Goal: Task Accomplishment & Management: Manage account settings

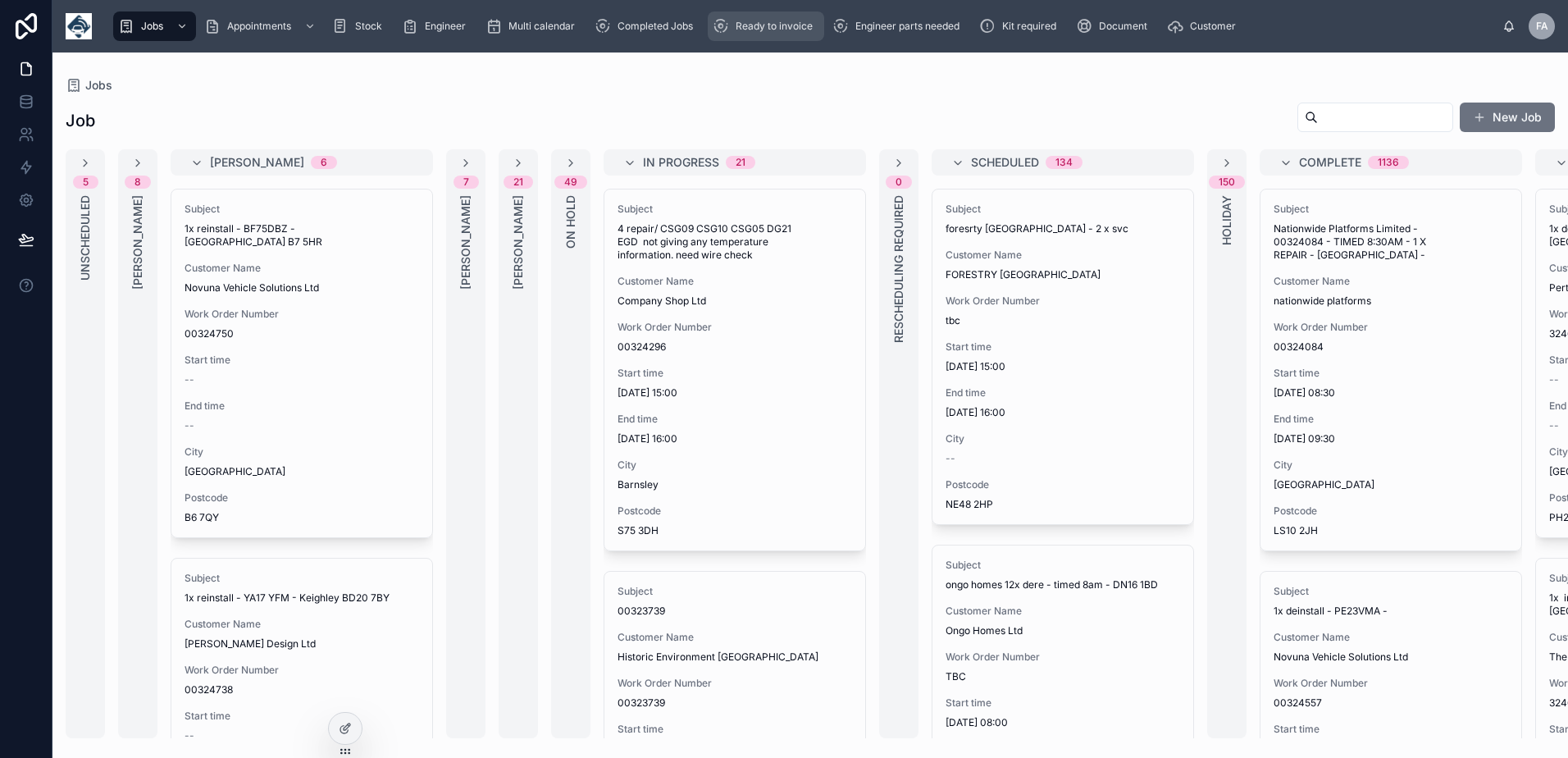
click at [753, 36] on div "Ready to invoice" at bounding box center [766, 26] width 107 height 26
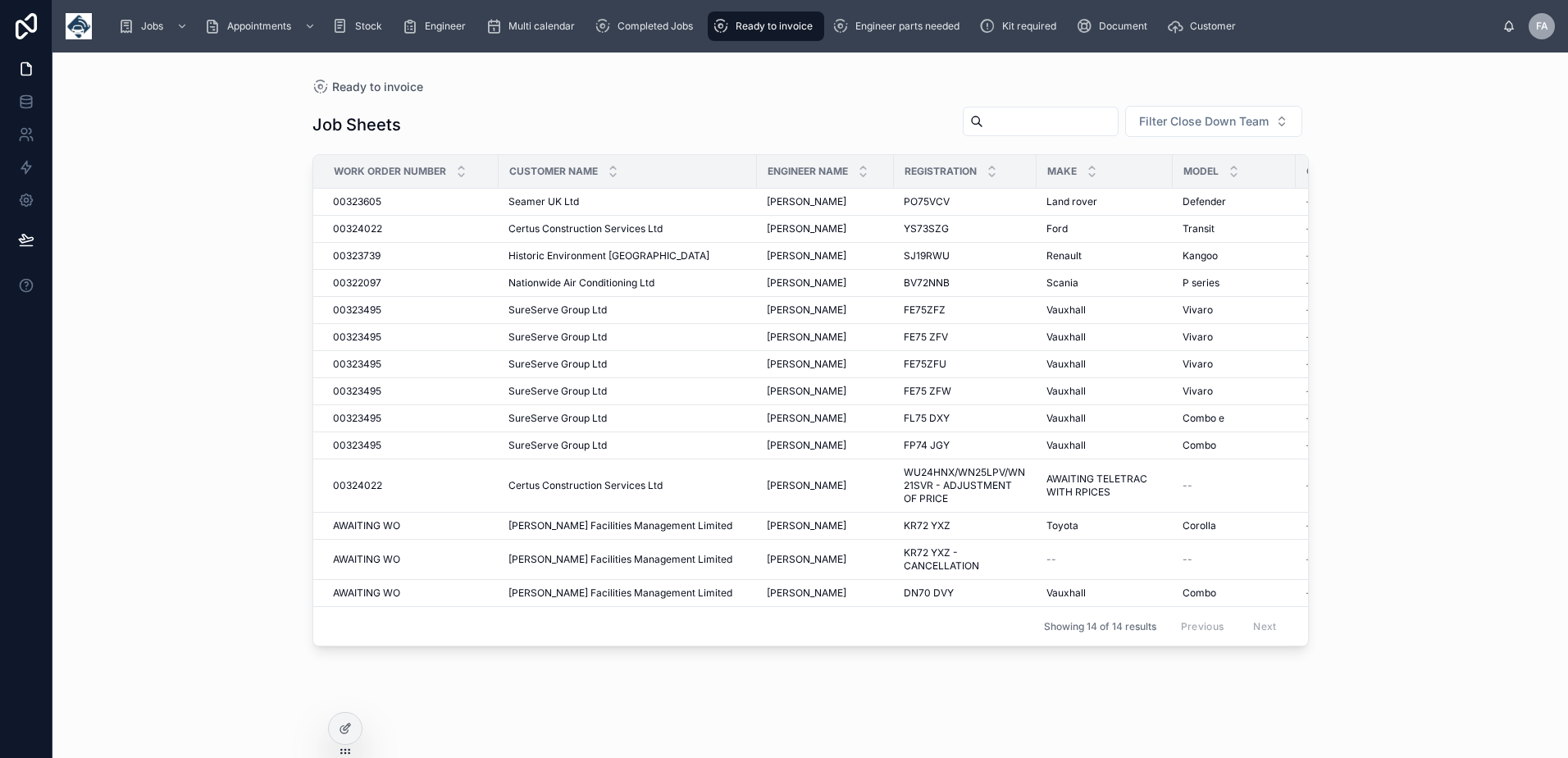
click at [1012, 122] on input "text" at bounding box center [1050, 121] width 134 height 23
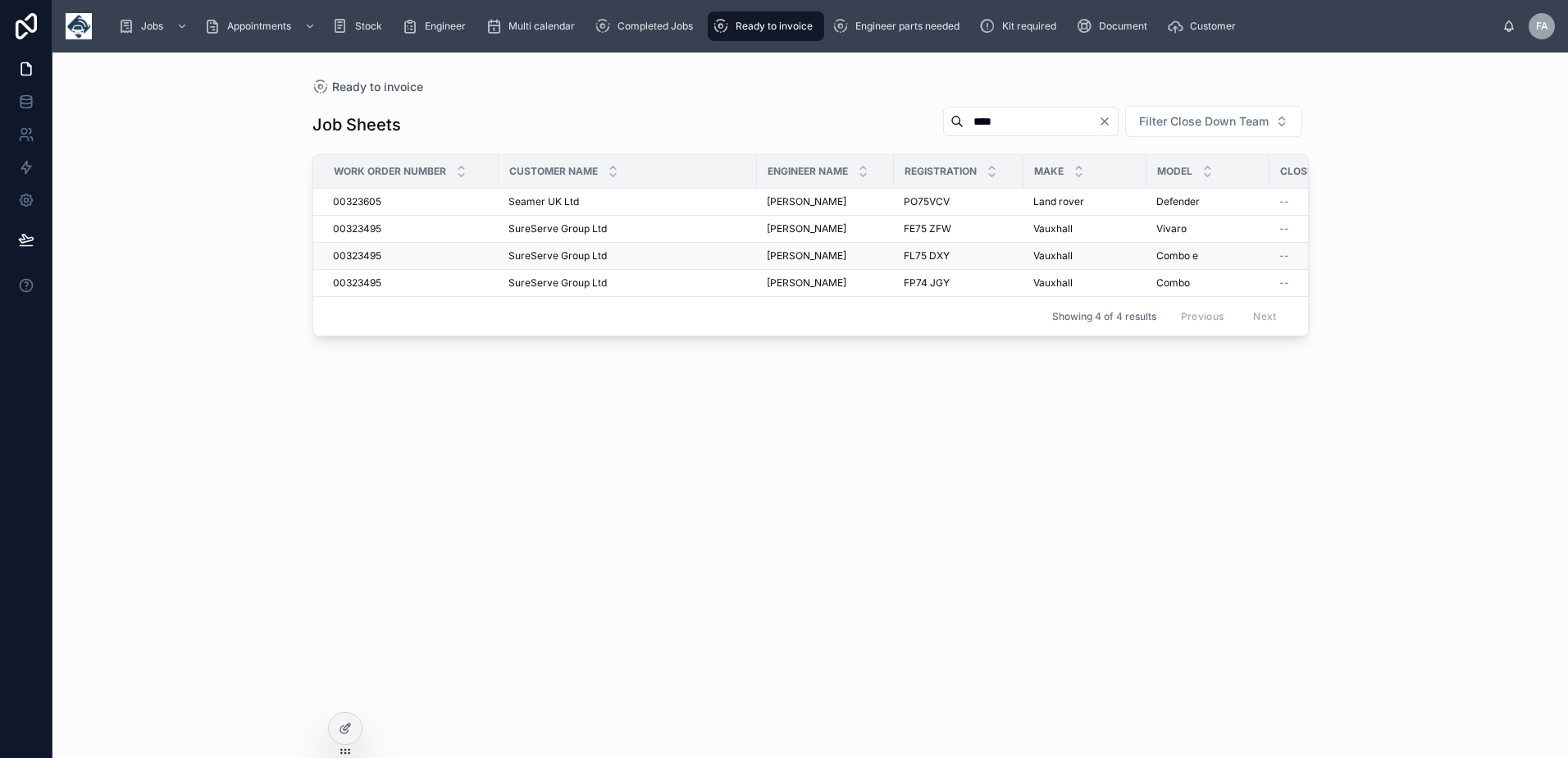
drag, startPoint x: 365, startPoint y: 244, endPoint x: 328, endPoint y: 250, distance: 37.5
drag, startPoint x: 328, startPoint y: 250, endPoint x: 278, endPoint y: 247, distance: 50.1
click at [278, 247] on div "Ready to invoice Job Sheets **** Filter Close Down Team Work Order Number Custo…" at bounding box center [810, 405] width 1516 height 706
drag, startPoint x: 973, startPoint y: 124, endPoint x: 885, endPoint y: 116, distance: 88.4
click at [885, 116] on div "Job Sheets **** Filter Close Down Team" at bounding box center [810, 124] width 996 height 40
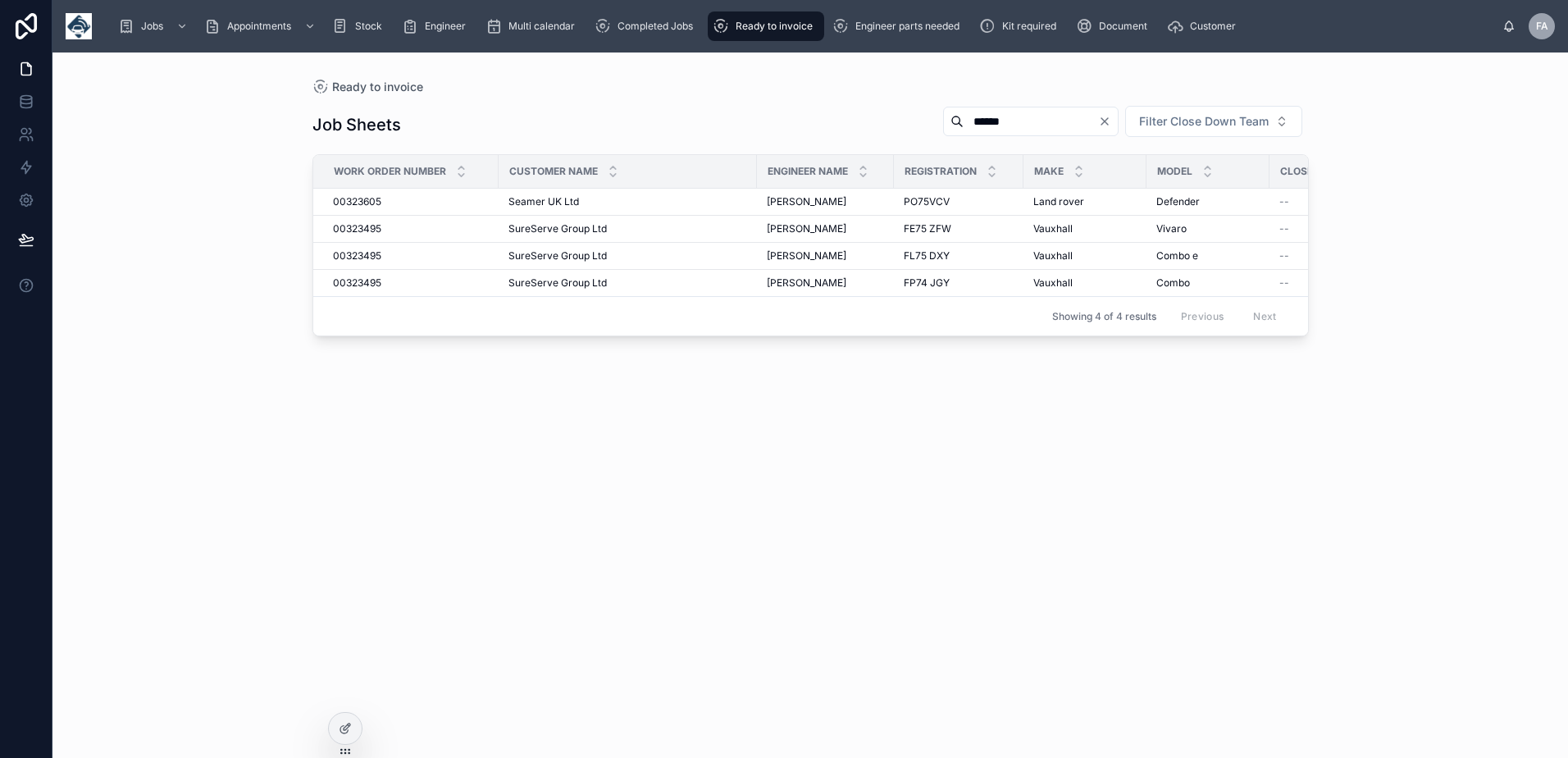
type input "******"
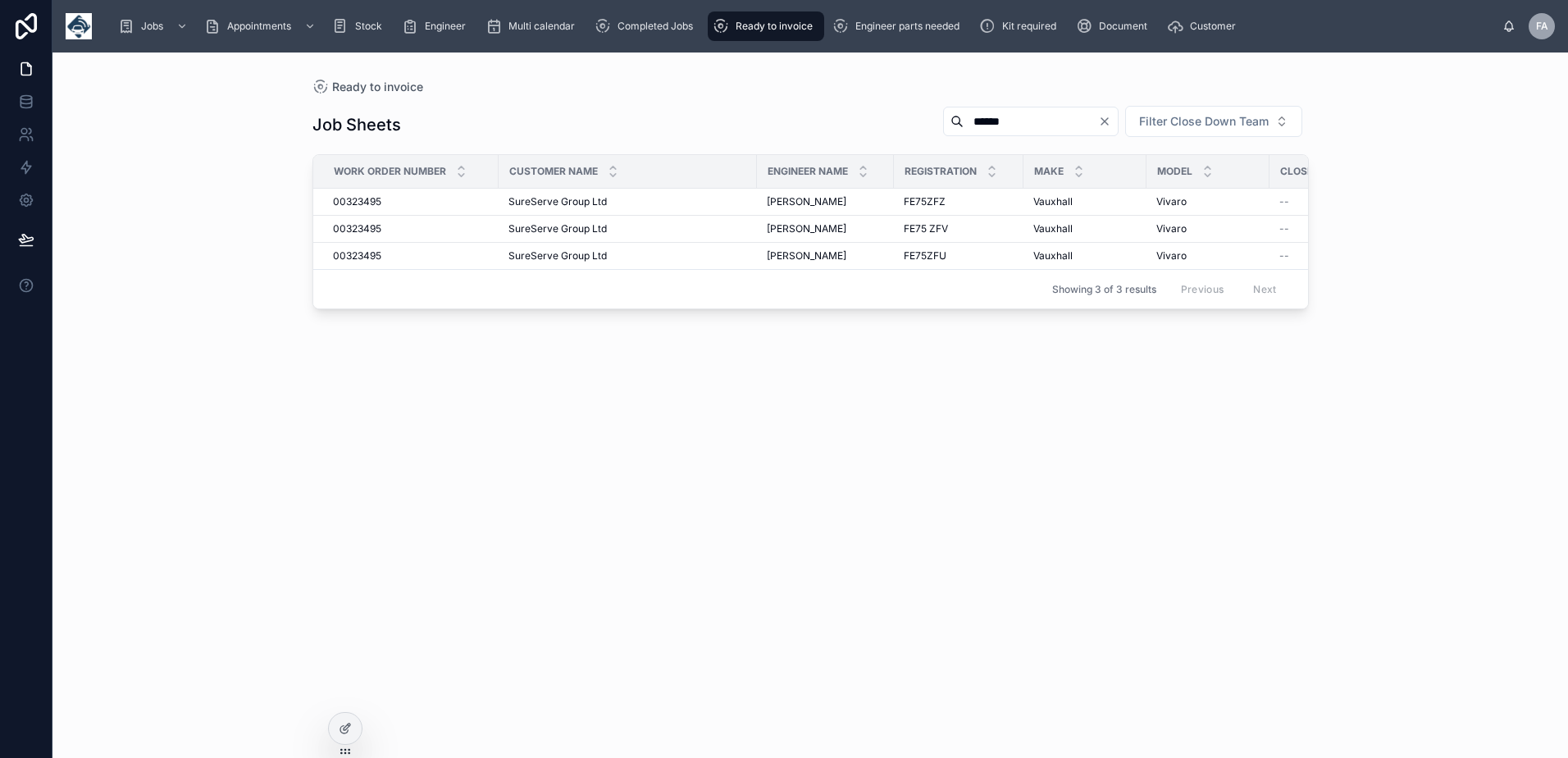
click at [752, 25] on span "Ready to invoice" at bounding box center [774, 26] width 77 height 14
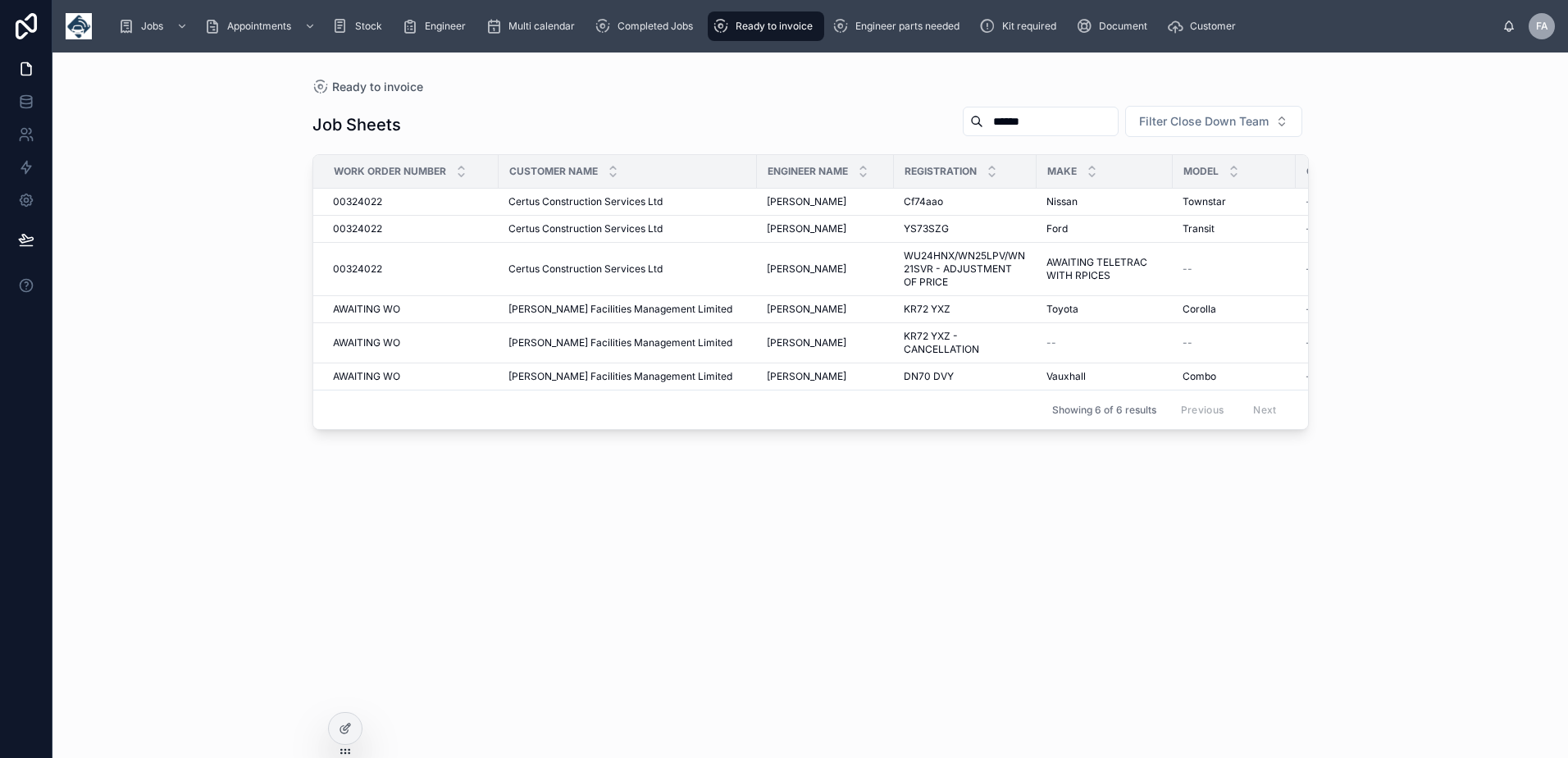
drag, startPoint x: 1019, startPoint y: 124, endPoint x: 682, endPoint y: 153, distance: 338.2
click at [682, 153] on div "Job Sheets ****** Filter Close Down Team Work Order Number Customer Name Engine…" at bounding box center [810, 416] width 996 height 643
click at [600, 662] on div "Job Sheets Filter Close Down Team Work Order Number Customer Name Engineer Name…" at bounding box center [810, 416] width 996 height 643
click at [637, 19] on div "Completed Jobs" at bounding box center [647, 26] width 105 height 26
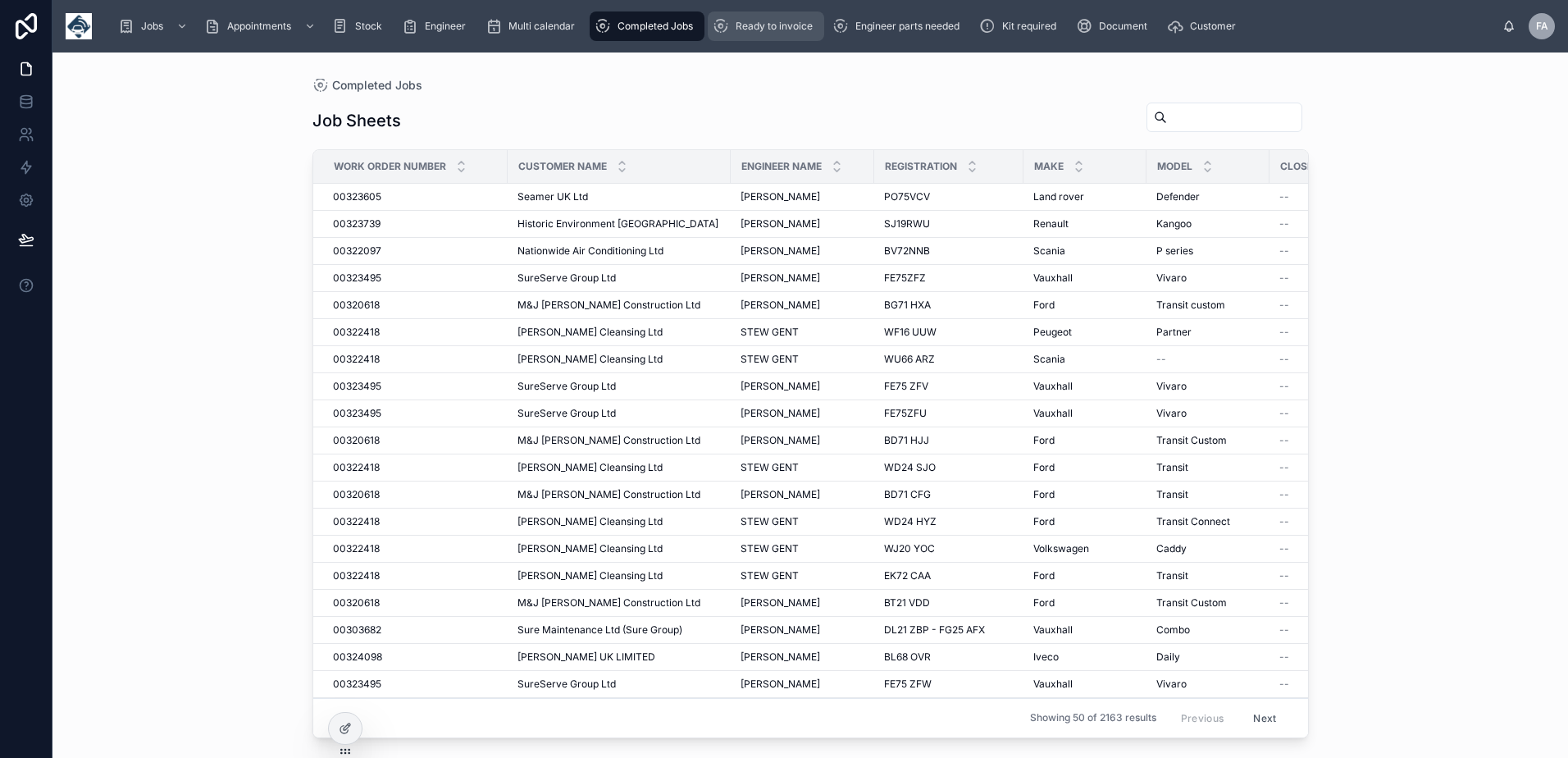
click at [744, 36] on div "Ready to invoice" at bounding box center [766, 26] width 107 height 26
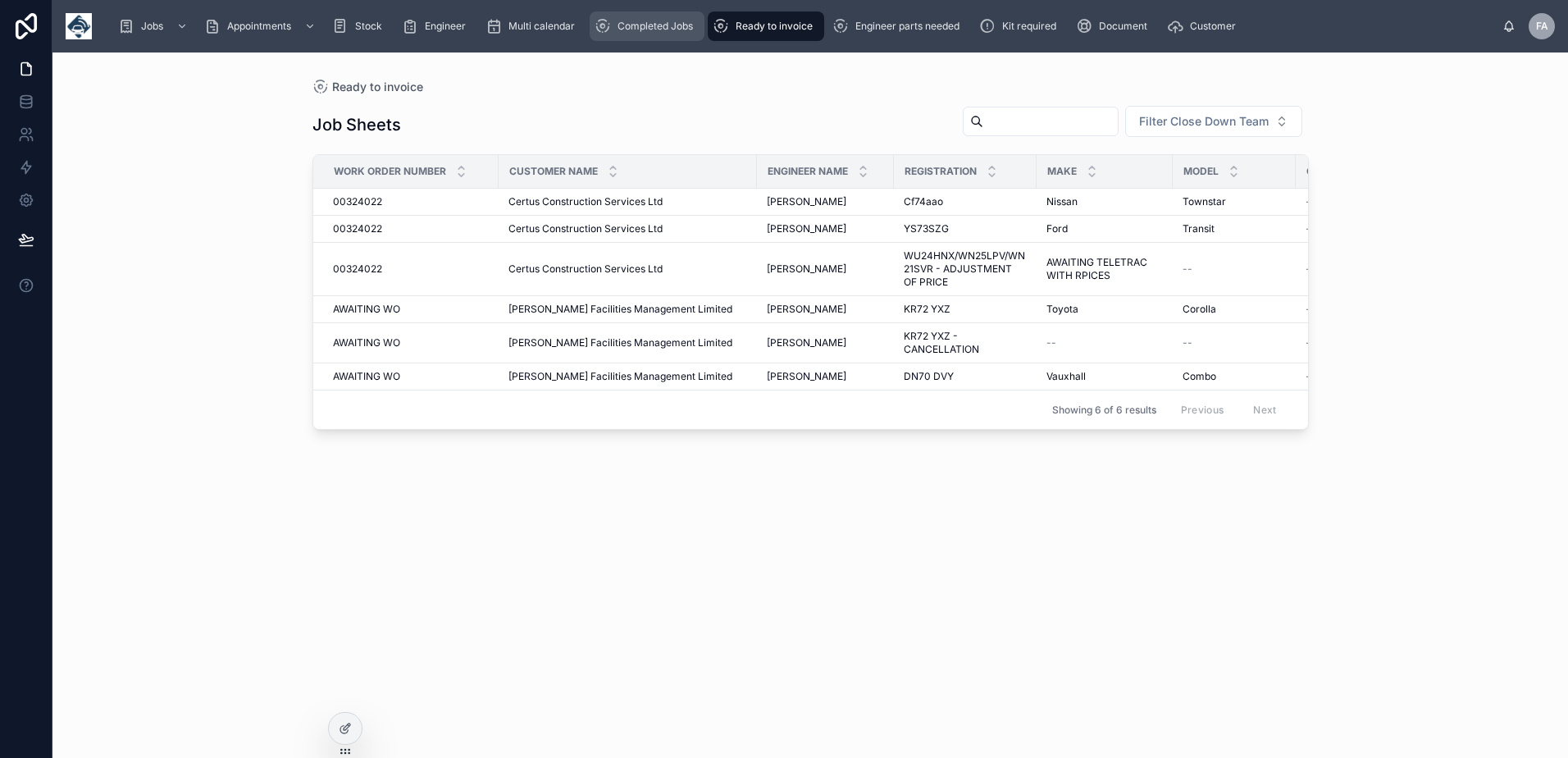
drag, startPoint x: 639, startPoint y: 28, endPoint x: 654, endPoint y: 34, distance: 16.2
click at [639, 28] on span "Completed Jobs" at bounding box center [655, 26] width 75 height 14
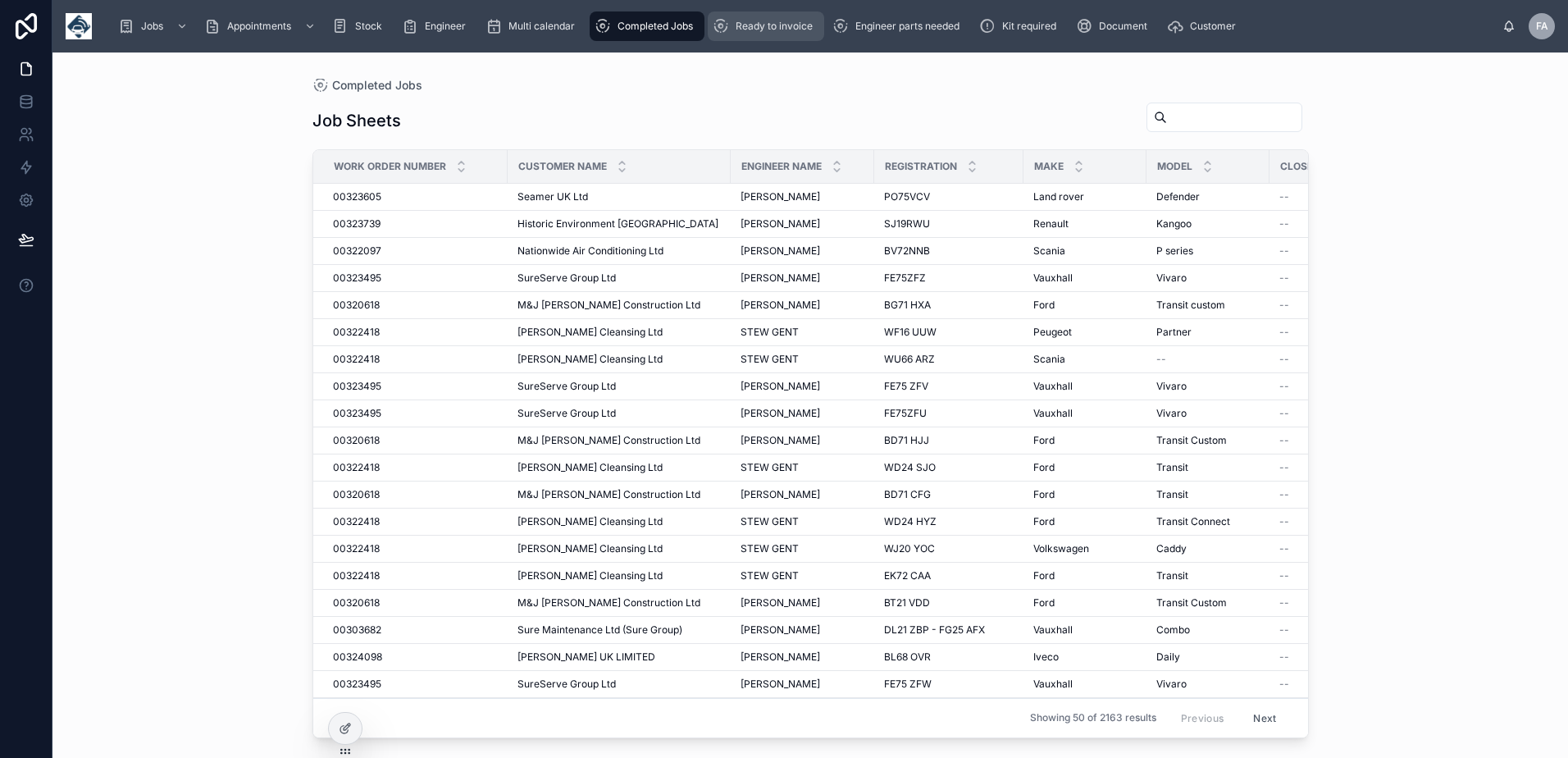
click at [761, 32] on span "Ready to invoice" at bounding box center [774, 26] width 77 height 14
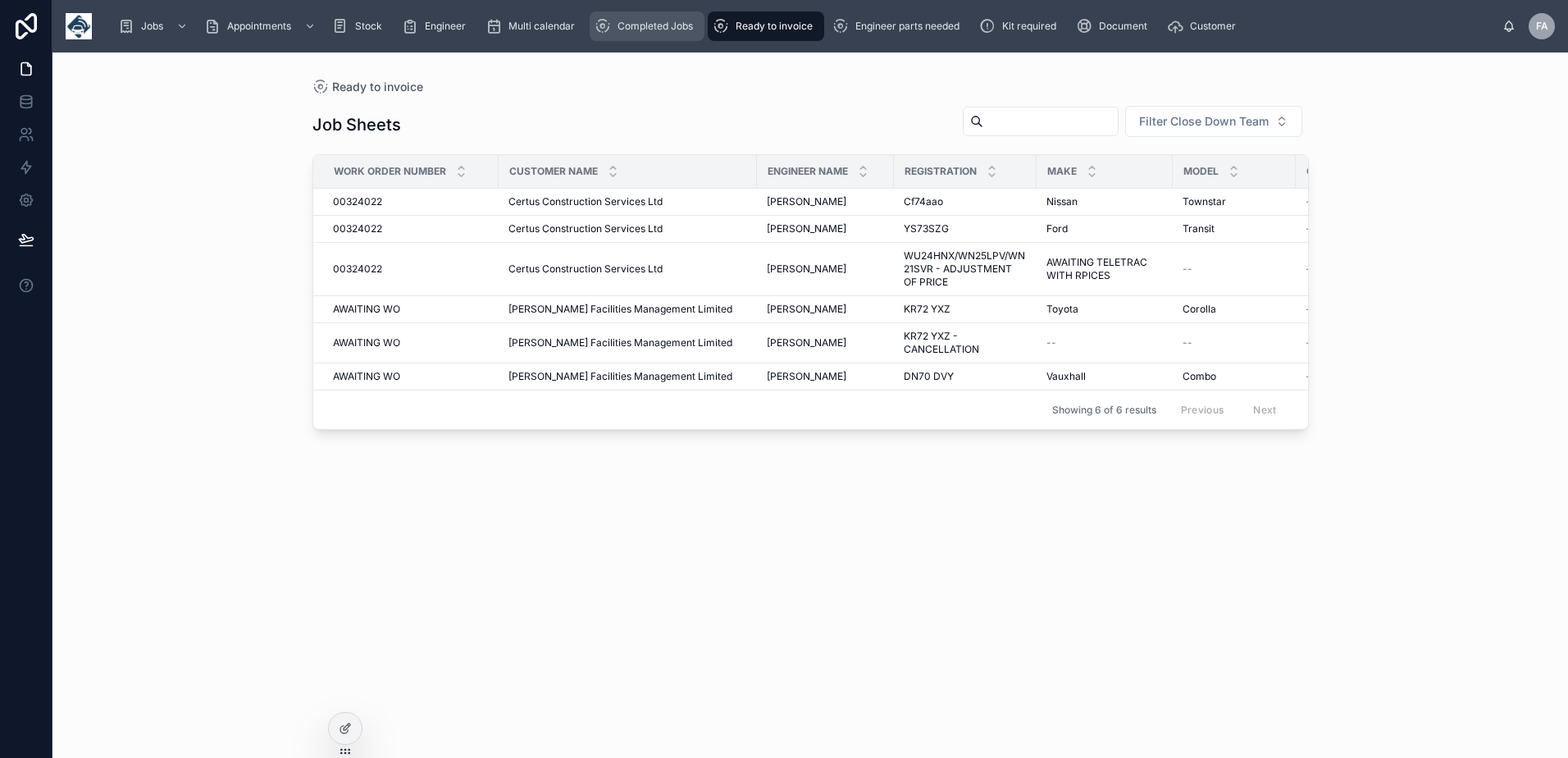
click at [633, 33] on div "Completed Jobs" at bounding box center [647, 26] width 105 height 26
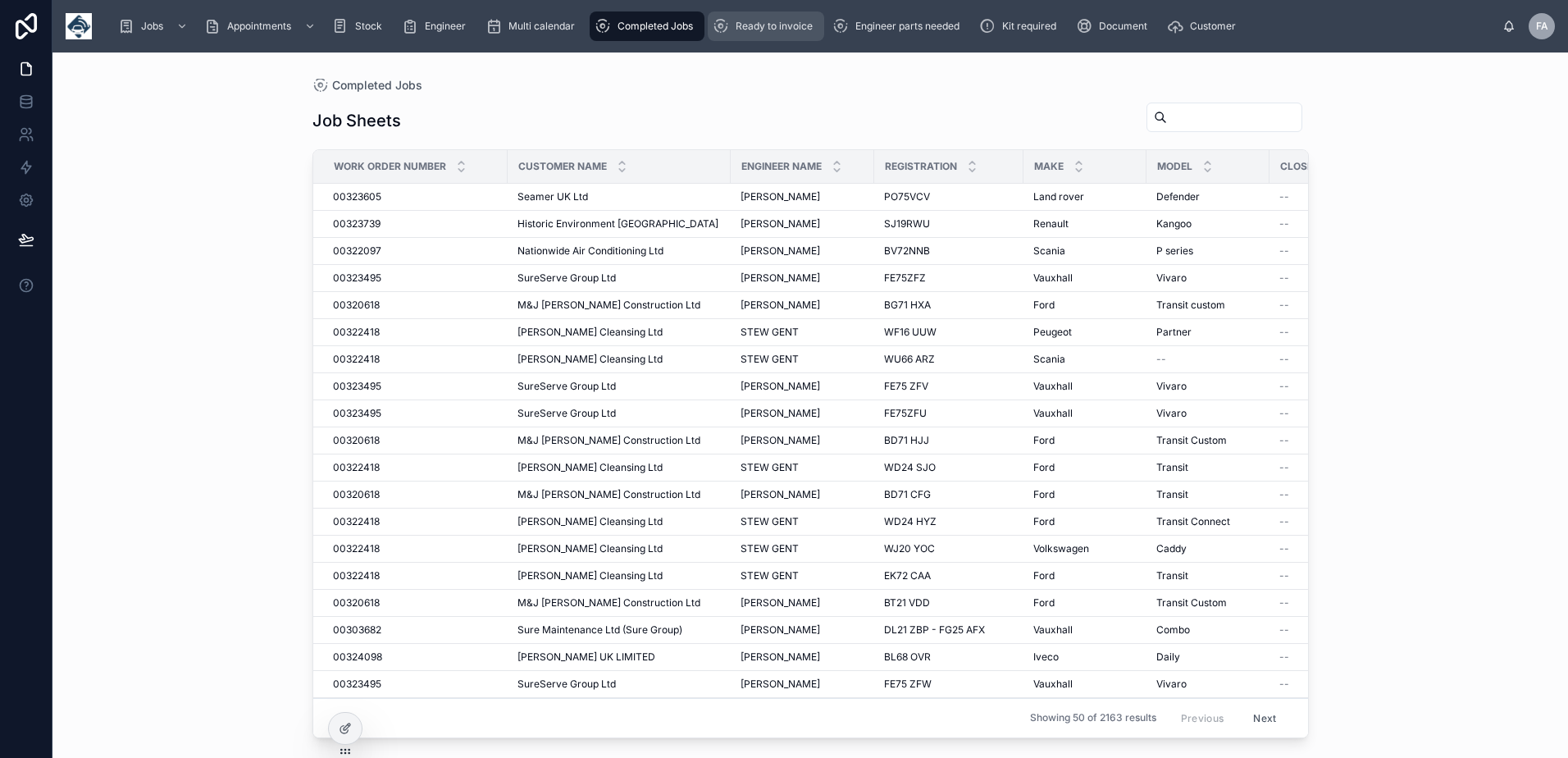
click at [799, 34] on div "Ready to invoice" at bounding box center [766, 26] width 107 height 26
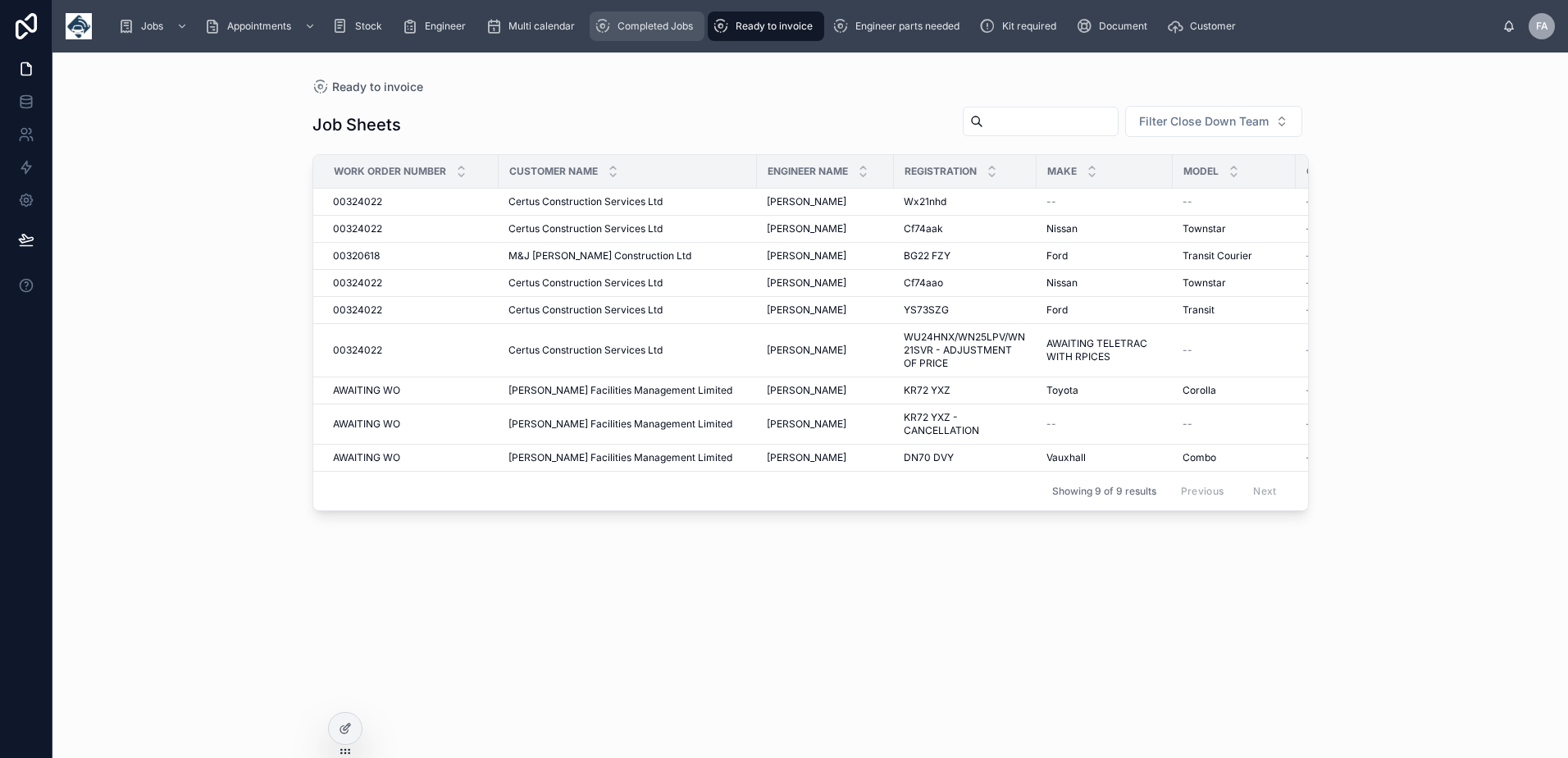
click at [683, 23] on span "Completed Jobs" at bounding box center [655, 26] width 75 height 14
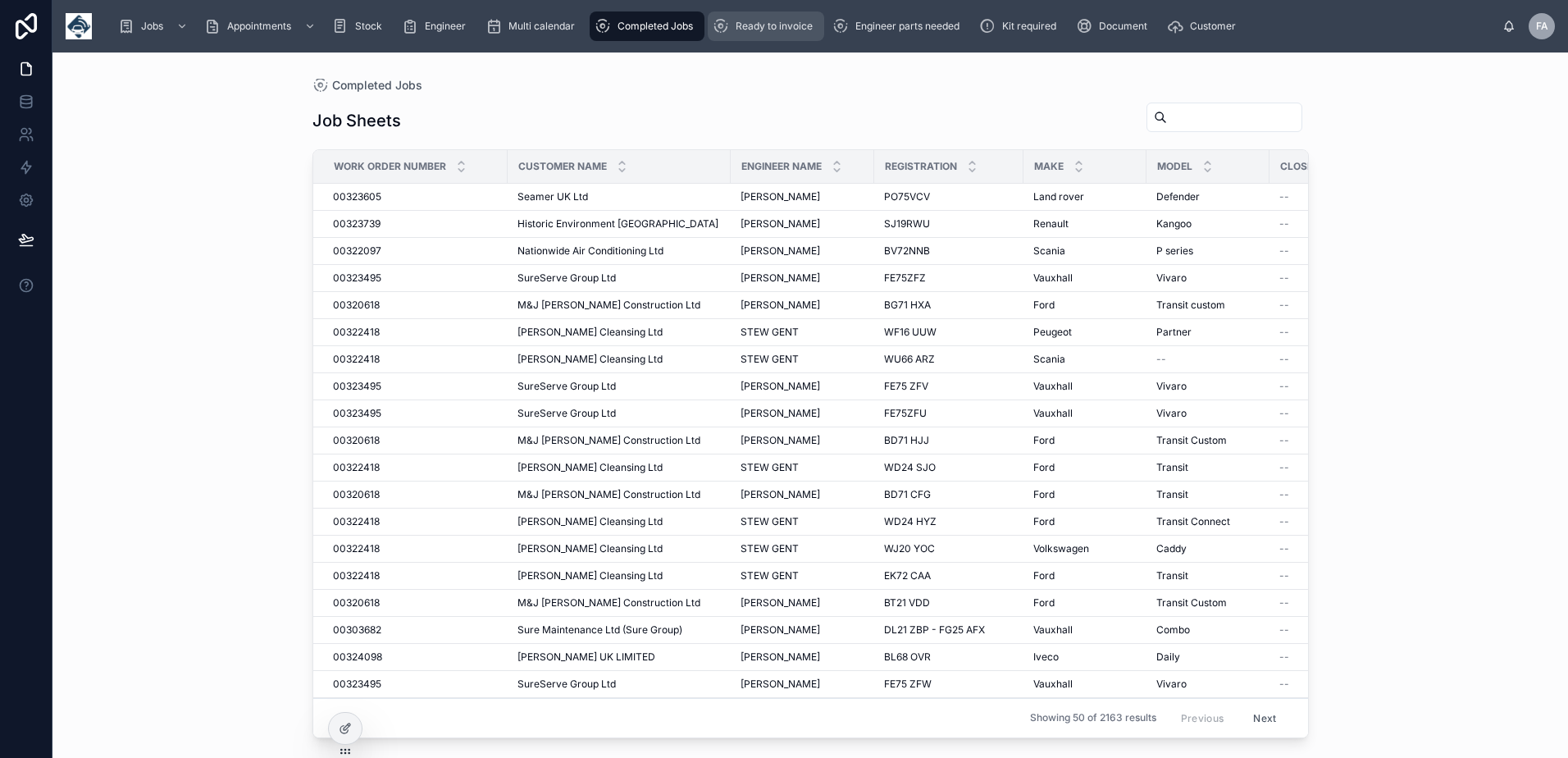
click at [778, 23] on span "Ready to invoice" at bounding box center [774, 26] width 77 height 14
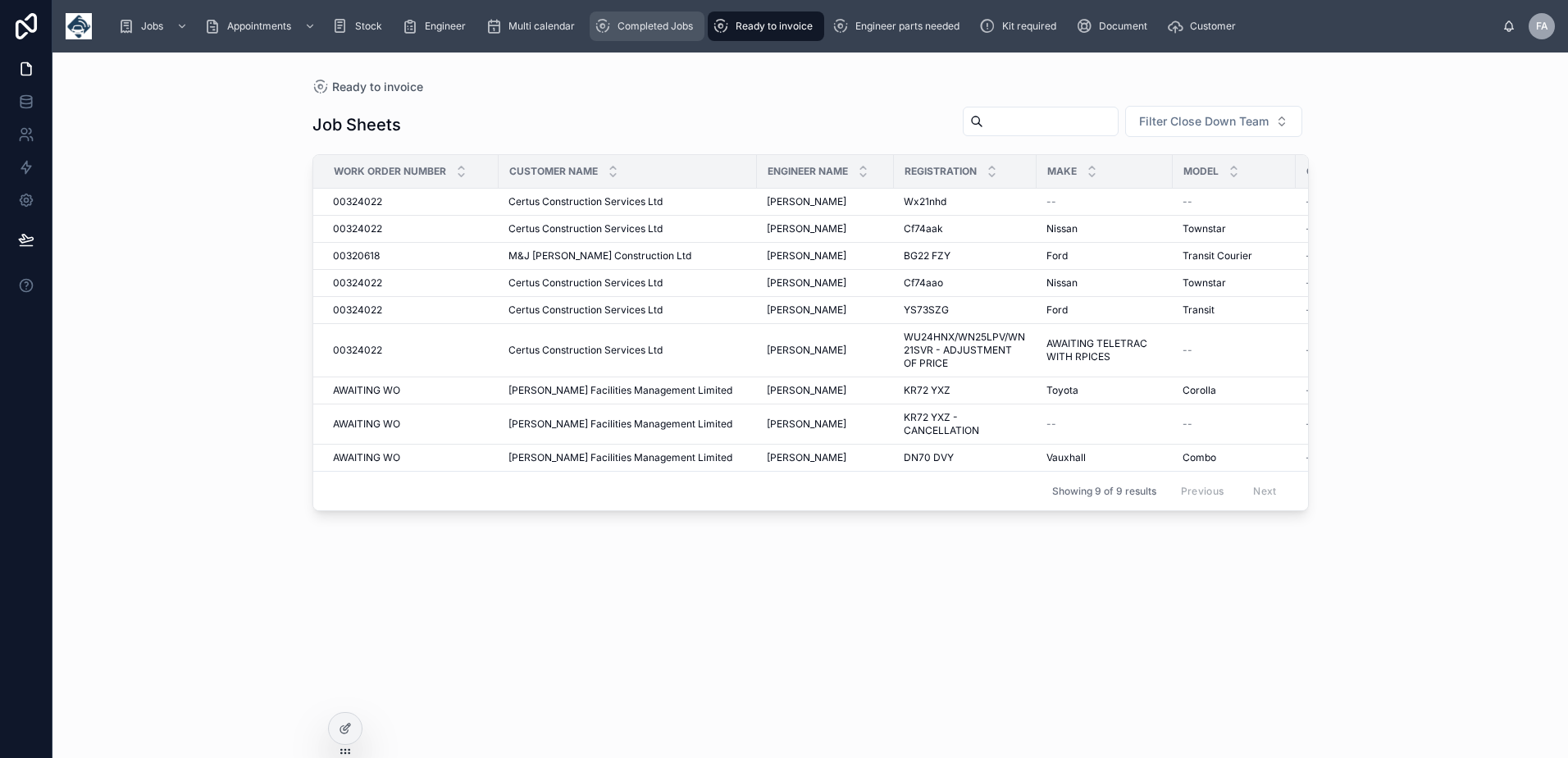
click at [660, 33] on div "Completed Jobs" at bounding box center [647, 26] width 105 height 26
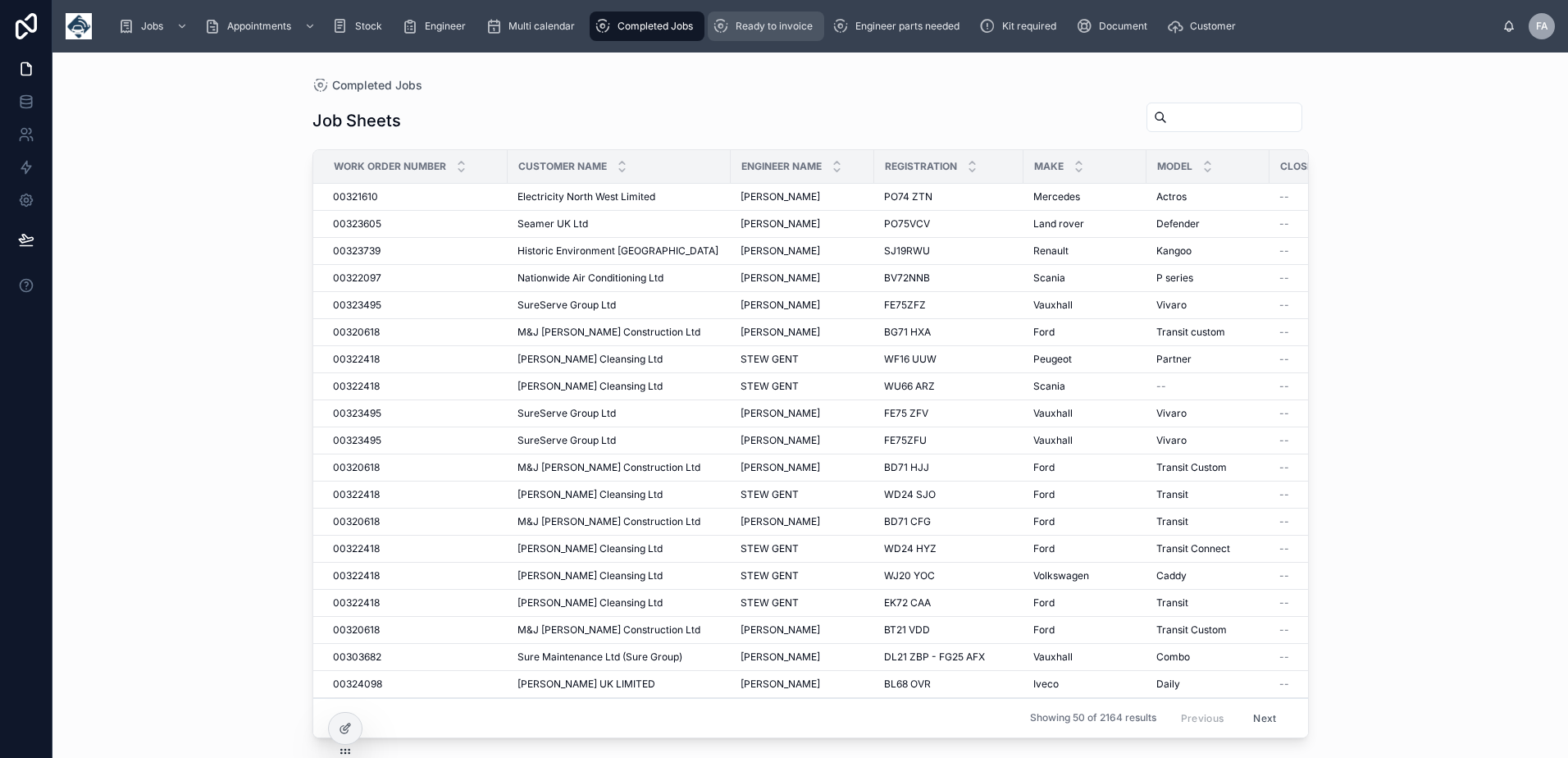
click at [791, 25] on span "Ready to invoice" at bounding box center [774, 26] width 77 height 14
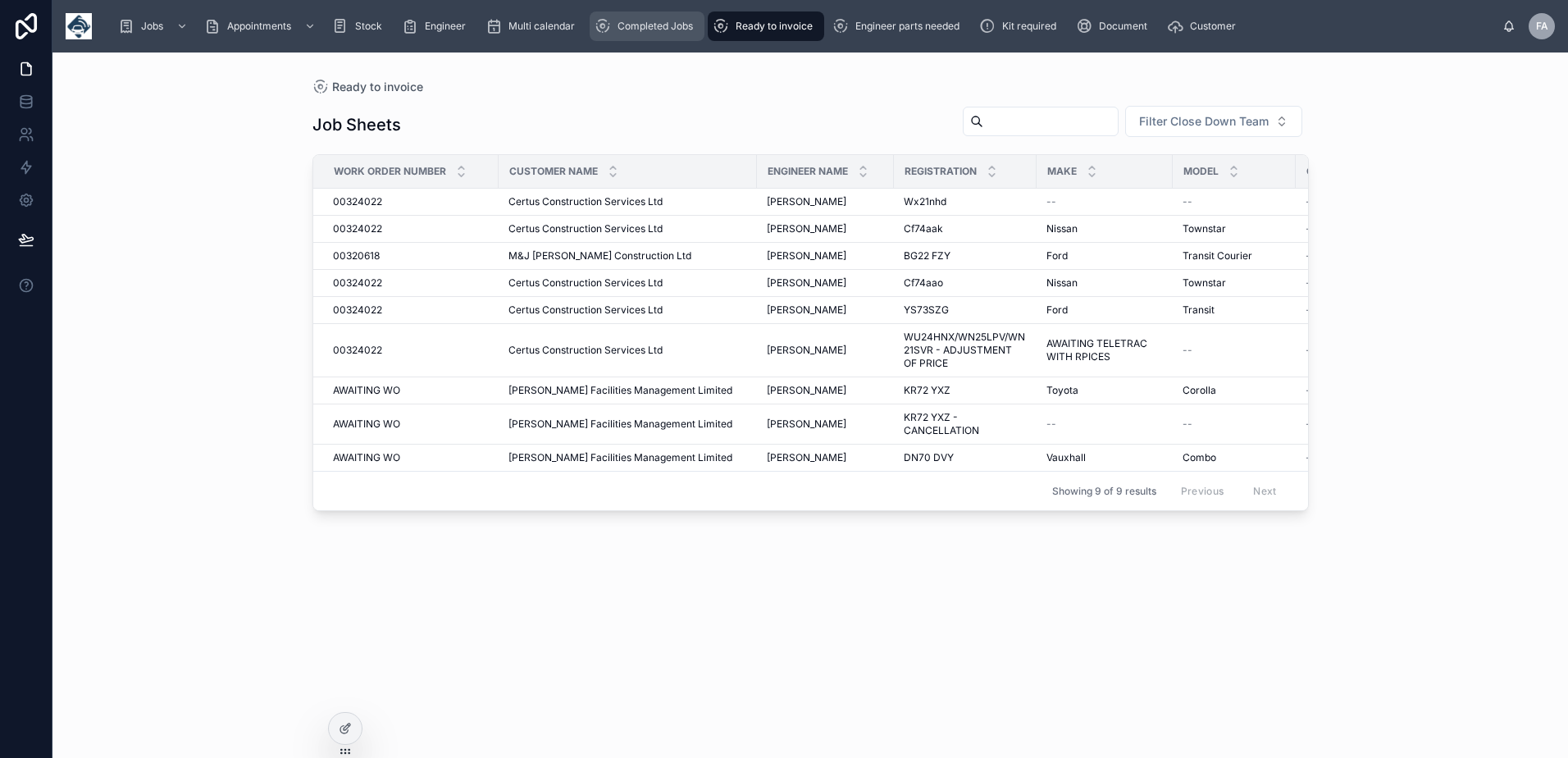
click at [681, 29] on span "Completed Jobs" at bounding box center [655, 26] width 75 height 14
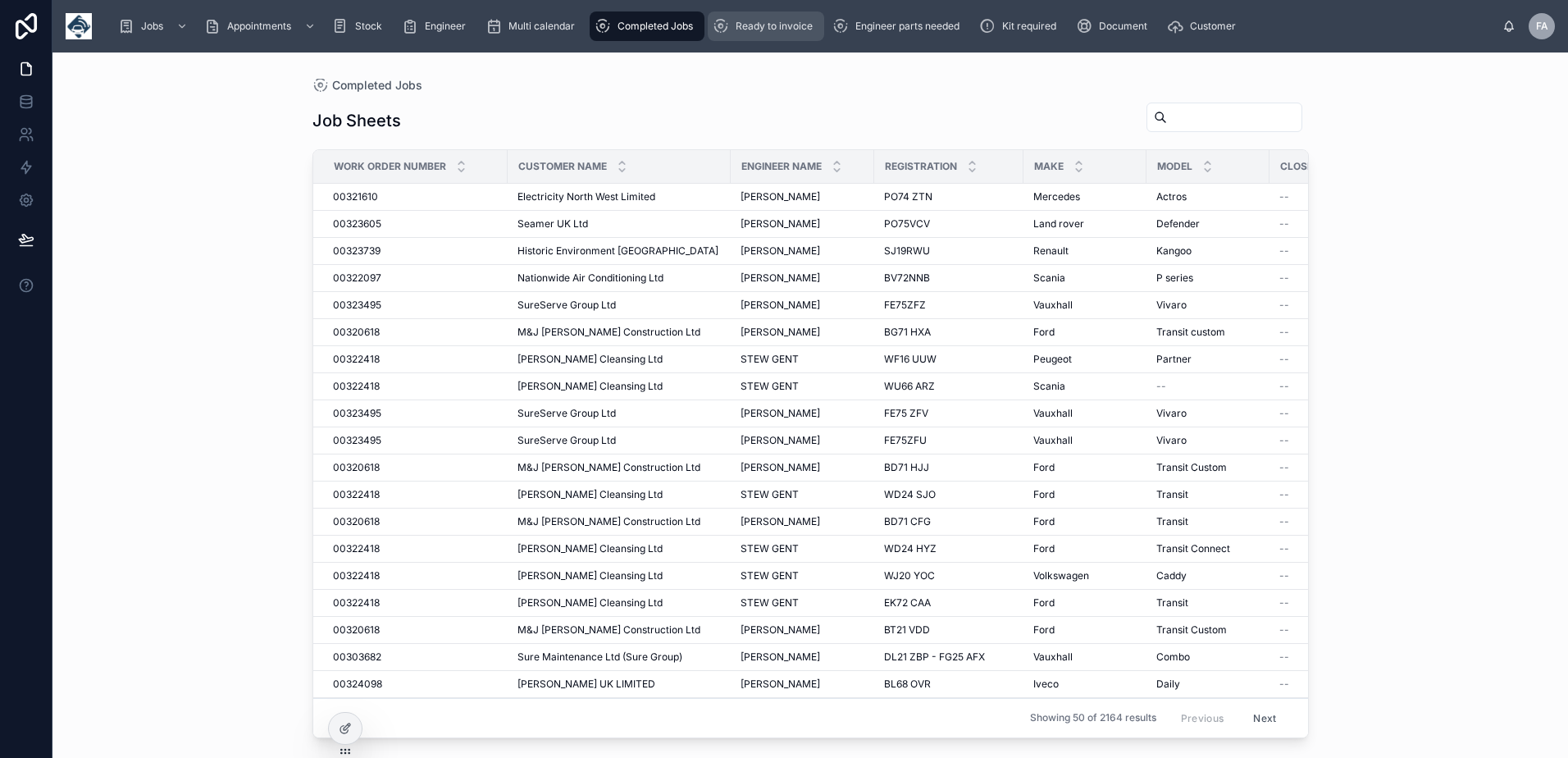
click at [780, 31] on span "Ready to invoice" at bounding box center [774, 26] width 77 height 14
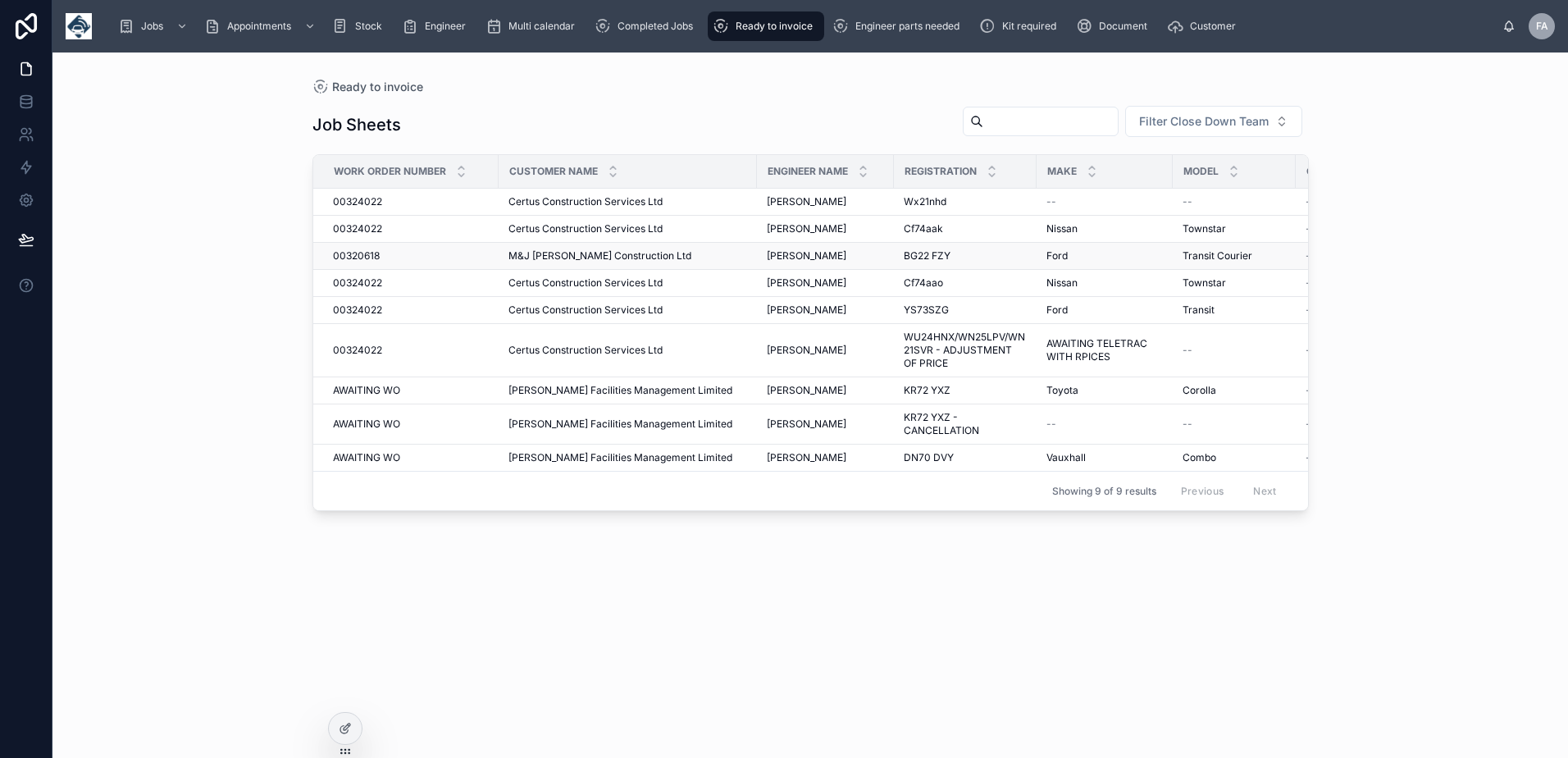
click at [371, 256] on span "00320618" at bounding box center [356, 256] width 47 height 14
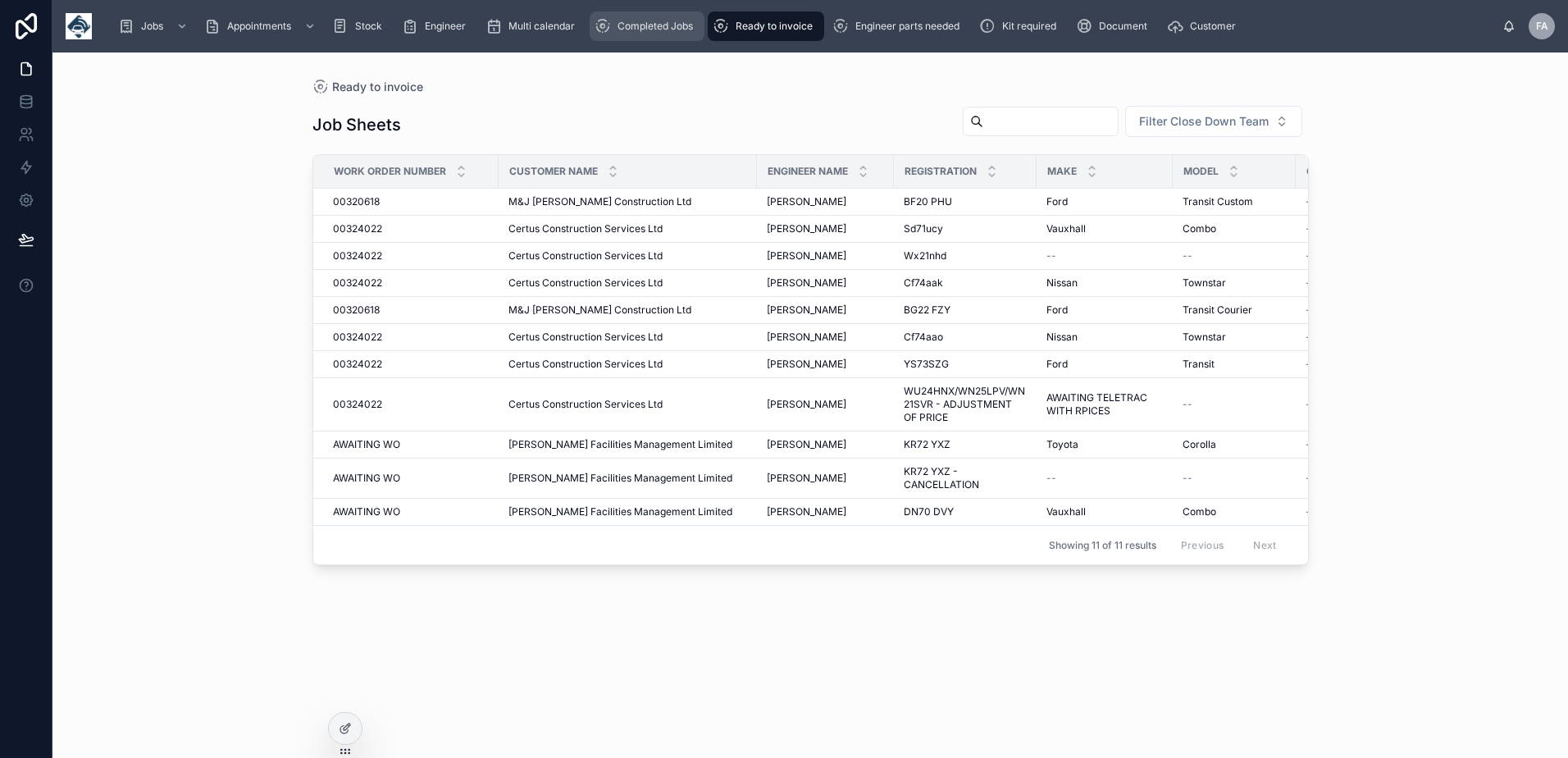
click at [644, 26] on span "Completed Jobs" at bounding box center [655, 26] width 75 height 14
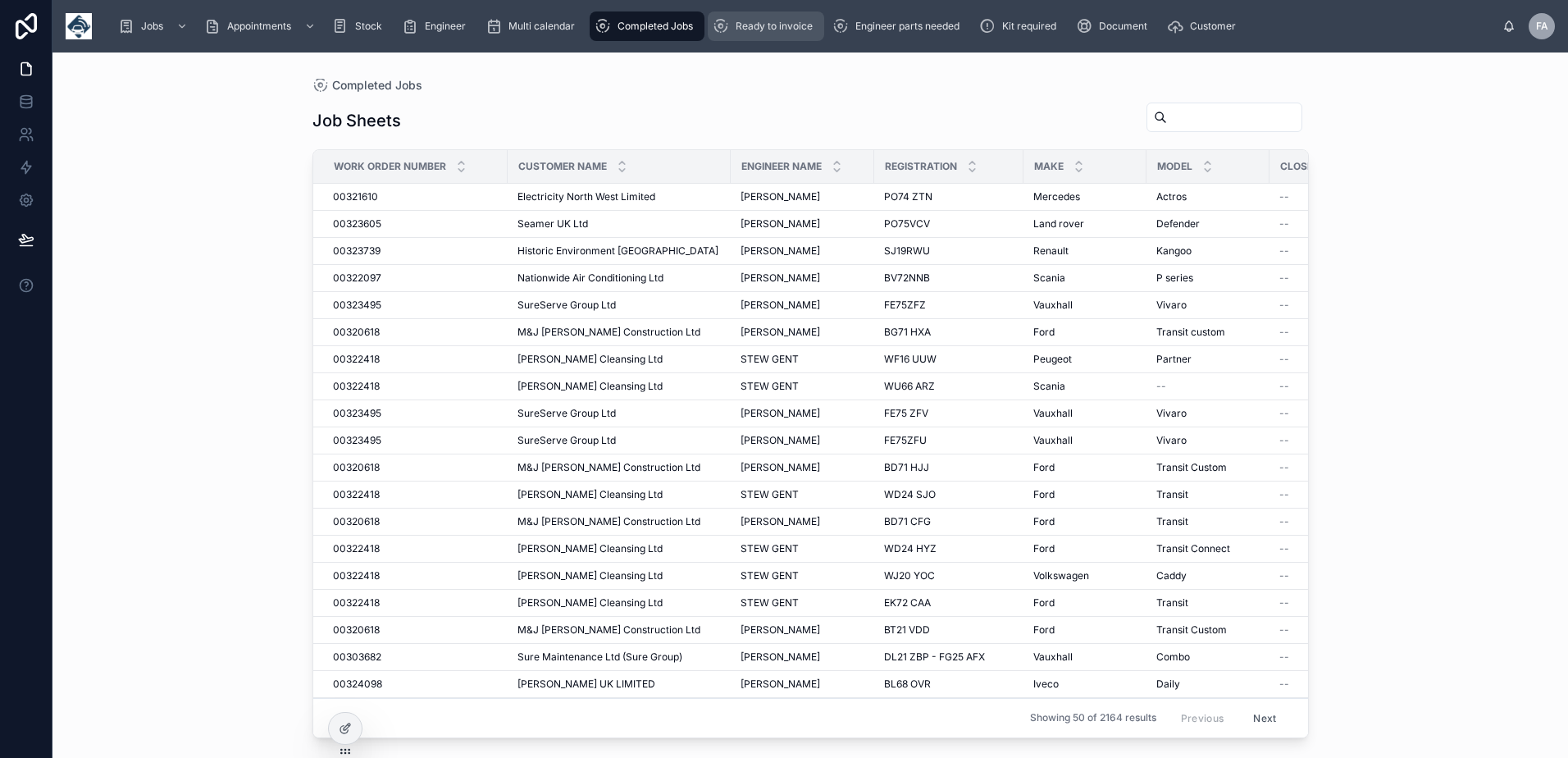
click at [776, 38] on div "Ready to invoice" at bounding box center [766, 26] width 107 height 26
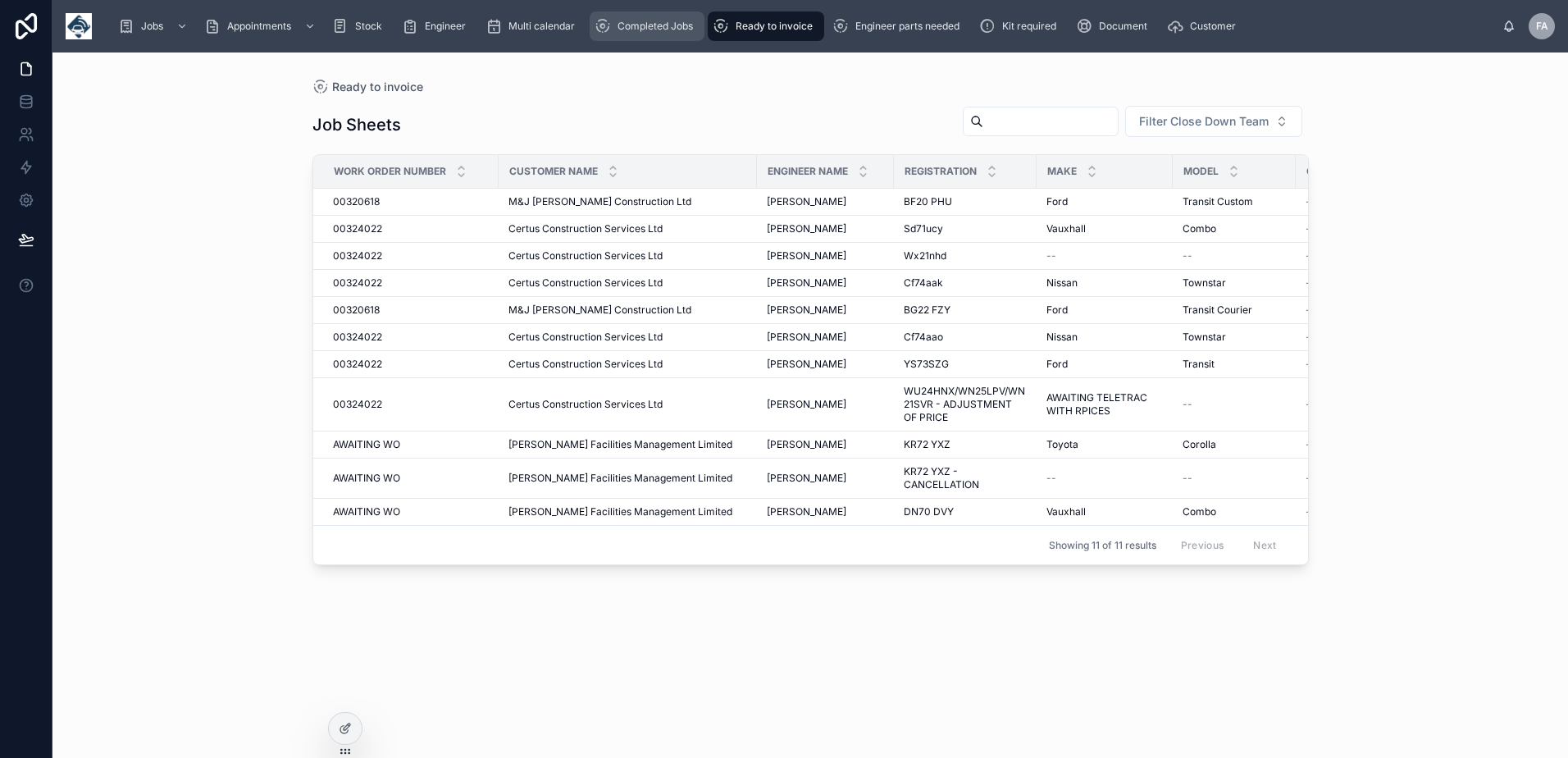
click at [689, 32] on span "Completed Jobs" at bounding box center [655, 26] width 75 height 14
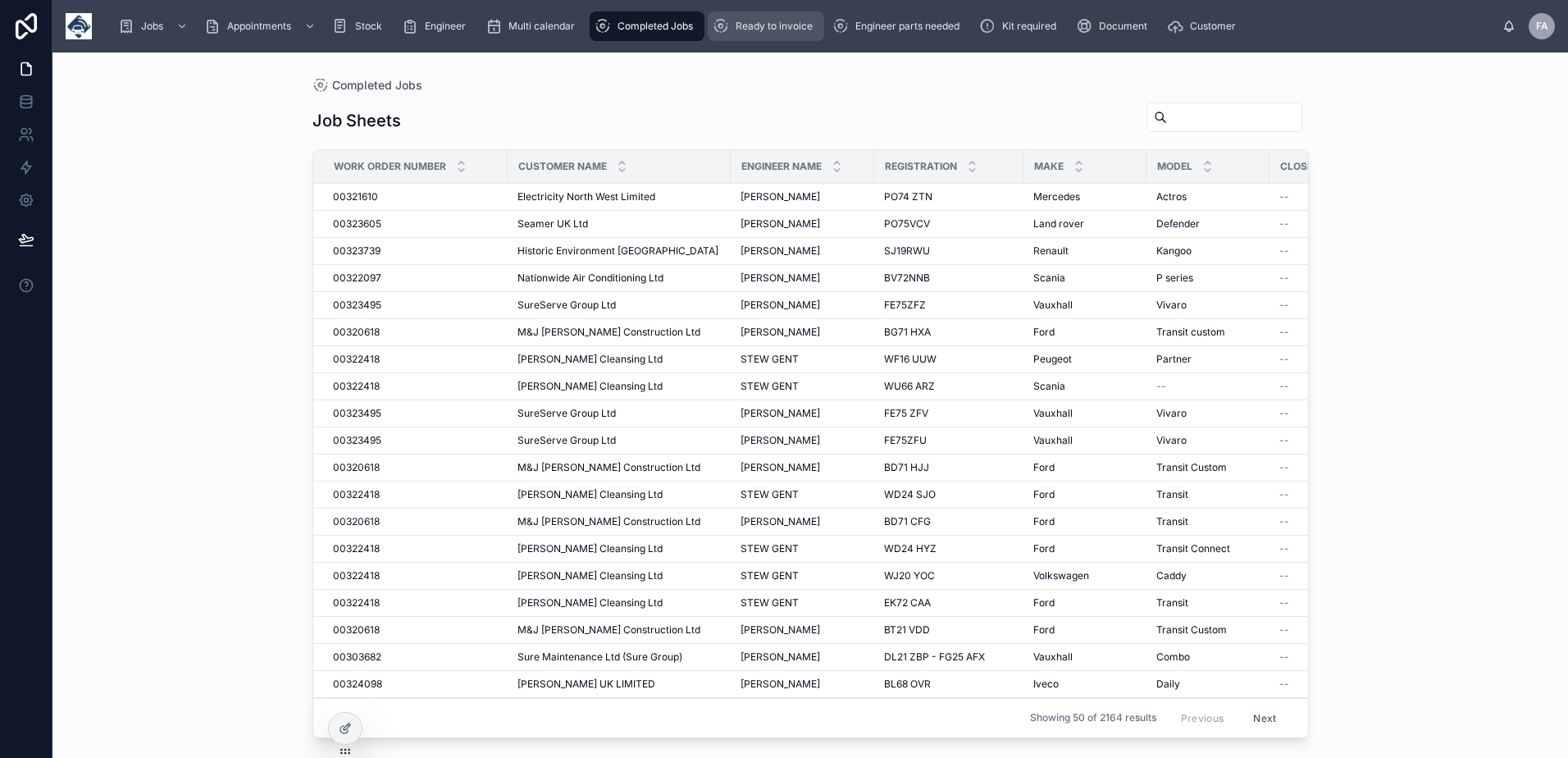
click at [762, 30] on span "Ready to invoice" at bounding box center [774, 26] width 77 height 14
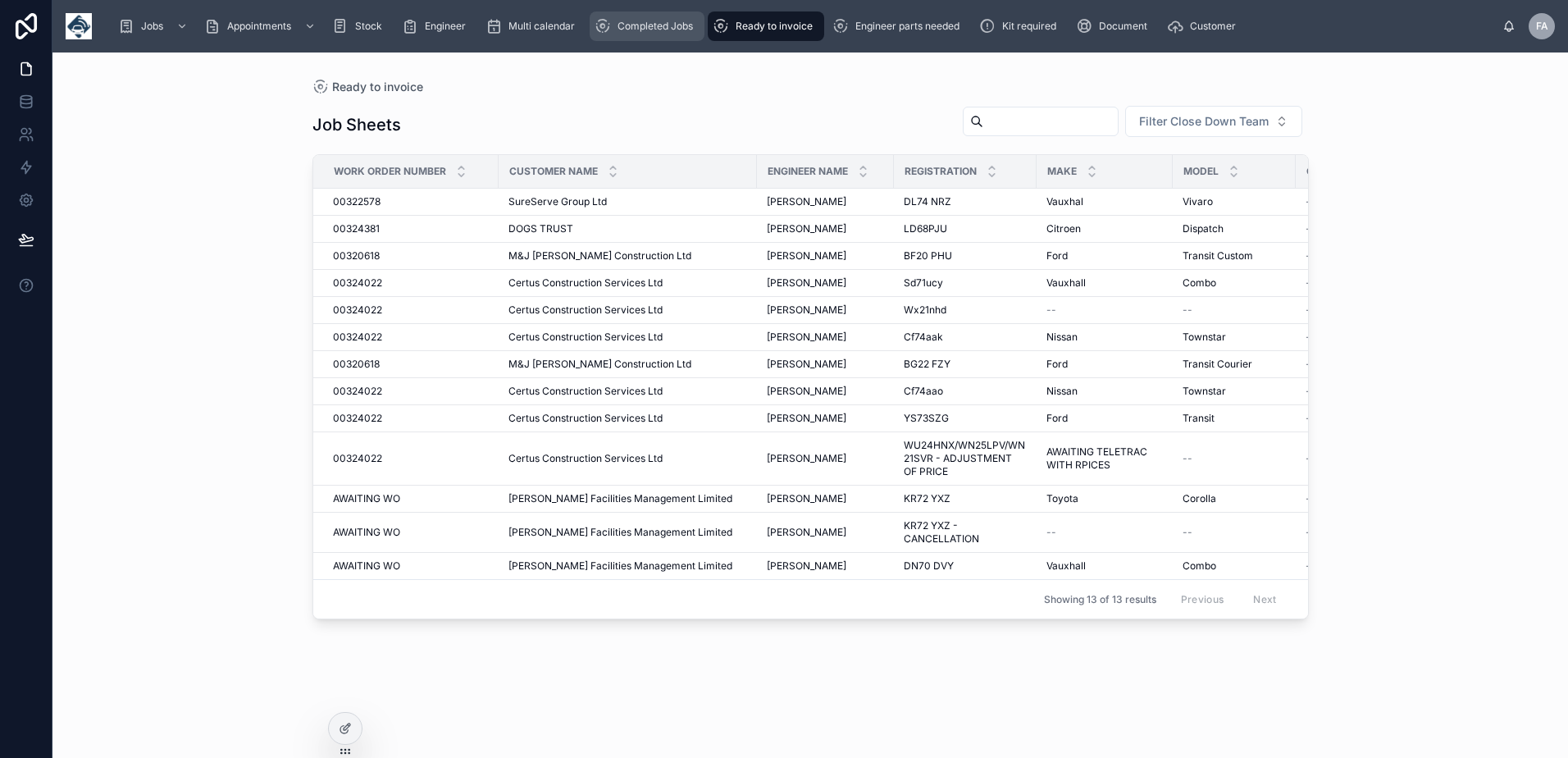
click at [694, 28] on div "Completed Jobs" at bounding box center [647, 26] width 105 height 26
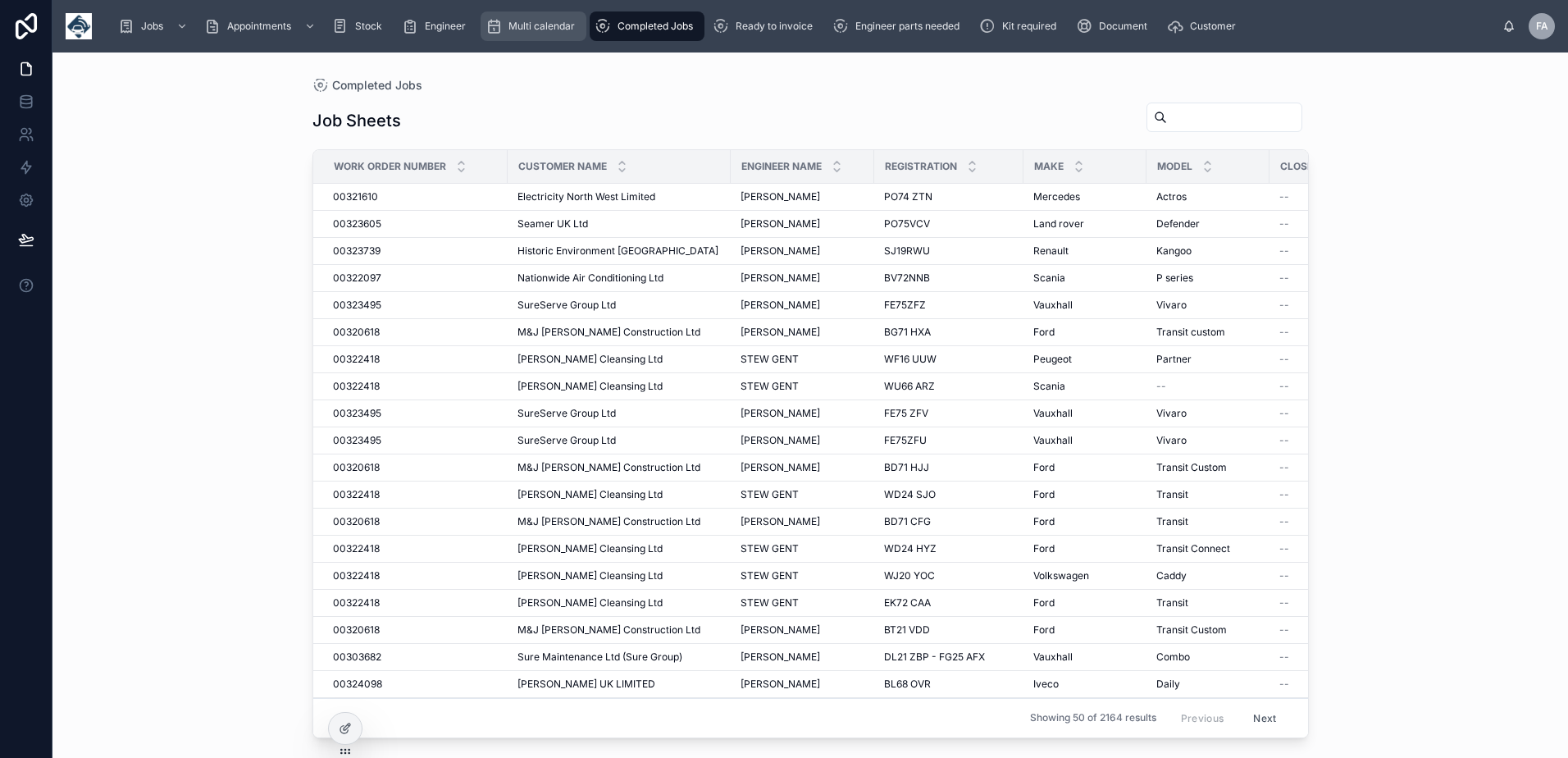
click at [525, 25] on span "Multi calendar" at bounding box center [541, 26] width 67 height 14
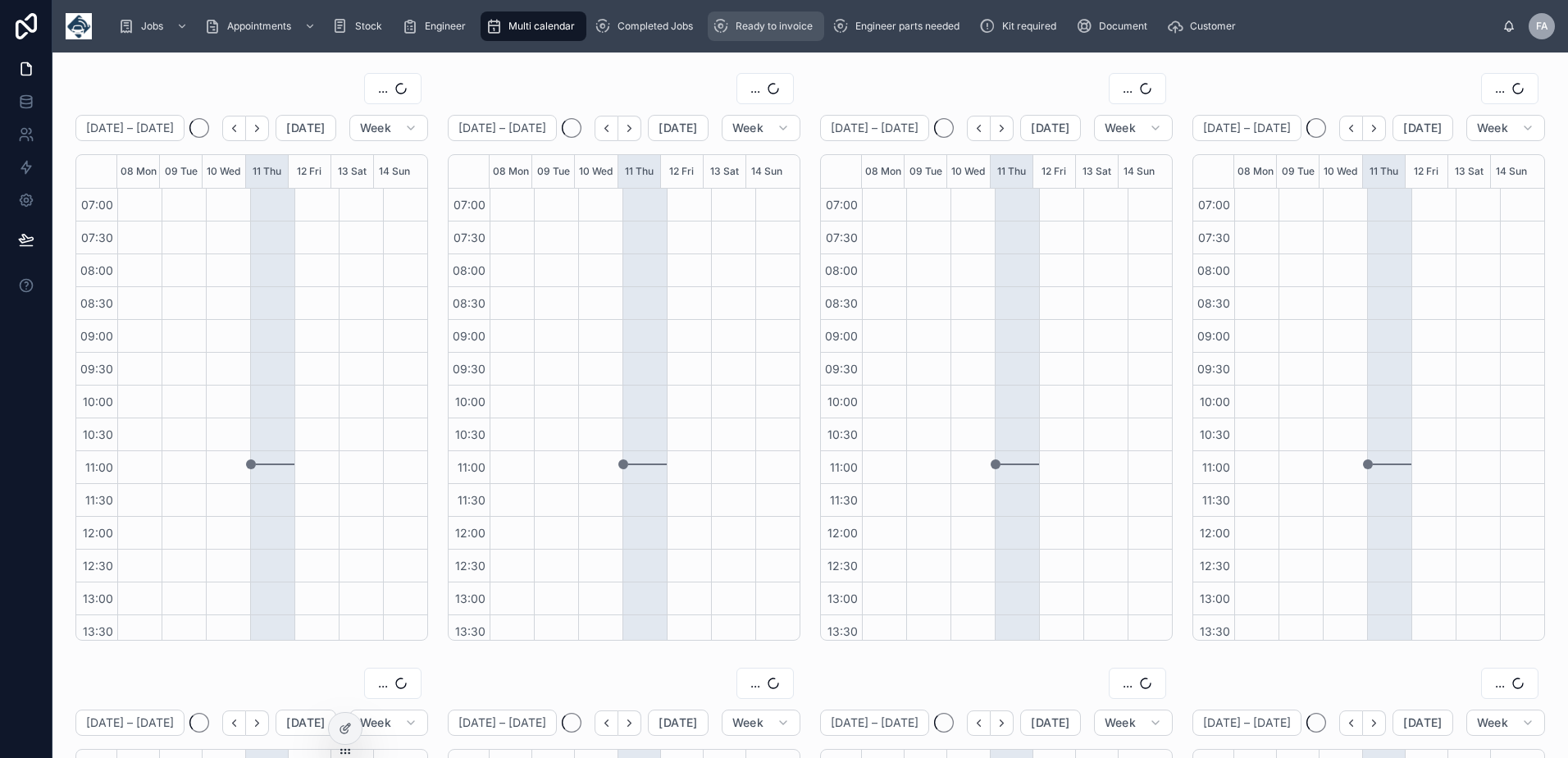
scroll to position [337, 0]
click at [781, 36] on div "Ready to invoice" at bounding box center [766, 26] width 107 height 26
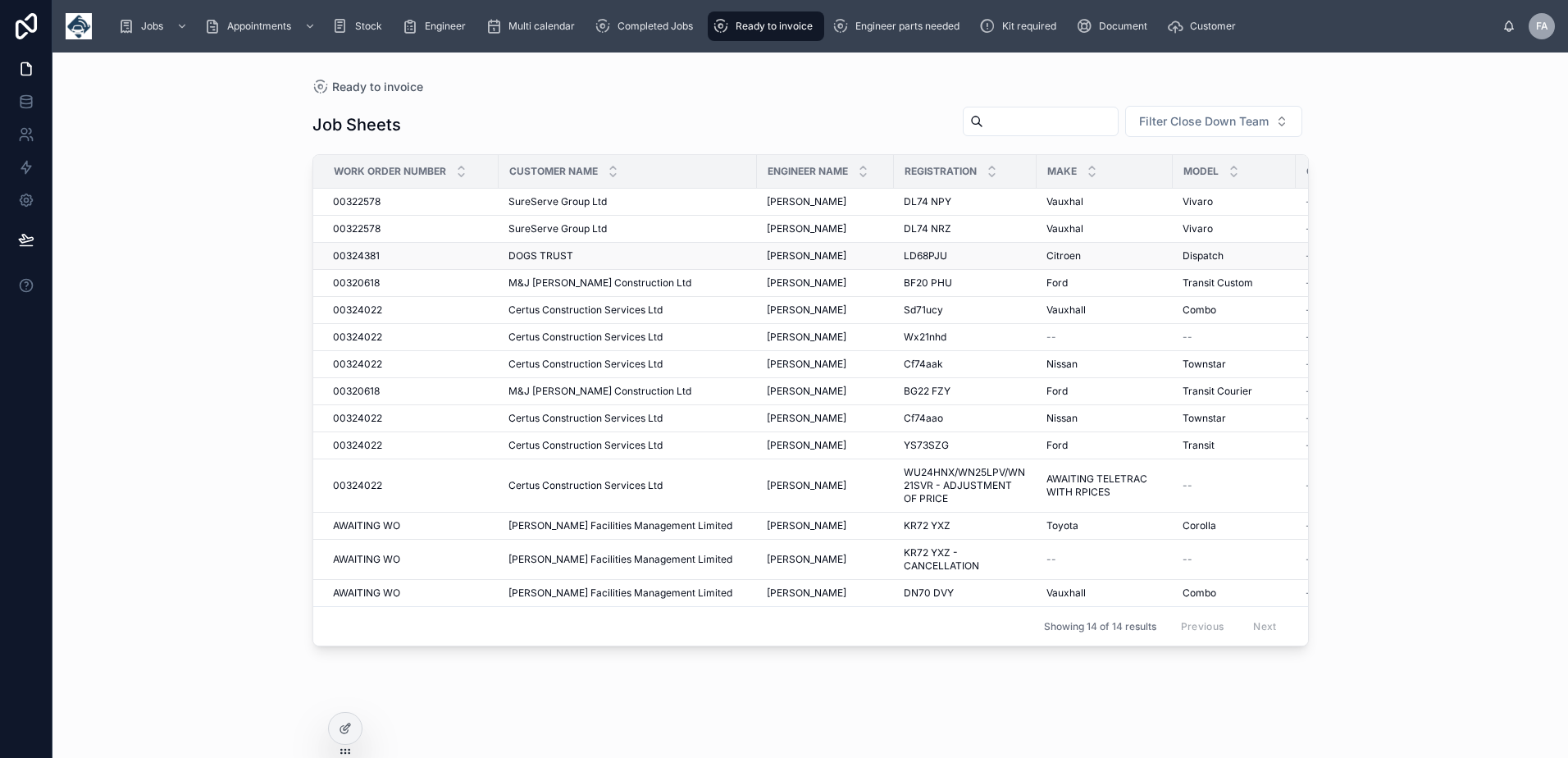
click at [364, 252] on span "00324381" at bounding box center [356, 256] width 47 height 14
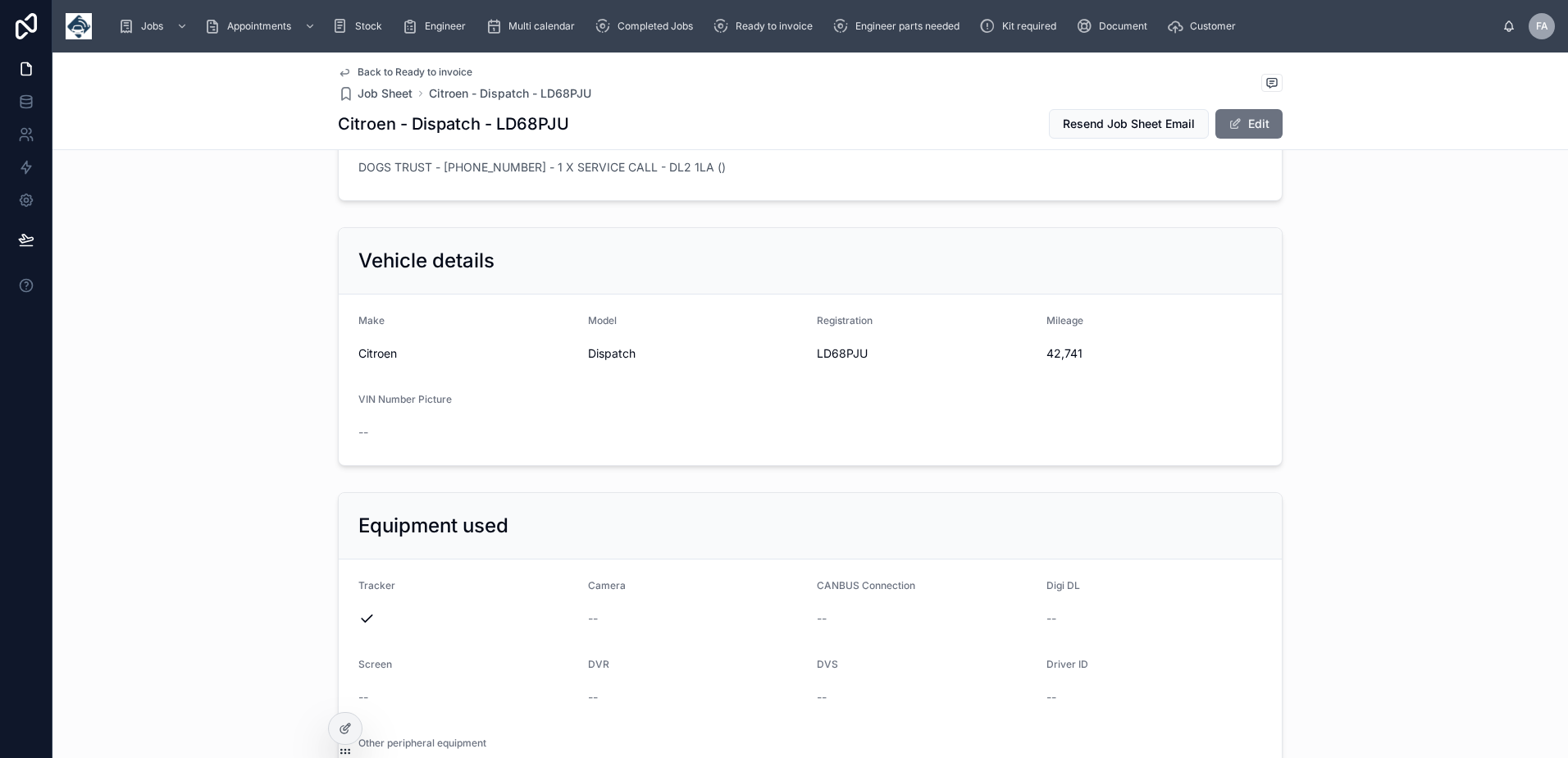
scroll to position [656, 0]
drag, startPoint x: 1043, startPoint y: 360, endPoint x: 1077, endPoint y: 360, distance: 34.0
click at [1077, 360] on span "42,741" at bounding box center [1154, 354] width 217 height 16
copy span "42,741"
click at [824, 353] on span "LD68PJU" at bounding box center [925, 354] width 217 height 16
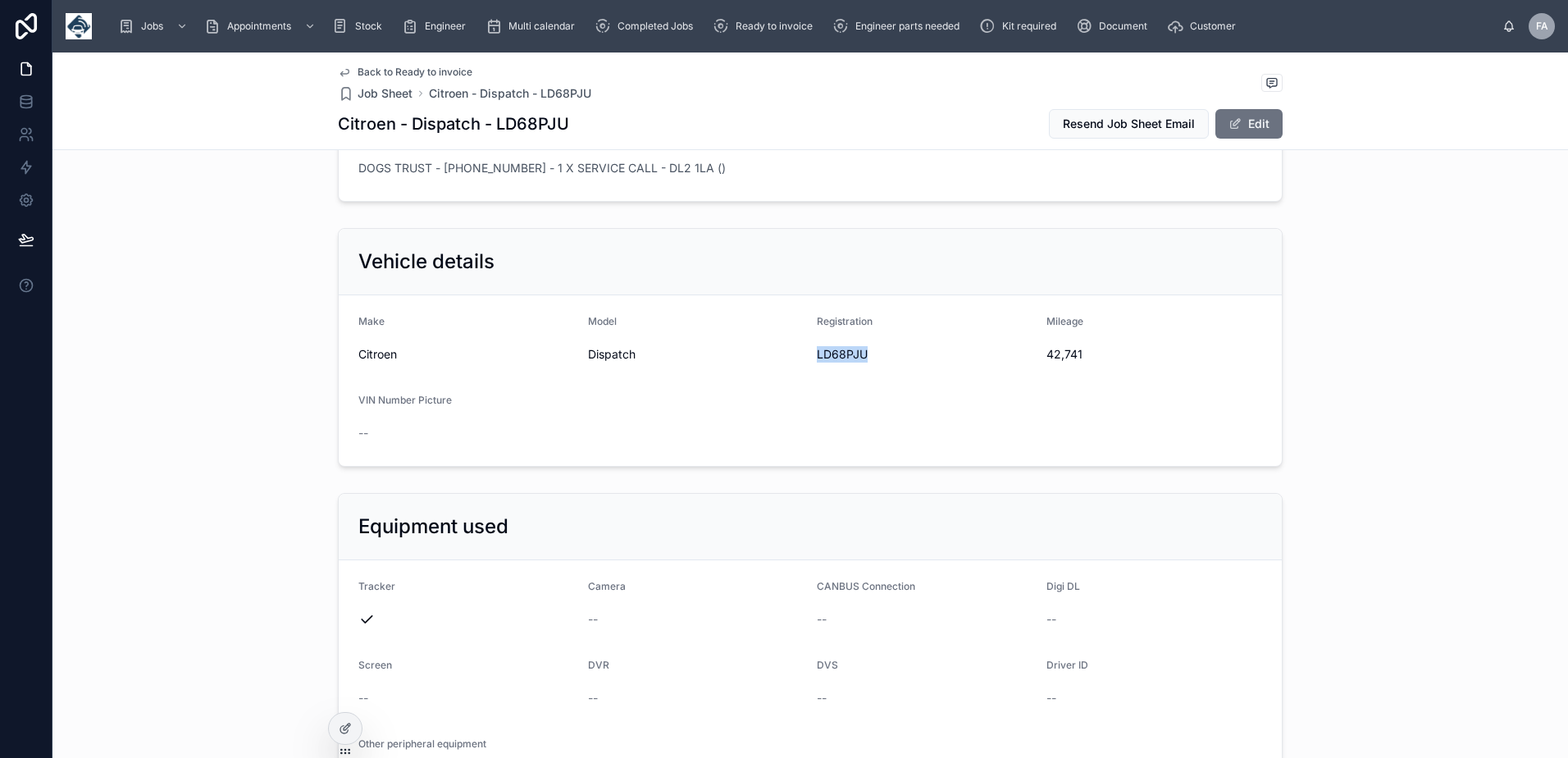
click at [824, 353] on span "LD68PJU" at bounding box center [925, 354] width 217 height 16
copy span "LD68PJU"
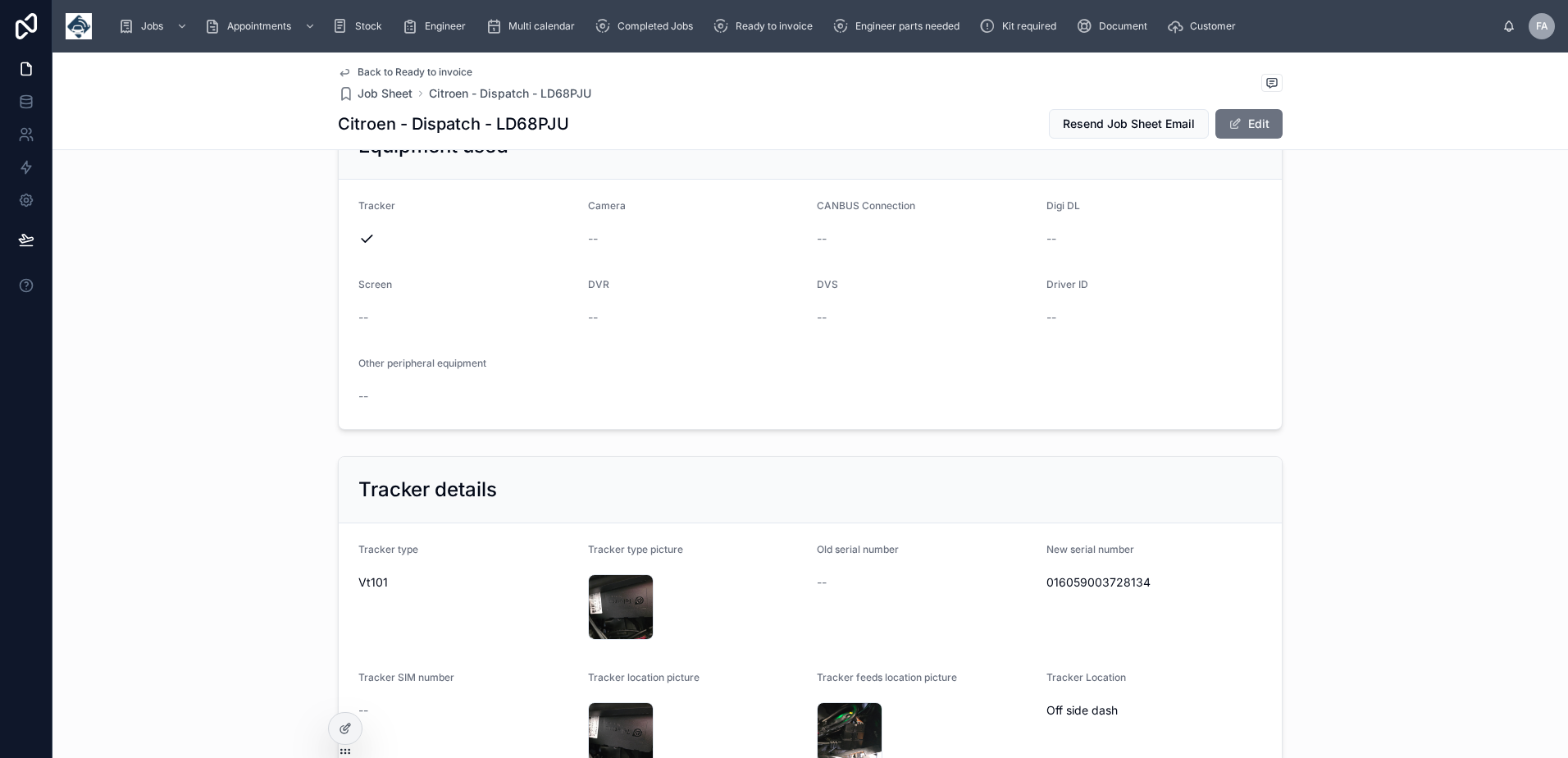
scroll to position [1067, 0]
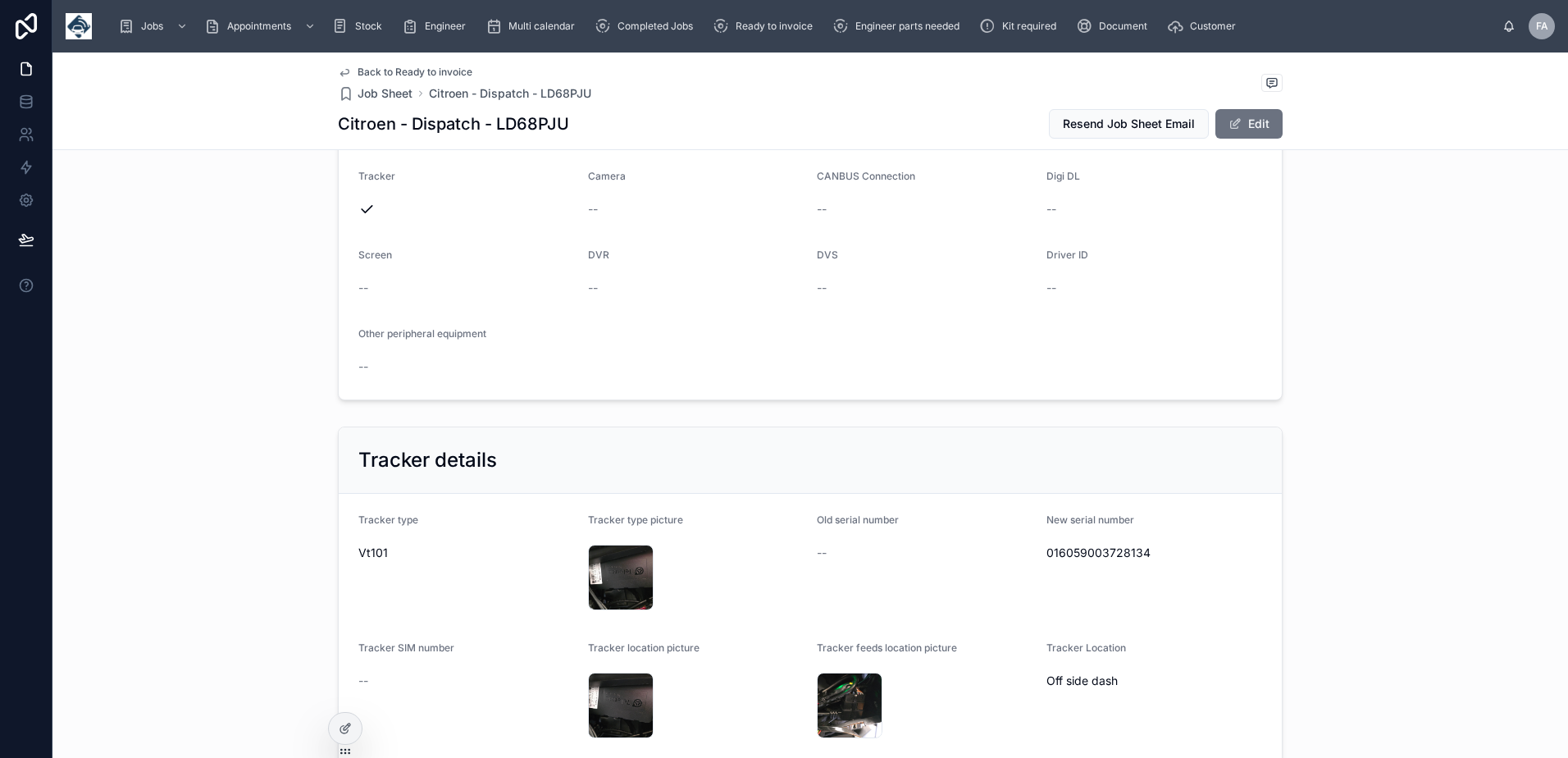
click at [1070, 558] on span "016059003728134" at bounding box center [1154, 552] width 217 height 16
copy span "016059003728134"
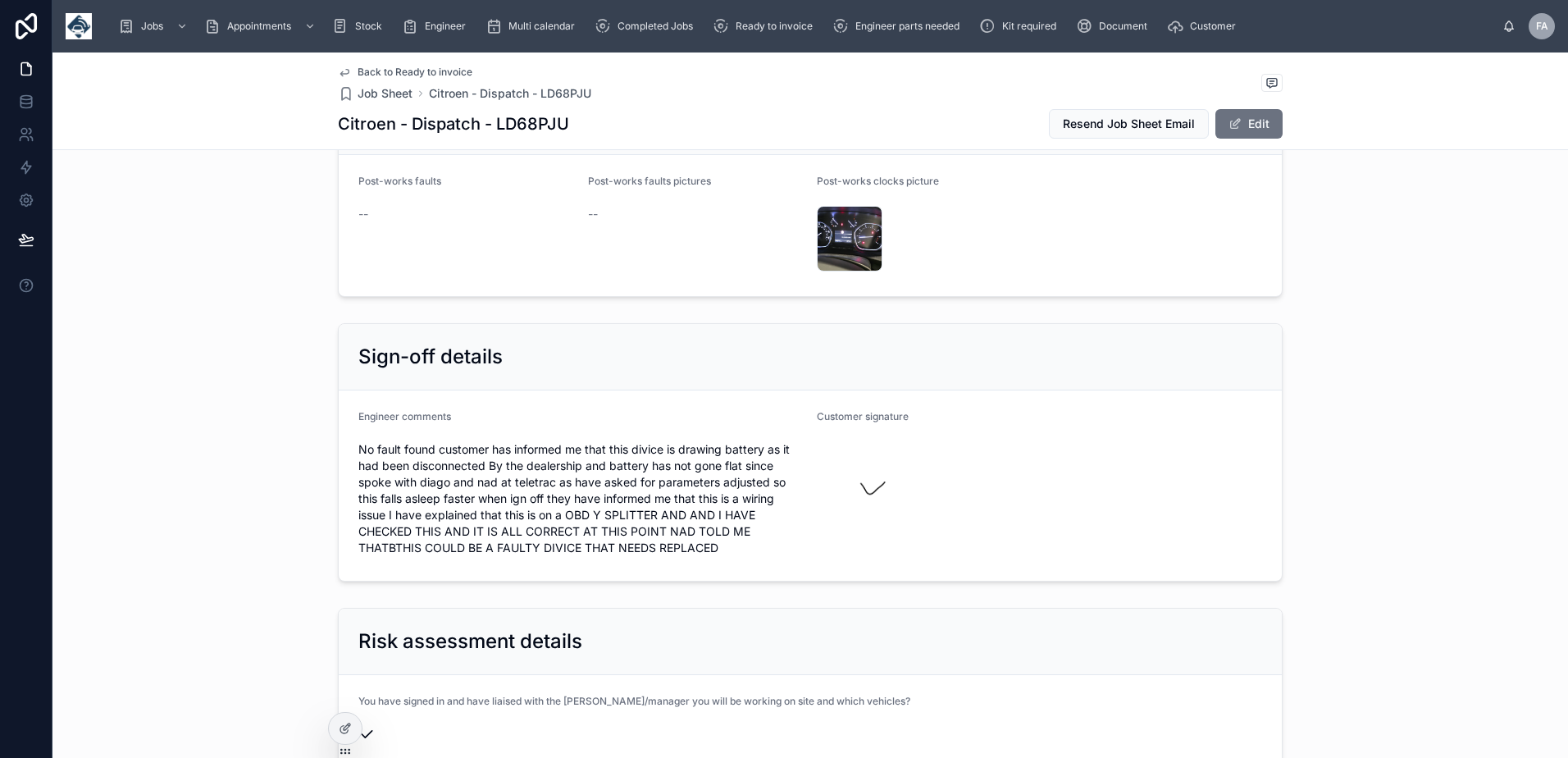
scroll to position [3363, 0]
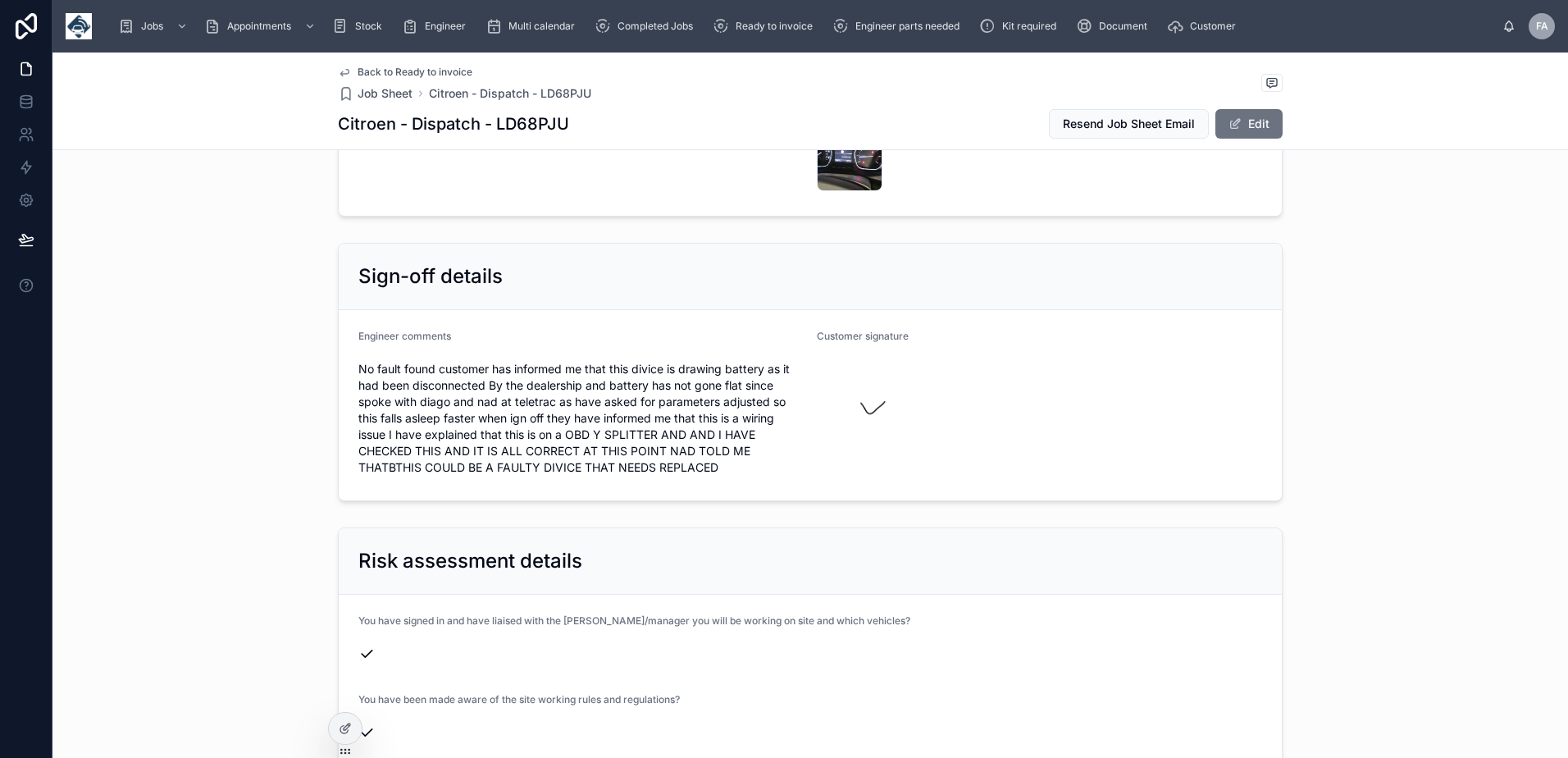
drag, startPoint x: 353, startPoint y: 356, endPoint x: 739, endPoint y: 474, distance: 403.6
click at [739, 474] on form "Engineer comments No fault found customer has informed me that this divice is d…" at bounding box center [809, 405] width 943 height 190
copy span "No fault found customer has informed me that this divice is drawing battery as …"
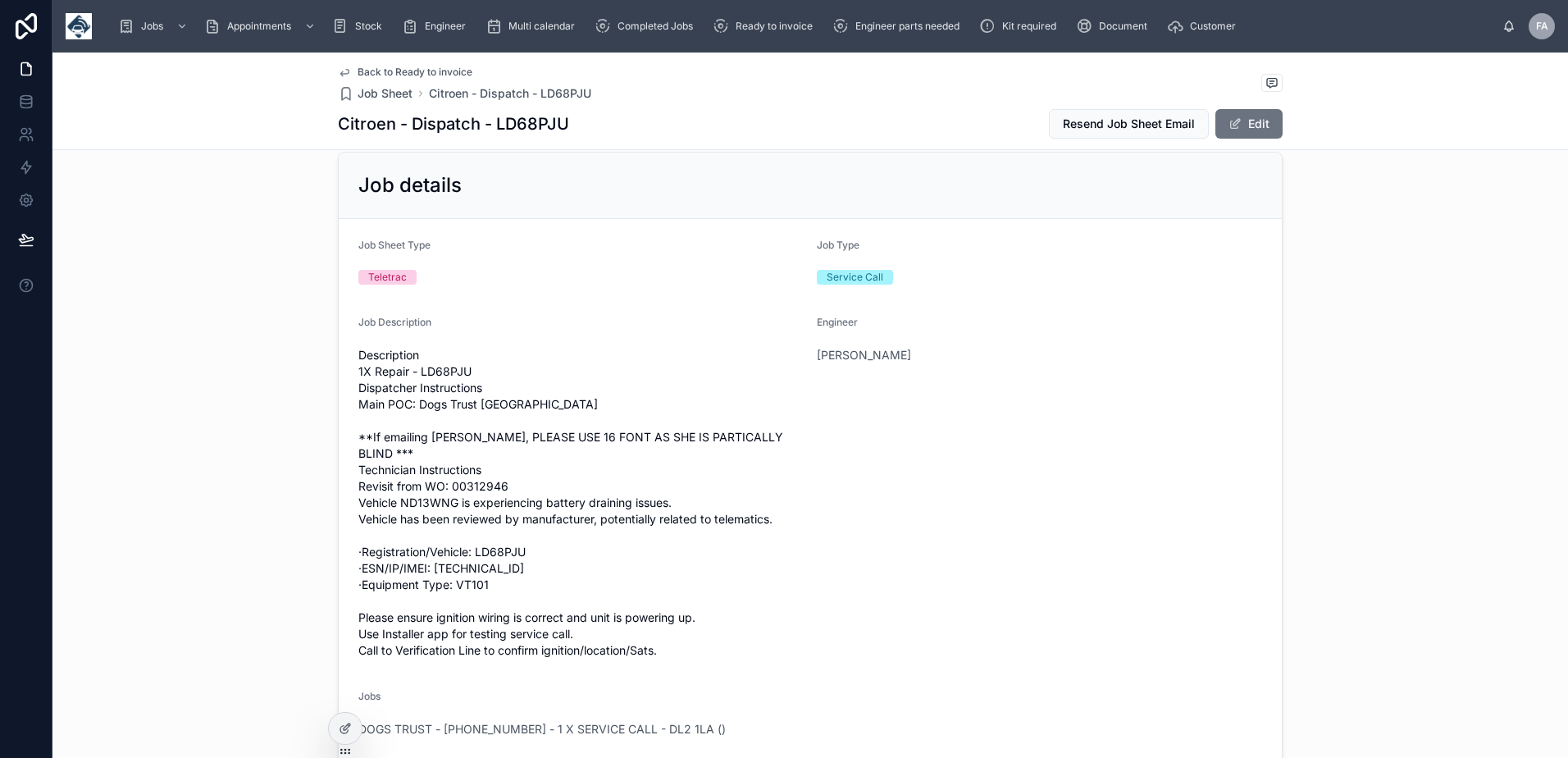
scroll to position [0, 0]
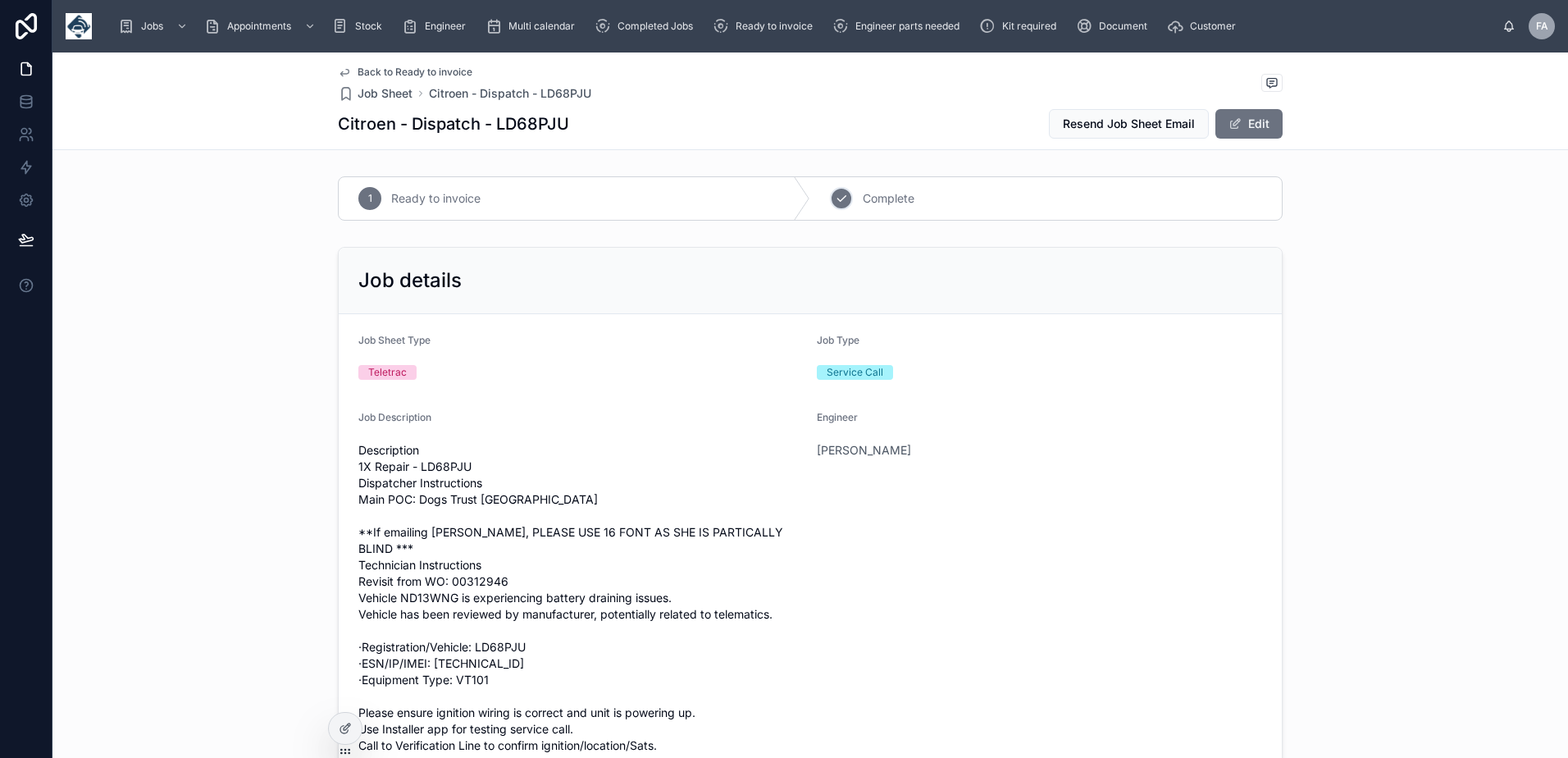
click at [822, 202] on div "2 Complete" at bounding box center [1046, 198] width 472 height 42
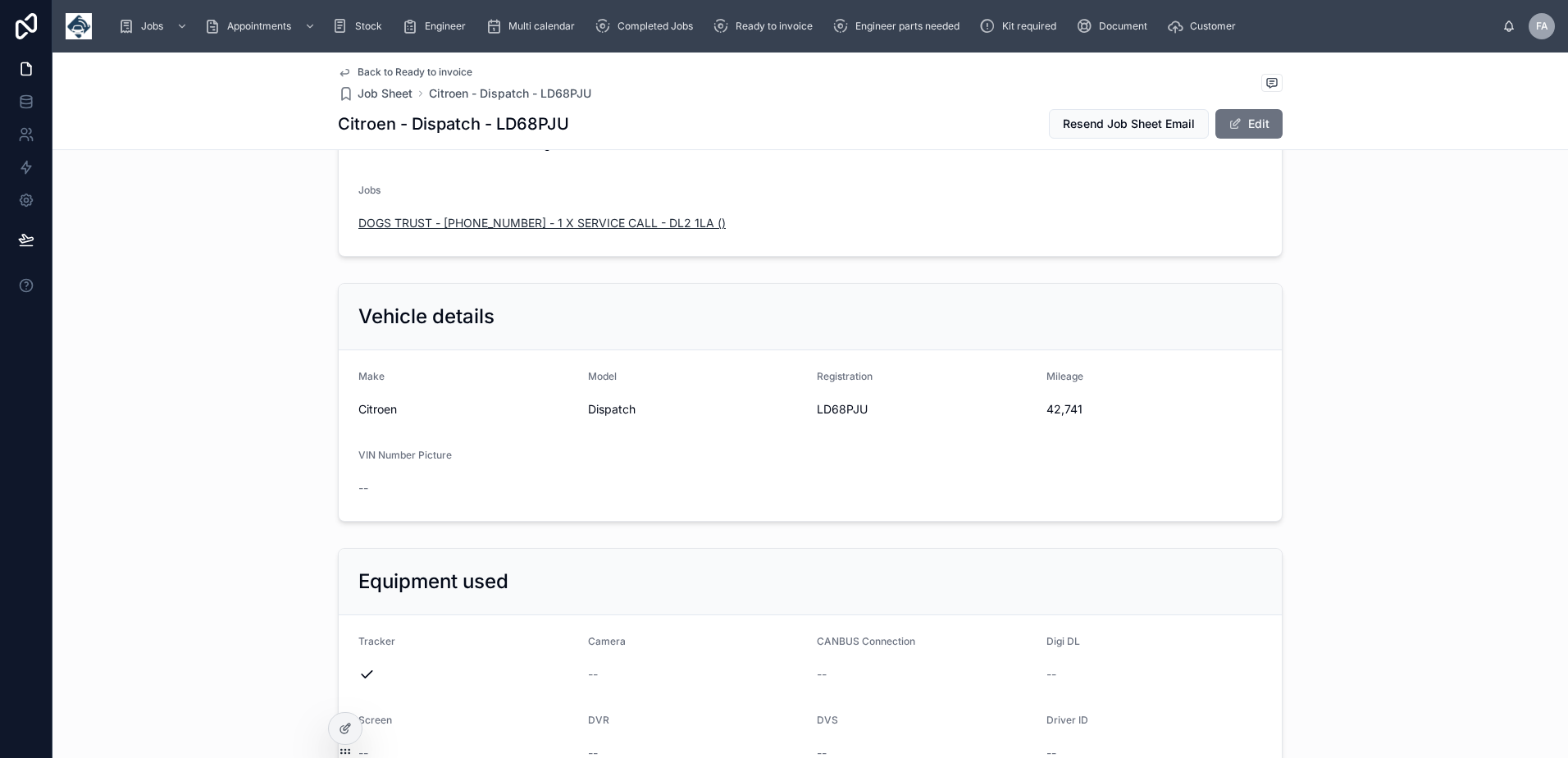
scroll to position [574, 0]
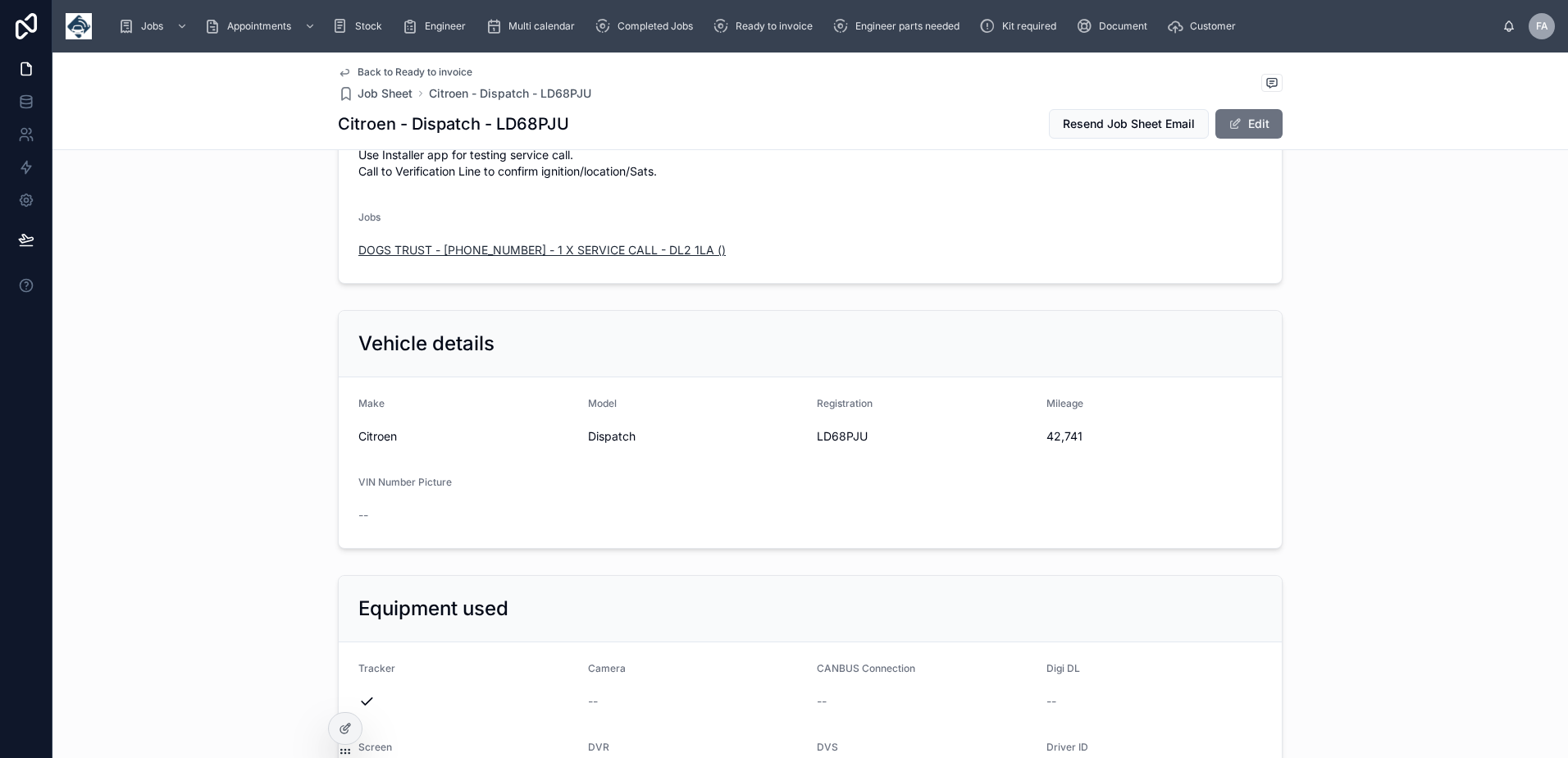
click at [441, 249] on span "DOGS TRUST - 00324381 - 1 X SERVICE CALL - DL2 1LA ()" at bounding box center [542, 250] width 367 height 16
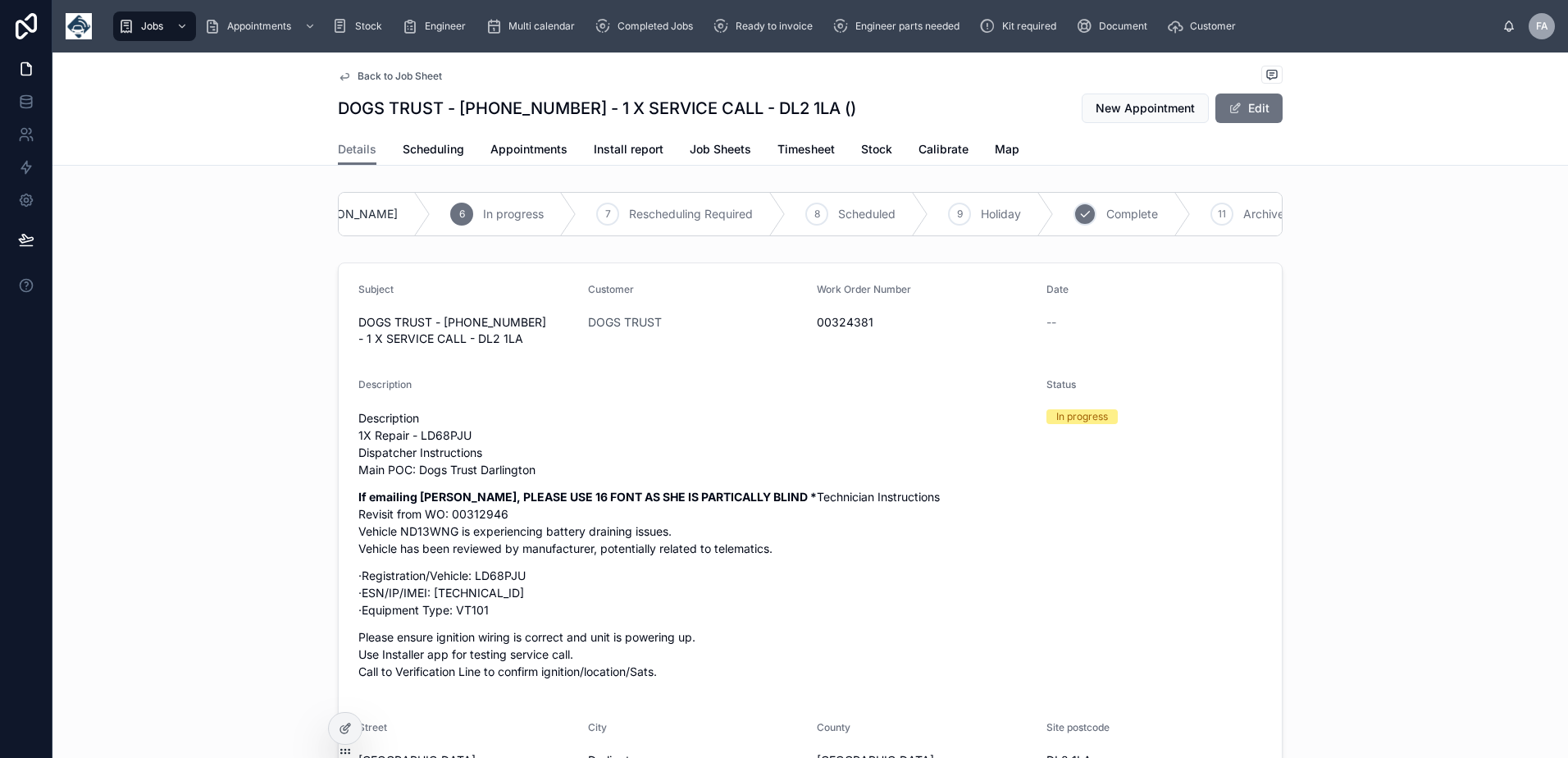
click at [1106, 216] on span "Complete" at bounding box center [1132, 213] width 52 height 16
click at [529, 151] on span "Appointments" at bounding box center [529, 149] width 77 height 16
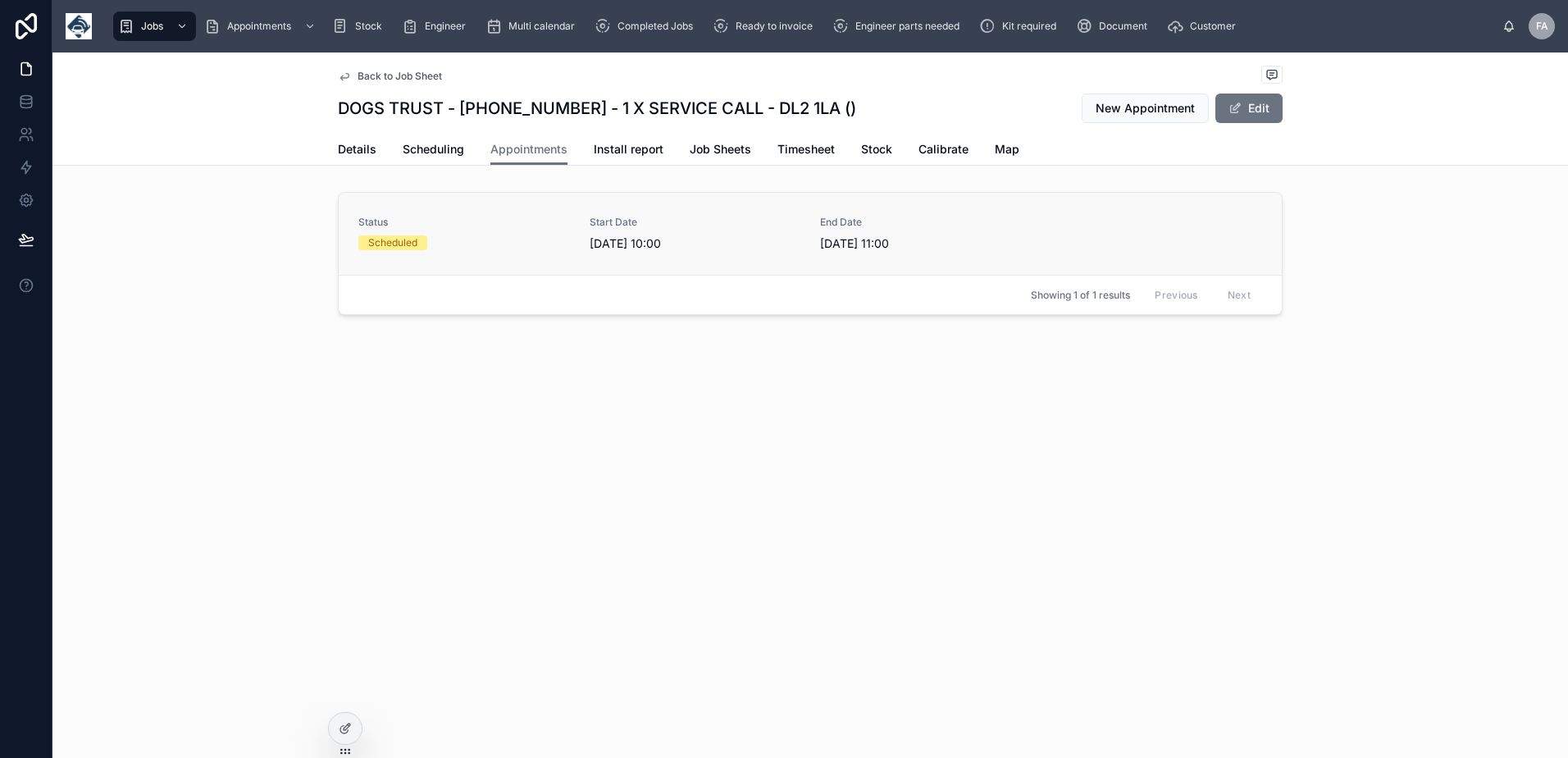
click at [465, 255] on link "Status Scheduled Start Date 11/09/2025 10:00 End Date 11/09/2025 11:00" at bounding box center [809, 233] width 943 height 82
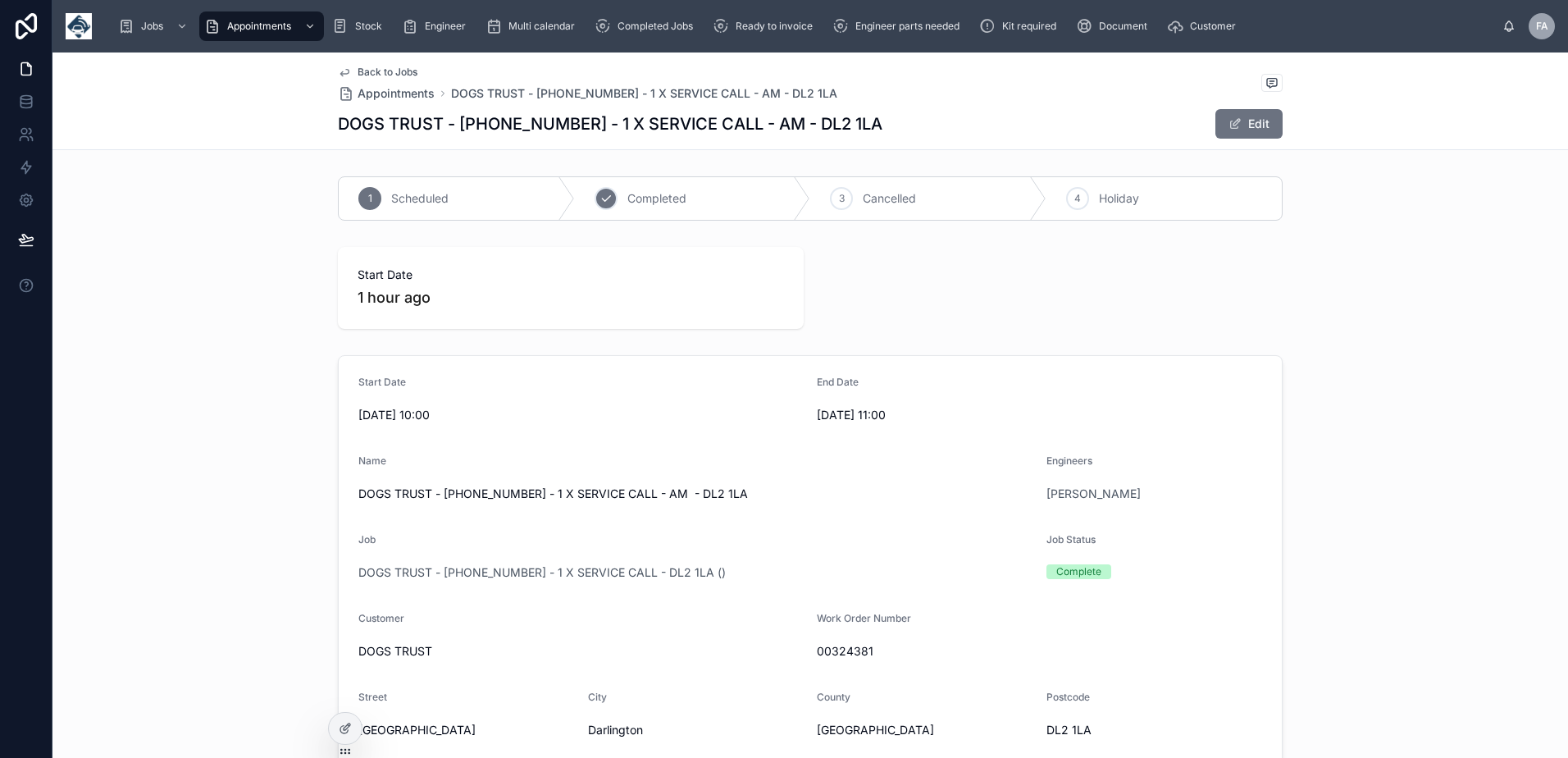
click at [658, 200] on span "Completed" at bounding box center [657, 198] width 59 height 16
click at [798, 33] on div "Ready to invoice" at bounding box center [766, 26] width 107 height 26
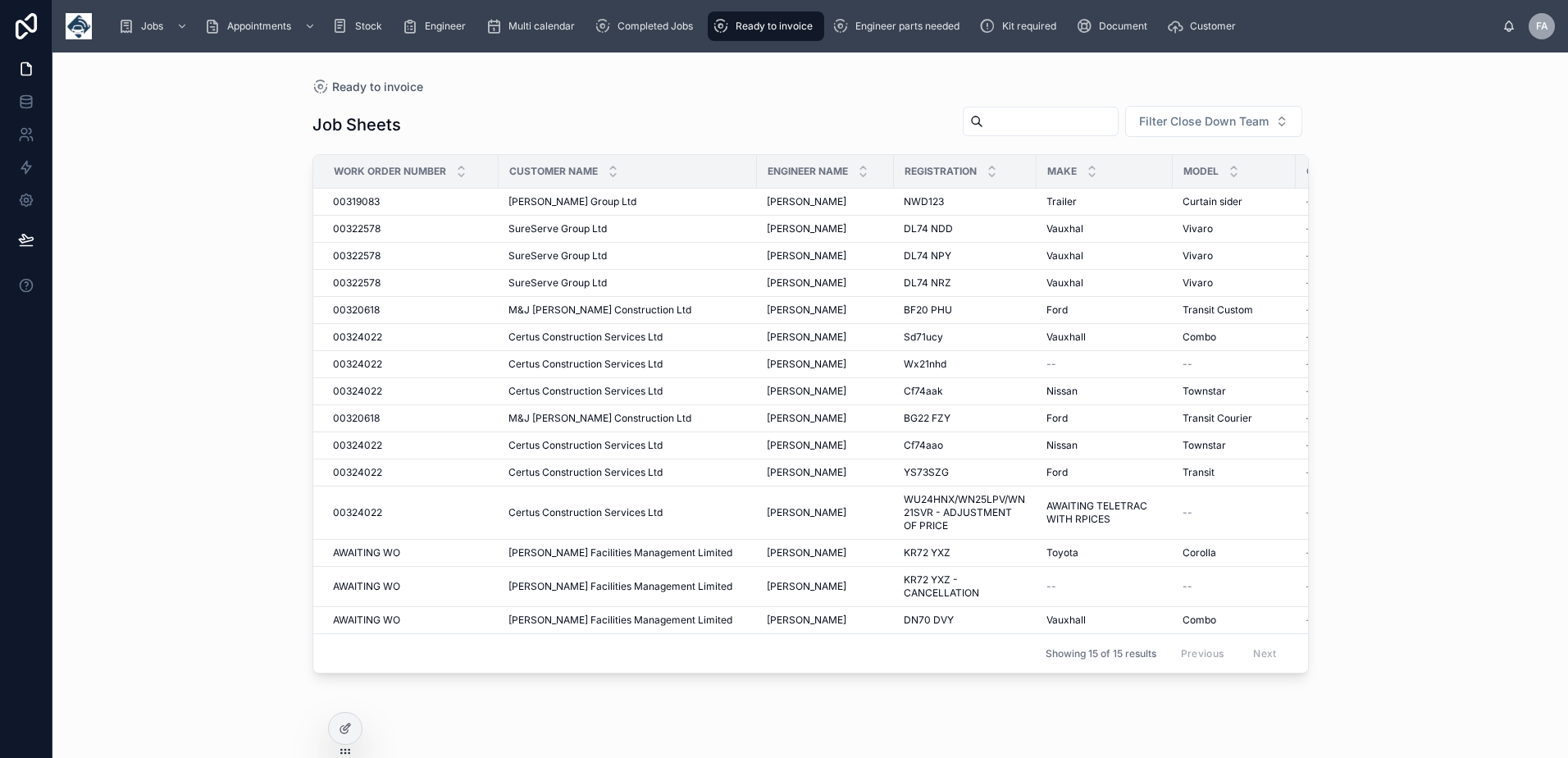
drag, startPoint x: 63, startPoint y: 757, endPoint x: 797, endPoint y: 87, distance: 993.8
click at [797, 91] on div "Ready to invoice" at bounding box center [810, 86] width 996 height 16
click at [791, 40] on link "Ready to invoice" at bounding box center [766, 26] width 117 height 30
click at [791, 27] on span "Ready to invoice" at bounding box center [774, 26] width 77 height 14
click at [660, 25] on span "Completed Jobs" at bounding box center [655, 26] width 75 height 14
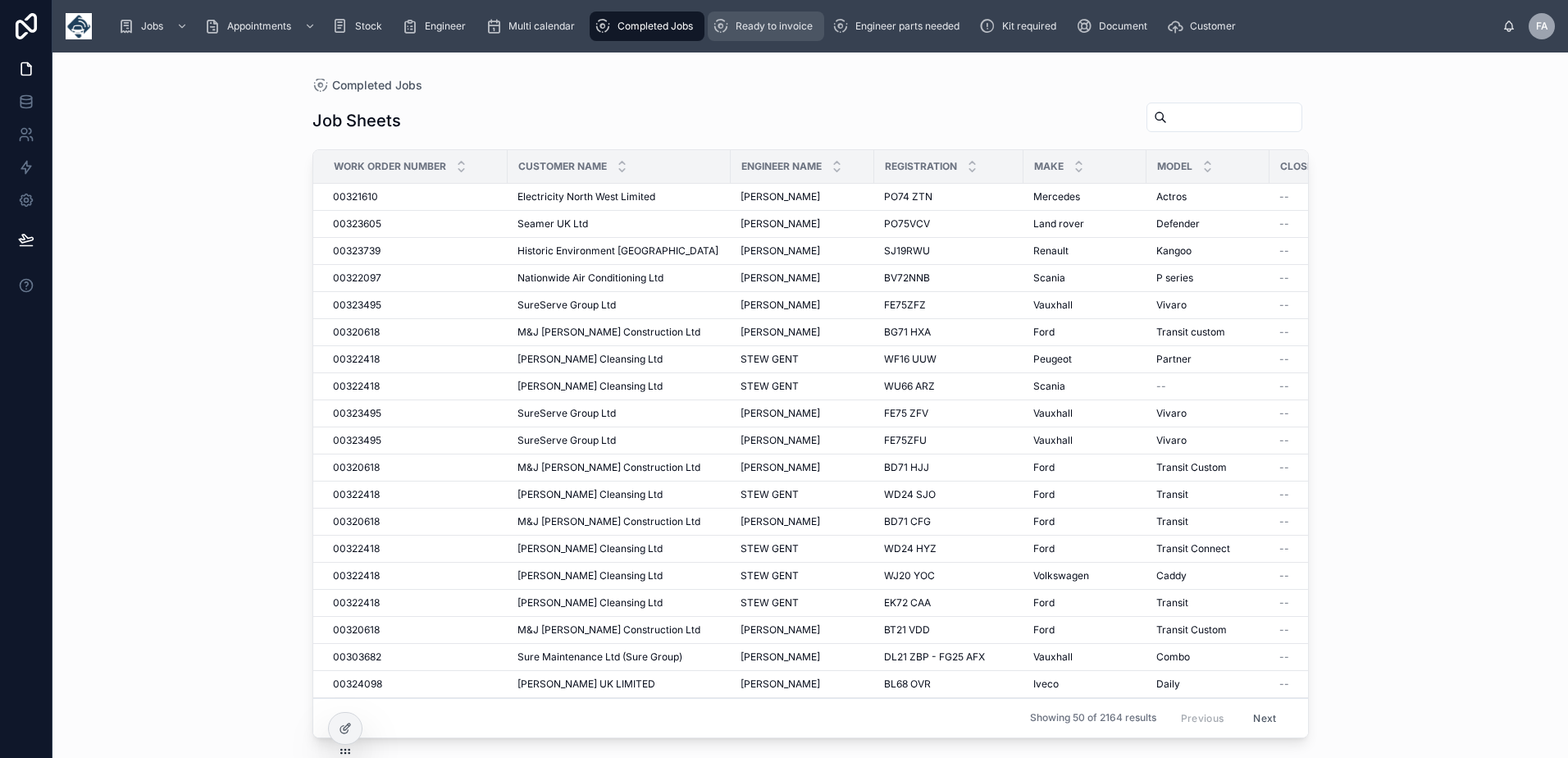
click at [766, 25] on span "Ready to invoice" at bounding box center [774, 26] width 77 height 14
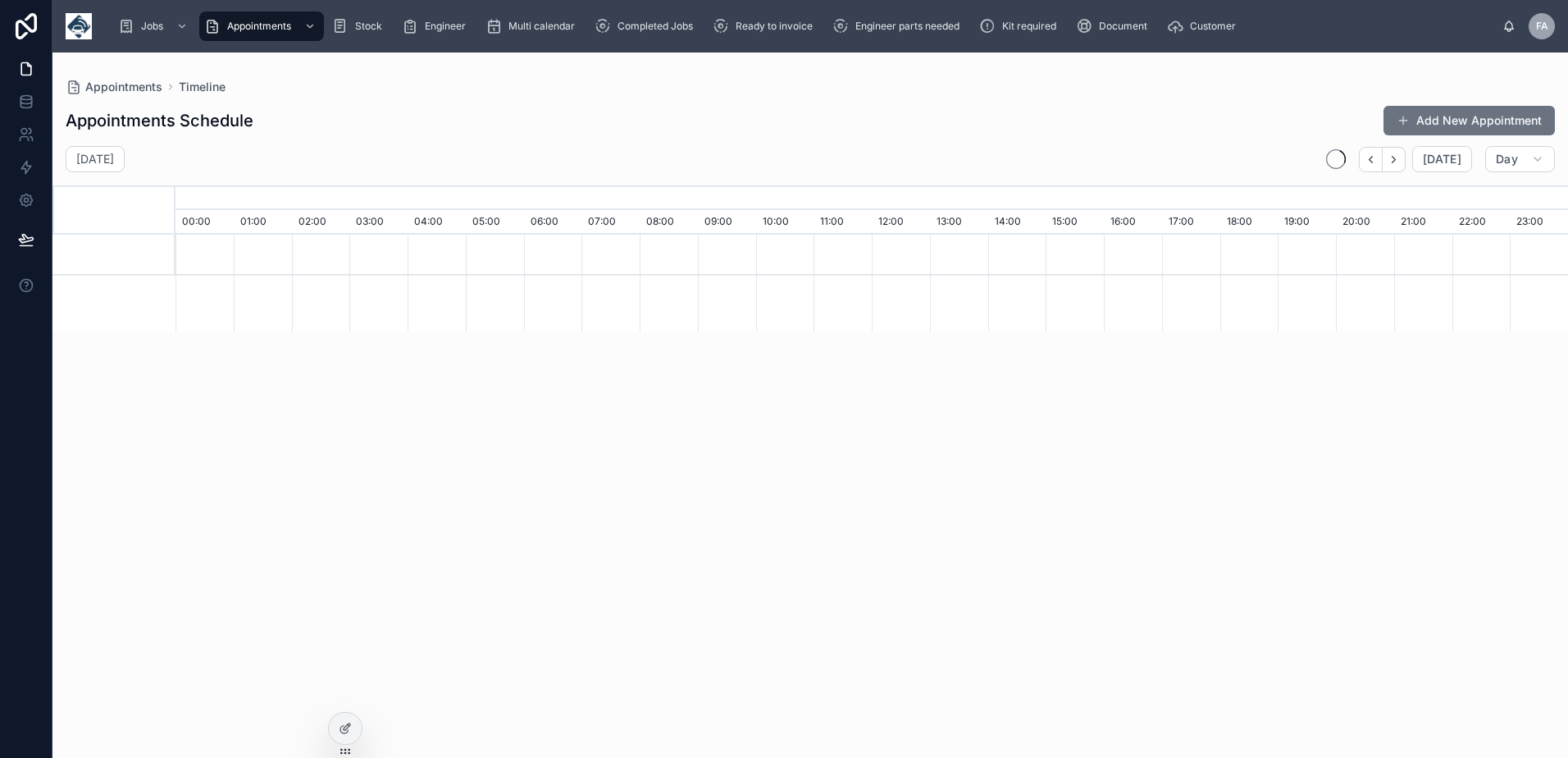
scroll to position [0, 9747]
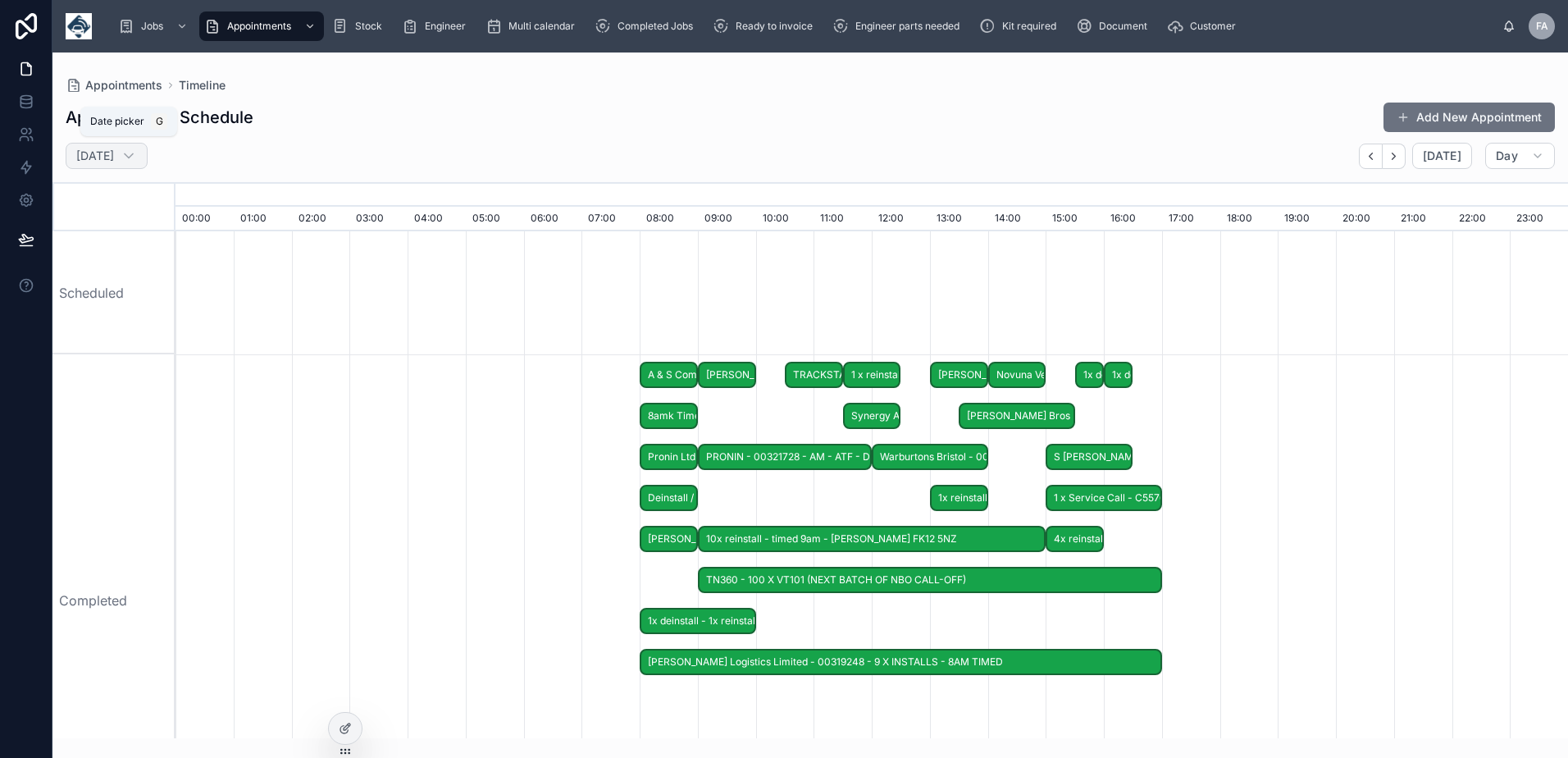
click at [114, 160] on h2 "Monday 28 Jul" at bounding box center [95, 156] width 38 height 16
select select "****"
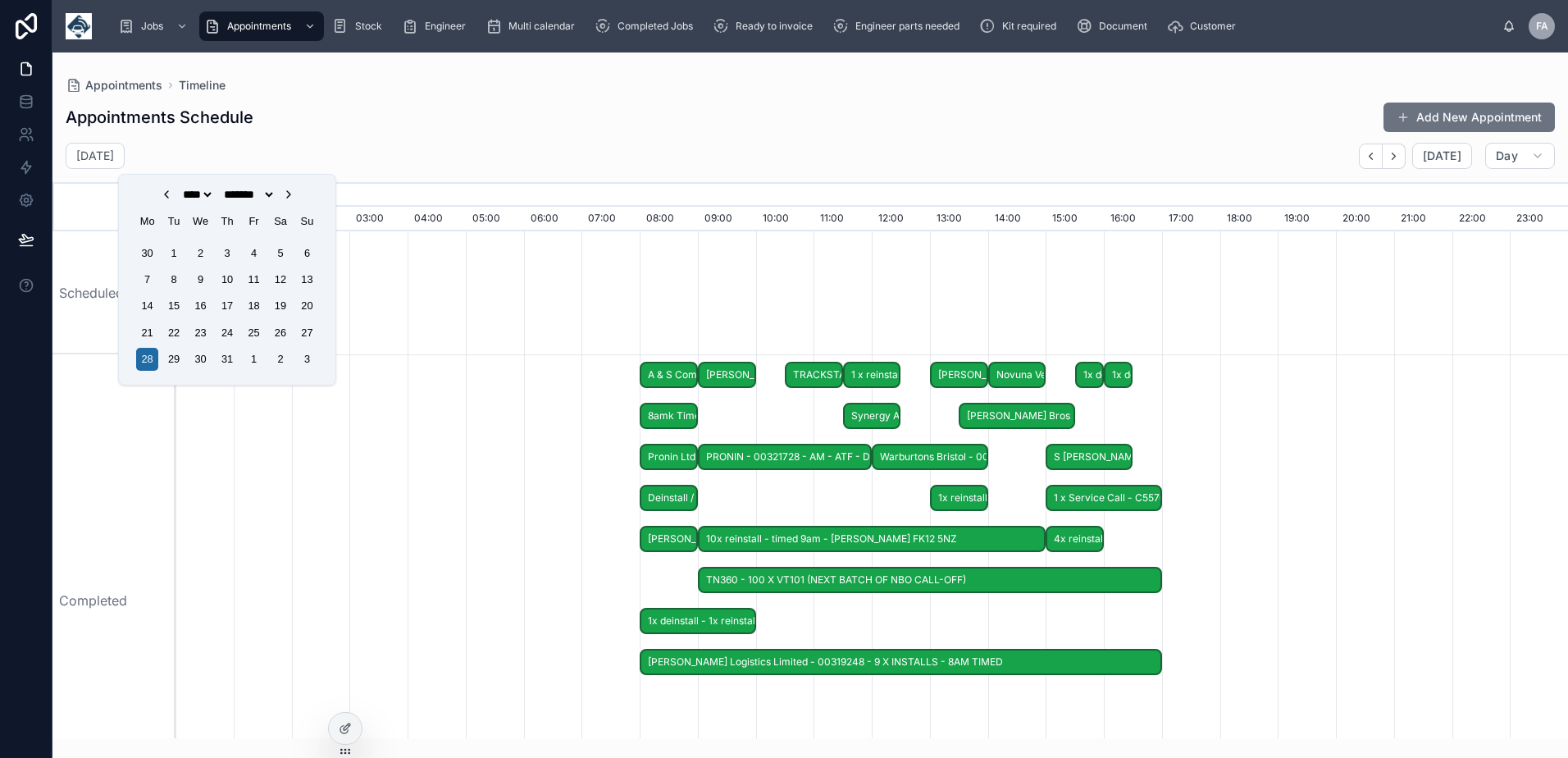
click at [295, 200] on icon "Choose Date" at bounding box center [289, 195] width 14 height 14
select select "*"
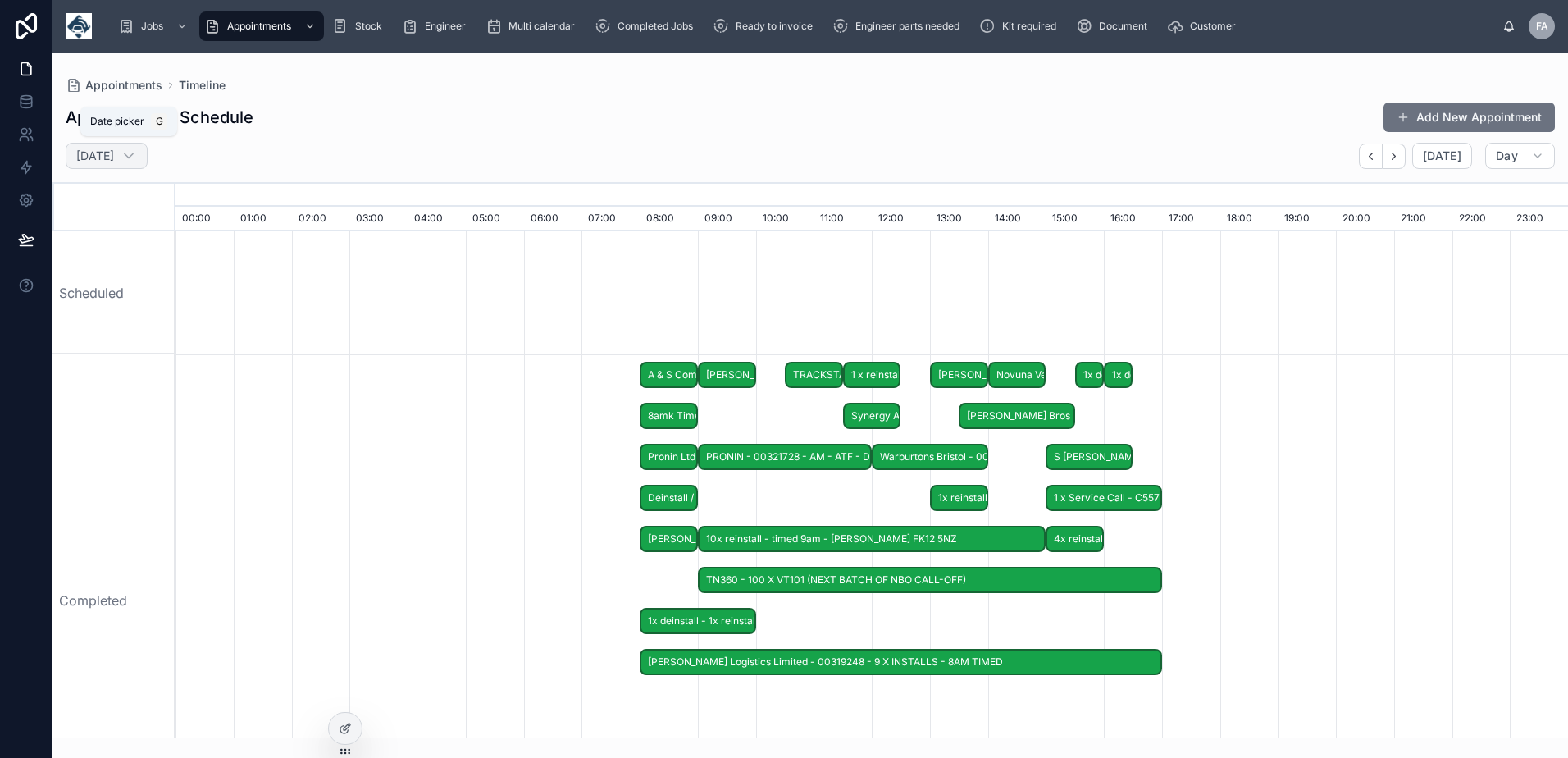
click at [114, 158] on h2 "Monday 28 Jul" at bounding box center [95, 156] width 38 height 16
select select "****"
select select "*"
click at [114, 158] on h2 "Monday 28 Jul" at bounding box center [95, 156] width 38 height 16
select select "****"
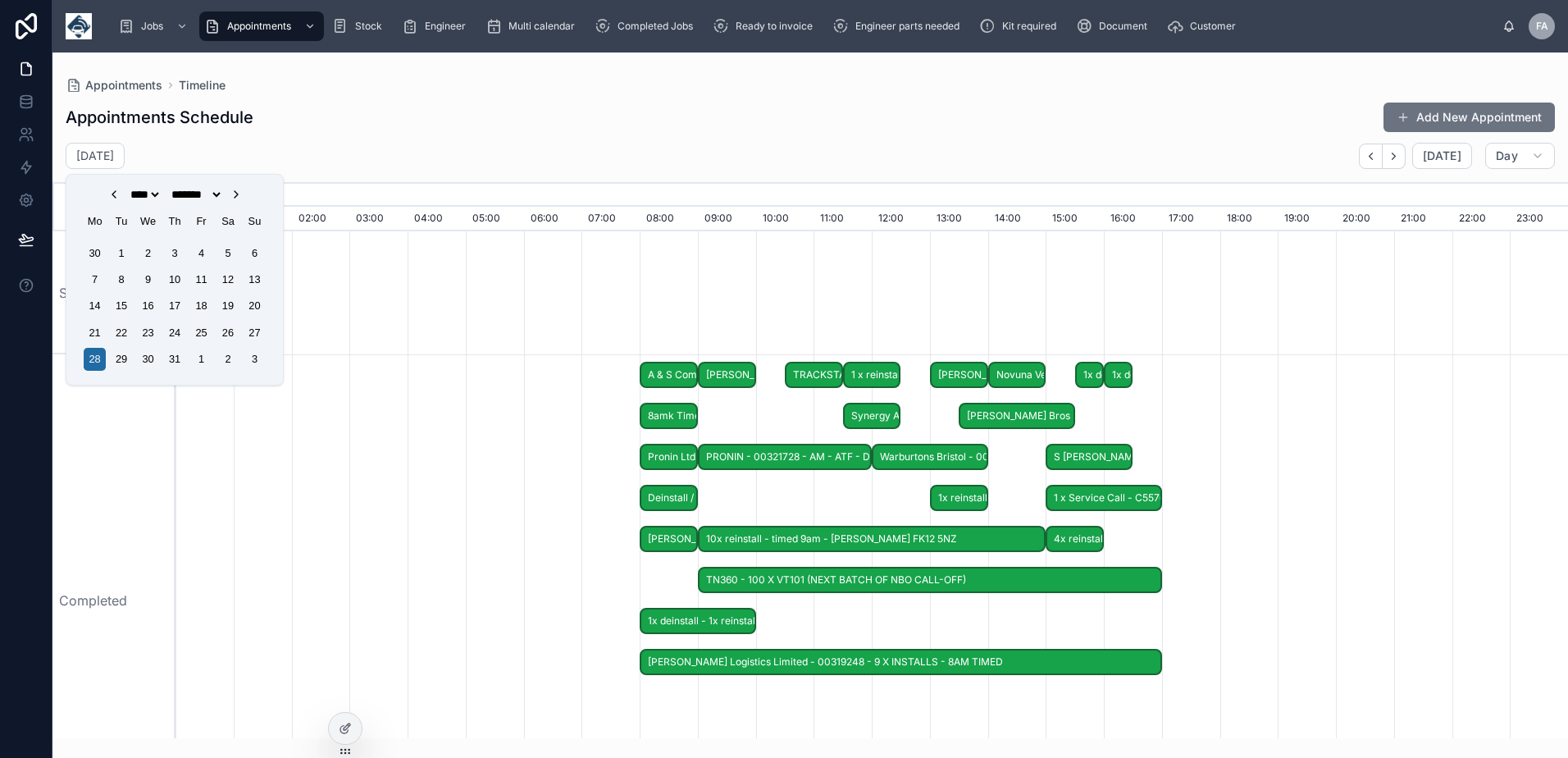
click at [262, 197] on div "**** **** **** **** **** **** **** **** **** **** **** **** **** **** **** ****…" at bounding box center [174, 195] width 197 height 14
click at [243, 197] on icon "Choose Date" at bounding box center [236, 195] width 14 height 14
click at [243, 198] on icon "Choose Date" at bounding box center [236, 195] width 14 height 14
select select "*"
click at [143, 281] on div "10" at bounding box center [148, 279] width 22 height 22
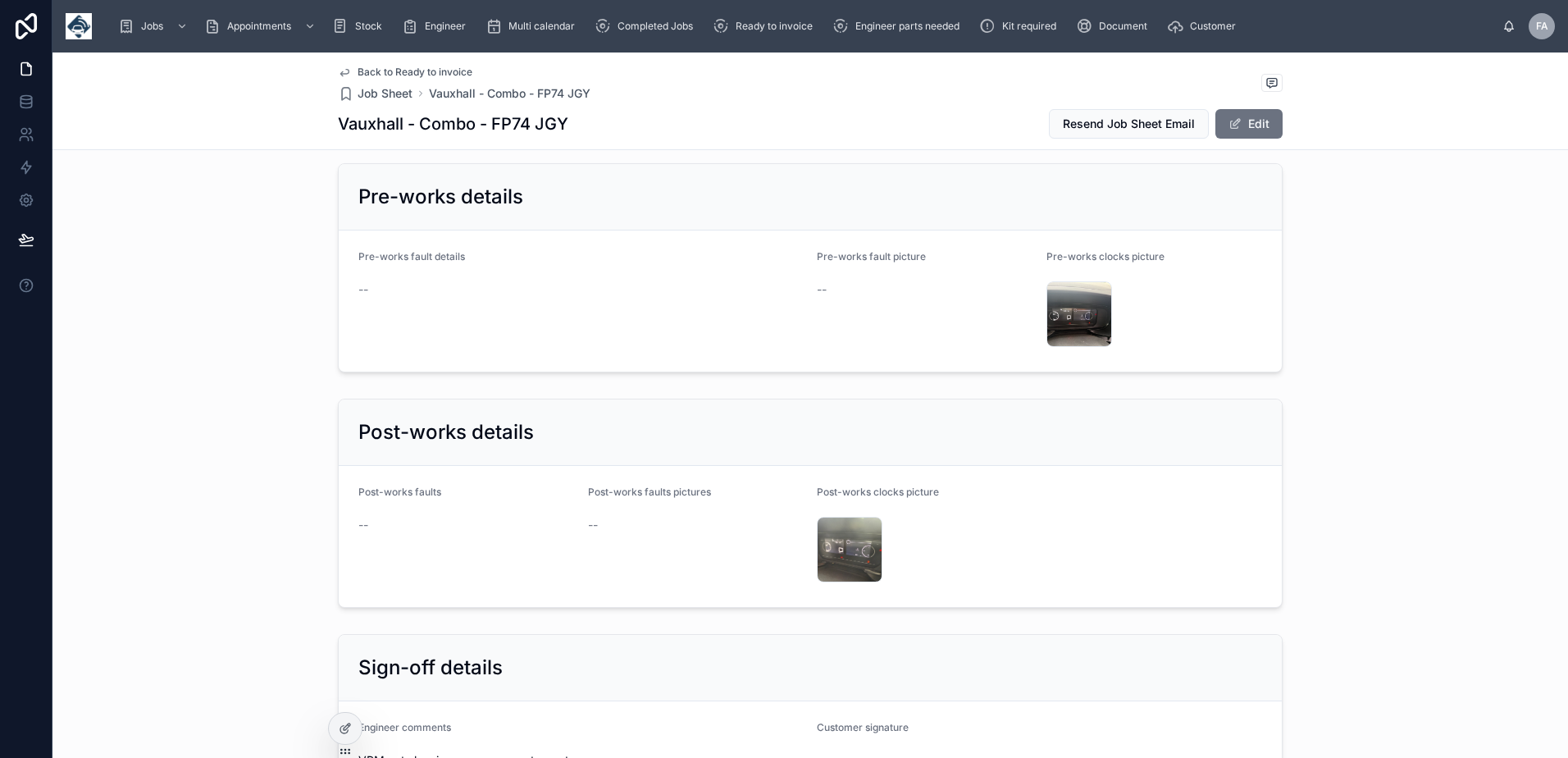
scroll to position [4183, 0]
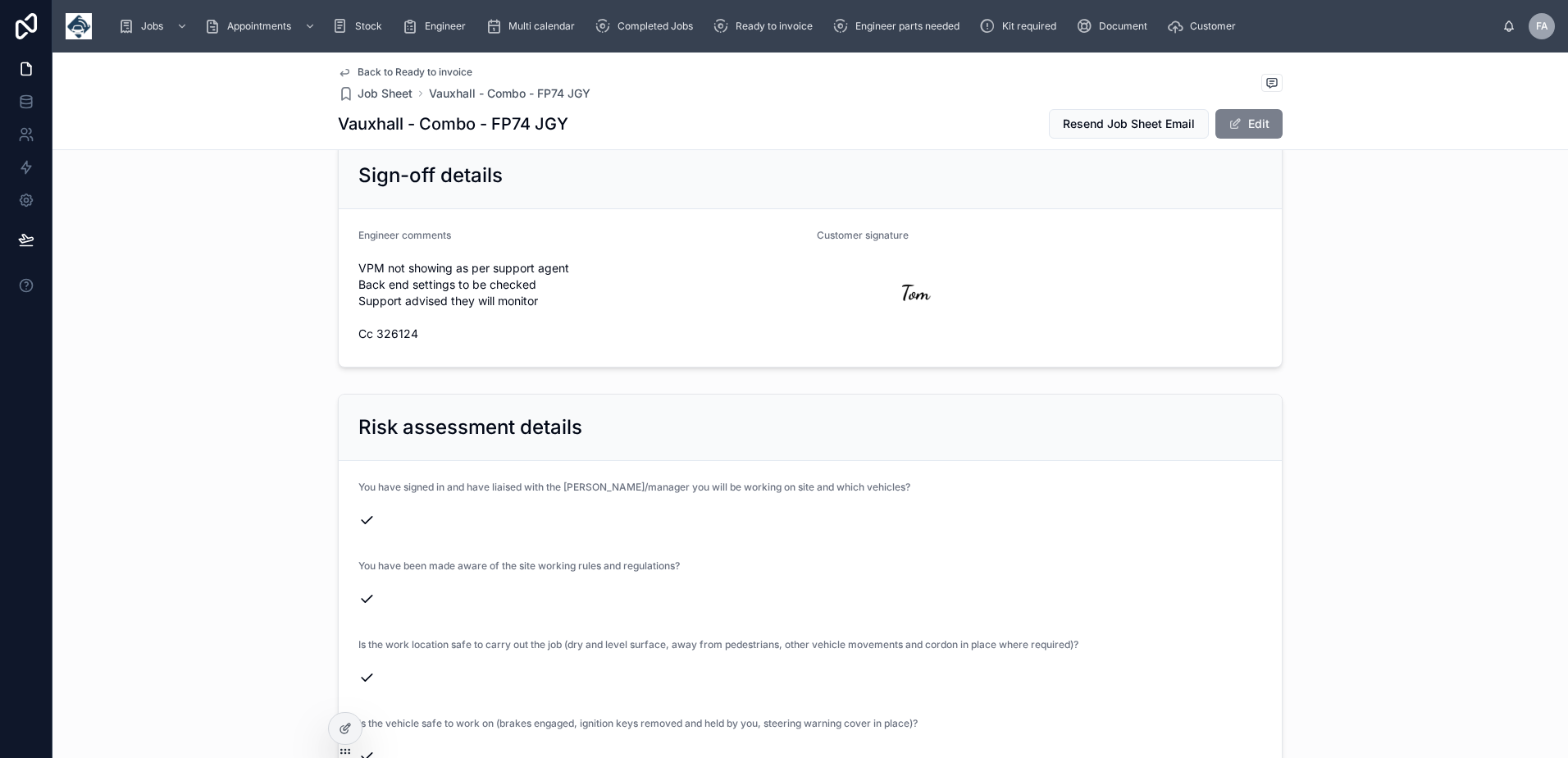
click at [1253, 125] on button "Edit" at bounding box center [1249, 124] width 68 height 30
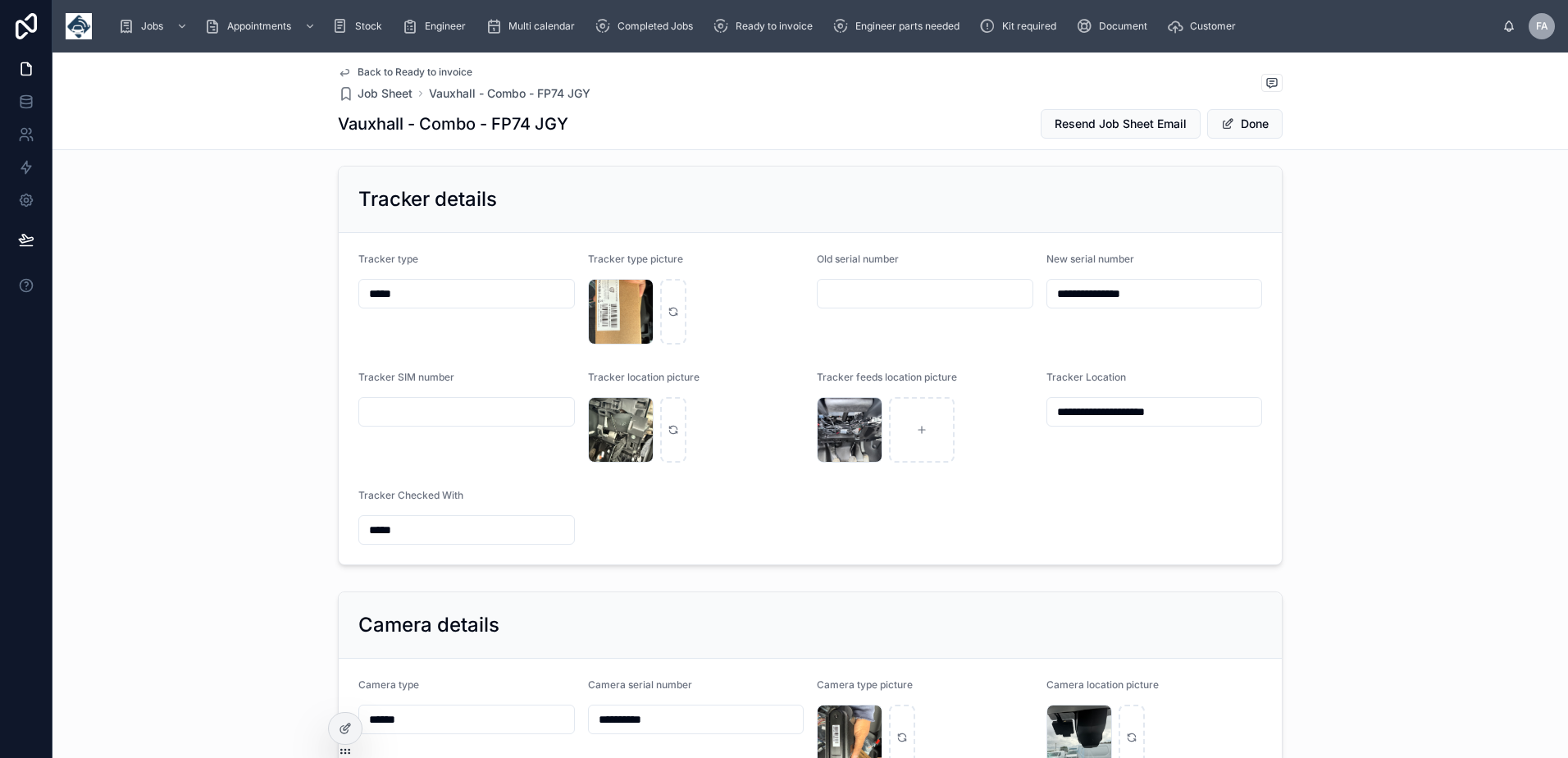
scroll to position [980, 0]
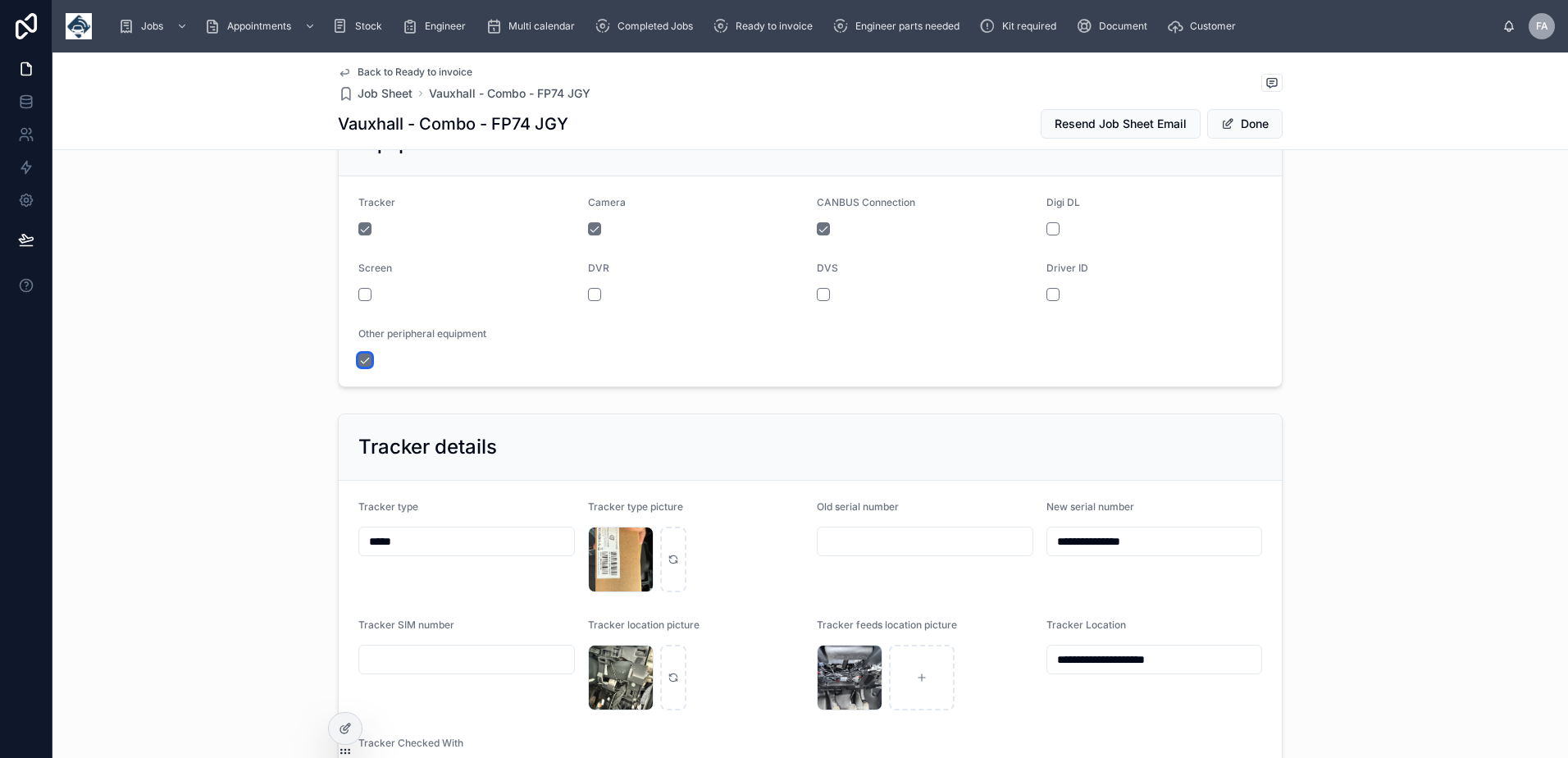
click at [359, 366] on button "button" at bounding box center [365, 360] width 14 height 14
click at [1236, 123] on button "Done" at bounding box center [1244, 124] width 75 height 30
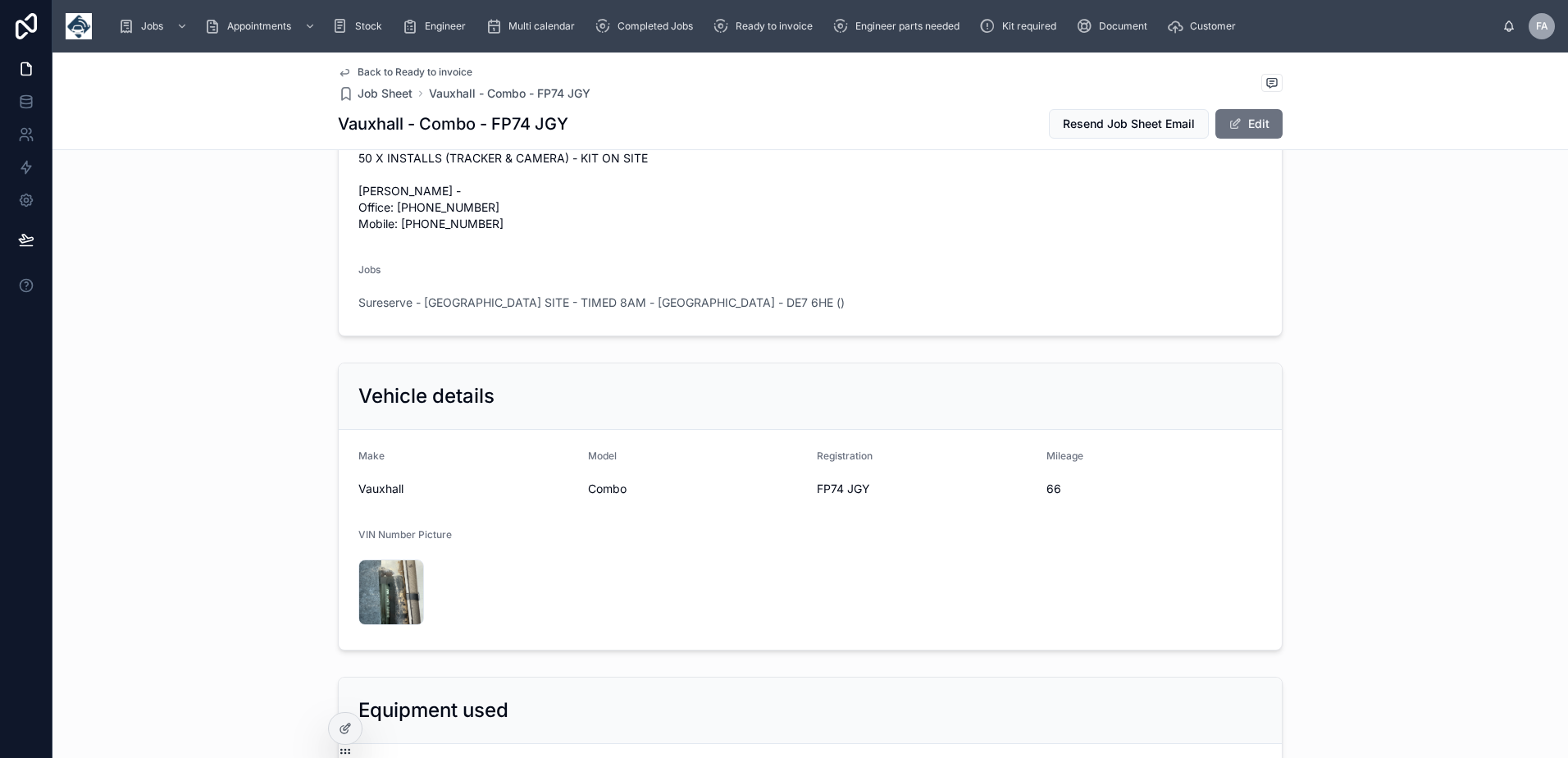
scroll to position [554, 0]
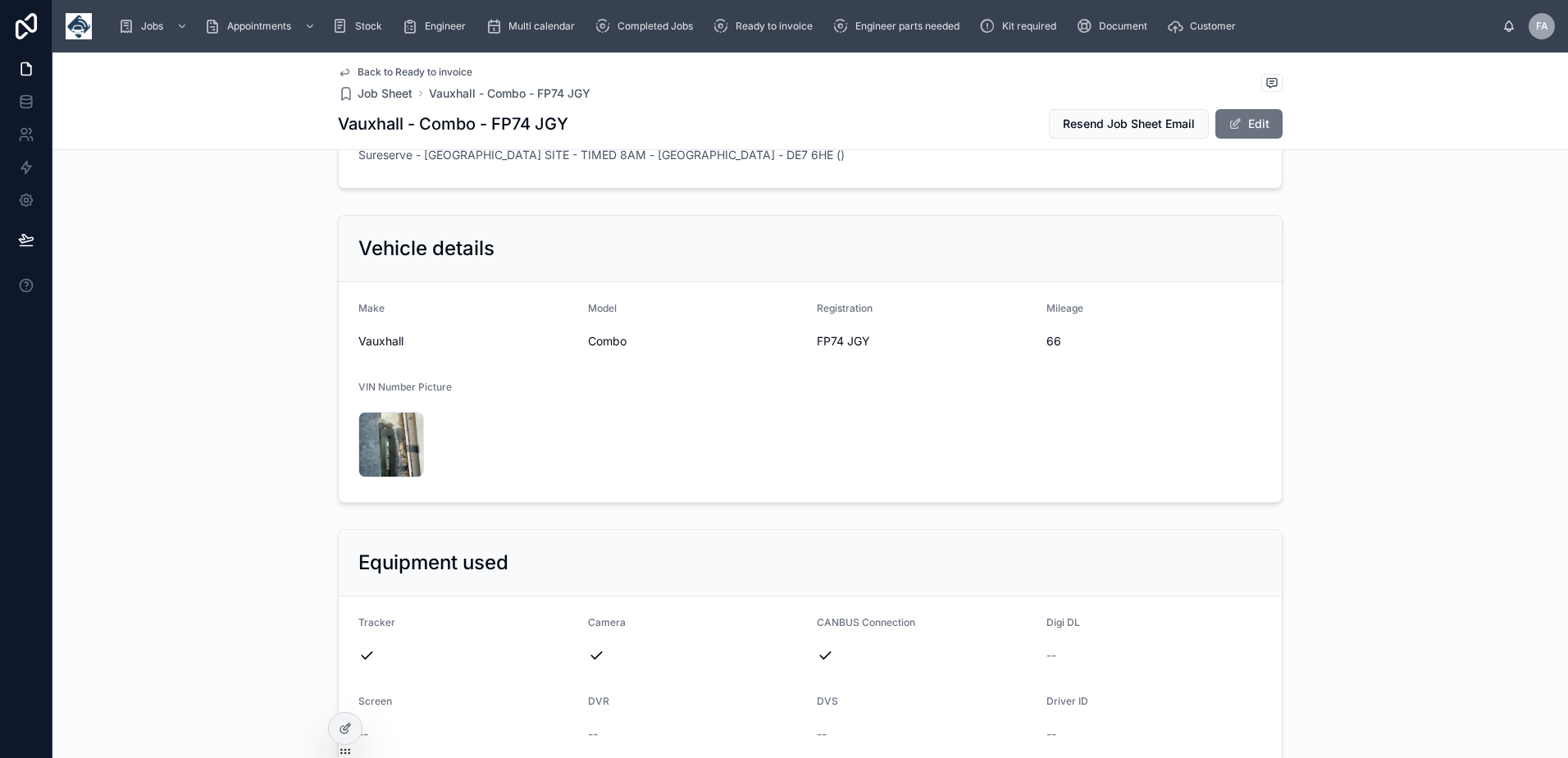
drag, startPoint x: 812, startPoint y: 409, endPoint x: 861, endPoint y: 407, distance: 49.0
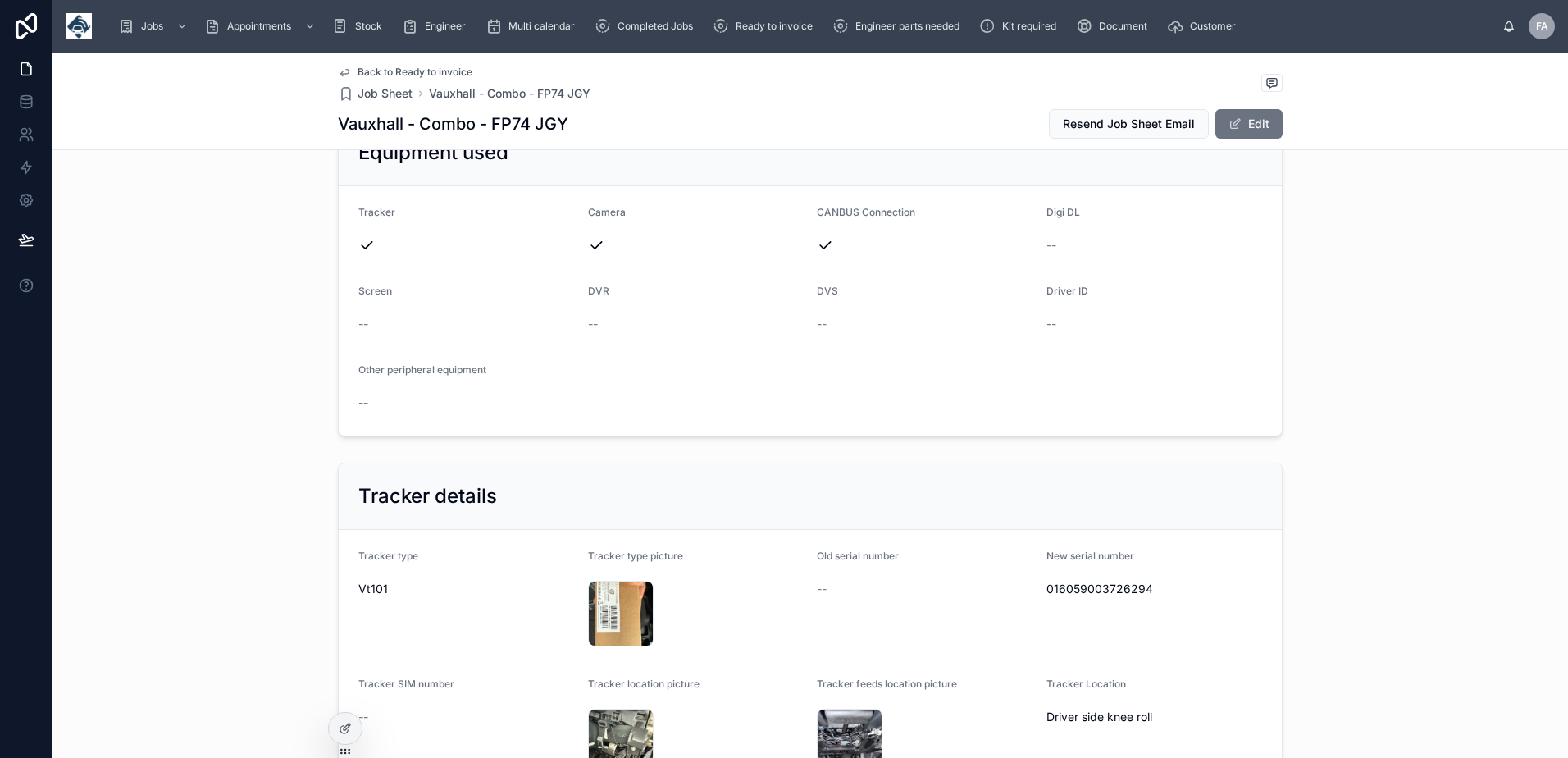
scroll to position [1211, 0]
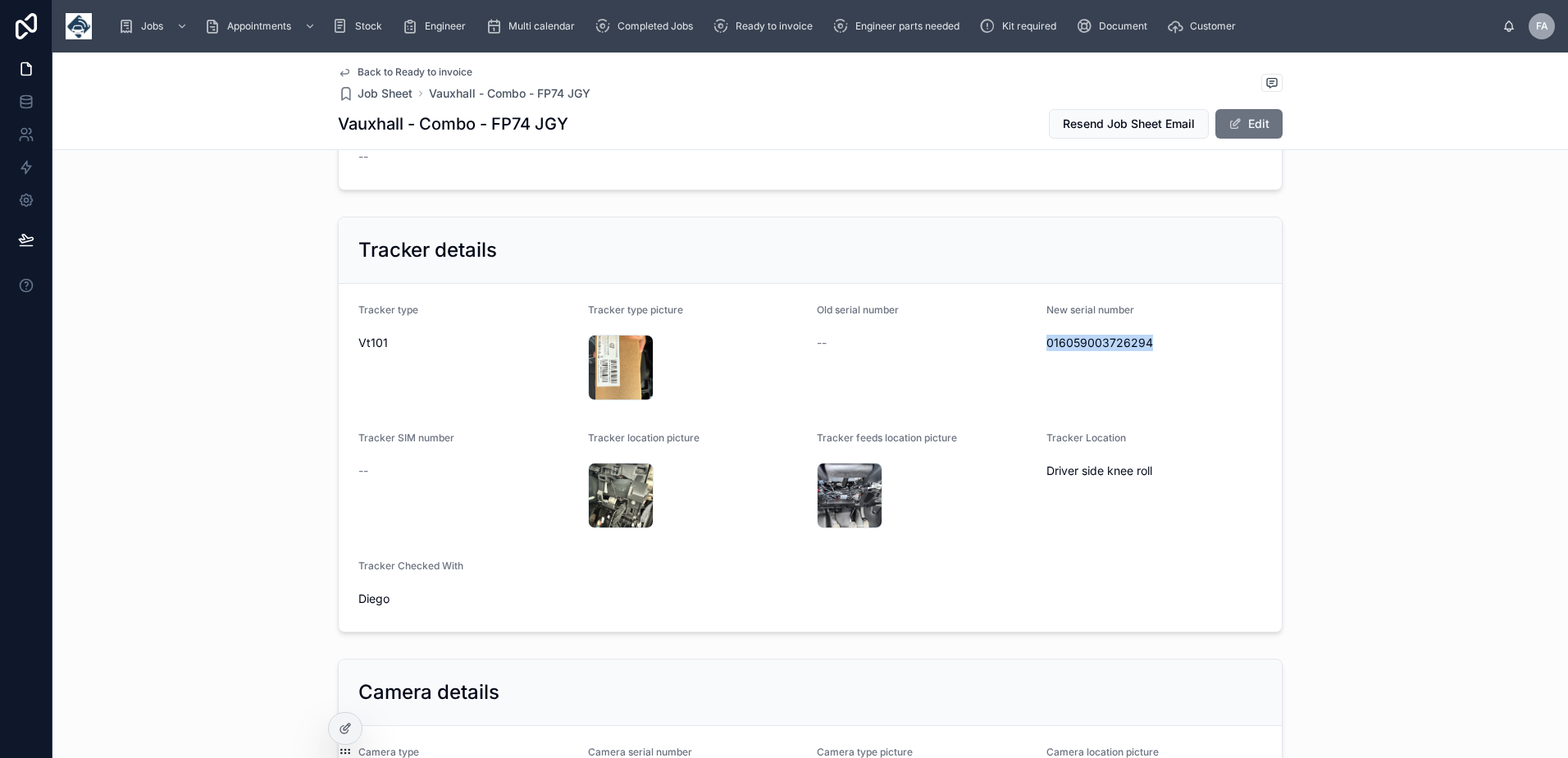
click at [1057, 351] on span "016059003726294" at bounding box center [1154, 343] width 217 height 16
copy span "016059003726294"
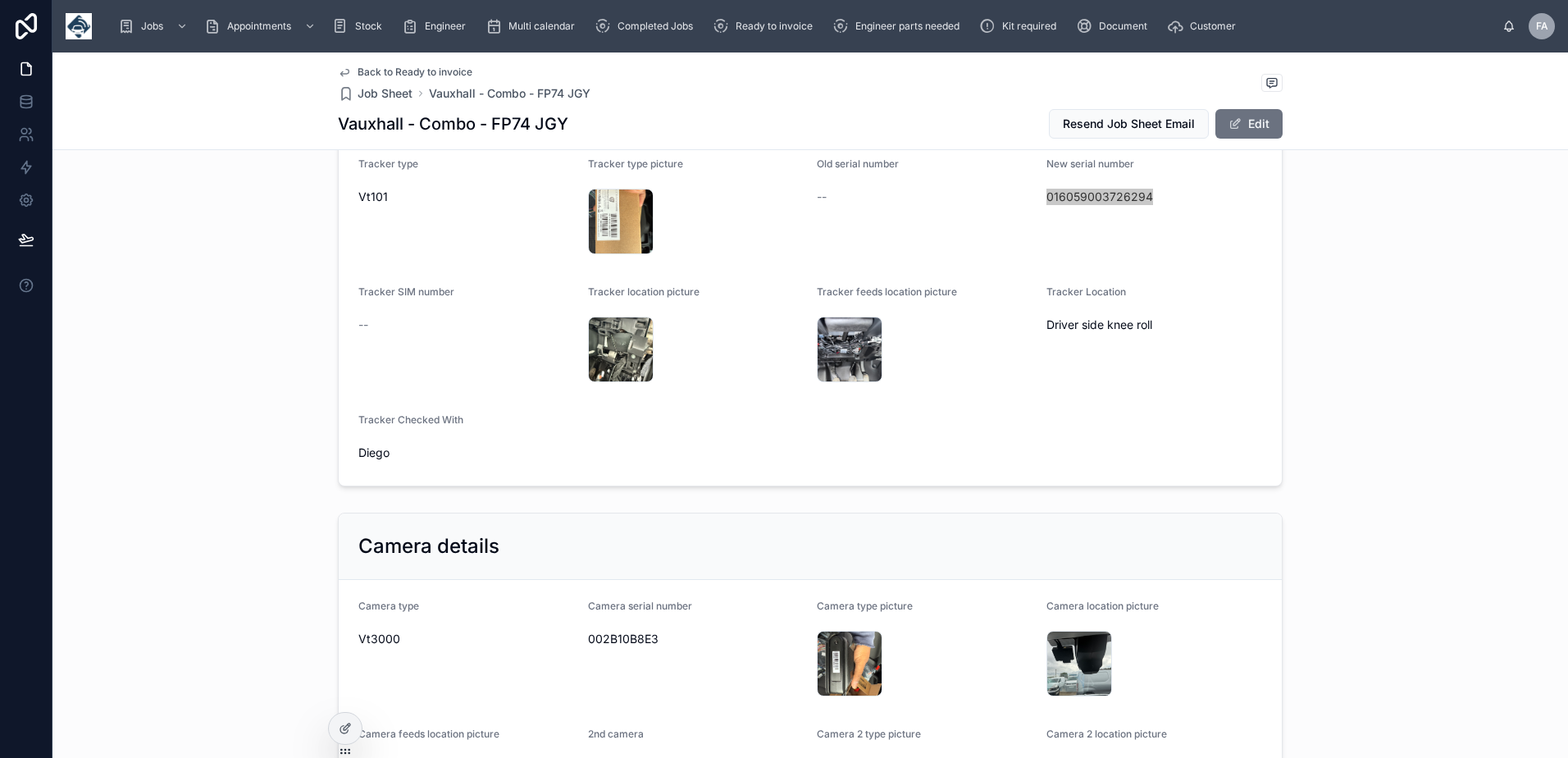
scroll to position [1621, 0]
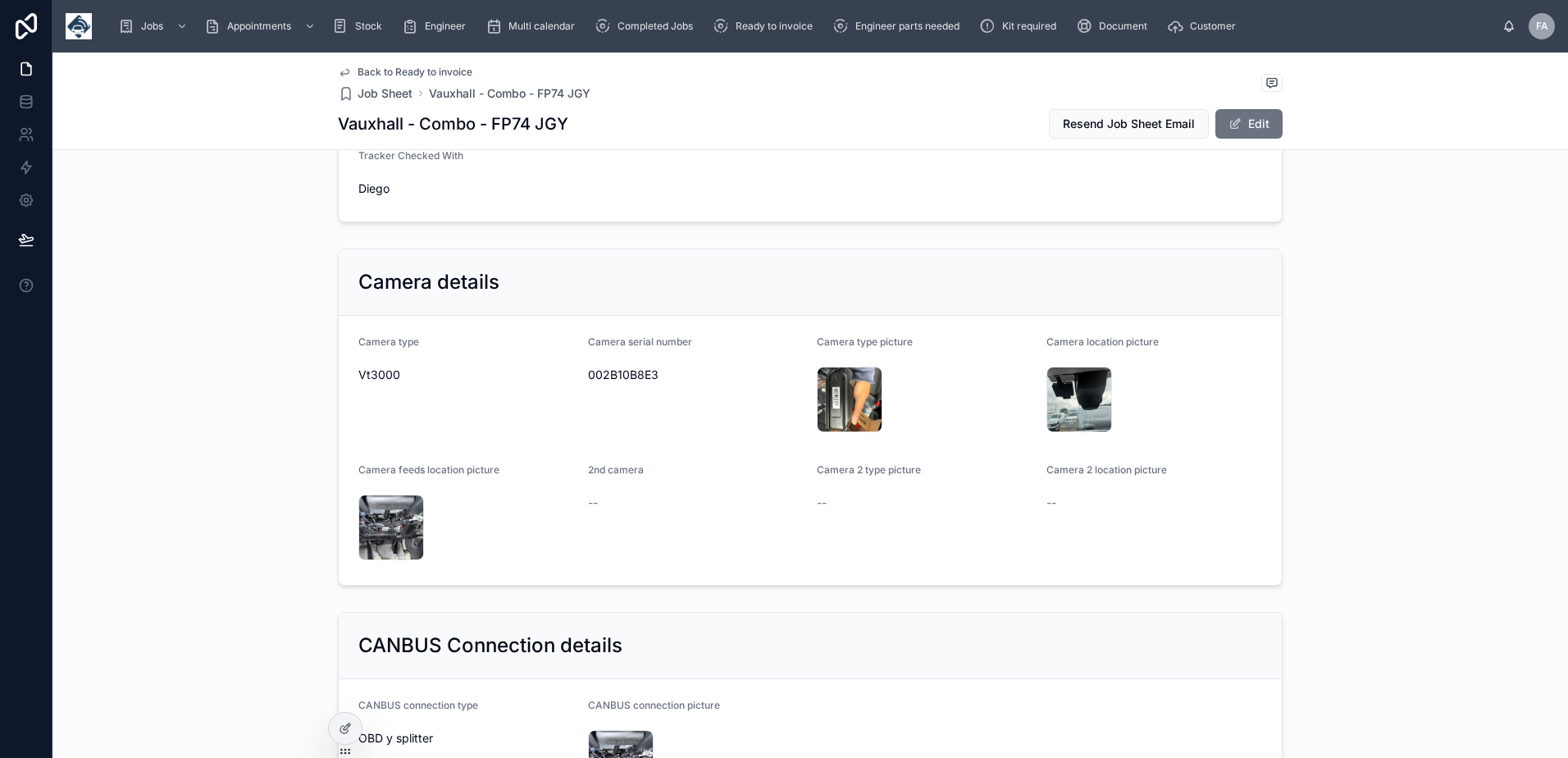
click at [623, 383] on span "002B10B8E3" at bounding box center [696, 374] width 217 height 16
copy span "002B10B8E3"
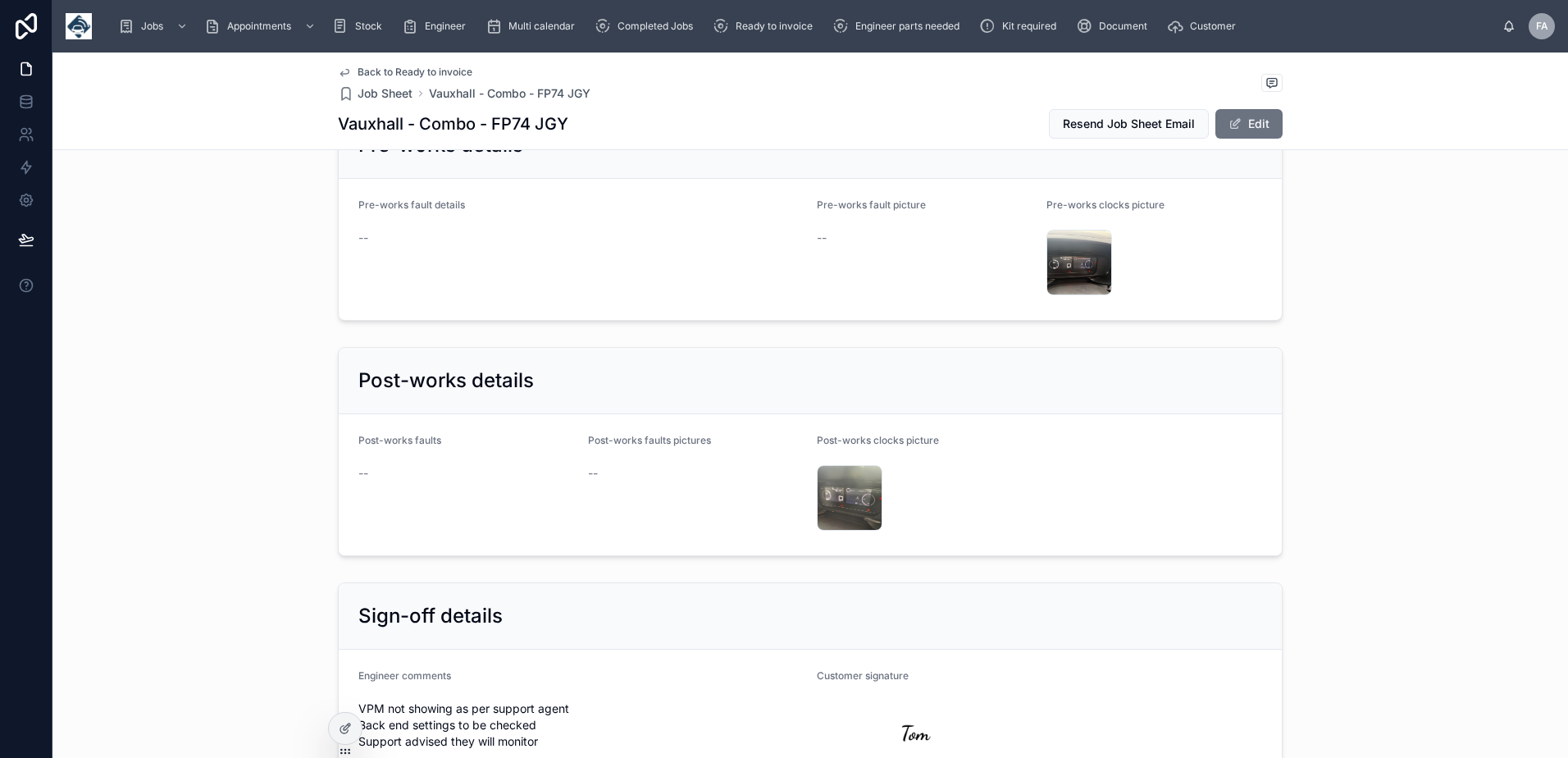
scroll to position [3836, 0]
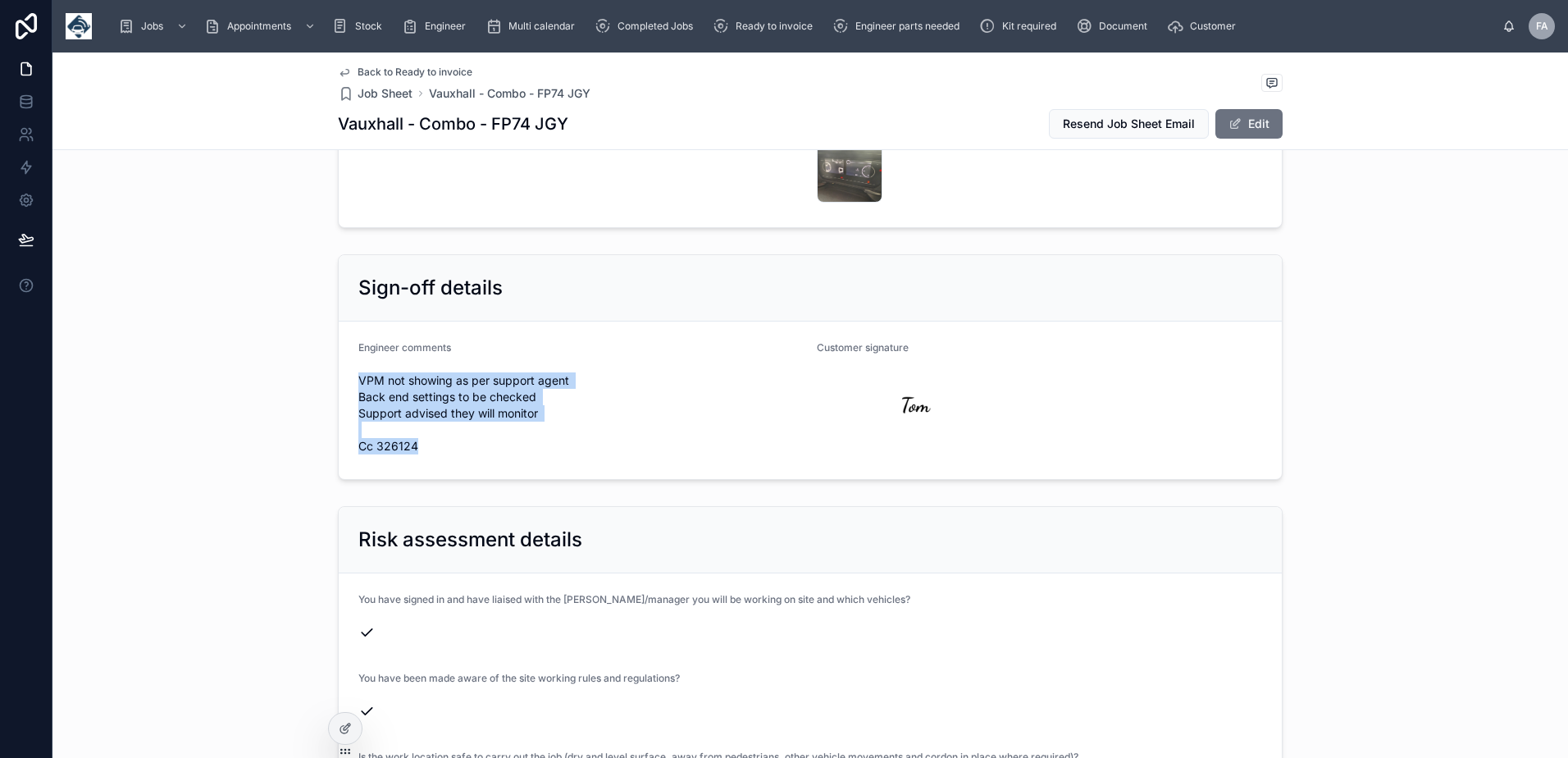
drag, startPoint x: 353, startPoint y: 431, endPoint x: 542, endPoint y: 508, distance: 204.1
click at [542, 459] on div "VPM not showing as per support agent Back end settings to be checked Support ad…" at bounding box center [581, 413] width 446 height 92
drag, startPoint x: 542, startPoint y: 508, endPoint x: 513, endPoint y: 468, distance: 49.4
copy span "VPM not showing as per support agent Back end settings to be checked Support ad…"
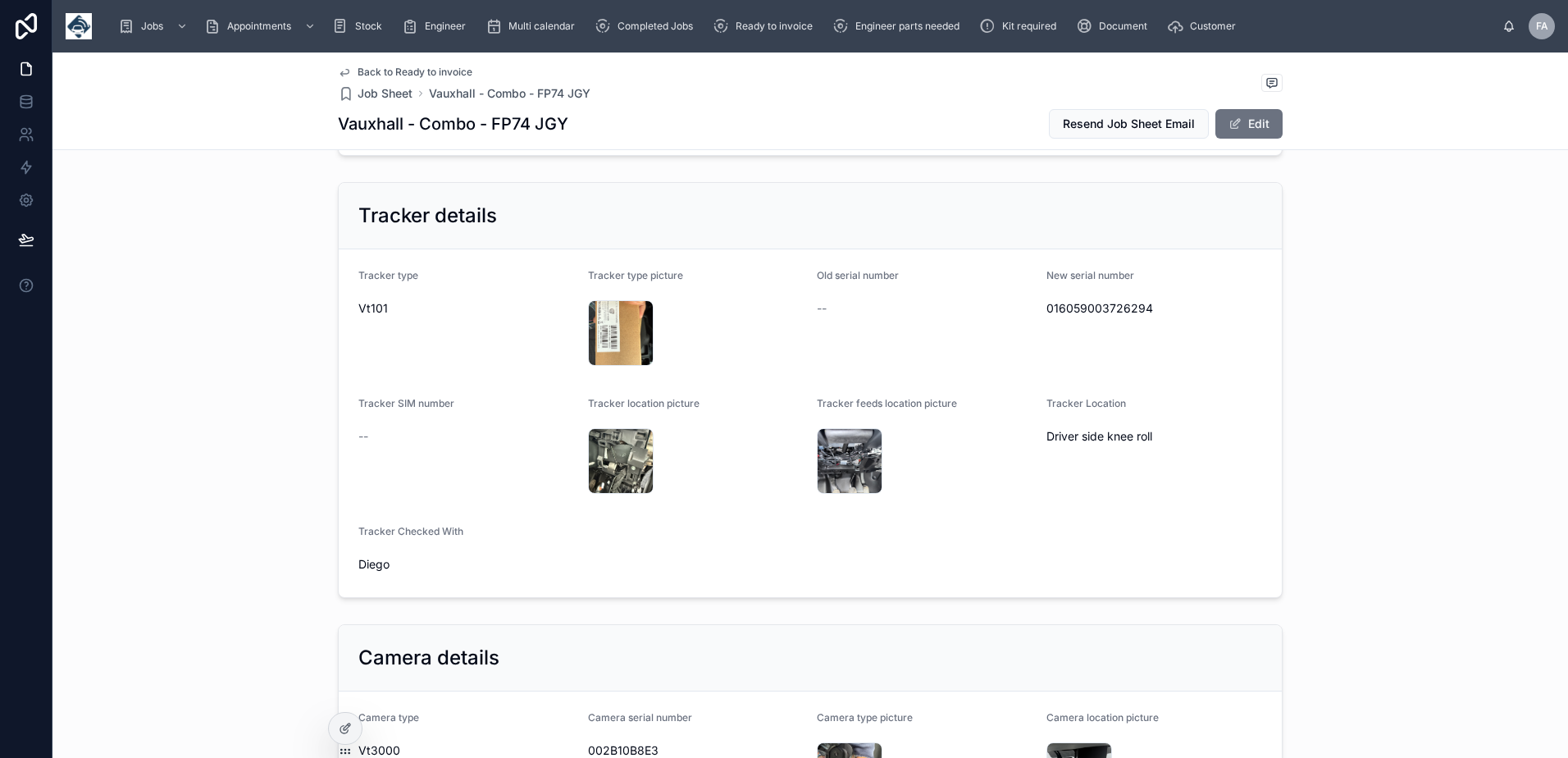
scroll to position [0, 0]
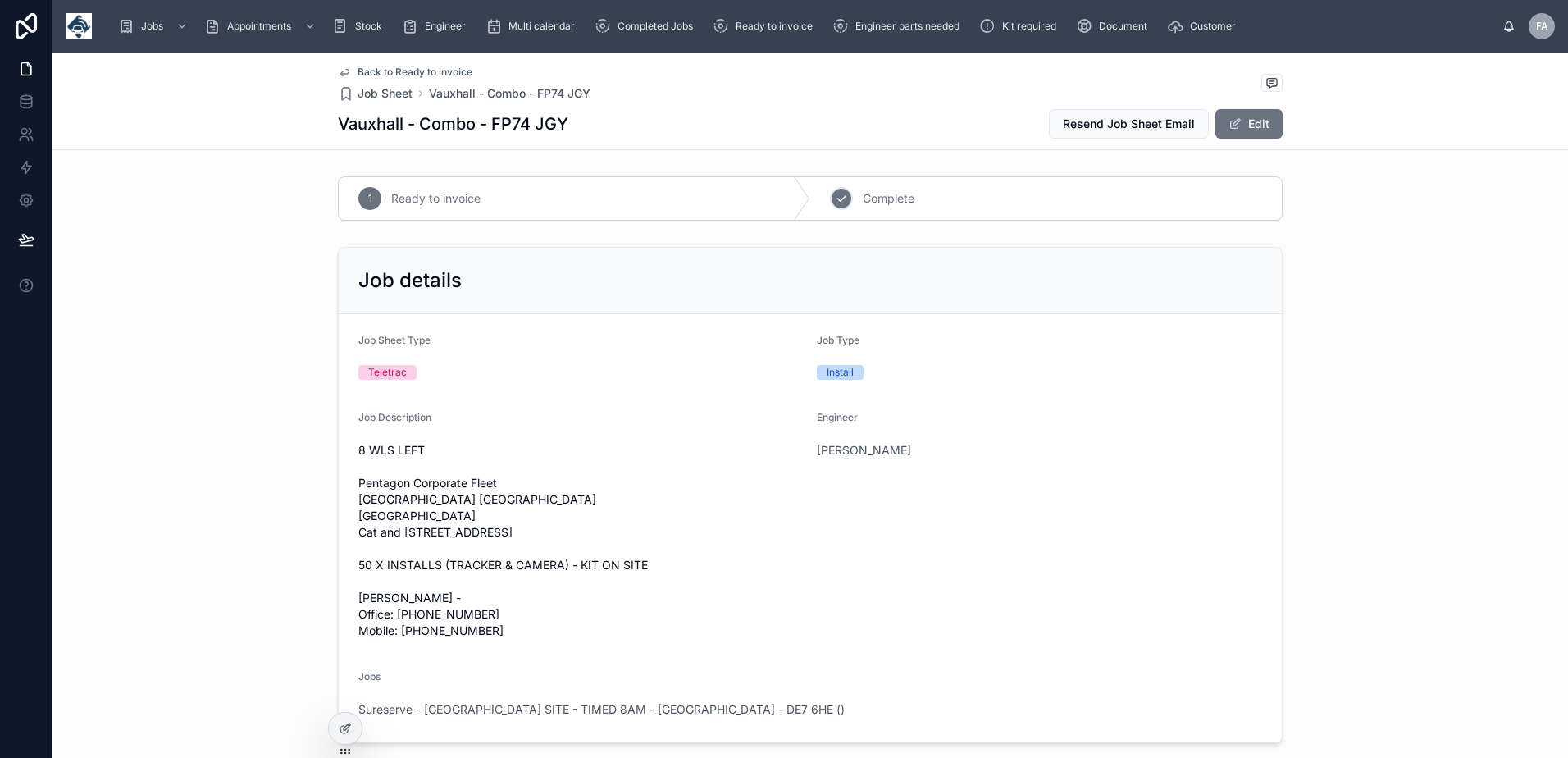
click at [842, 201] on div "2" at bounding box center [841, 198] width 23 height 23
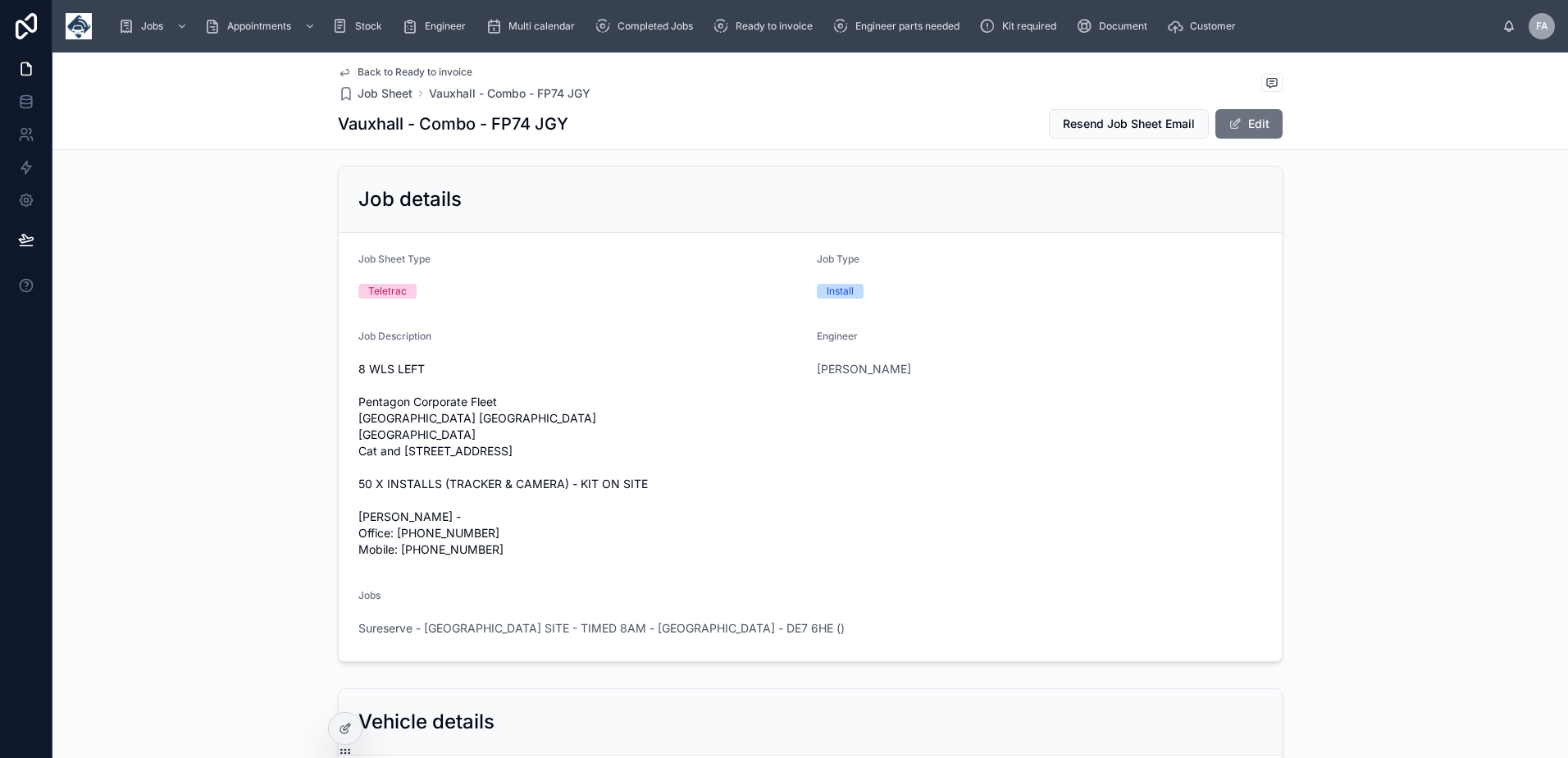
scroll to position [246, 0]
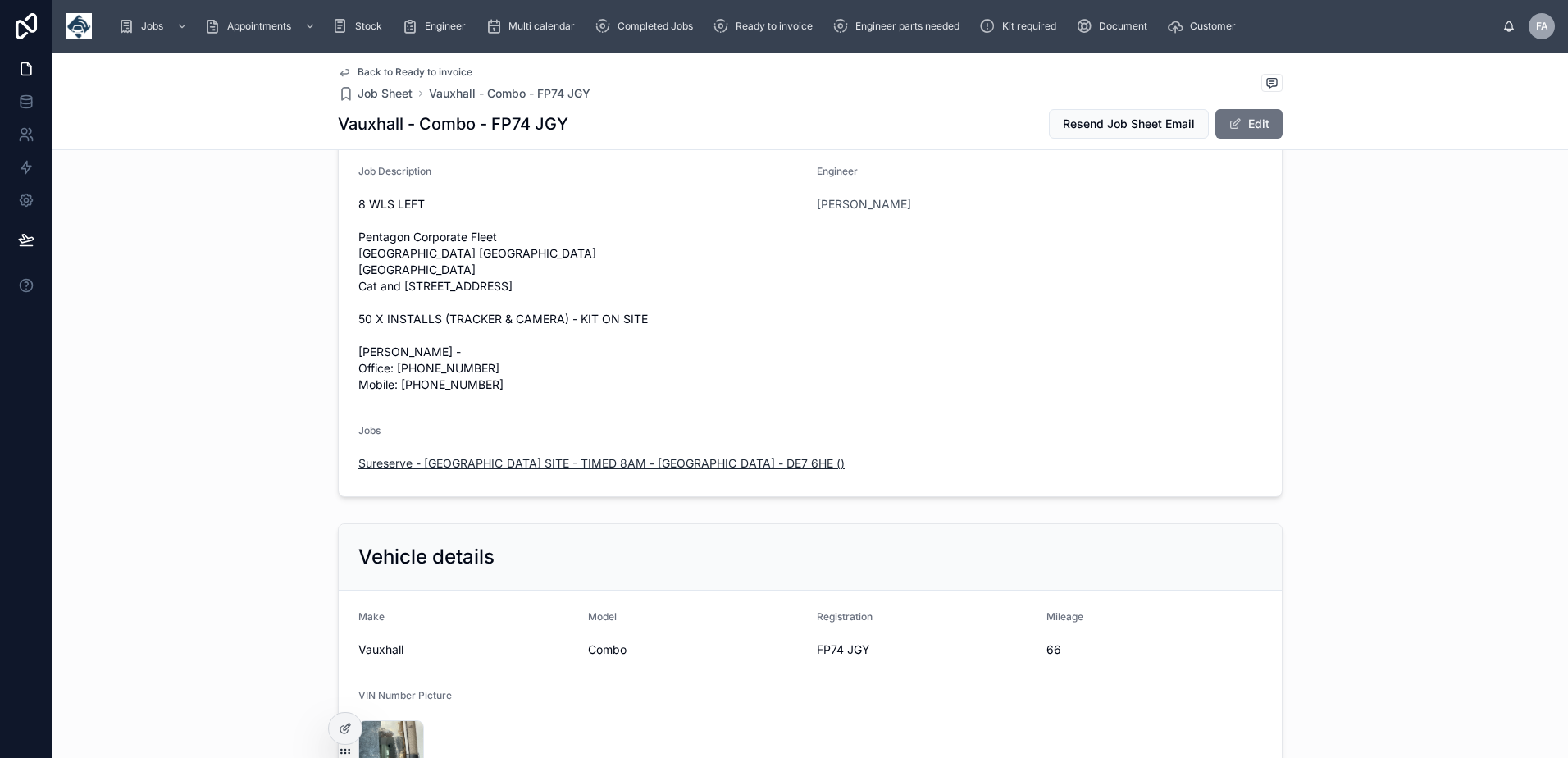
click at [513, 472] on span "Sureserve - DERBY SITE - TIMED 8AM - DERBY - DE7 6HE ()" at bounding box center [601, 463] width 486 height 16
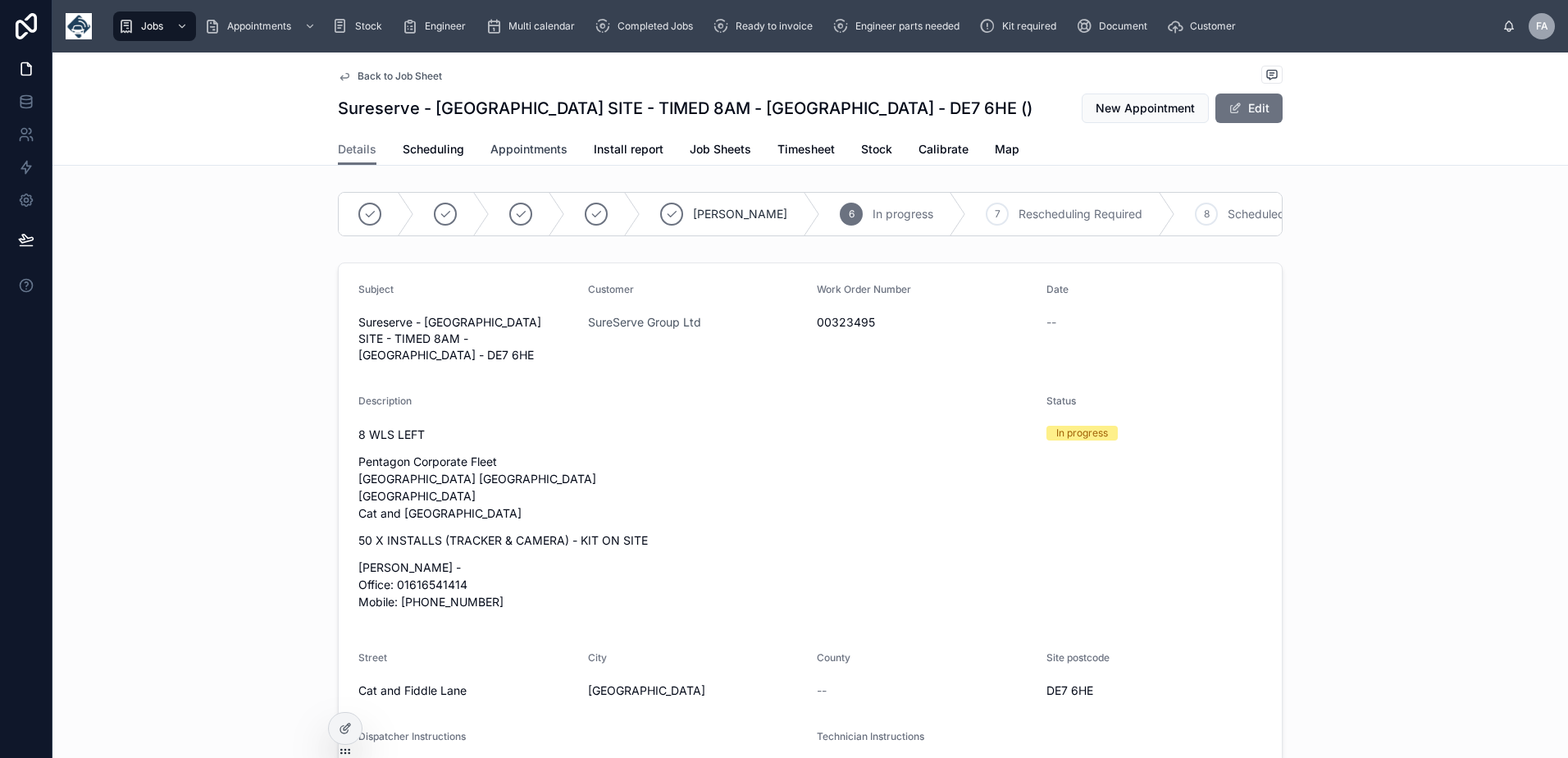
click at [508, 148] on span "Appointments" at bounding box center [529, 149] width 77 height 16
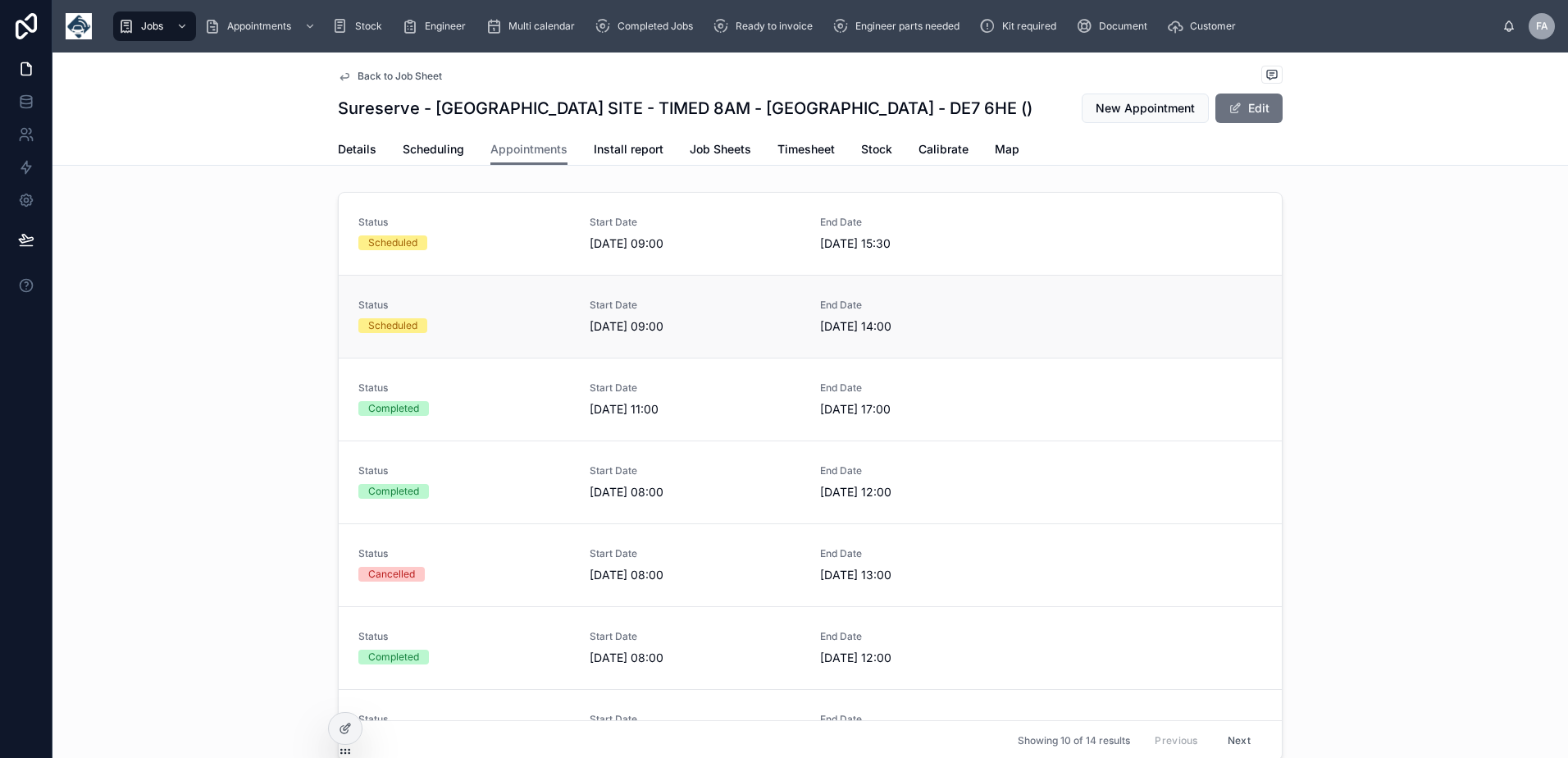
click at [403, 334] on div "Status Scheduled" at bounding box center [464, 316] width 211 height 36
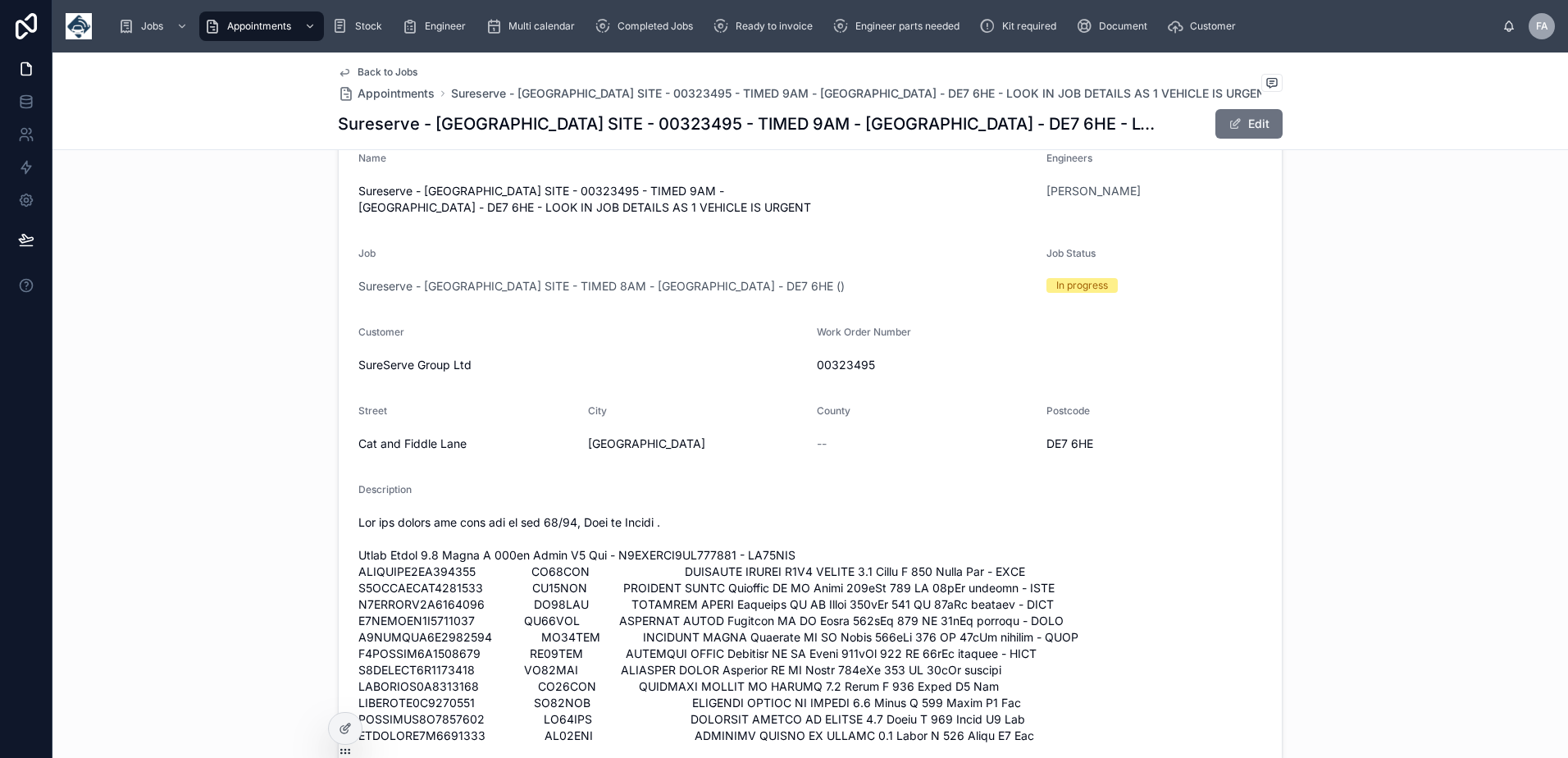
scroll to position [410, 0]
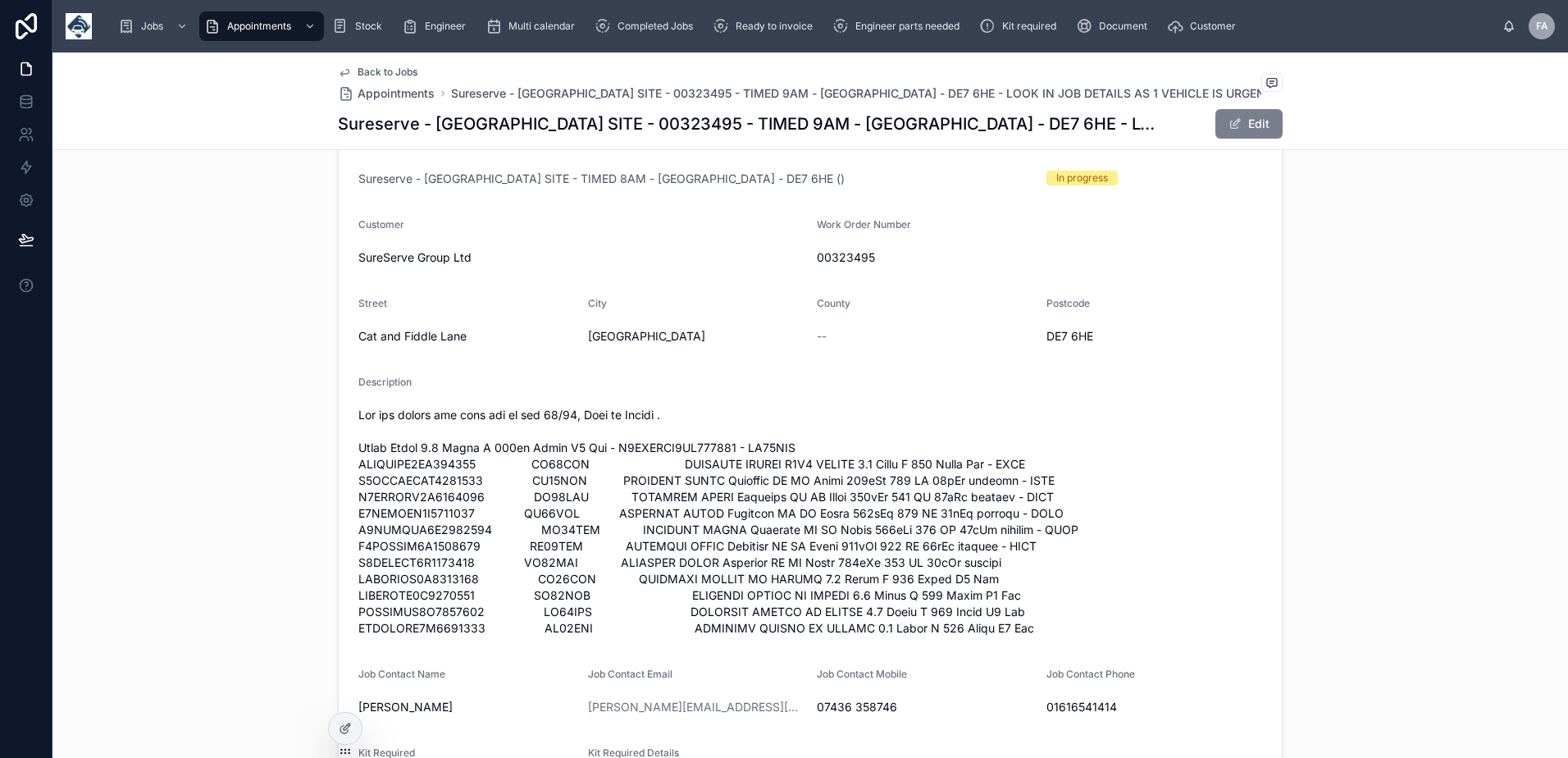
click at [1269, 118] on button "Edit" at bounding box center [1249, 124] width 68 height 30
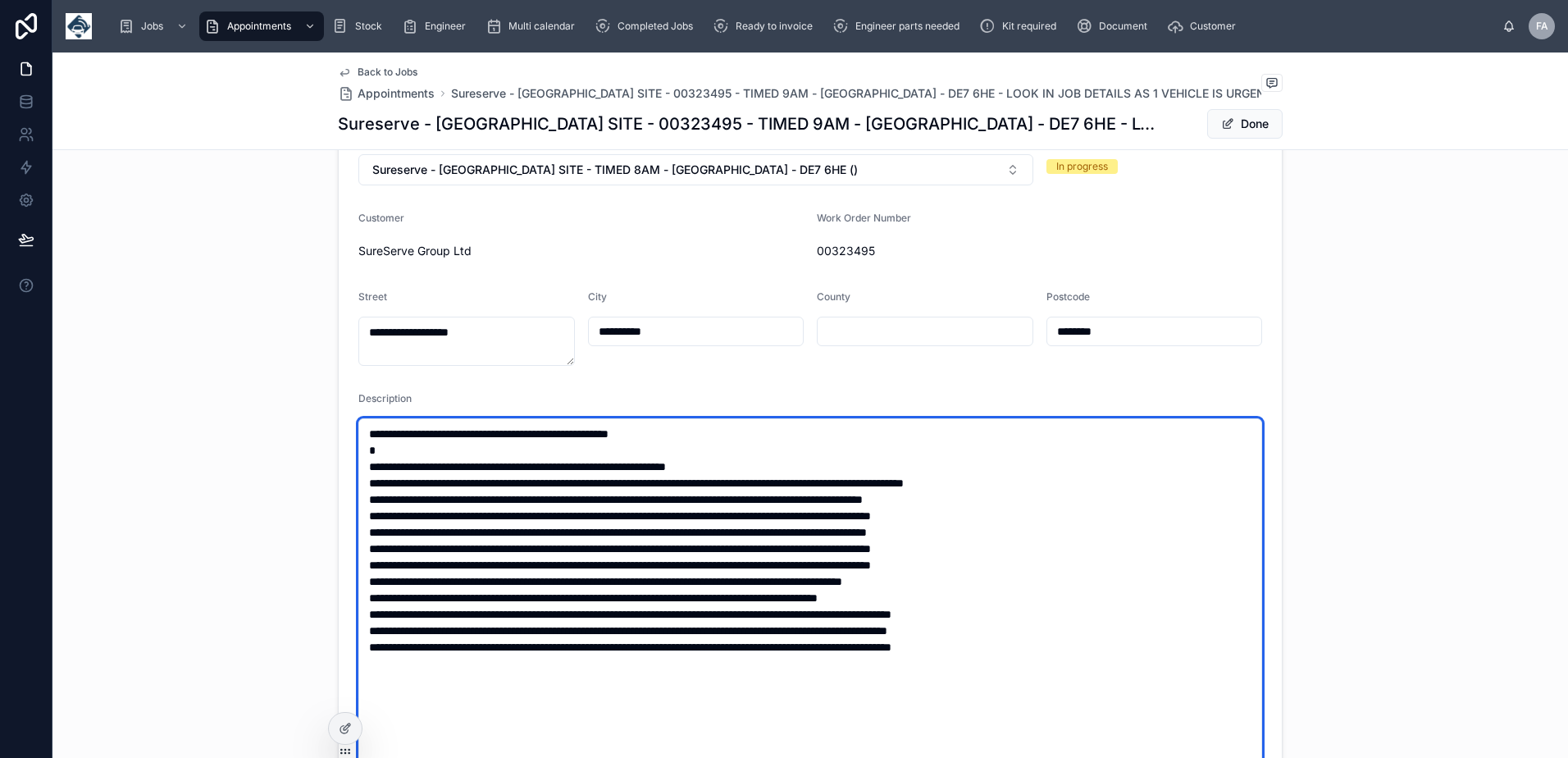
click at [1060, 586] on textarea at bounding box center [810, 672] width 904 height 507
click at [1023, 634] on textarea at bounding box center [810, 672] width 904 height 507
click at [976, 599] on textarea at bounding box center [810, 672] width 904 height 507
click at [1030, 617] on textarea at bounding box center [810, 672] width 904 height 507
click at [1034, 654] on textarea at bounding box center [810, 672] width 904 height 507
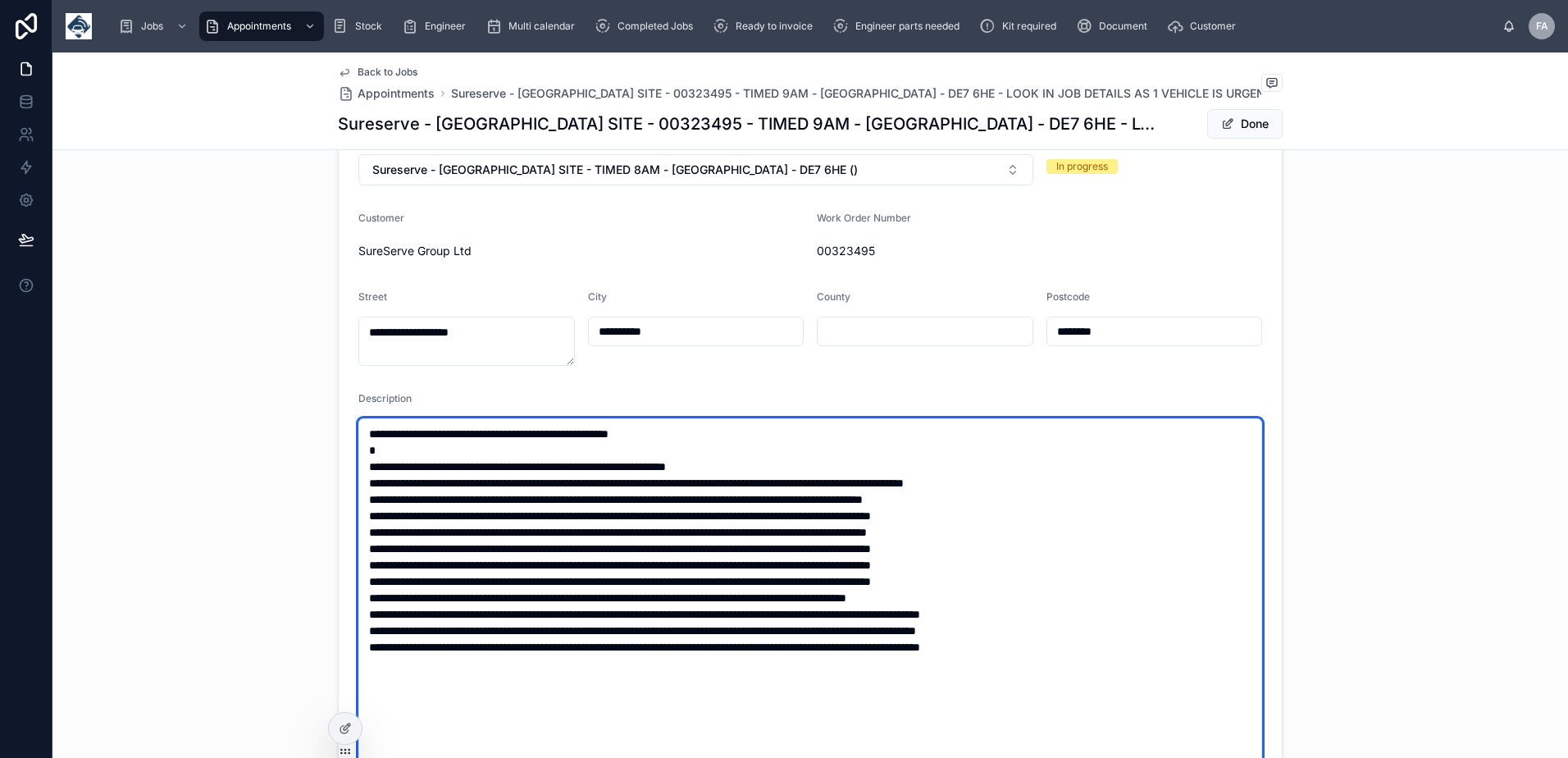
type textarea "**********"
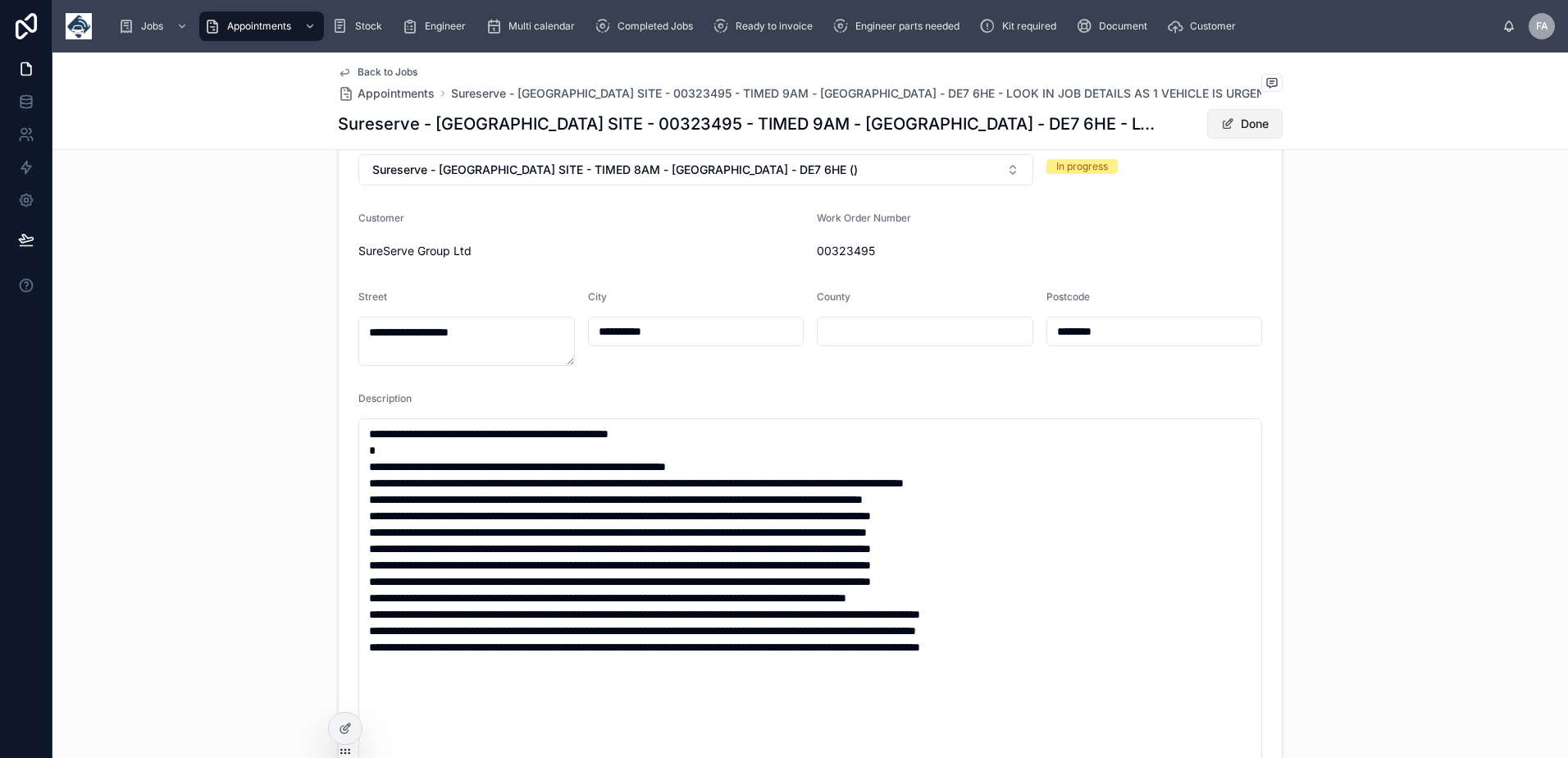
click at [1235, 128] on button "Done" at bounding box center [1244, 124] width 75 height 30
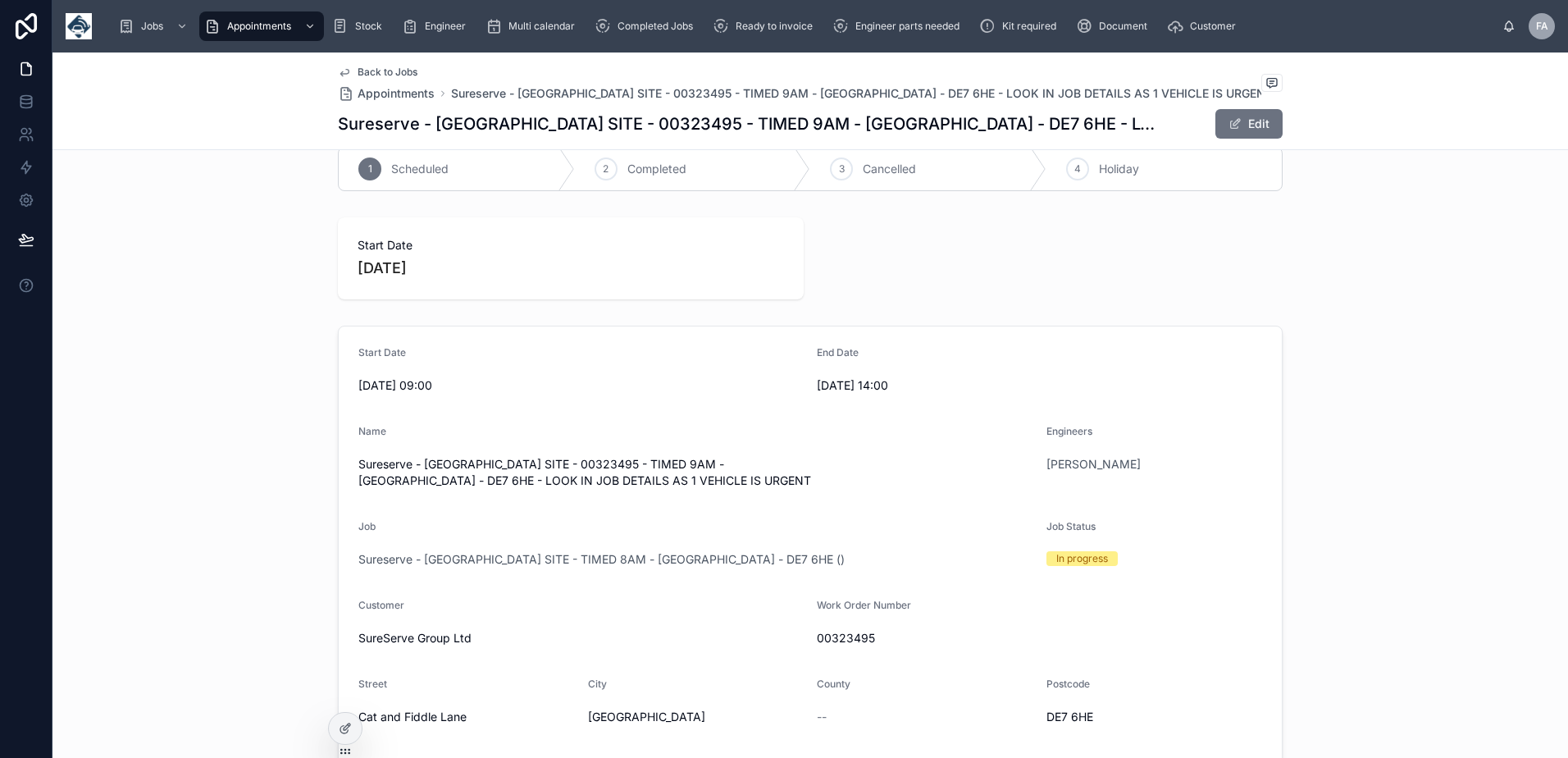
scroll to position [0, 0]
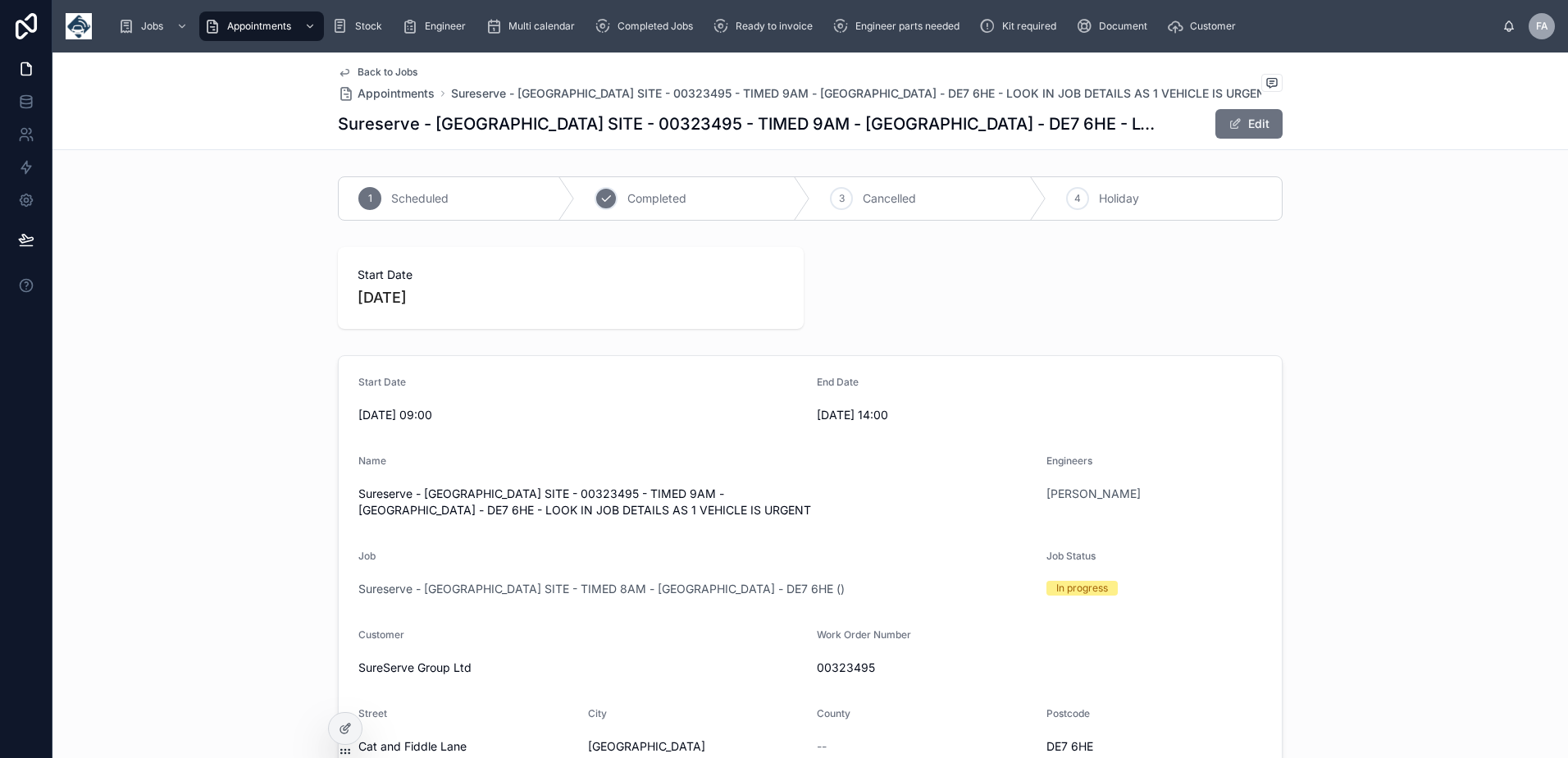
click at [663, 202] on span "Completed" at bounding box center [657, 198] width 59 height 16
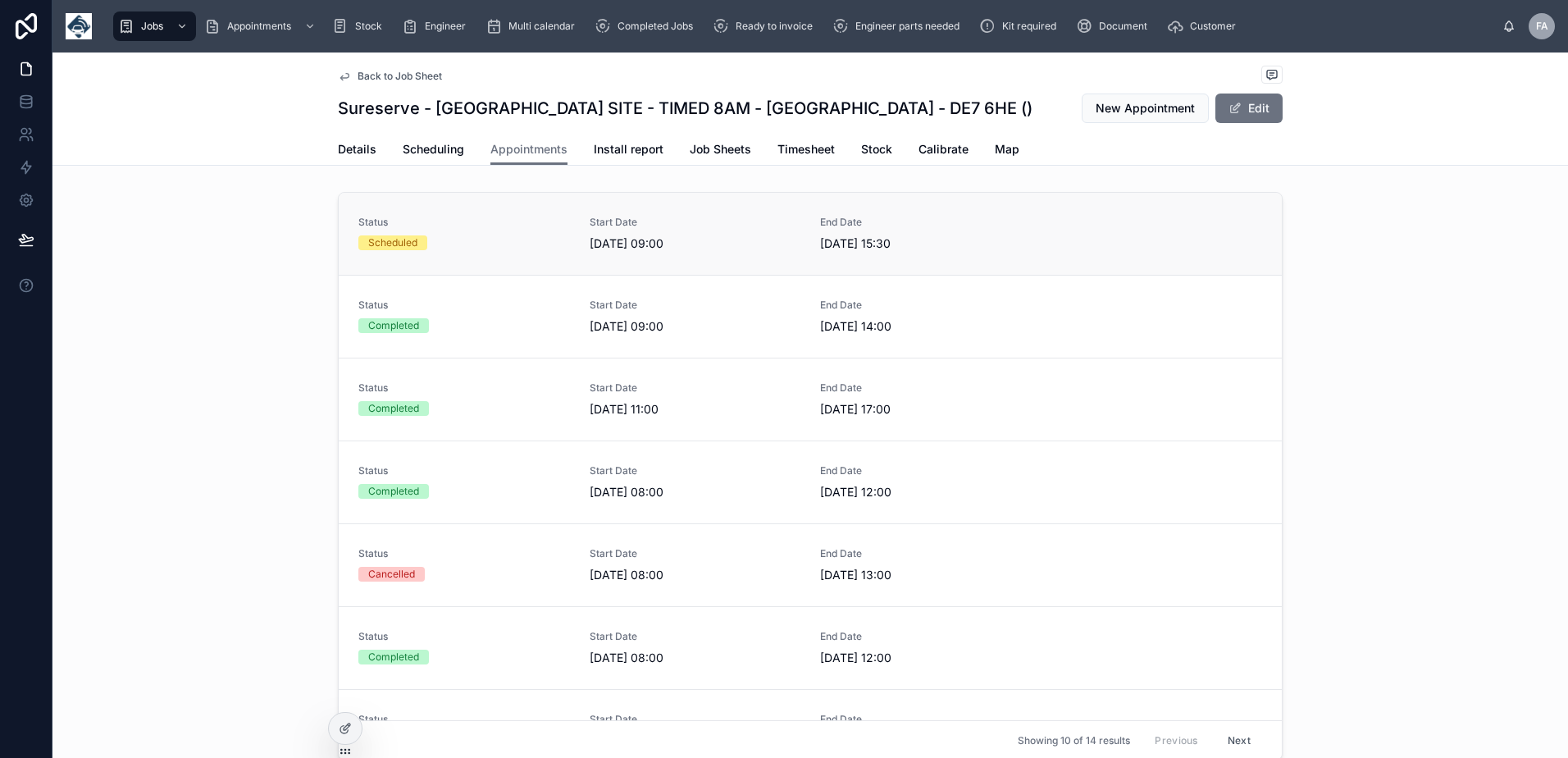
click at [394, 237] on div "Scheduled" at bounding box center [392, 242] width 49 height 14
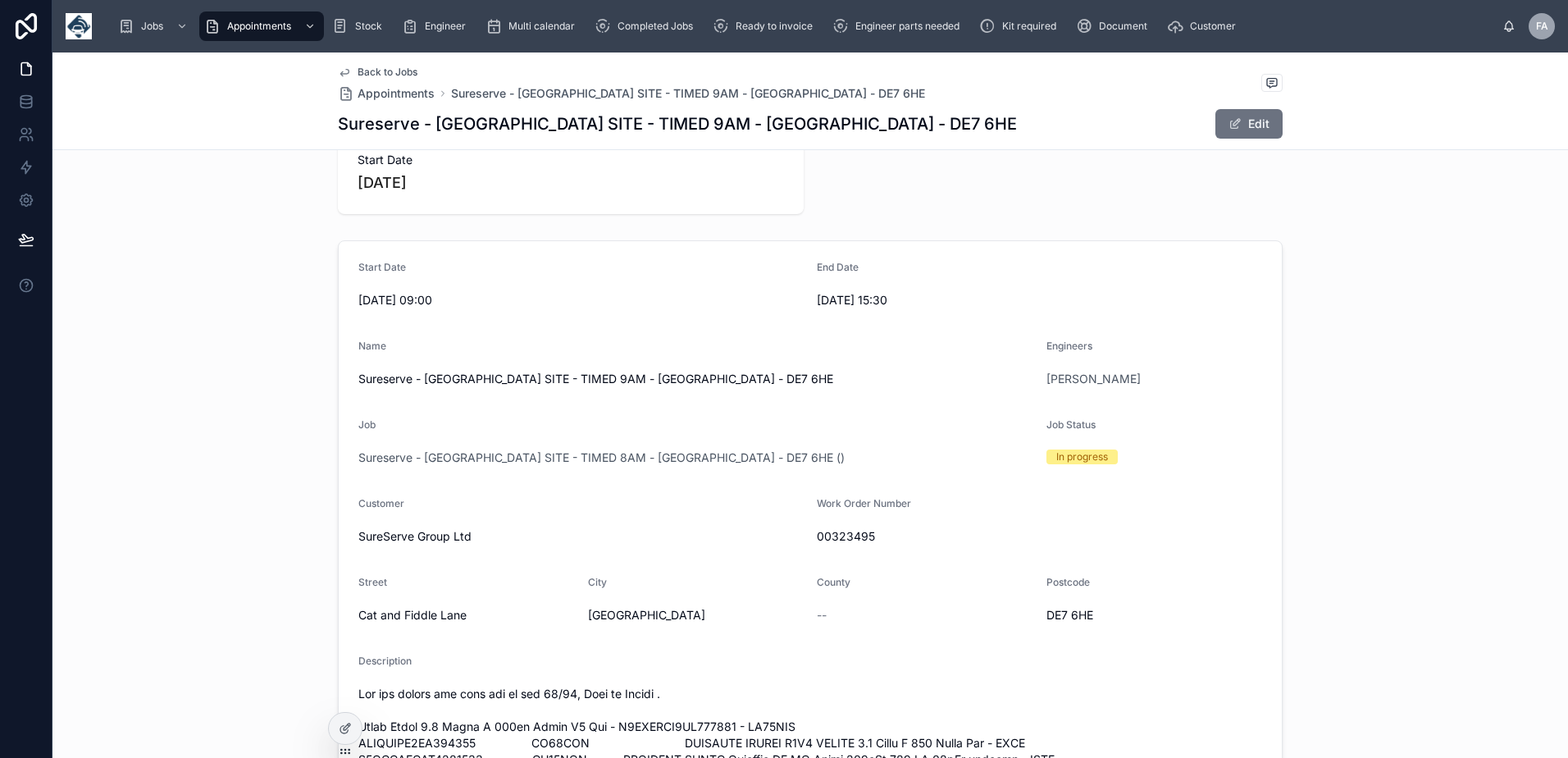
scroll to position [410, 0]
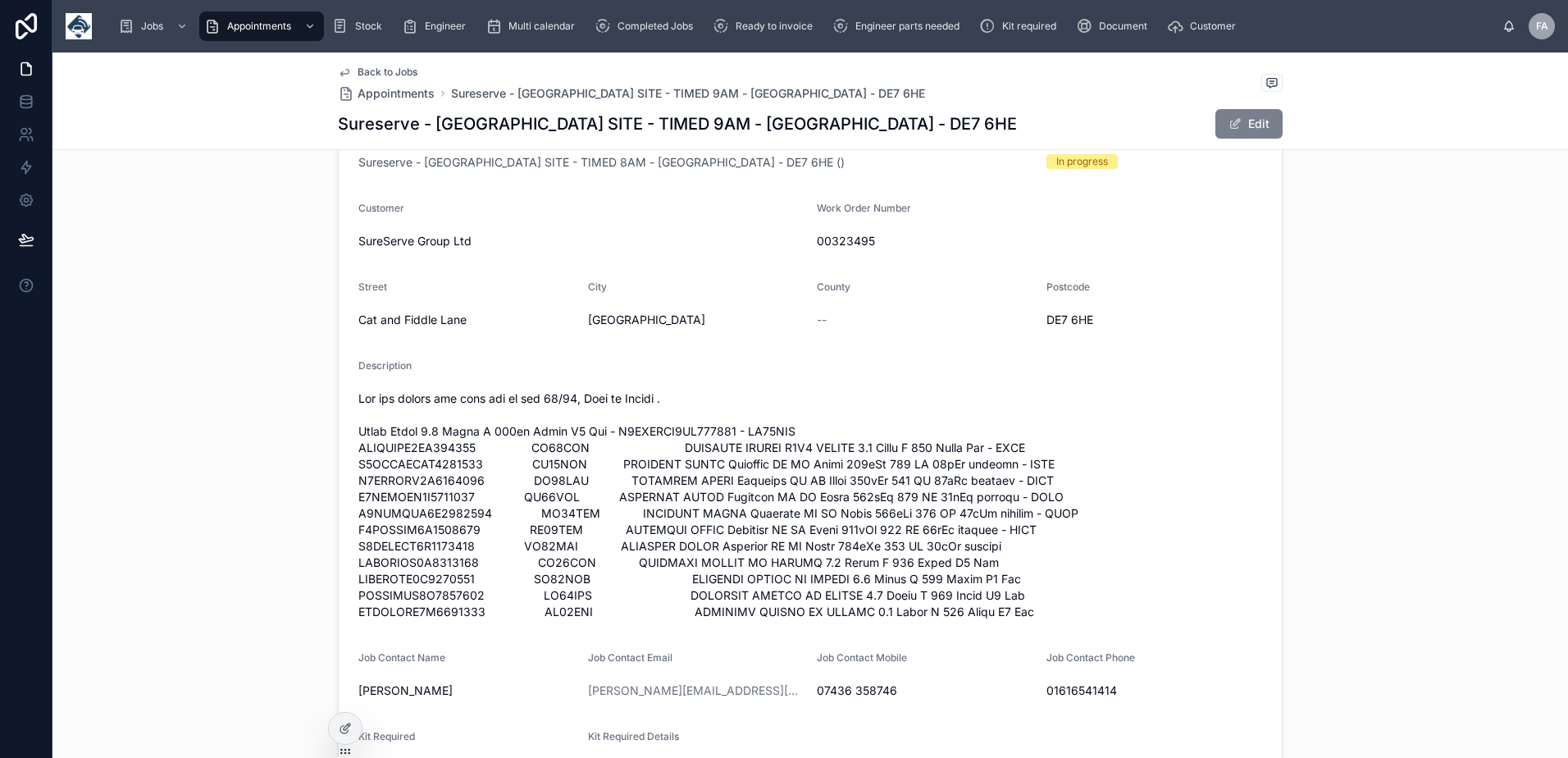
click at [1217, 123] on button "Edit" at bounding box center [1249, 124] width 68 height 30
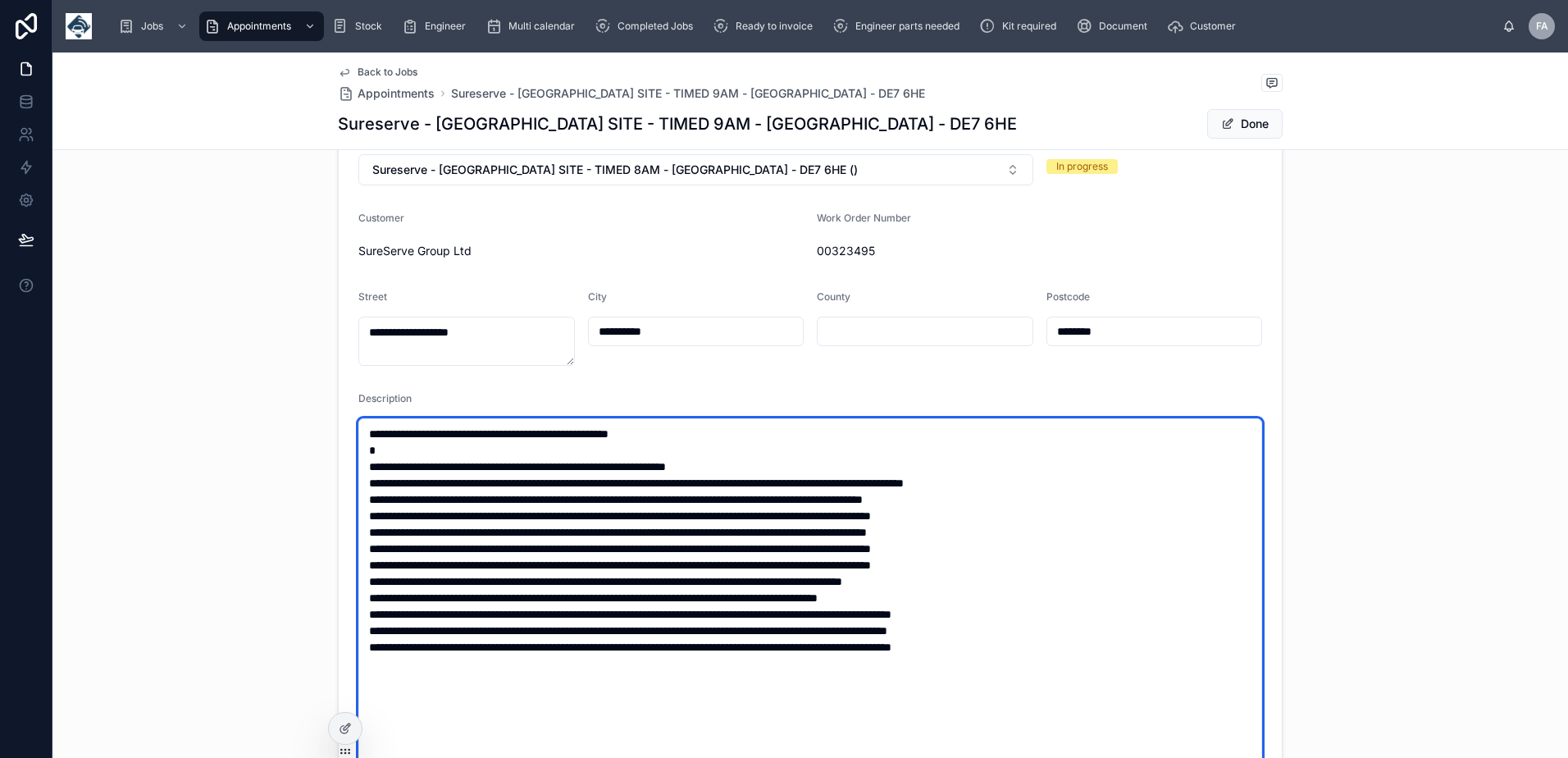
click at [1038, 584] on textarea at bounding box center [810, 672] width 904 height 507
click at [963, 605] on textarea at bounding box center [810, 672] width 904 height 507
click at [1041, 618] on textarea at bounding box center [810, 672] width 904 height 507
click at [1024, 641] on textarea at bounding box center [810, 672] width 904 height 507
click at [1041, 629] on textarea at bounding box center [810, 672] width 904 height 507
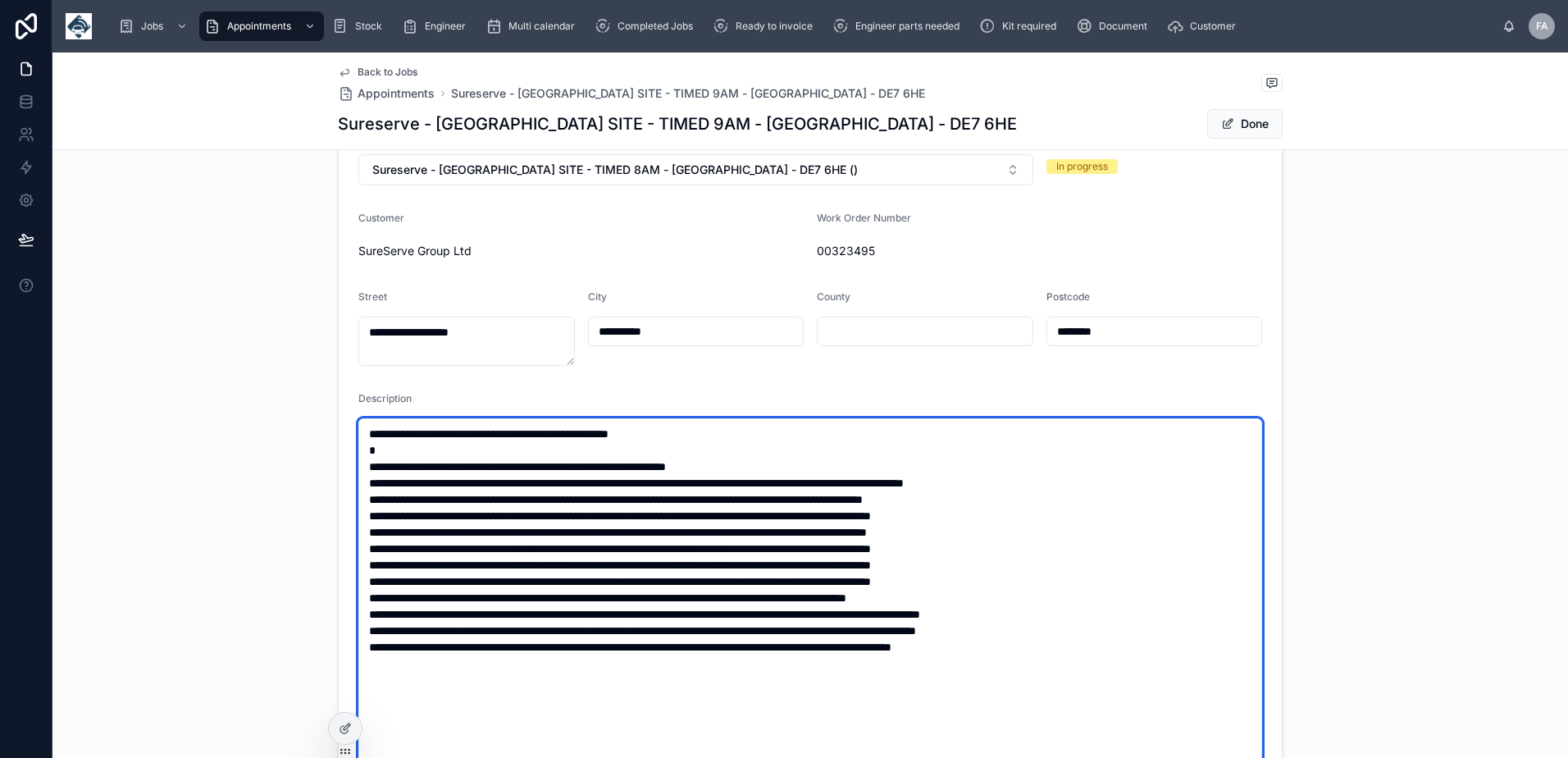
click at [1044, 649] on textarea at bounding box center [810, 672] width 904 height 507
type textarea "**********"
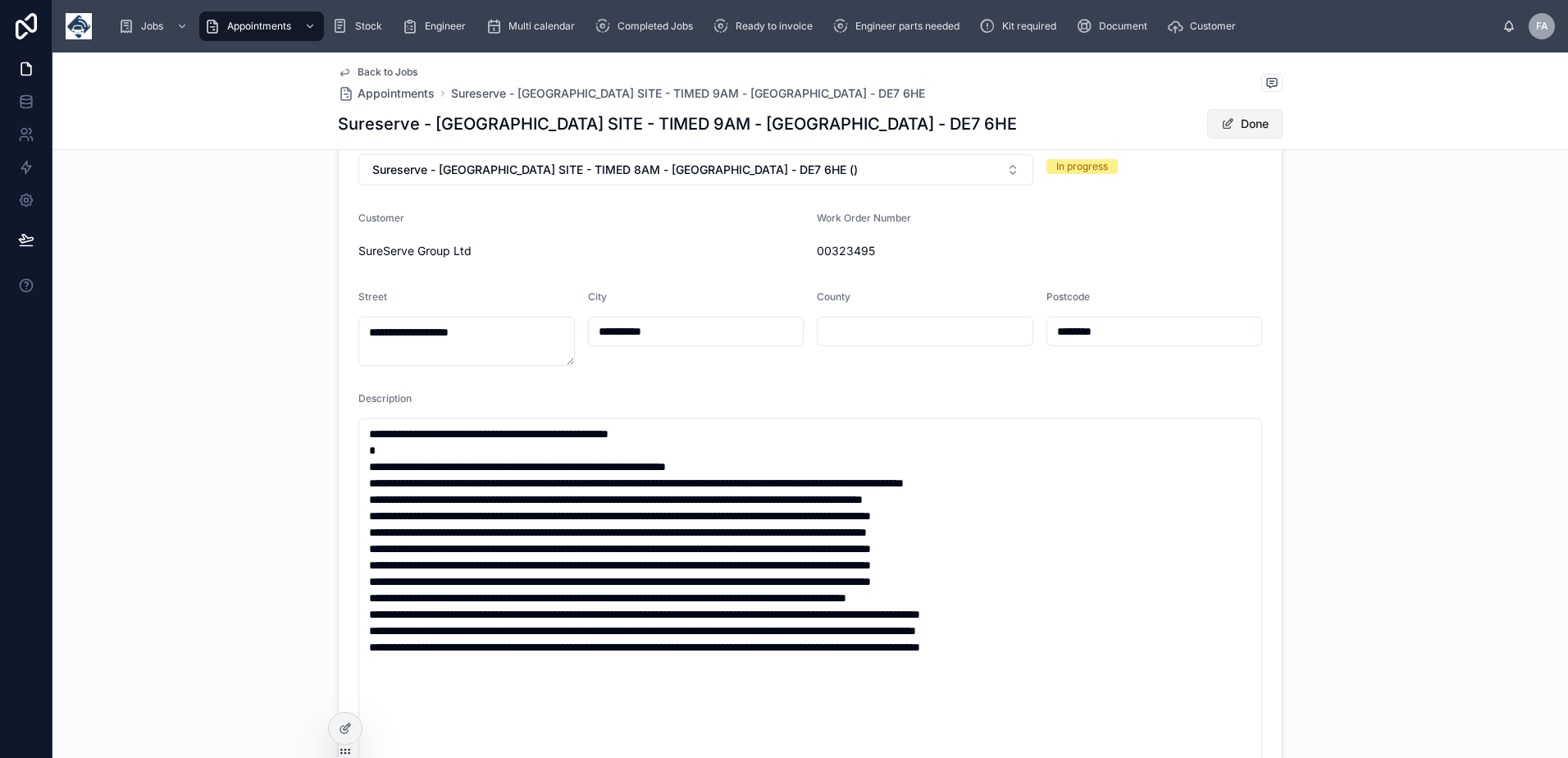
click at [1236, 123] on button "Done" at bounding box center [1244, 124] width 75 height 30
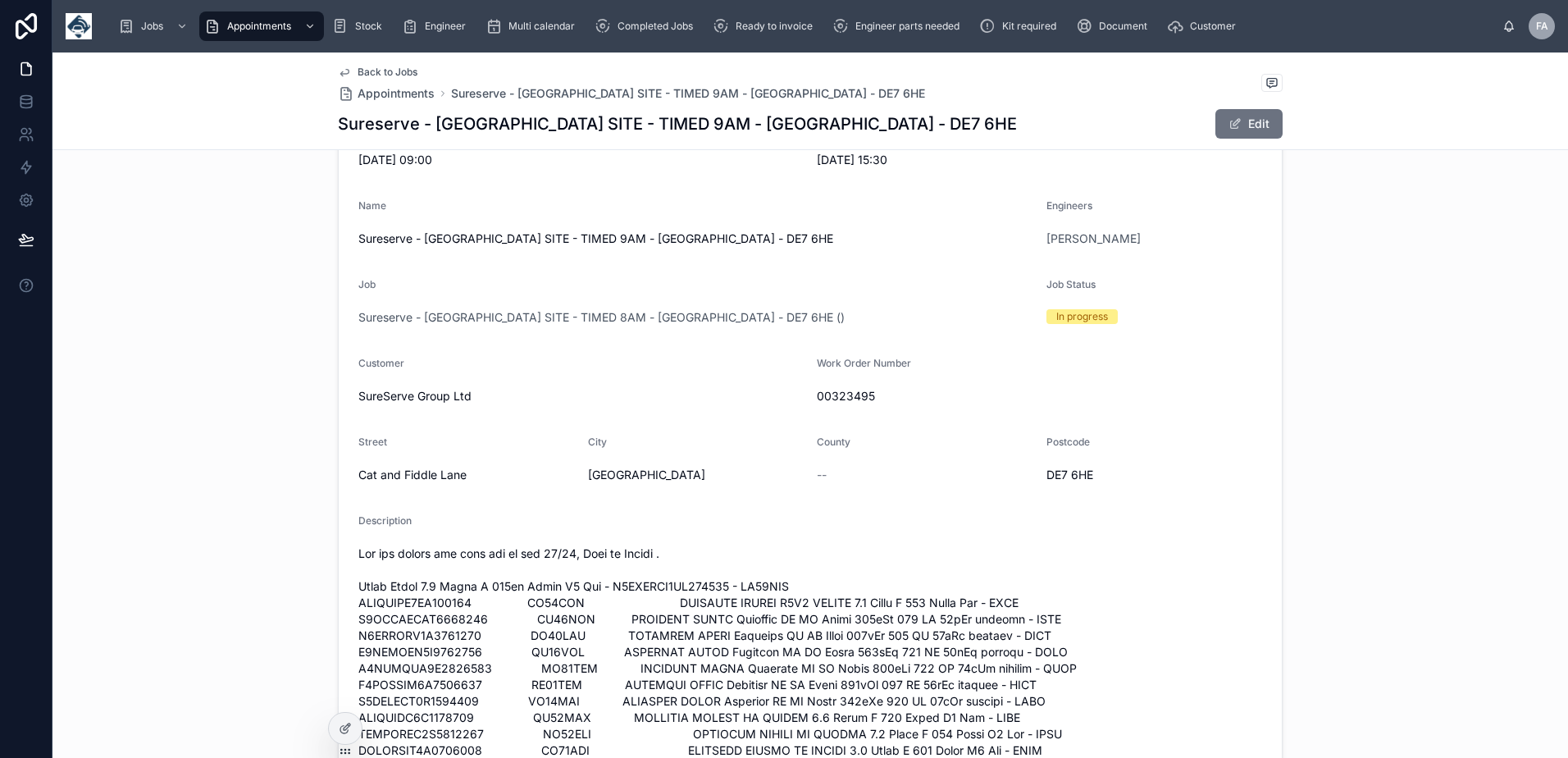
scroll to position [0, 0]
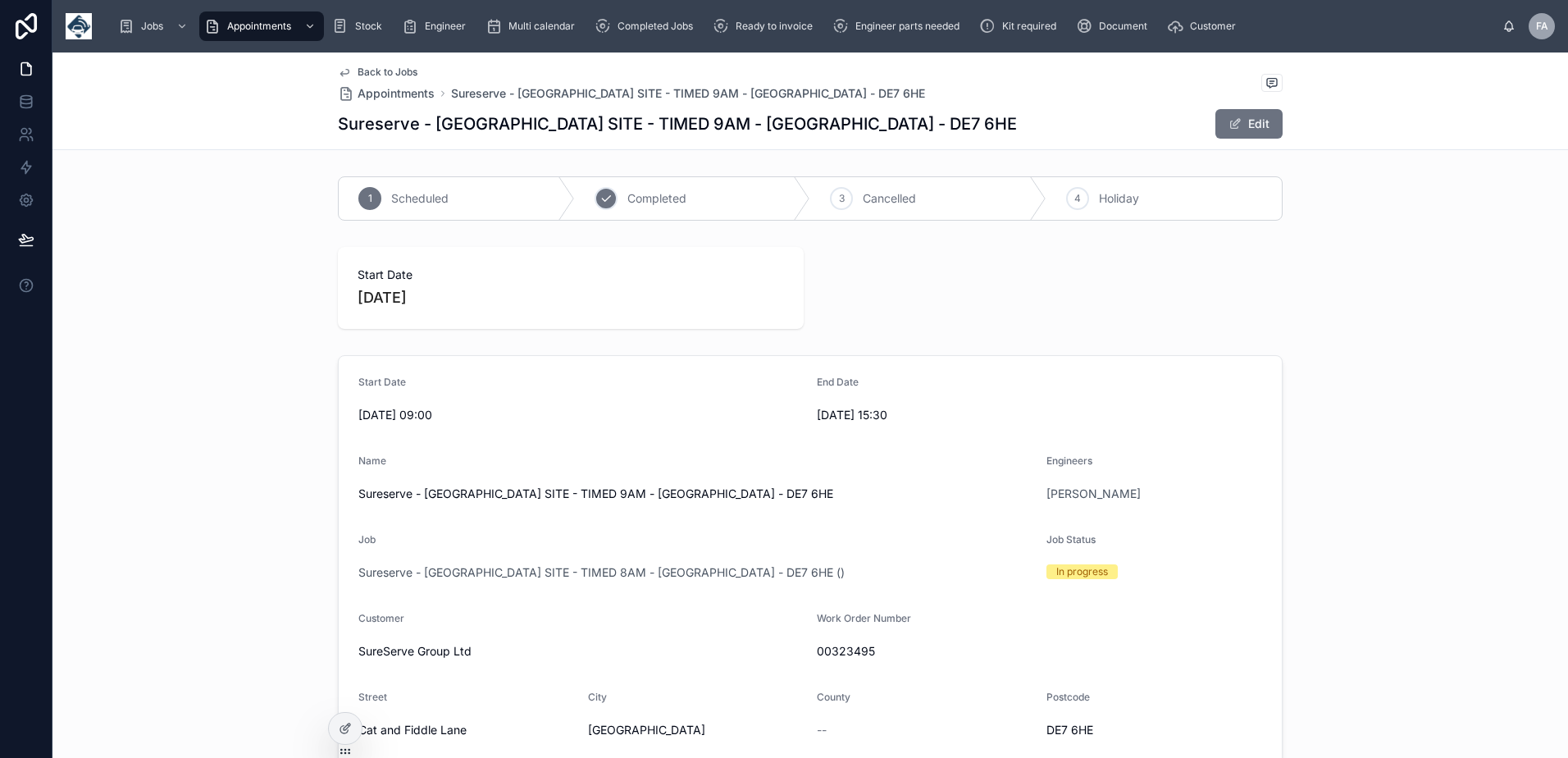
click at [609, 203] on div "2" at bounding box center [606, 198] width 23 height 23
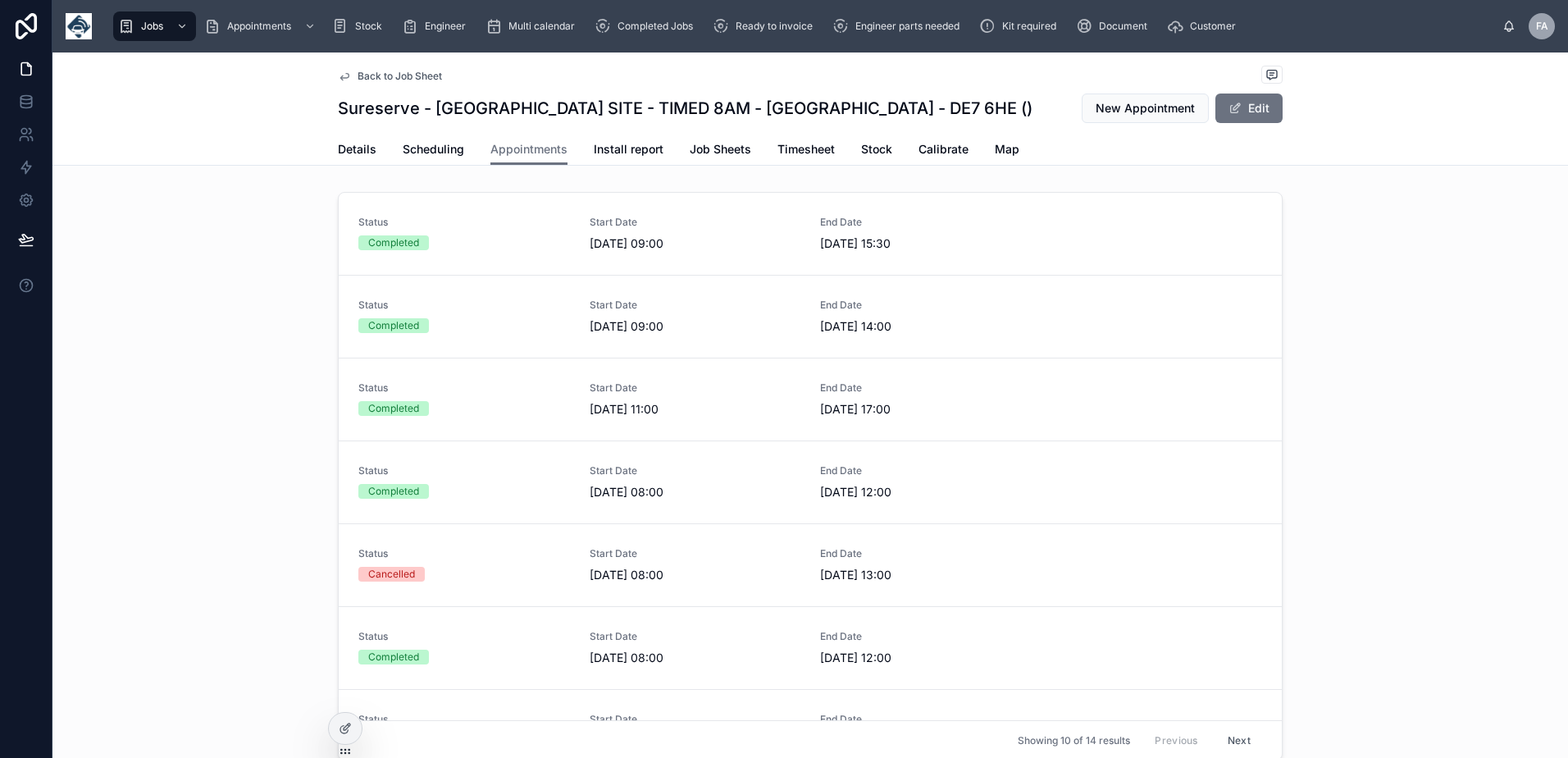
drag, startPoint x: 60, startPoint y: 4, endPoint x: 118, endPoint y: 184, distance: 189.1
click at [122, 192] on div "Status Completed Start Date 10/09/2025 09:00 End Date 10/09/2025 15:30 Status C…" at bounding box center [810, 479] width 1516 height 588
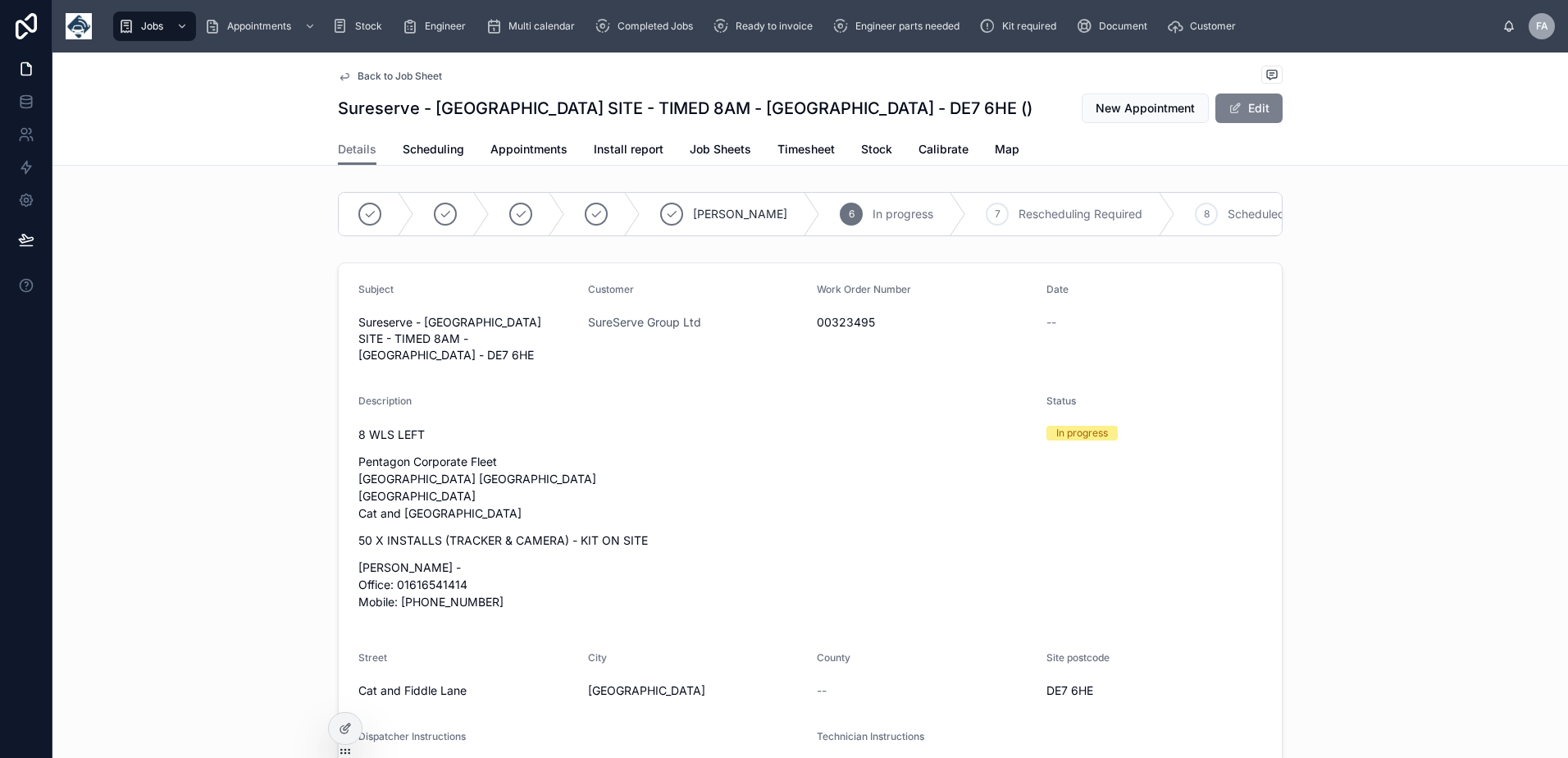
click at [1234, 112] on span at bounding box center [1236, 108] width 14 height 14
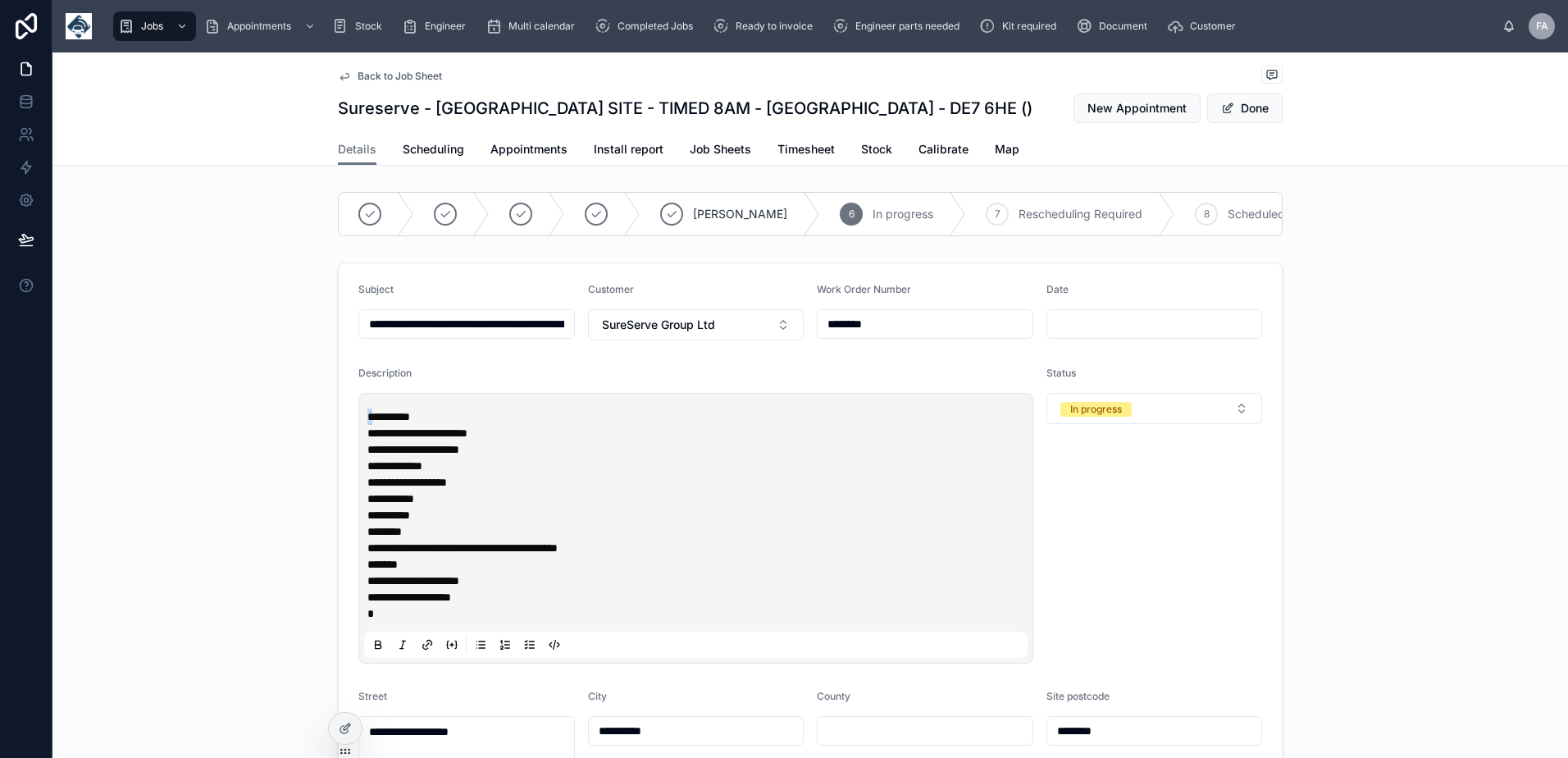
drag, startPoint x: 368, startPoint y: 430, endPoint x: 354, endPoint y: 430, distance: 14.0
click at [359, 430] on div "**********" at bounding box center [696, 528] width 675 height 271
click at [457, 425] on p "**********" at bounding box center [699, 416] width 663 height 16
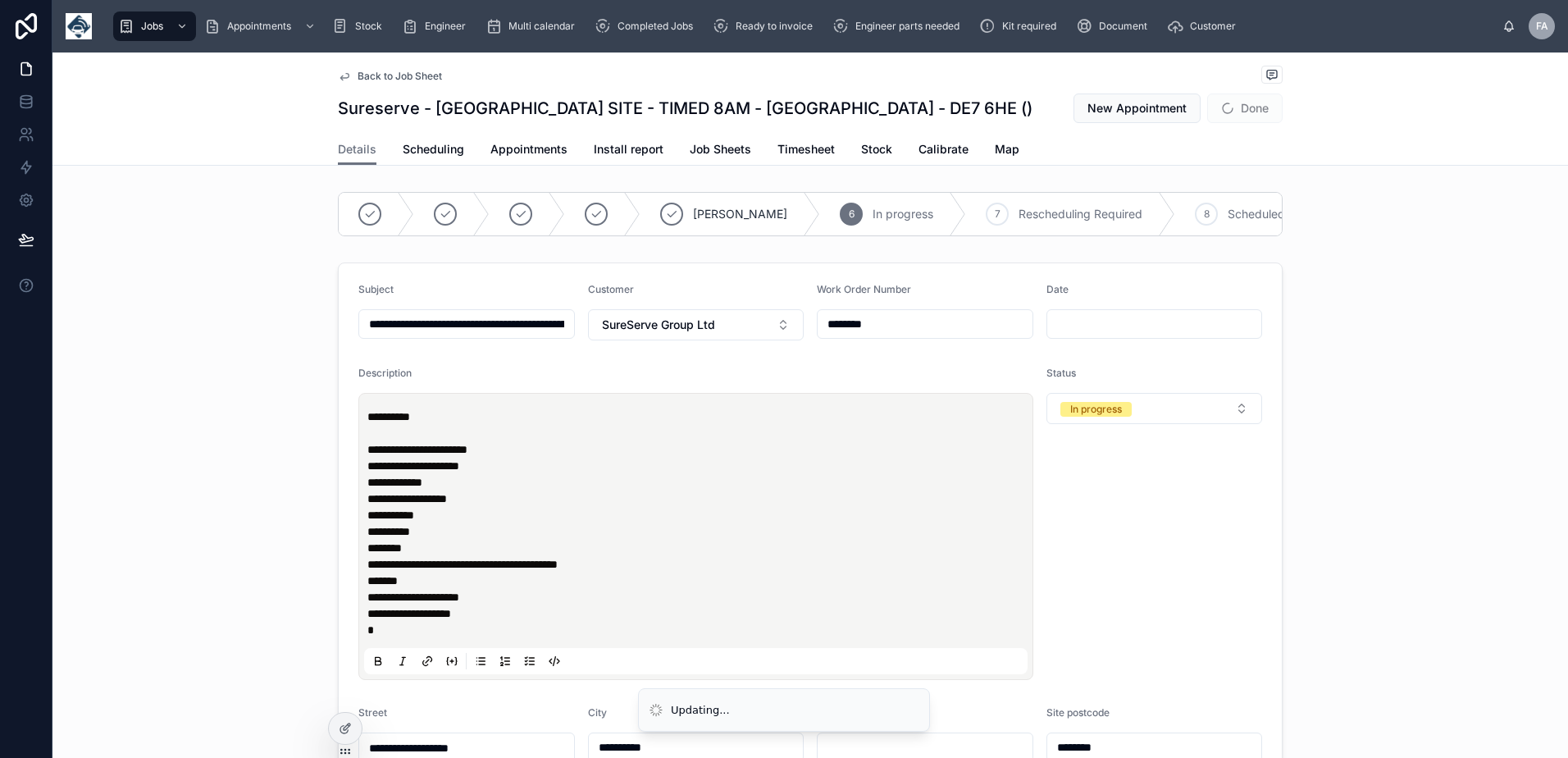
click at [1242, 113] on span "Done" at bounding box center [1244, 108] width 75 height 30
click at [445, 215] on icon at bounding box center [446, 214] width 14 height 14
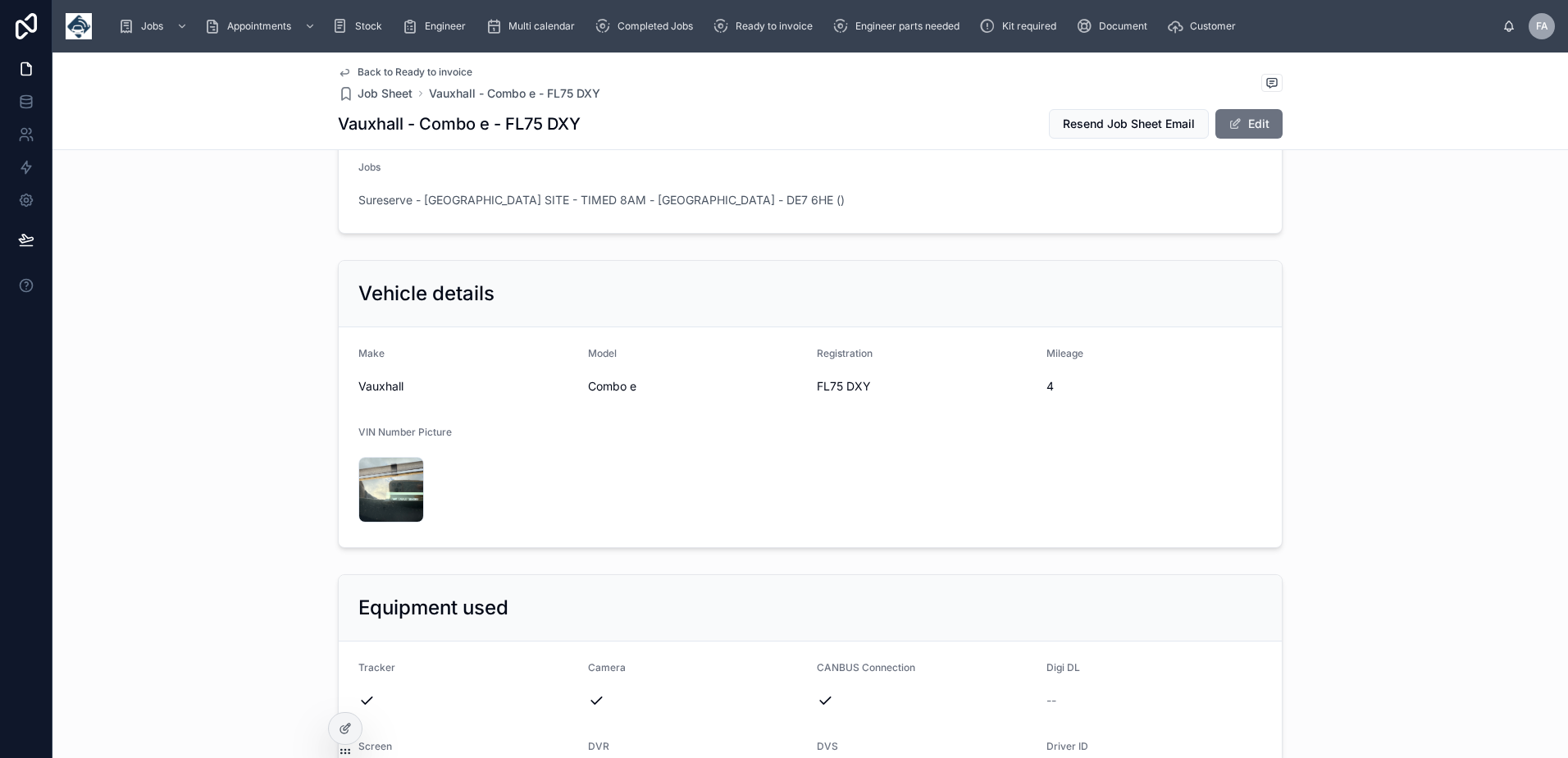
scroll to position [903, 0]
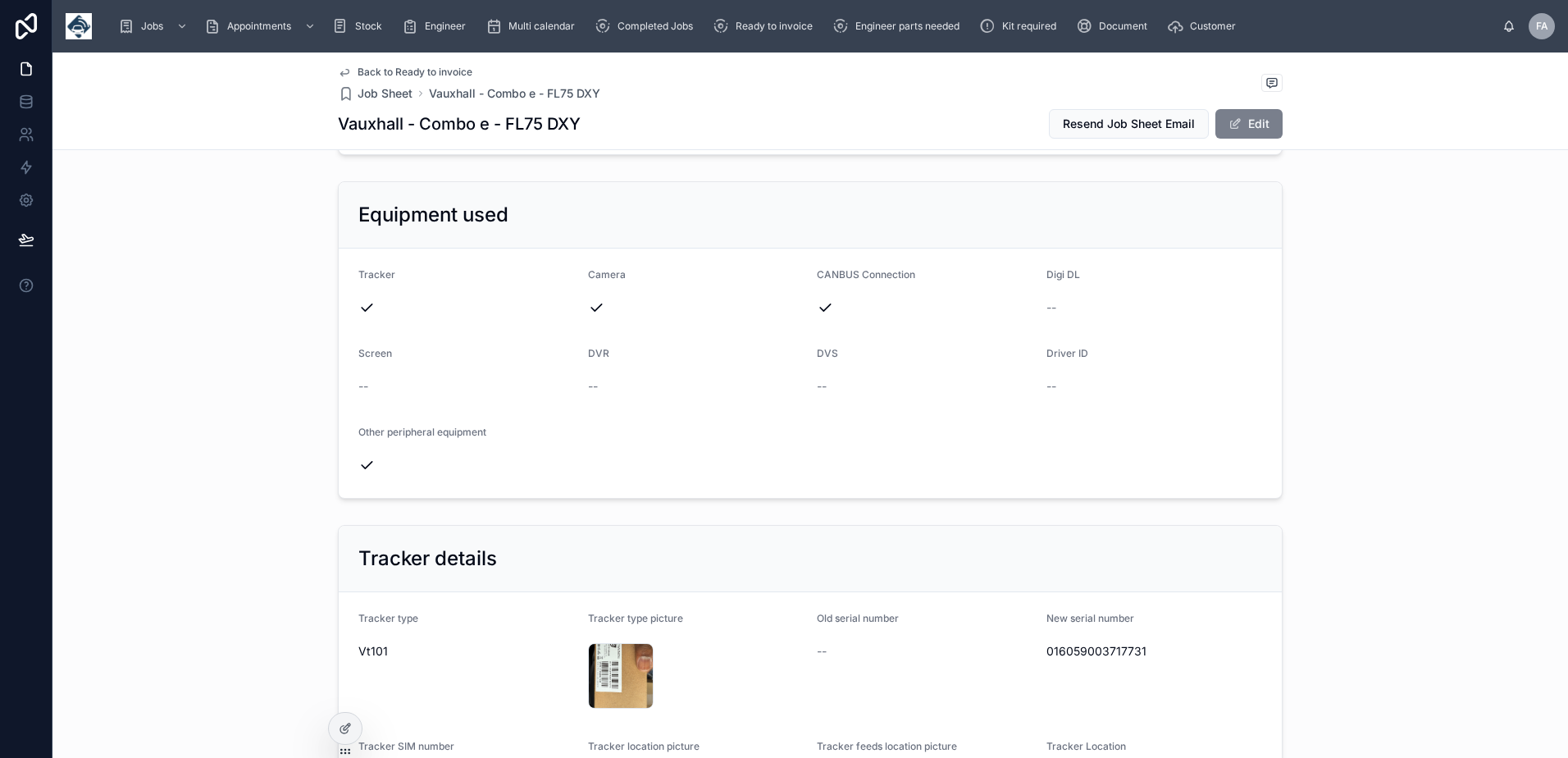
click at [1243, 124] on button "Edit" at bounding box center [1249, 124] width 68 height 30
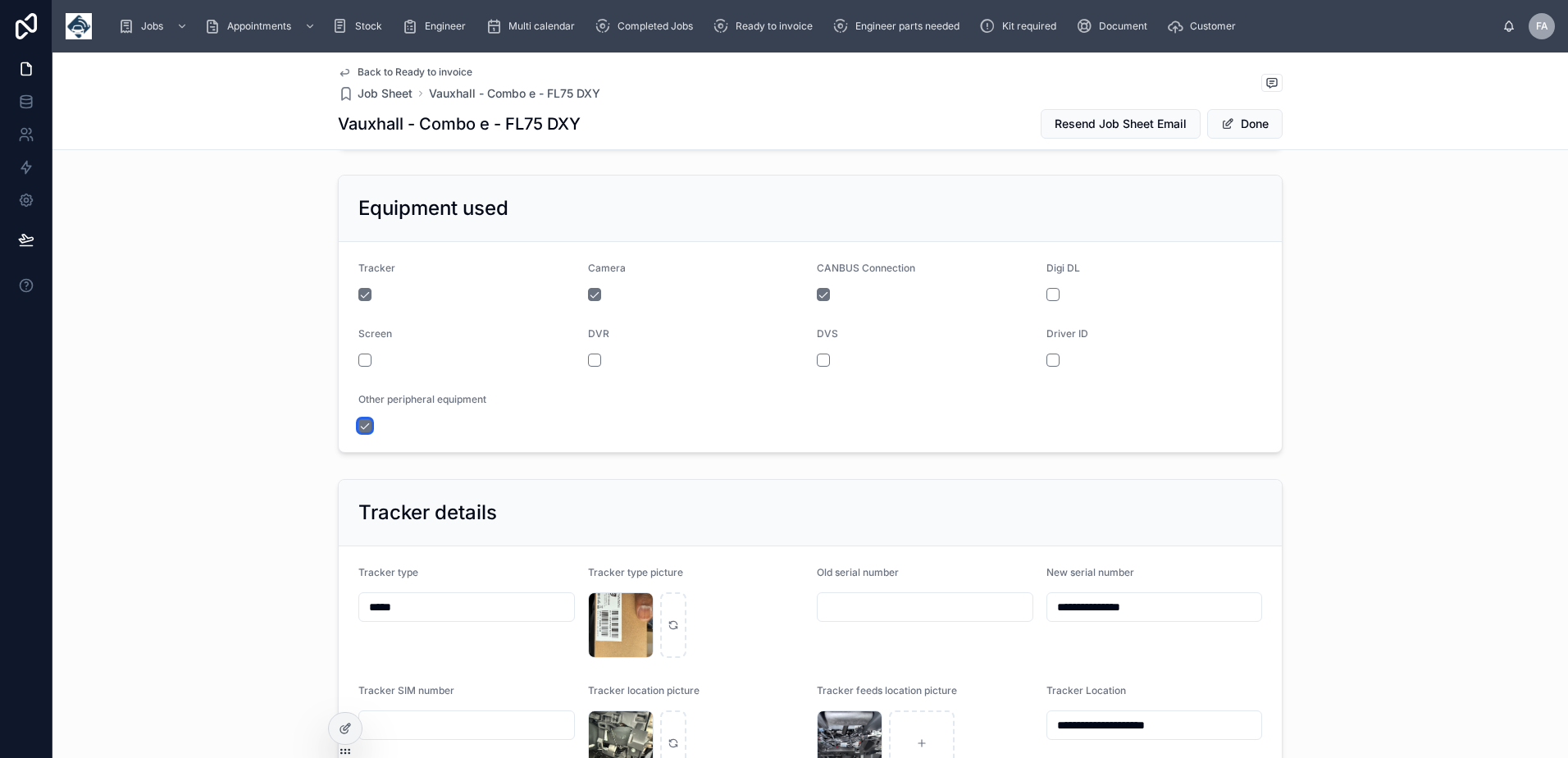
click at [362, 432] on button "button" at bounding box center [365, 426] width 14 height 14
click at [1230, 123] on button "Done" at bounding box center [1244, 124] width 75 height 30
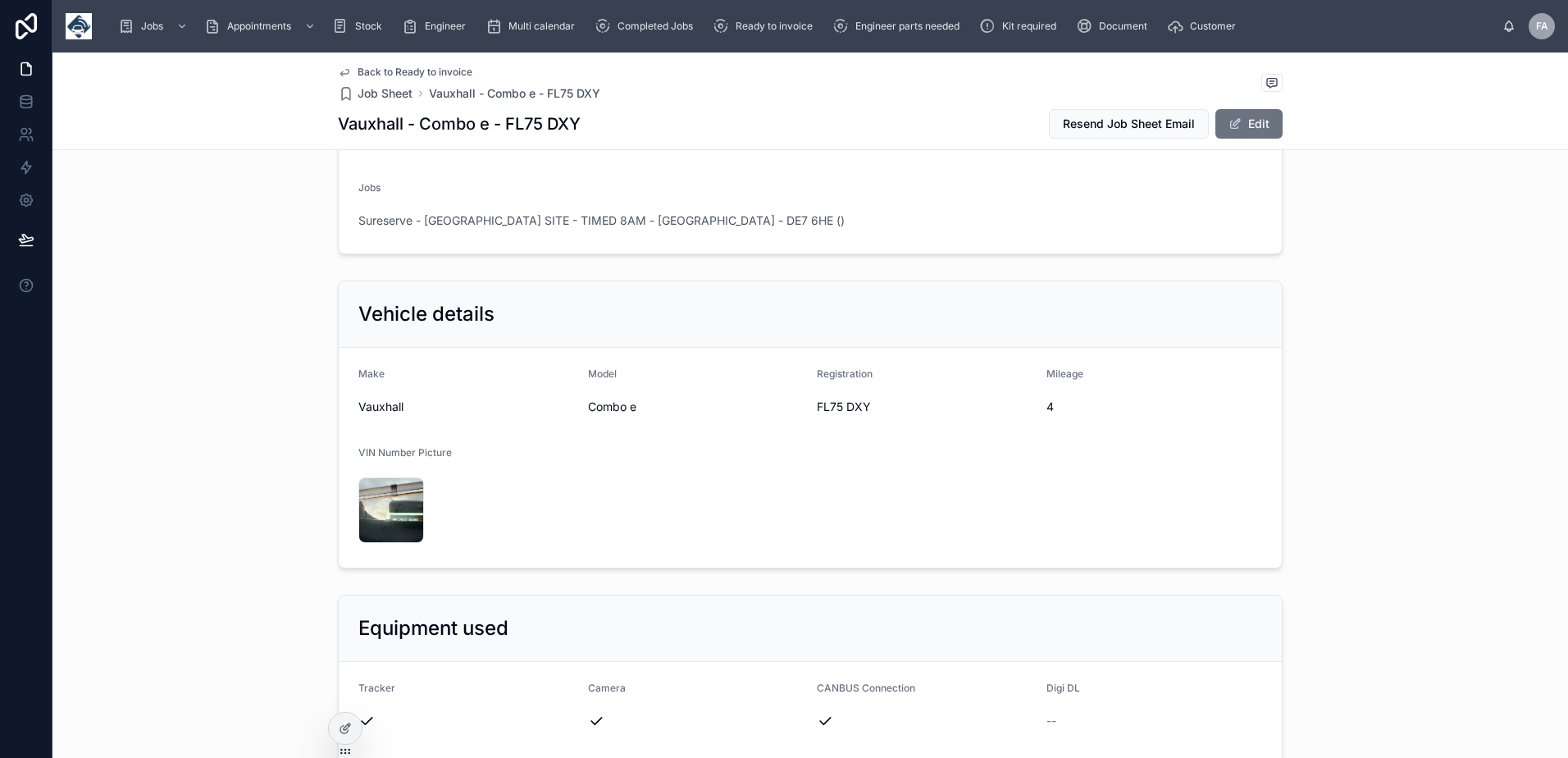
scroll to position [492, 0]
click at [860, 412] on span "FL75 DXY" at bounding box center [925, 403] width 217 height 16
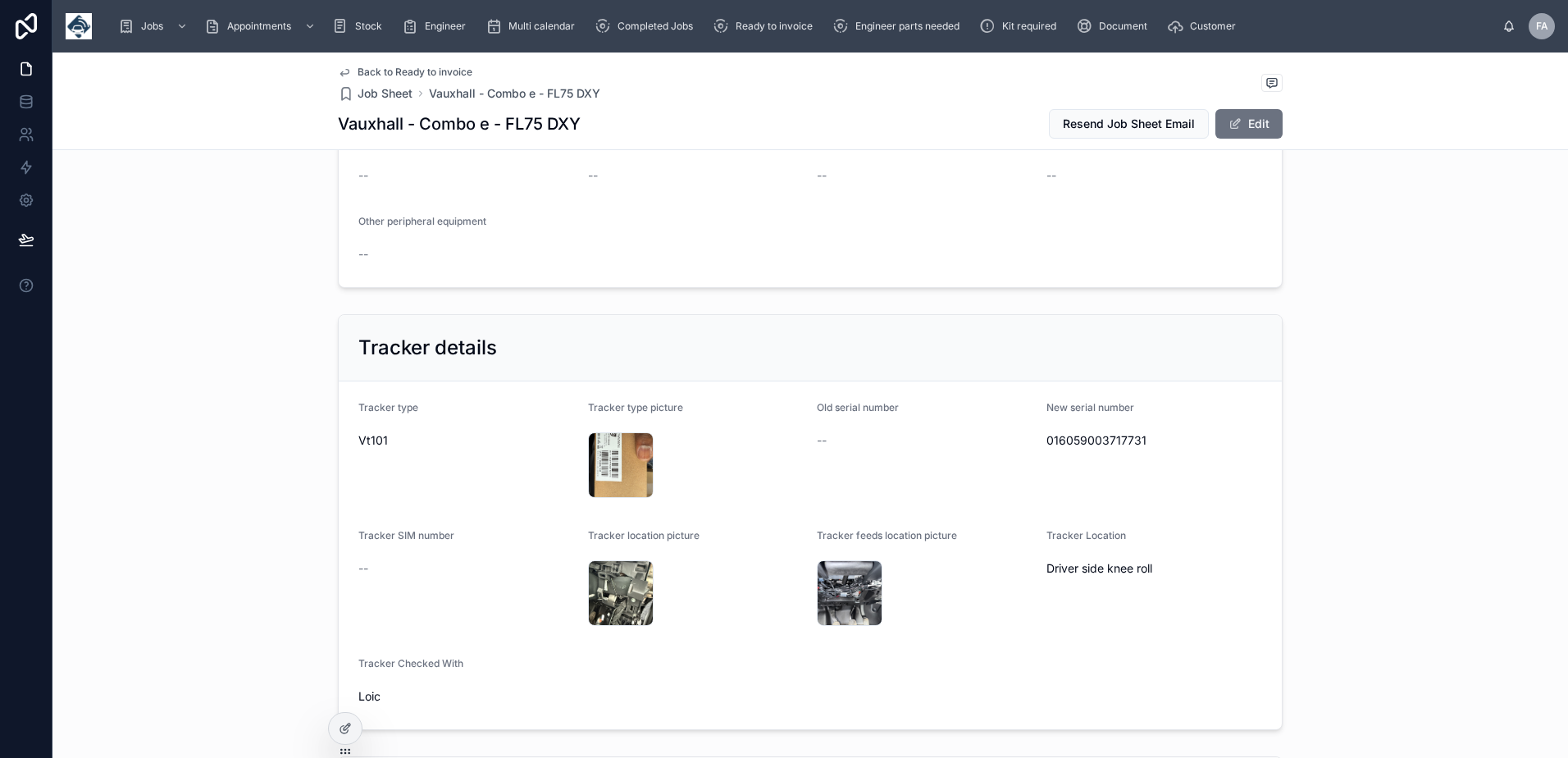
scroll to position [1230, 0]
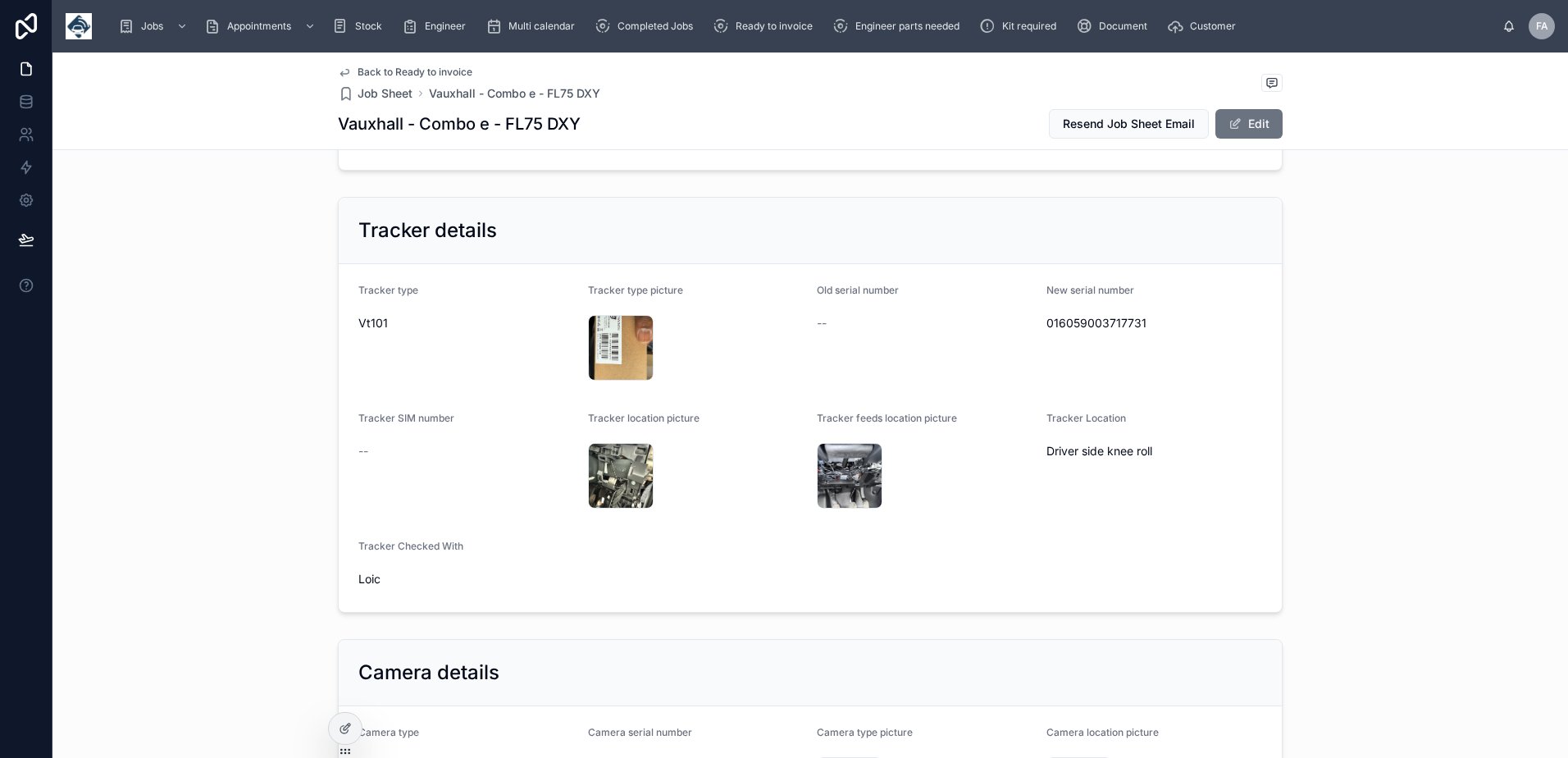
click at [1083, 332] on span "016059003717731" at bounding box center [1154, 322] width 217 height 16
copy span "016059003717731"
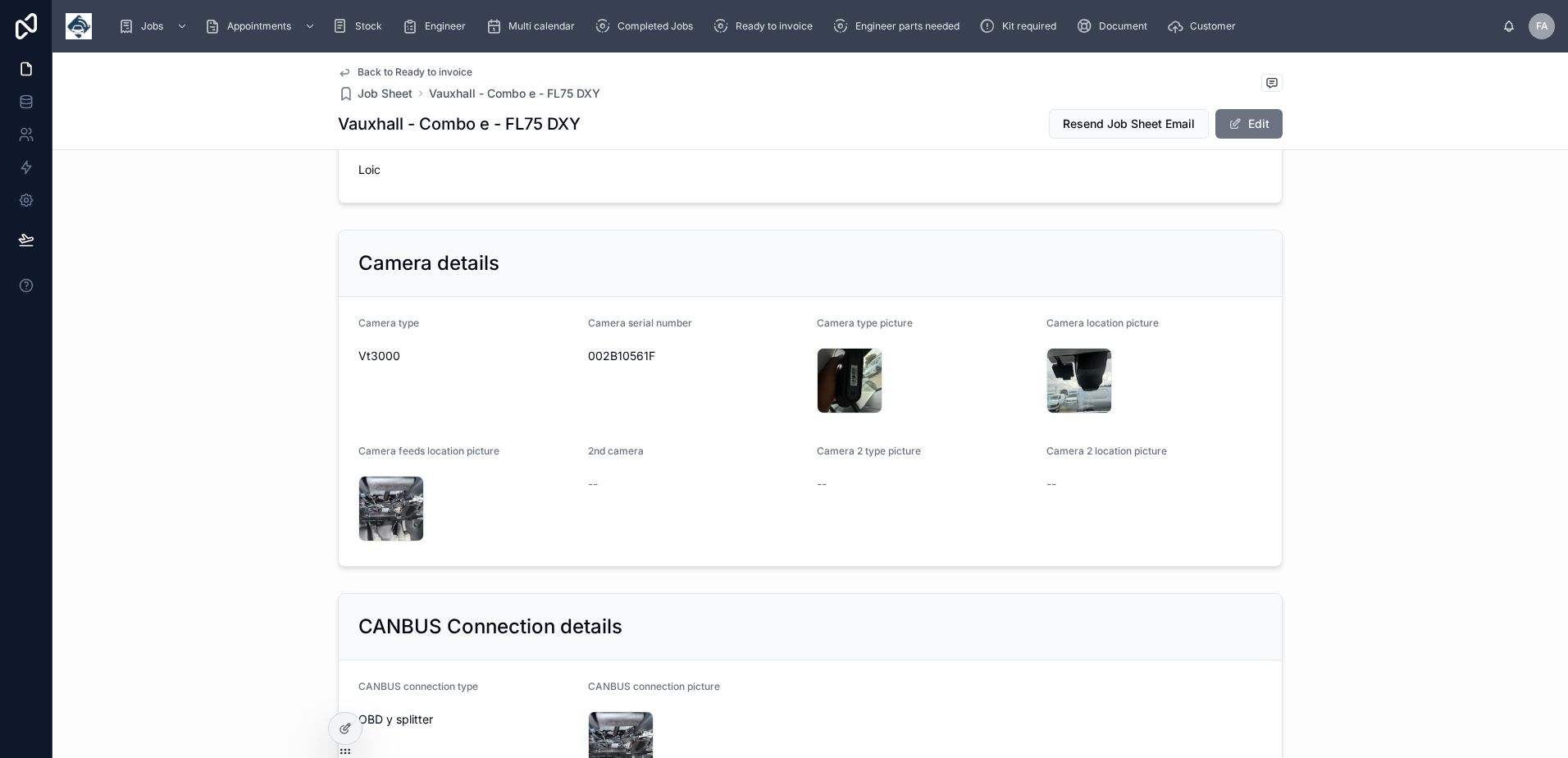
scroll to position [1640, 0]
click at [628, 364] on span "002B10561F" at bounding box center [696, 354] width 217 height 16
copy span "002B10561F"
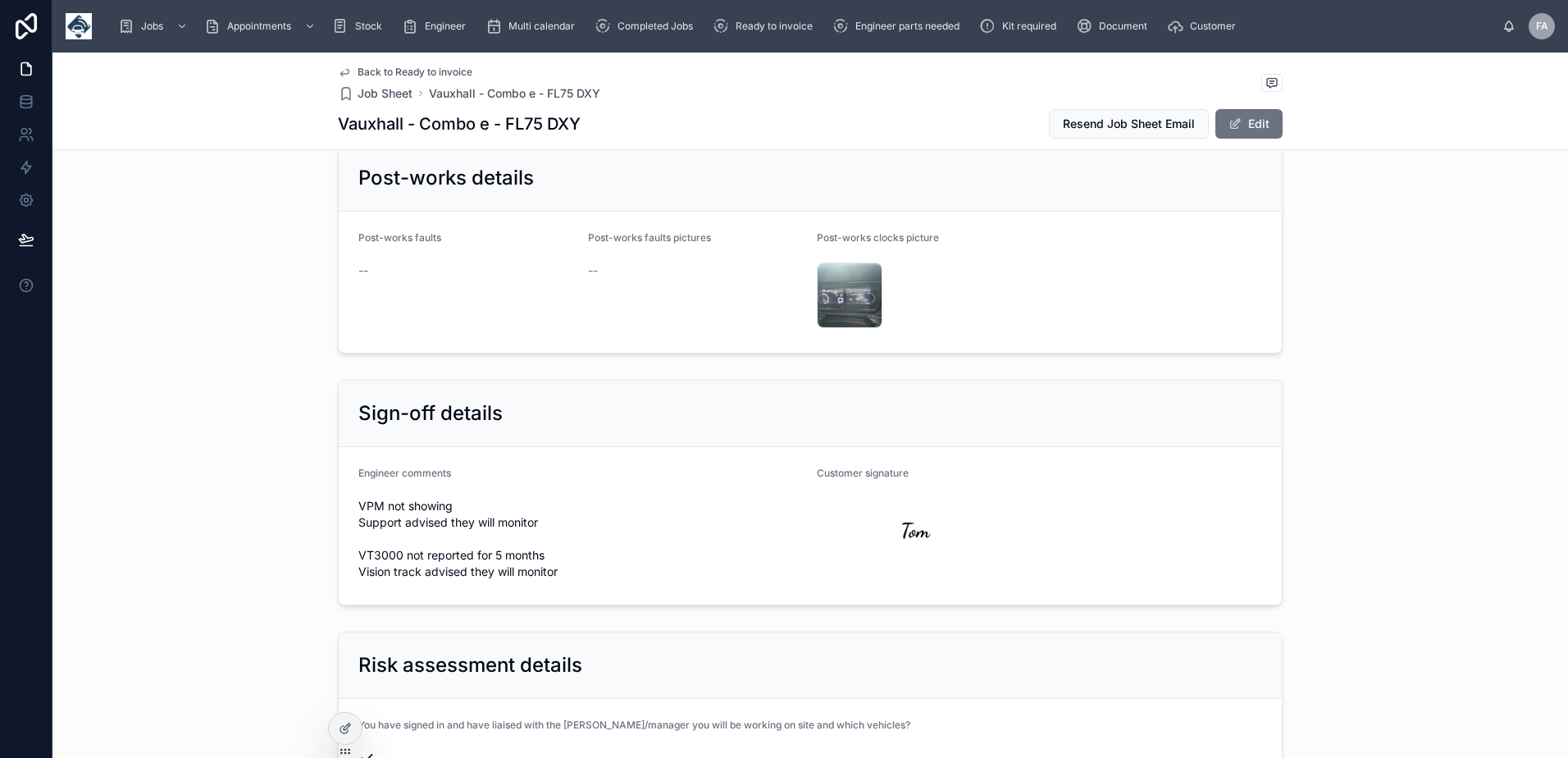
scroll to position [3855, 0]
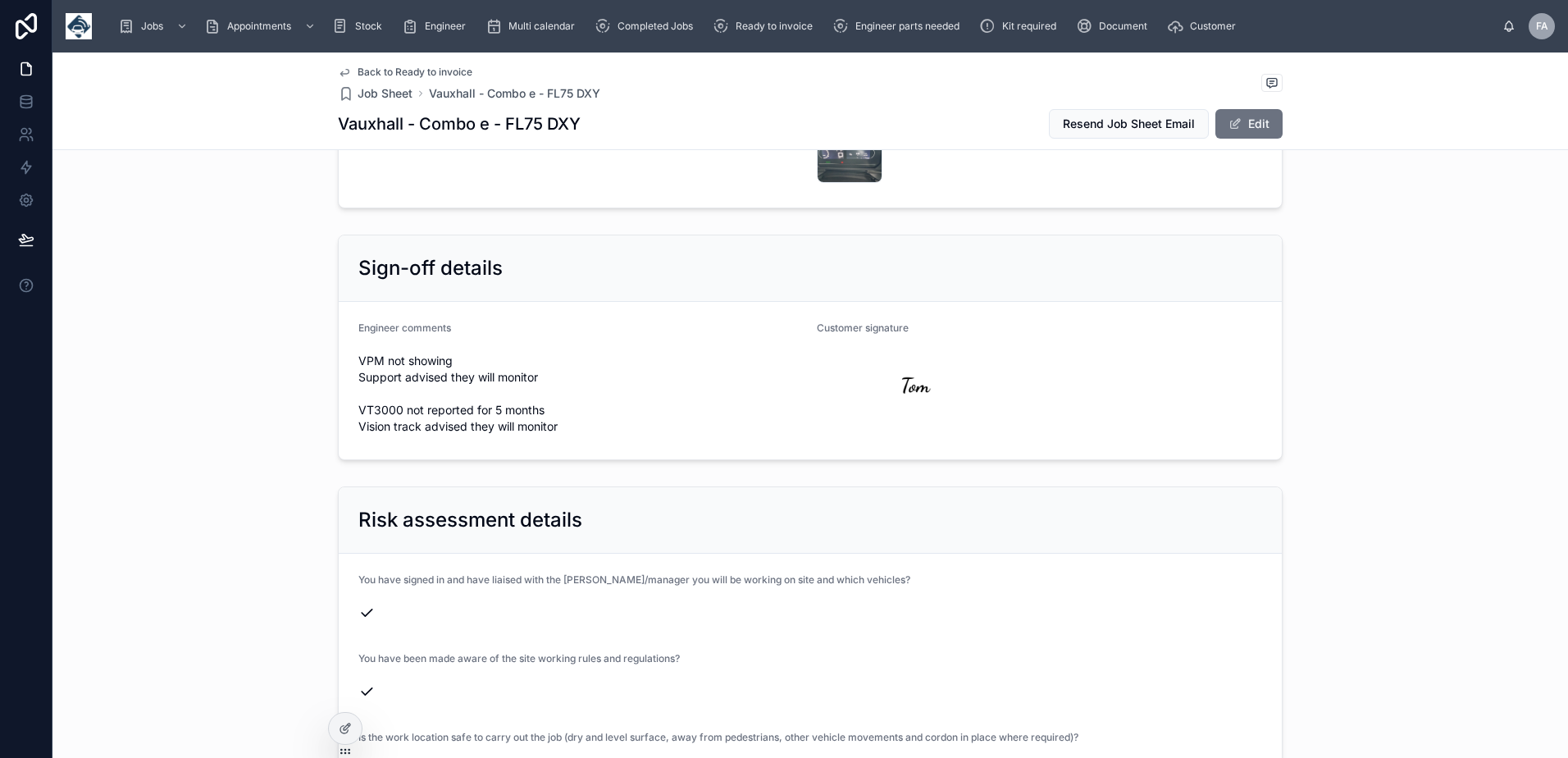
drag, startPoint x: 356, startPoint y: 411, endPoint x: 563, endPoint y: 486, distance: 220.2
click at [563, 435] on span "VPM not showing Support advised they will monitor VT3000 not reported for 5 mon…" at bounding box center [581, 393] width 446 height 82
copy span "VPM not showing Support advised they will monitor VT3000 not reported for 5 mon…"
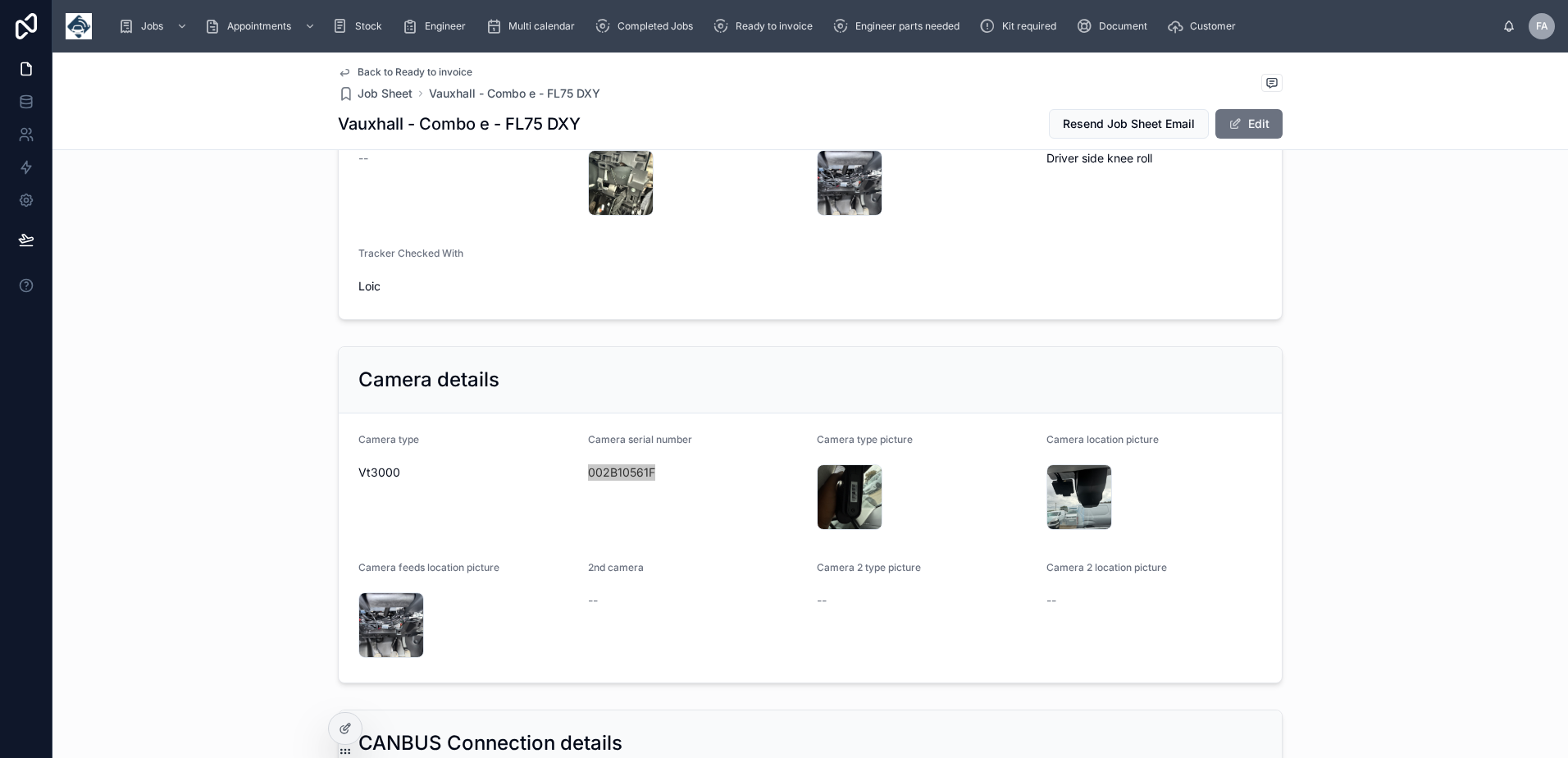
scroll to position [1476, 0]
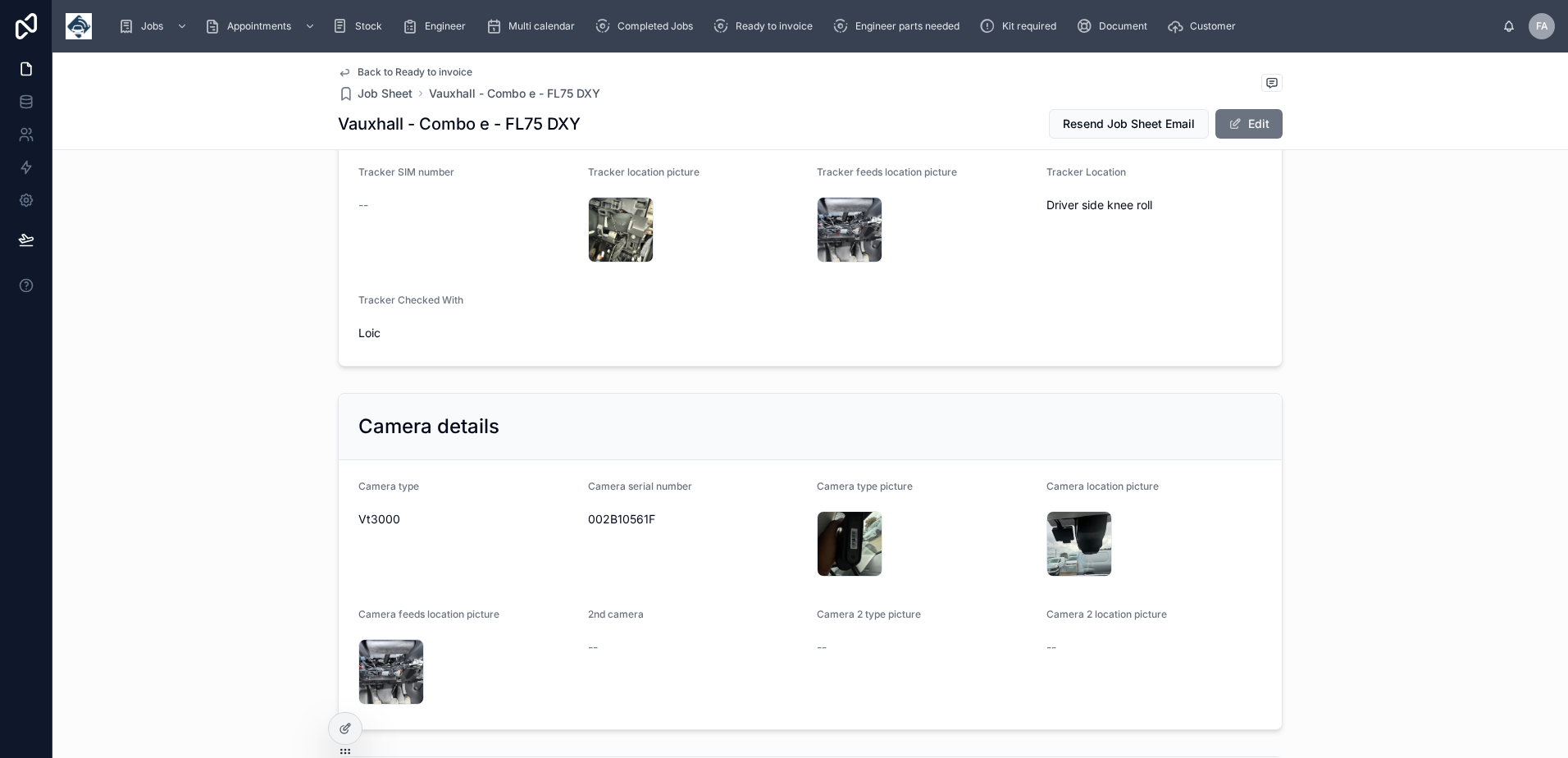
click at [607, 135] on div "IMG_1414 .jpeg" at bounding box center [621, 102] width 66 height 66
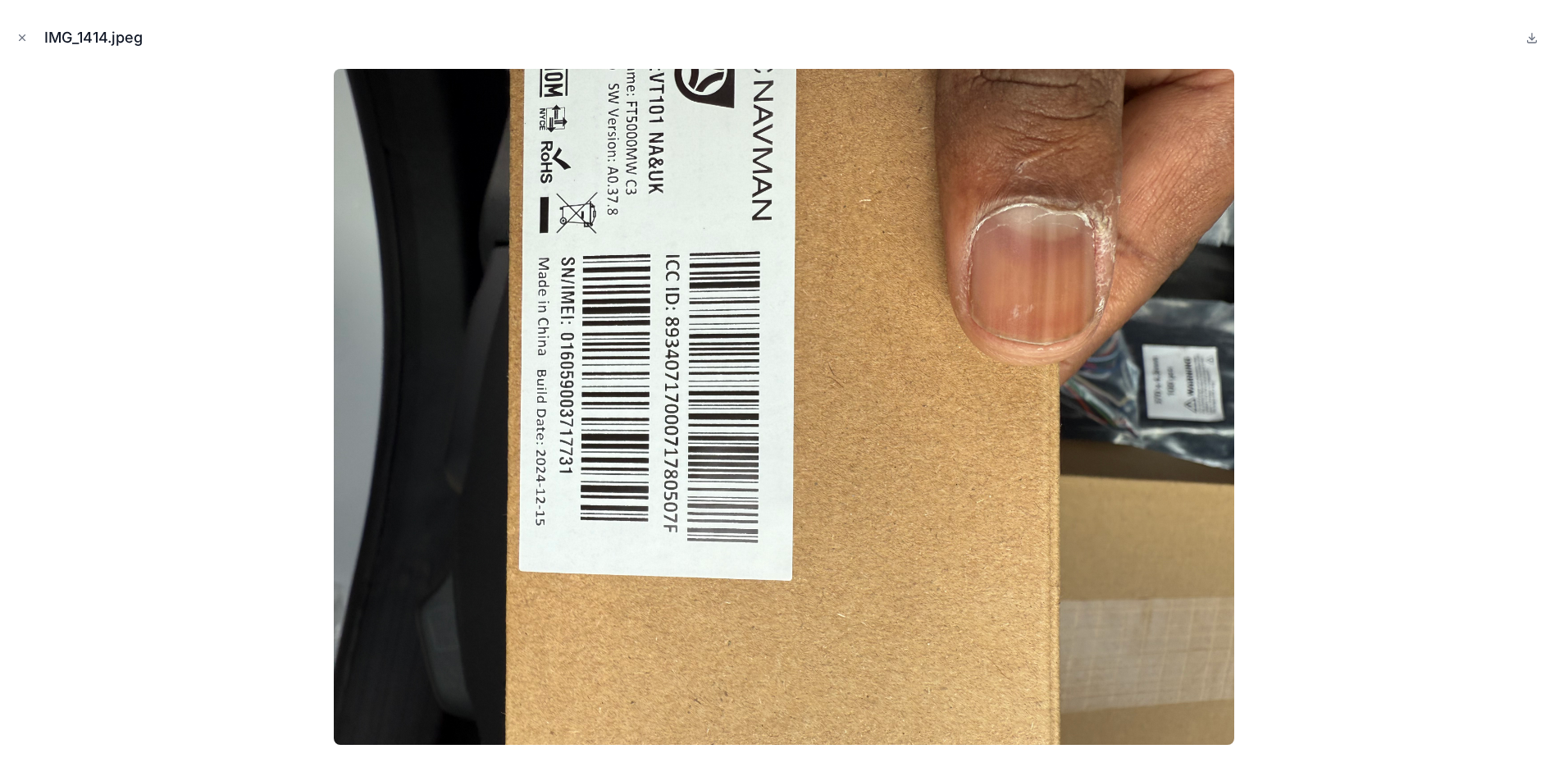
click at [26, 40] on icon "Close modal" at bounding box center [22, 38] width 12 height 12
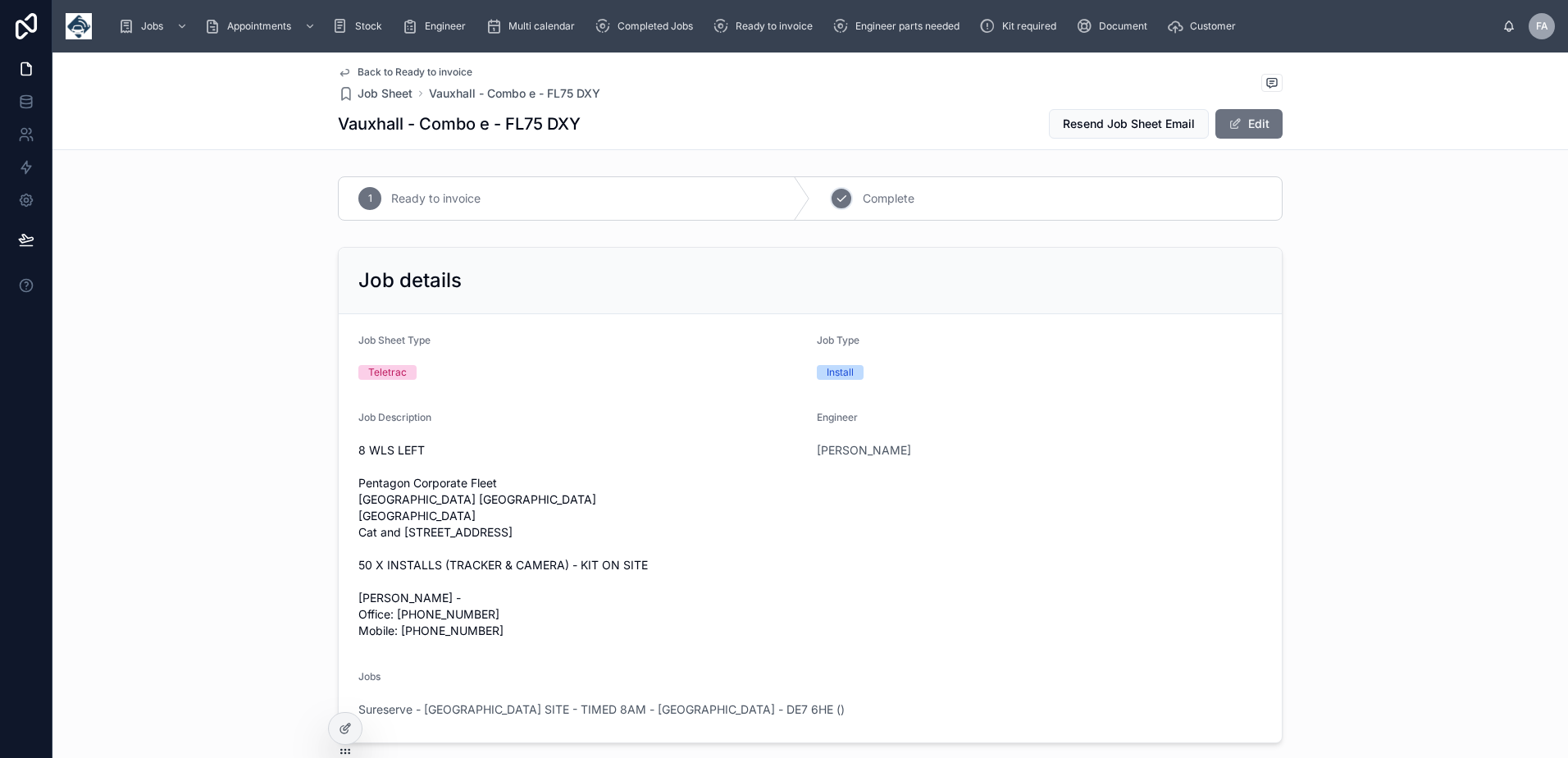
click at [837, 199] on icon at bounding box center [842, 199] width 8 height 6
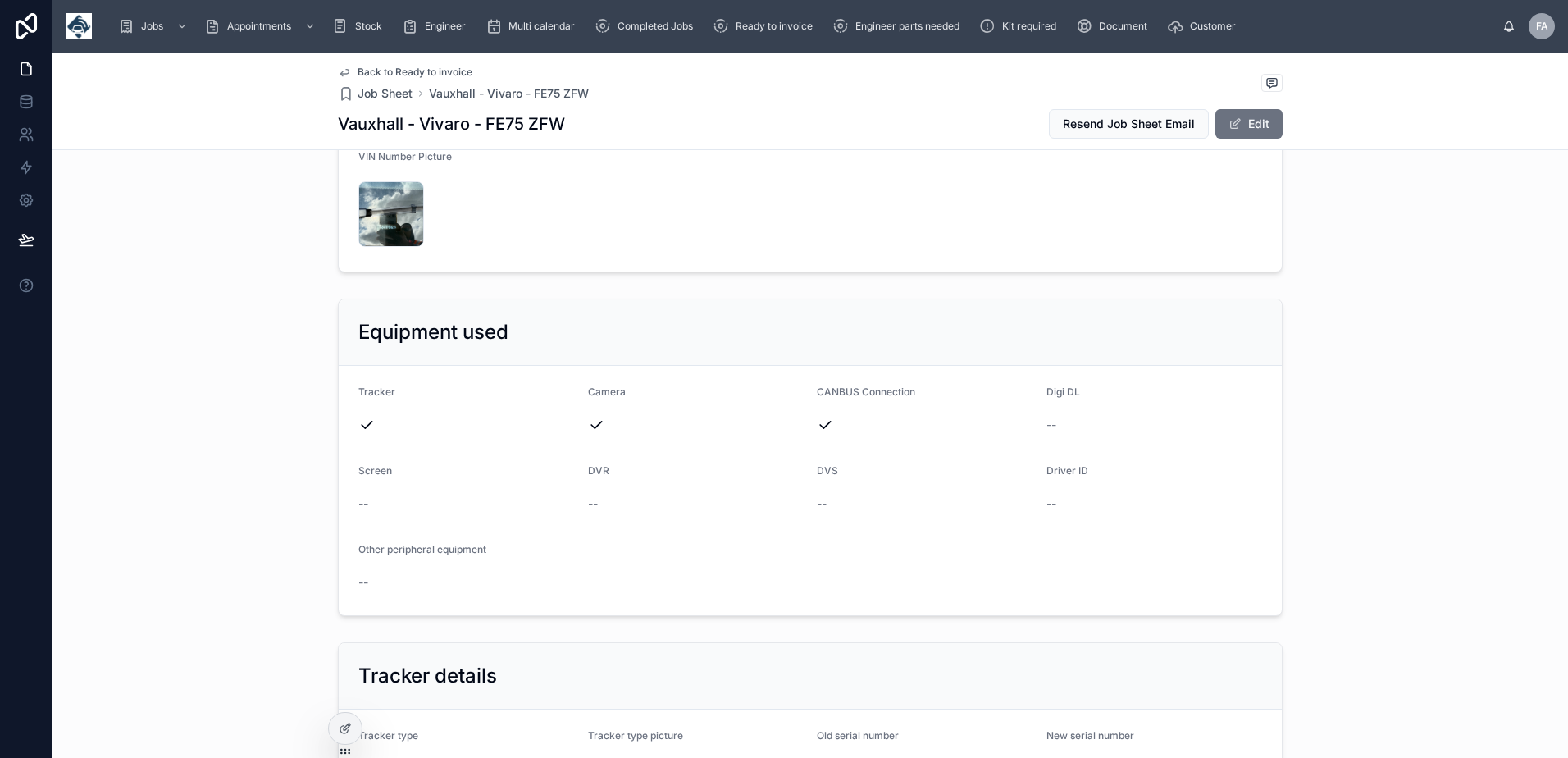
scroll to position [656, 0]
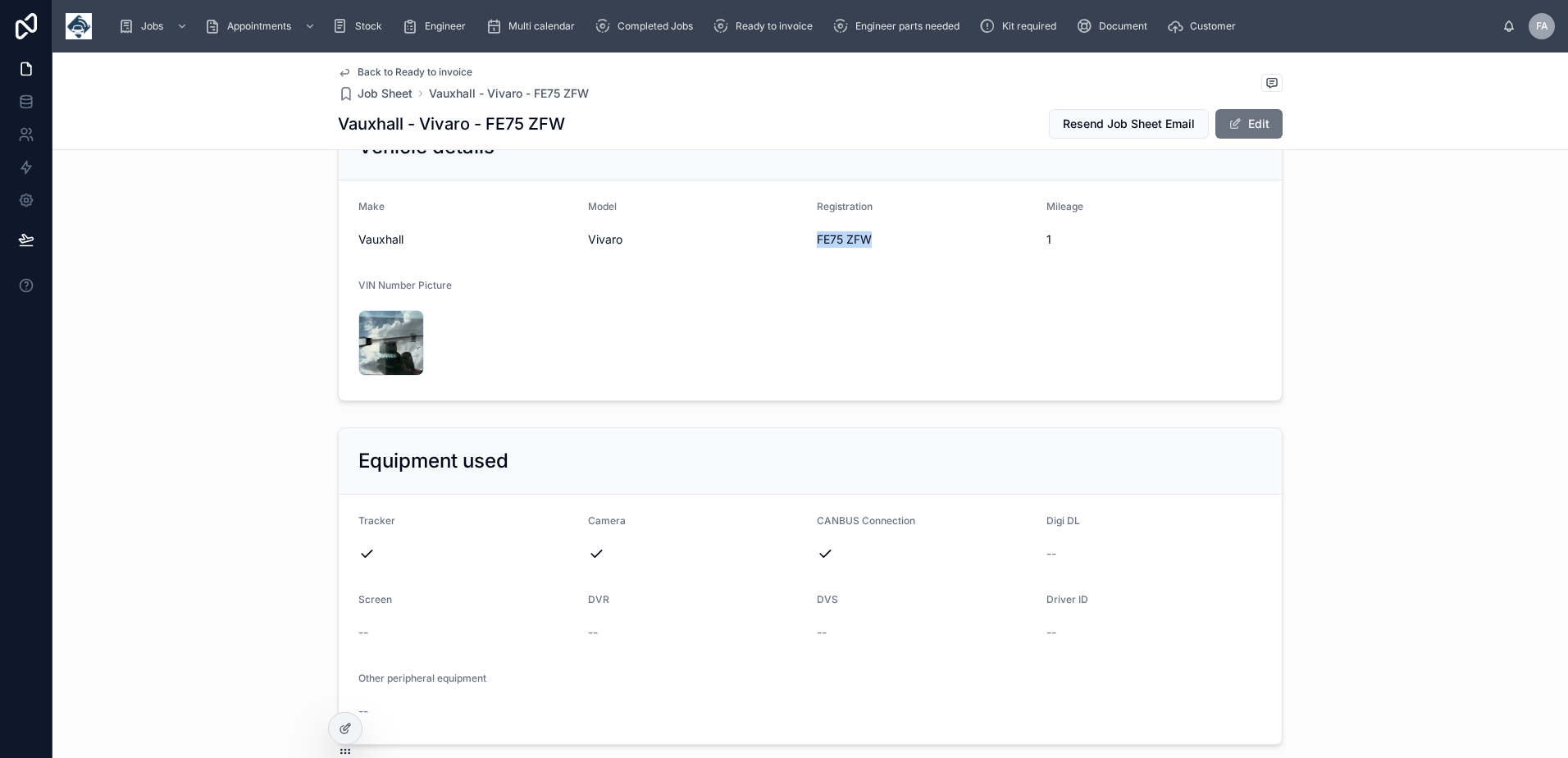
drag, startPoint x: 809, startPoint y: 306, endPoint x: 877, endPoint y: 316, distance: 68.7
click at [877, 316] on form "Make Vauxhall Model Vivaro Registration FE75 ZFW Mileage 1 VIN Number Picture I…" at bounding box center [809, 290] width 943 height 220
copy span "FE75 ZFW"
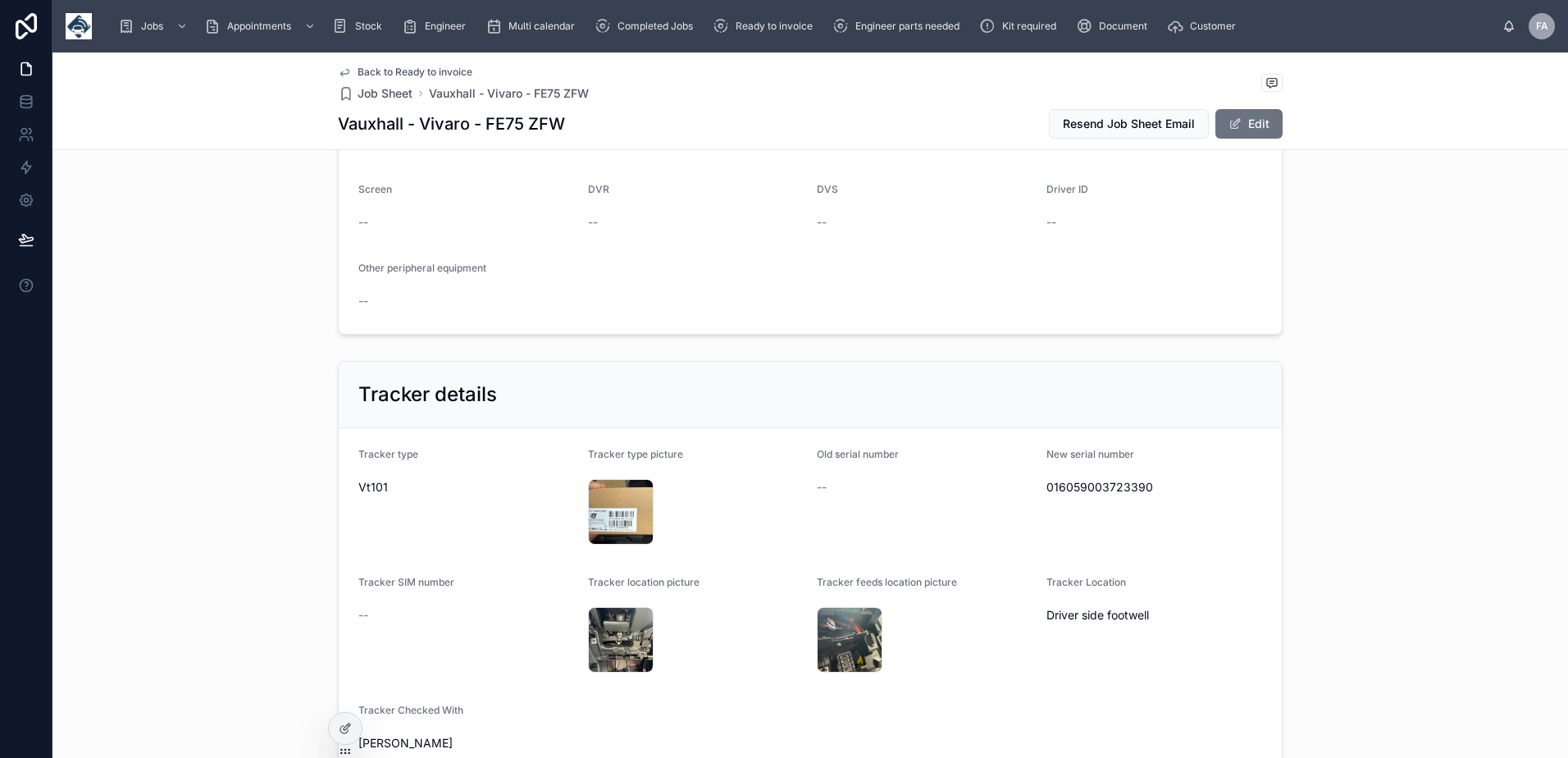
scroll to position [1148, 0]
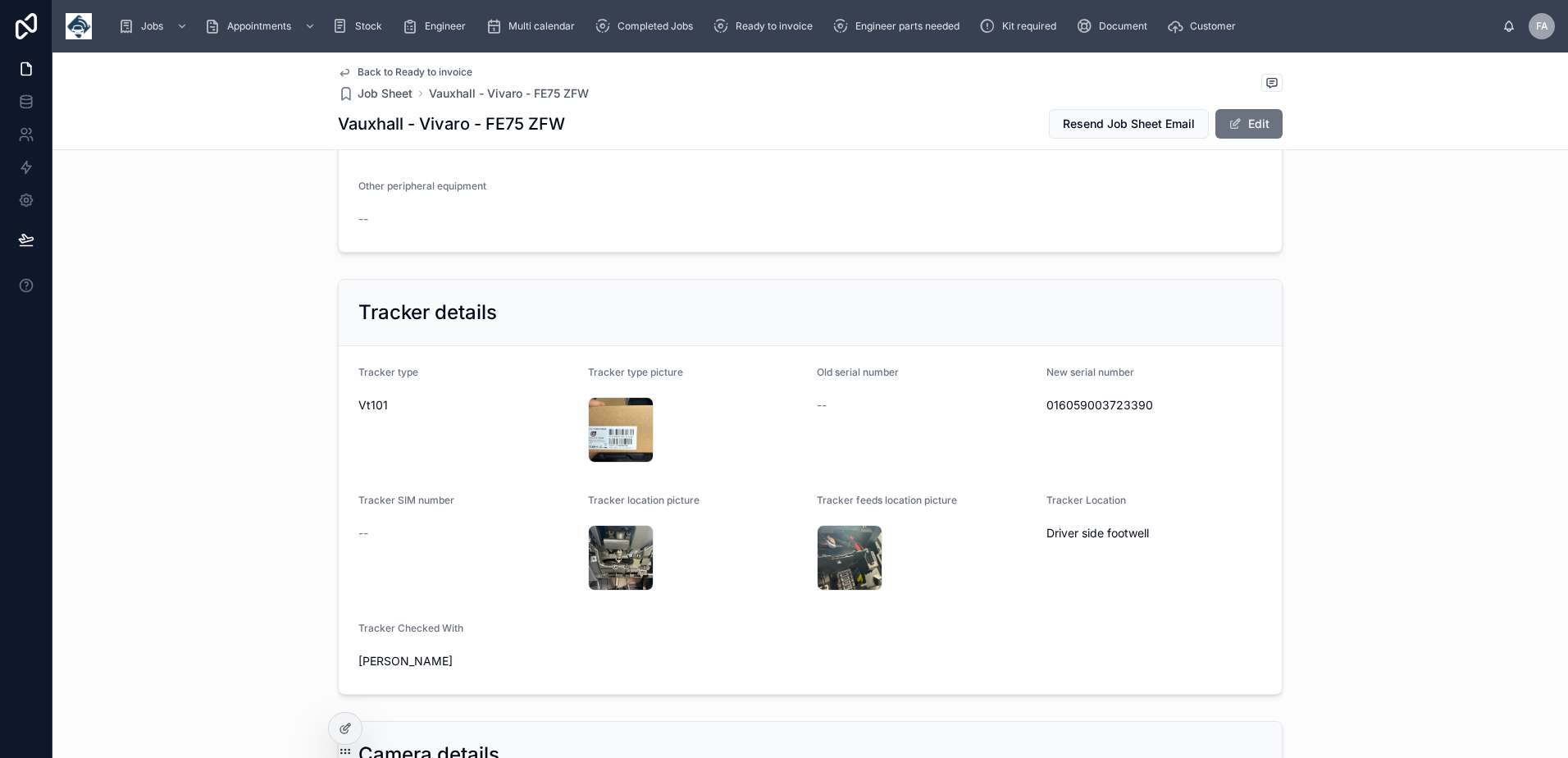
click at [1085, 414] on span "016059003723390" at bounding box center [1154, 404] width 217 height 16
copy span "016059003723390"
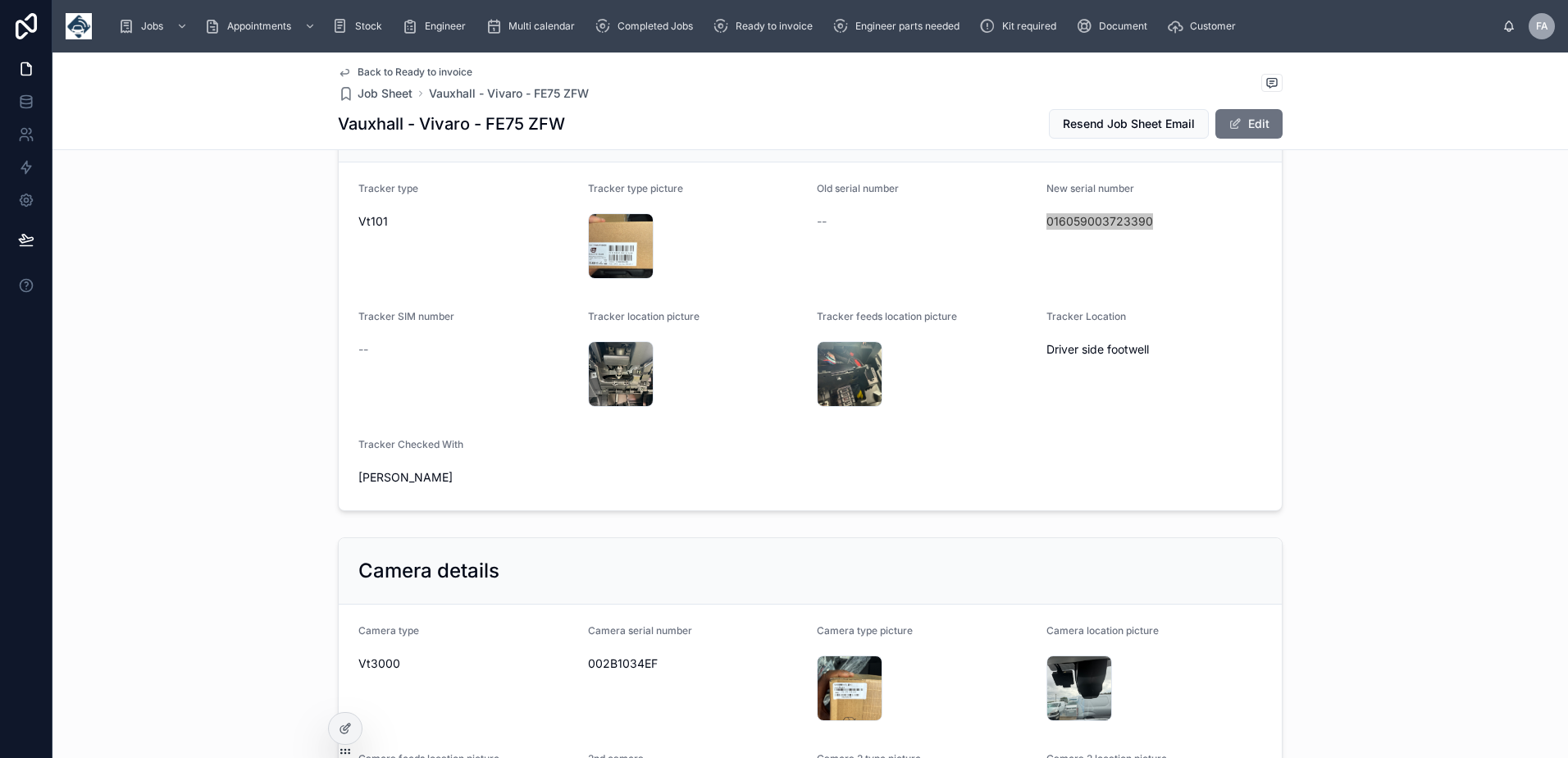
scroll to position [1394, 0]
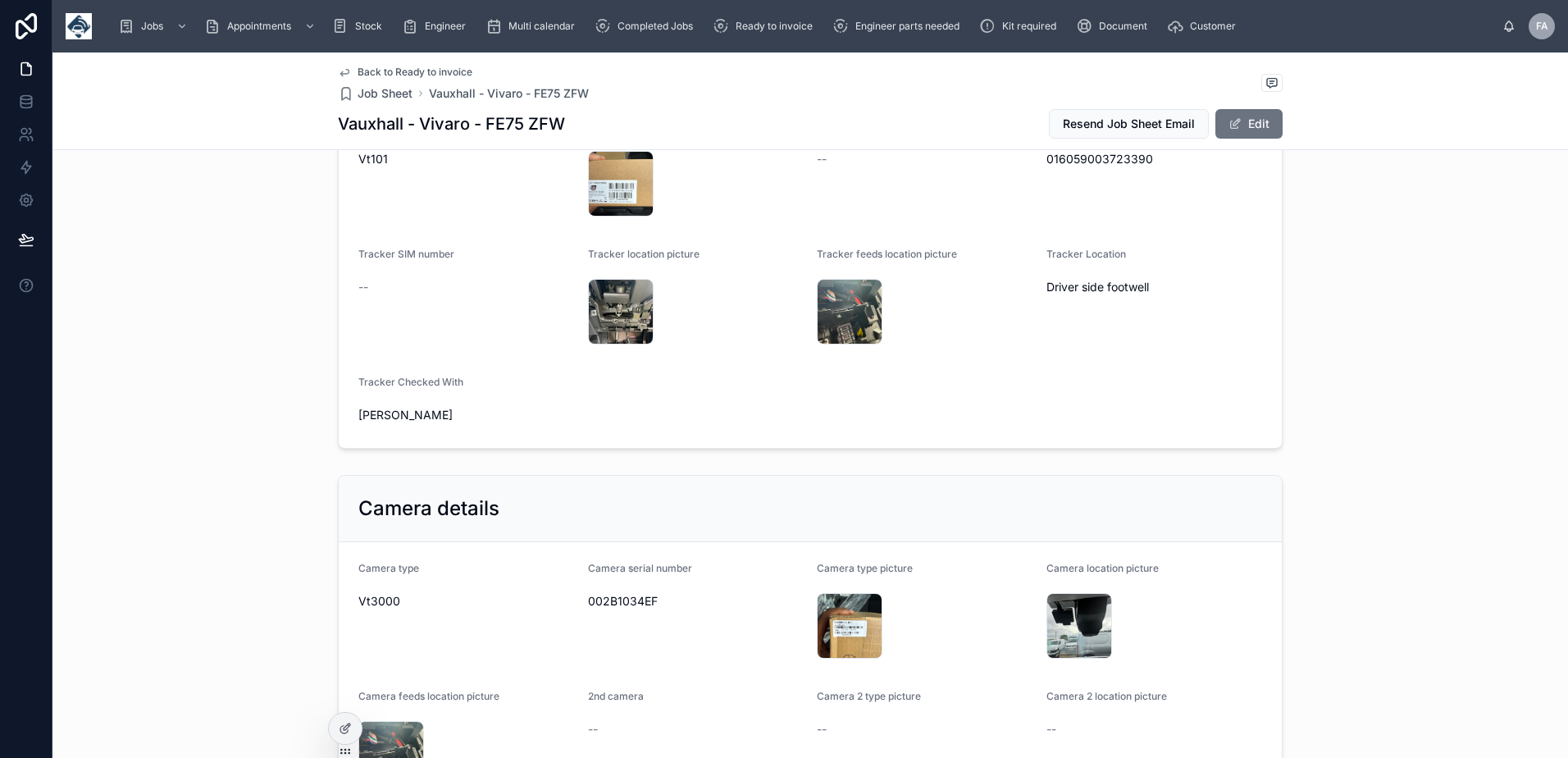
click at [589, 609] on span "002B1034EF" at bounding box center [696, 601] width 217 height 16
copy span "002B1034EF"
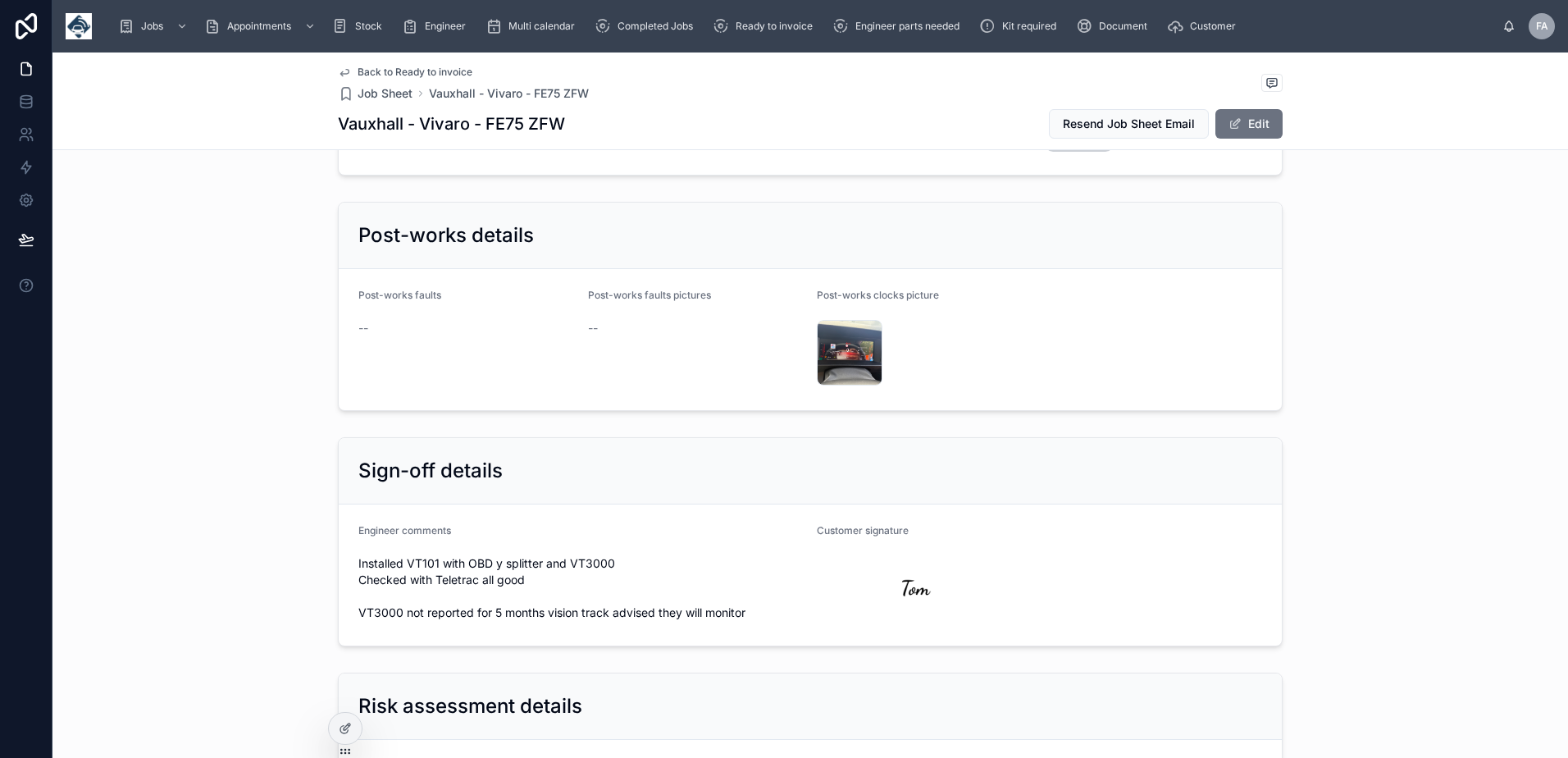
scroll to position [3691, 0]
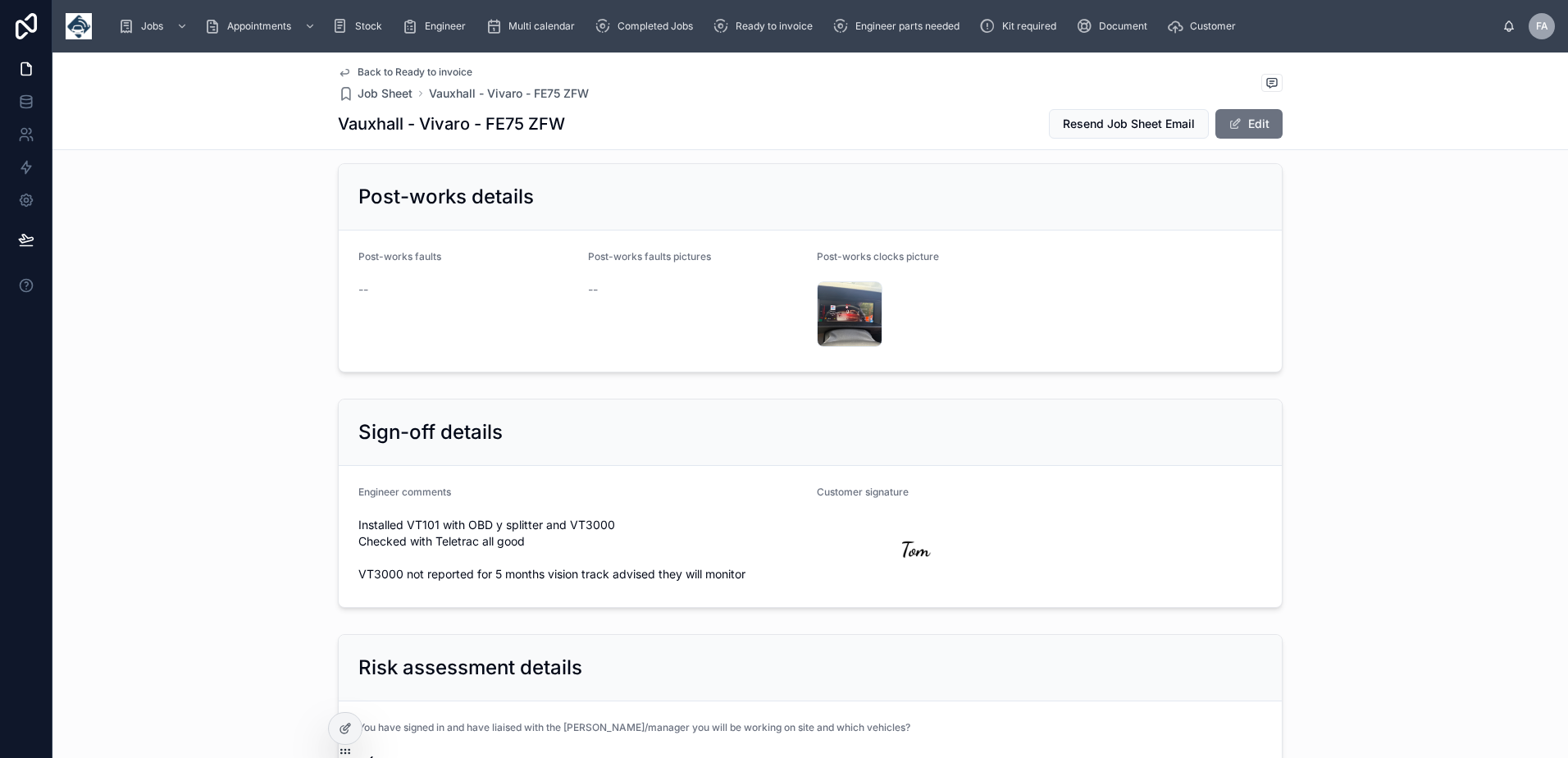
drag, startPoint x: 355, startPoint y: 578, endPoint x: 746, endPoint y: 645, distance: 396.7
click at [746, 607] on form "Engineer comments Installed VT101 with OBD y splitter and VT3000 Checked with T…" at bounding box center [809, 536] width 943 height 141
copy span "nstalled VT101 with OBD y splitter and VT3000 Checked with Teletrac all good VT…"
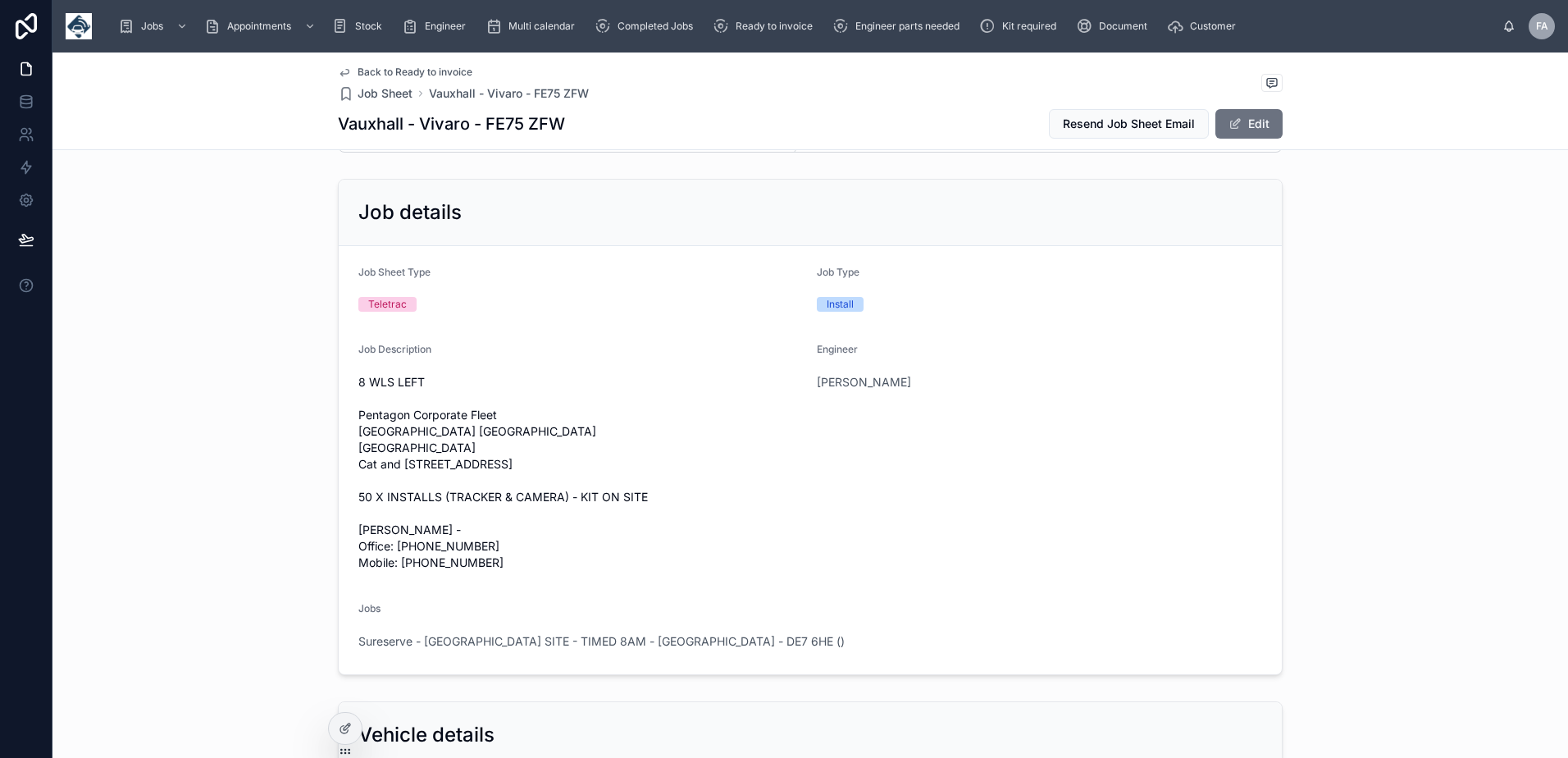
scroll to position [0, 0]
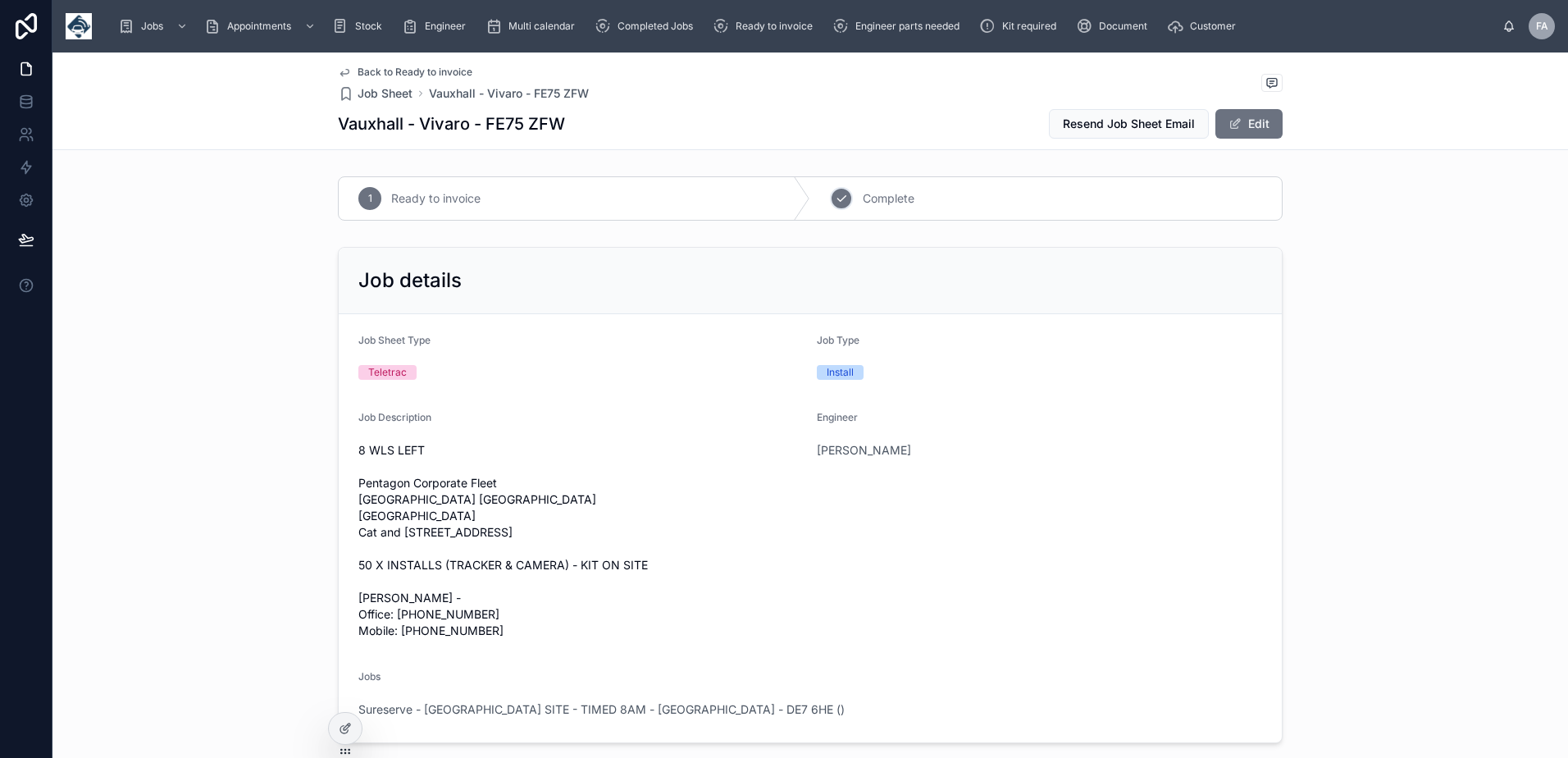
click at [851, 206] on div "2 Complete" at bounding box center [1046, 198] width 472 height 42
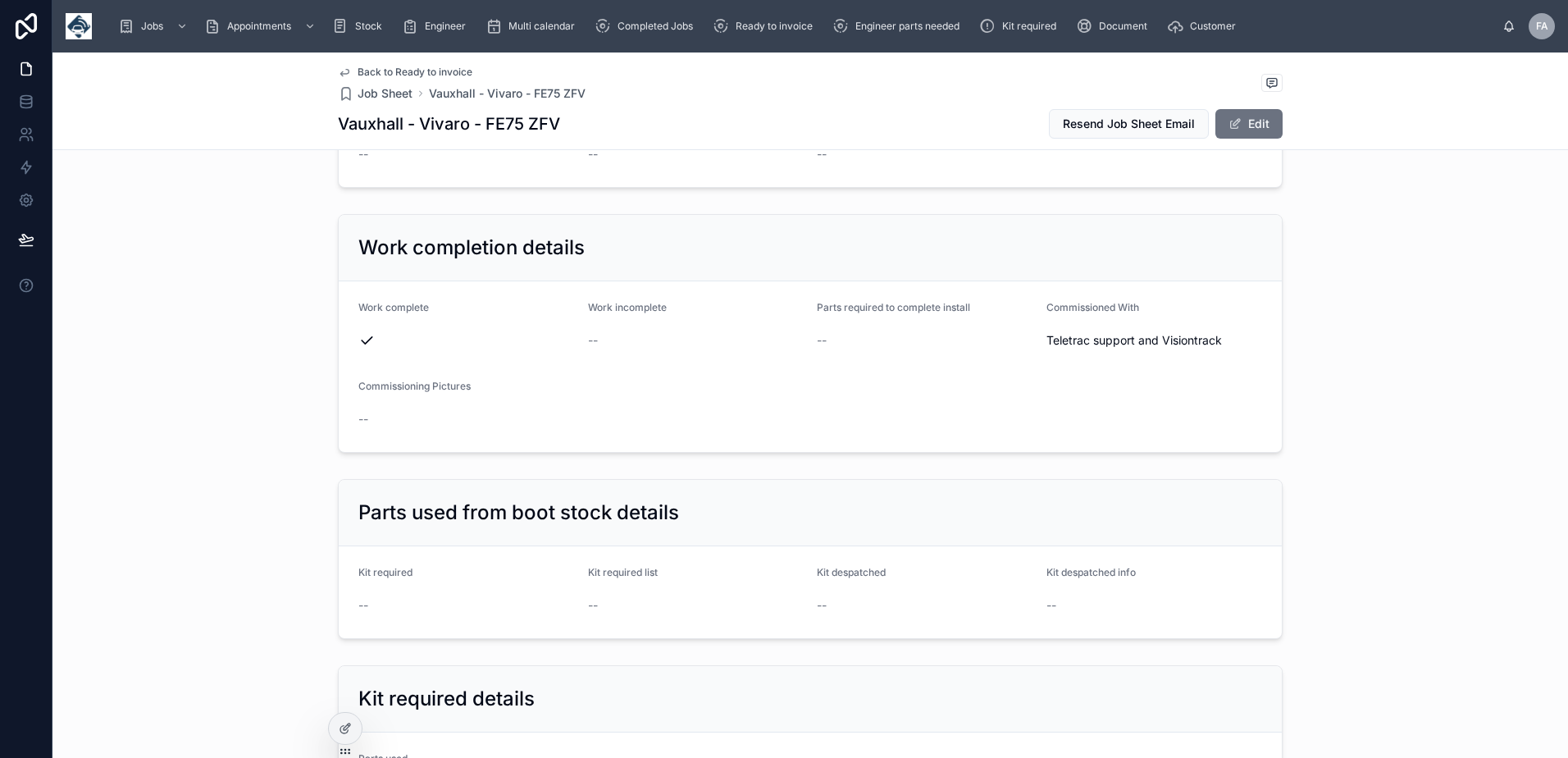
scroll to position [1887, 0]
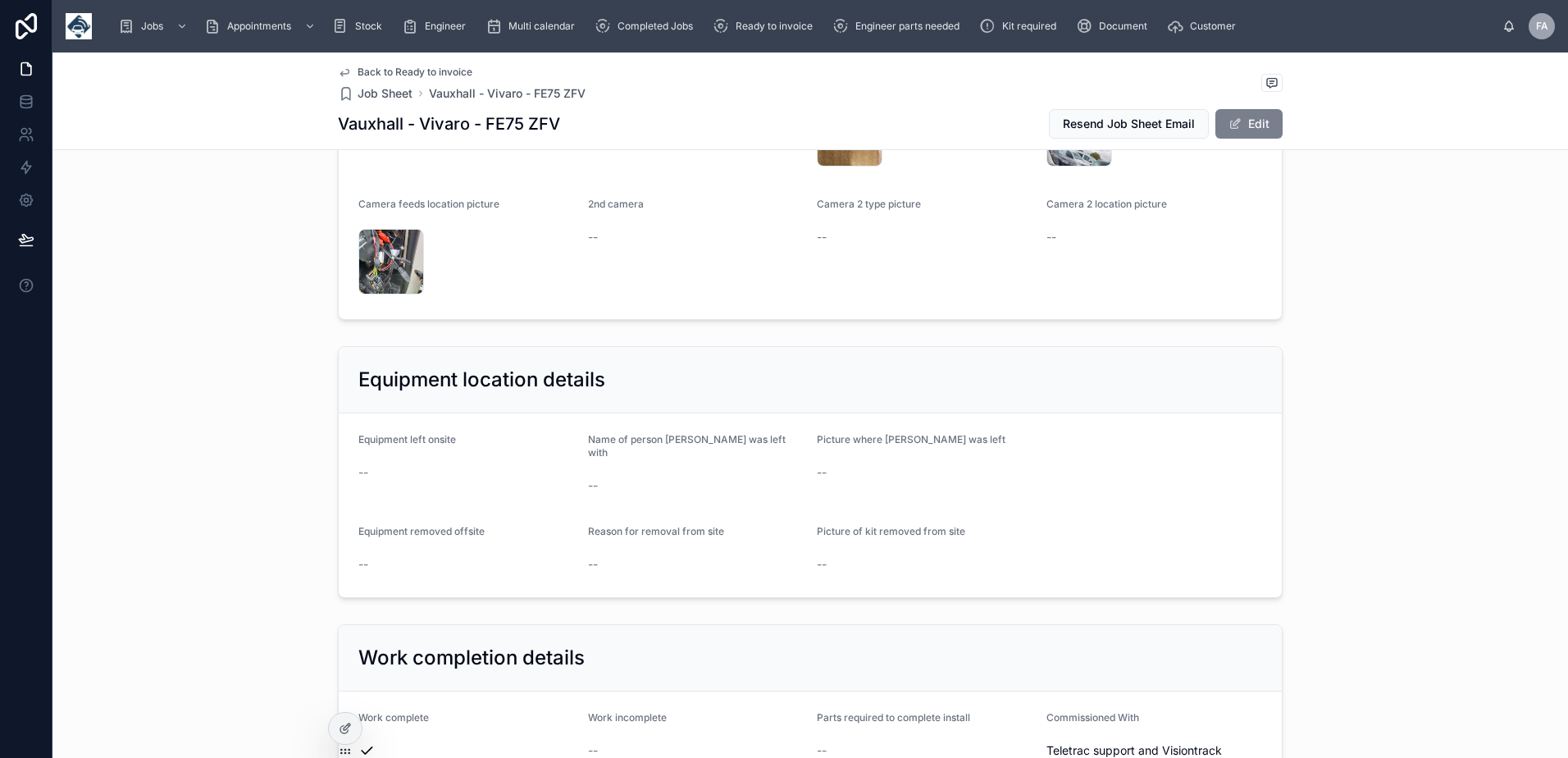
click at [1244, 129] on button "Edit" at bounding box center [1249, 124] width 68 height 30
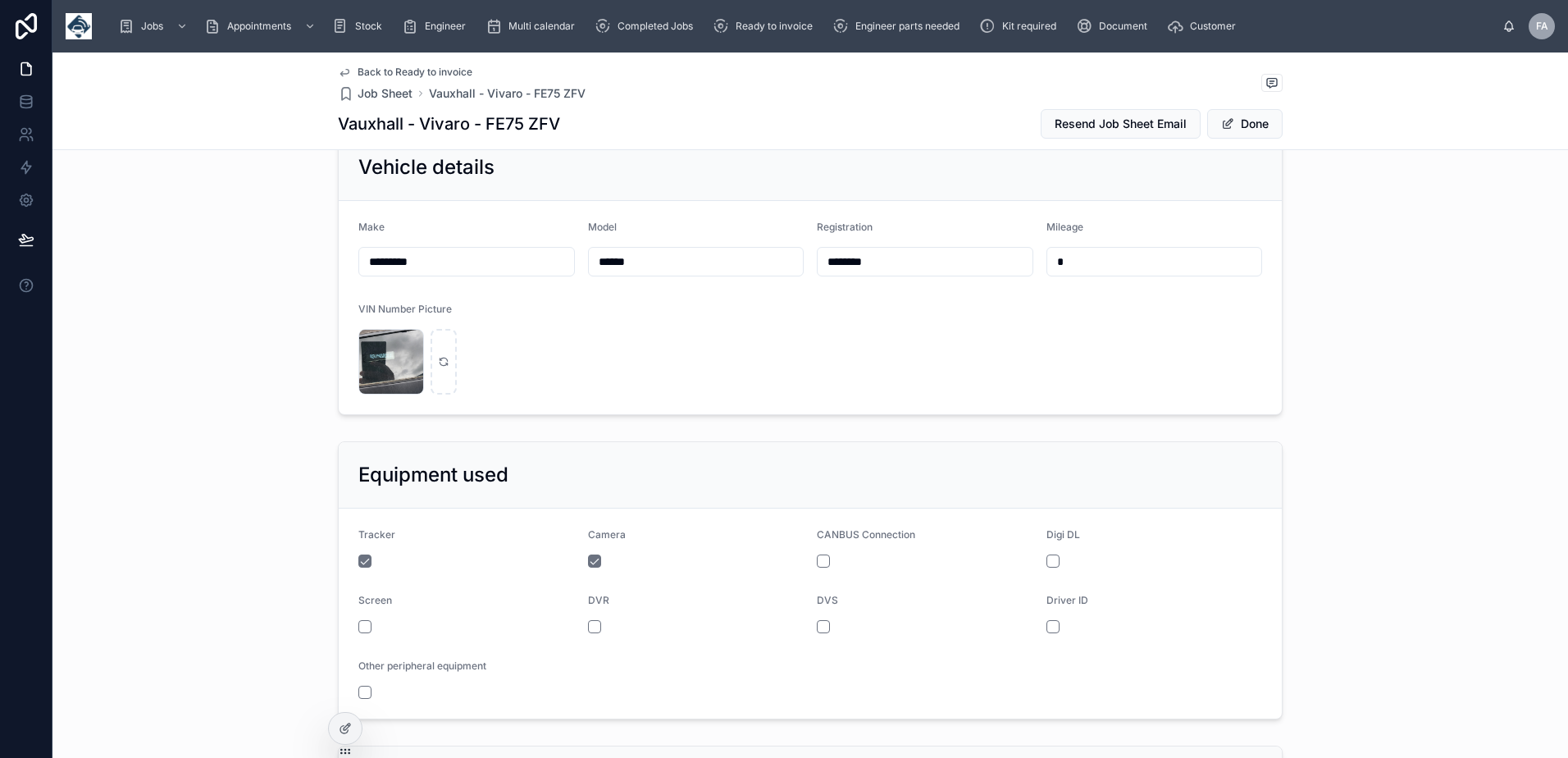
scroll to position [851, 0]
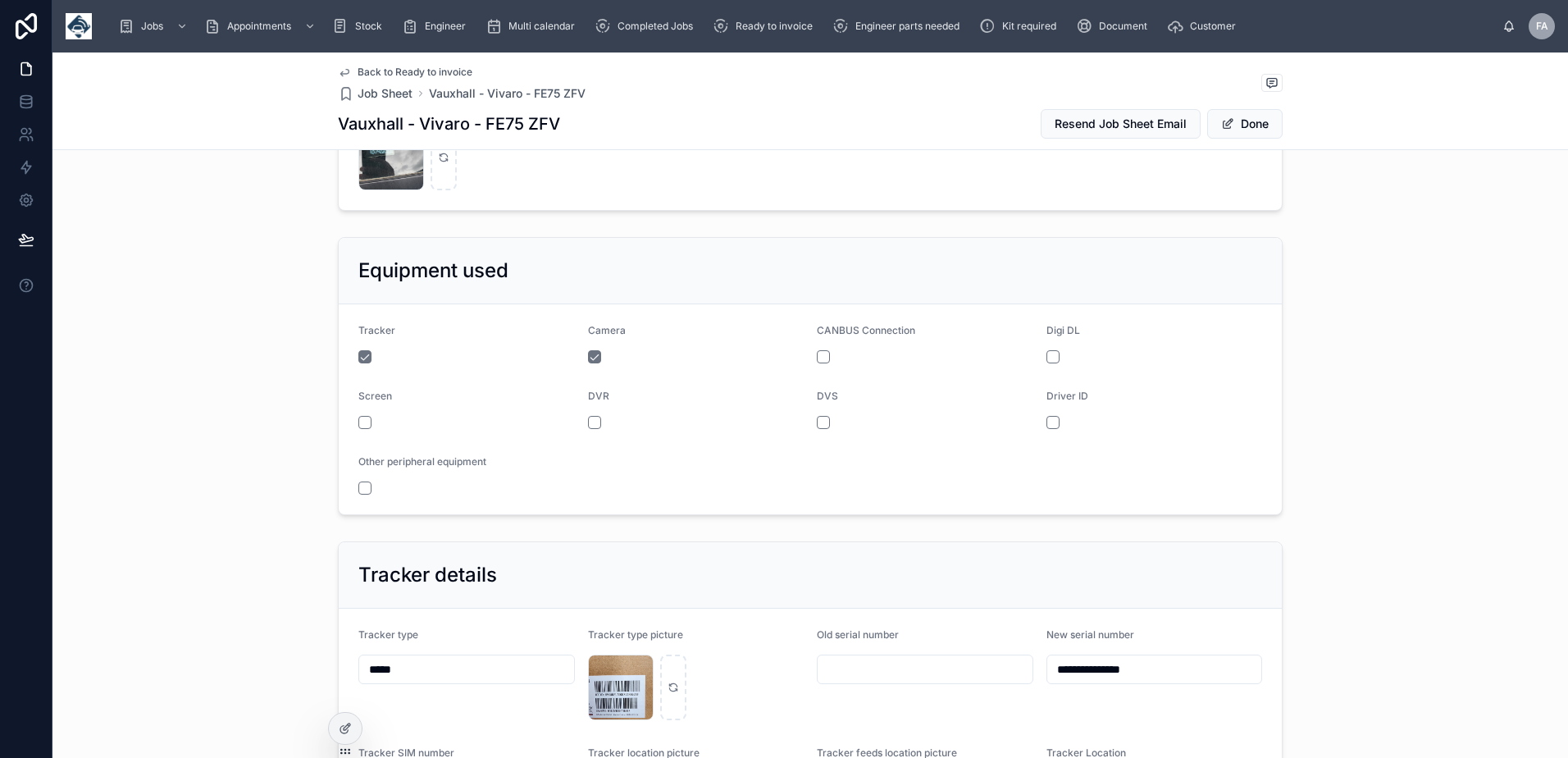
click at [817, 364] on div "CANBUS Connection" at bounding box center [925, 343] width 217 height 40
click at [809, 429] on form "Tracker Camera CANBUS Connection Digi DL Screen DVR DVS Driver ID Other periphe…" at bounding box center [809, 409] width 943 height 210
click at [817, 364] on button "button" at bounding box center [824, 357] width 14 height 14
click at [1252, 129] on button "Done" at bounding box center [1244, 124] width 75 height 30
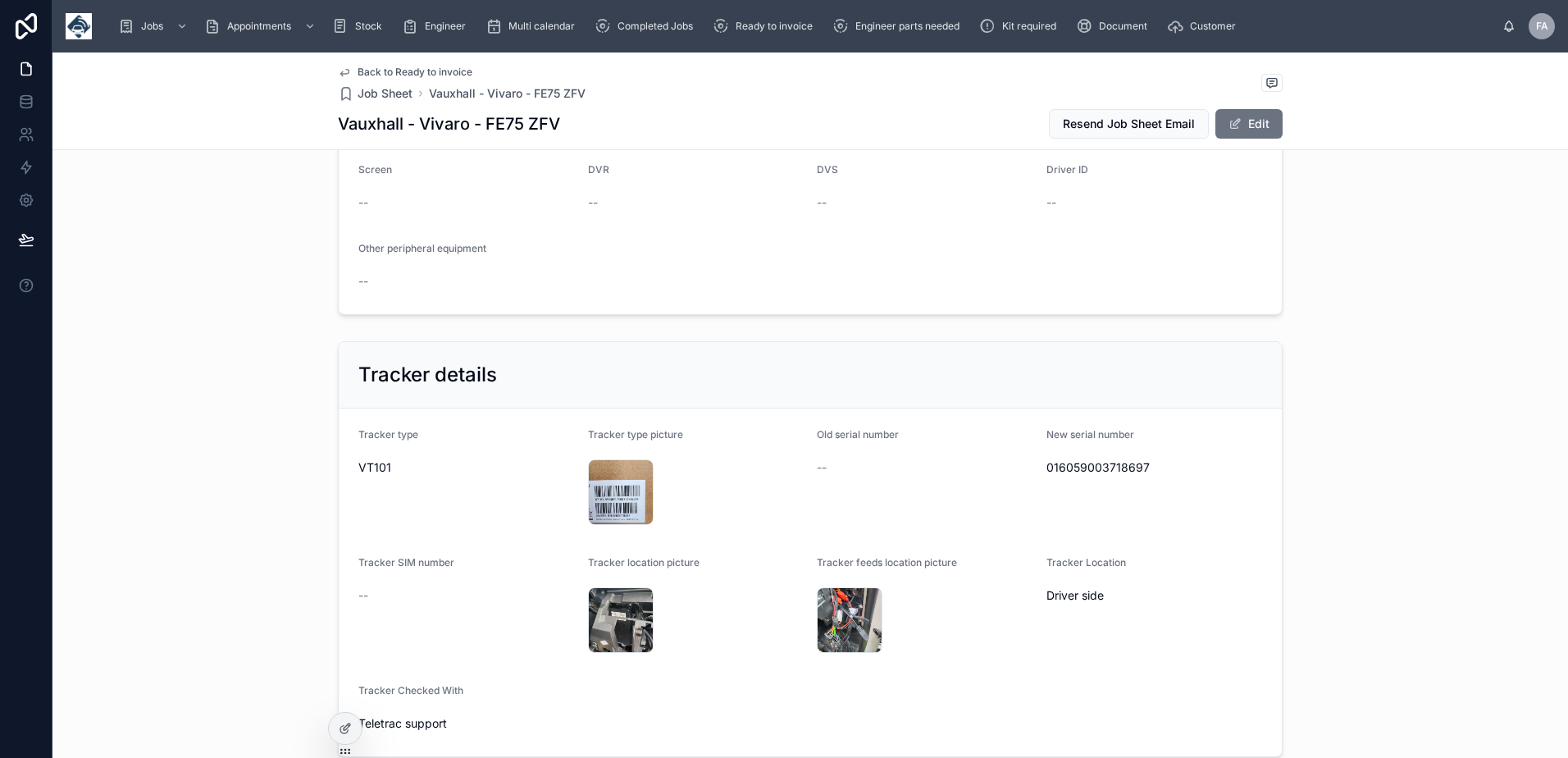
scroll to position [1168, 0]
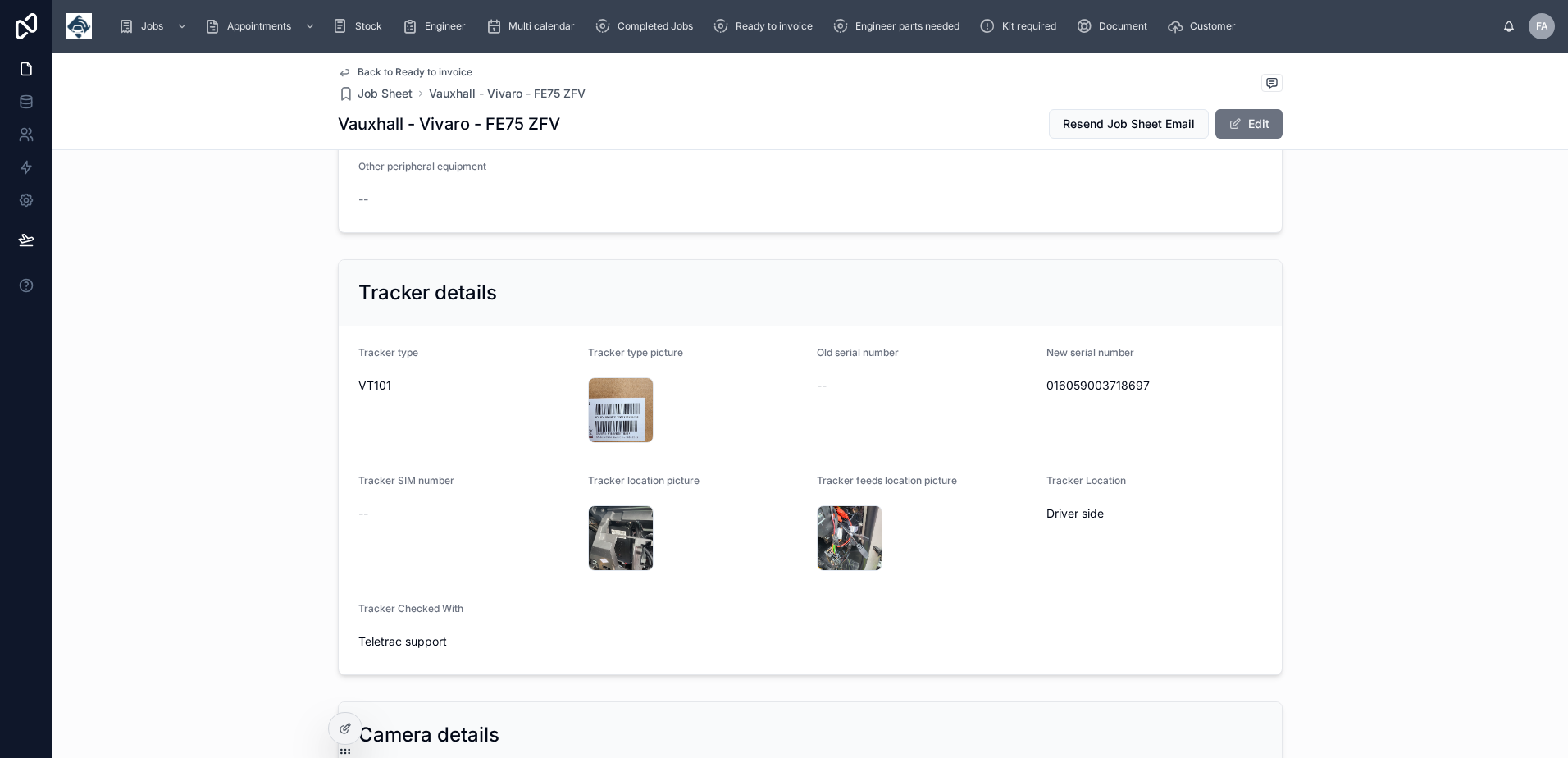
click at [1086, 393] on span "016059003718697" at bounding box center [1154, 385] width 217 height 16
copy span "016059003718697"
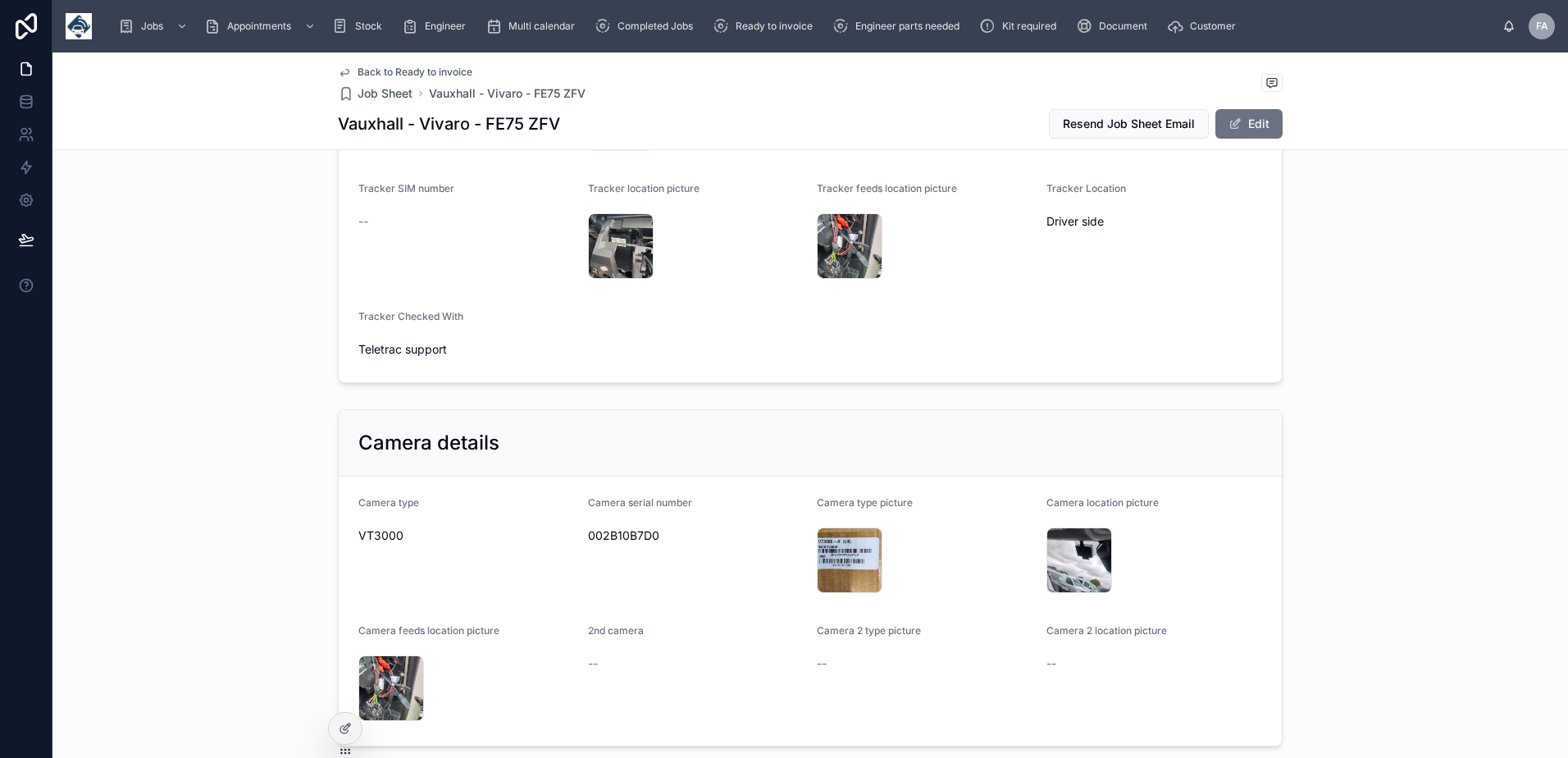
scroll to position [1497, 0]
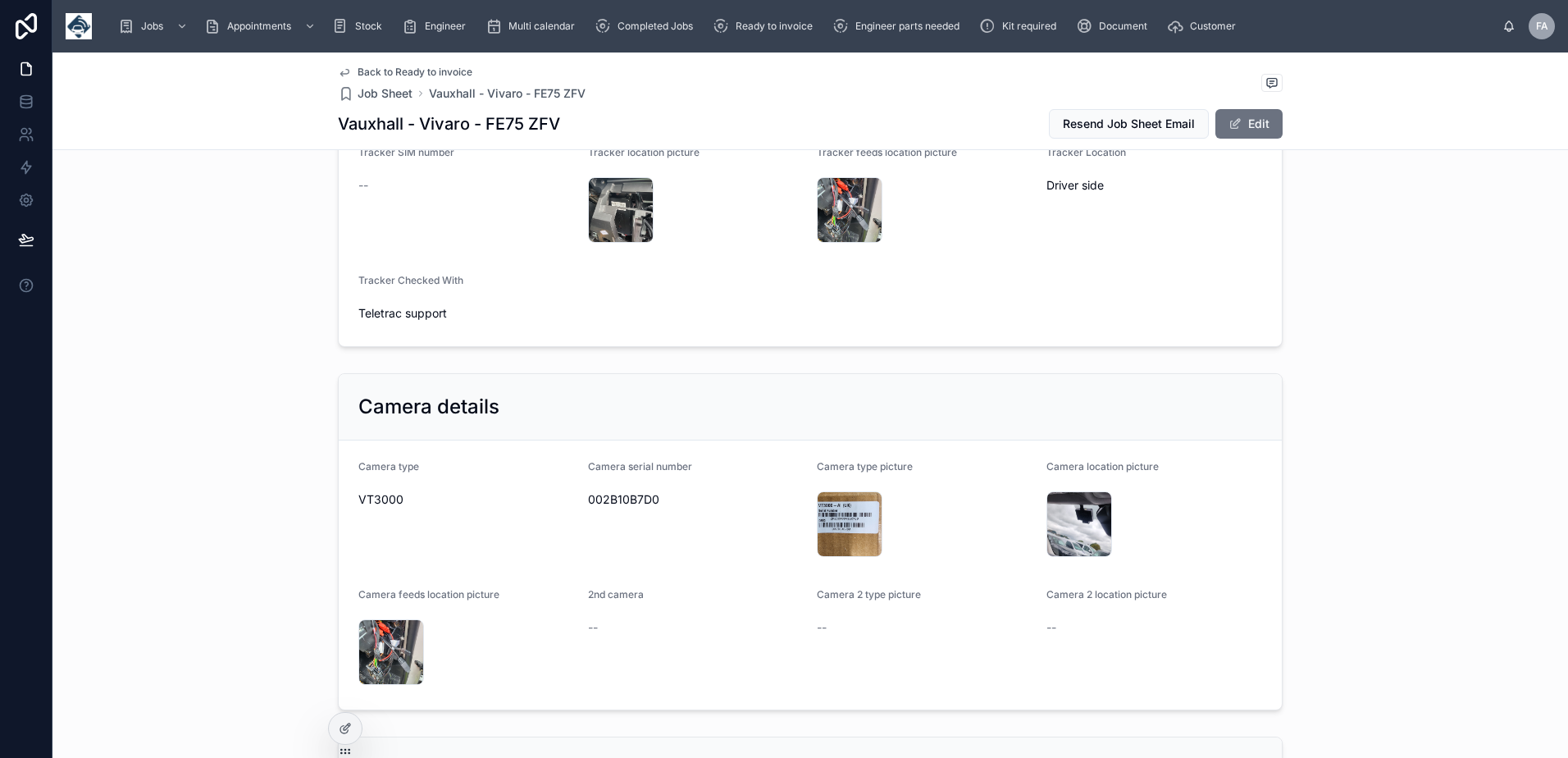
click at [643, 508] on span "002B10B7D0" at bounding box center [696, 499] width 217 height 16
copy span "002B10B7D0"
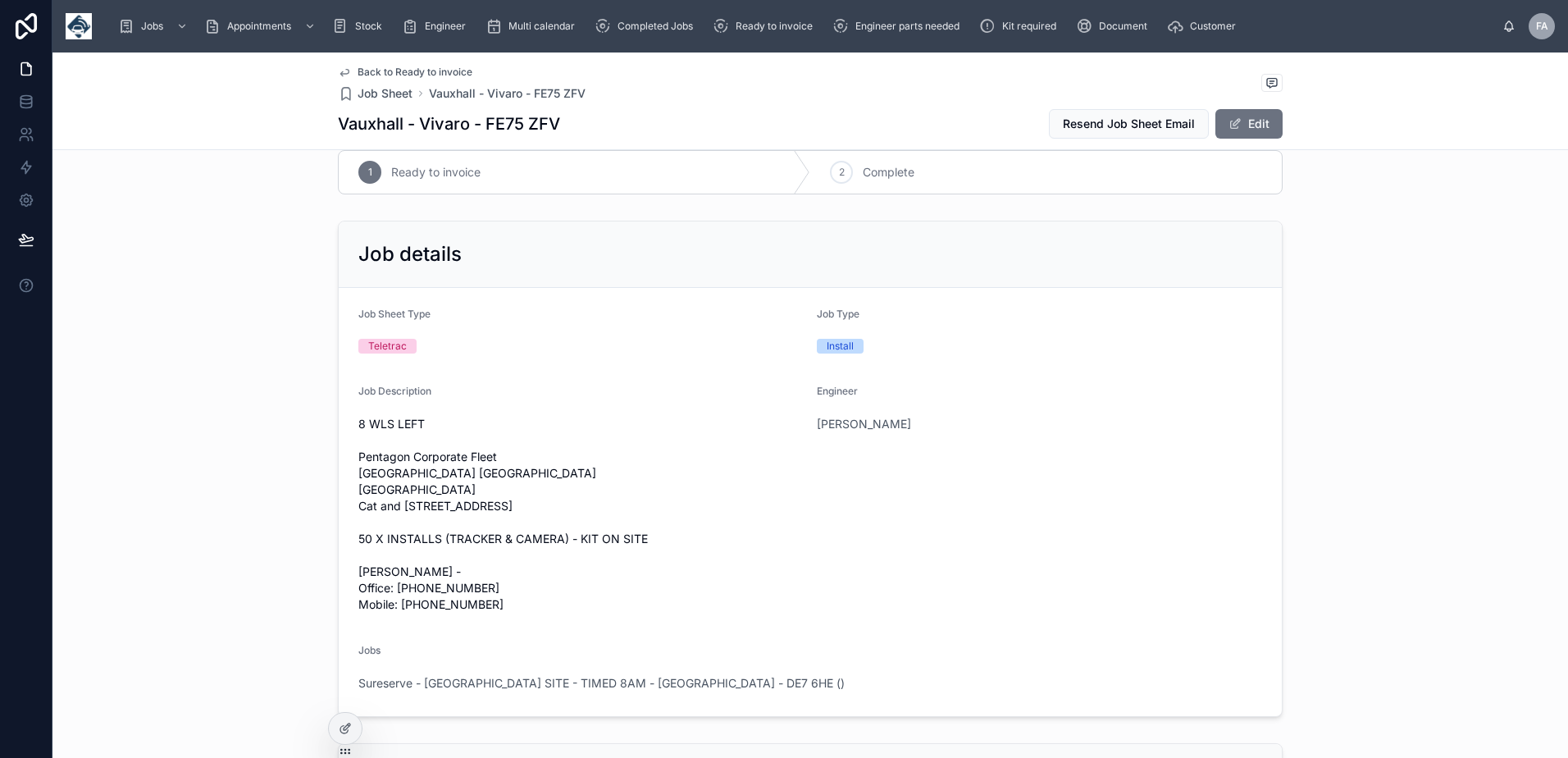
scroll to position [0, 0]
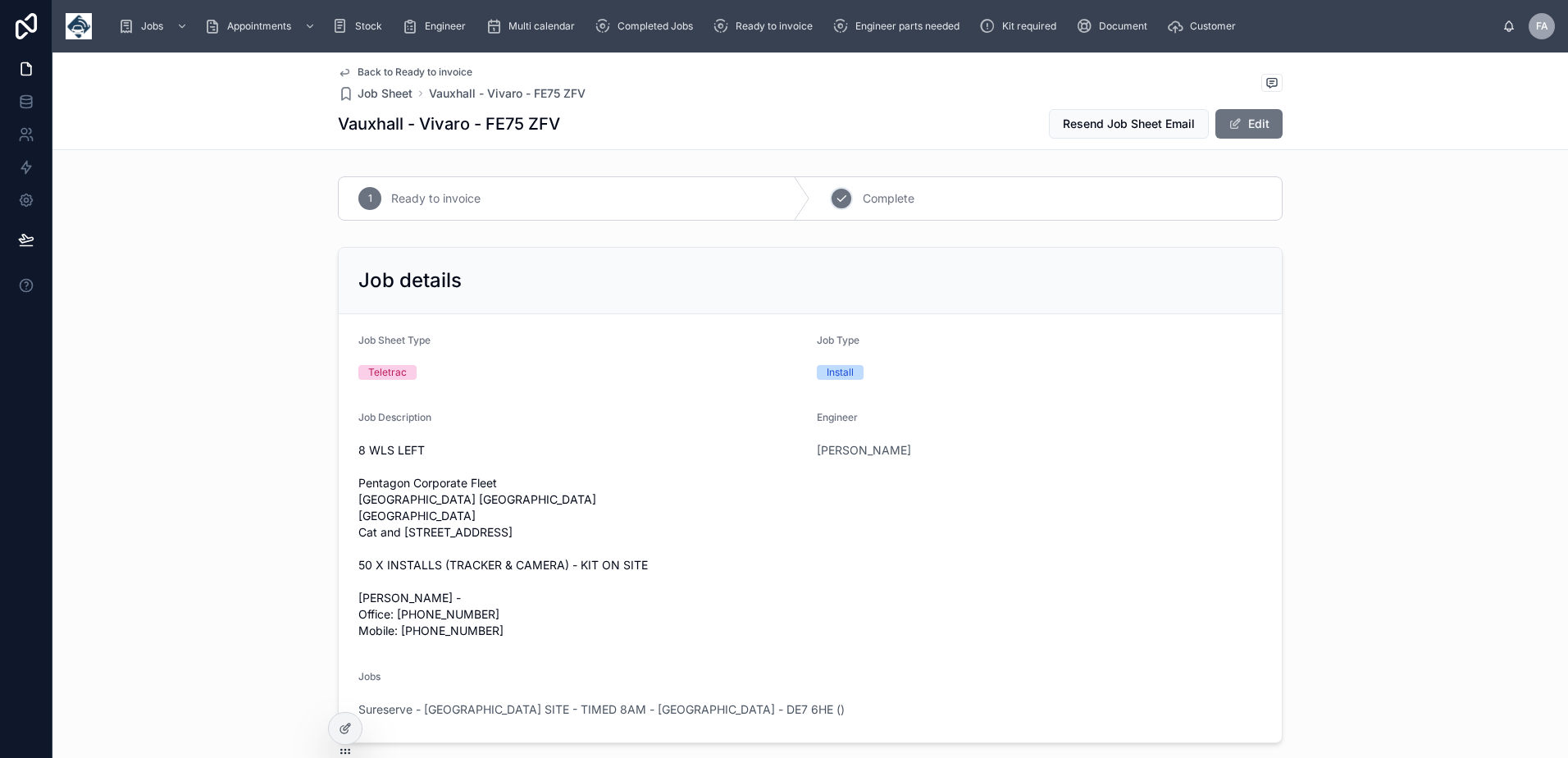
click at [836, 202] on icon at bounding box center [842, 199] width 14 height 14
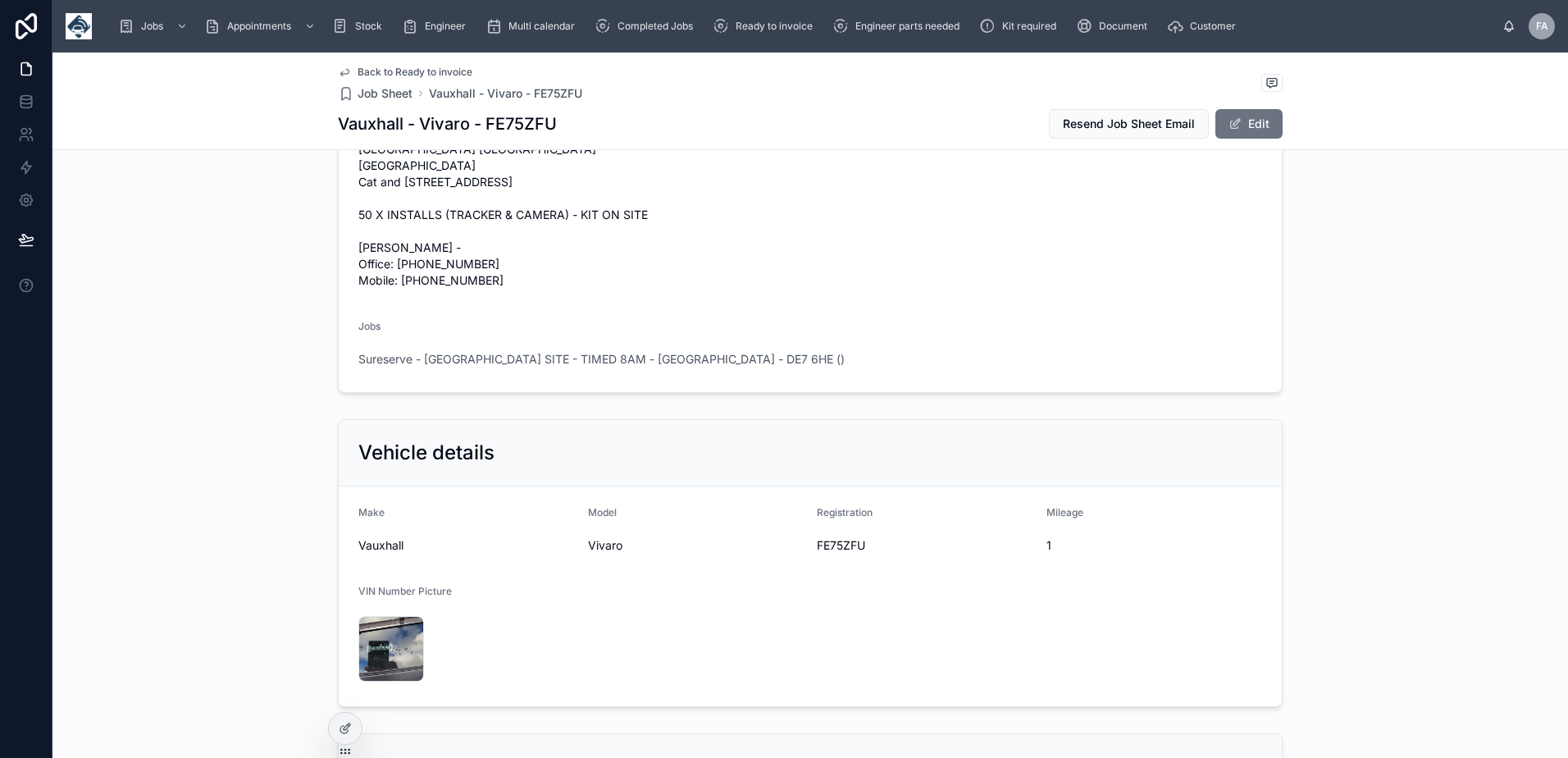
scroll to position [328, 0]
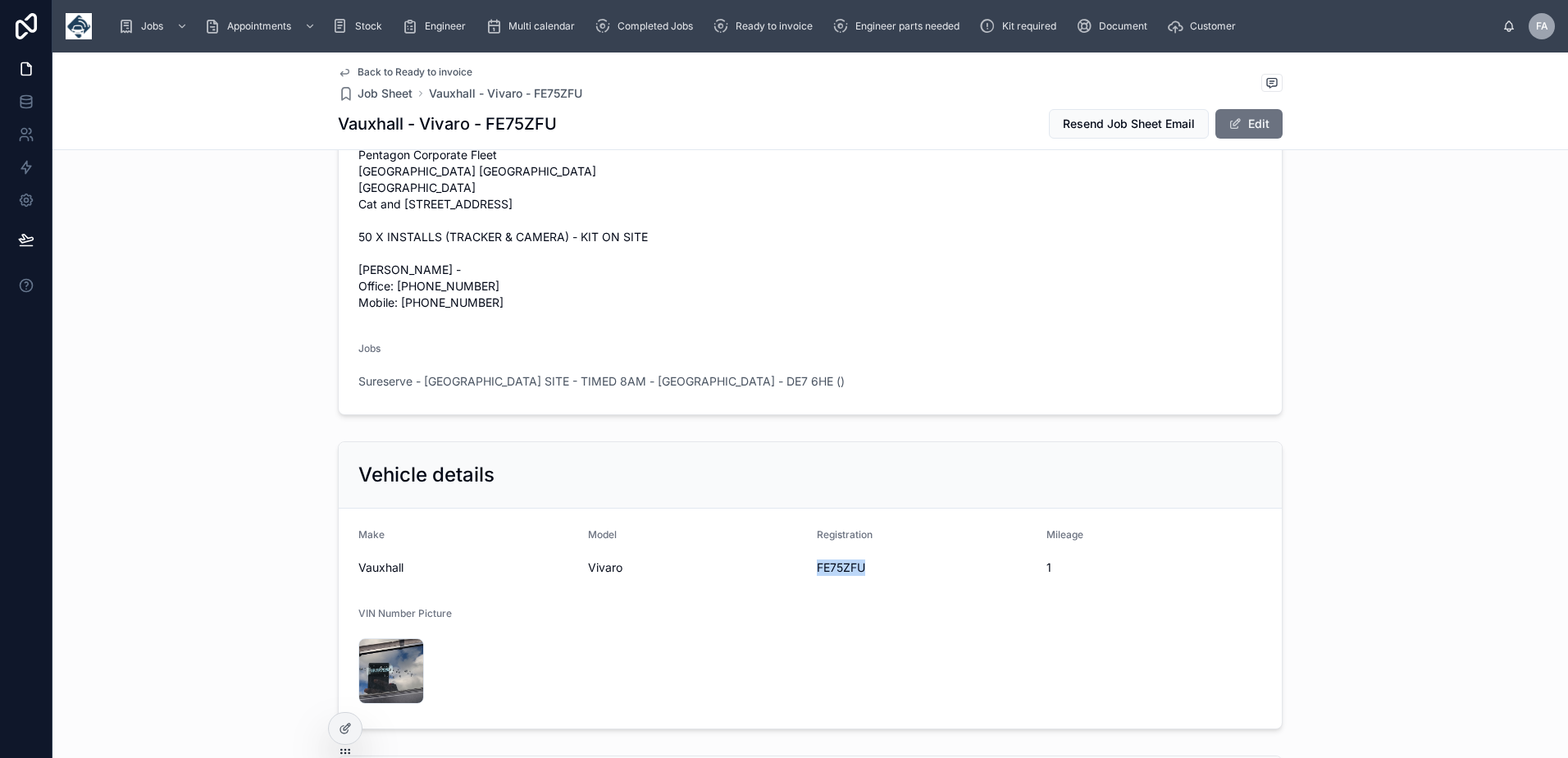
drag, startPoint x: 807, startPoint y: 634, endPoint x: 869, endPoint y: 636, distance: 62.0
click at [869, 636] on form "Make Vauxhall Model Vivaro Registration FE75ZFU Mileage 1 VIN Number Picture 20…" at bounding box center [809, 618] width 943 height 220
copy span "FE75ZFU"
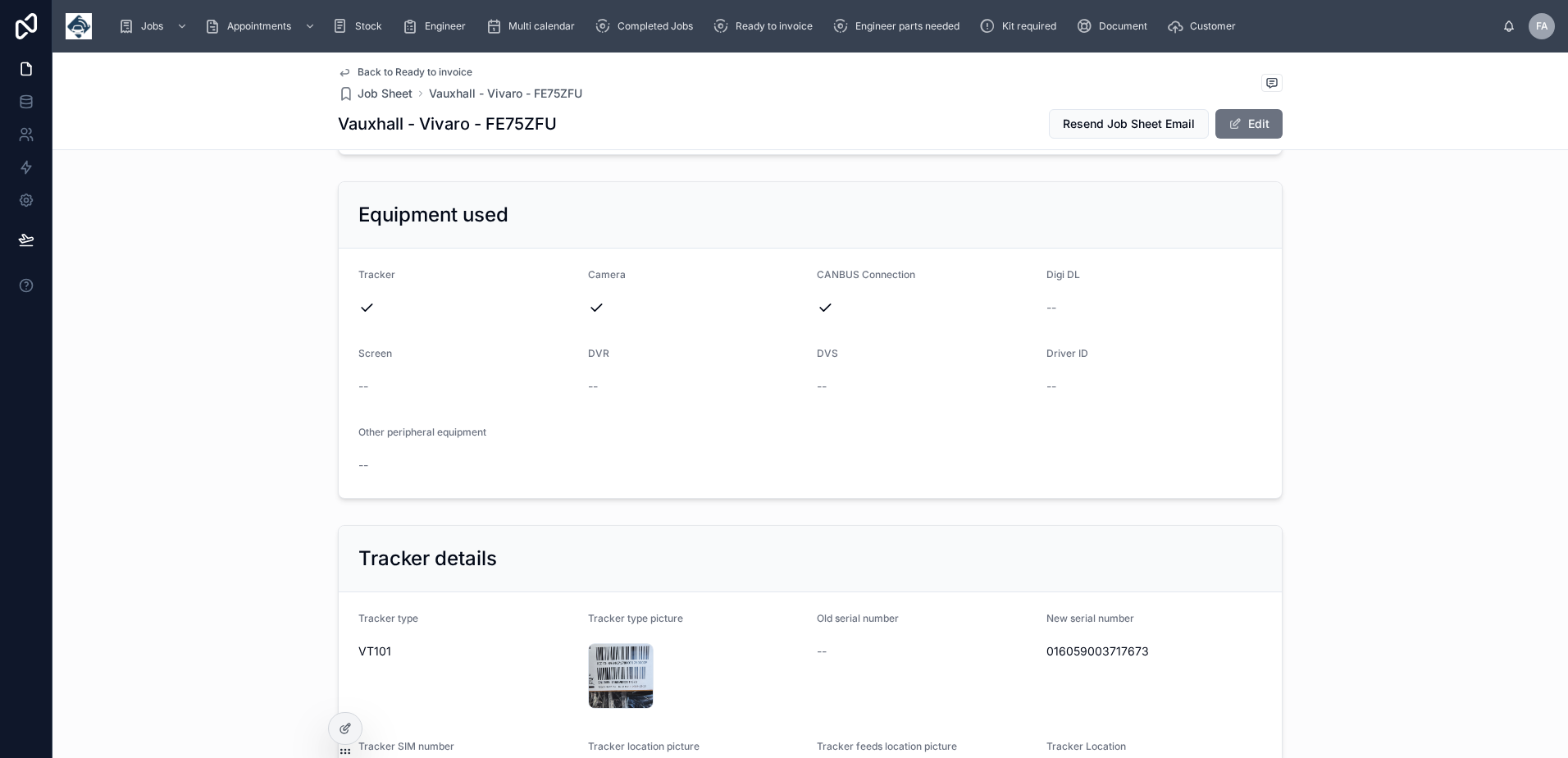
scroll to position [1148, 0]
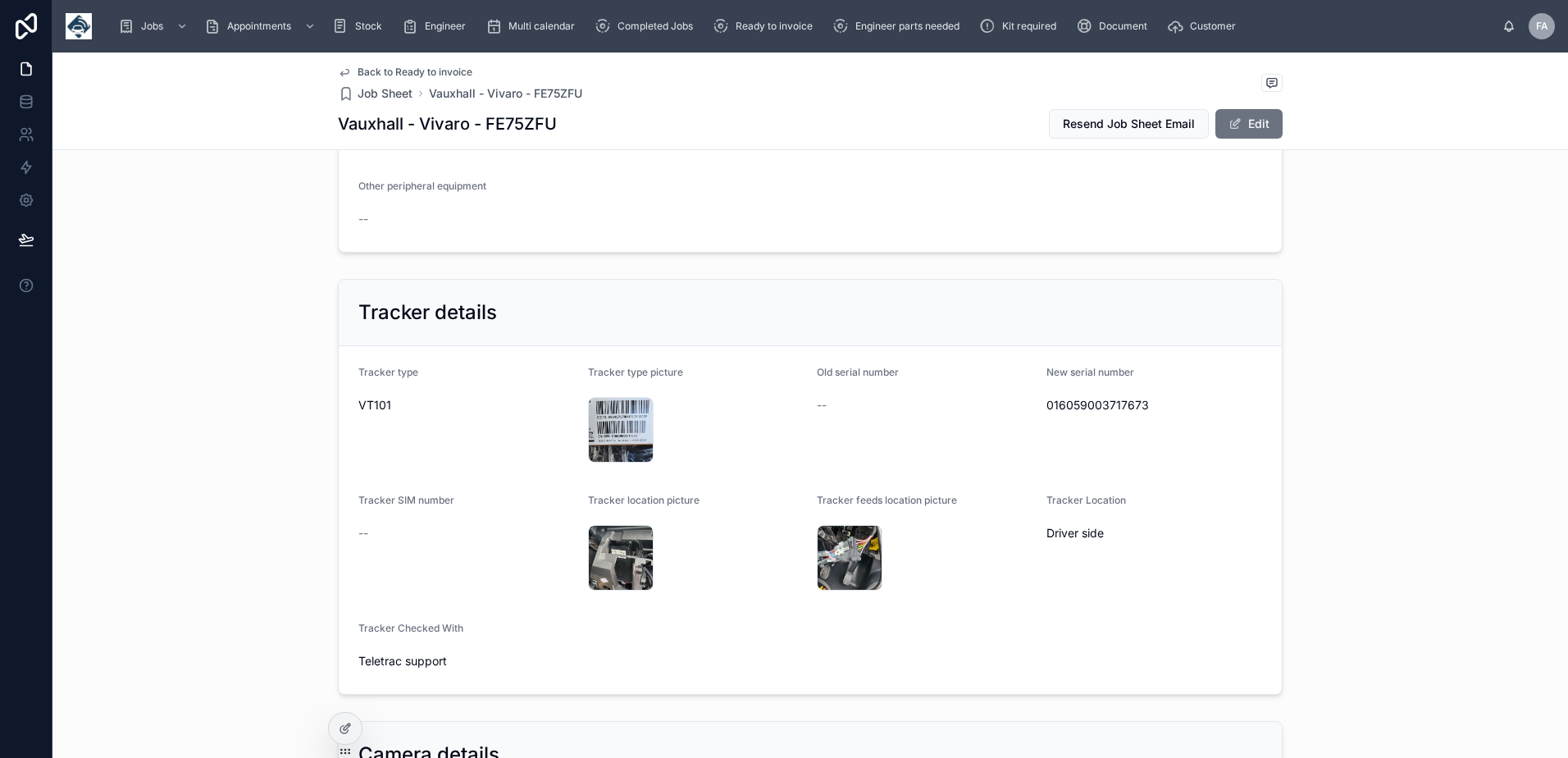
click at [1111, 414] on span "016059003717673" at bounding box center [1154, 404] width 217 height 16
copy span "016059003717673"
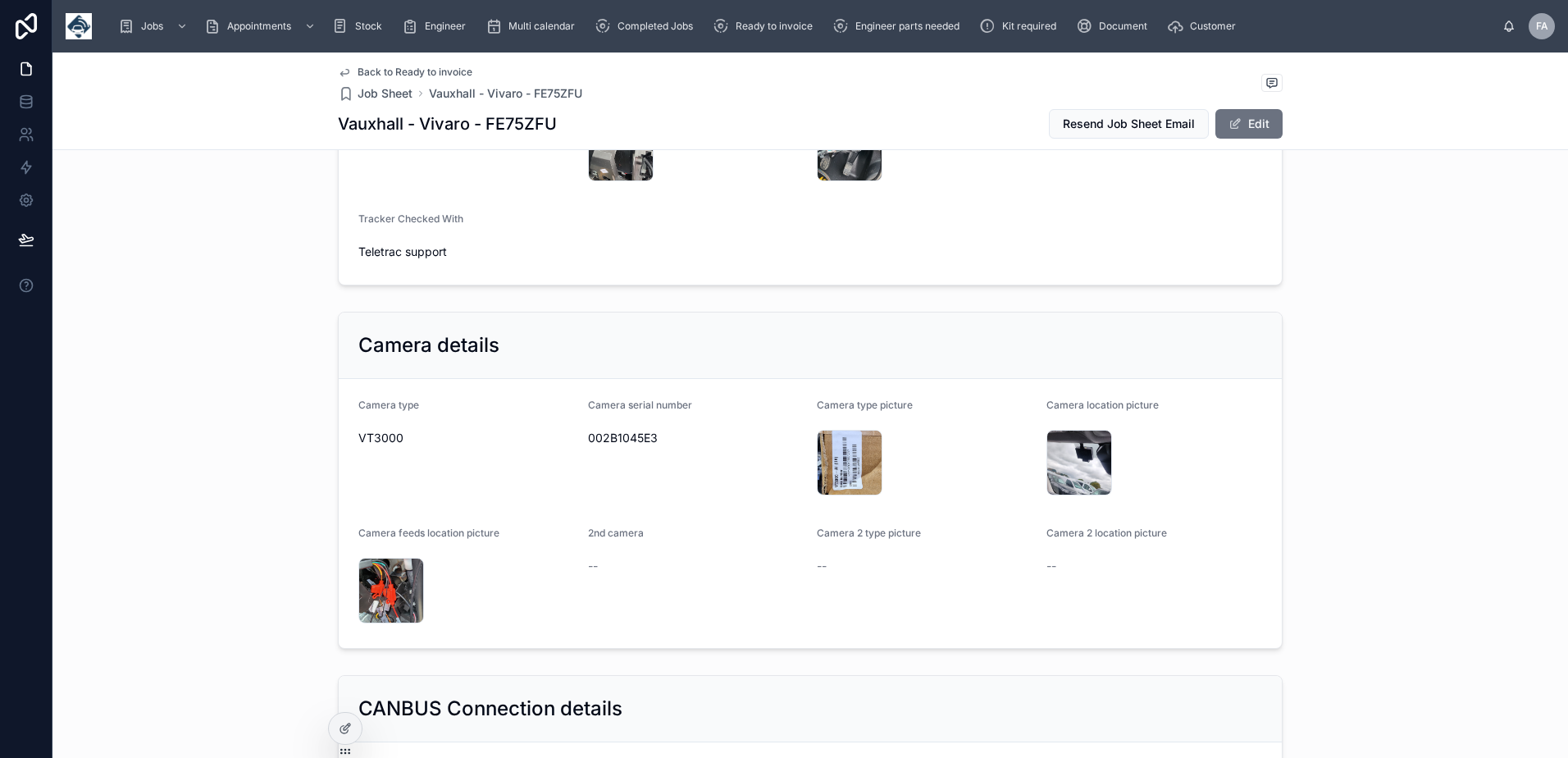
scroll to position [1558, 0]
click at [589, 446] on span "002B1045E3" at bounding box center [696, 437] width 217 height 16
copy span "002B1045E3"
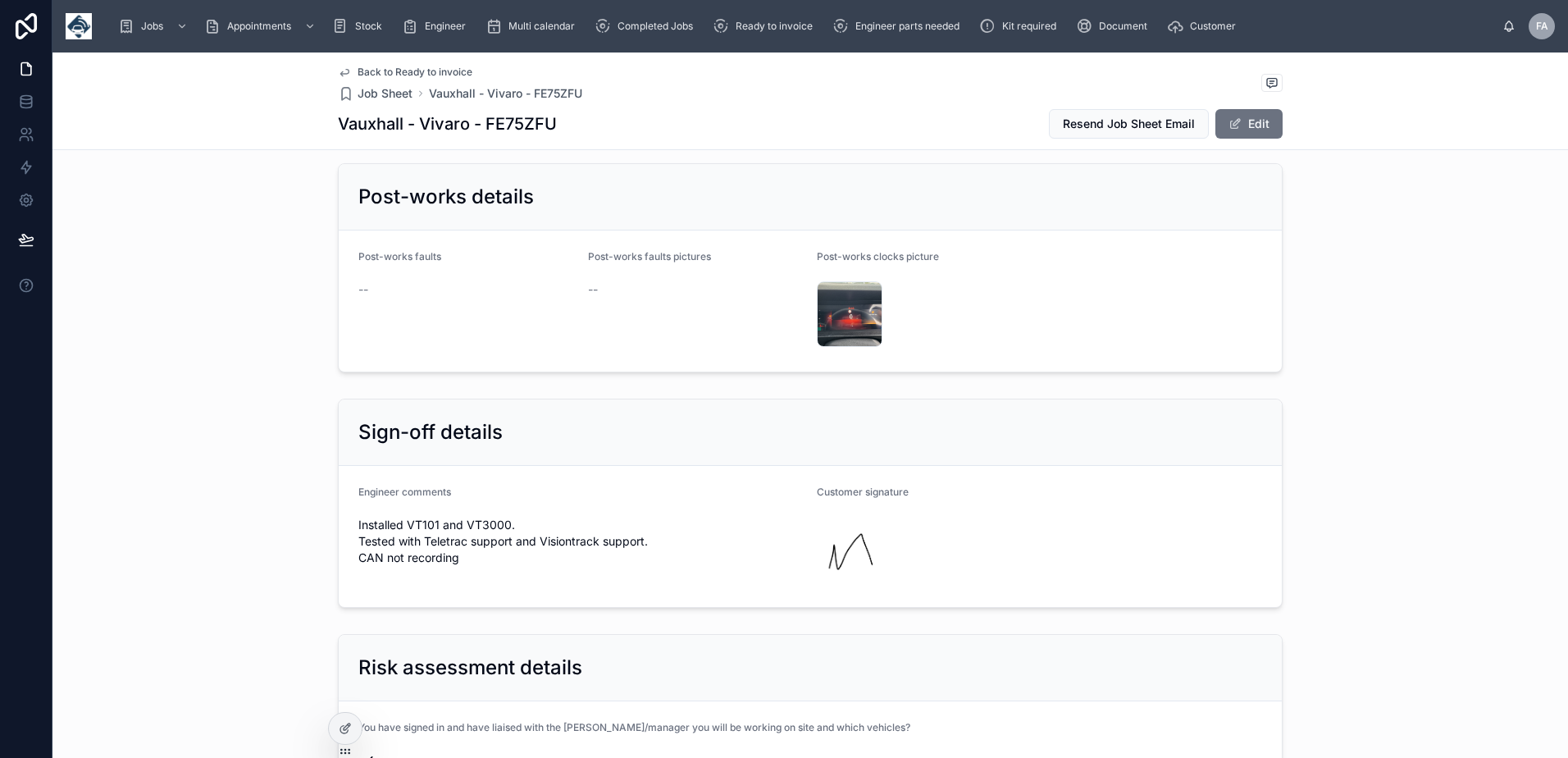
scroll to position [3773, 0]
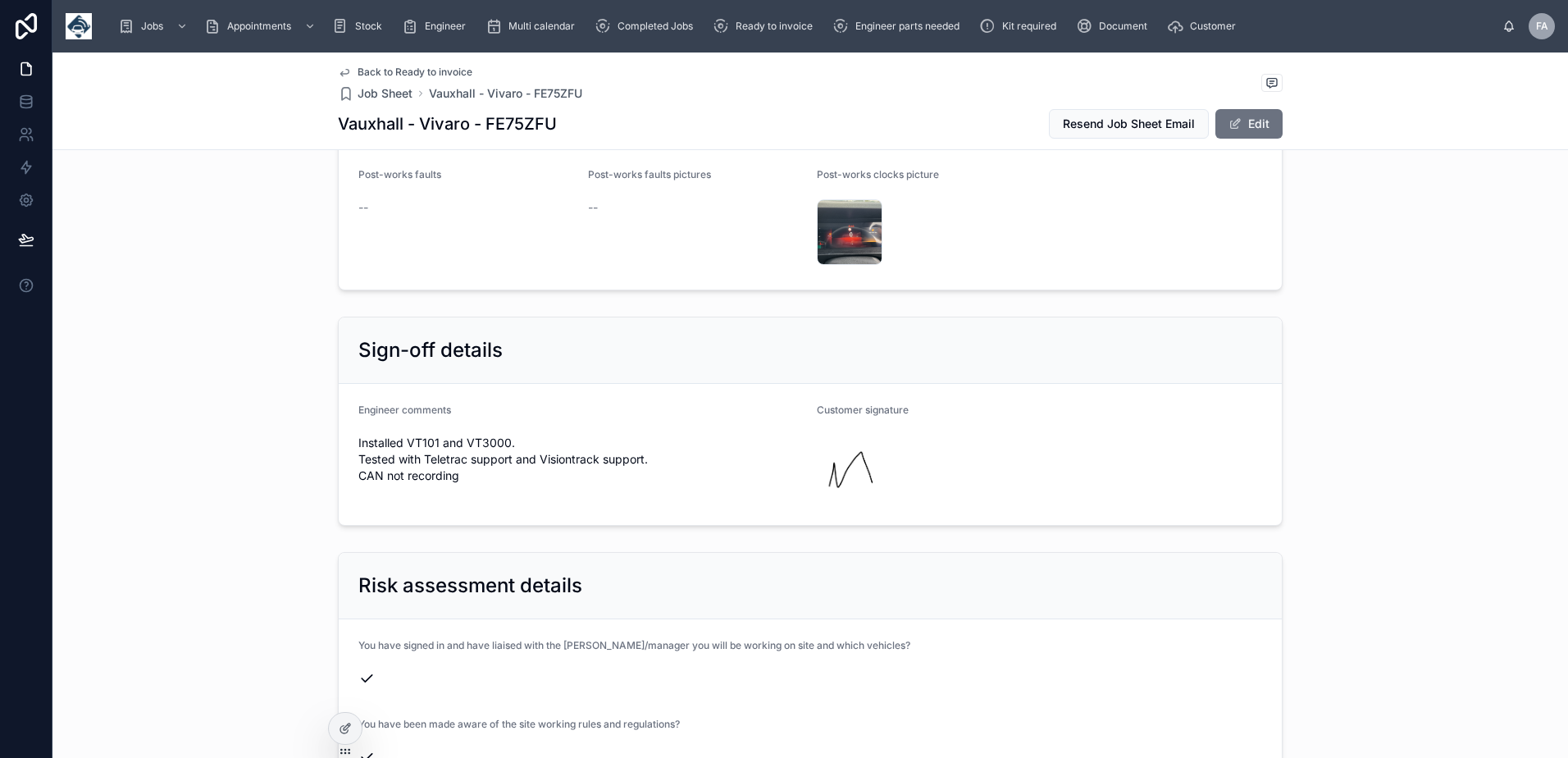
drag, startPoint x: 354, startPoint y: 497, endPoint x: 457, endPoint y: 529, distance: 107.9
click at [457, 484] on span "Installed VT101 and VT3000. Tested with Teletrac support and Visiontrack suppor…" at bounding box center [581, 459] width 446 height 49
drag, startPoint x: 457, startPoint y: 529, endPoint x: 386, endPoint y: 534, distance: 71.2
click at [392, 505] on div "Engineer comments Installed VT101 and VT3000. Tested with Teletrac support and …" at bounding box center [581, 454] width 446 height 102
drag, startPoint x: 352, startPoint y: 532, endPoint x: 462, endPoint y: 536, distance: 110.1
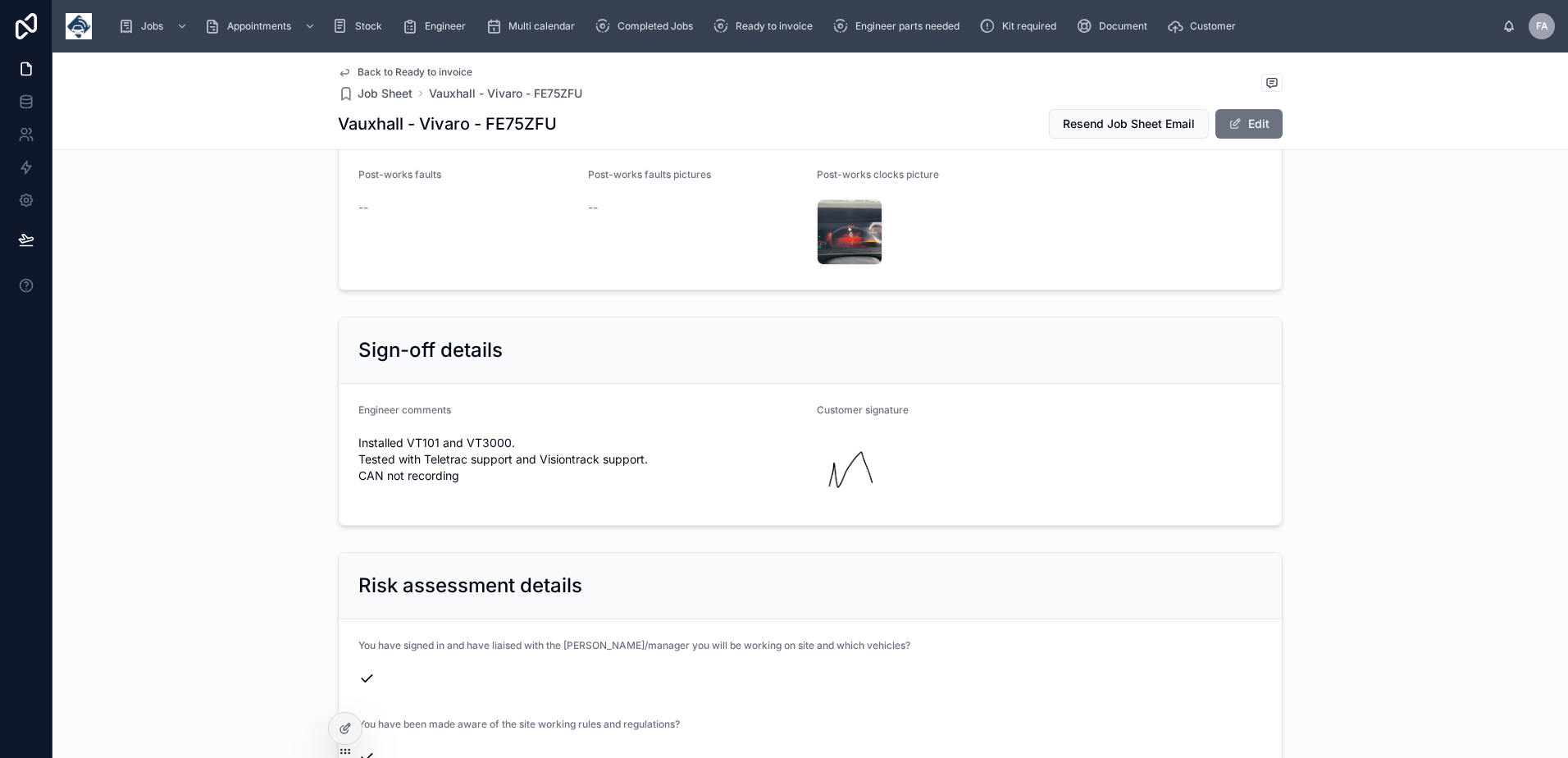
click at [462, 489] on div "Installed VT101 and VT3000. Tested with Teletrac support and Visiontrack suppor…" at bounding box center [581, 459] width 446 height 59
copy span "CAN not recording"
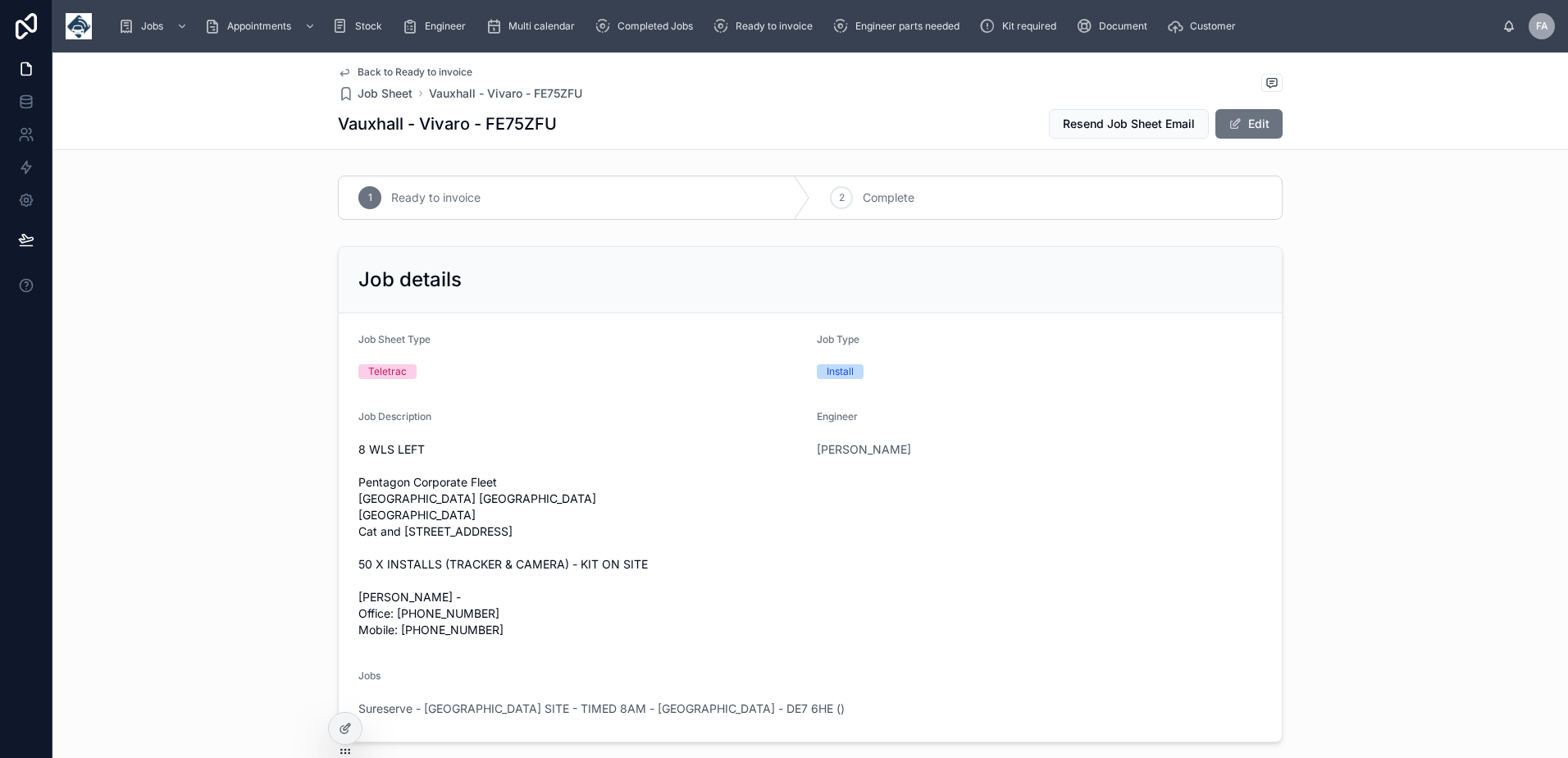
scroll to position [0, 0]
click at [842, 204] on div "2" at bounding box center [841, 198] width 23 height 23
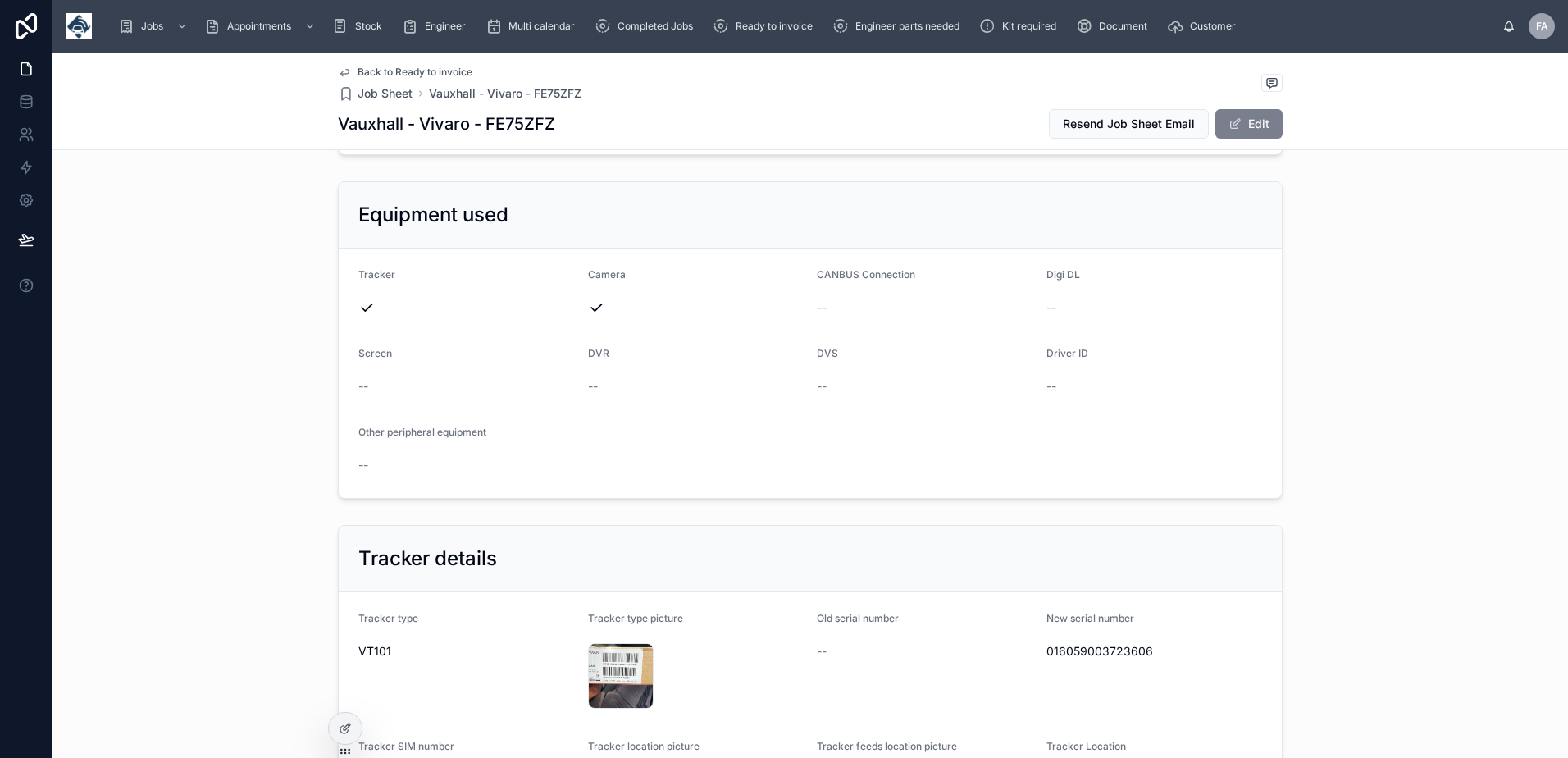
click at [1242, 129] on button "Edit" at bounding box center [1249, 124] width 68 height 30
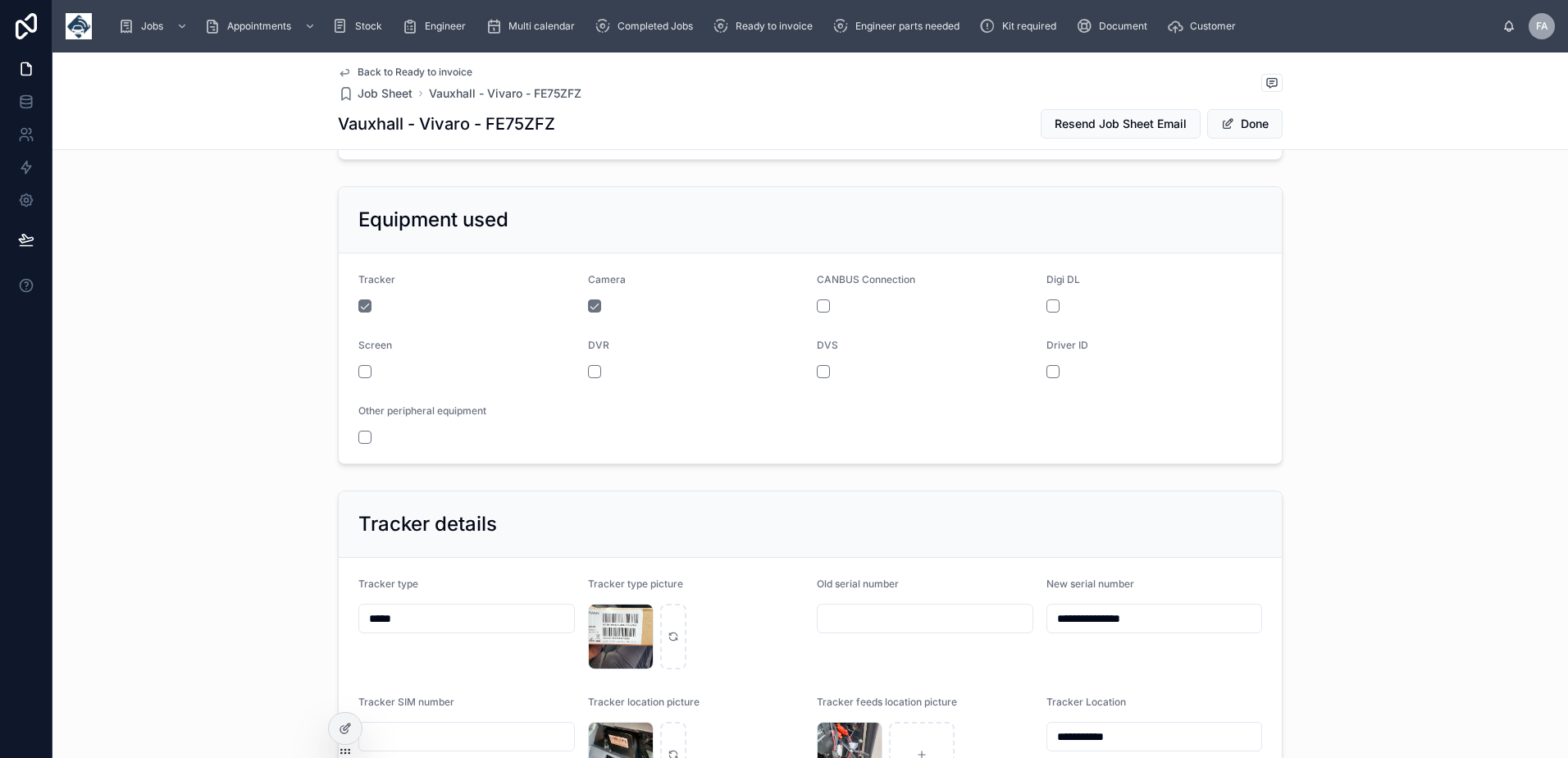
scroll to position [914, 0]
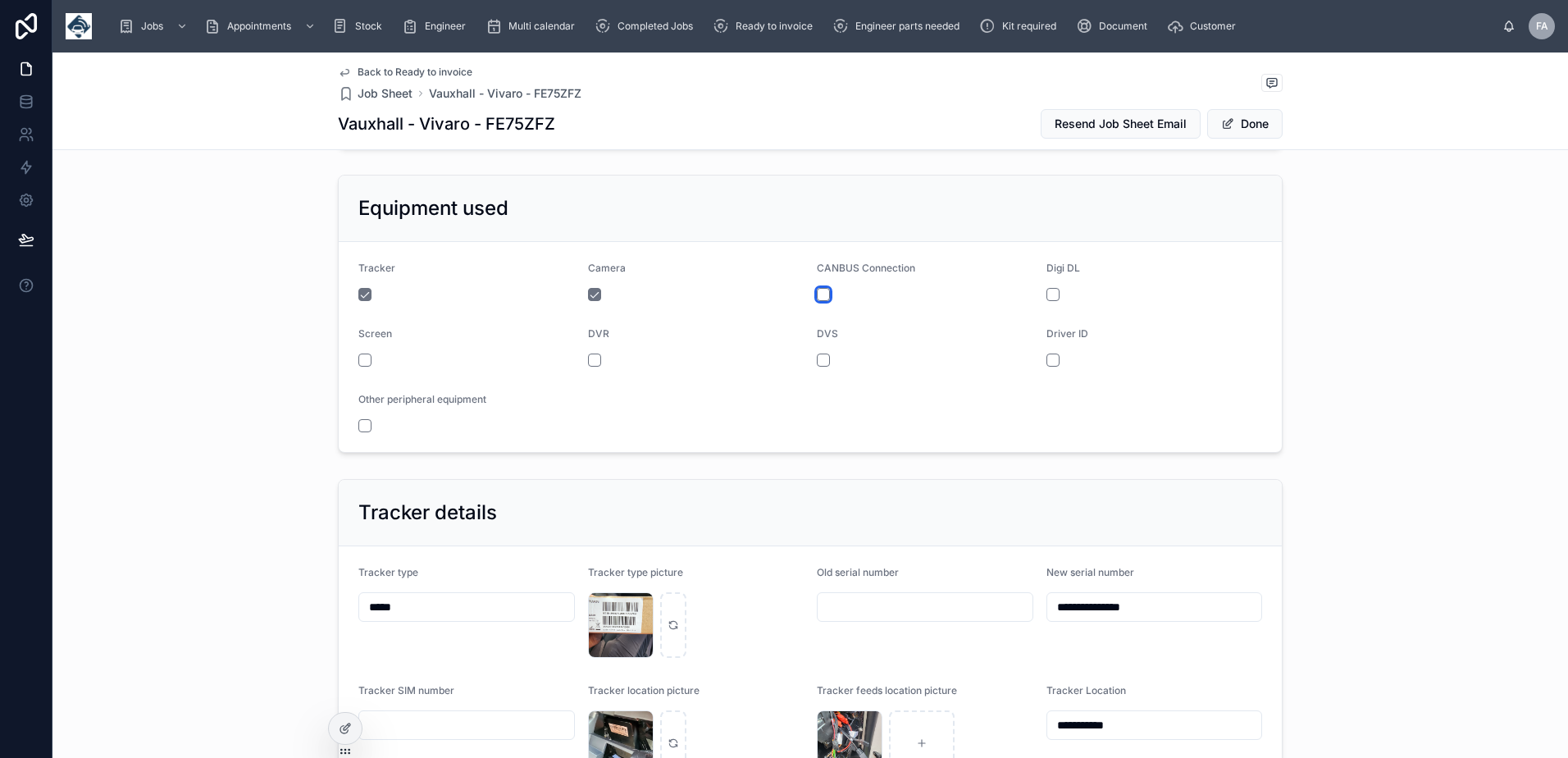
click at [817, 301] on button "button" at bounding box center [824, 294] width 14 height 14
click at [1257, 128] on button "Done" at bounding box center [1244, 124] width 75 height 30
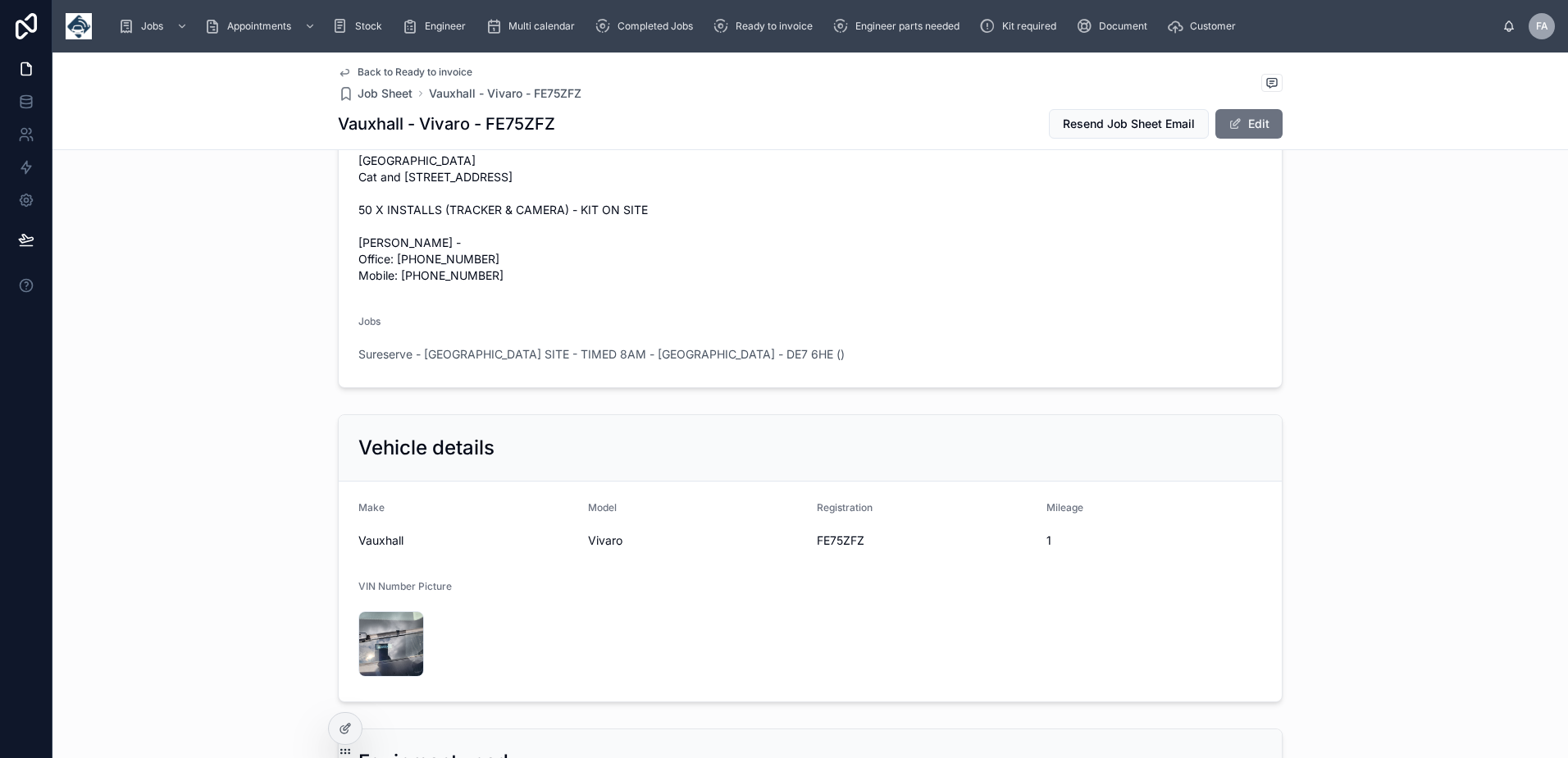
scroll to position [328, 0]
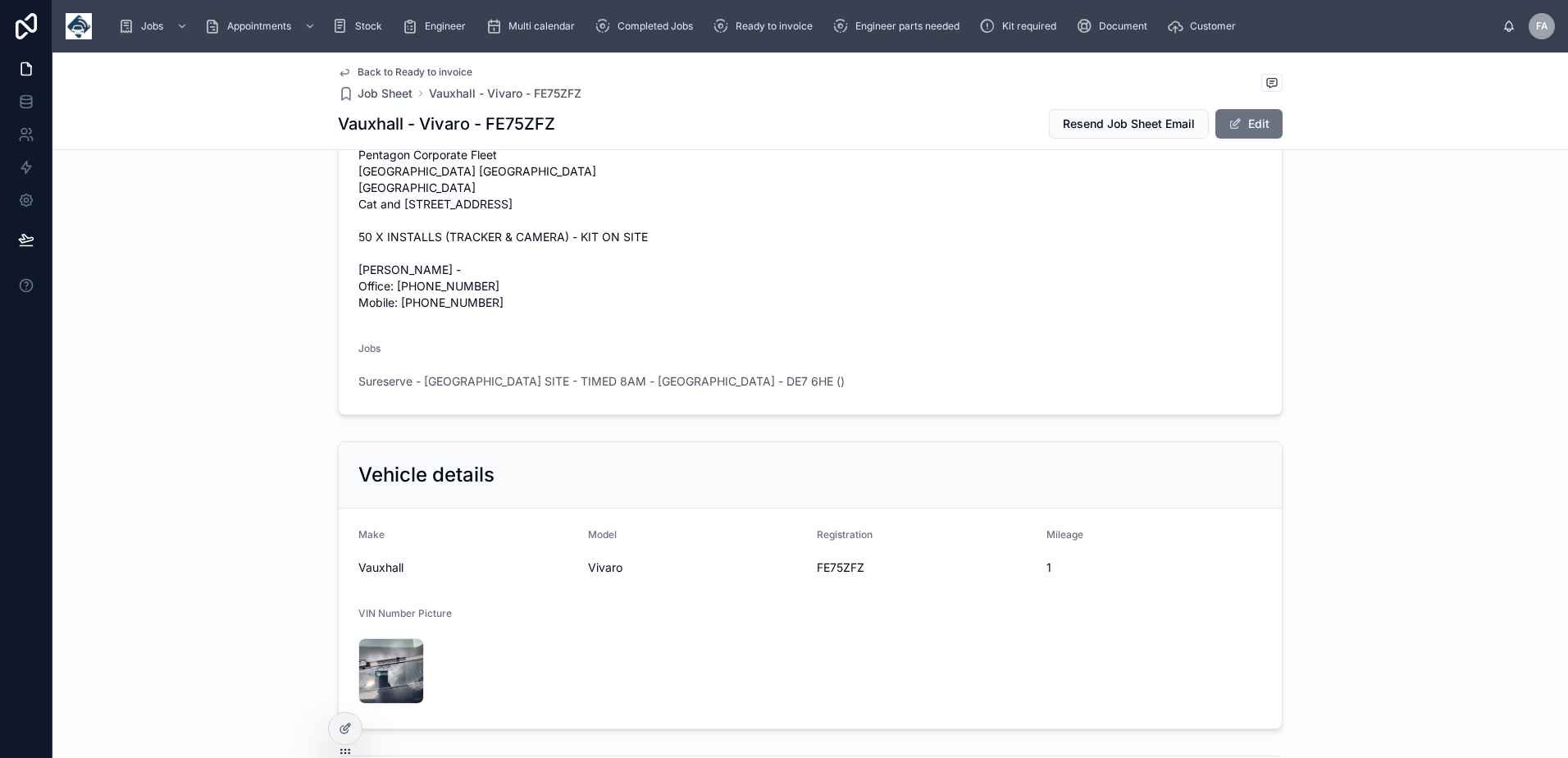
click at [825, 576] on span "FE75ZFZ" at bounding box center [925, 567] width 217 height 16
copy span "FE75ZFZ"
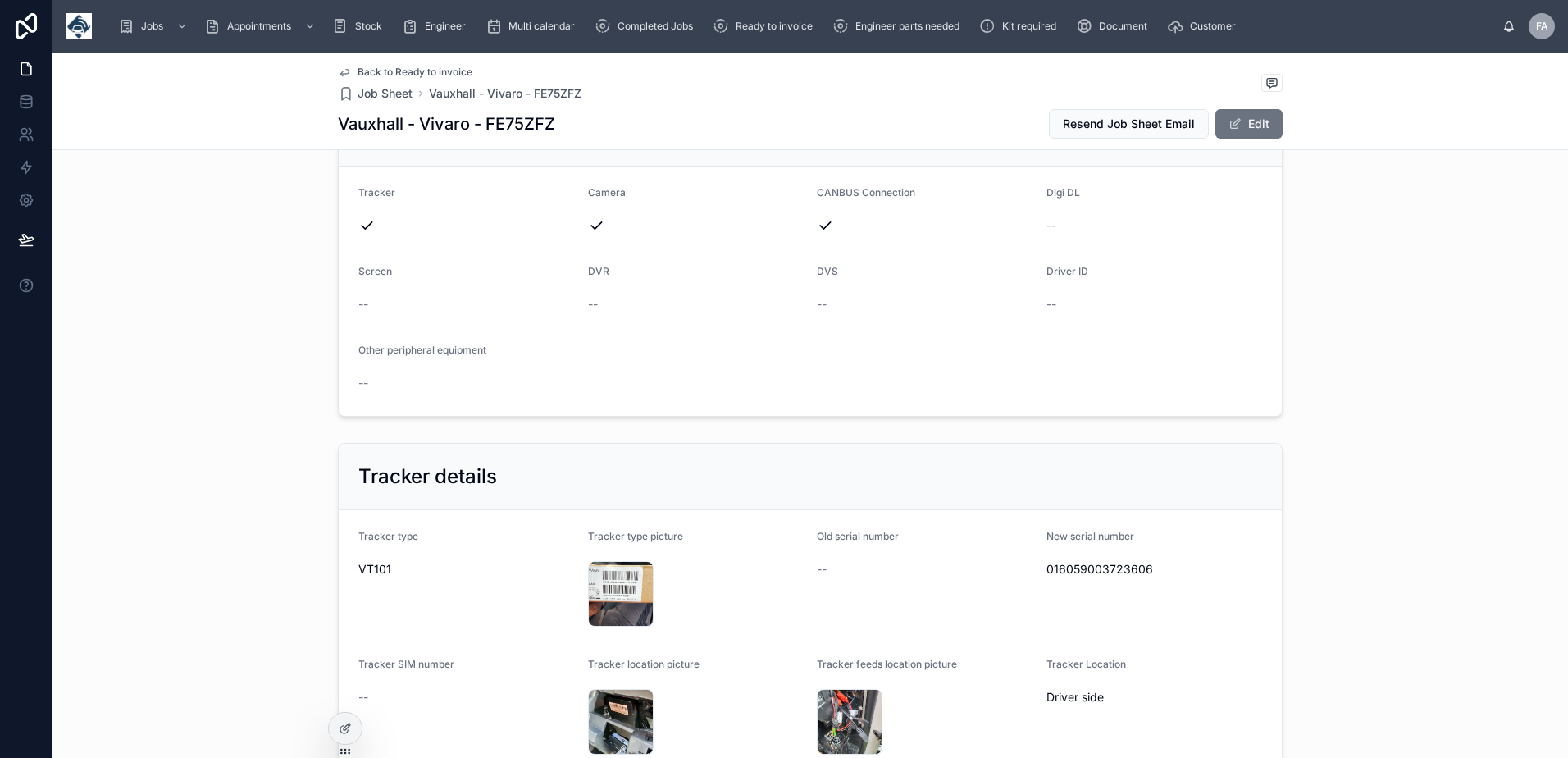
scroll to position [1312, 0]
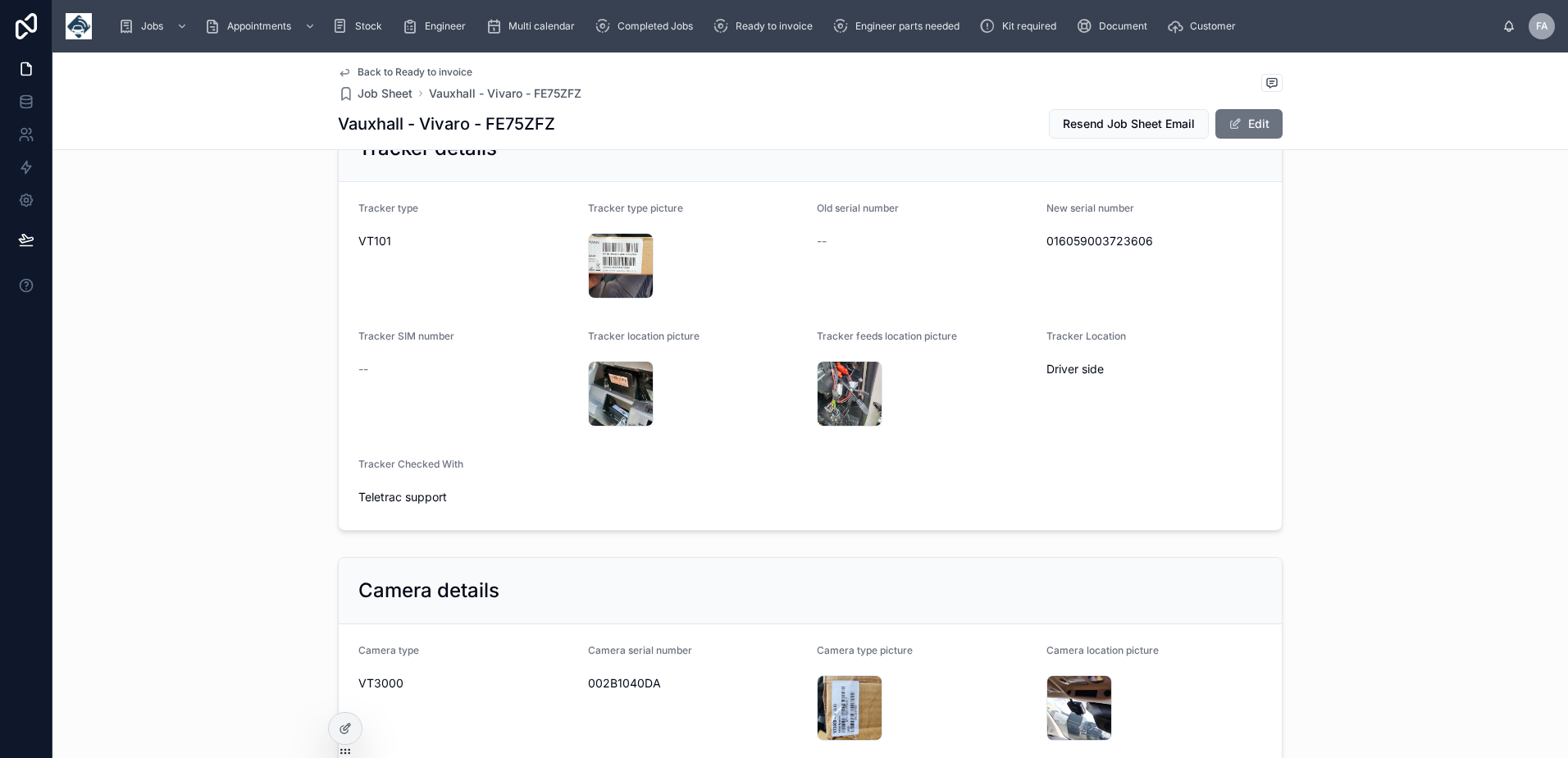
click at [1112, 250] on span "016059003723606" at bounding box center [1154, 240] width 217 height 16
copy span "016059003723606"
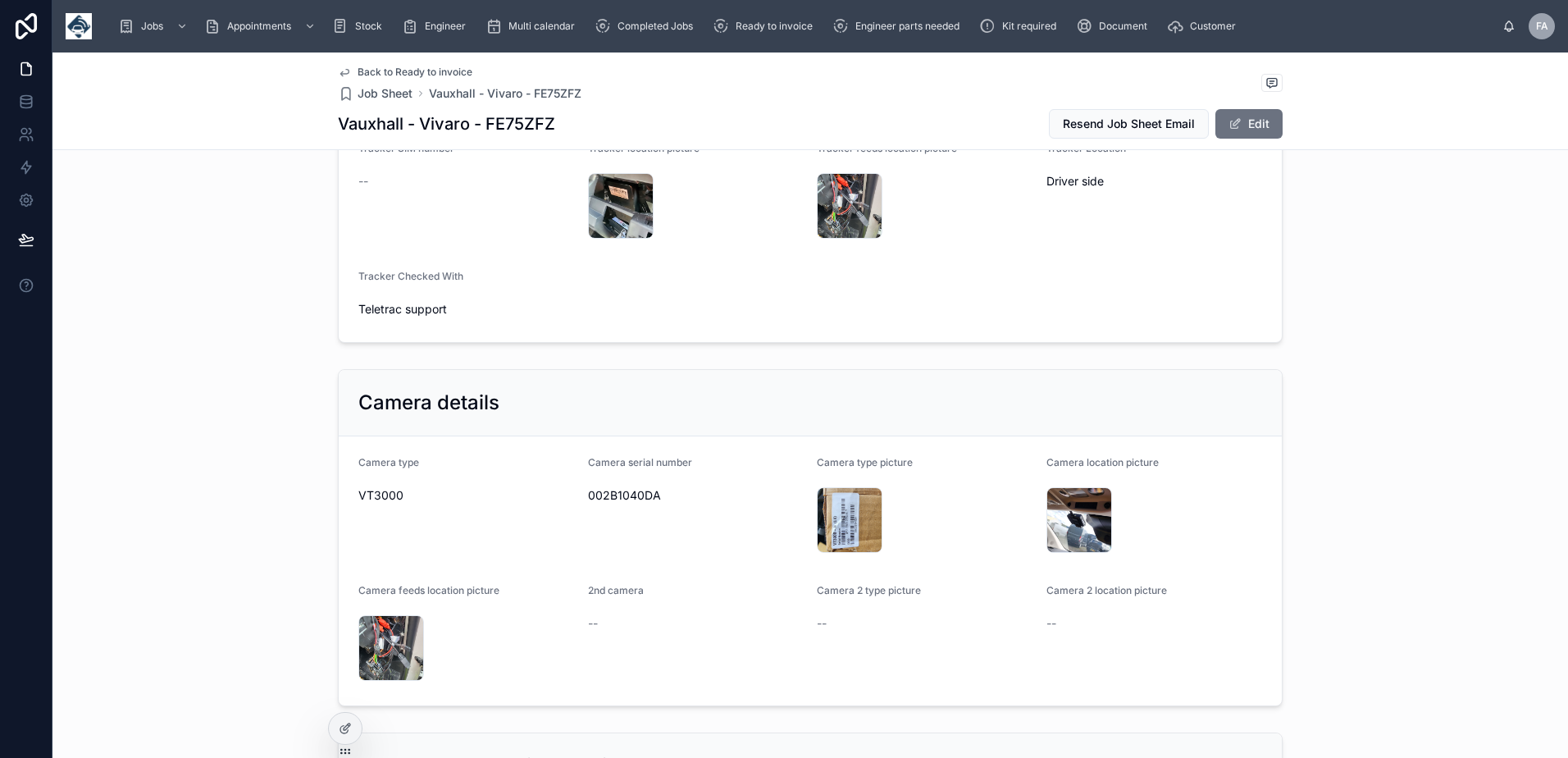
scroll to position [1558, 0]
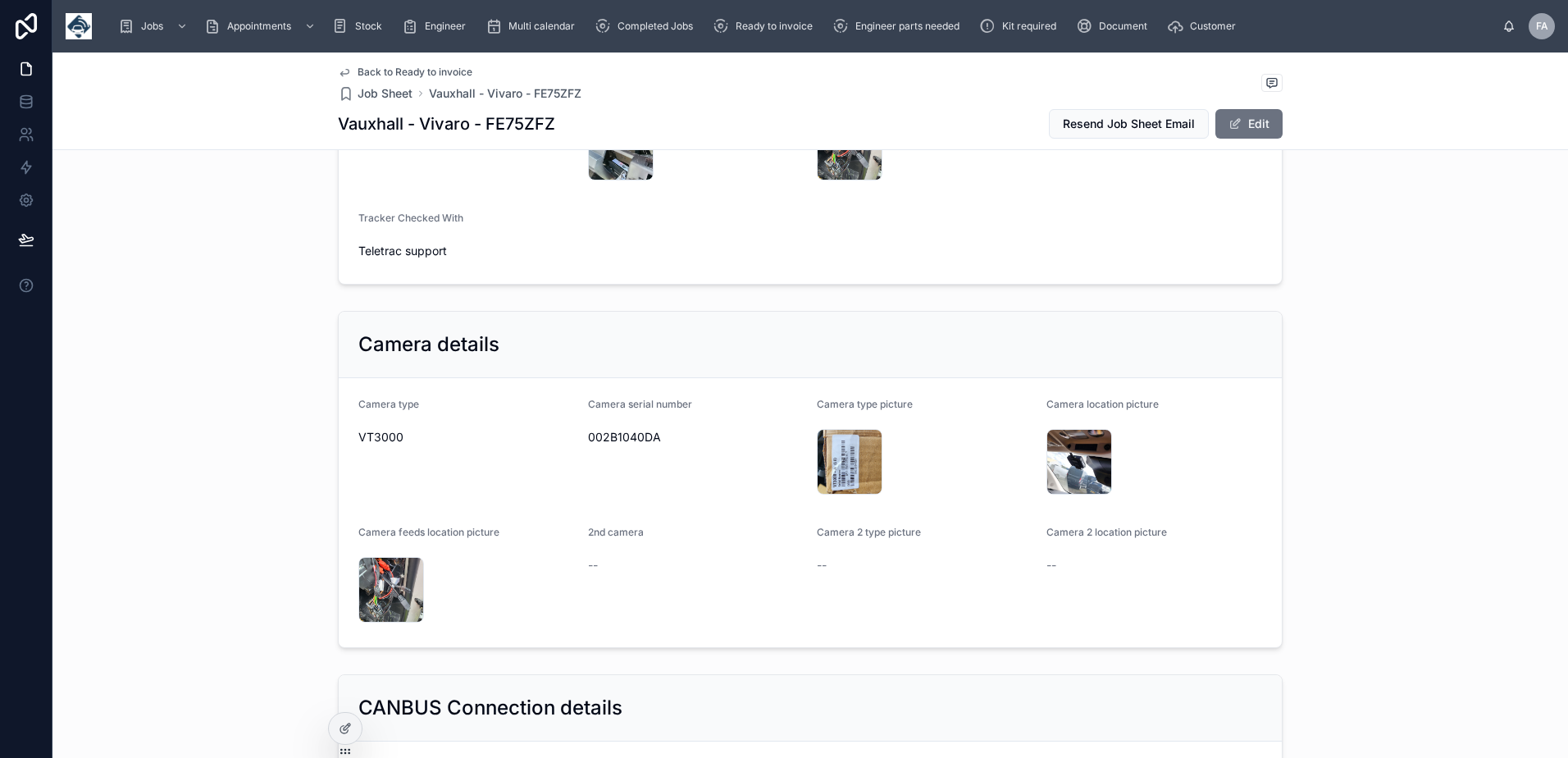
click at [650, 446] on span "002B1040DA" at bounding box center [696, 437] width 217 height 16
click at [634, 446] on span "002B1040DA" at bounding box center [696, 437] width 217 height 16
copy span "002B1040DA"
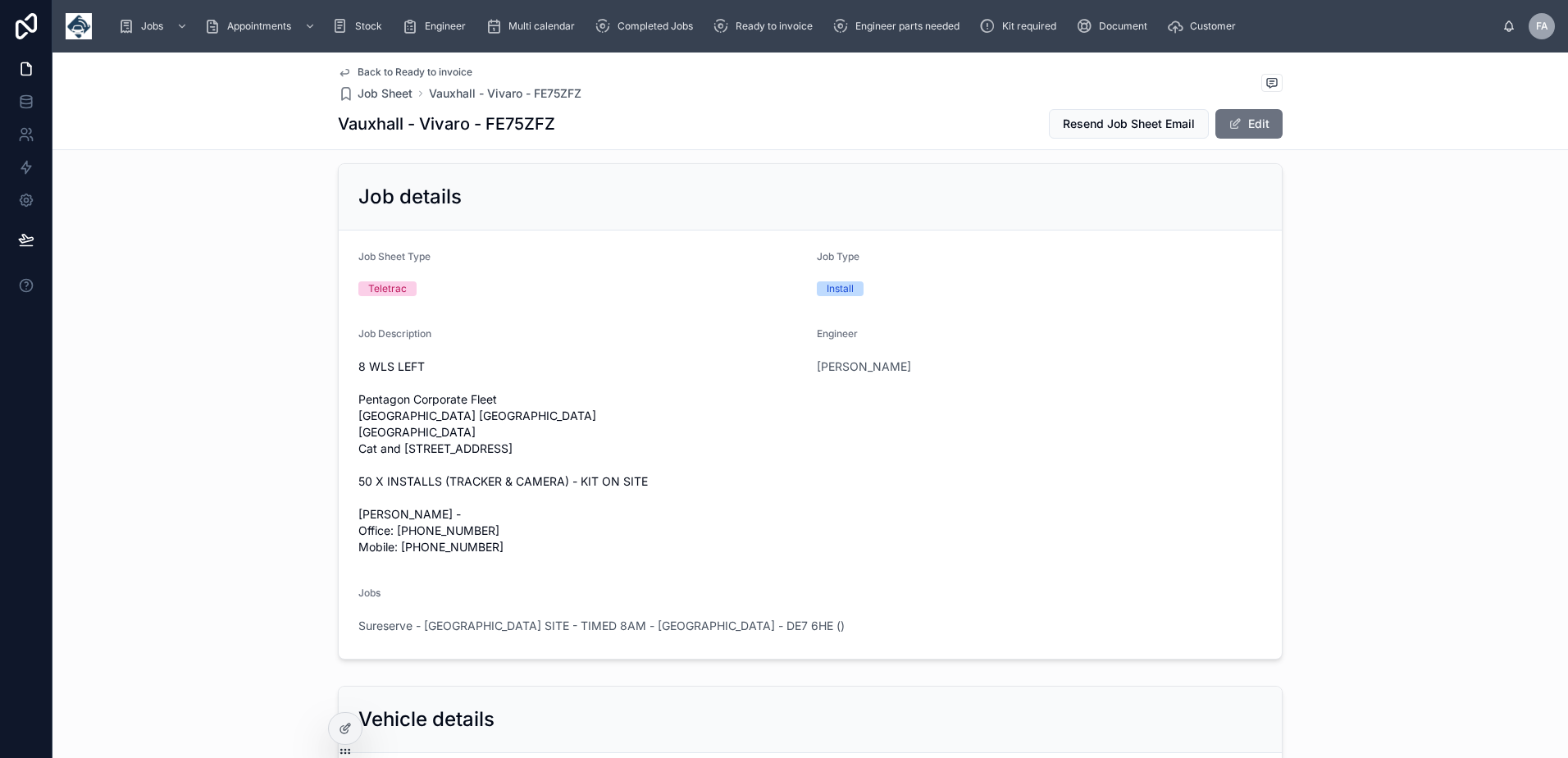
scroll to position [0, 0]
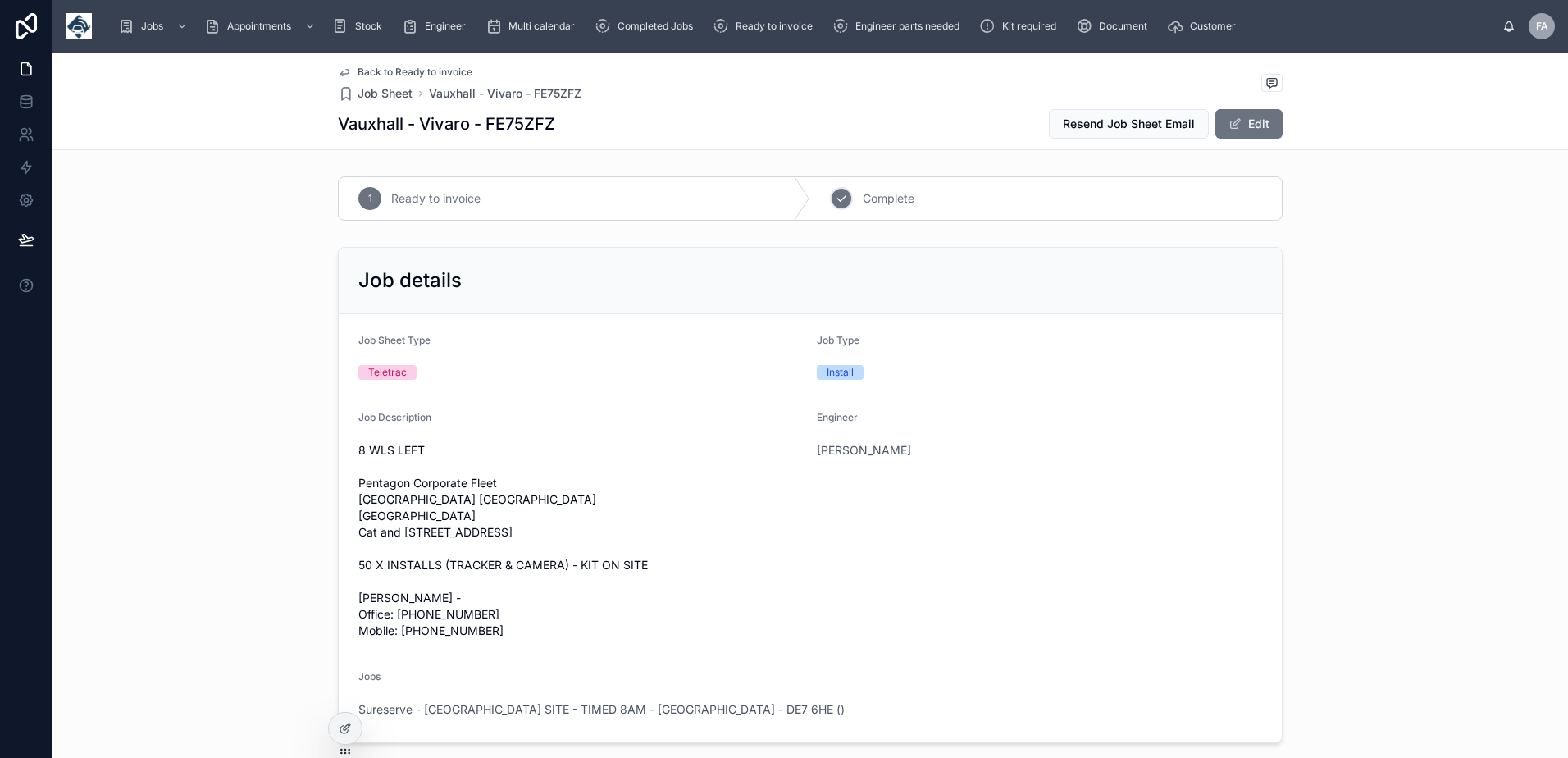
click at [847, 199] on div "2" at bounding box center [841, 198] width 23 height 23
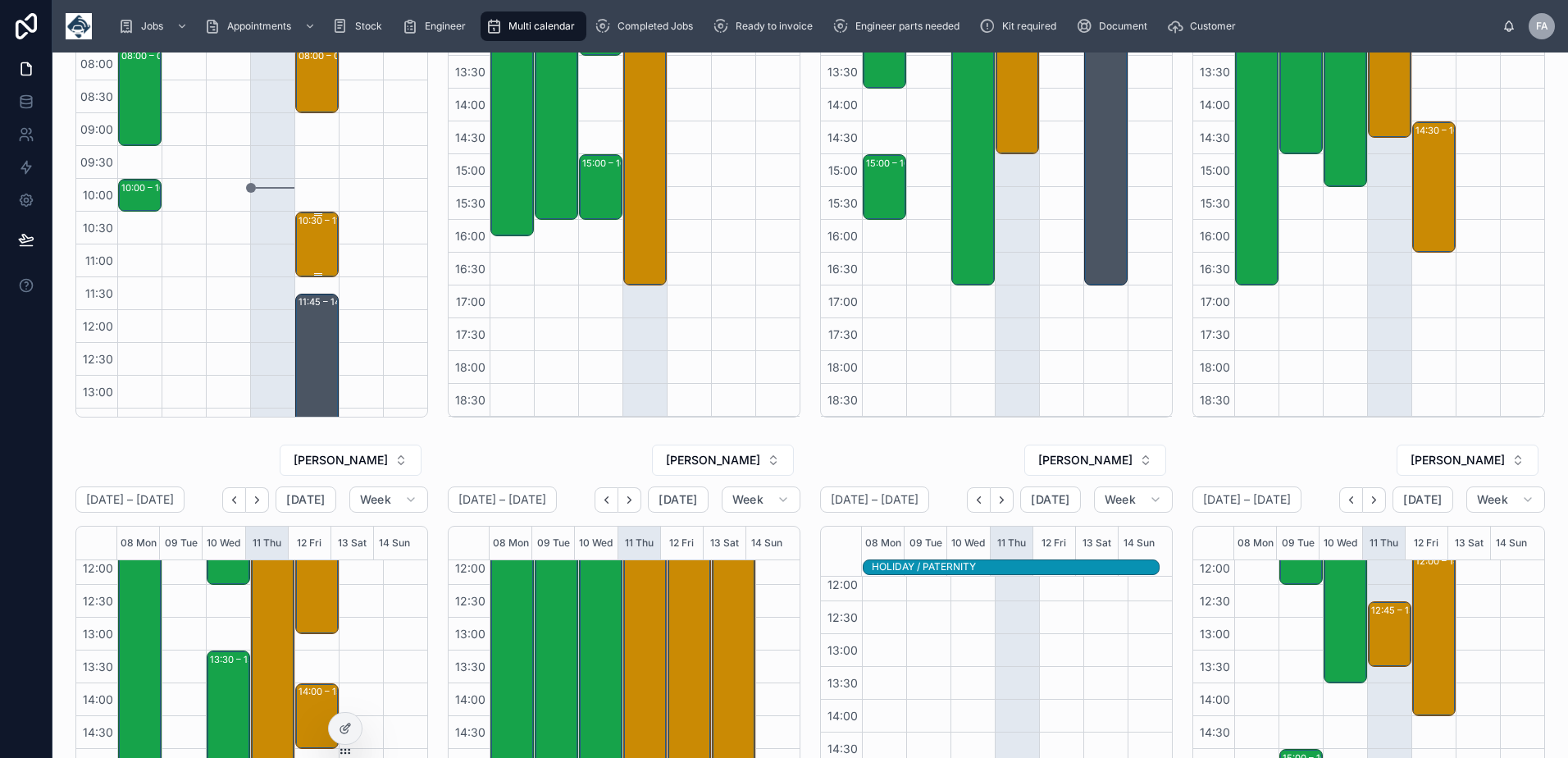
scroll to position [246, 0]
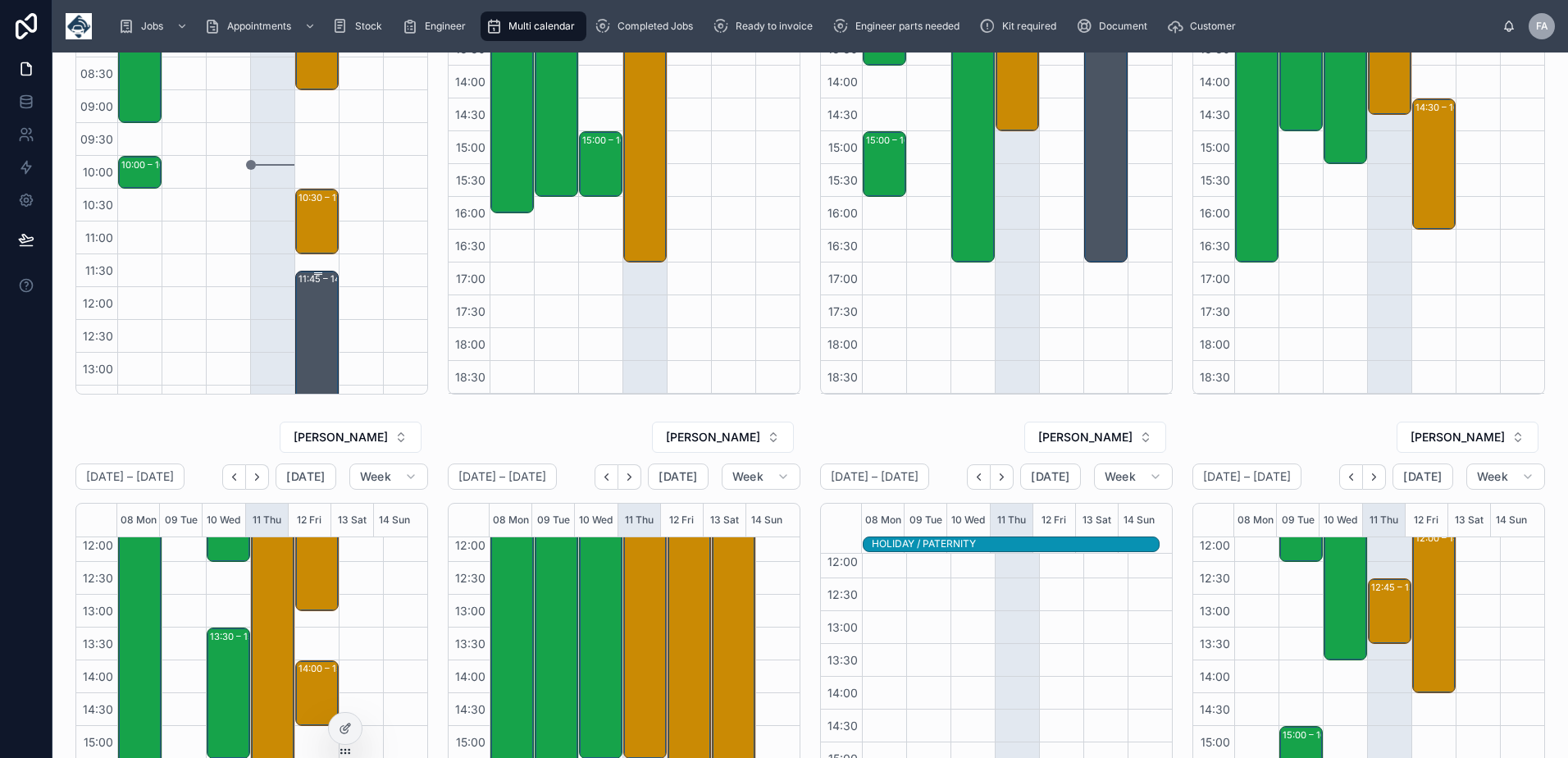
click at [312, 319] on div "11:45 – 14:00 VAN SWAP EK70 USX / MOT DUE (SWAPPING INTO MF68 VHT) & Office mee…" at bounding box center [318, 344] width 39 height 145
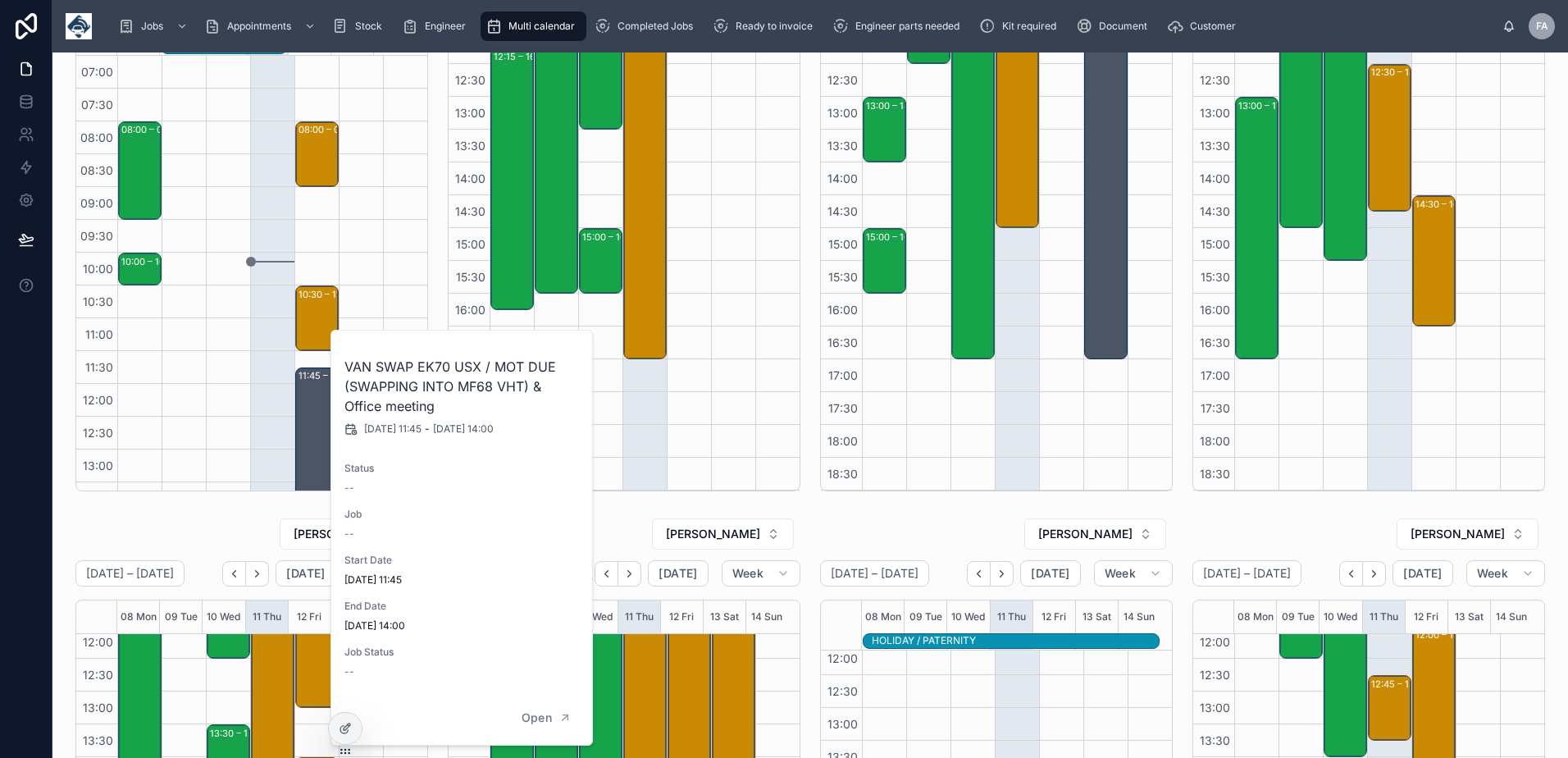
scroll to position [0, 0]
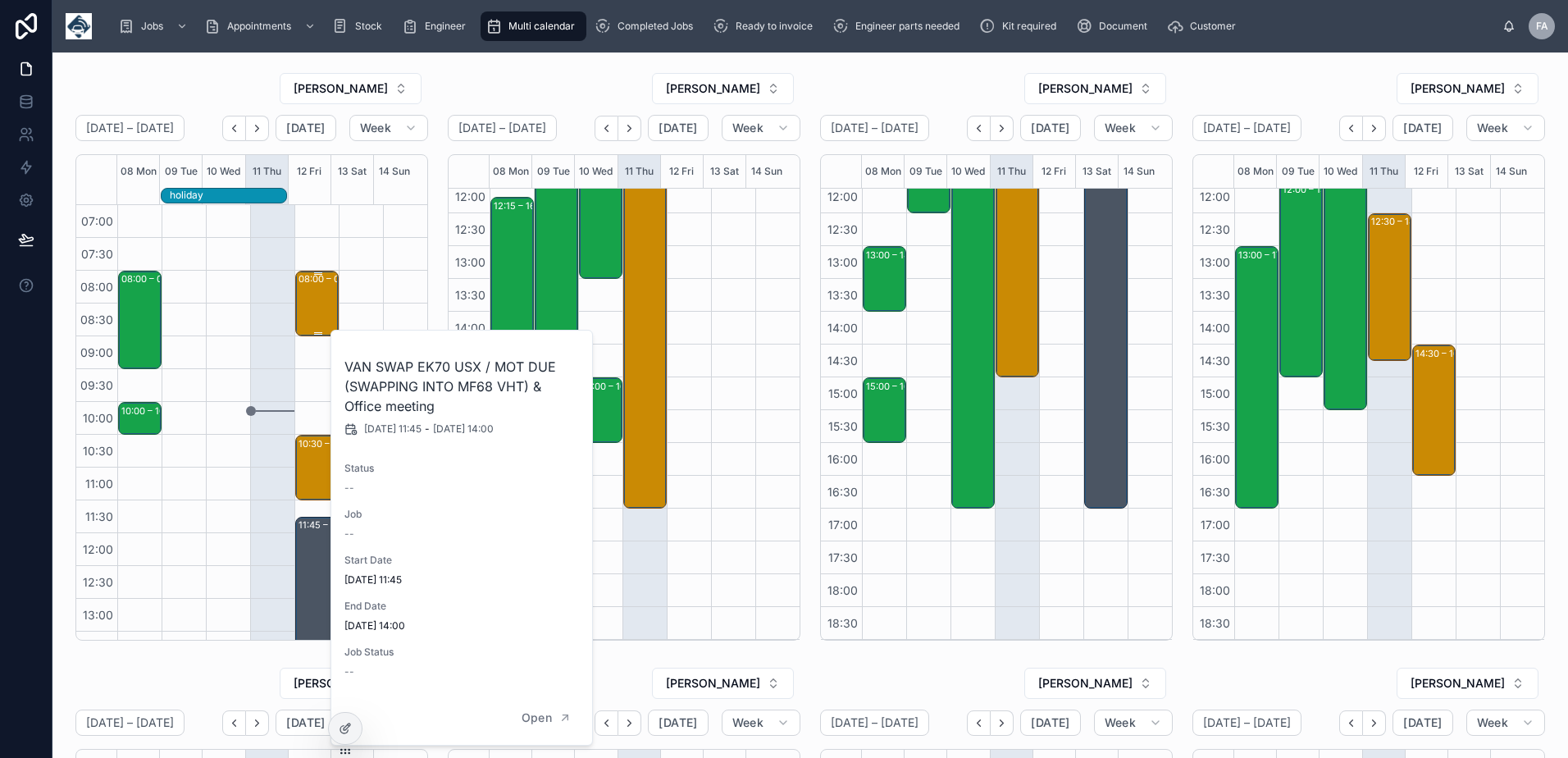
click at [299, 316] on div "08:00 – 09:00 Novuna Vehicle Solutions Ltd - 00324661 - 8am timed - 1 x reinsta…" at bounding box center [318, 304] width 39 height 63
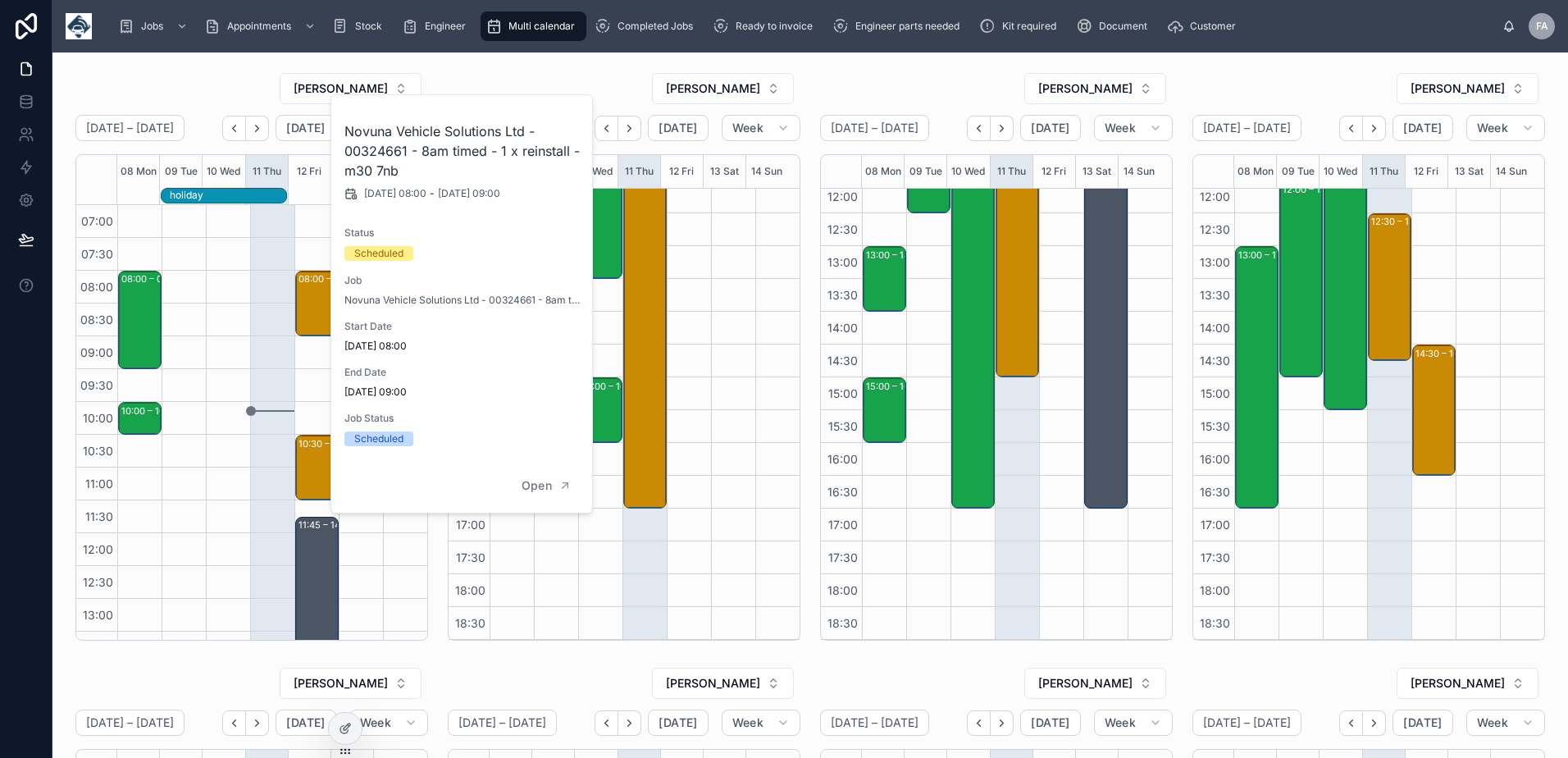
click at [388, 148] on h2 "Novuna Vehicle Solutions Ltd - 00324661 - 8am timed - 1 x reinstall - m30 7nb" at bounding box center [462, 151] width 236 height 59
copy h2 "00324661"
click at [302, 461] on div "10:30 – 11:30 The Fountain Company Ltd - 00324685 - 1 x install - TIMED 10;30AM…" at bounding box center [318, 468] width 39 height 63
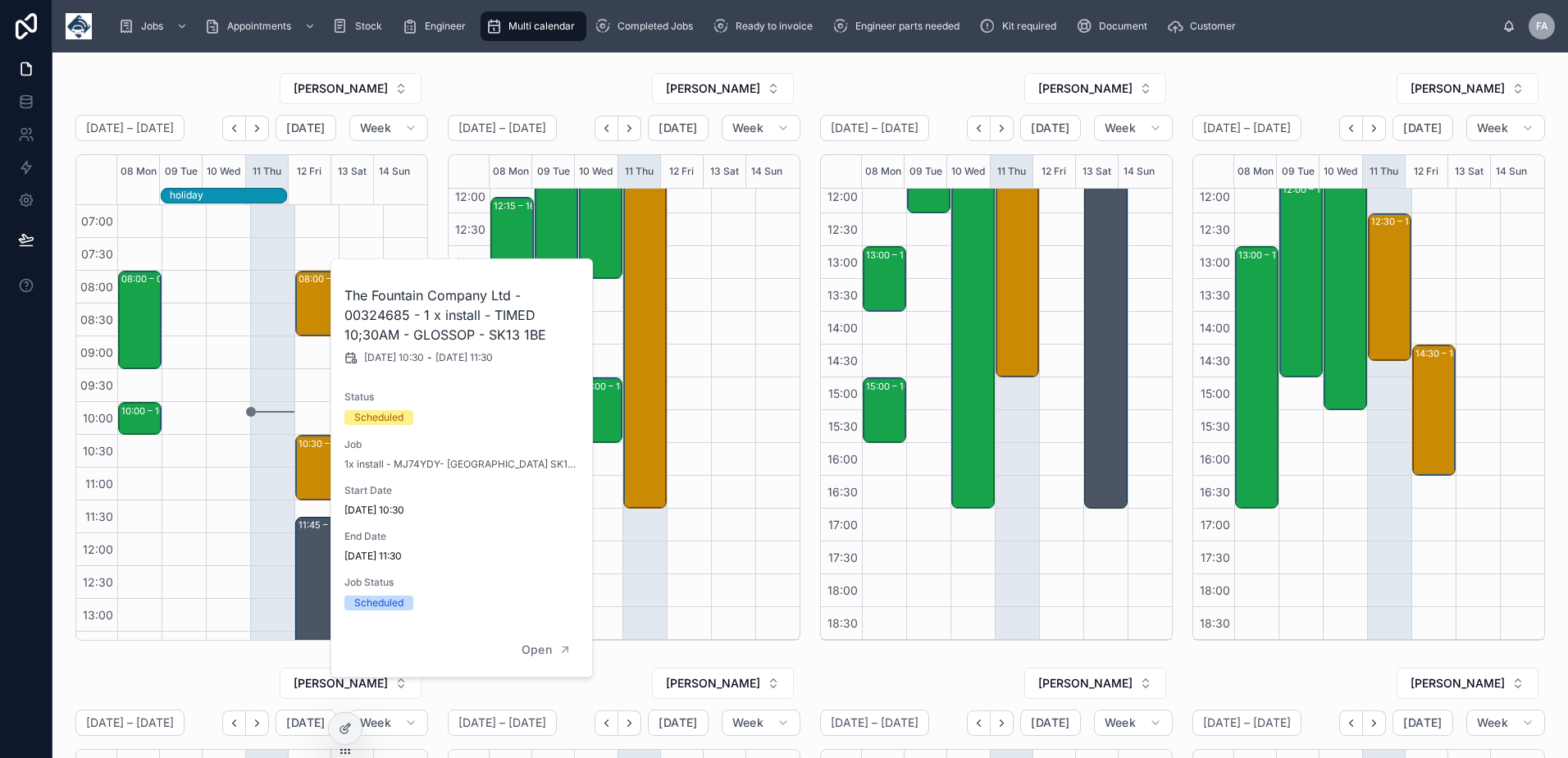
click at [357, 311] on h2 "The Fountain Company Ltd - 00324685 - 1 x install - TIMED 10;30AM - GLOSSOP - S…" at bounding box center [462, 315] width 236 height 59
copy h2 "00324685"
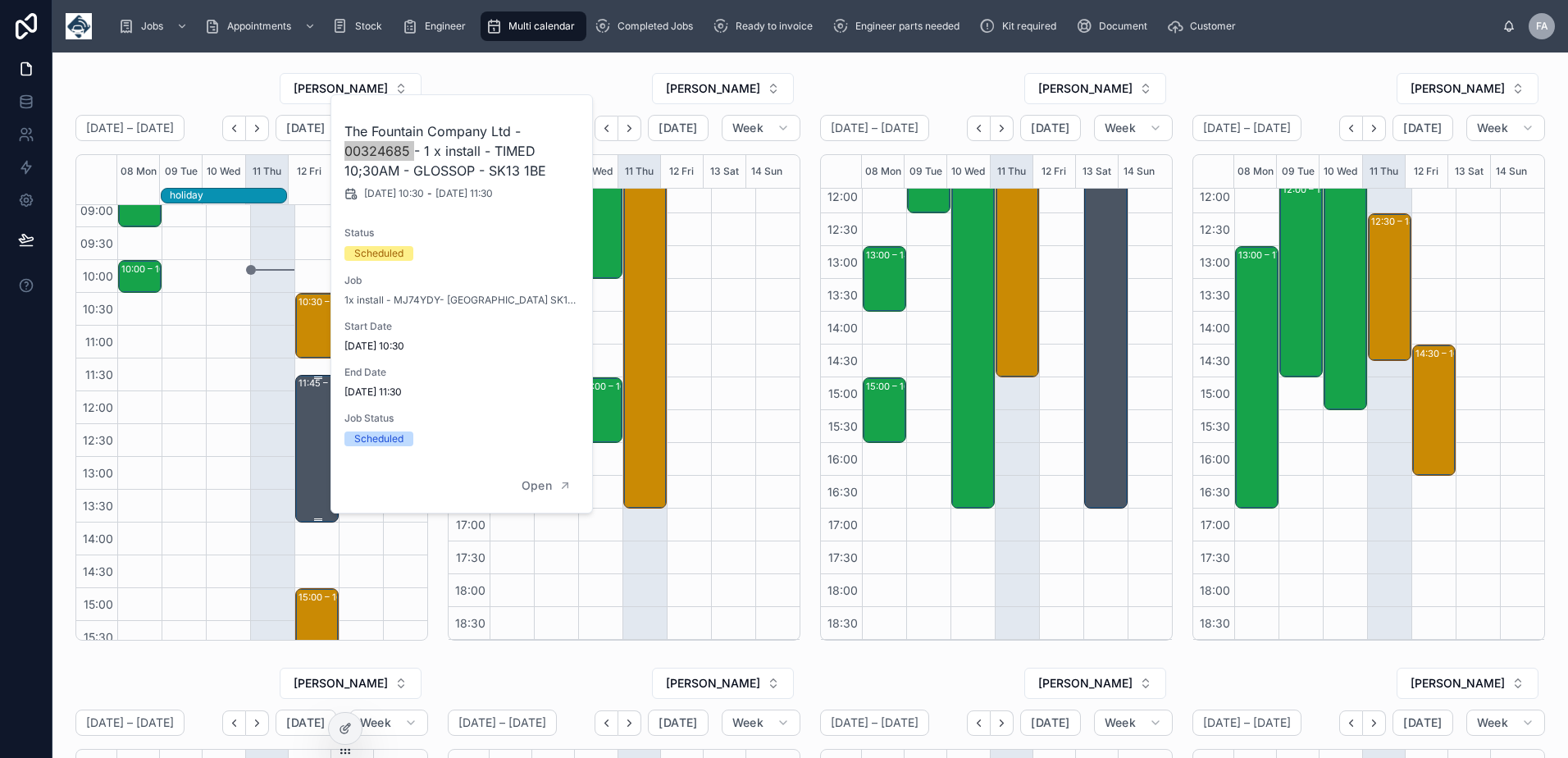
scroll to position [164, 0]
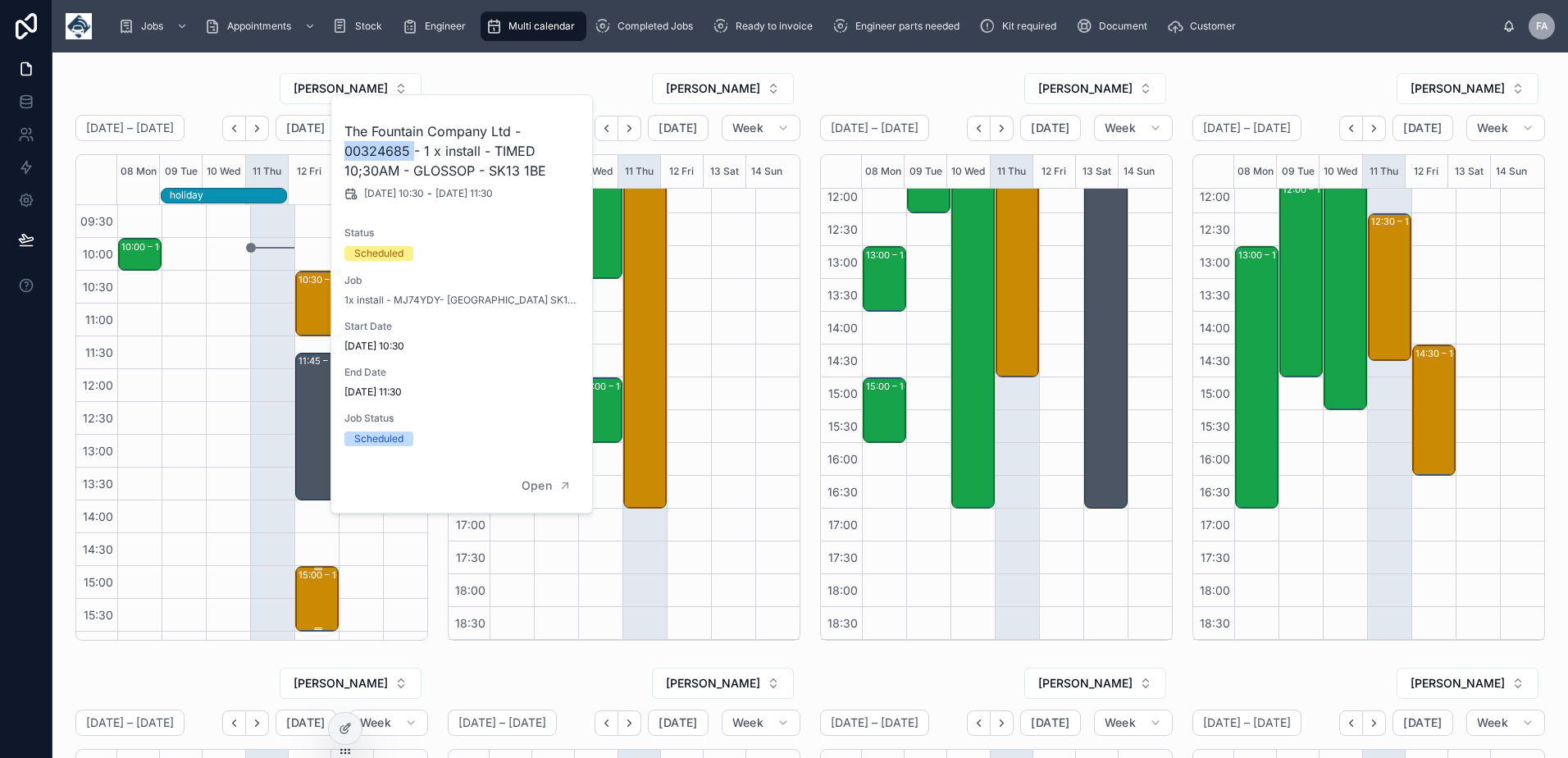
click at [315, 598] on div "15:00 – 16:00 Warburtons - 00324651 - AFTER 1PM - 1 X REINSTALL - FY4 2RP" at bounding box center [318, 599] width 39 height 63
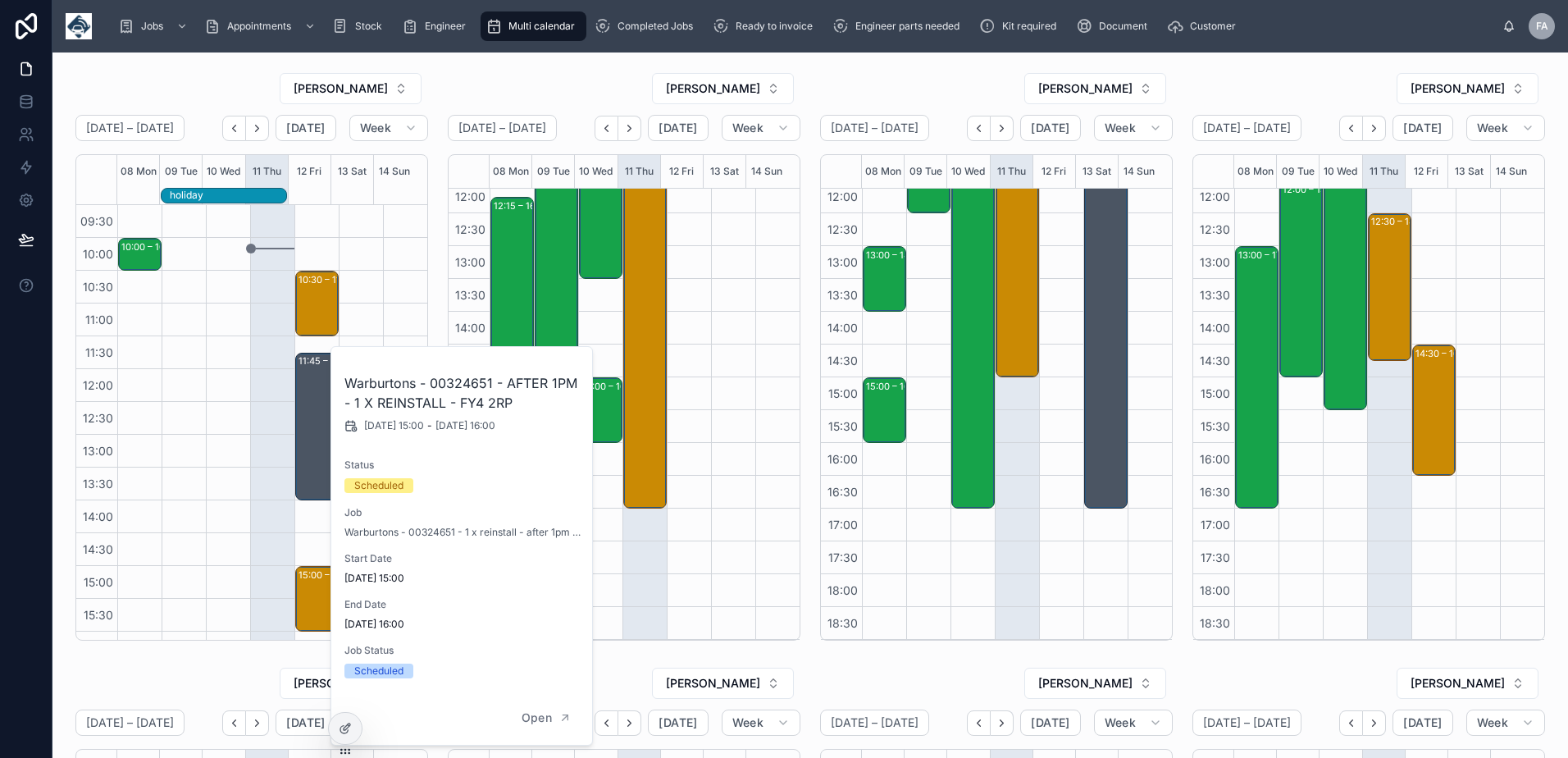
click at [464, 378] on h2 "Warburtons - 00324651 - AFTER 1PM - 1 X REINSTALL - FY4 2RP" at bounding box center [462, 393] width 236 height 40
copy h2 "00324651"
click at [570, 75] on div "ROB T" at bounding box center [623, 88] width 353 height 33
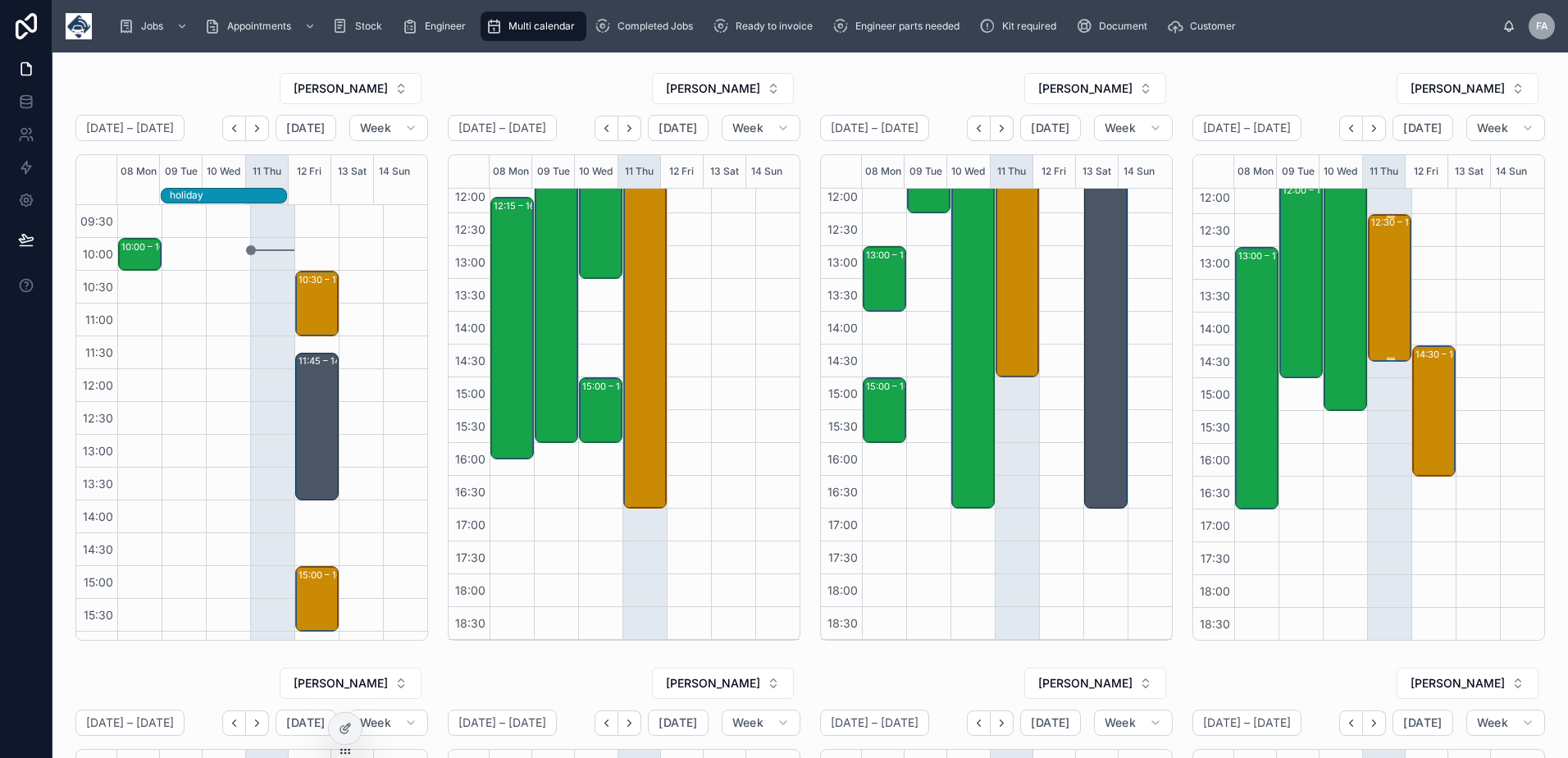
scroll to position [337, 0]
click at [1417, 369] on div "14:30 – 16:30 Company Shop Ltd - 00324296 - 4 X SERVICE CALLS - TIMED 1PM - BAR…" at bounding box center [1435, 409] width 39 height 128
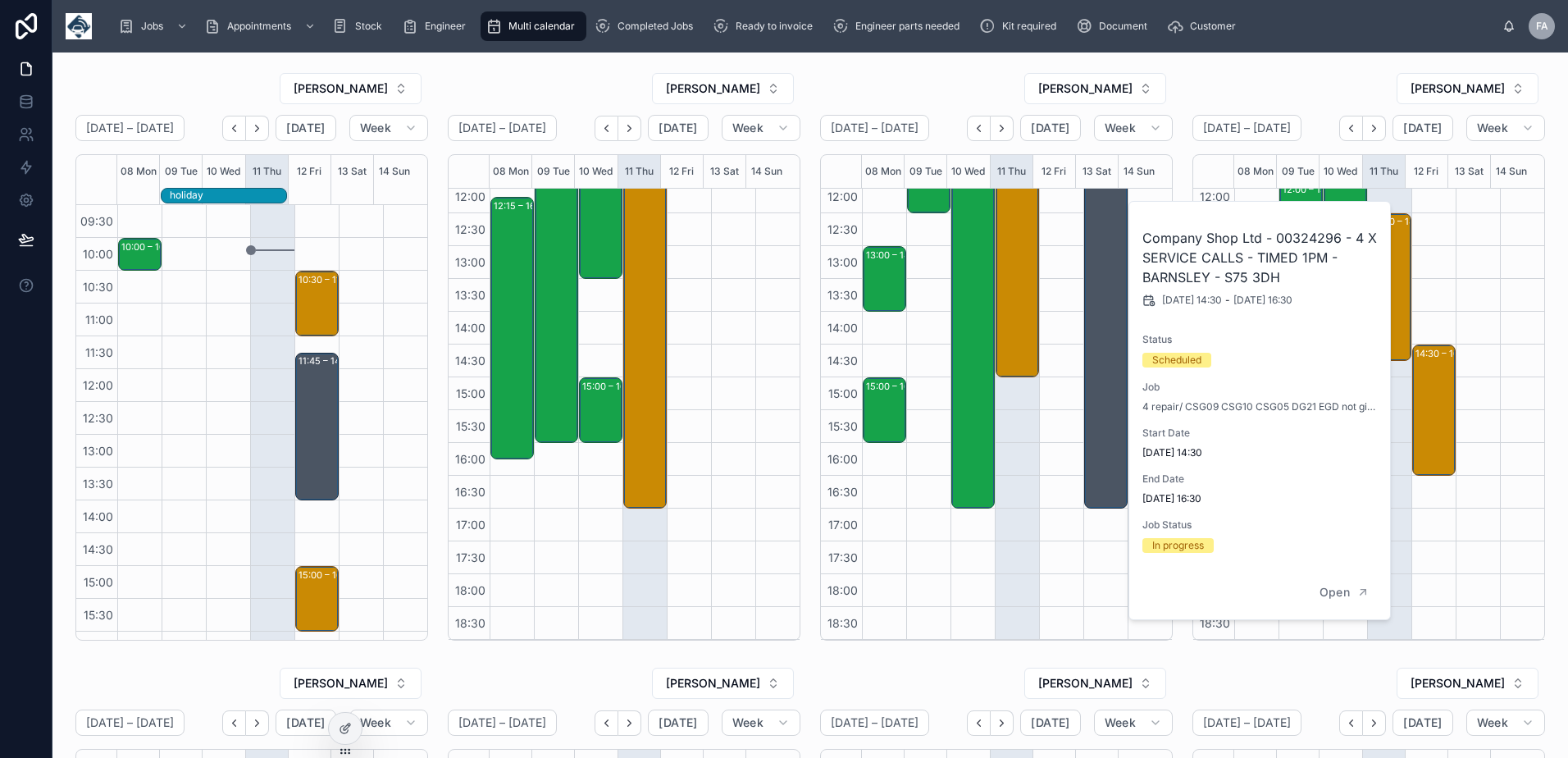
click at [1292, 238] on h2 "Company Shop Ltd - 00324296 - 4 X SERVICE CALLS - TIMED 1PM - BARNSLEY - S75 3DH" at bounding box center [1260, 258] width 236 height 59
copy h2 "00324296"
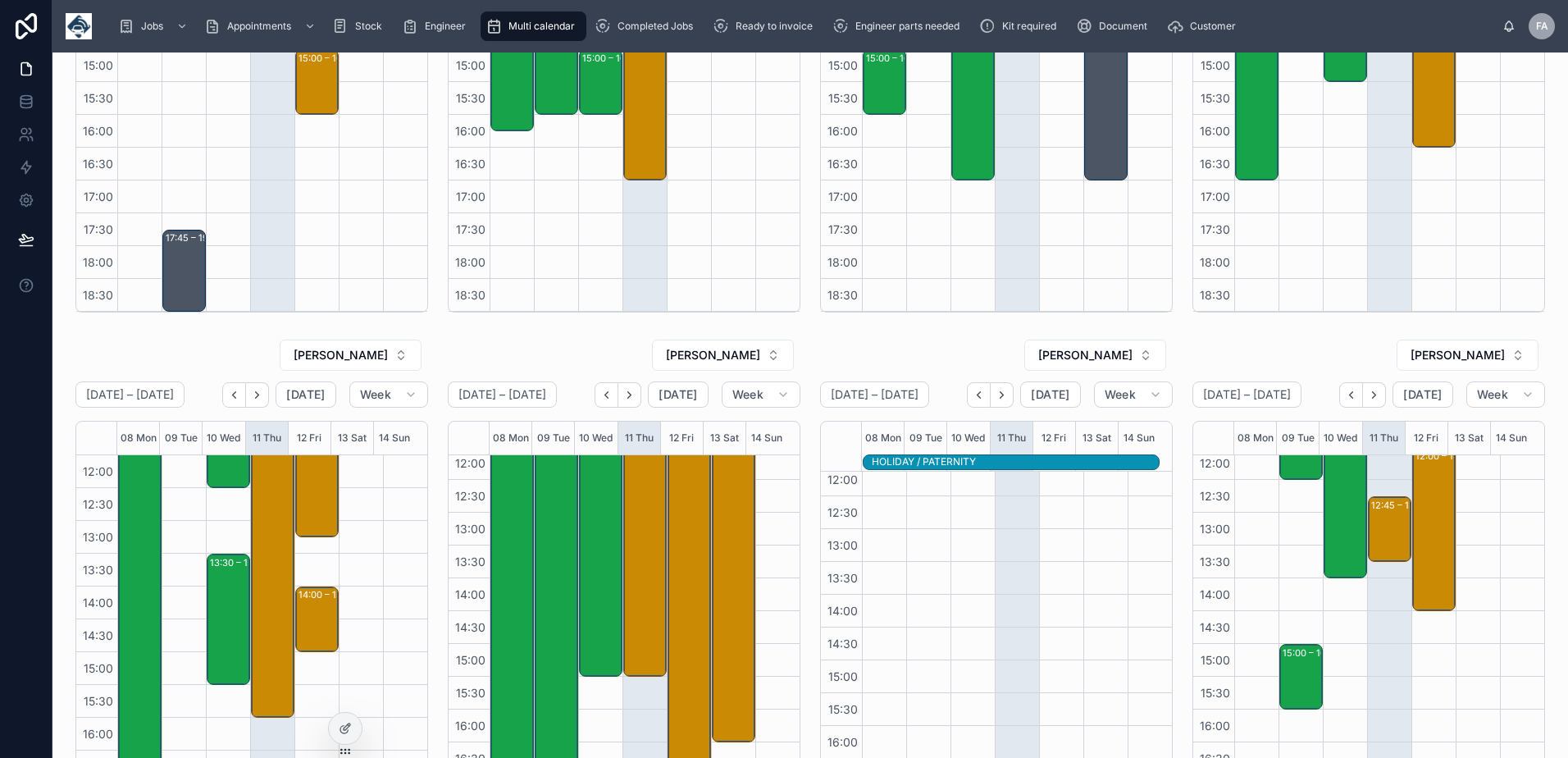
scroll to position [0, 0]
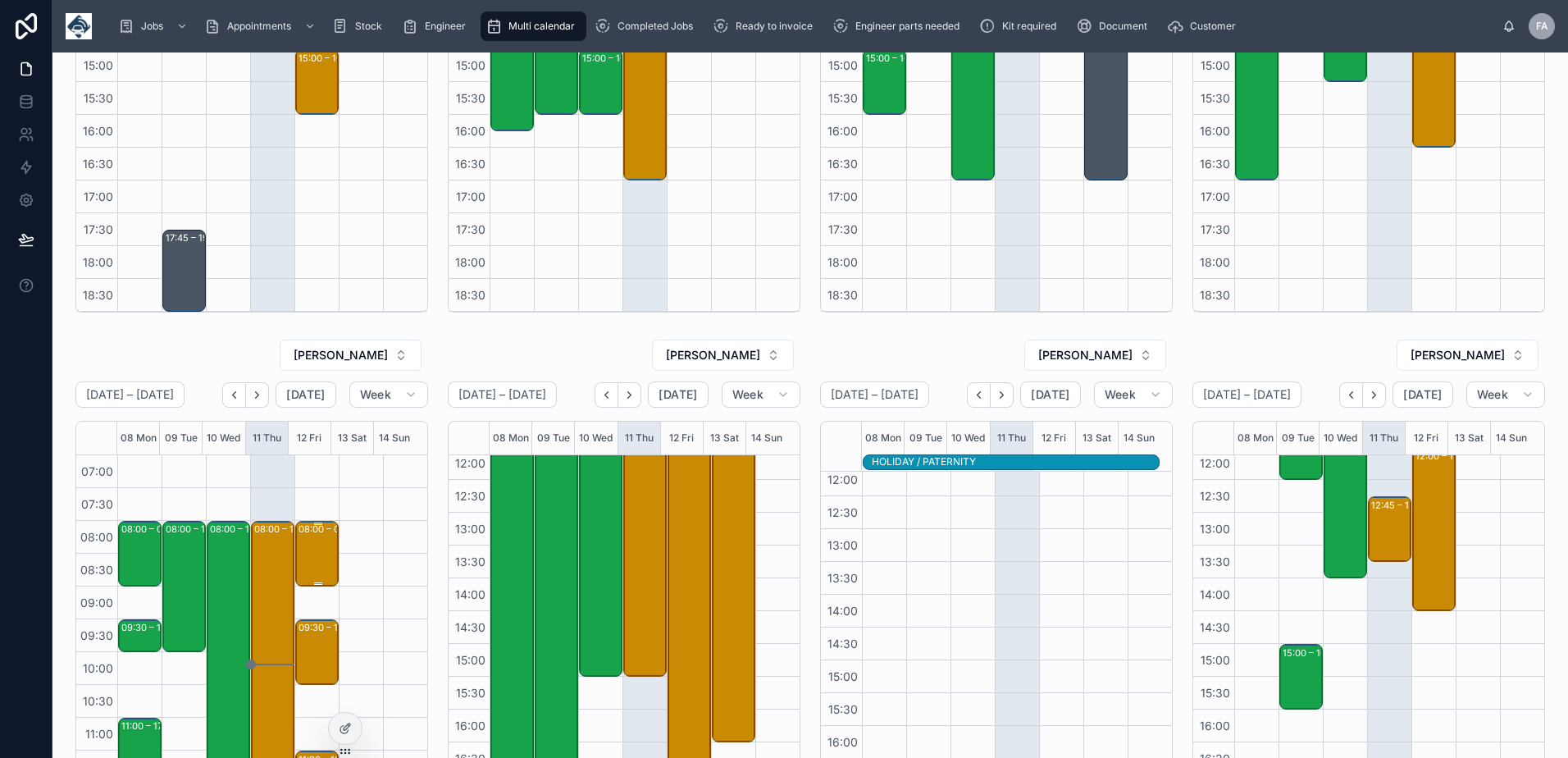
click at [301, 552] on div "08:00 – 09:00 AMP Biomass Fuel Ltd - 00324035 - 1 Repair - TIMED 8AM - TELFORD …" at bounding box center [318, 554] width 39 height 63
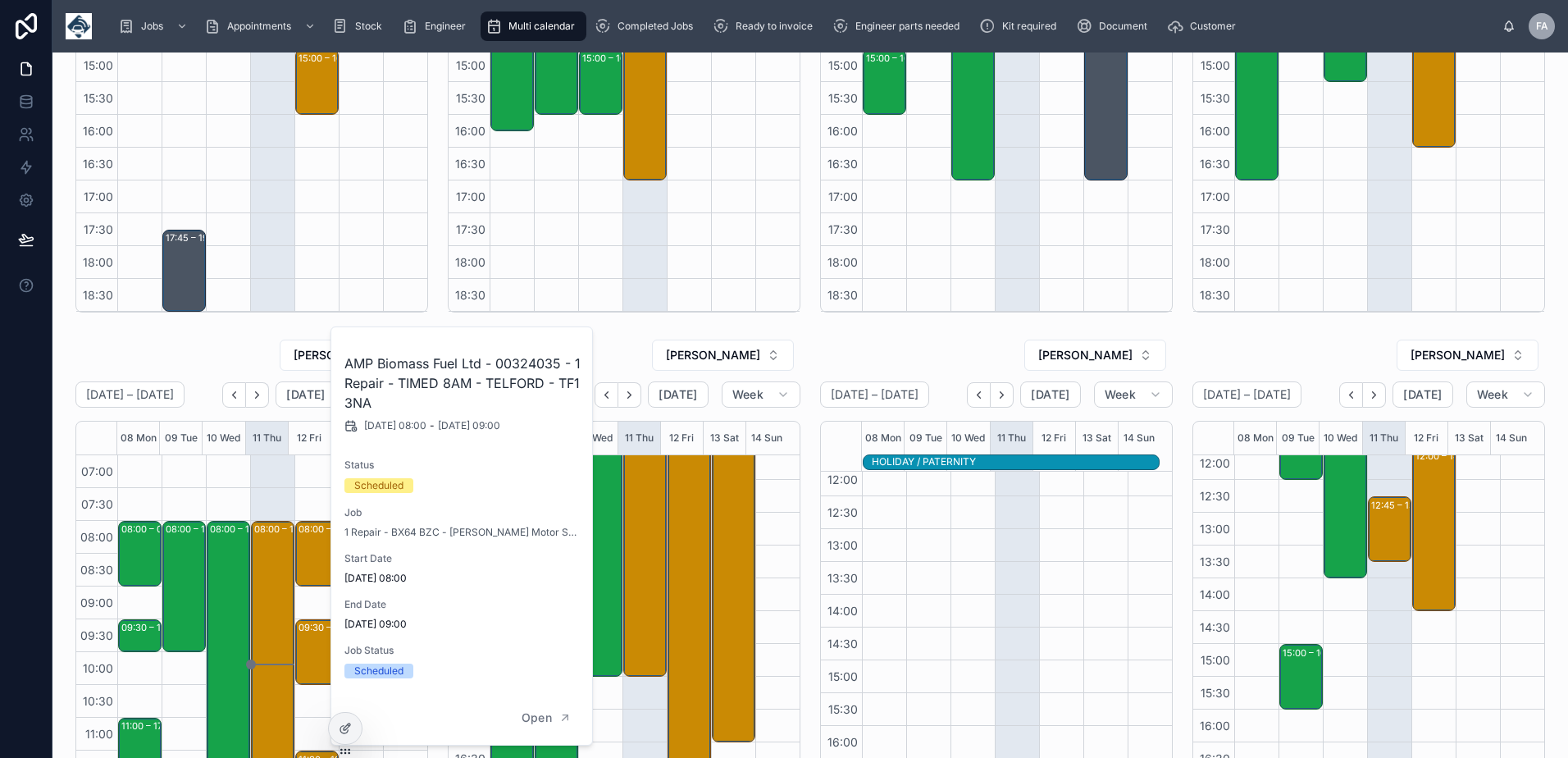
click at [509, 363] on h2 "AMP Biomass Fuel Ltd - 00324035 - 1 Repair - TIMED 8AM - TELFORD - TF1 3NA" at bounding box center [462, 383] width 236 height 59
copy h2 "00324035"
click at [310, 656] on div "09:30 – 10:30 1x service call - PE24YHD" at bounding box center [318, 652] width 39 height 63
click at [555, 724] on button "Open" at bounding box center [546, 718] width 71 height 27
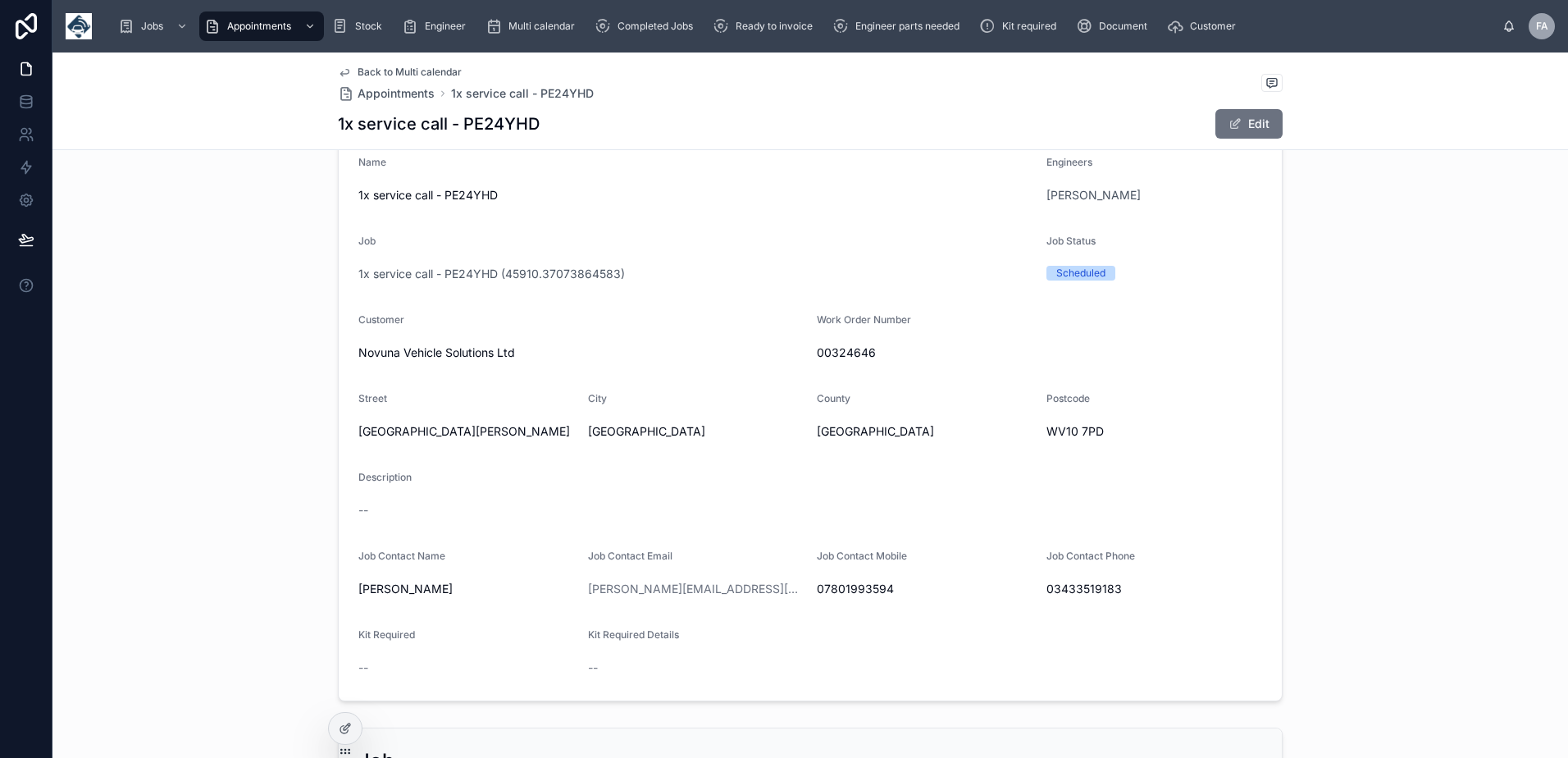
scroll to position [328, 0]
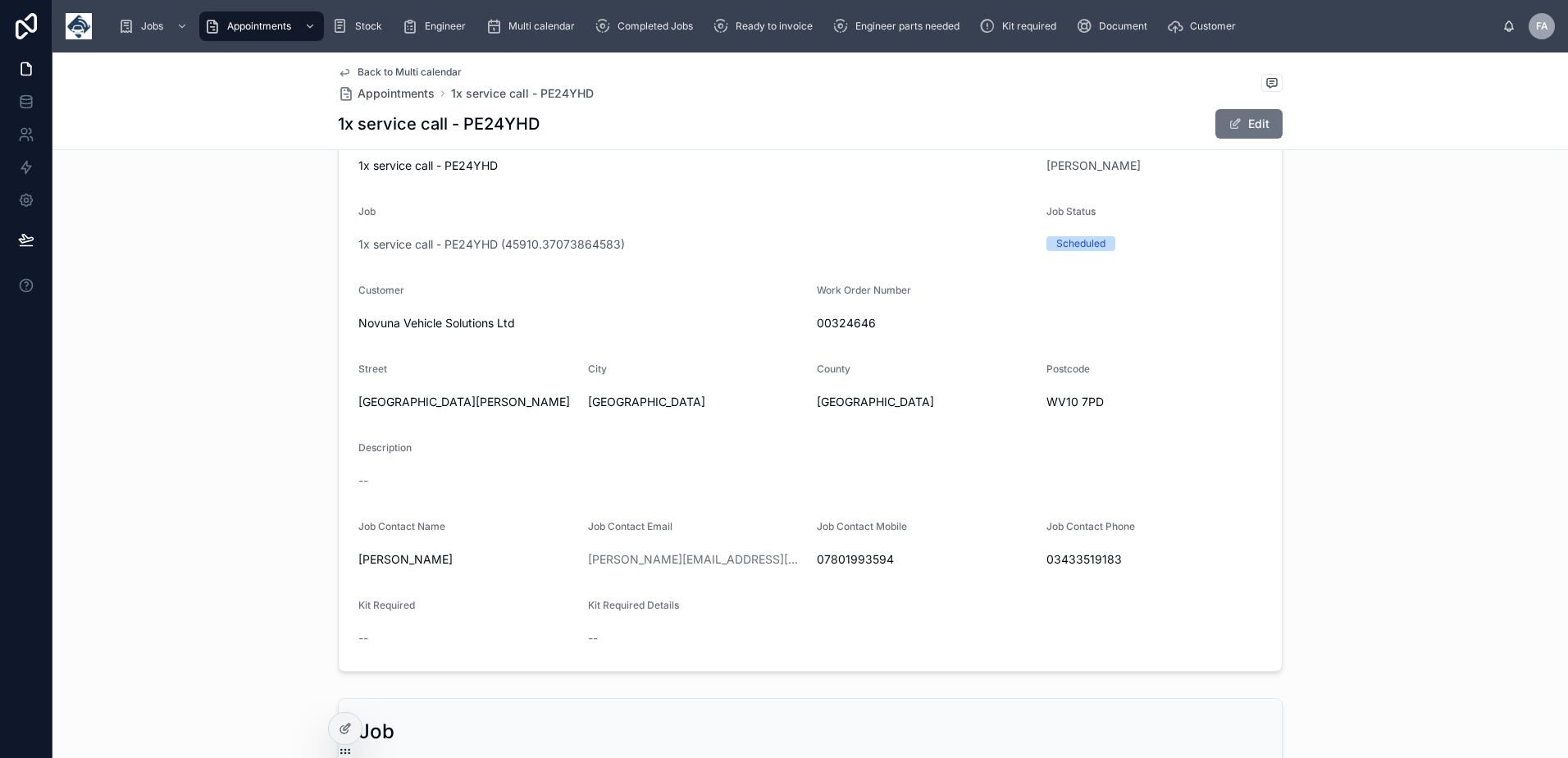
click at [829, 327] on span "00324646" at bounding box center [1039, 322] width 446 height 16
copy span "00324646"
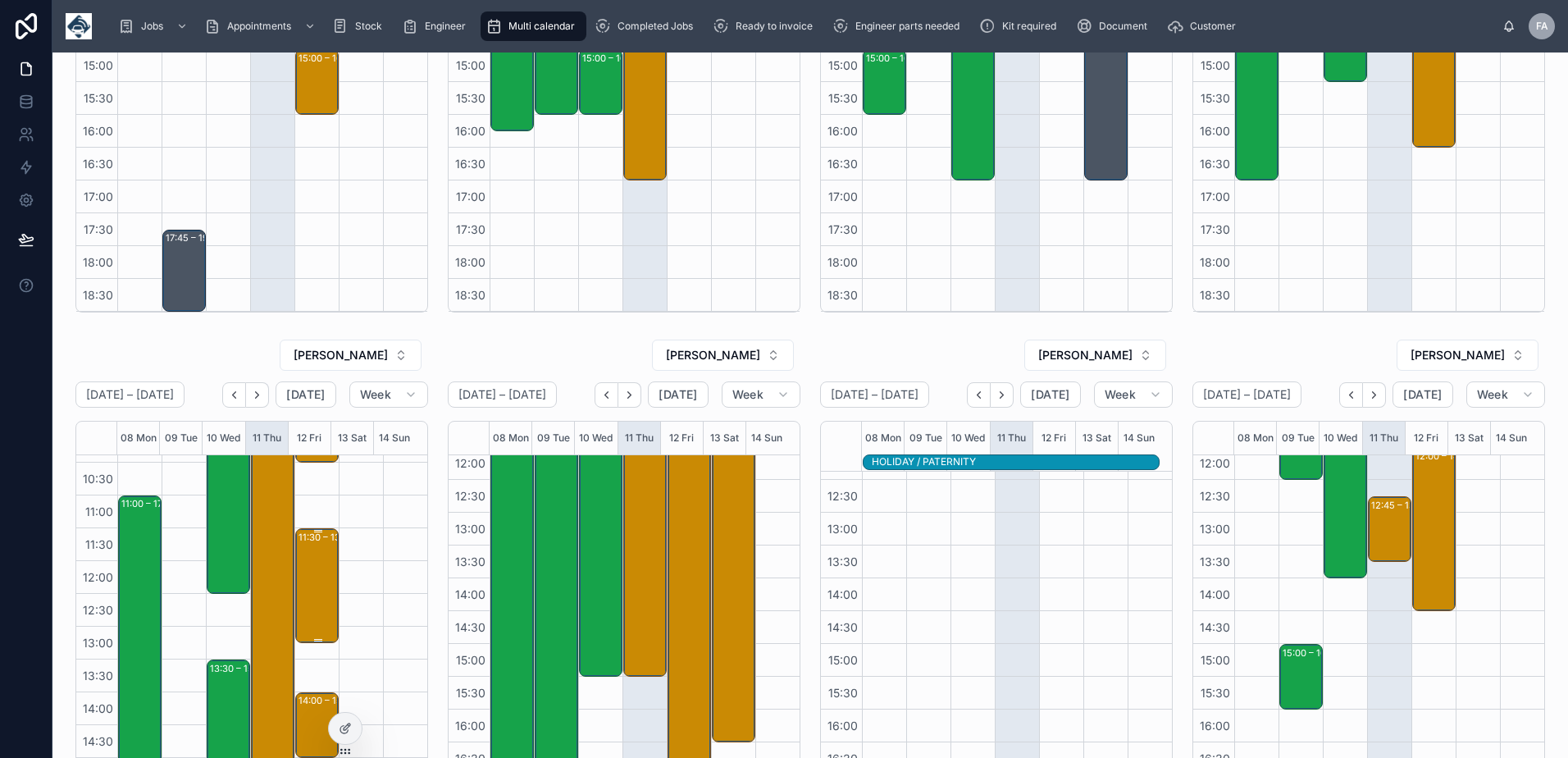
scroll to position [246, 0]
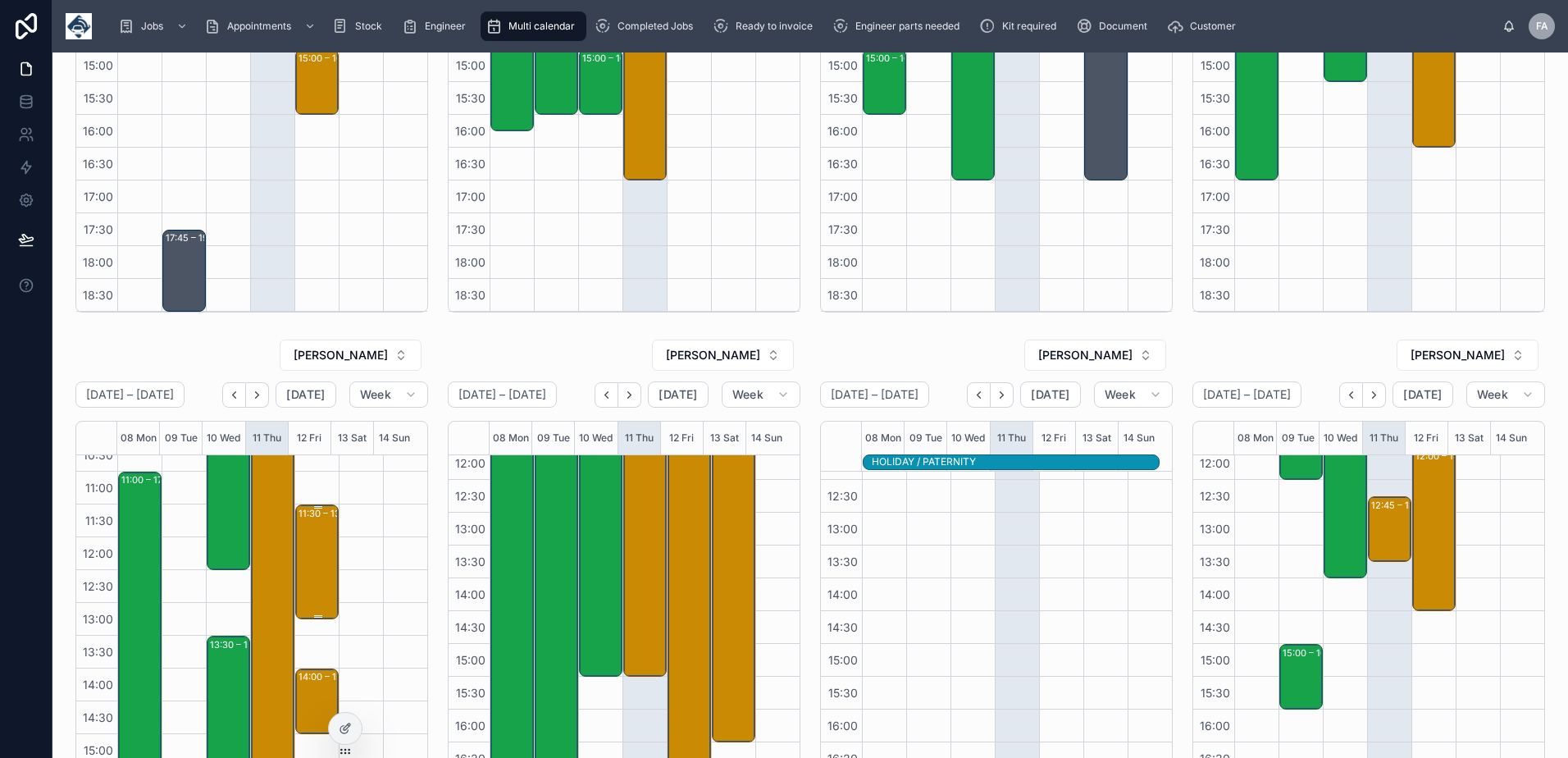
click at [300, 563] on div "11:30 – 13:15 McVeigh Technical Solutions Limited - 00324091 - AM TIMED - 2 X I…" at bounding box center [318, 562] width 39 height 112
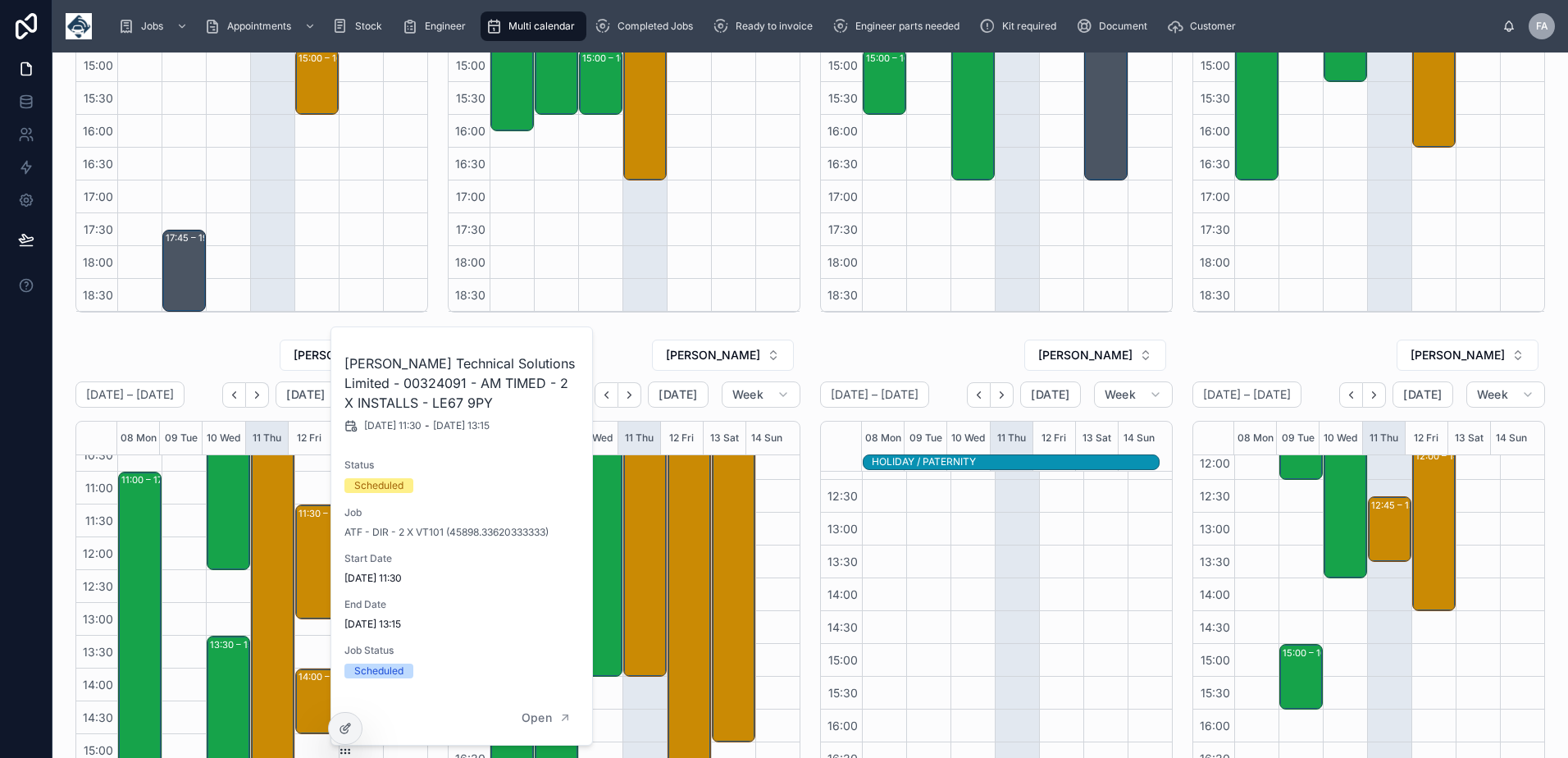
click at [379, 386] on h2 "McVeigh Technical Solutions Limited - 00324091 - AM TIMED - 2 X INSTALLS - LE67…" at bounding box center [462, 383] width 236 height 59
copy h2 "00324091"
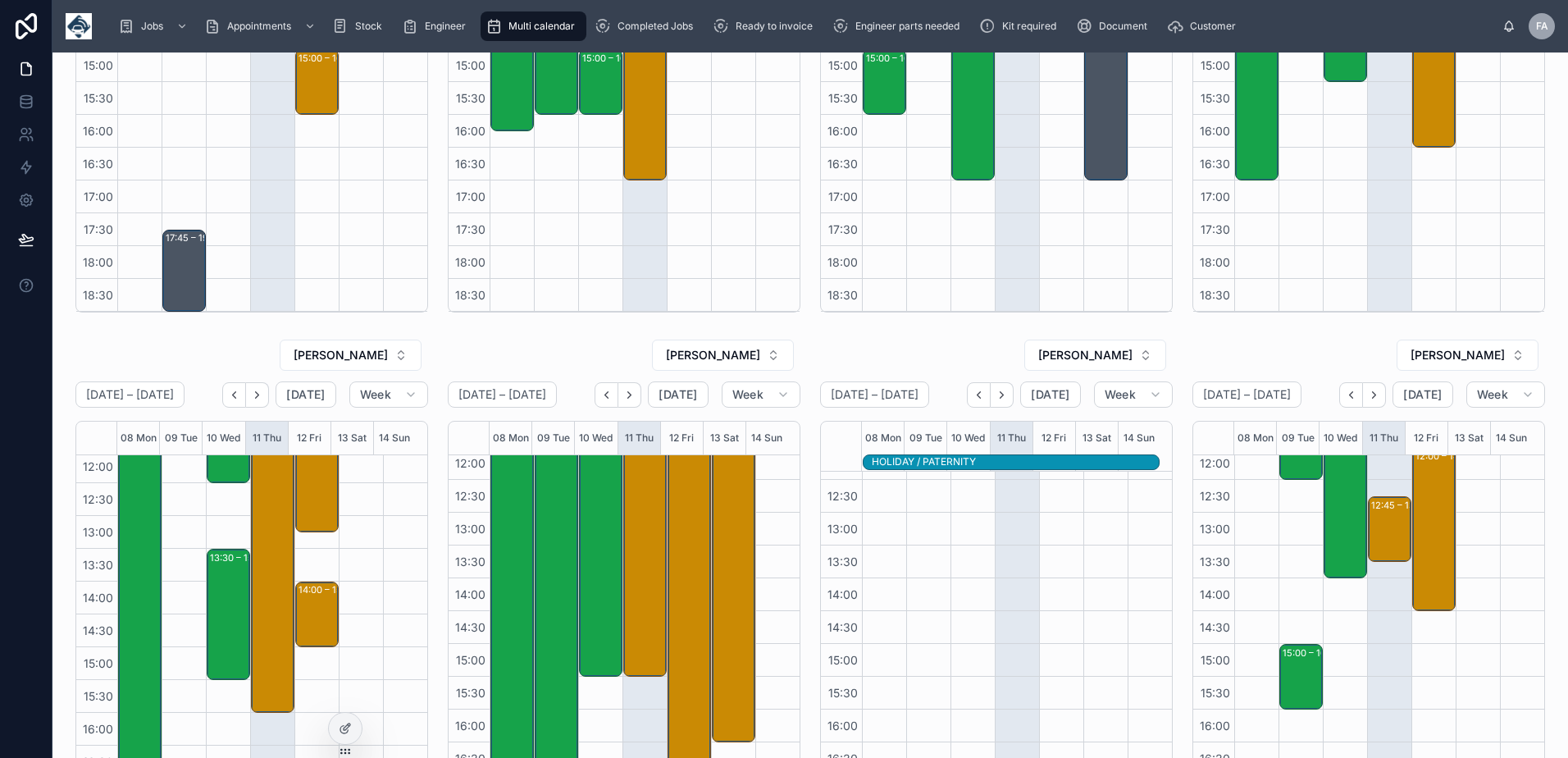
scroll to position [337, 0]
click at [310, 483] on div "11:30 – 13:15 McVeigh Technical Solutions Limited - 00324091 - AM TIMED - 2 X I…" at bounding box center [318, 472] width 39 height 112
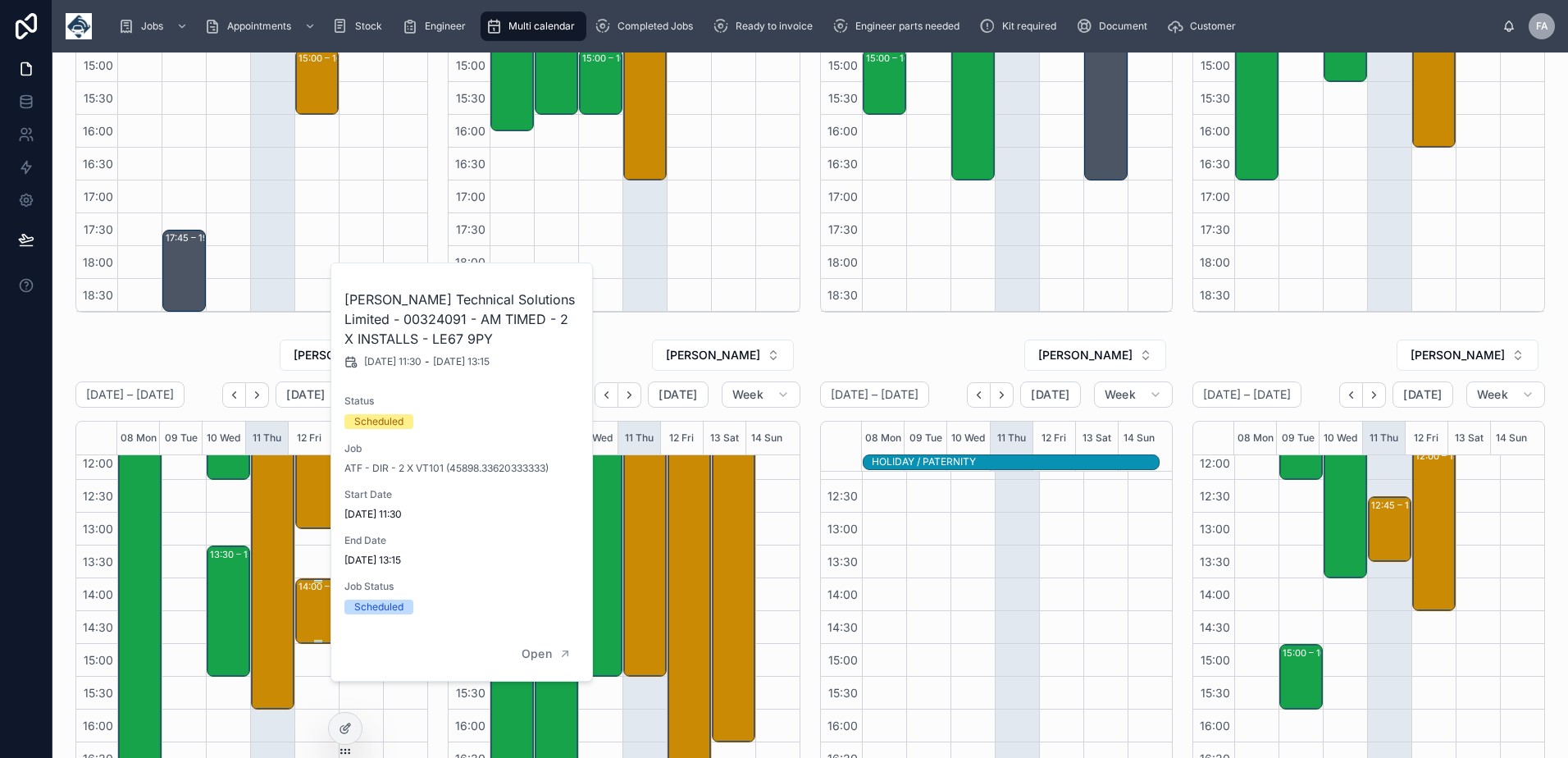
click at [306, 598] on div "14:00 – 15:00 M J Boyce Ltd - 00318977 - 1 X Repair - PM 1 hours notice- Northa…" at bounding box center [318, 612] width 39 height 63
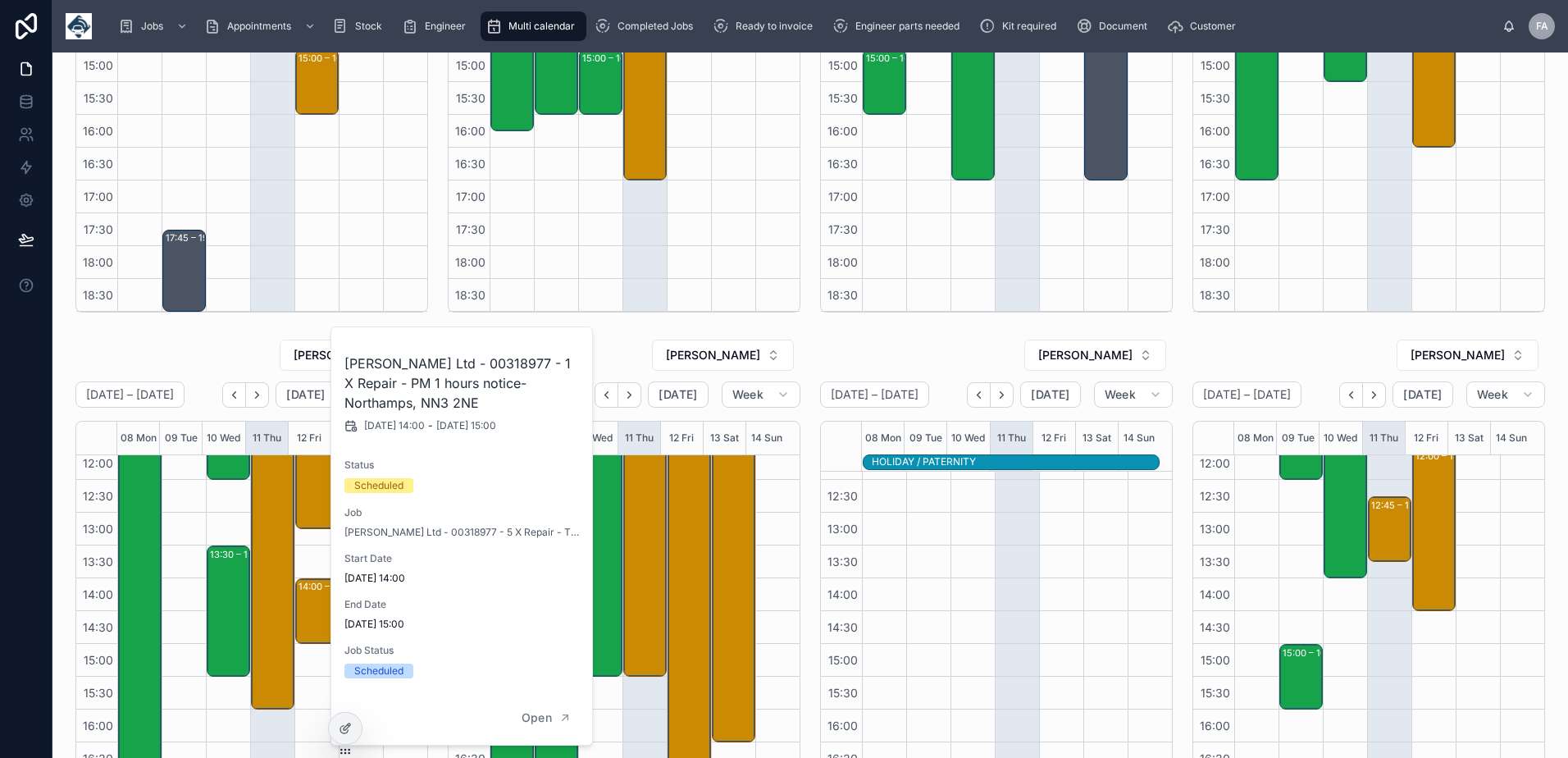
click at [463, 369] on h2 "M J Boyce Ltd - 00318977 - 1 X Repair - PM 1 hours notice- Northamps, NN3 2NE" at bounding box center [462, 383] width 236 height 59
copy h2 "00318977"
click at [853, 347] on div "IMRAAN GABIER" at bounding box center [996, 354] width 353 height 33
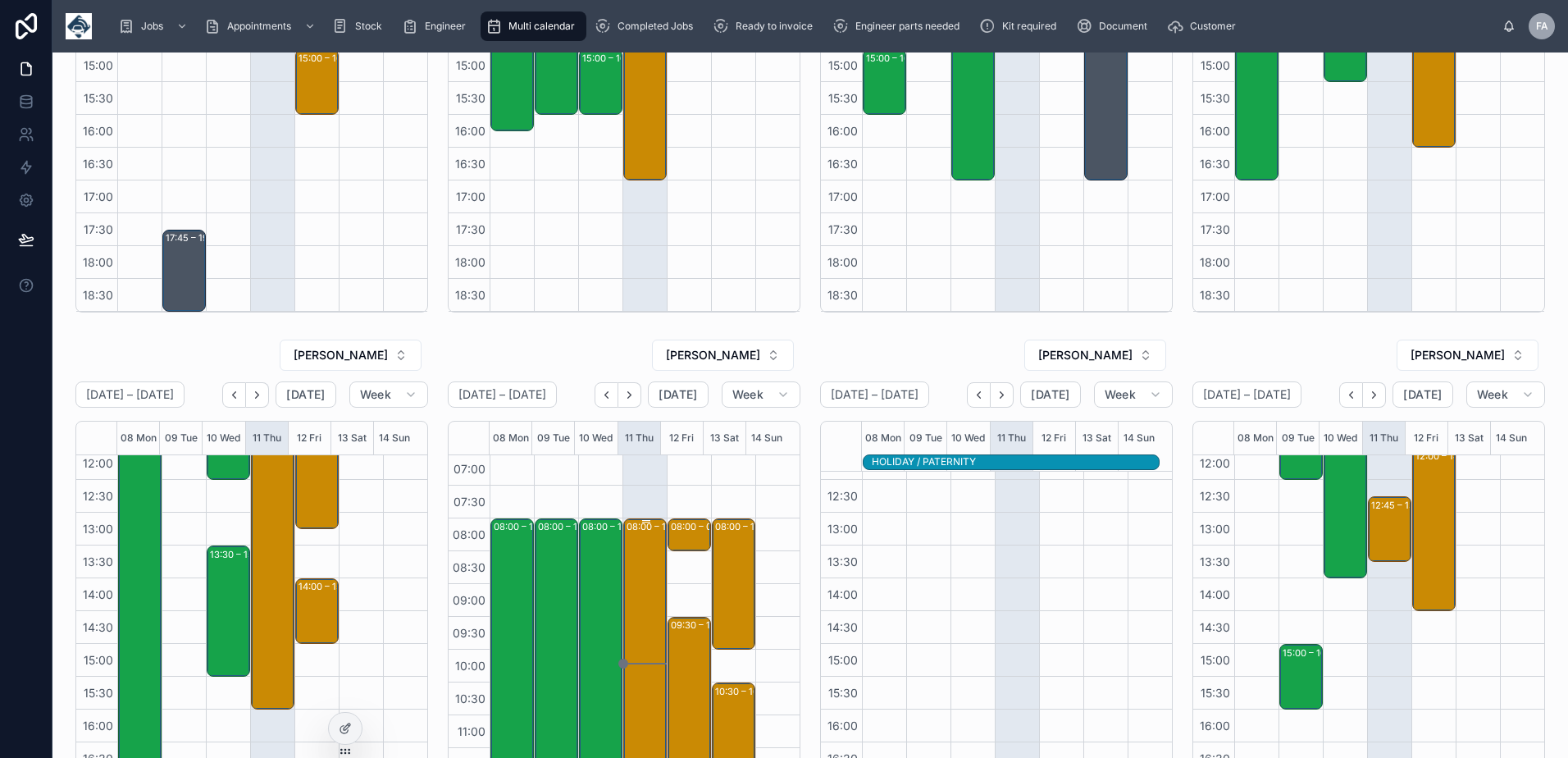
scroll to position [0, 0]
click at [671, 541] on div "08:00 – 08:30 Hoval Ltd - 00324653 - TIMED 8AM - 1 X DEINSTALL - NEWARK - NG24 …" at bounding box center [690, 537] width 39 height 30
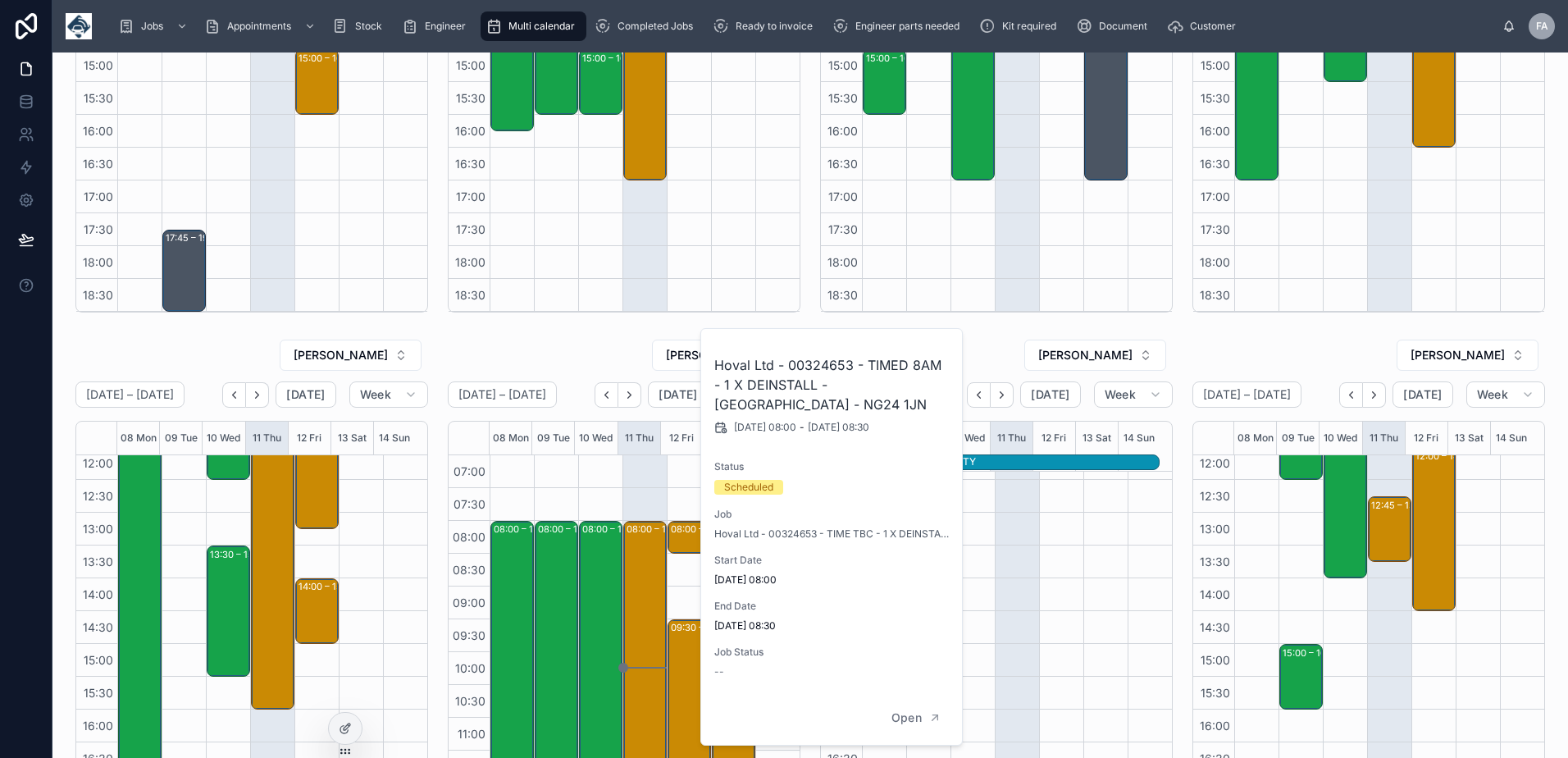
click at [810, 370] on h2 "Hoval Ltd - 00324653 - TIMED 8AM - 1 X DEINSTALL - NEWARK - NG24 1JN" at bounding box center [832, 385] width 236 height 59
copy h2 "00324653"
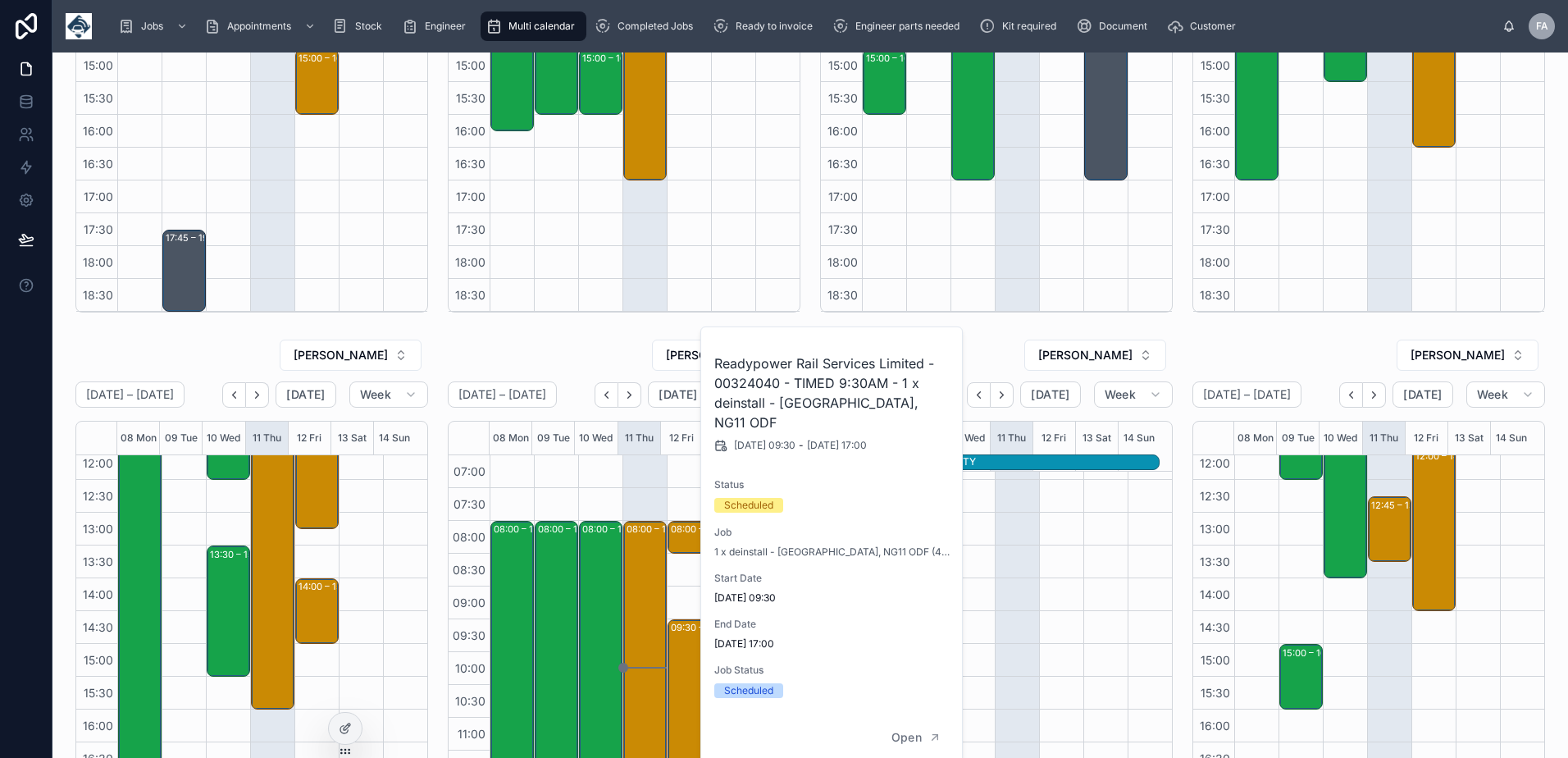
click at [748, 388] on h2 "Readypower Rail Services Limited - 00324040 - TIMED 9:30AM - 1 x deinstall - No…" at bounding box center [832, 393] width 236 height 79
copy h2 "00324040"
click at [563, 364] on div "[PERSON_NAME]" at bounding box center [623, 354] width 353 height 33
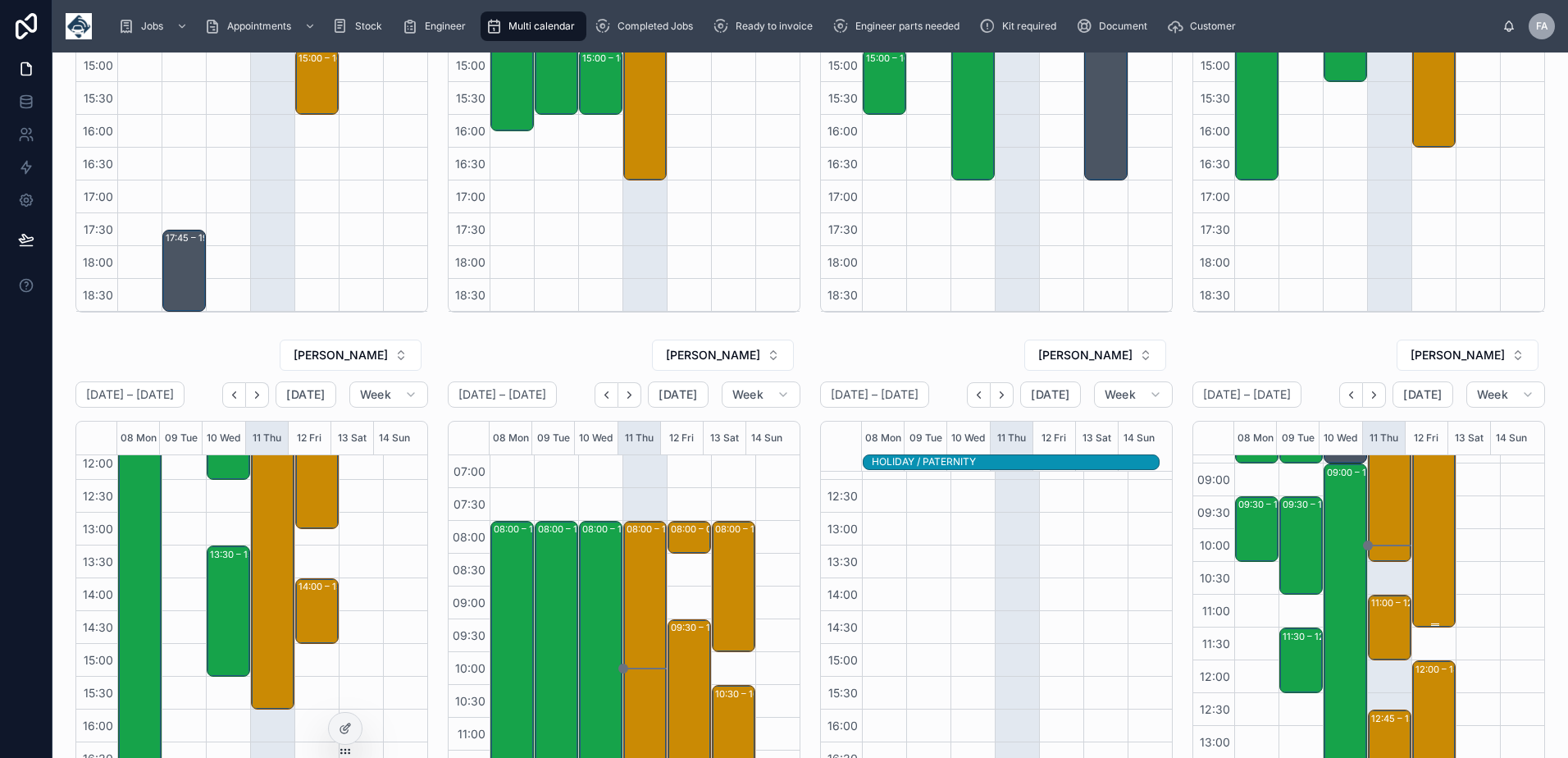
scroll to position [173, 0]
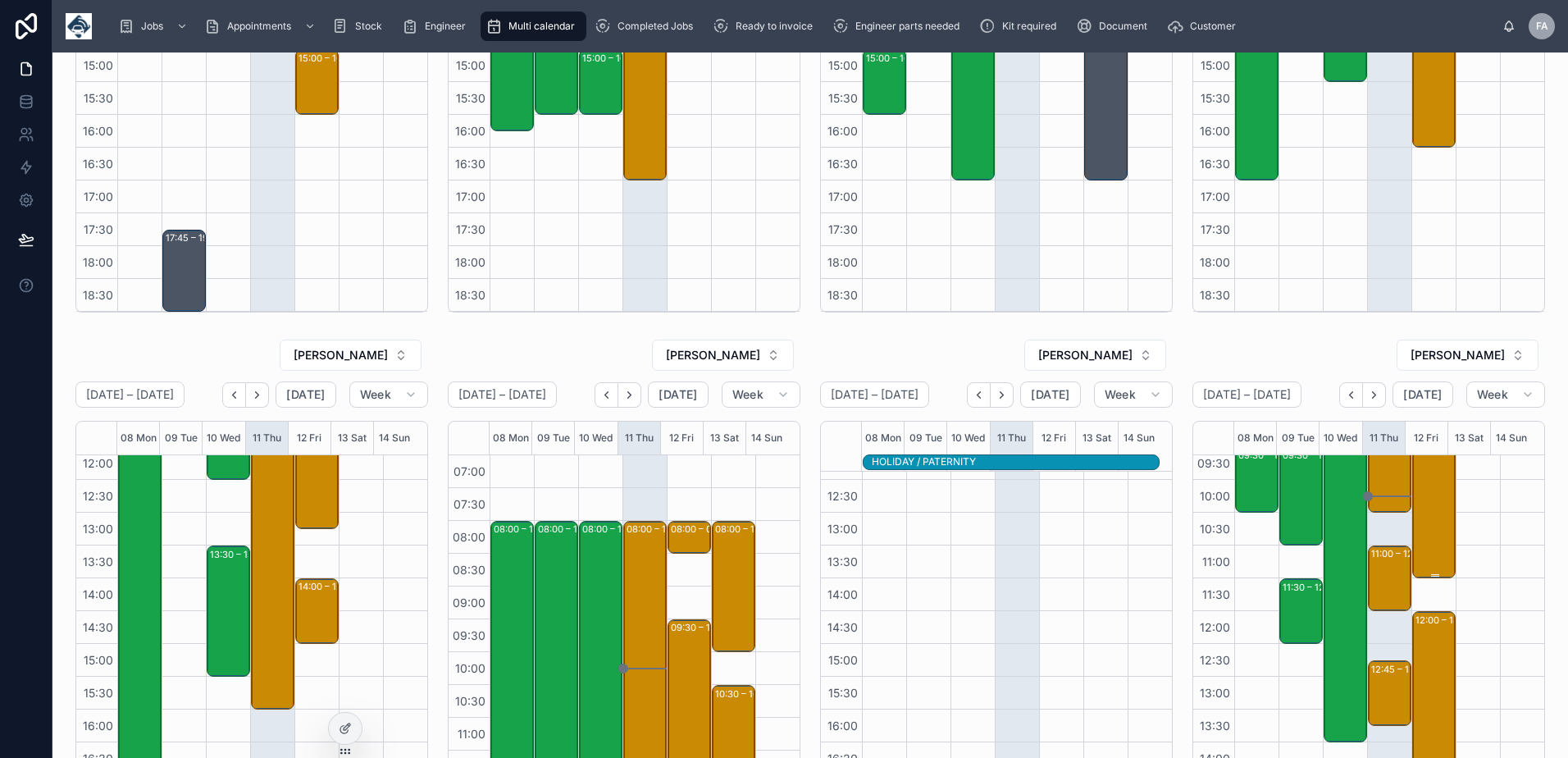
click at [1424, 512] on div "08:00 – 11:30 Woods Buildings Services Ltd T/A AA Woods - 00324331 - 2 X INSTAL…" at bounding box center [1435, 464] width 39 height 227
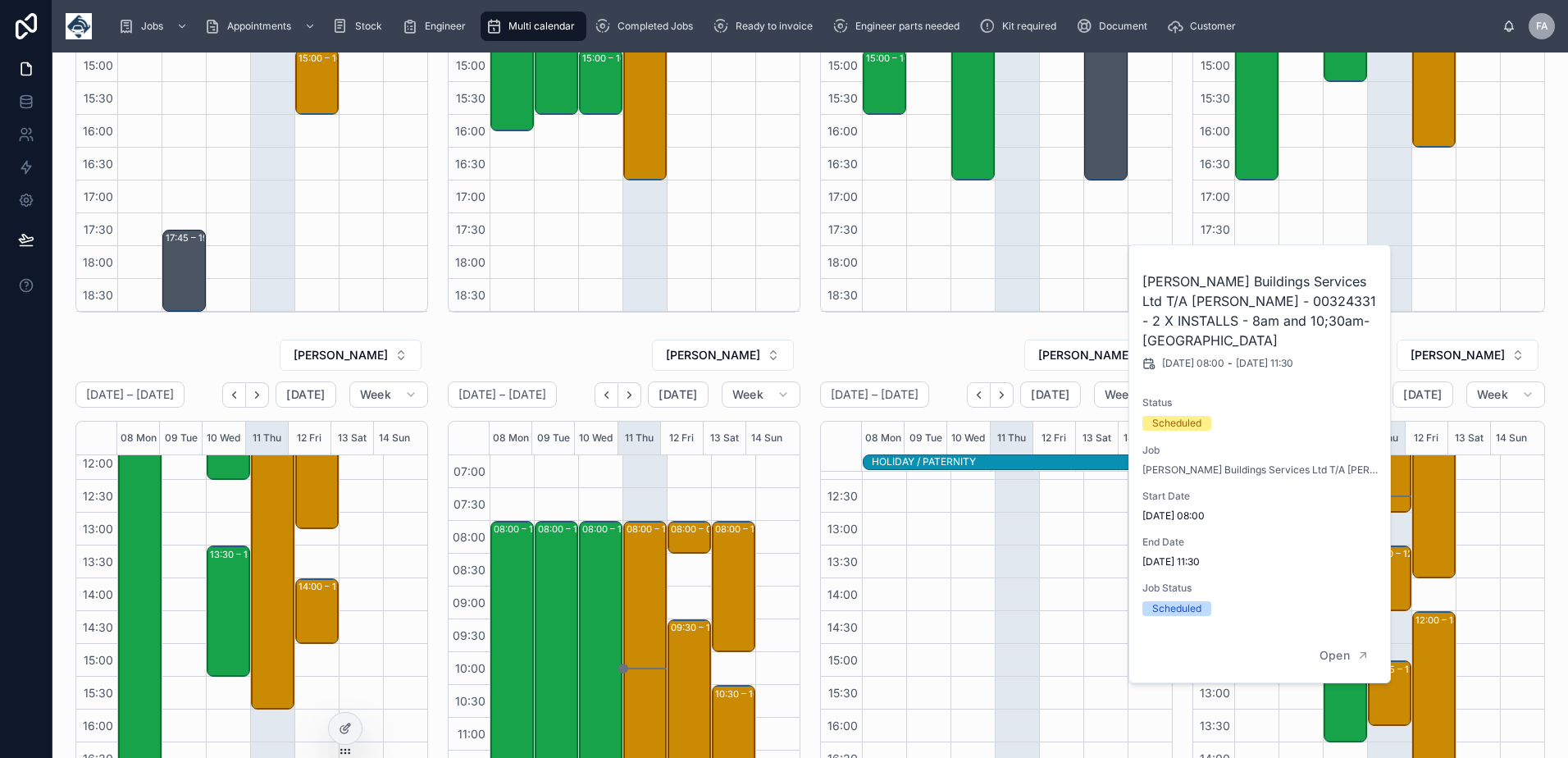
click at [1229, 299] on h2 "Woods Buildings Services Ltd T/A AA Woods - 00324331 - 2 X INSTALLS - 8am and 1…" at bounding box center [1260, 310] width 236 height 79
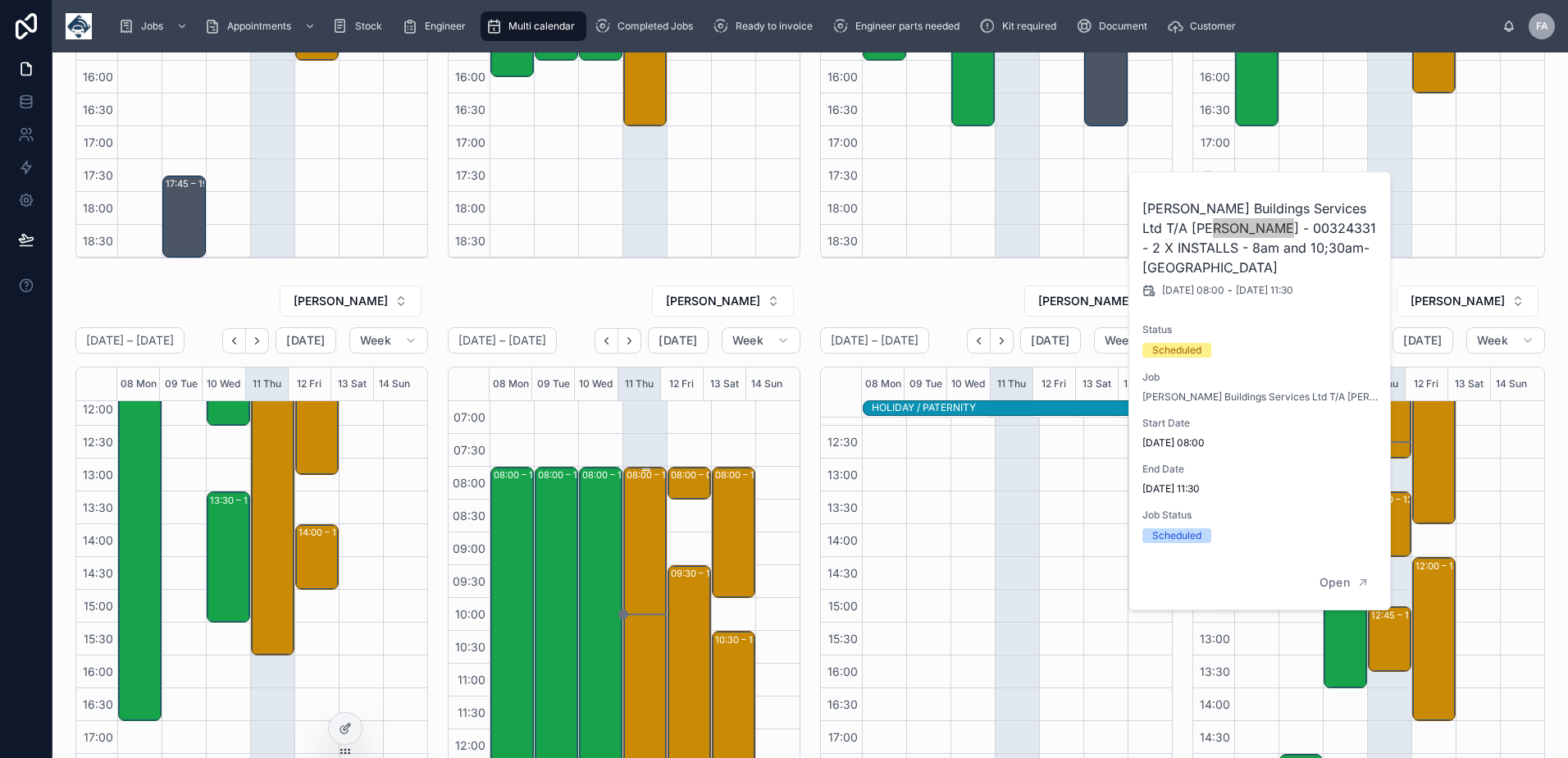
scroll to position [410, 0]
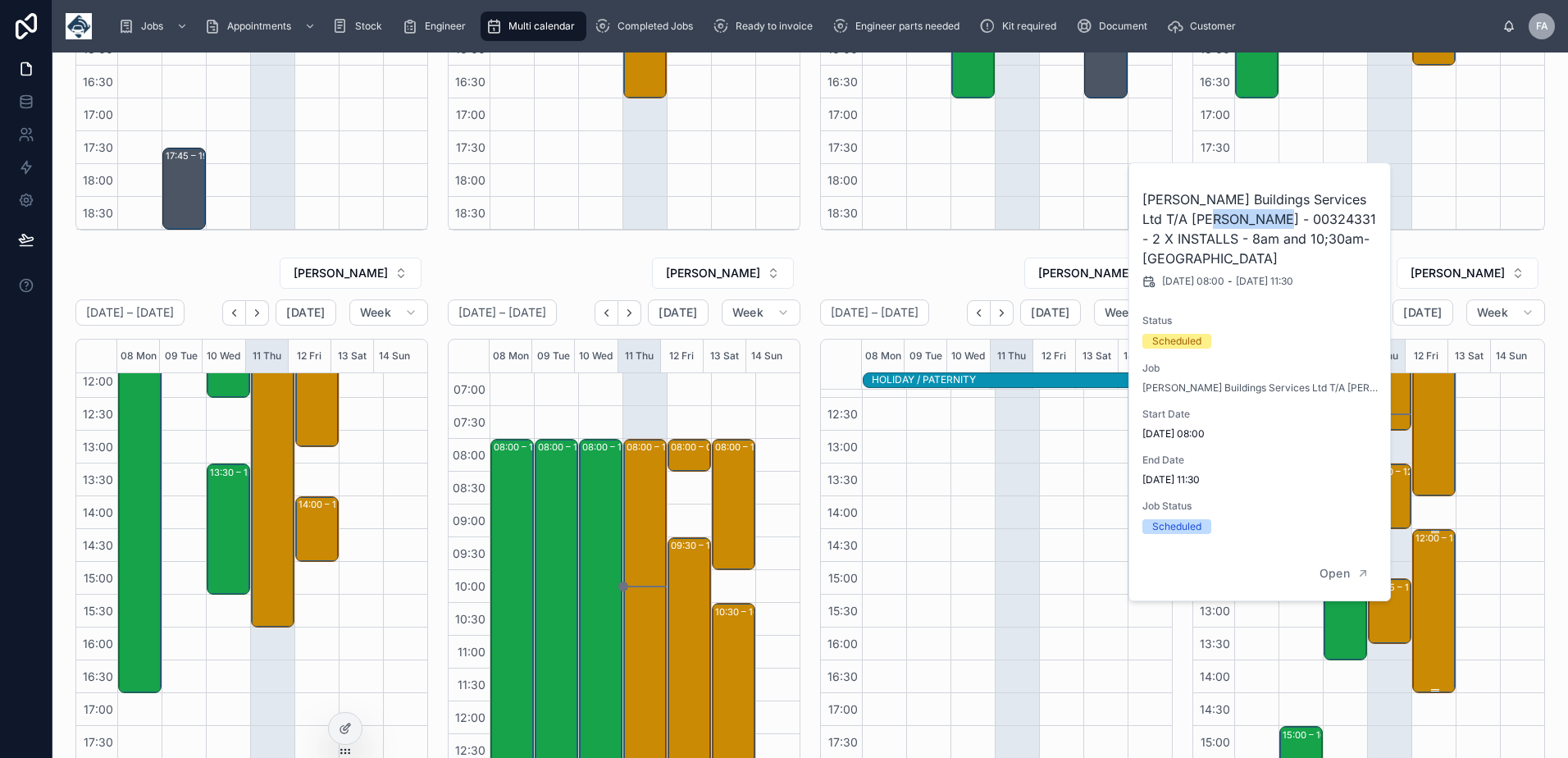
click at [1416, 565] on div "12:00 – 14:30 On Site Services (Commercial Building Maintenance & Project Manag…" at bounding box center [1435, 611] width 39 height 161
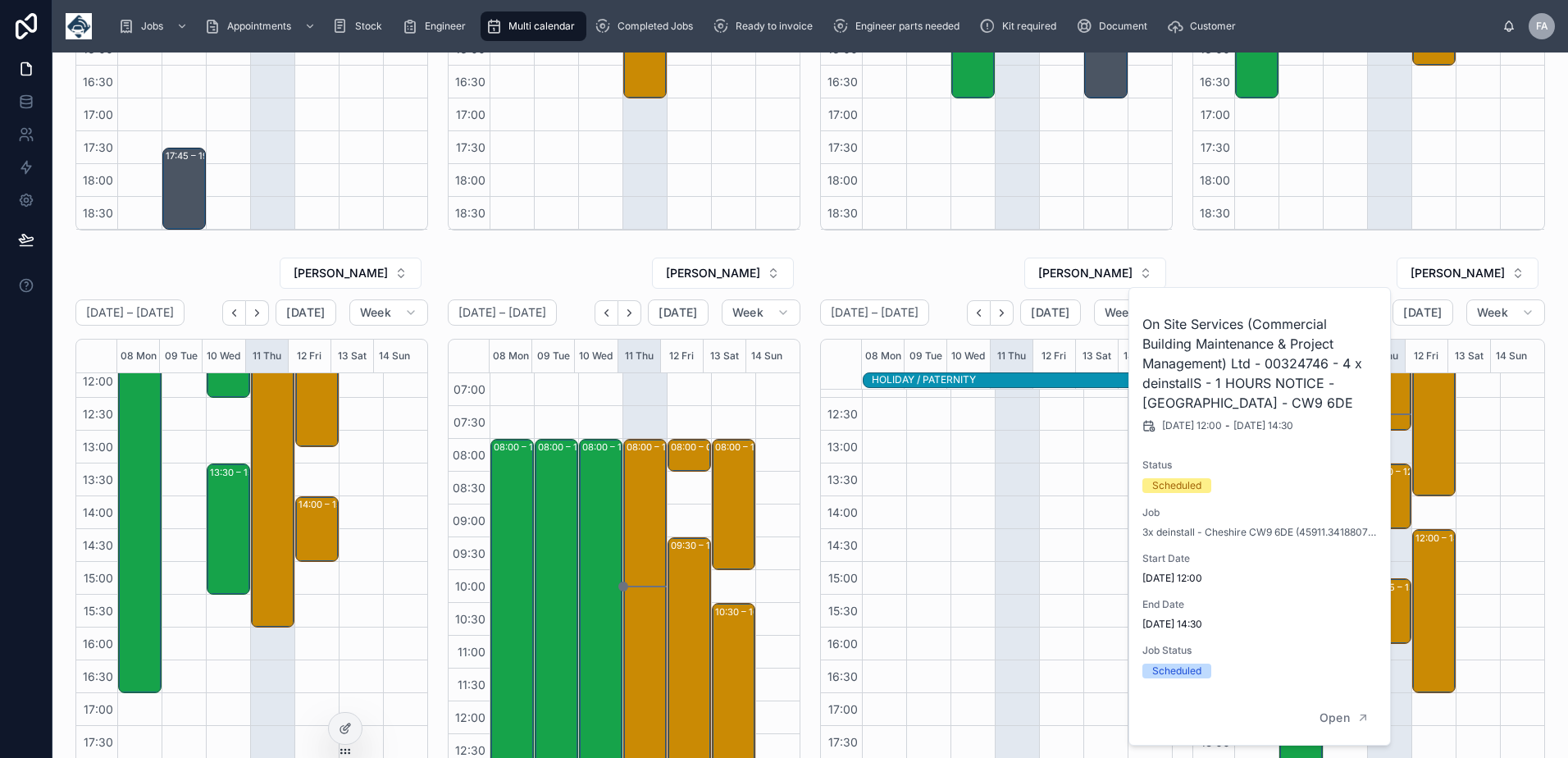
click at [1297, 365] on h2 "On Site Services (Commercial Building Maintenance & Project Management) Ltd - 0…" at bounding box center [1260, 363] width 236 height 98
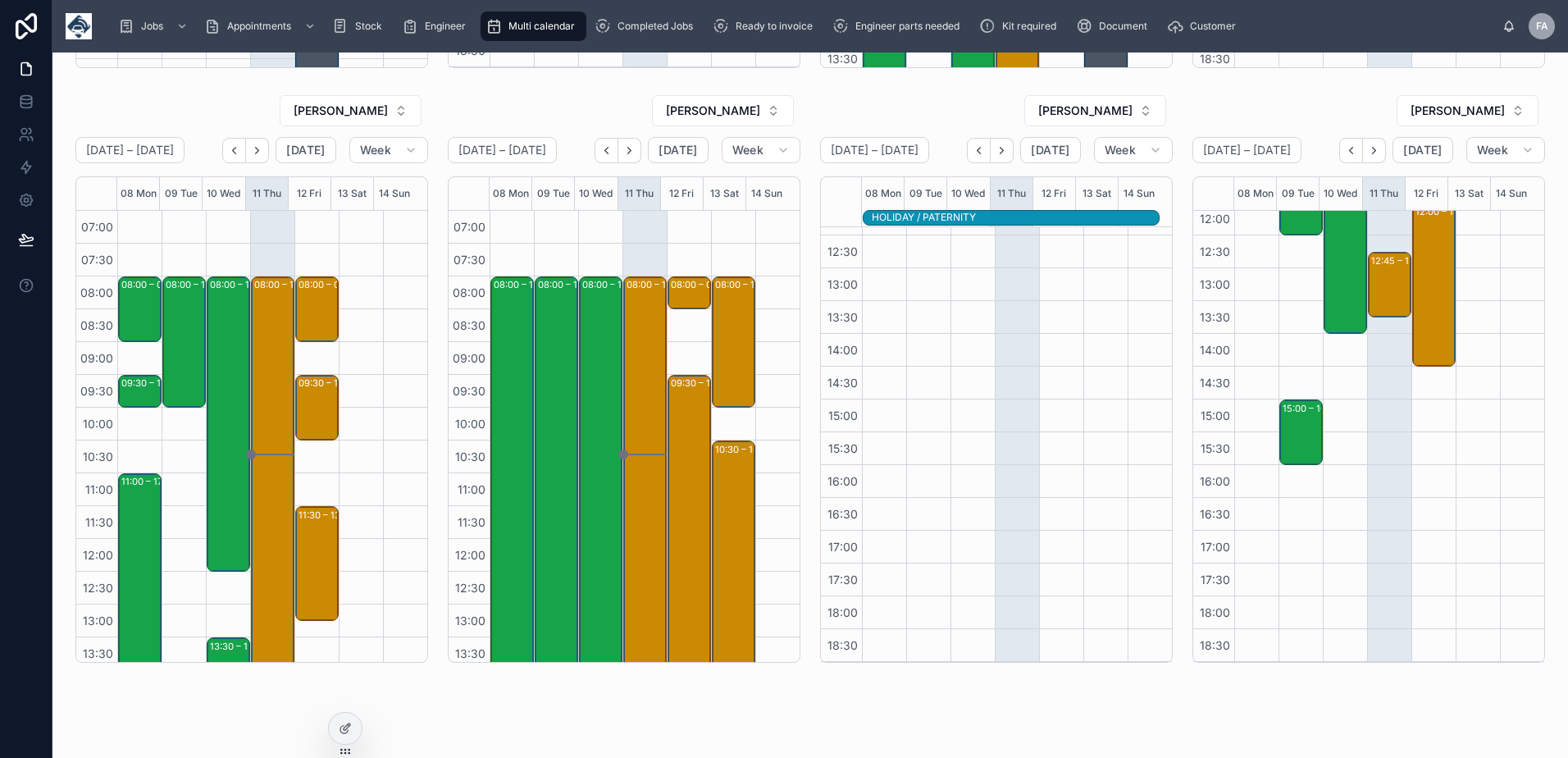
scroll to position [574, 0]
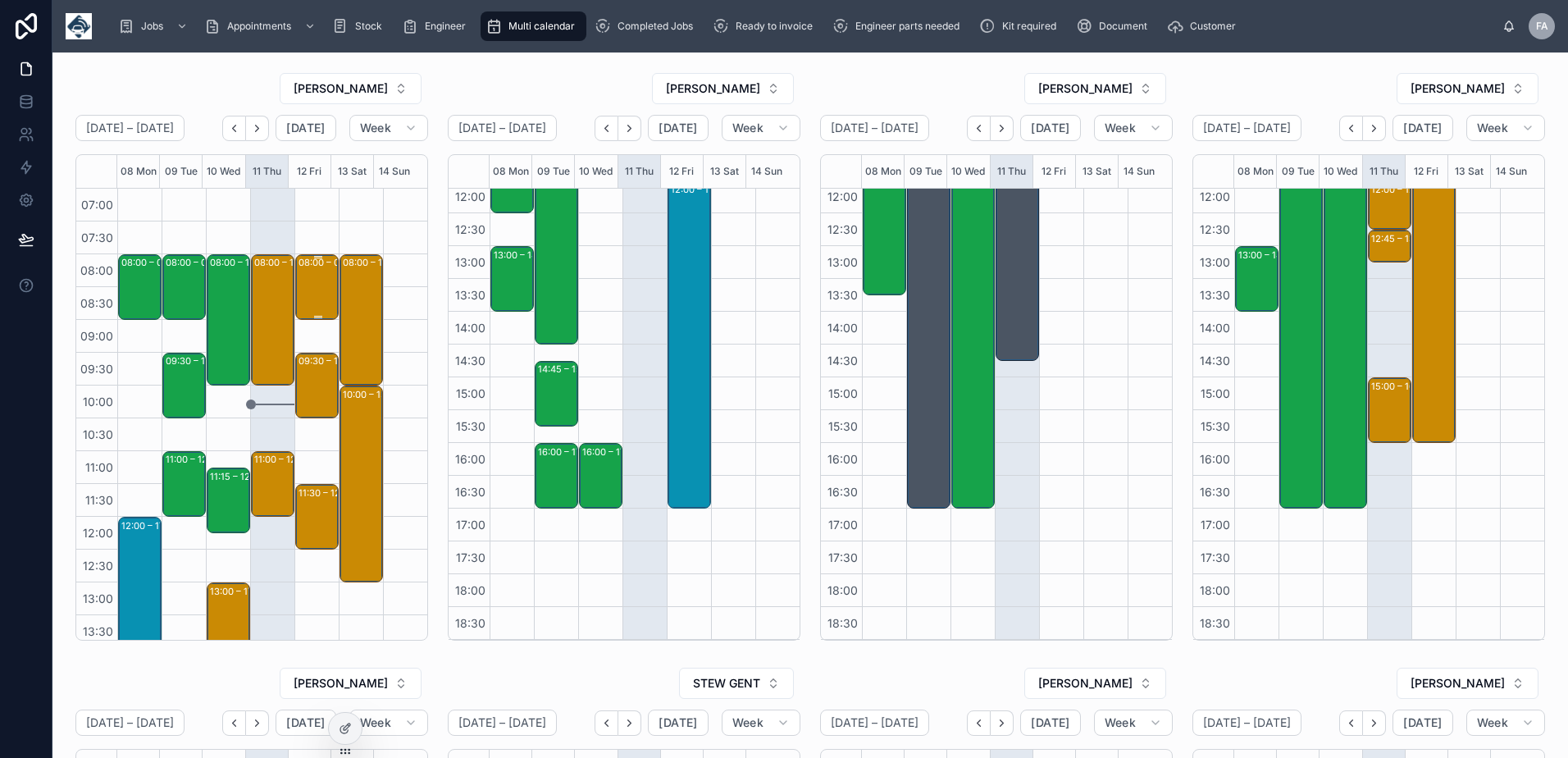
click at [315, 271] on div "08:00 – 09:00" at bounding box center [331, 262] width 65 height 16
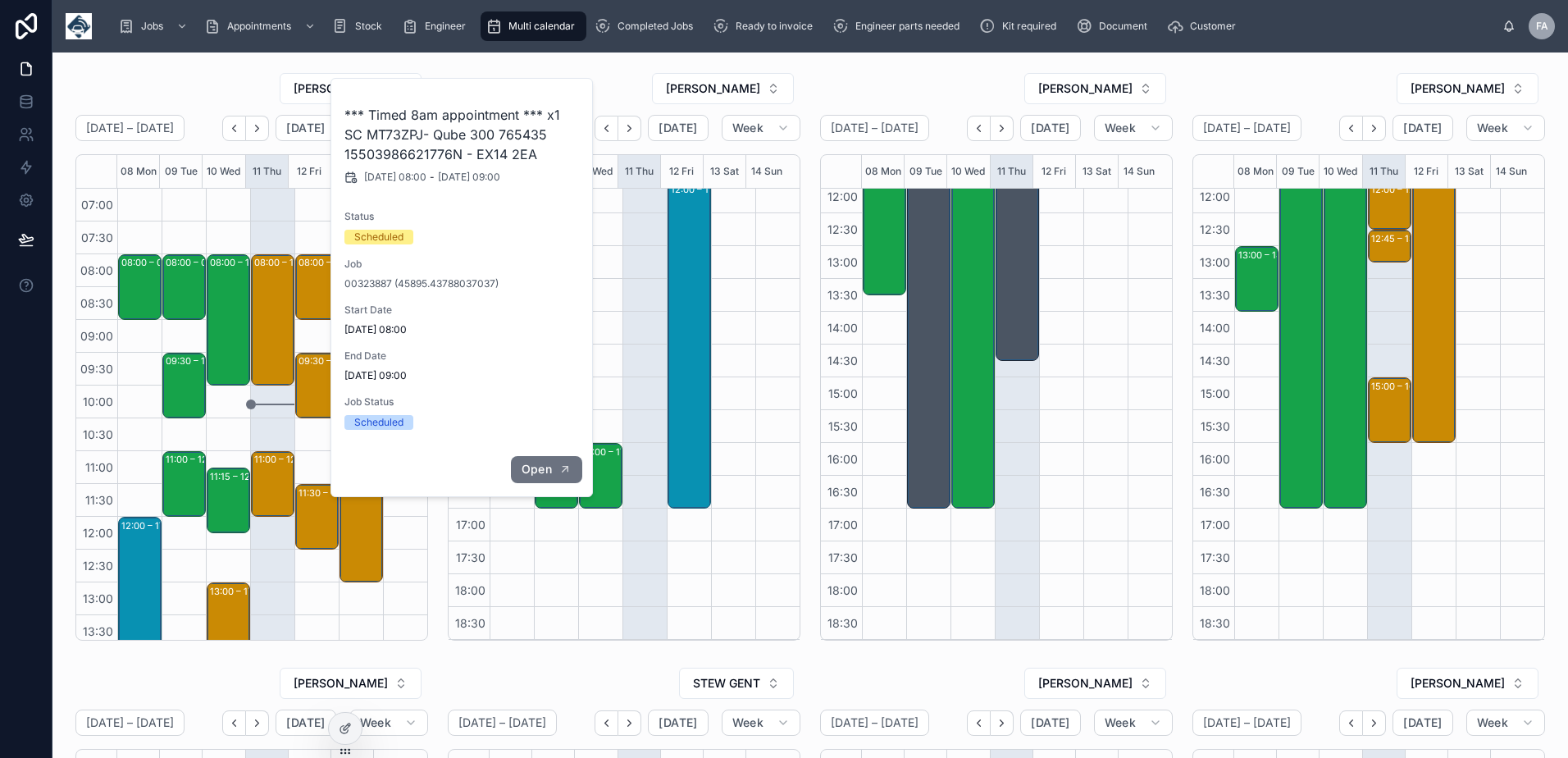
click at [553, 479] on button "Open" at bounding box center [546, 470] width 71 height 27
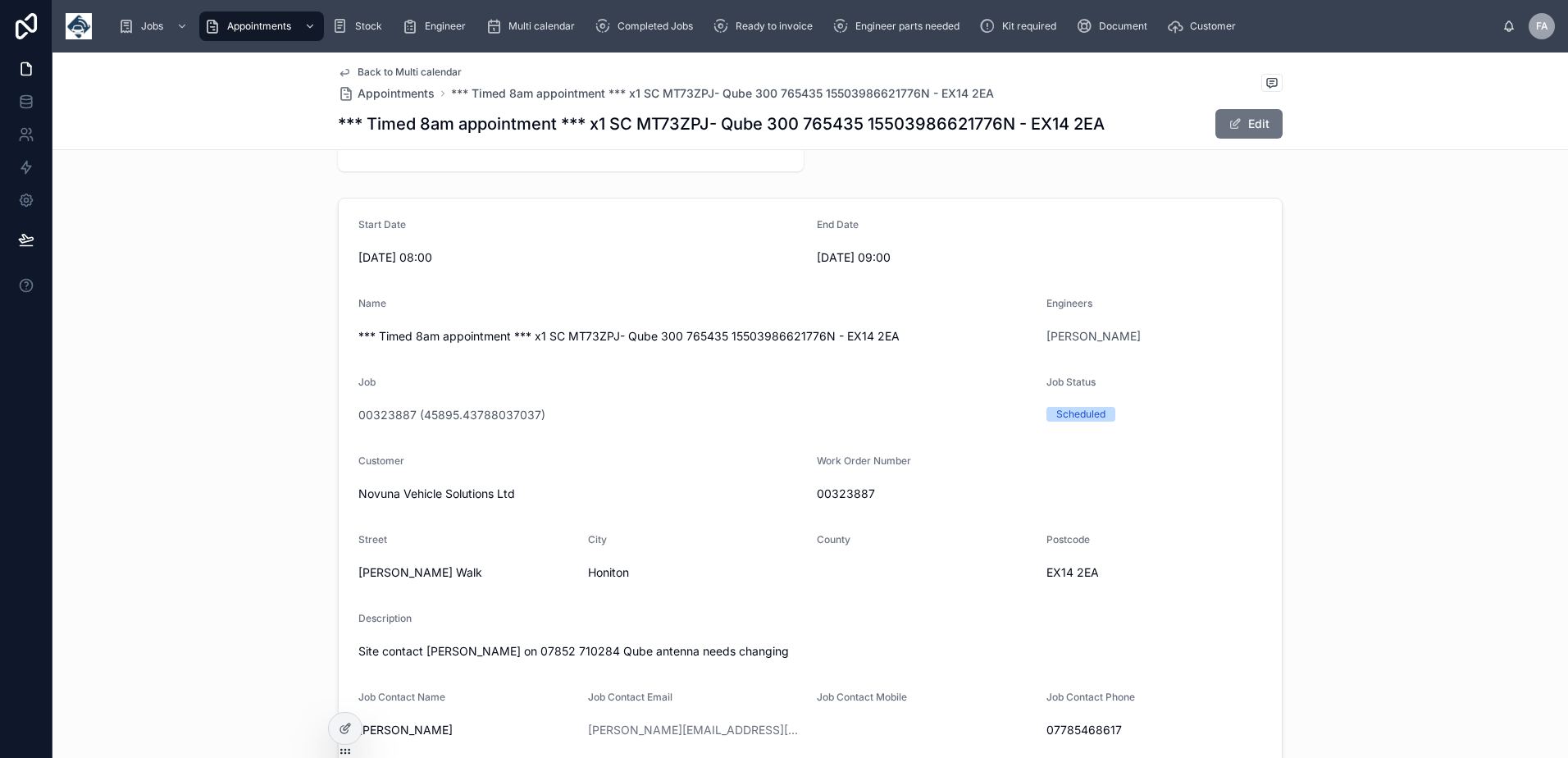
scroll to position [164, 0]
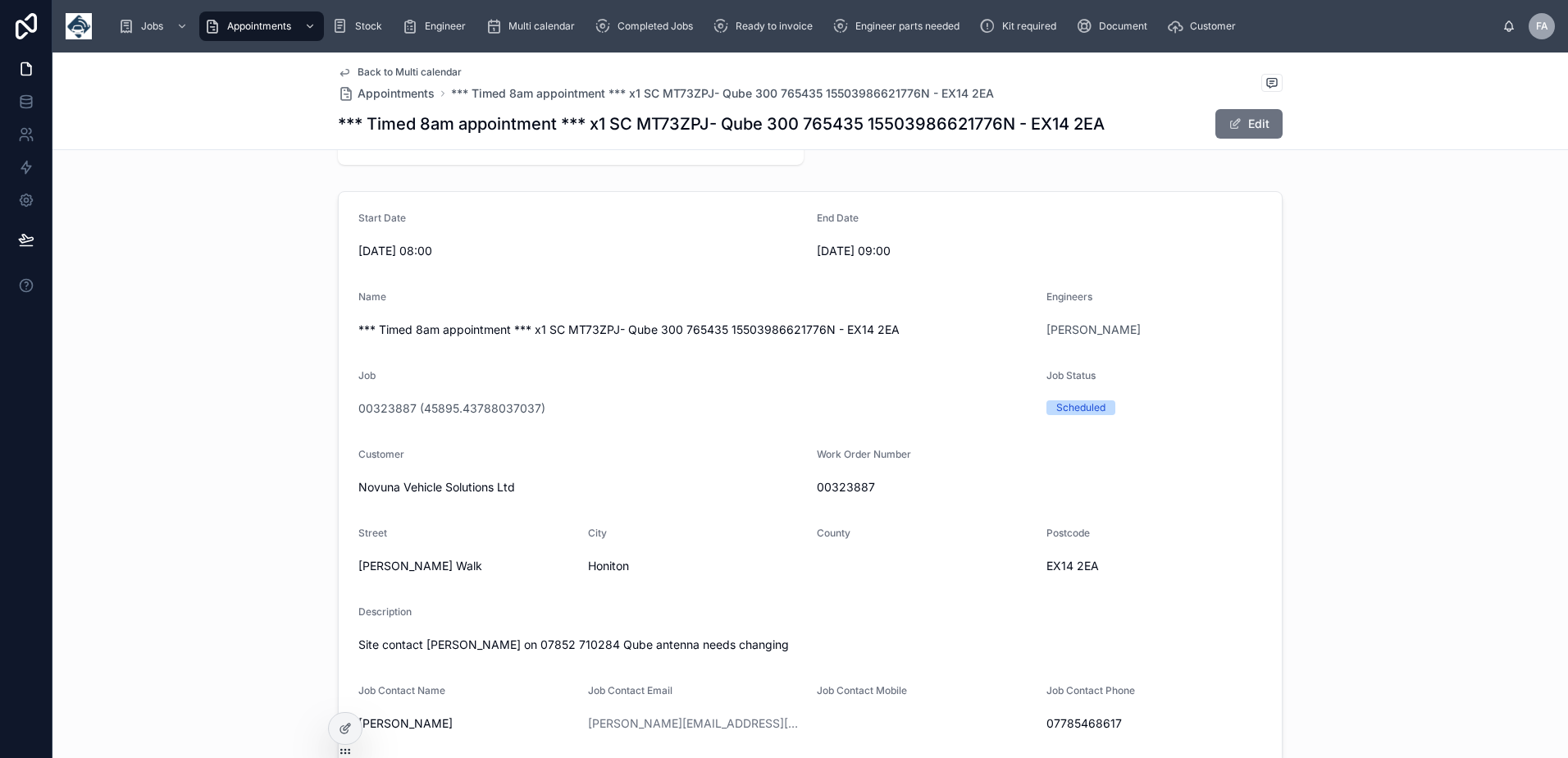
click at [834, 484] on span "00323887" at bounding box center [1039, 486] width 446 height 16
copy span "00323887"
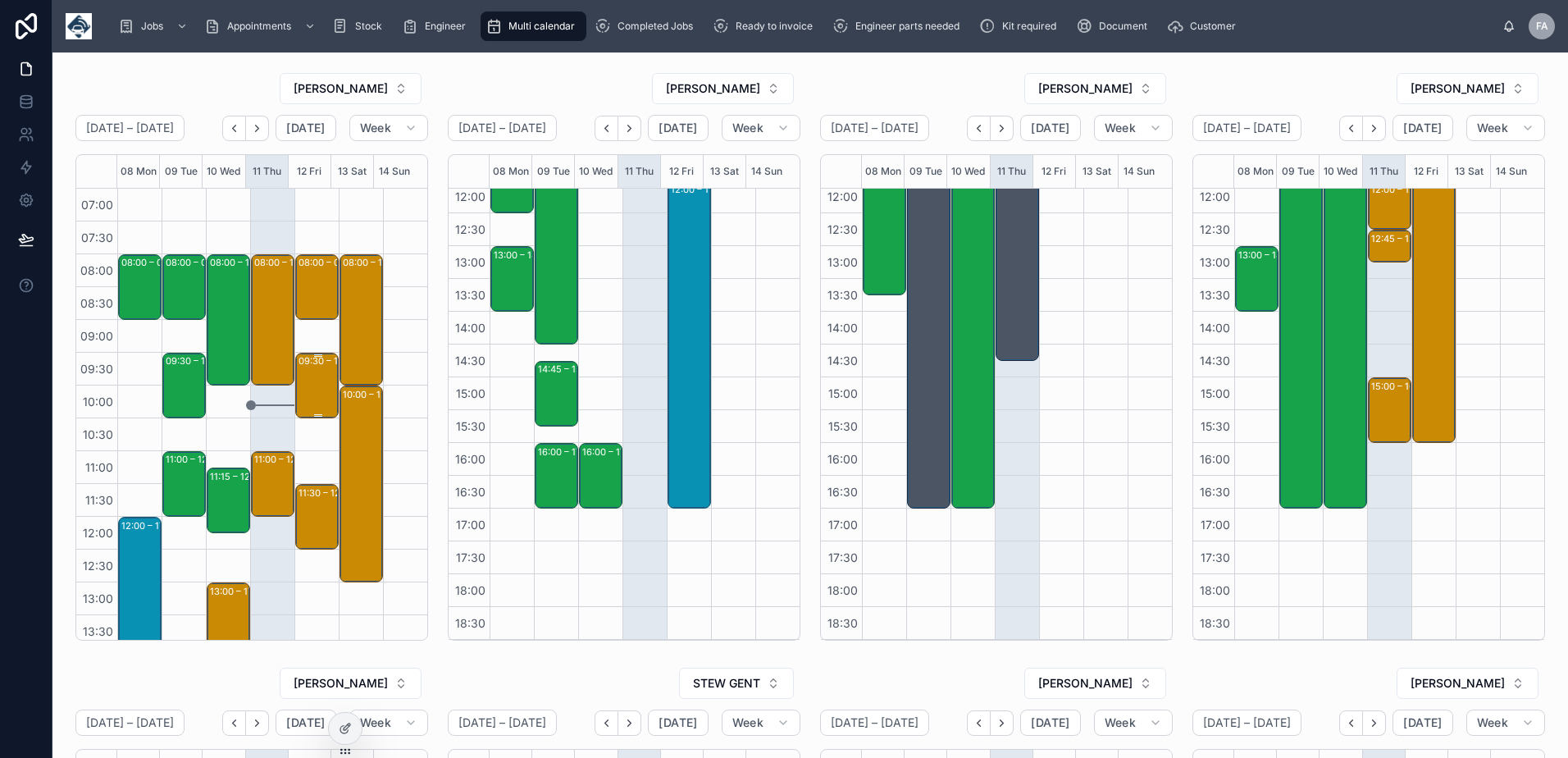
click at [303, 384] on div "09:30 – 10:30 Creedy Carver Ltd - 00323894 - 1X Repair - WF24 ECC 765460 155039…" at bounding box center [318, 386] width 39 height 63
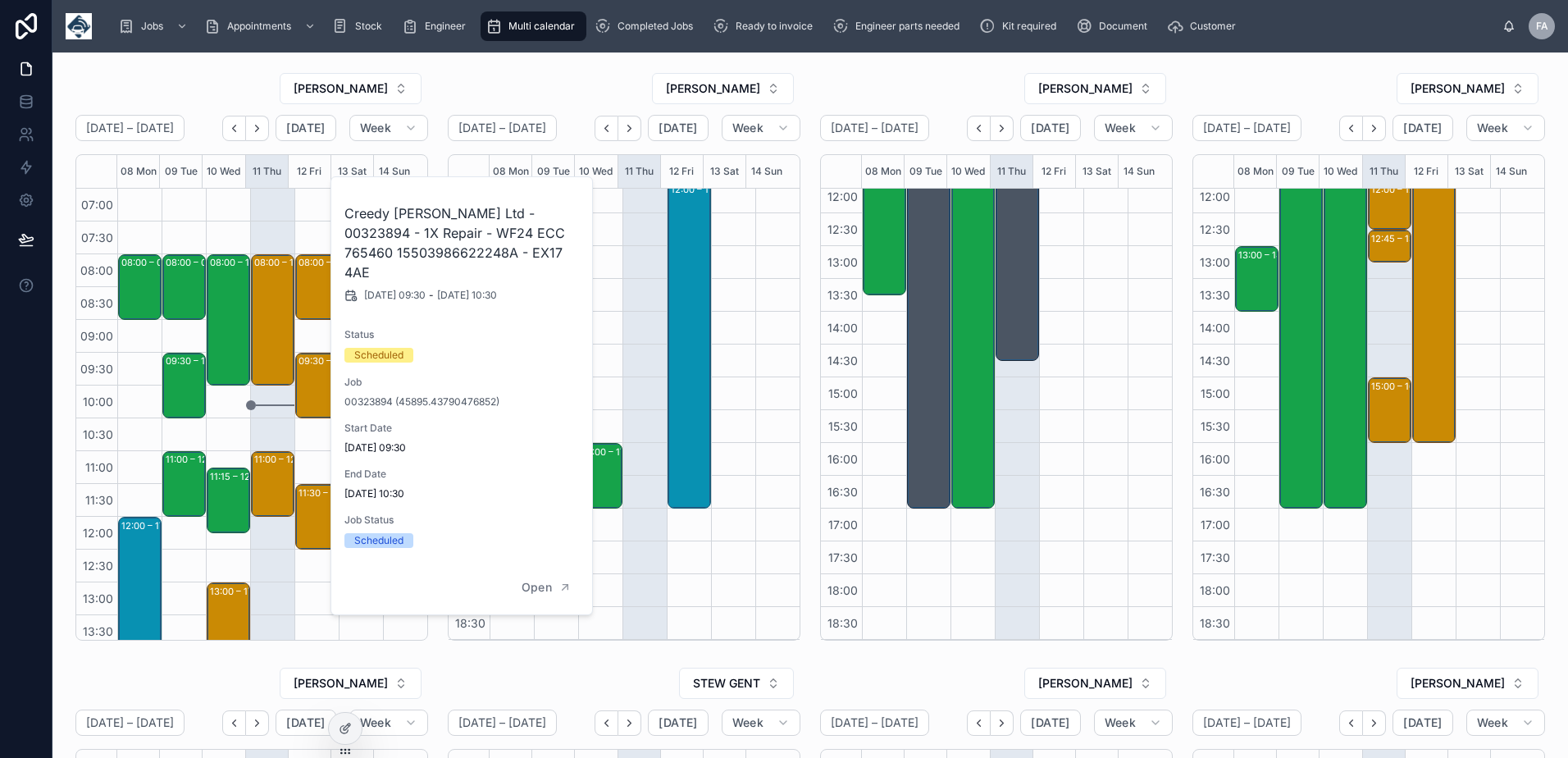
click at [502, 213] on h2 "Creedy Carver Ltd - 00323894 - 1X Repair - WF24 ECC 765460 15503986622248A - EX…" at bounding box center [462, 242] width 236 height 79
copy h2 "00323894"
click at [268, 223] on div "08:00 – 10:00 Prolius Limited - 00324109 - 8AM TIMED ARRIVAL - 2 X INSTALLS - N…" at bounding box center [272, 582] width 44 height 788
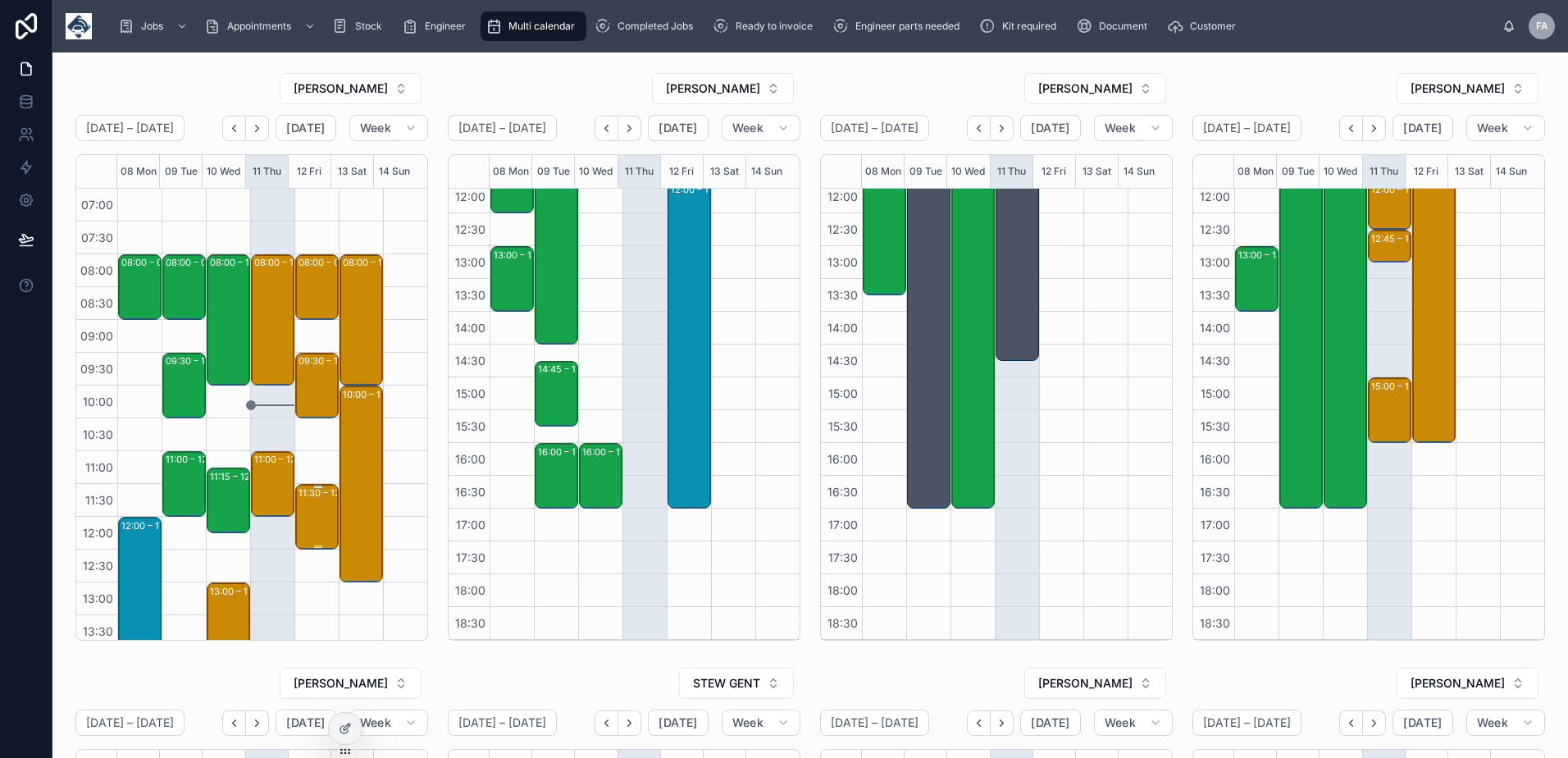
click at [304, 525] on div "11:30 – 12:30 Novuna Vehicle Solutions Ltd - 00323932 - 1 x repair LN24UVM - EX…" at bounding box center [318, 517] width 39 height 63
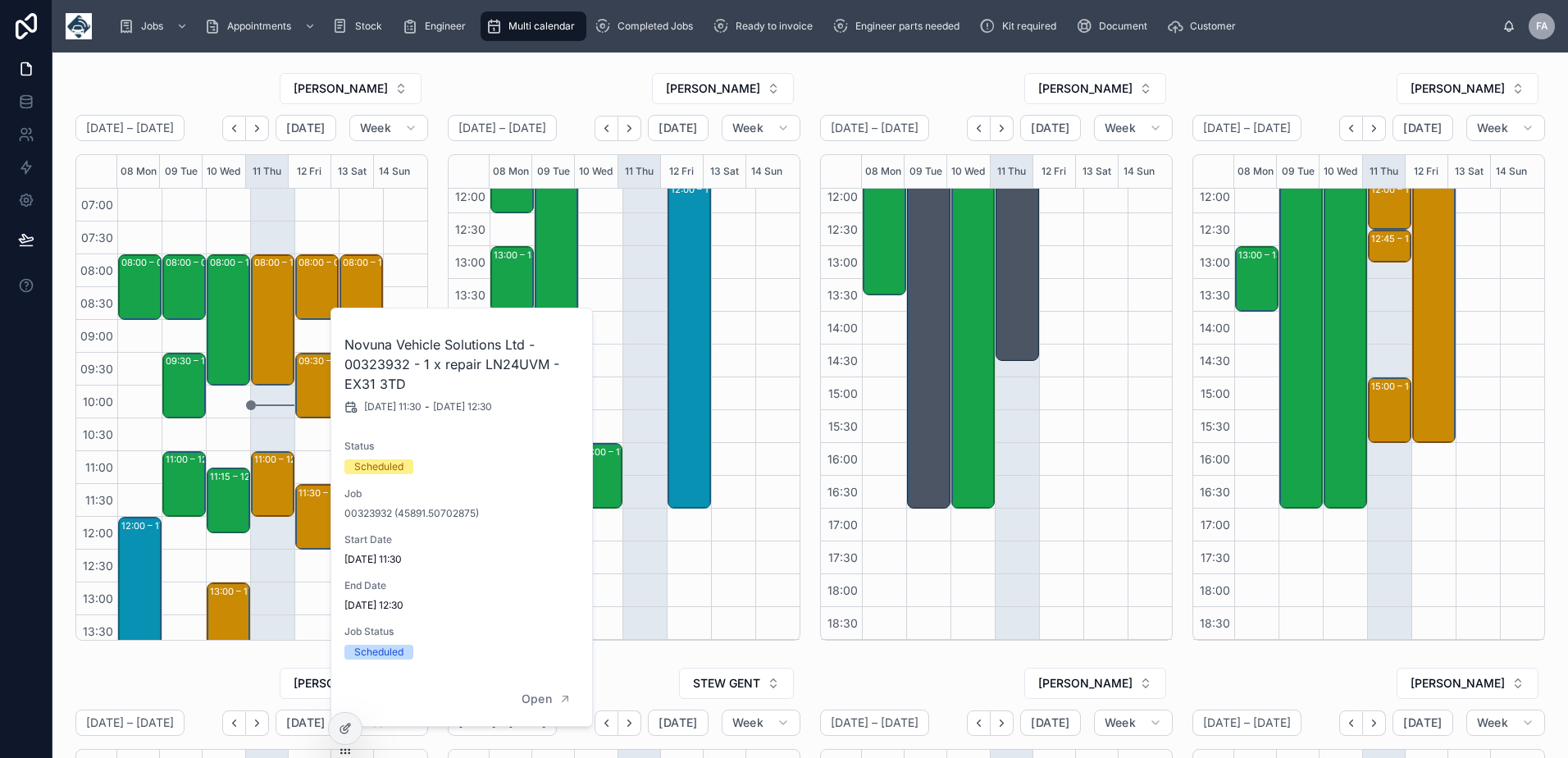
click at [382, 369] on h2 "Novuna Vehicle Solutions Ltd - 00323932 - 1 x repair LN24UVM - EX31 3TD" at bounding box center [462, 365] width 236 height 59
copy h2 "00323932"
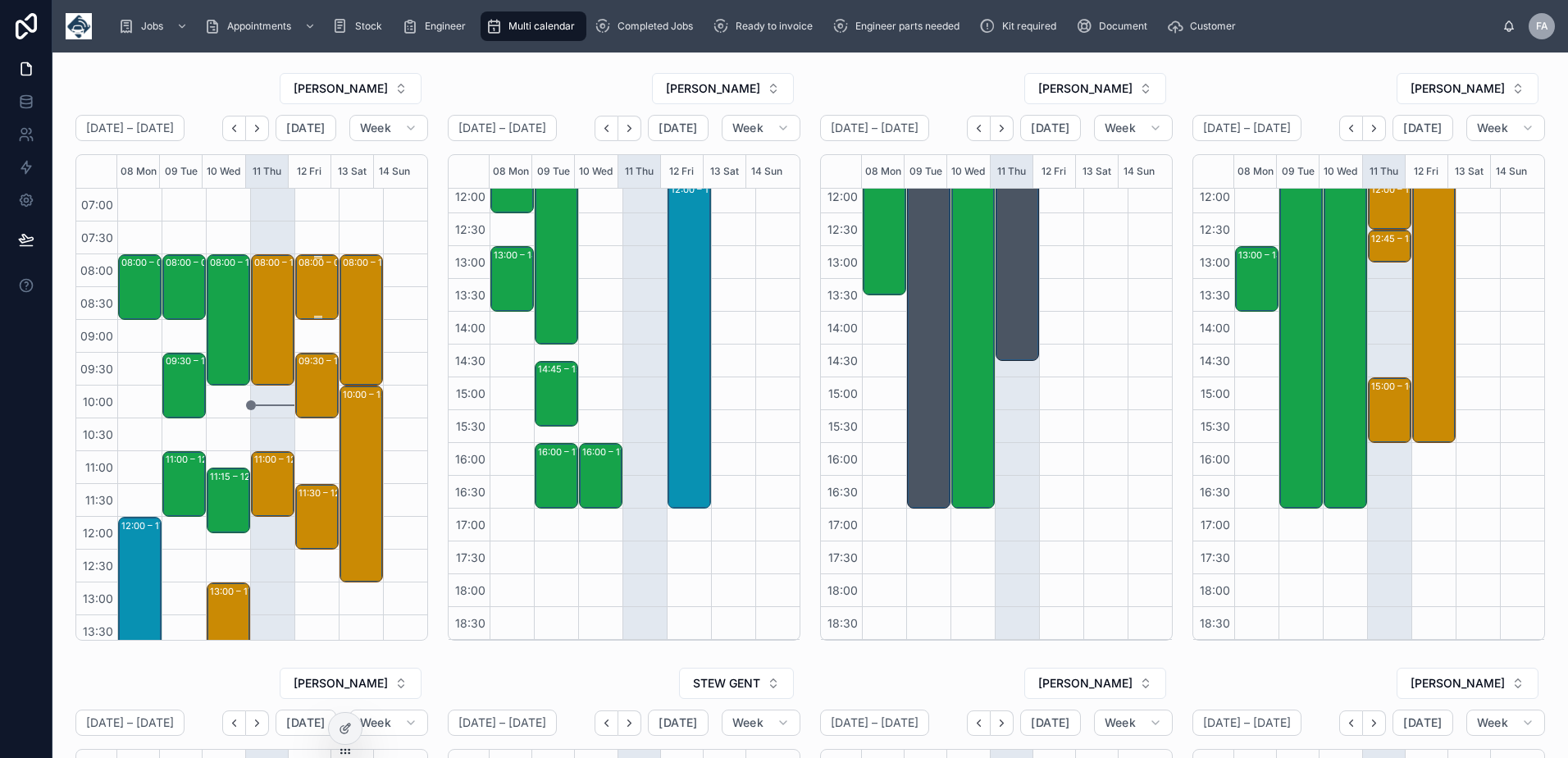
click at [310, 285] on div "08:00 – 09:00 *** Timed 8am appointment *** x1 SC MT73ZPJ- Qube 300 765435 1550…" at bounding box center [318, 288] width 39 height 63
click at [303, 265] on div "08:00 – 09:00" at bounding box center [331, 262] width 65 height 16
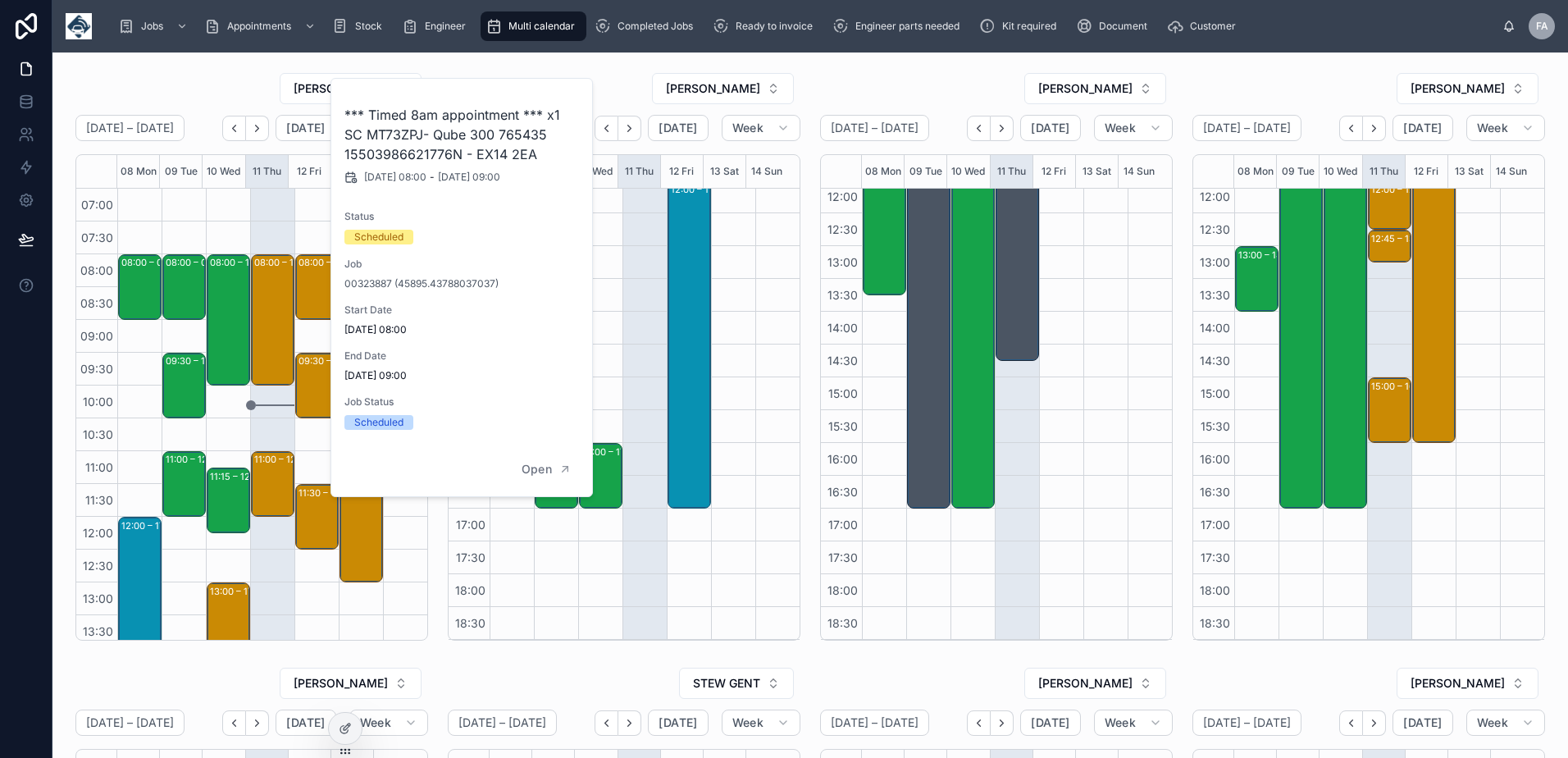
click at [381, 144] on h2 "*** Timed 8am appointment *** x1 SC MT73ZPJ- Qube 300 765435 15503986621776N - …" at bounding box center [462, 135] width 236 height 59
copy h2 "MT73ZPJ"
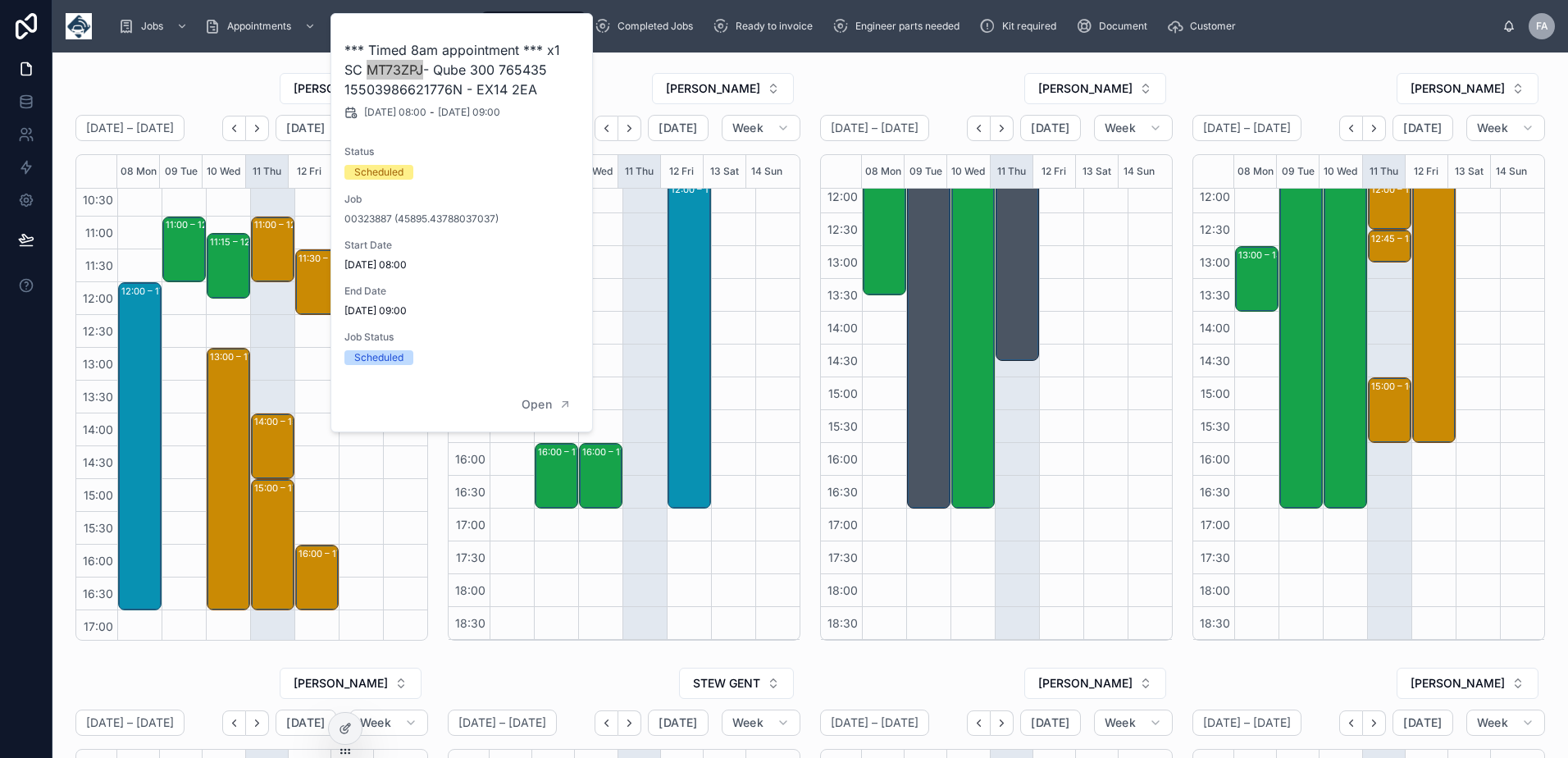
scroll to position [328, 0]
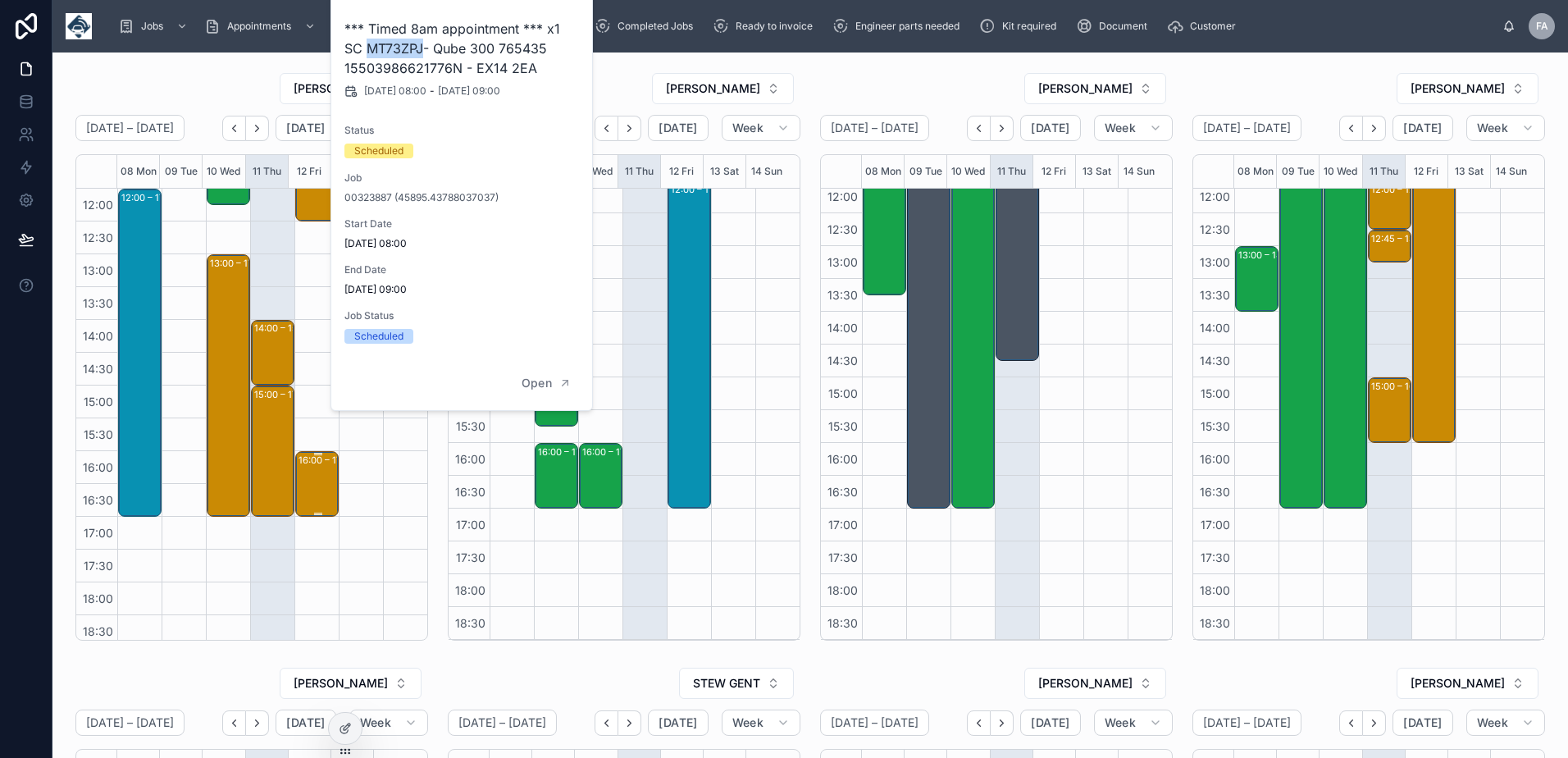
click at [315, 492] on div "16:00 – 17:00 *** 4pm attendance *** City Electrical Factors Ltd - 1X Repair - …" at bounding box center [318, 484] width 39 height 63
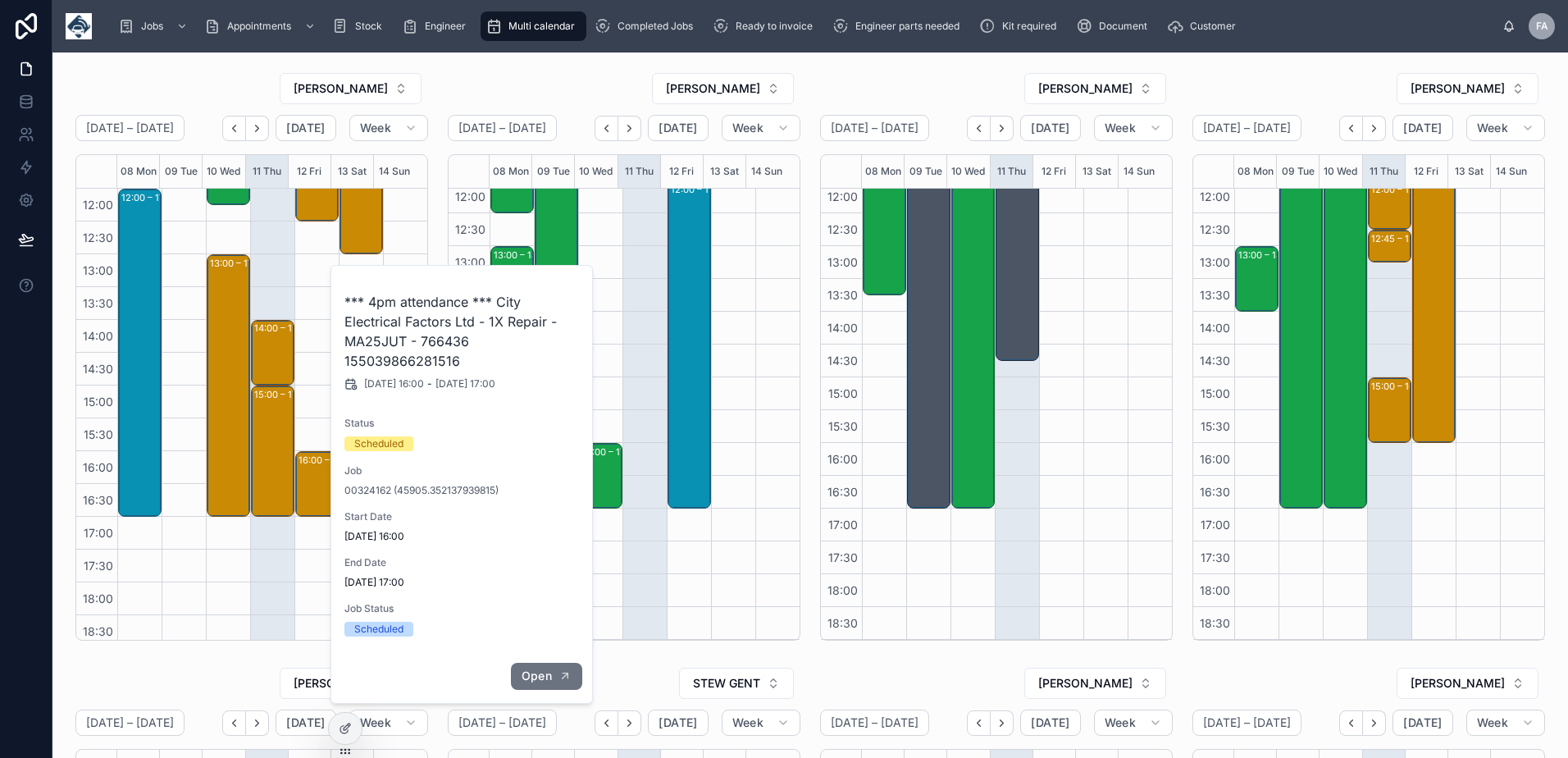
click at [547, 675] on span "Open" at bounding box center [537, 675] width 30 height 14
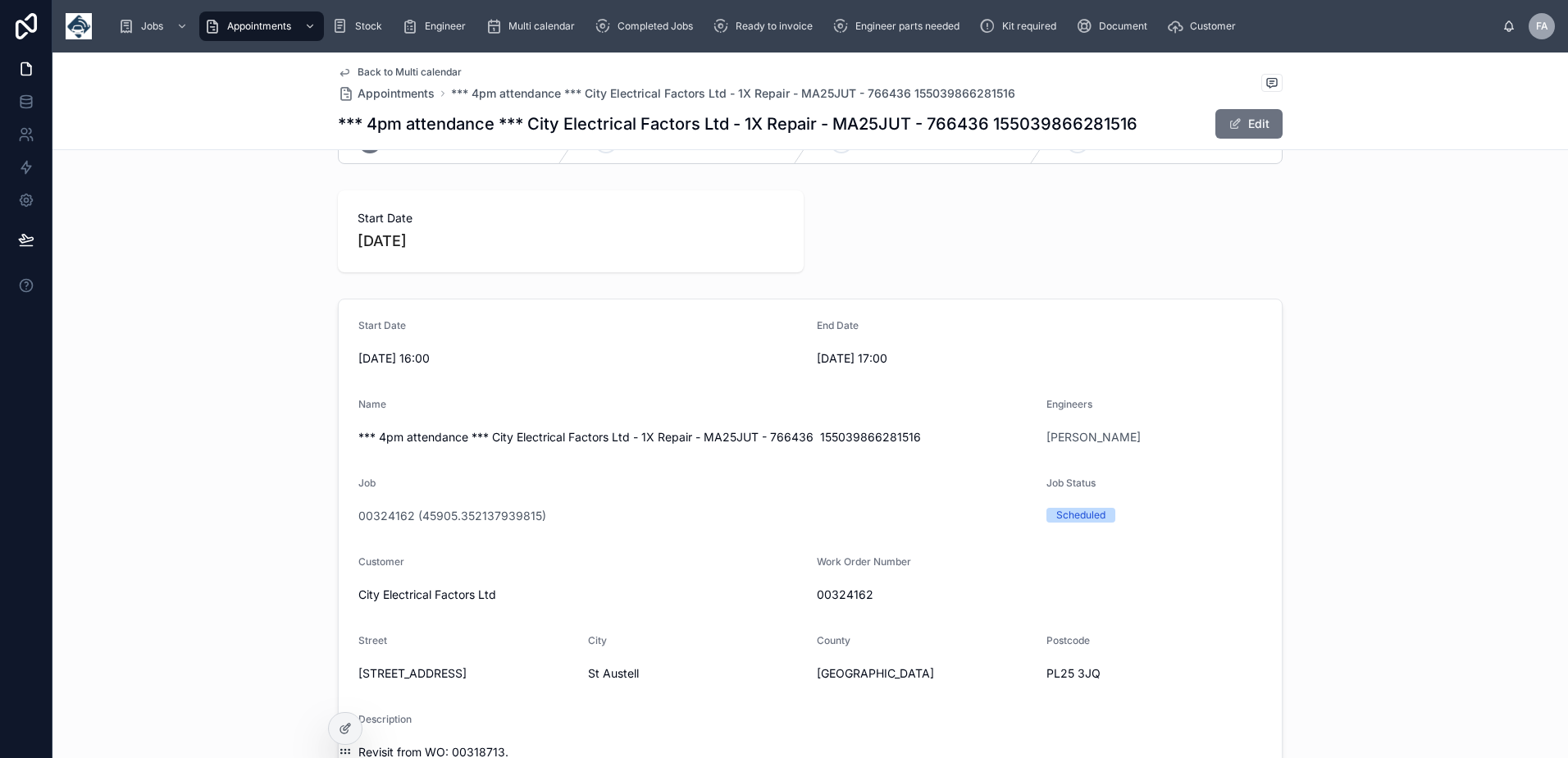
scroll to position [82, 0]
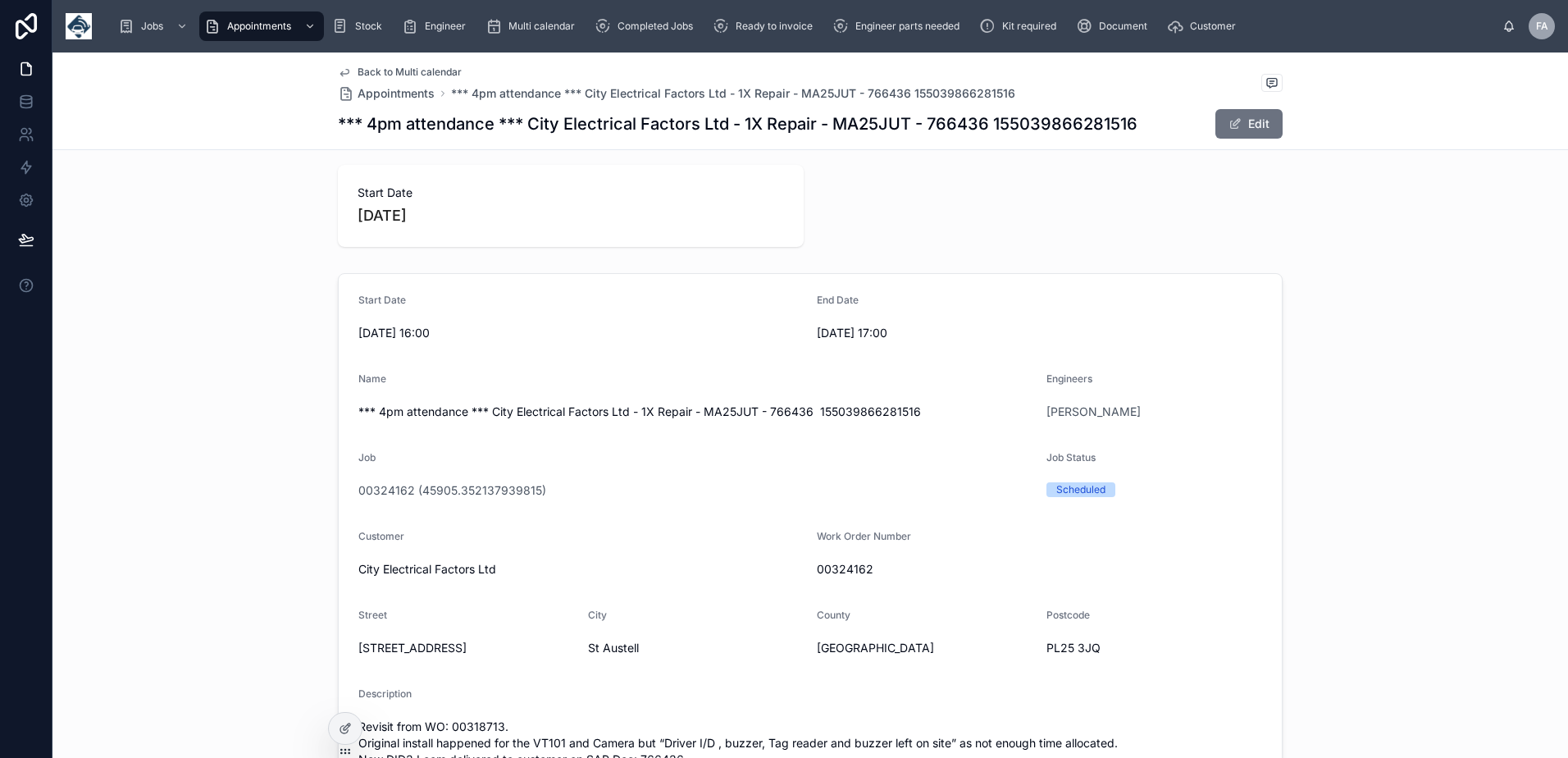
click at [861, 578] on div "00324162" at bounding box center [1039, 568] width 446 height 26
copy span "00324162"
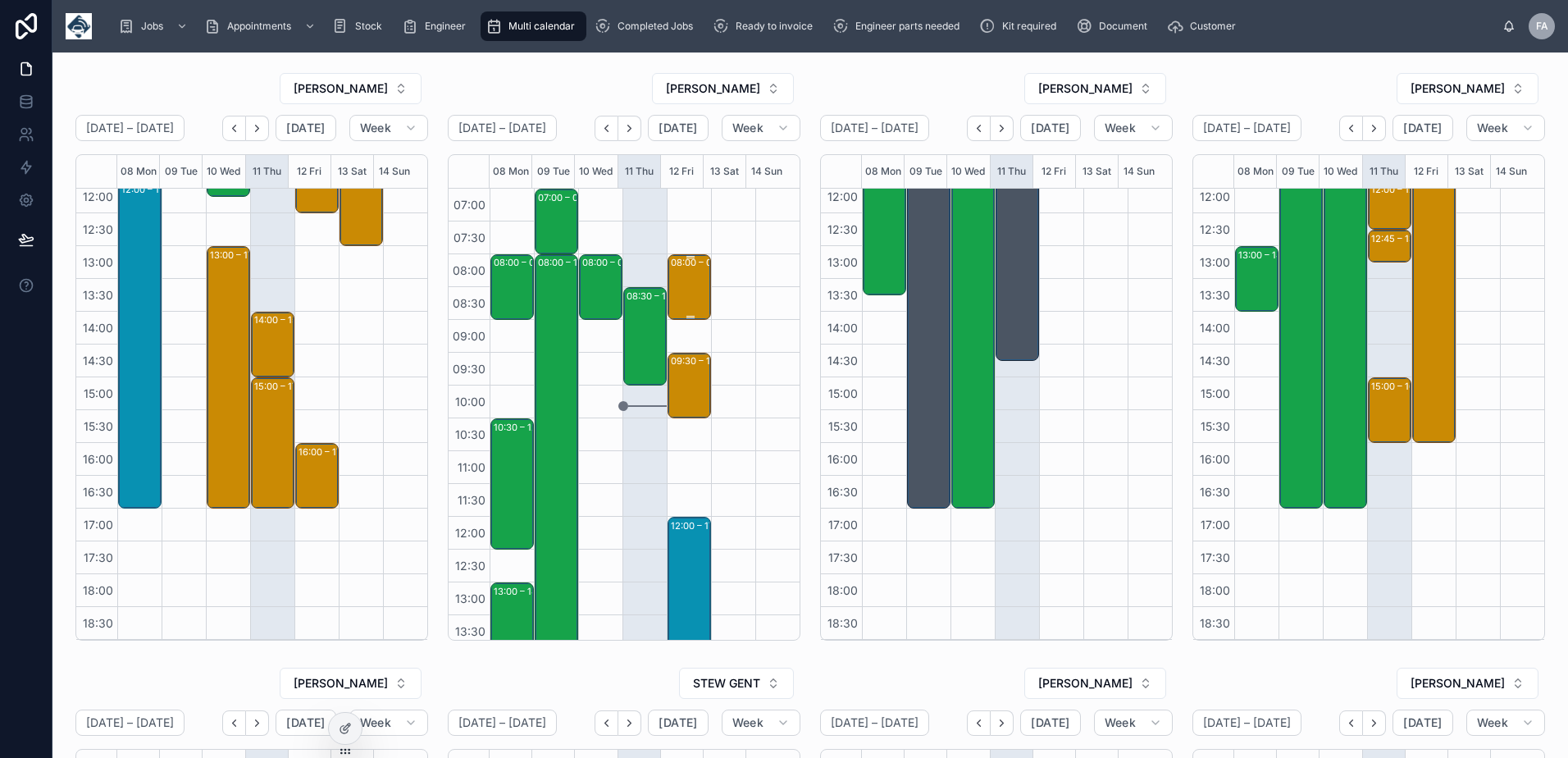
click at [671, 278] on div "08:00 – 09:00 G4S Investigation Solutions (UK) Ltd - 00324290 - 1 x service cal…" at bounding box center [690, 288] width 39 height 63
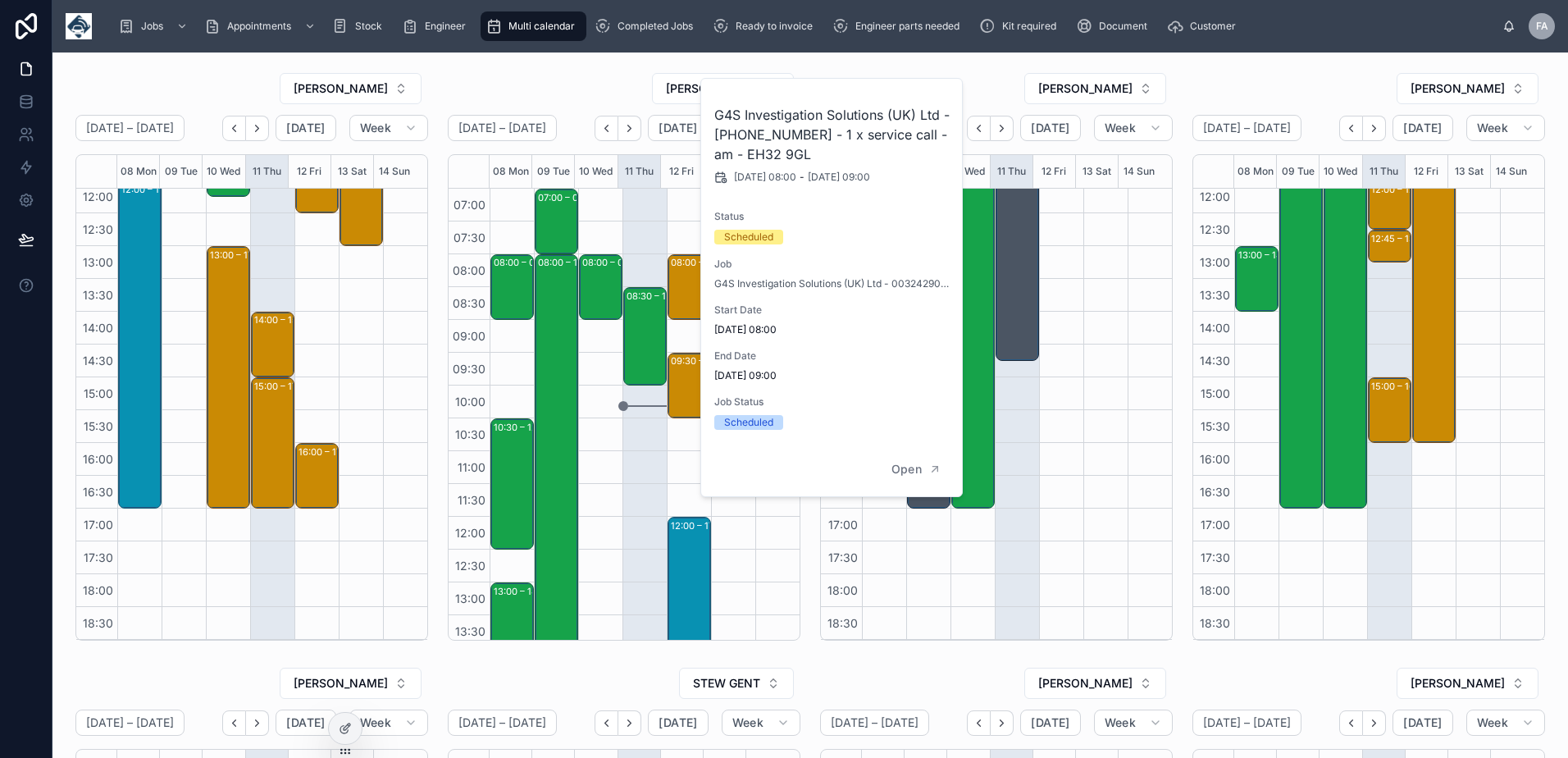
click at [748, 138] on h2 "G4S Investigation Solutions (UK) Ltd - 00324290 - 1 x service call - am - EH32 …" at bounding box center [832, 135] width 236 height 59
copy h2 "00324290"
click at [639, 209] on div "08:30 – 10:00 Historic Environment Scotland - 1 X SVC CALL - timed 8.30am - PA3…" at bounding box center [644, 582] width 44 height 788
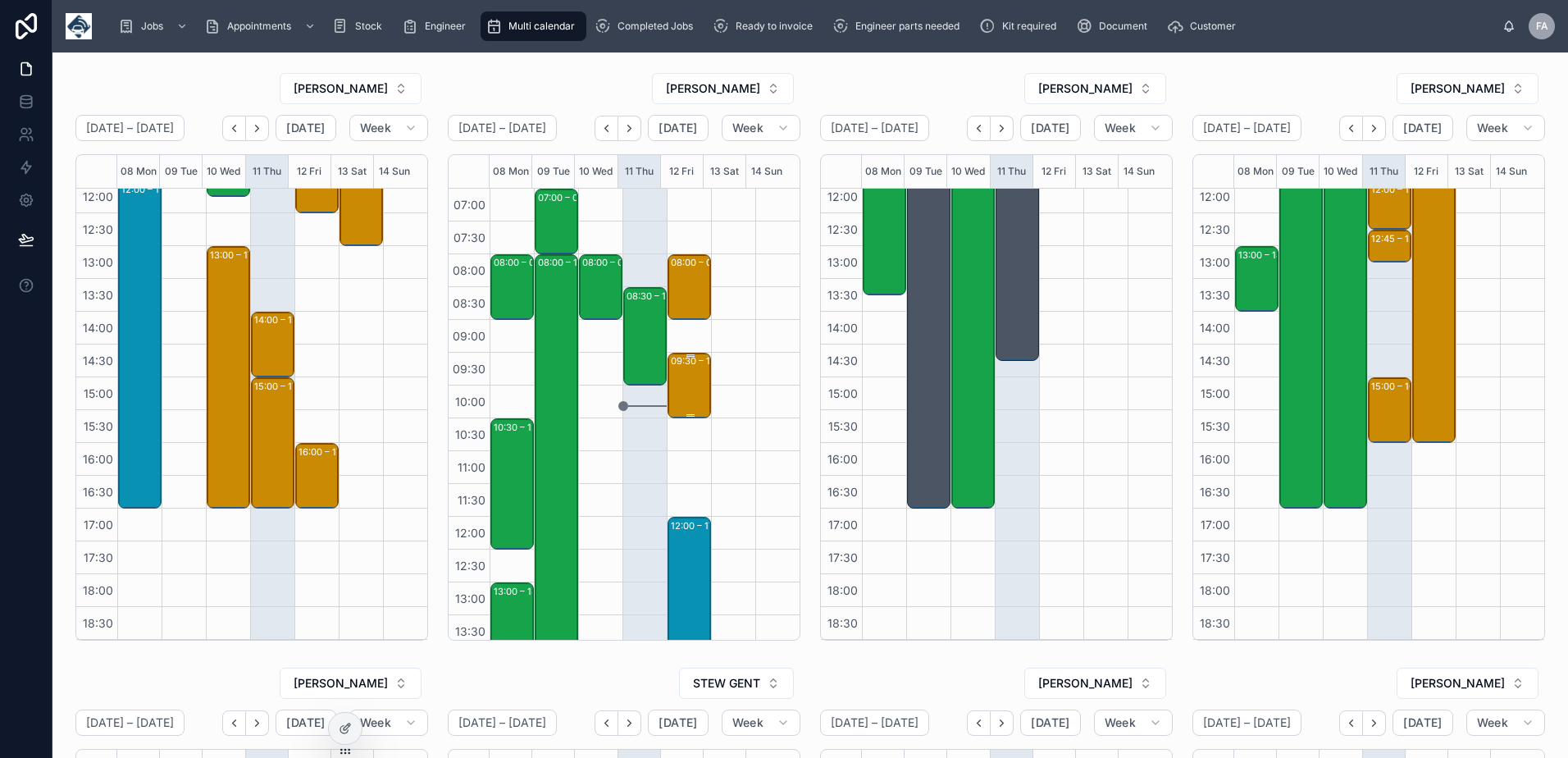
click at [688, 391] on div "09:30 – 10:30 A G Wilson Civil Engineering - 1x New Installation - TIMED 10.30A…" at bounding box center [690, 386] width 39 height 63
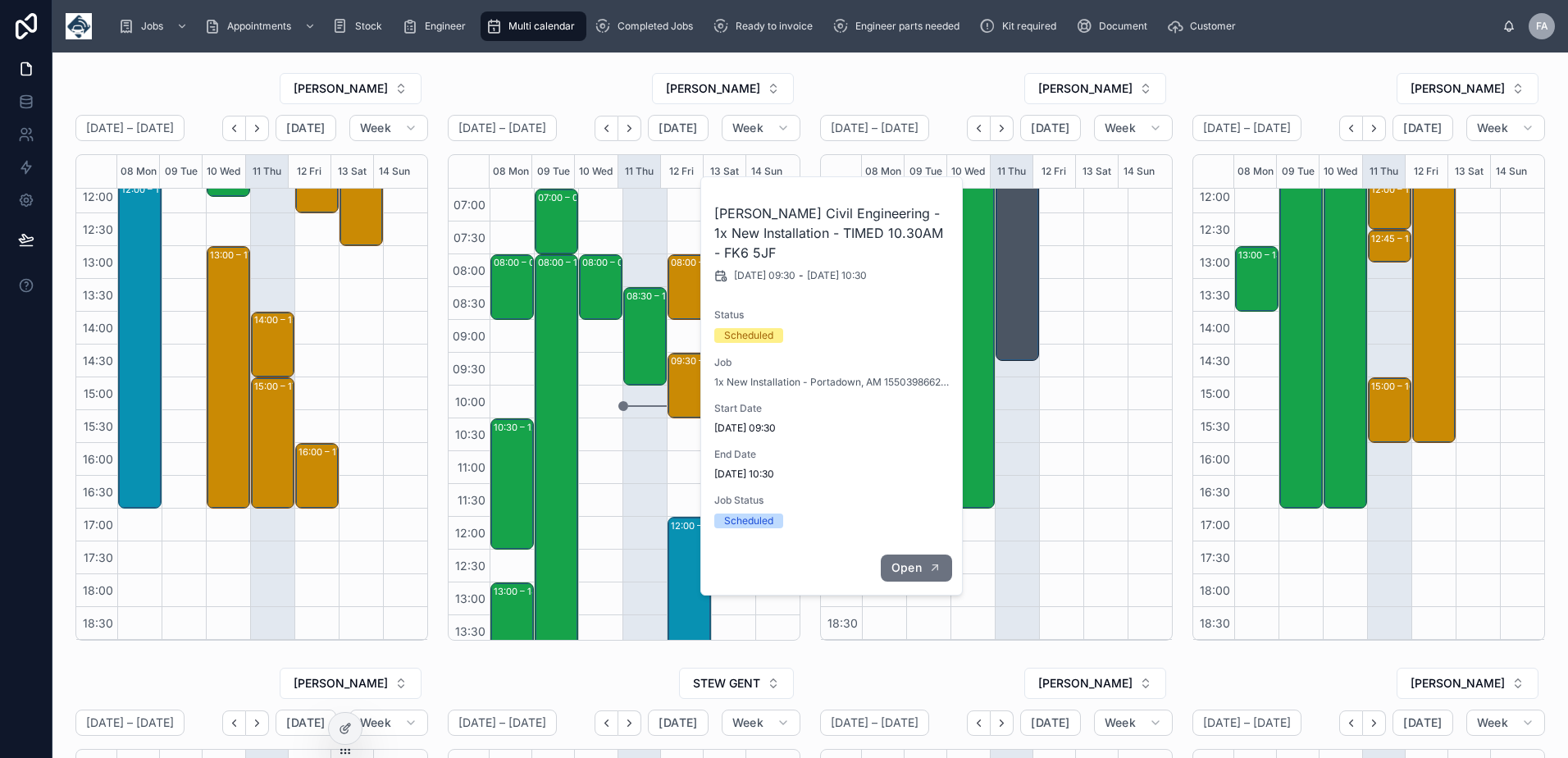
click at [921, 579] on button "Open" at bounding box center [916, 568] width 71 height 27
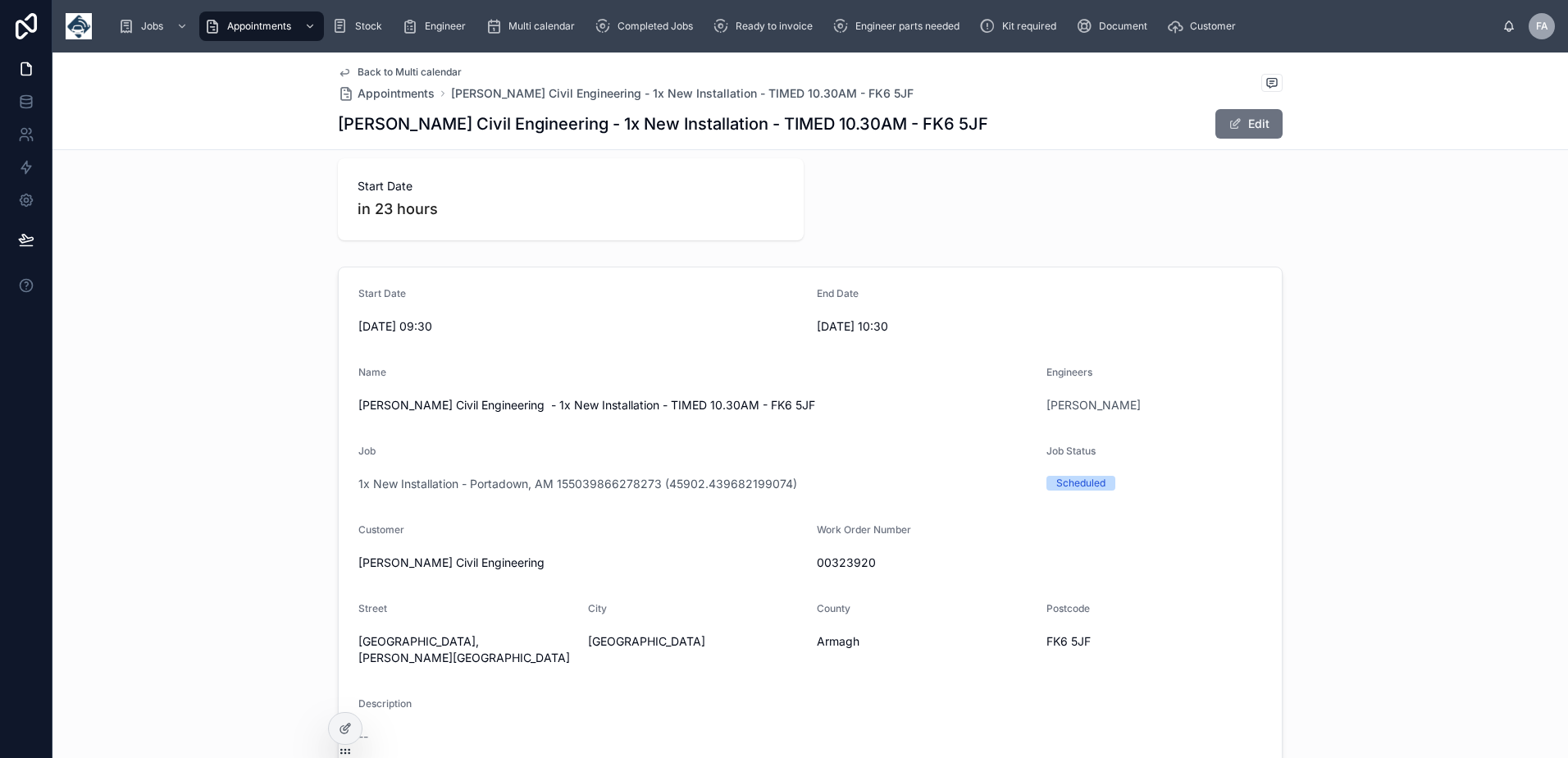
scroll to position [246, 0]
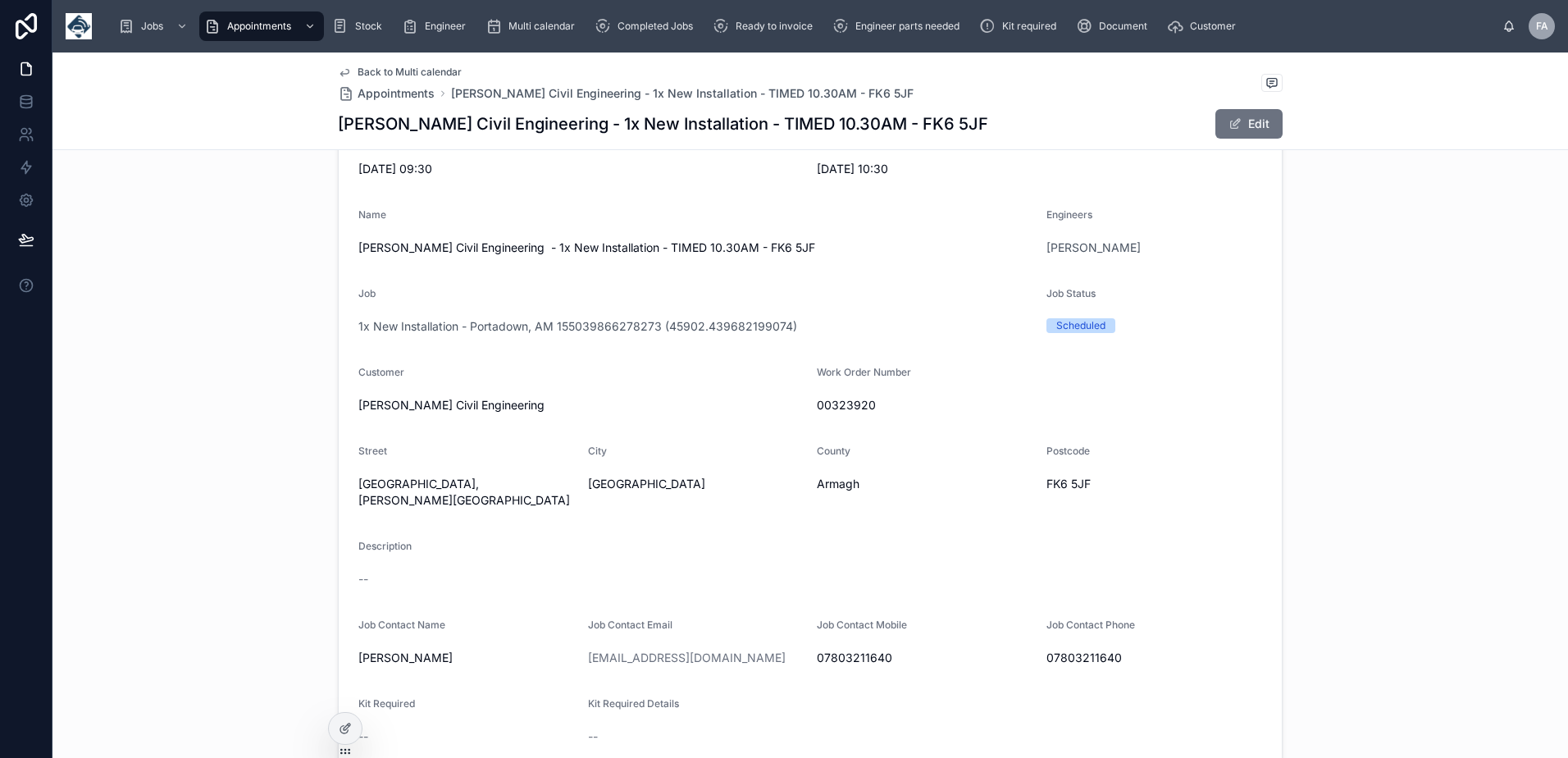
click at [844, 408] on span "00323920" at bounding box center [1039, 404] width 446 height 16
copy span "00323920"
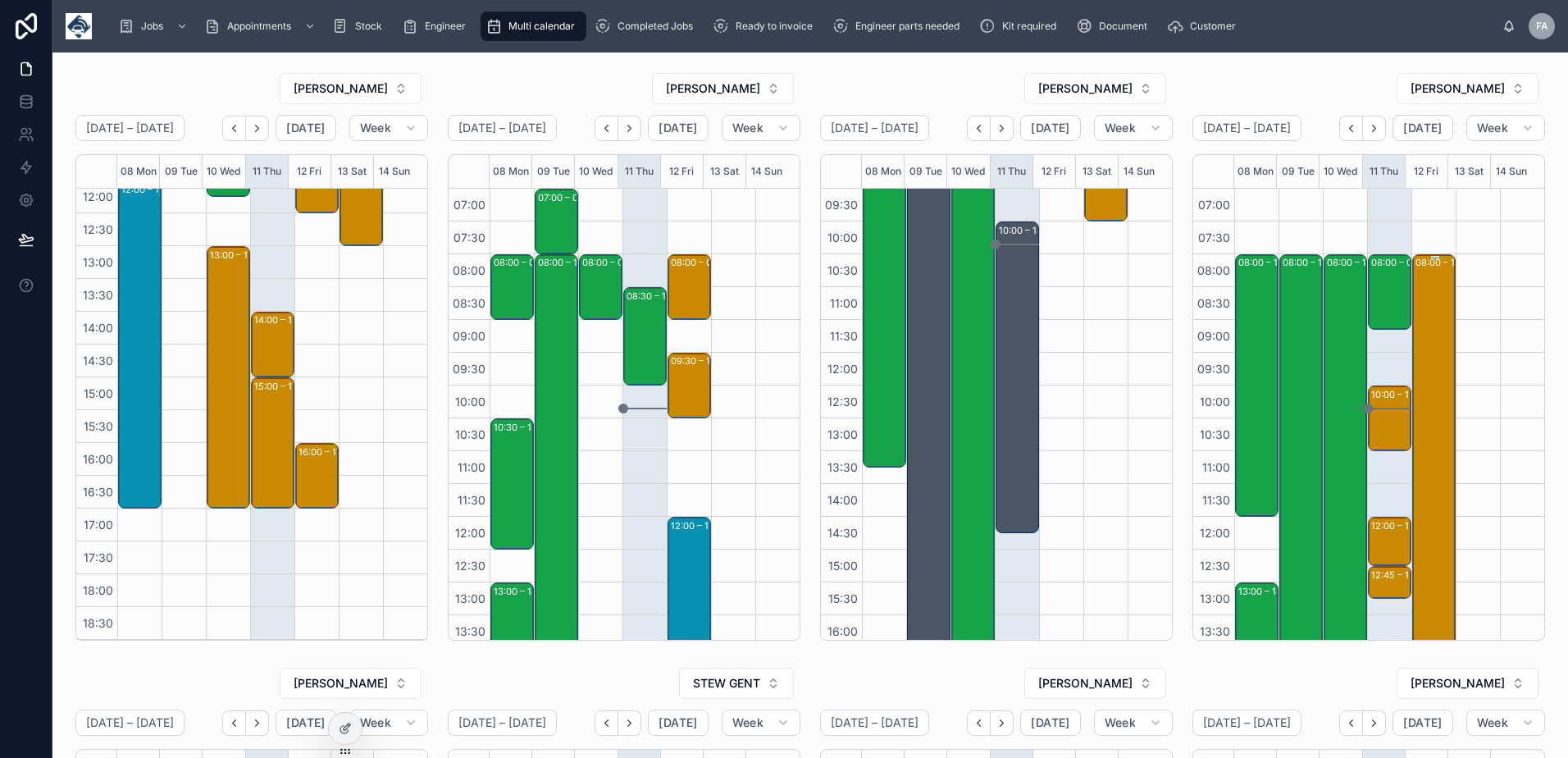
click at [1416, 354] on div "08:00 – 16:00 installs - timed 8am - ne37 1eq -TN360- UPGRADE - 43 X VT101/ CAN…" at bounding box center [1435, 517] width 39 height 522
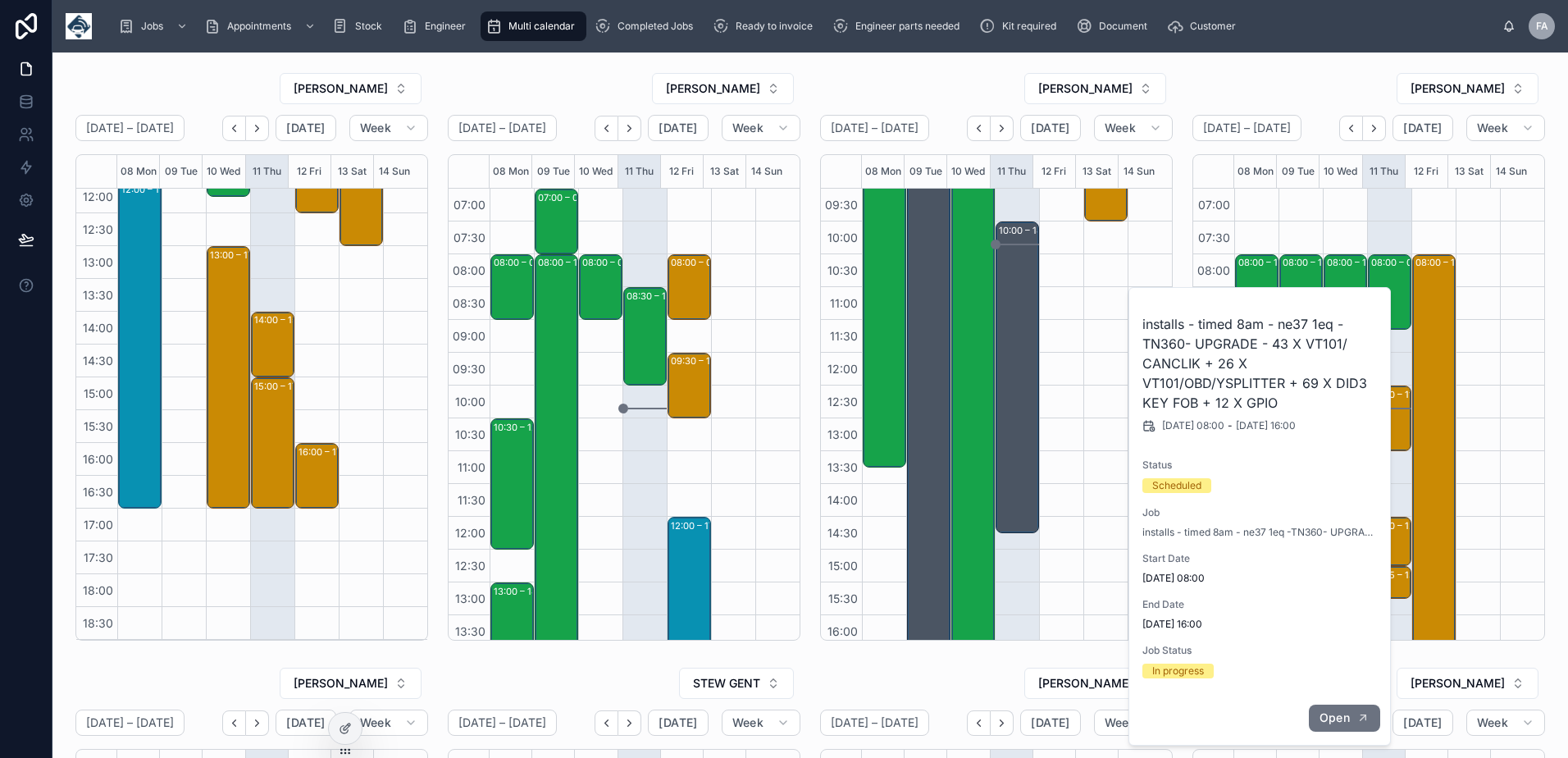
click at [1339, 716] on span "Open" at bounding box center [1335, 717] width 30 height 14
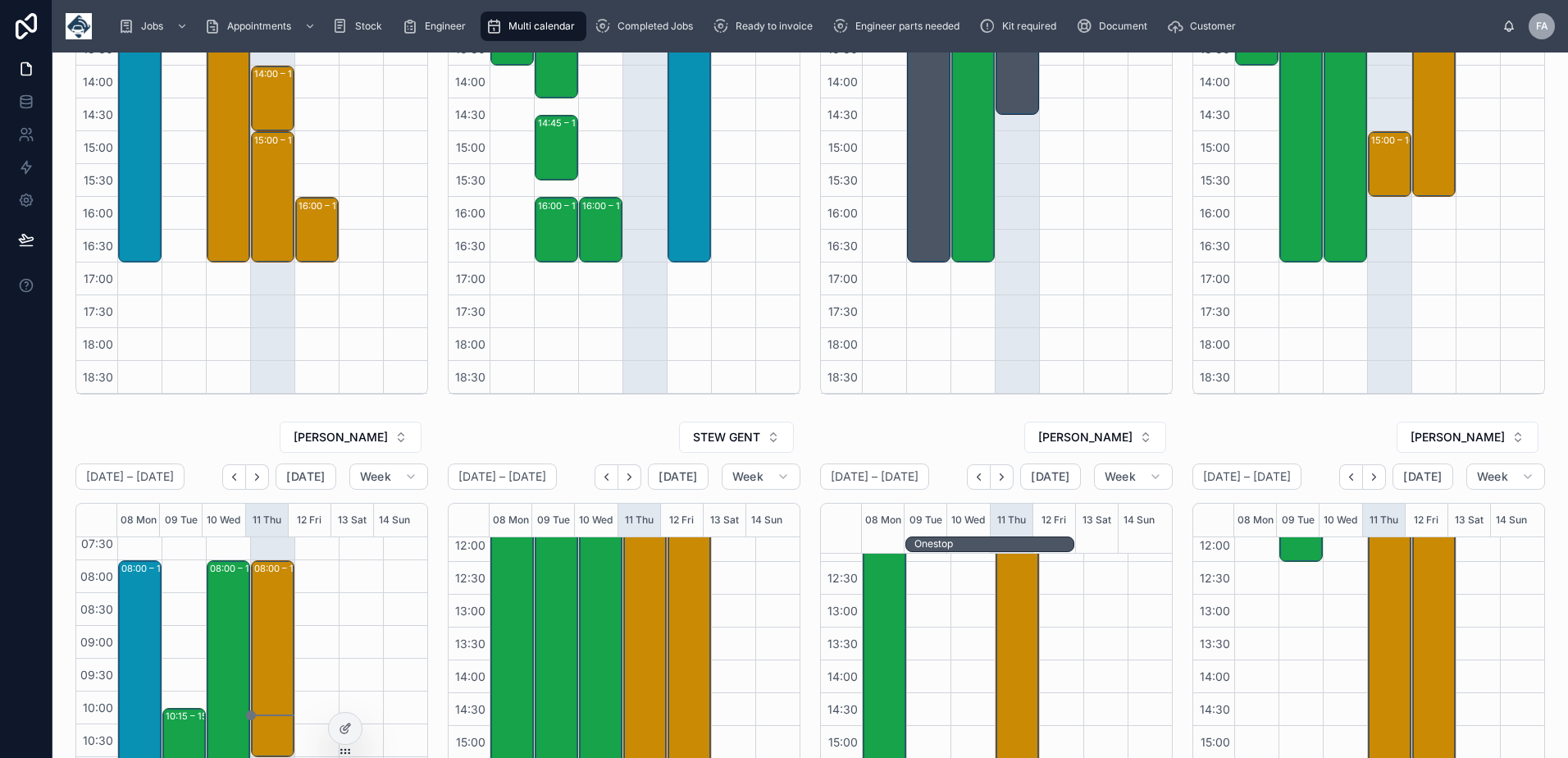
scroll to position [337, 0]
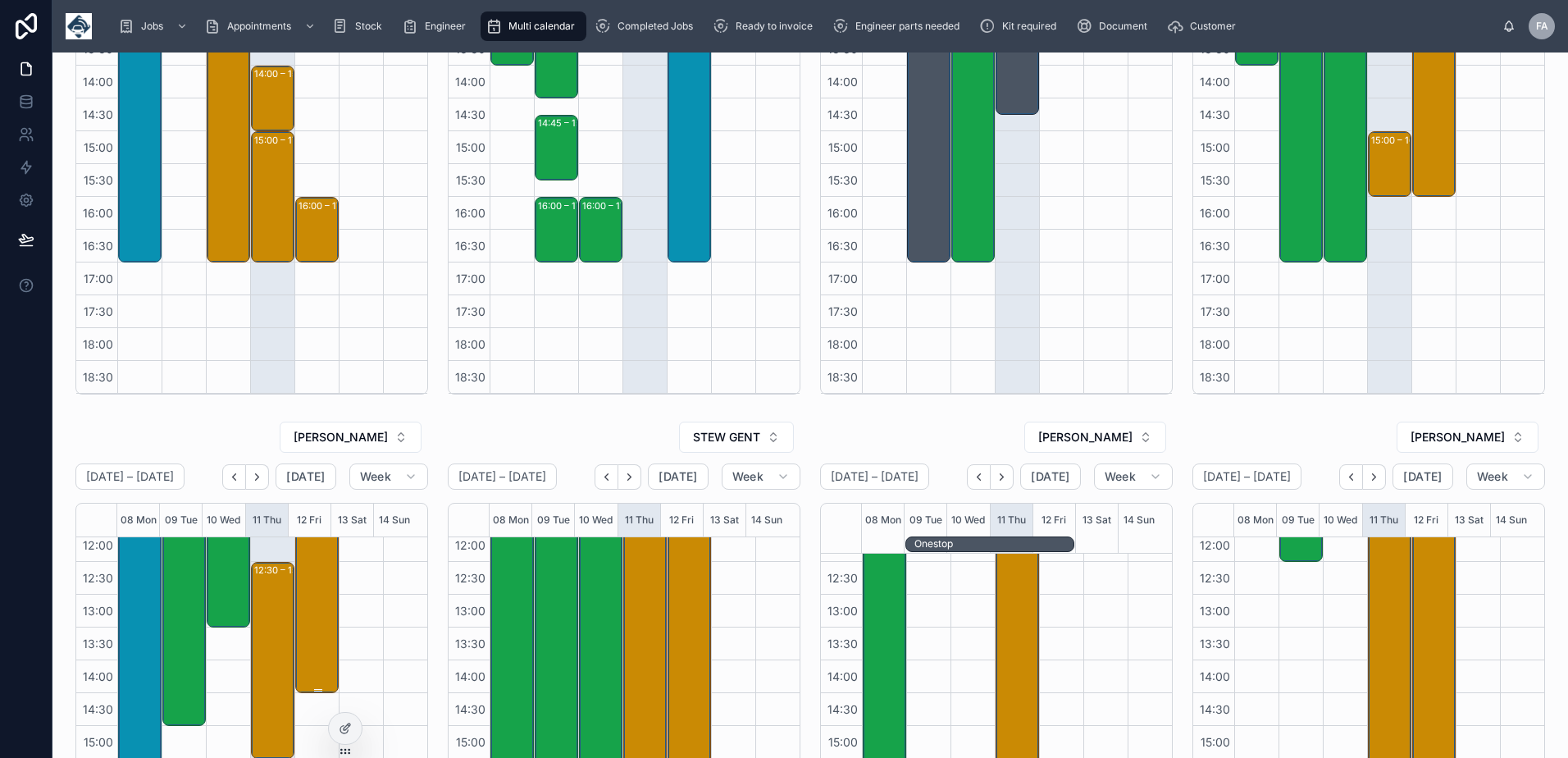
click at [310, 569] on div "11:45 – 14:30 KNOWLES ASSOCIATES-TOTAL FLEET MANAGEMENT LIMITED- 00316577 - 2 X…" at bounding box center [318, 602] width 39 height 177
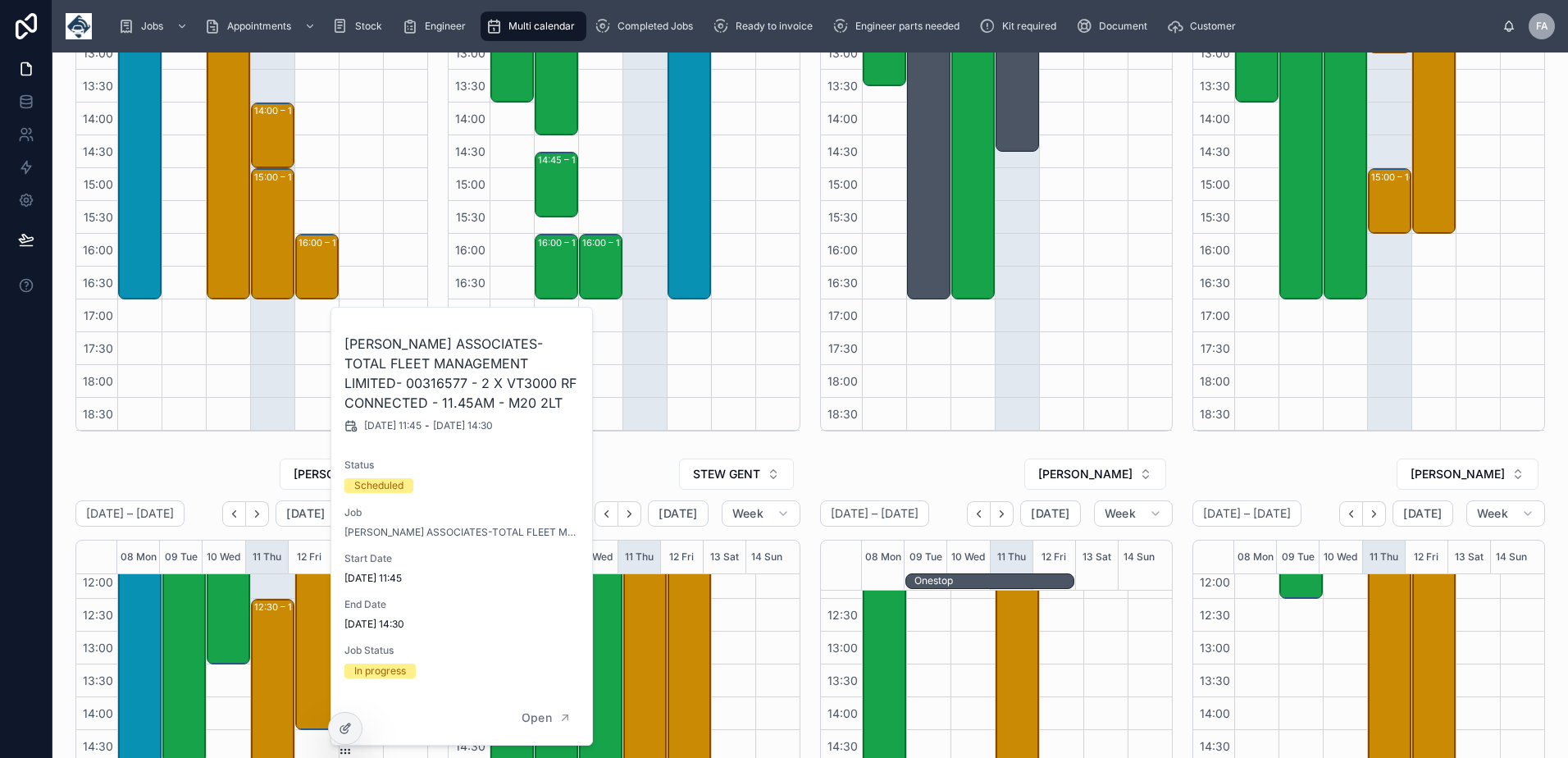
scroll to position [205, 0]
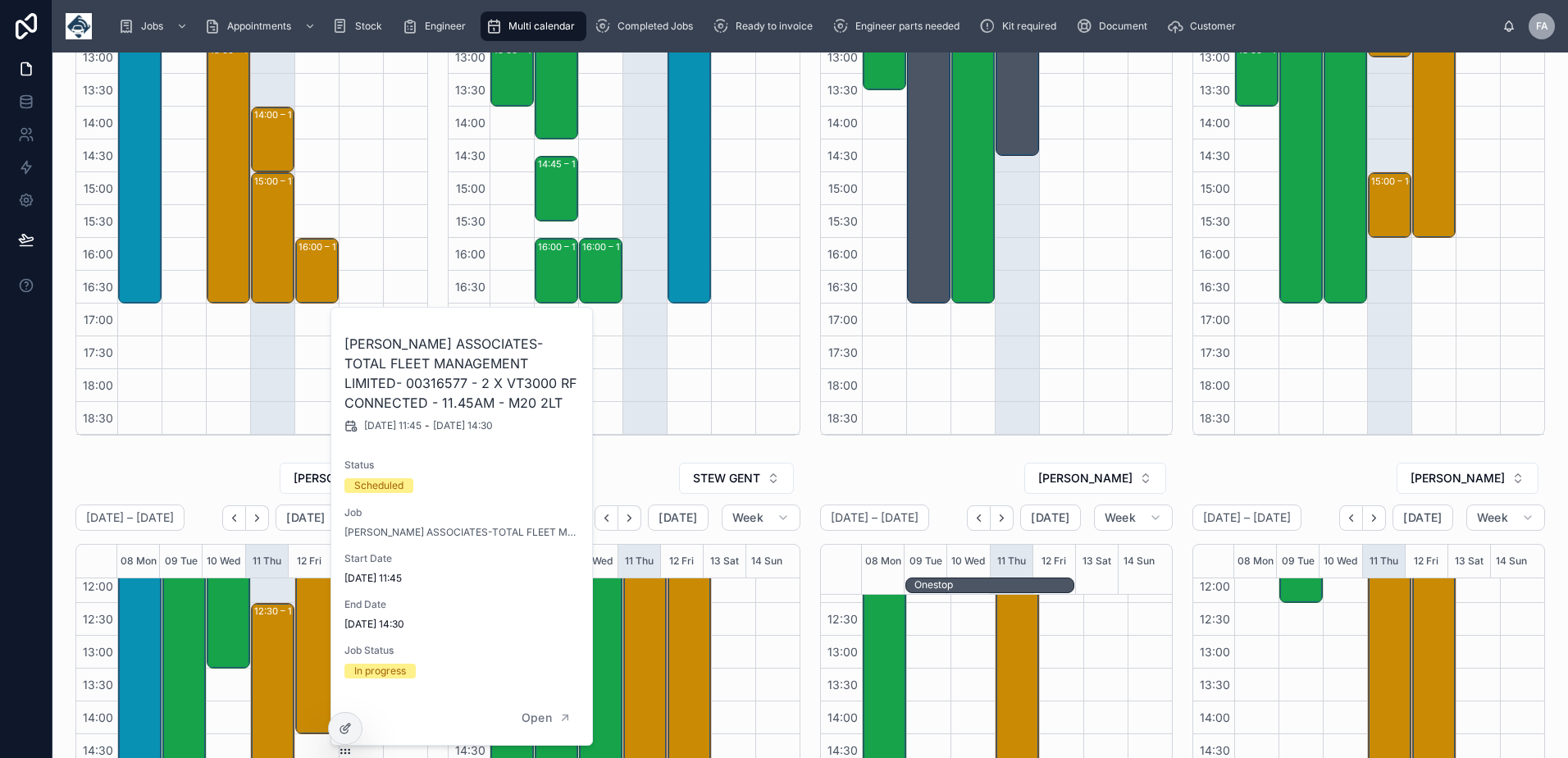
click at [221, 466] on div "PAUL HITCHEN" at bounding box center [251, 478] width 353 height 33
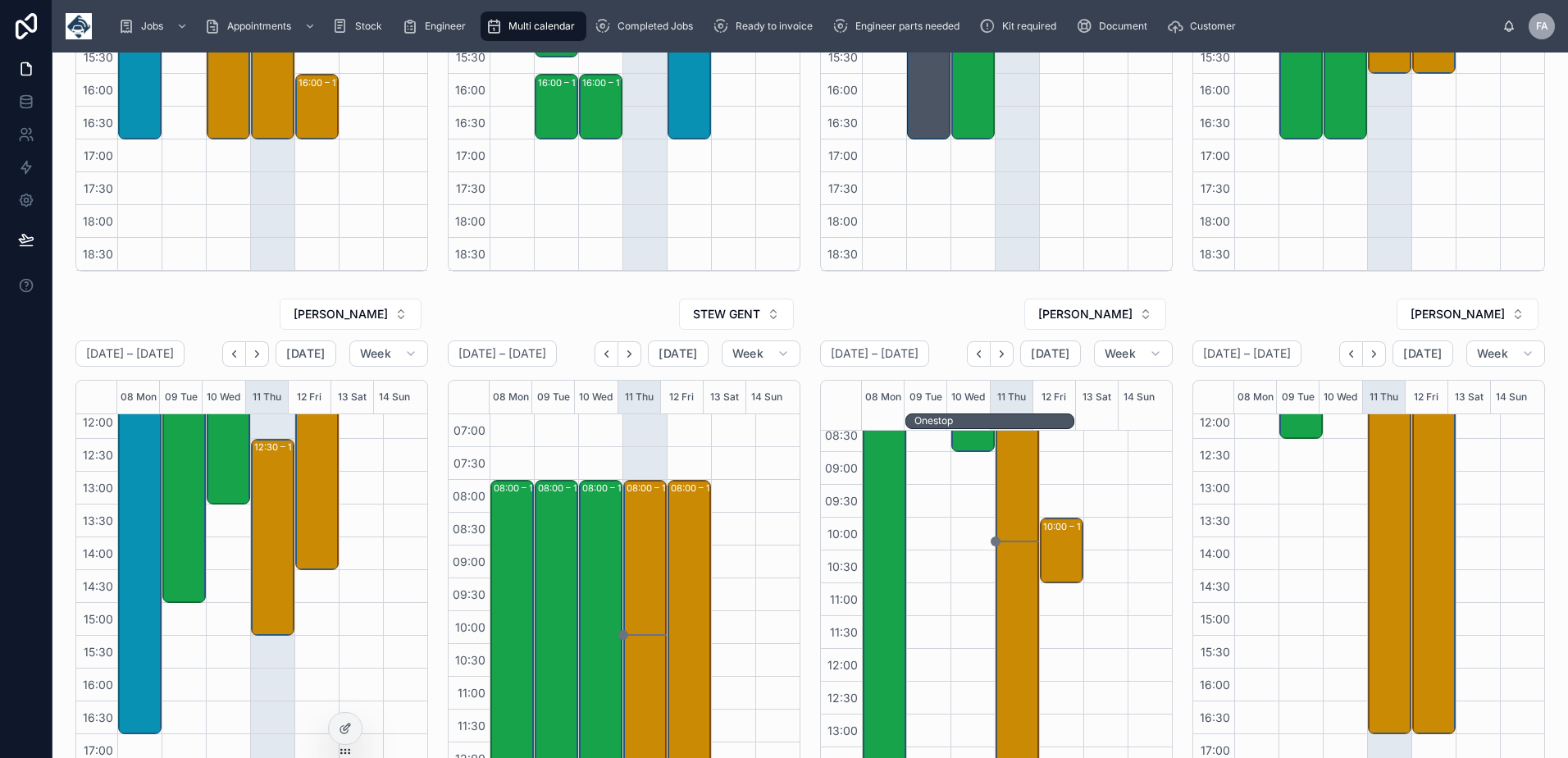
scroll to position [0, 0]
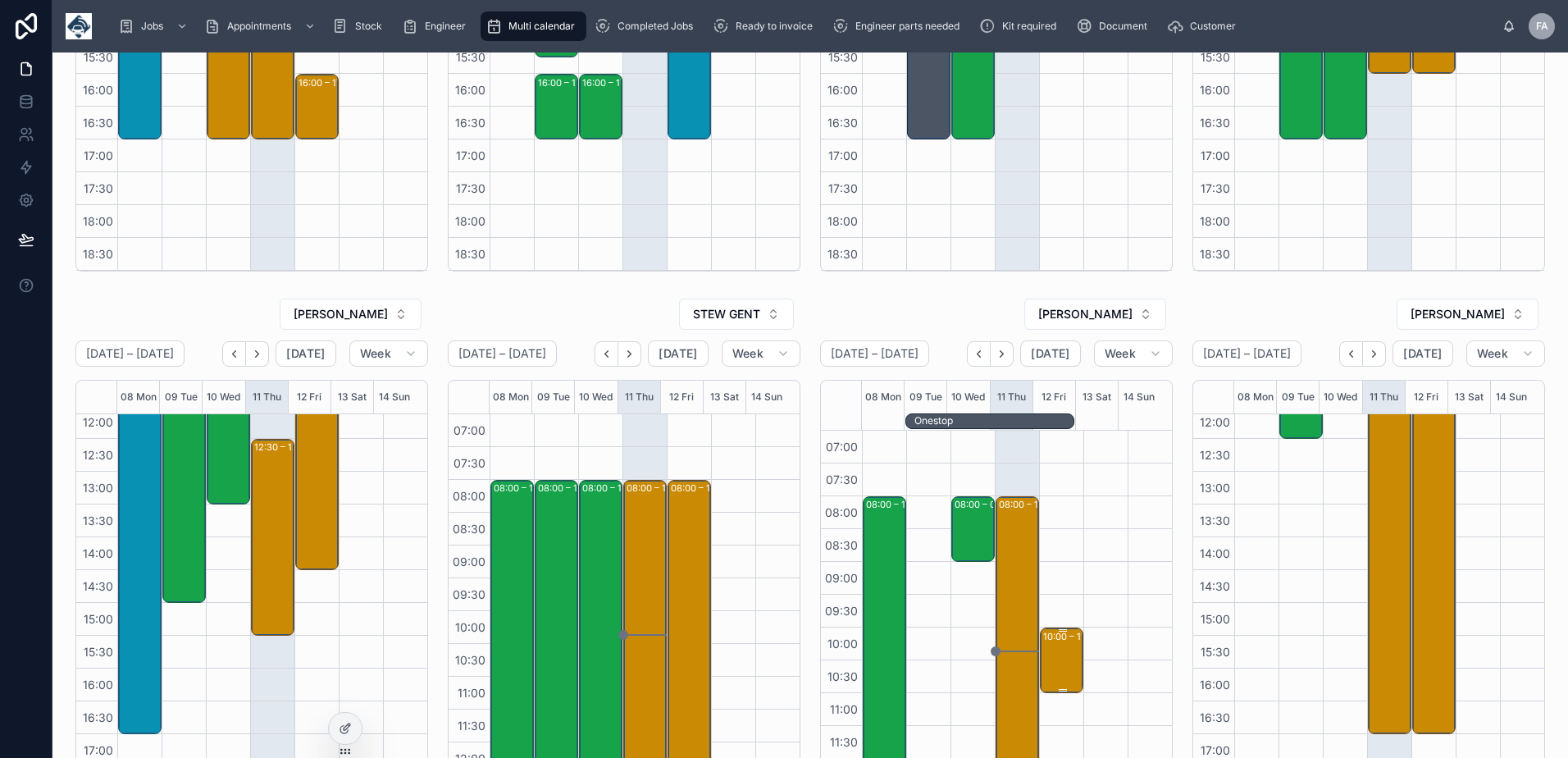
click at [1055, 660] on div "10:00 – 11:00 One Stop Van Ltd - 00322321 - 1x service call - 1 HOURS NOTICE - …" at bounding box center [1062, 661] width 39 height 63
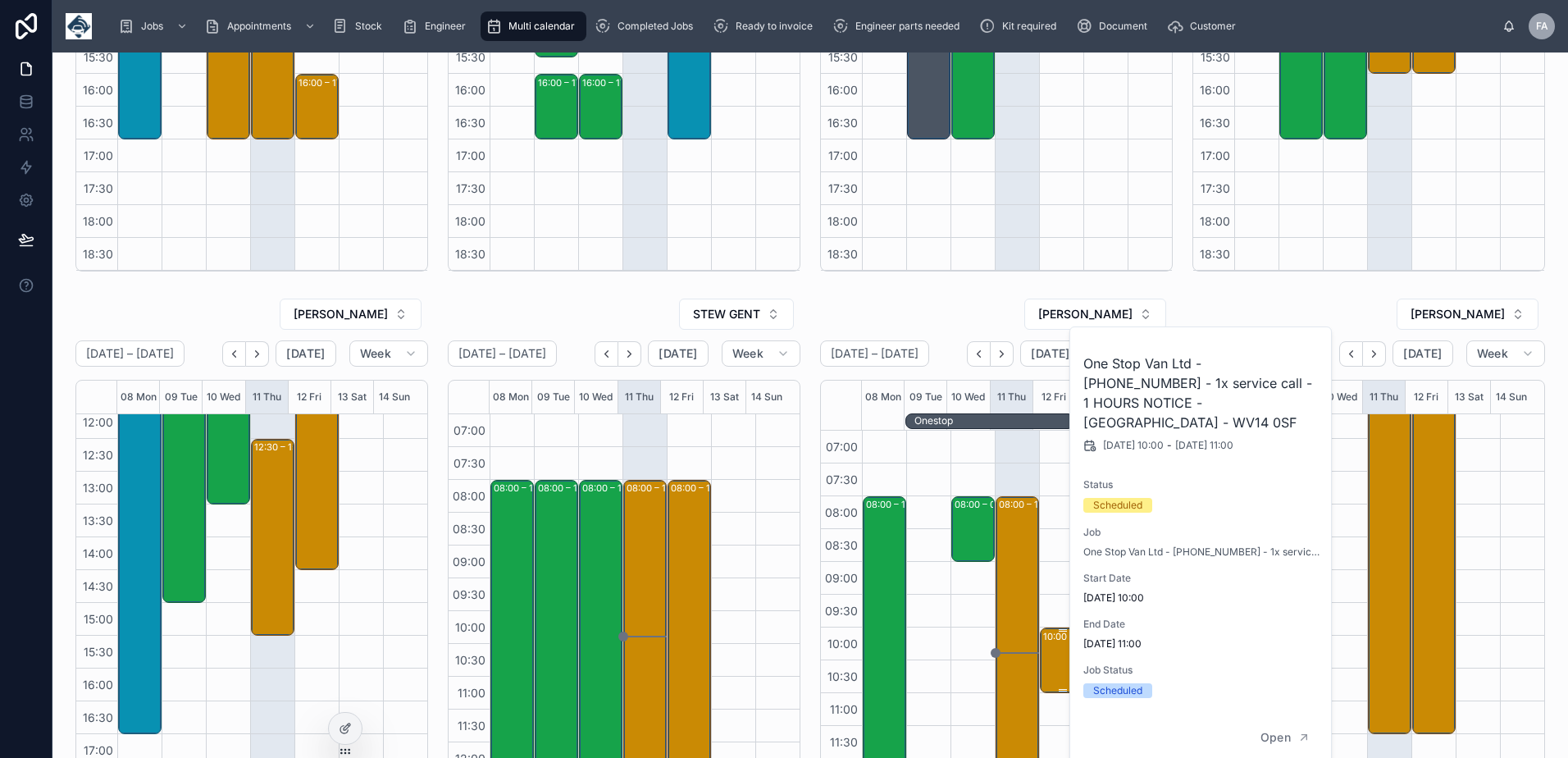
click at [1049, 667] on div "10:00 – 11:00 One Stop Van Ltd - 00322321 - 1x service call - 1 HOURS NOTICE - …" at bounding box center [1062, 661] width 39 height 63
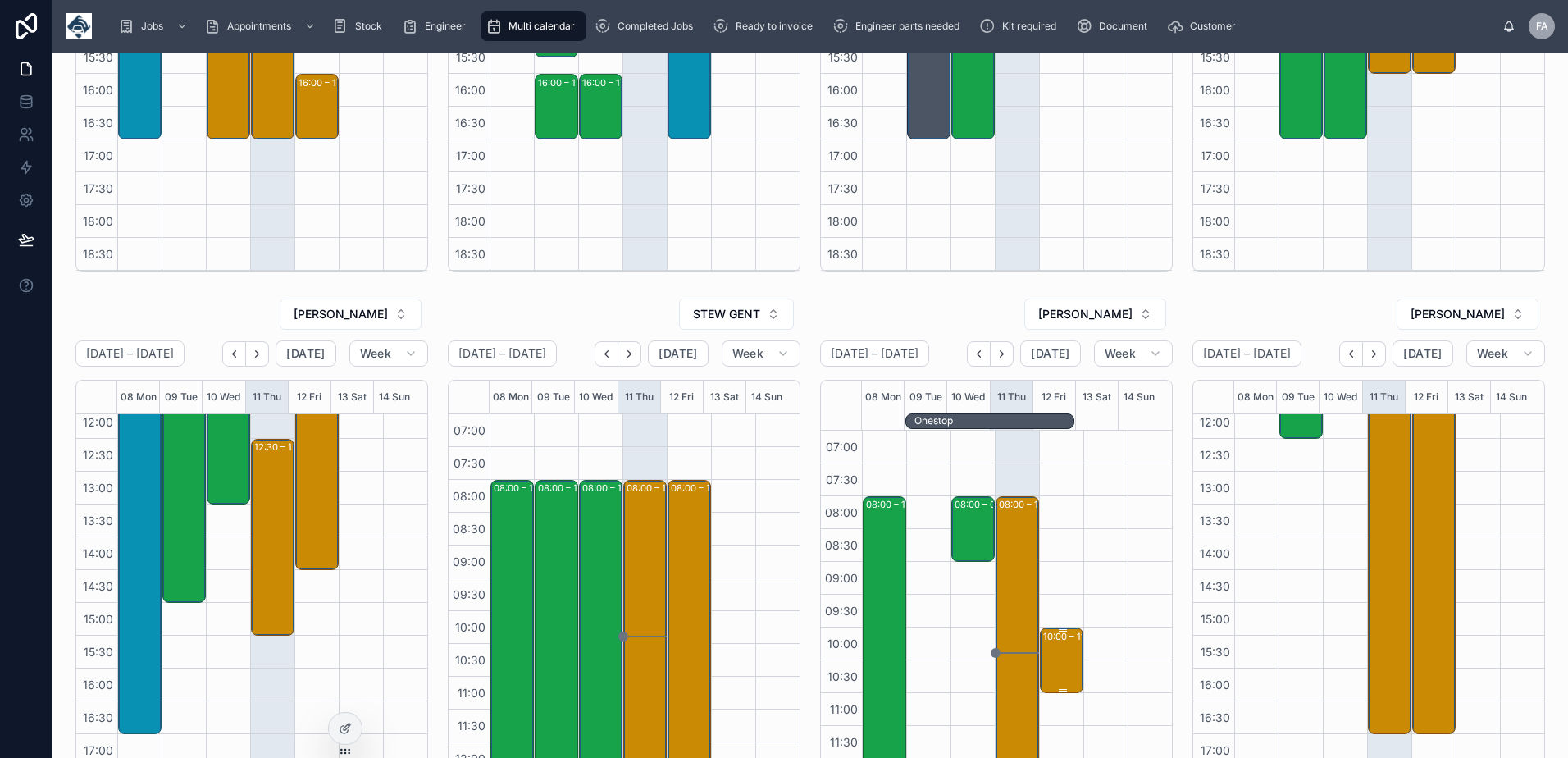
click at [1047, 663] on div "10:00 – 11:00 One Stop Van Ltd - 00322321 - 1x service call - 1 HOURS NOTICE - …" at bounding box center [1062, 661] width 39 height 63
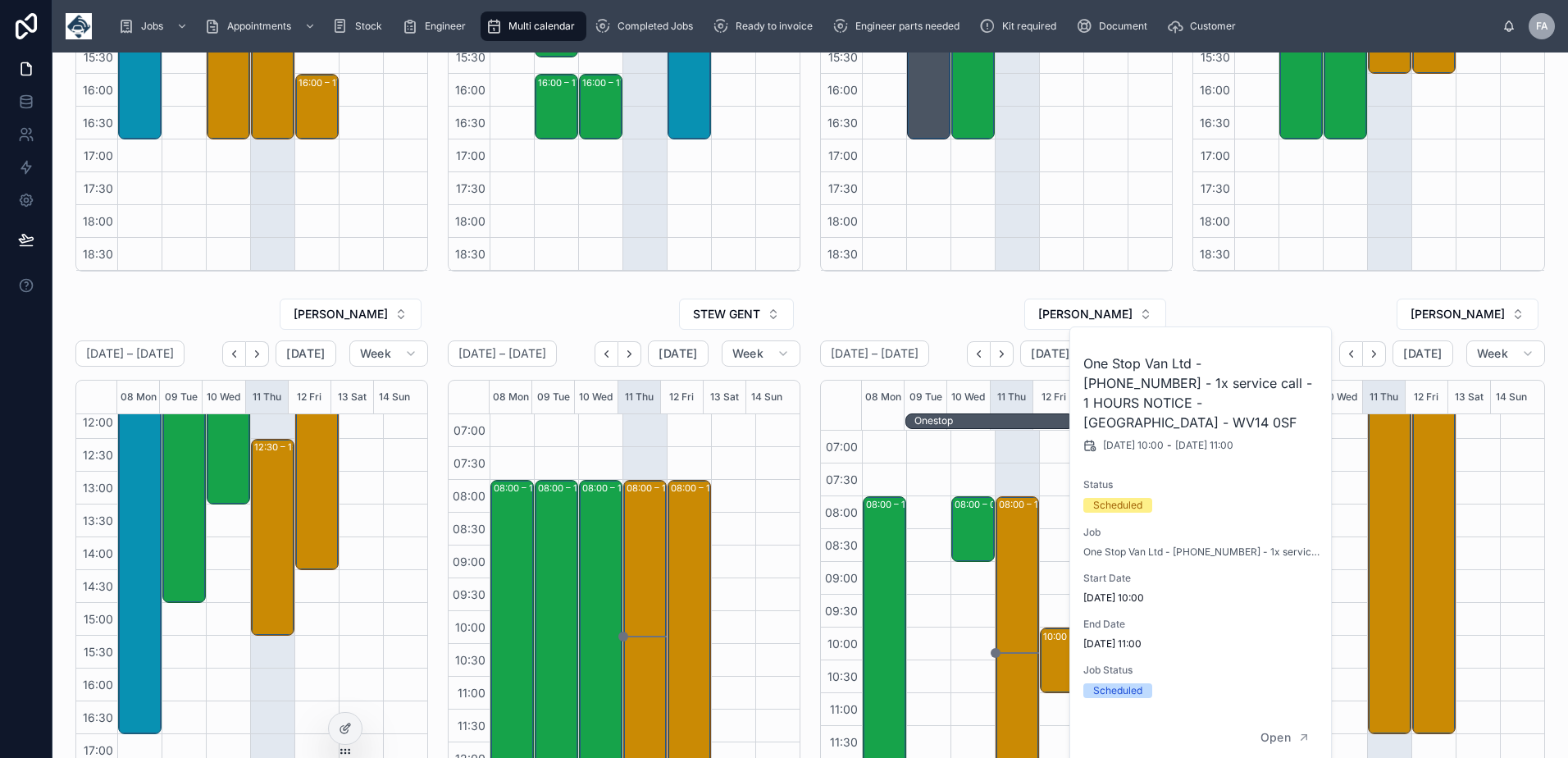
click at [1229, 353] on div "One Stop Van Ltd - 00322321 - 1x service call - 1 HOURS NOTICE - BILSTON - WV14…" at bounding box center [1201, 519] width 262 height 384
click at [1229, 354] on h2 "One Stop Van Ltd - 00322321 - 1x service call - 1 HOURS NOTICE - BILSTON - WV14…" at bounding box center [1201, 393] width 236 height 79
copy h2 "00322321"
click at [985, 310] on div "WAYNE DYE" at bounding box center [996, 314] width 353 height 33
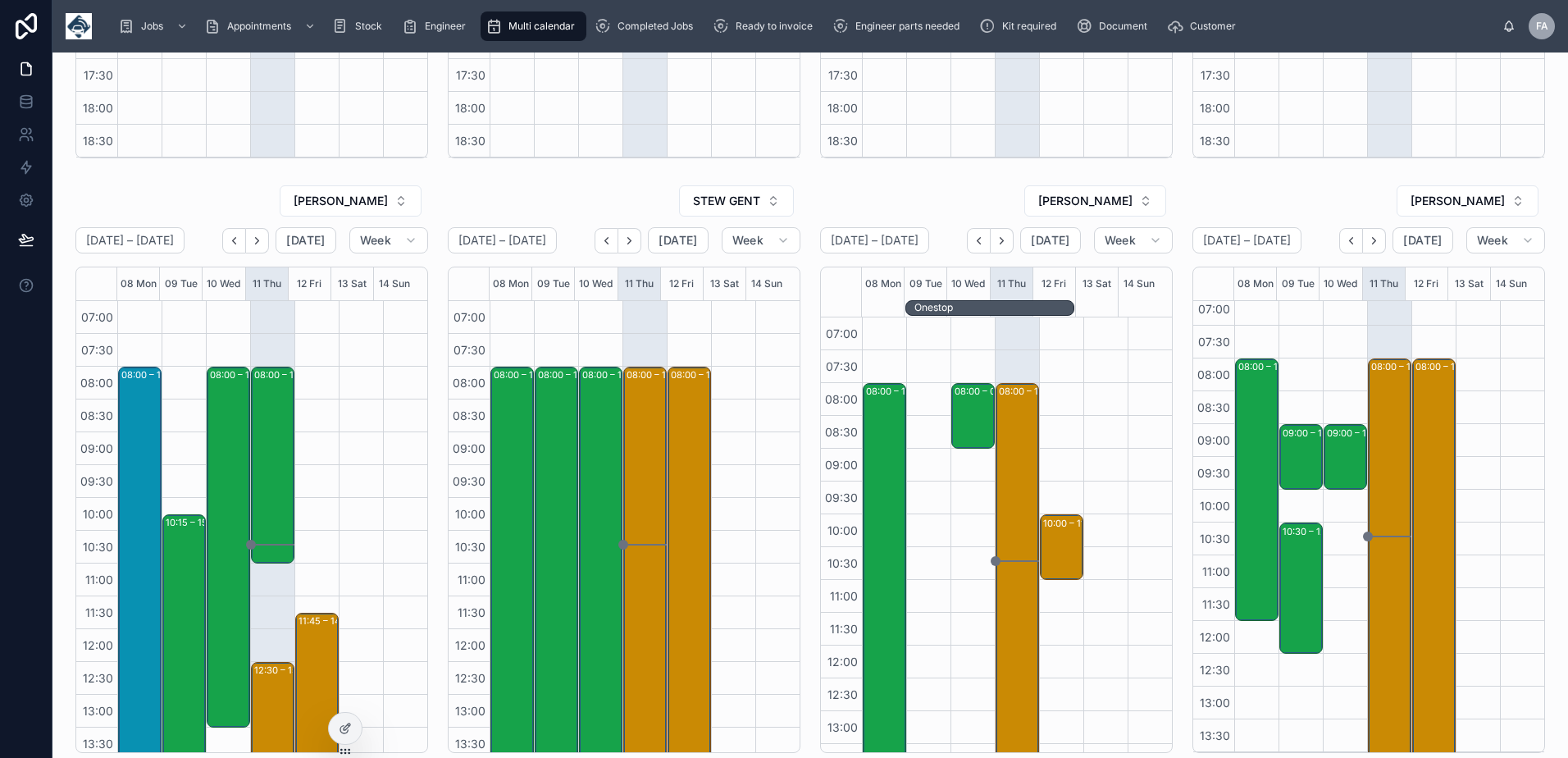
scroll to position [615, 0]
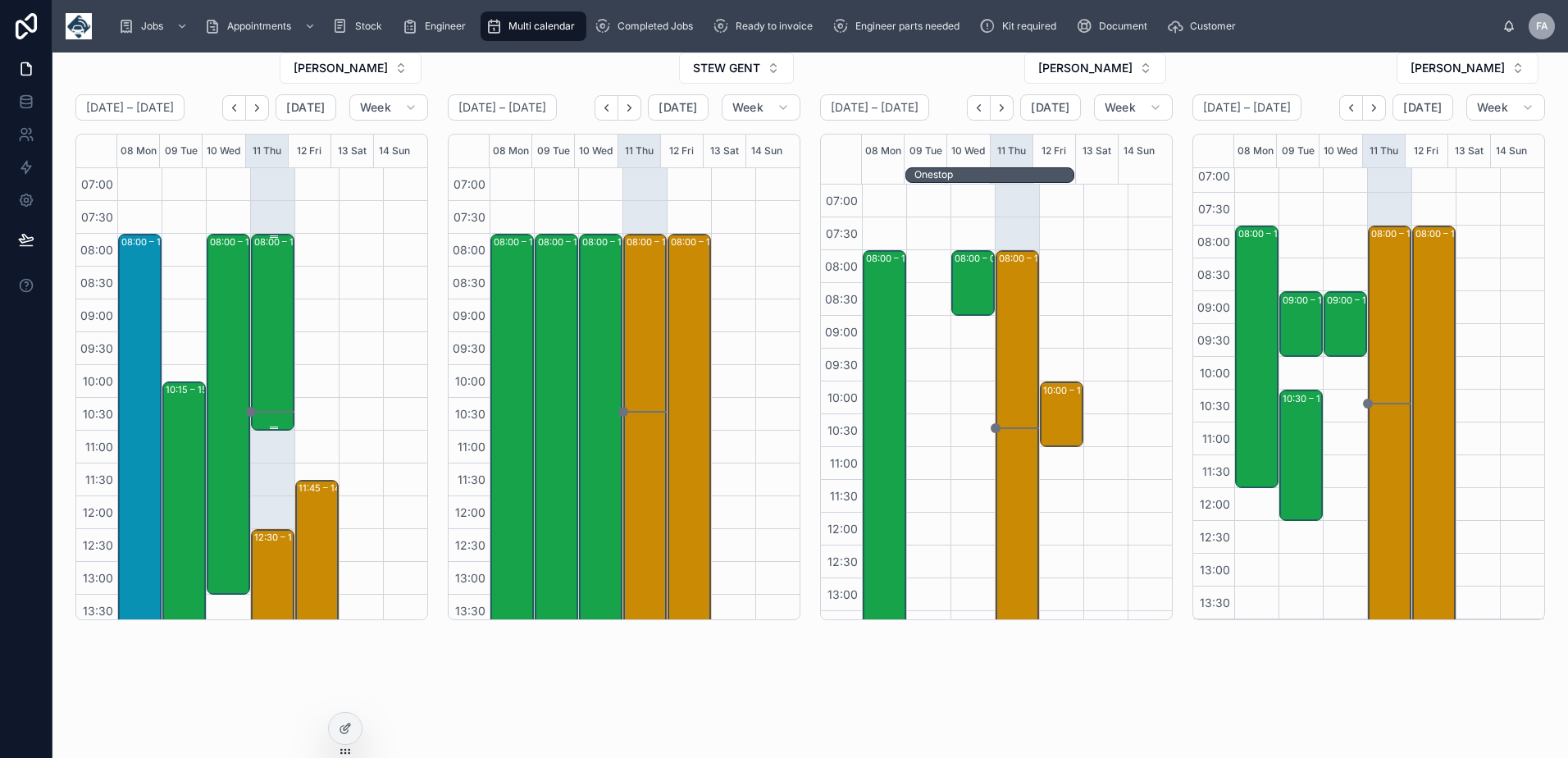
click at [263, 323] on div "08:00 – 11:00 Electricity North West Limited - 00321610 - TIMED 8AM - 1 x DVR I…" at bounding box center [274, 332] width 39 height 194
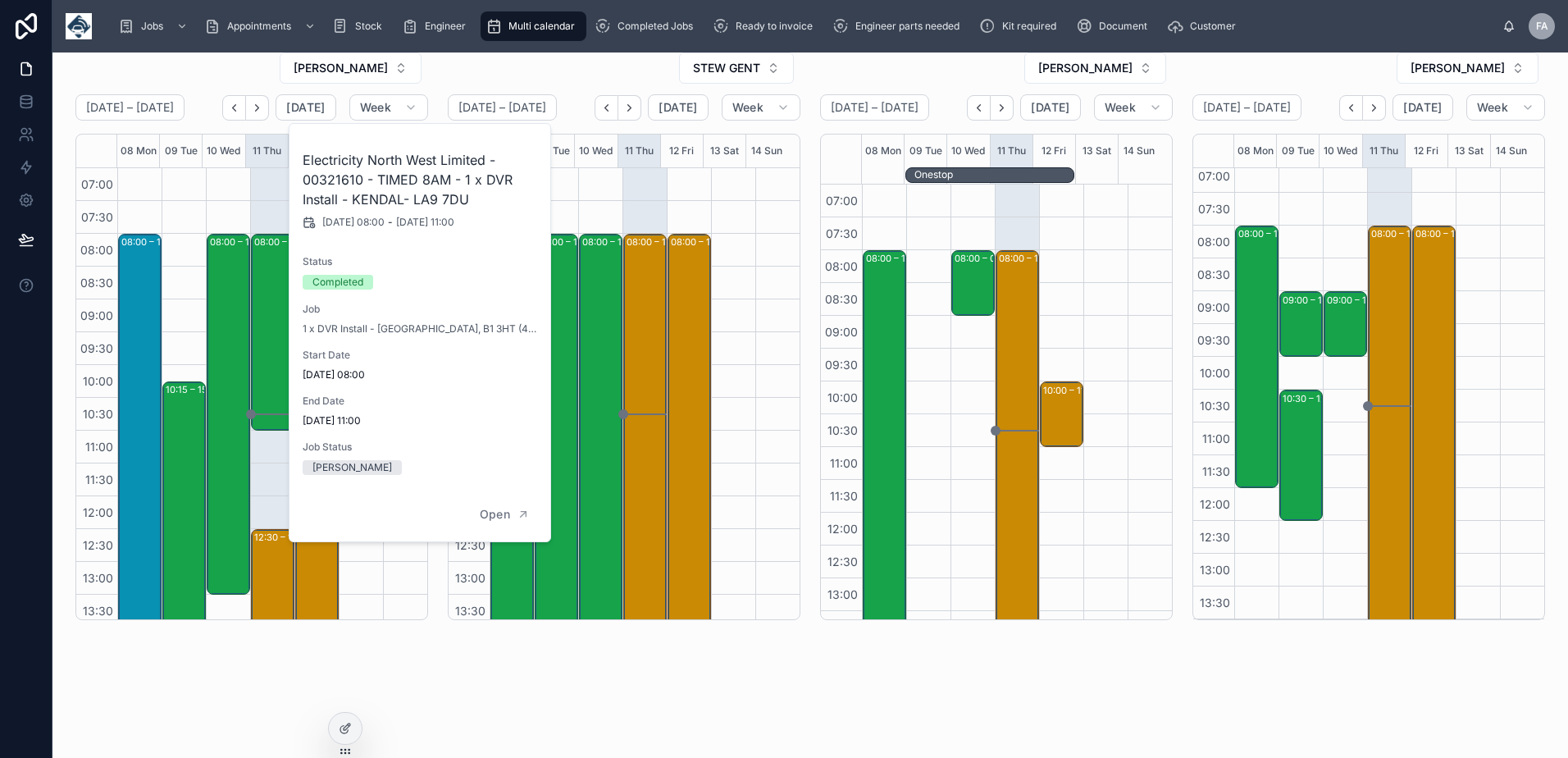
click at [562, 53] on div "STEW GENT" at bounding box center [623, 68] width 353 height 33
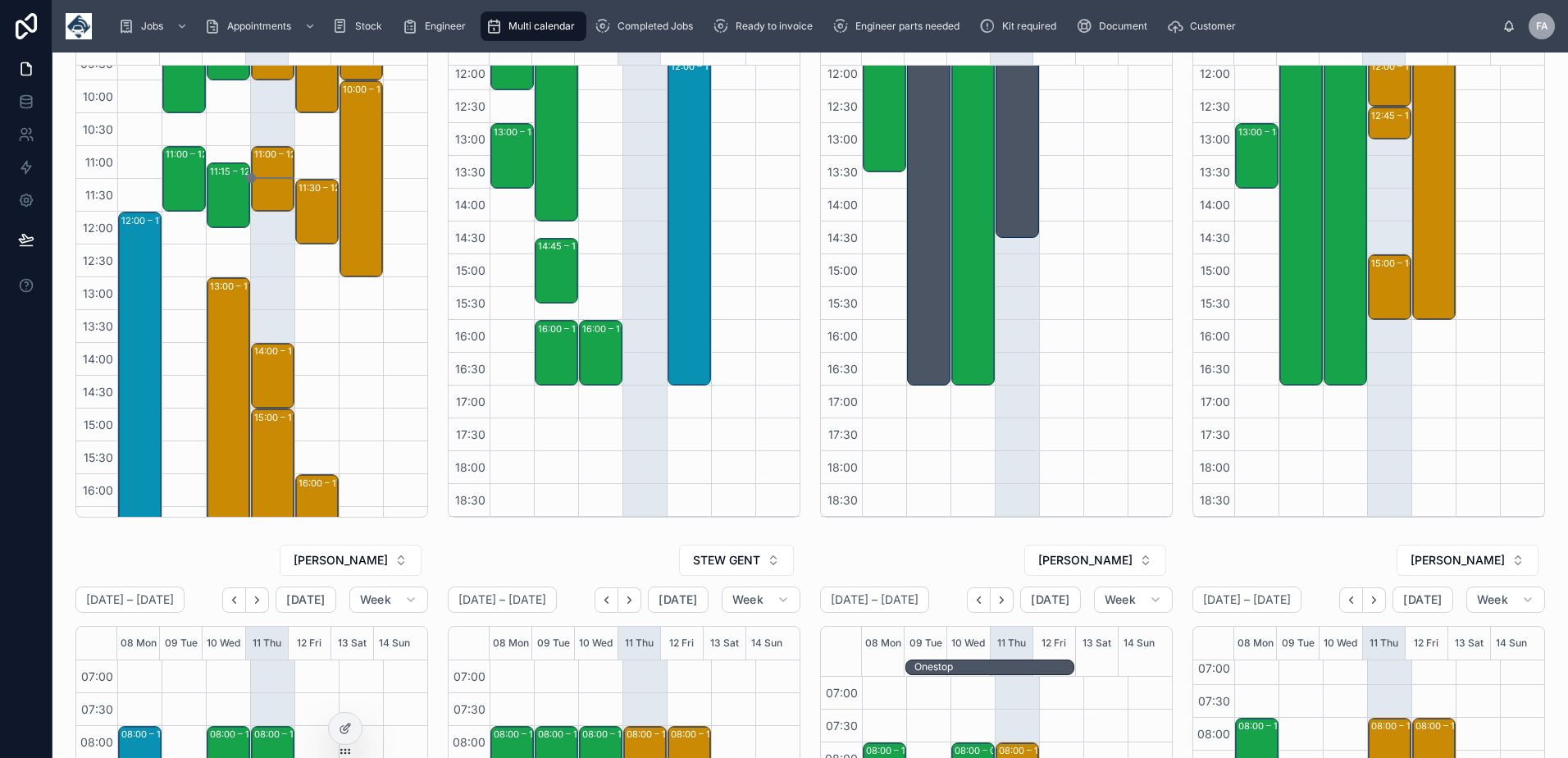
scroll to position [0, 0]
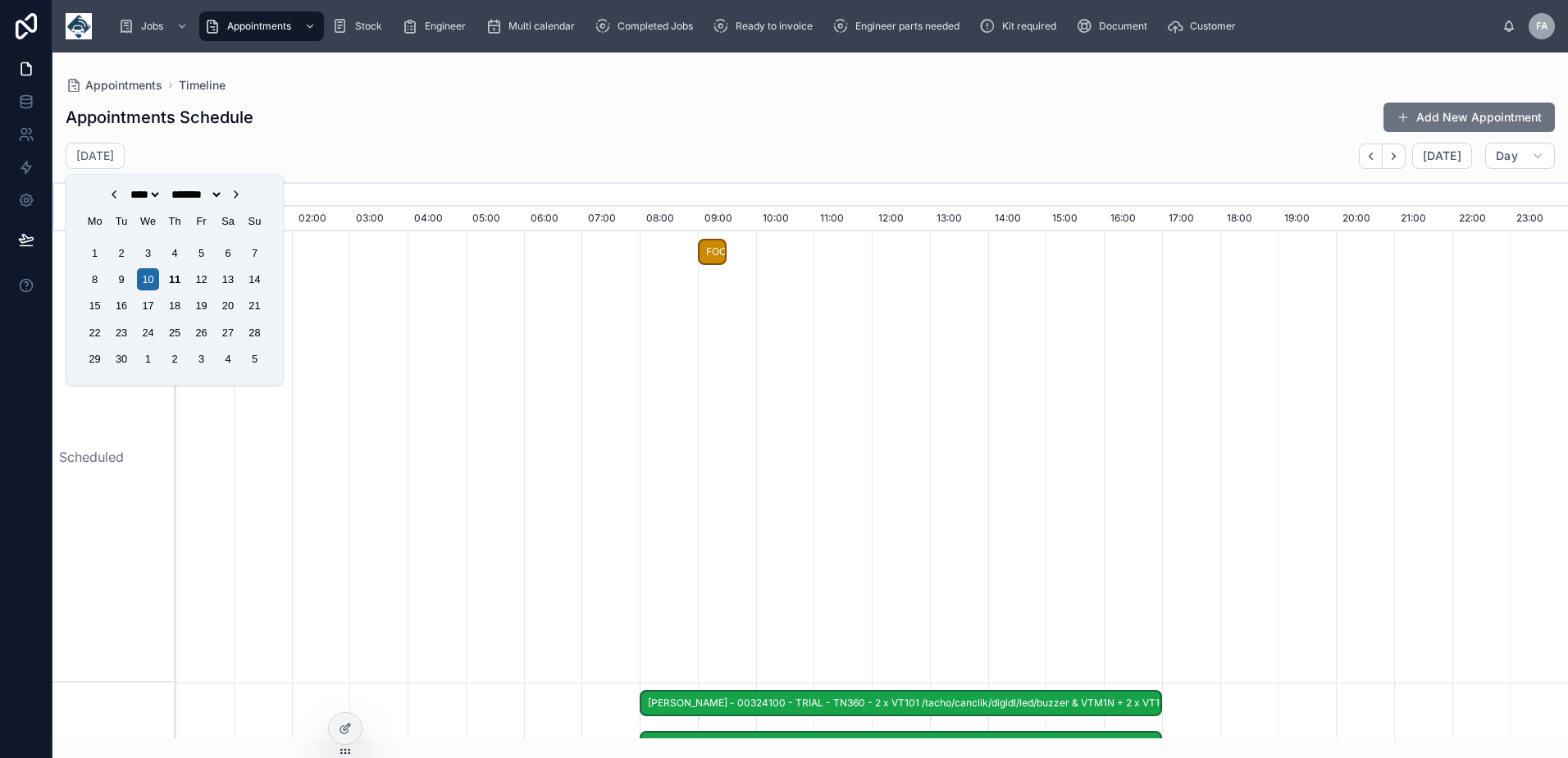
select select "****"
select select "*"
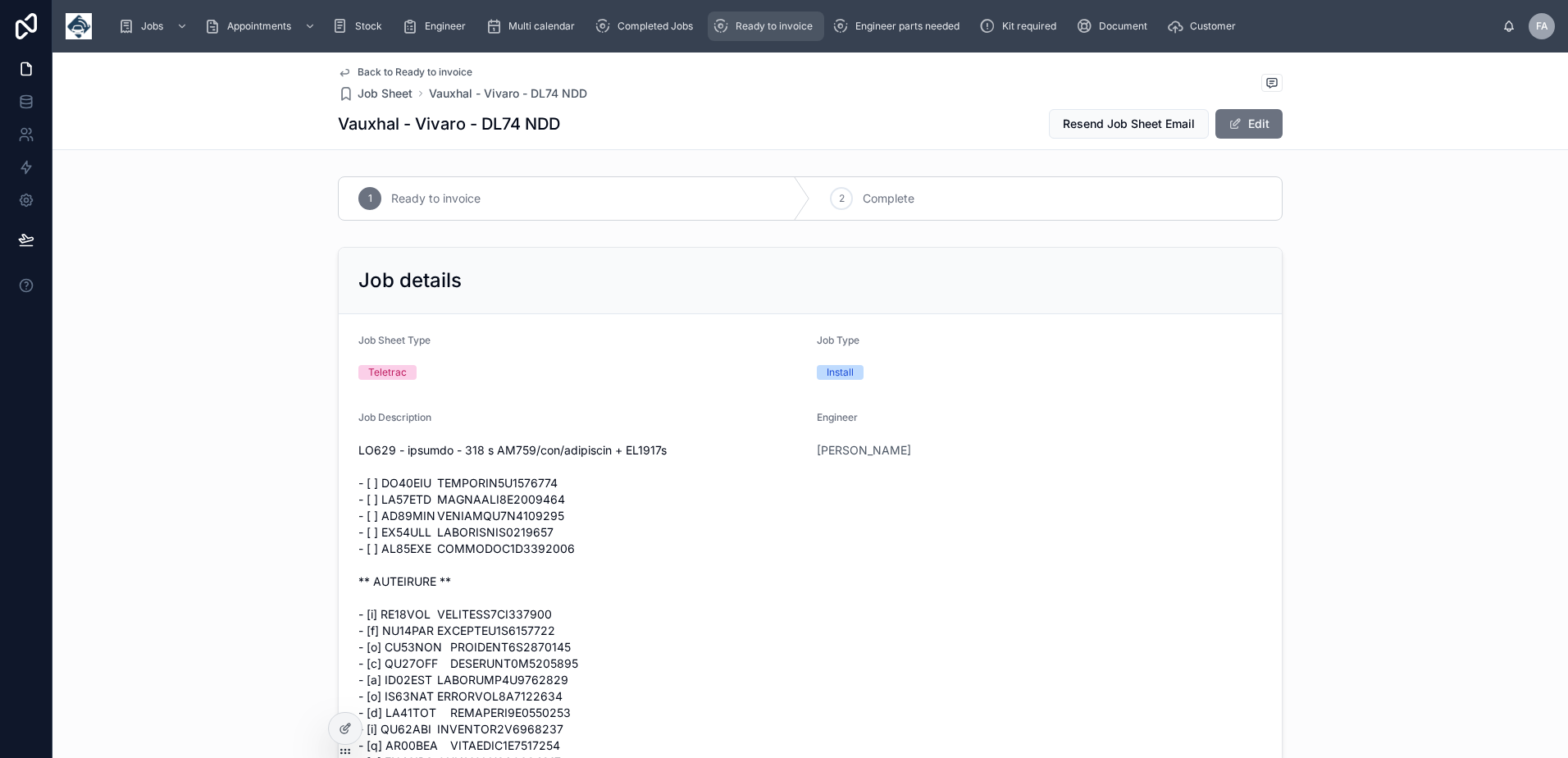
click at [795, 38] on div "Ready to invoice" at bounding box center [766, 26] width 107 height 26
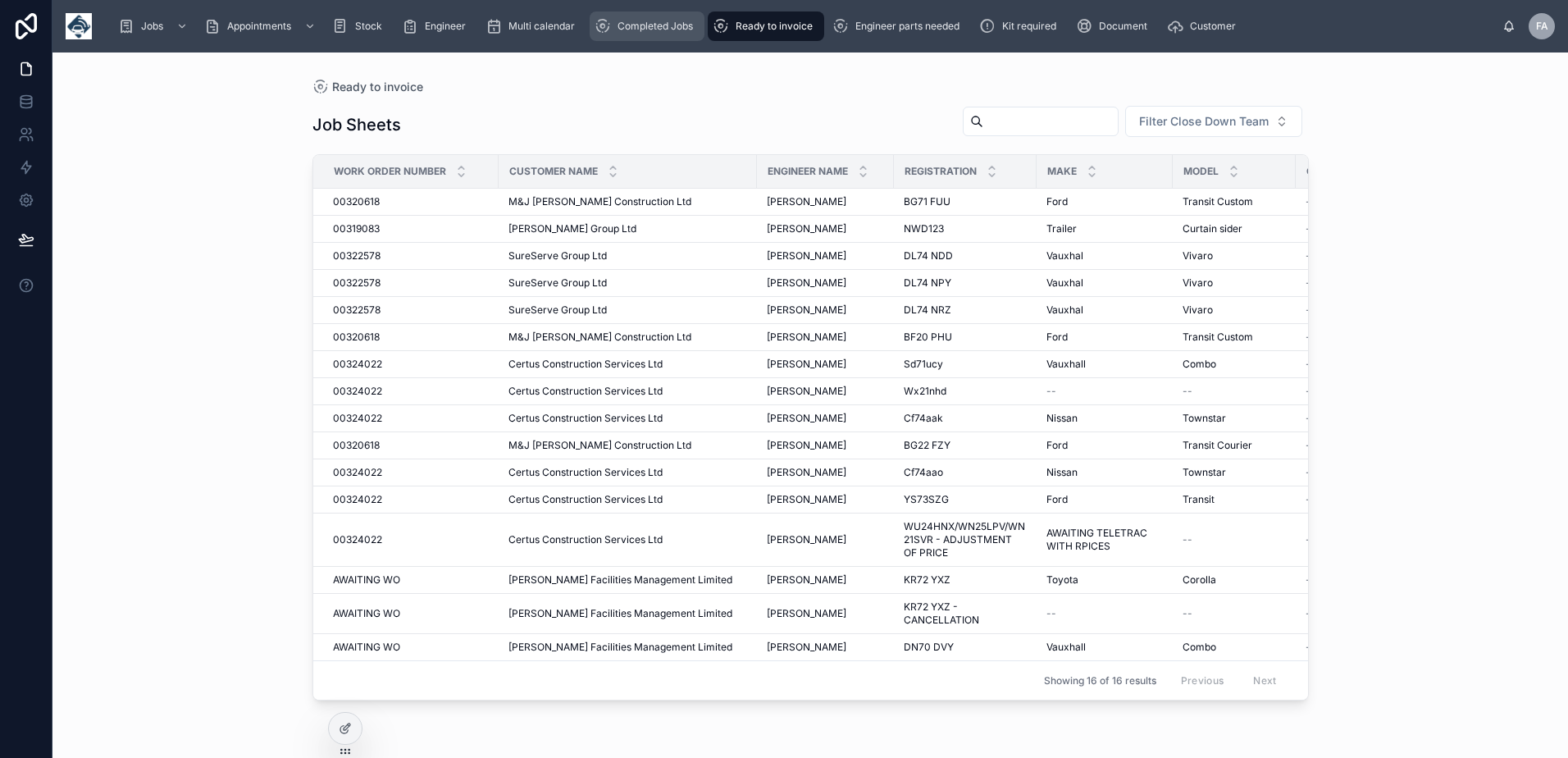
click at [696, 33] on div "Completed Jobs" at bounding box center [647, 26] width 105 height 26
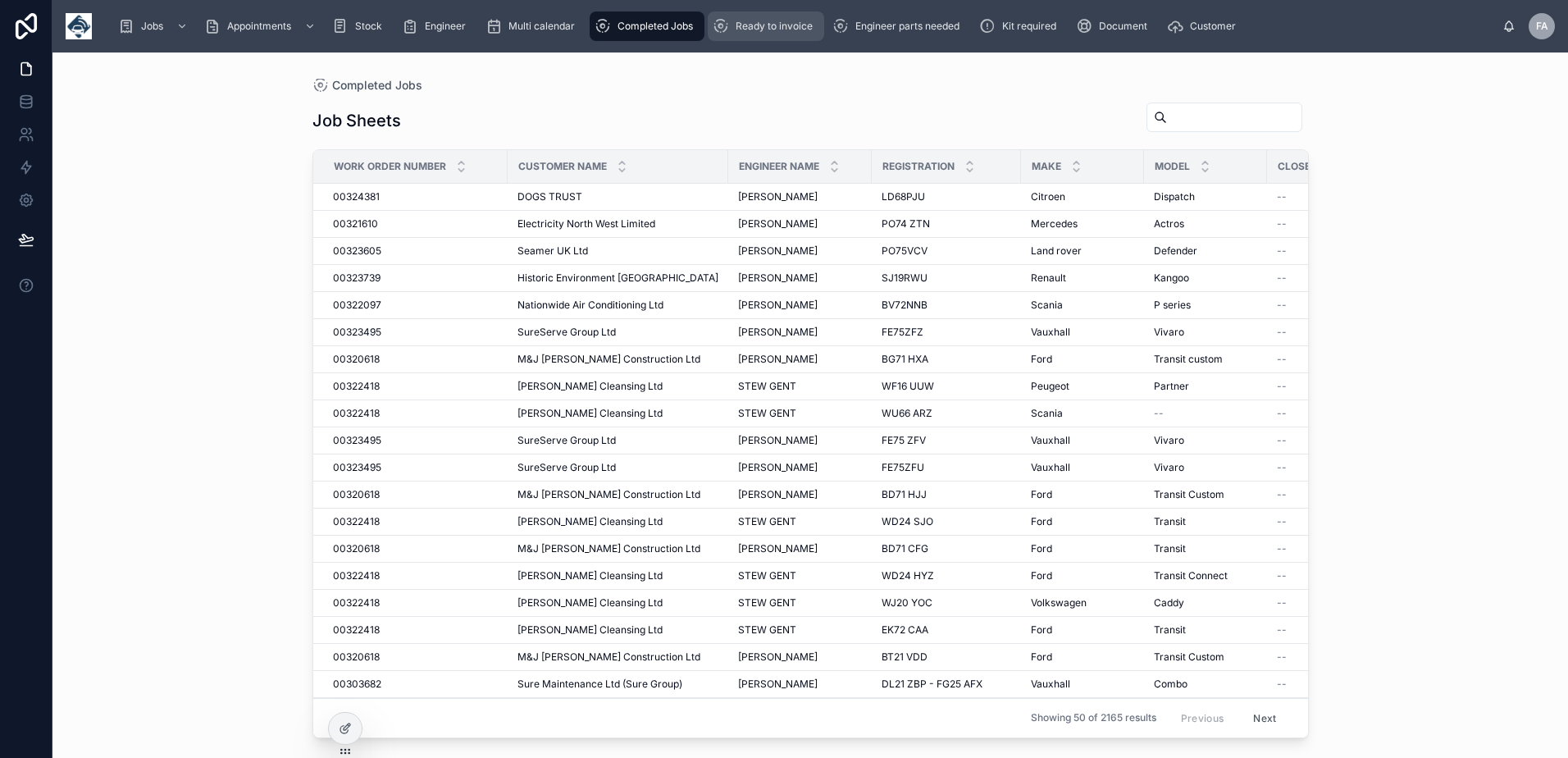
click at [747, 34] on div "Ready to invoice" at bounding box center [766, 26] width 107 height 26
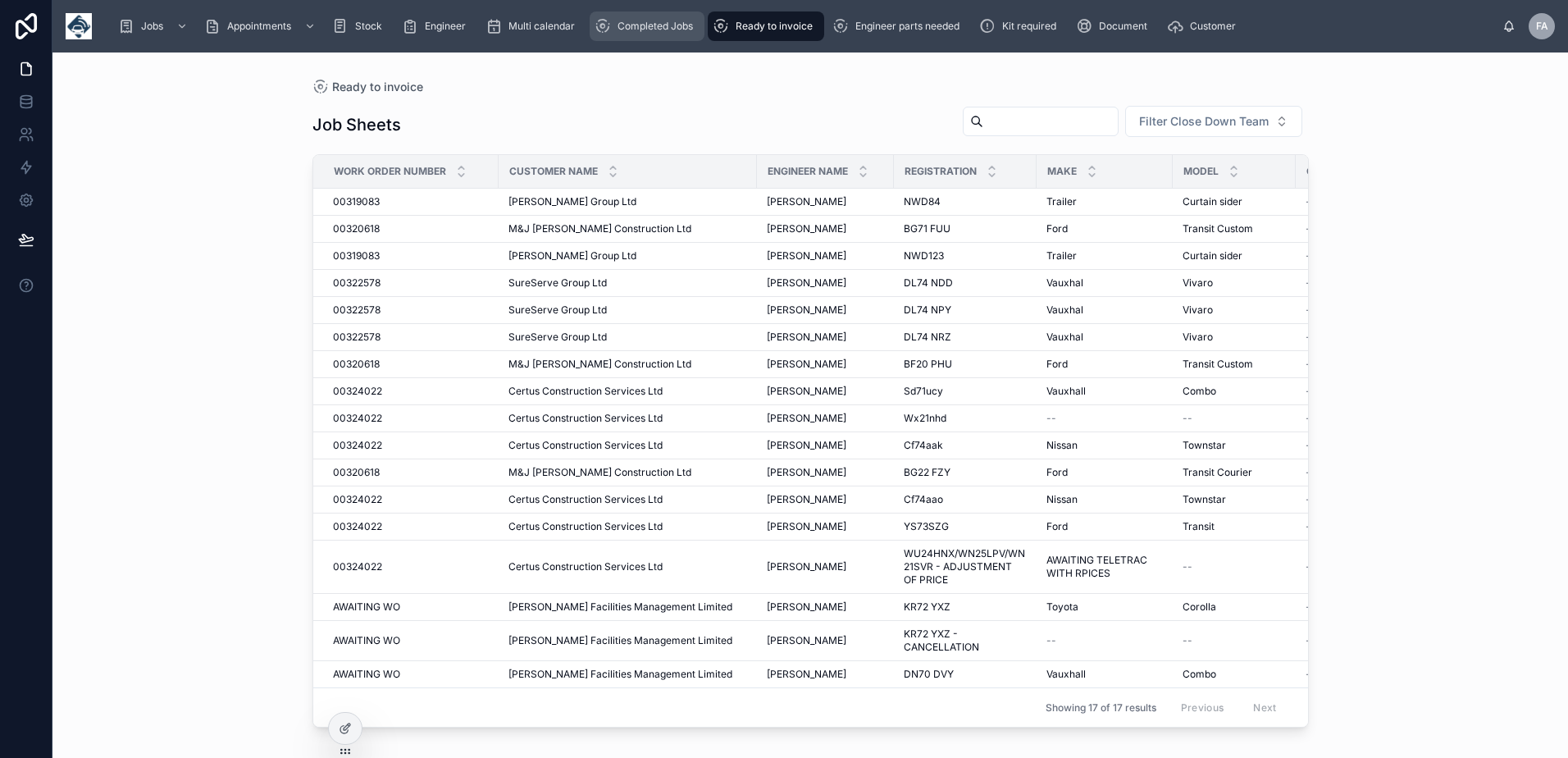
drag, startPoint x: 680, startPoint y: 25, endPoint x: 766, endPoint y: 50, distance: 89.6
click at [680, 25] on span "Completed Jobs" at bounding box center [655, 26] width 75 height 14
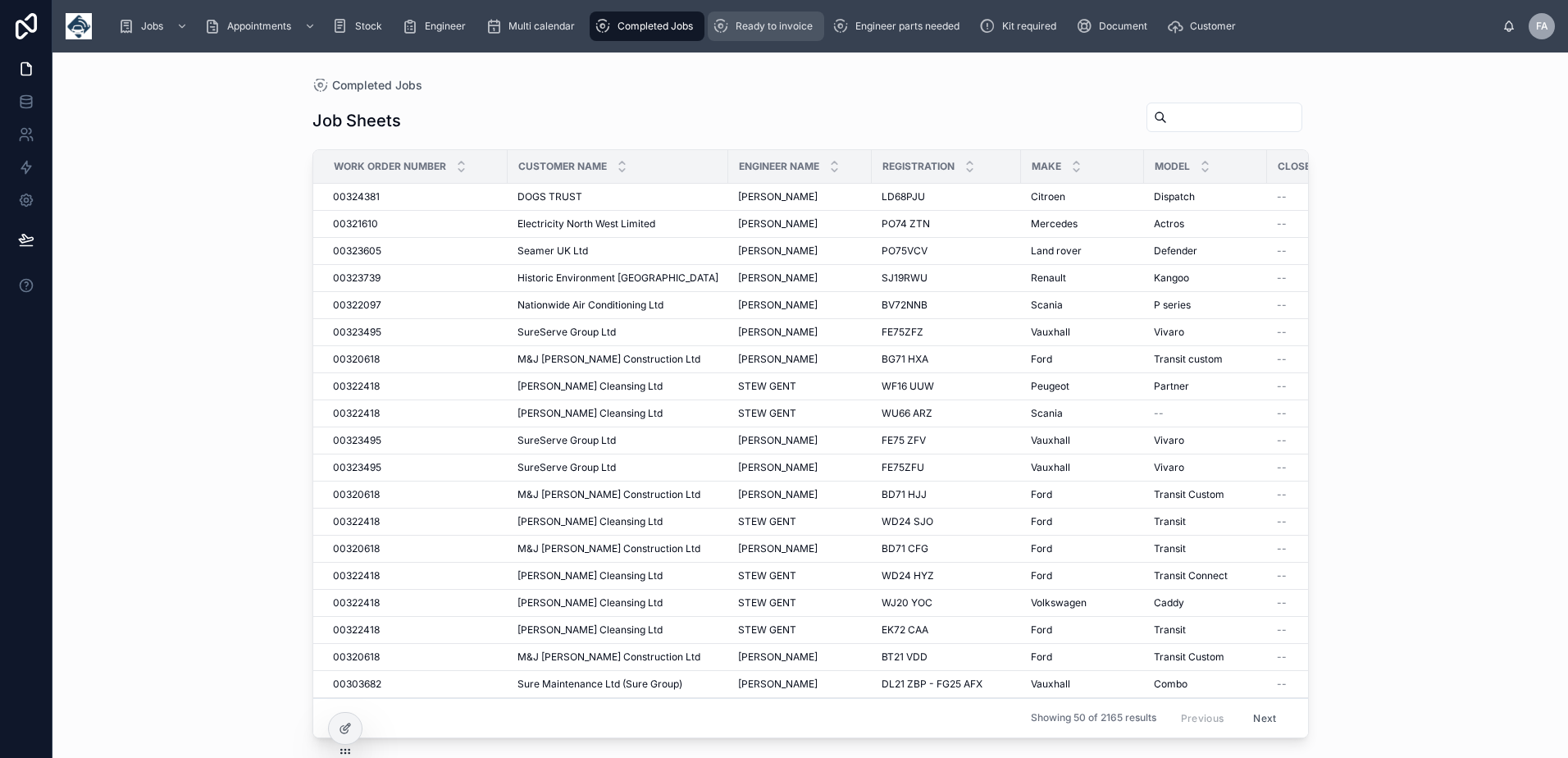
click at [763, 34] on div "Ready to invoice" at bounding box center [766, 26] width 107 height 26
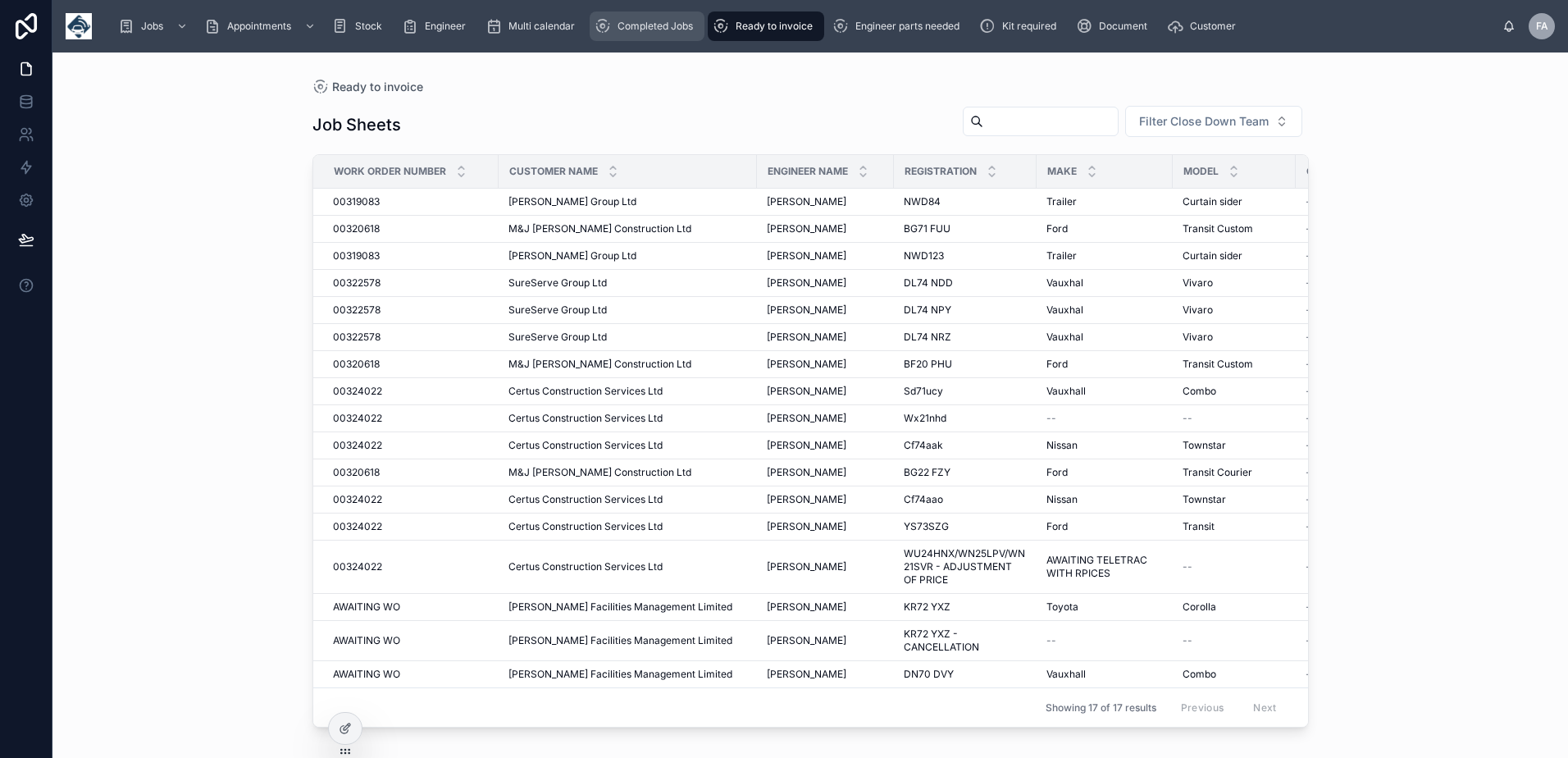
drag, startPoint x: 684, startPoint y: 14, endPoint x: 784, endPoint y: 36, distance: 102.4
click at [684, 14] on div "Completed Jobs" at bounding box center [647, 26] width 105 height 26
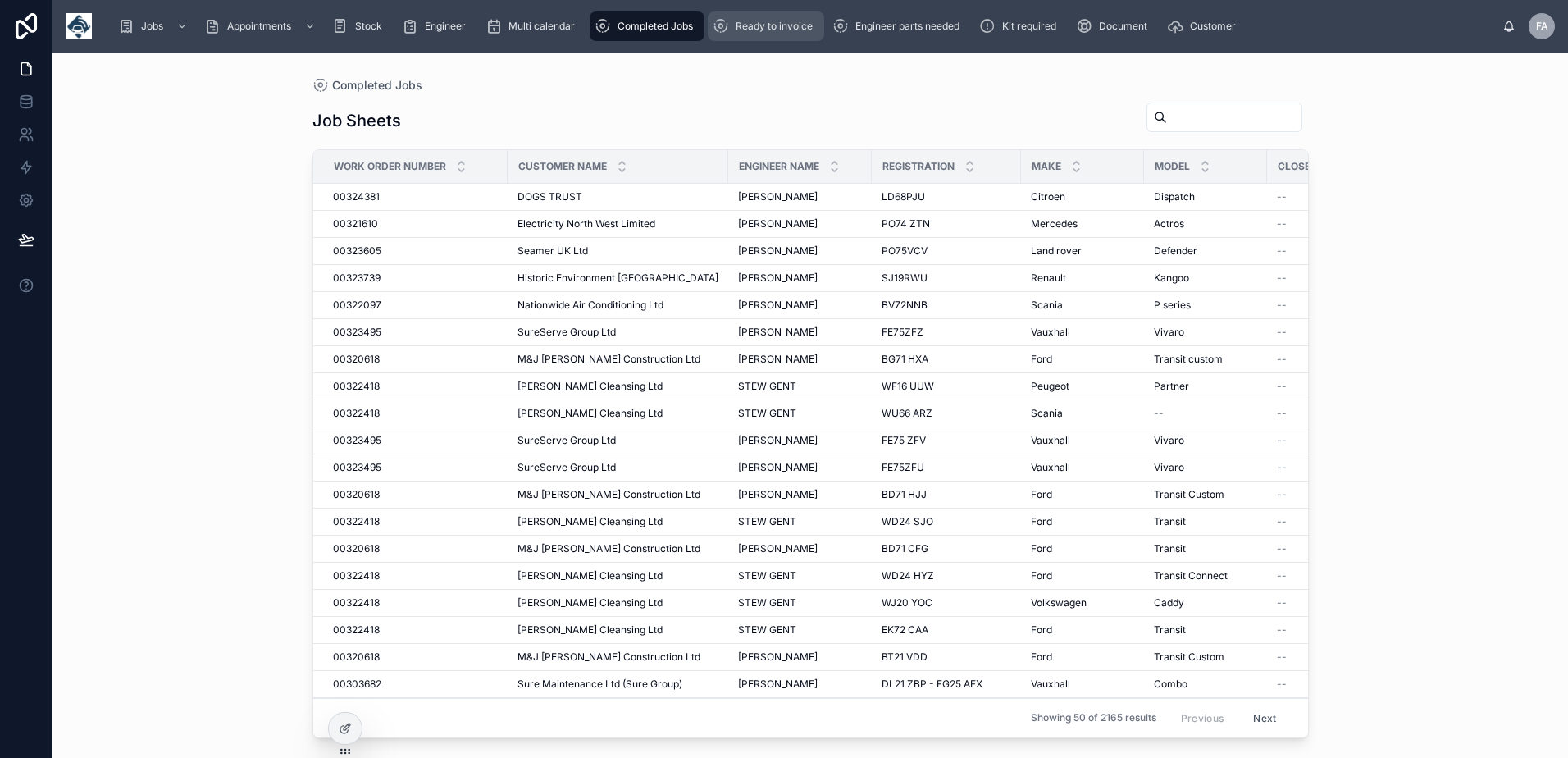
click at [813, 25] on span "Ready to invoice" at bounding box center [774, 26] width 77 height 14
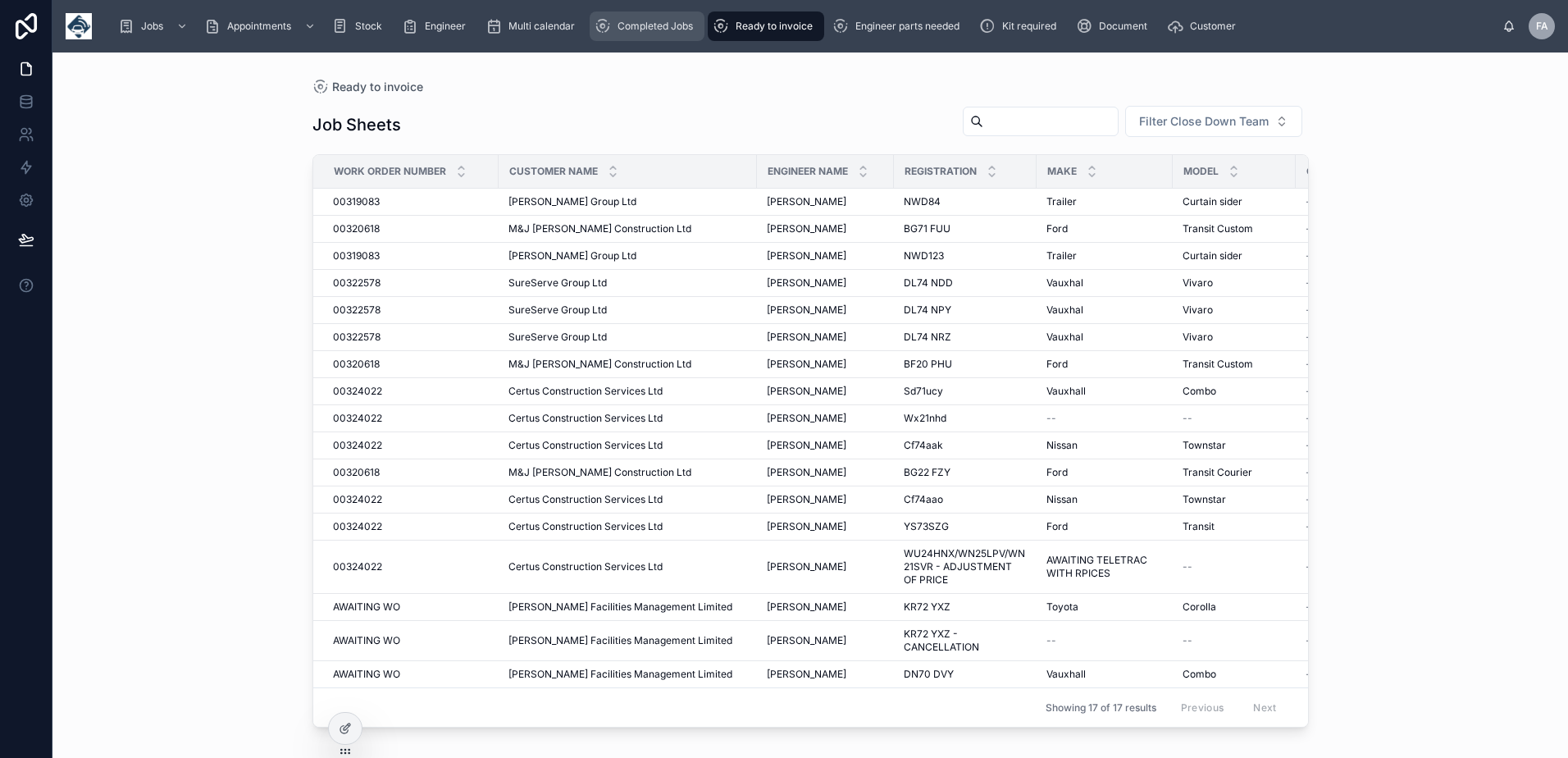
click at [678, 24] on span "Completed Jobs" at bounding box center [655, 26] width 75 height 14
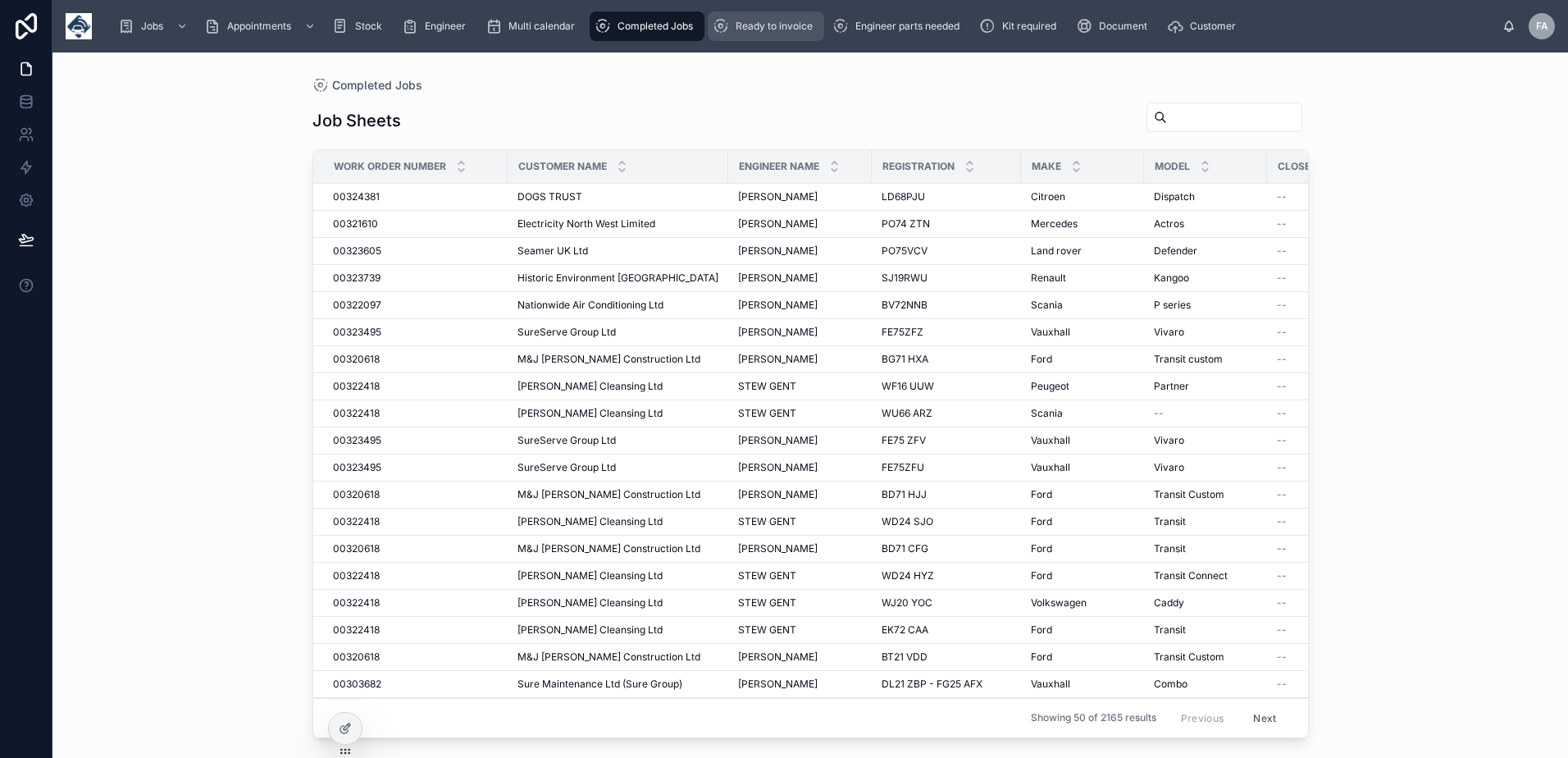
click at [753, 35] on div "Ready to invoice" at bounding box center [766, 26] width 107 height 26
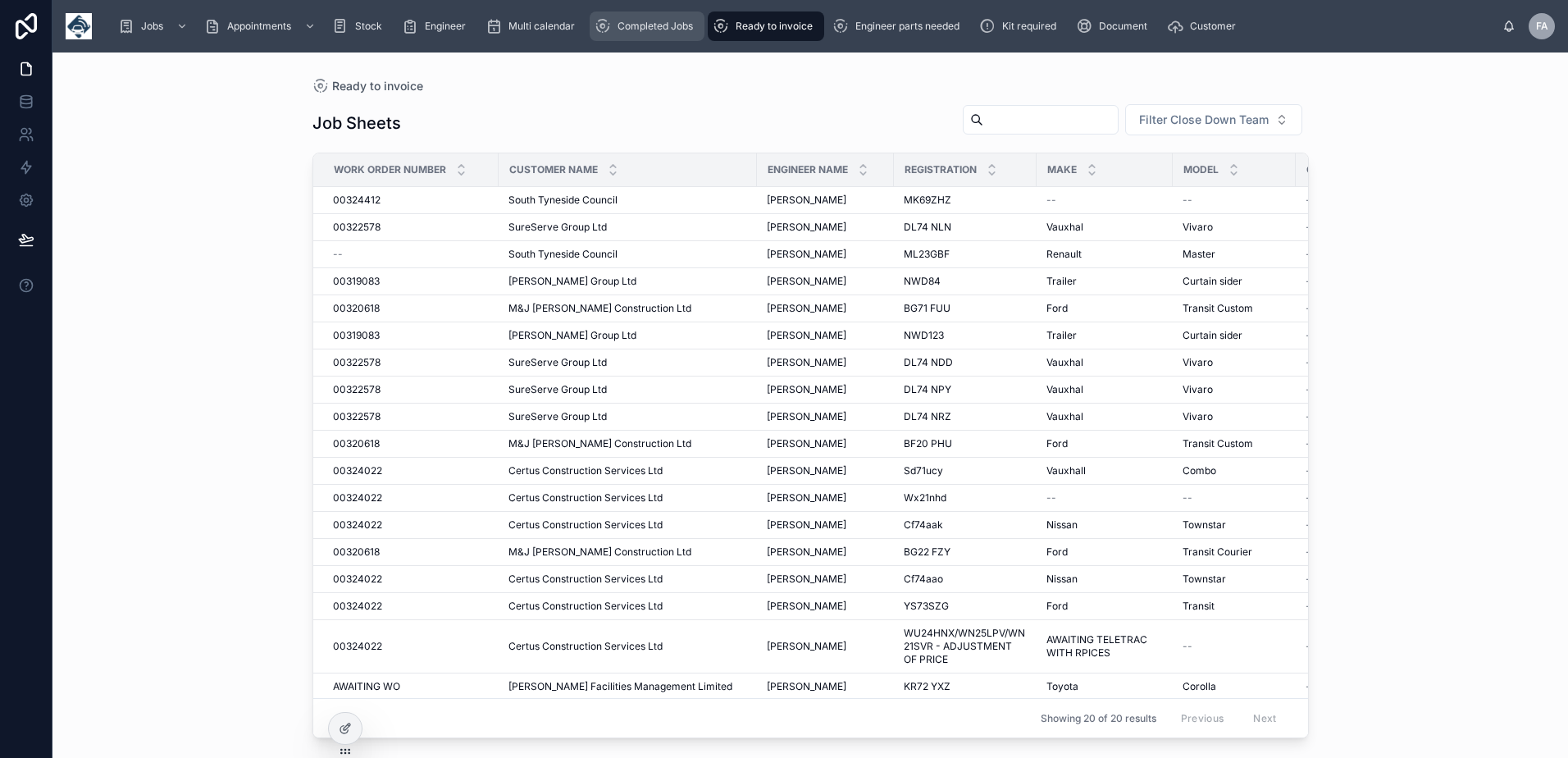
click at [685, 20] on span "Completed Jobs" at bounding box center [655, 26] width 75 height 14
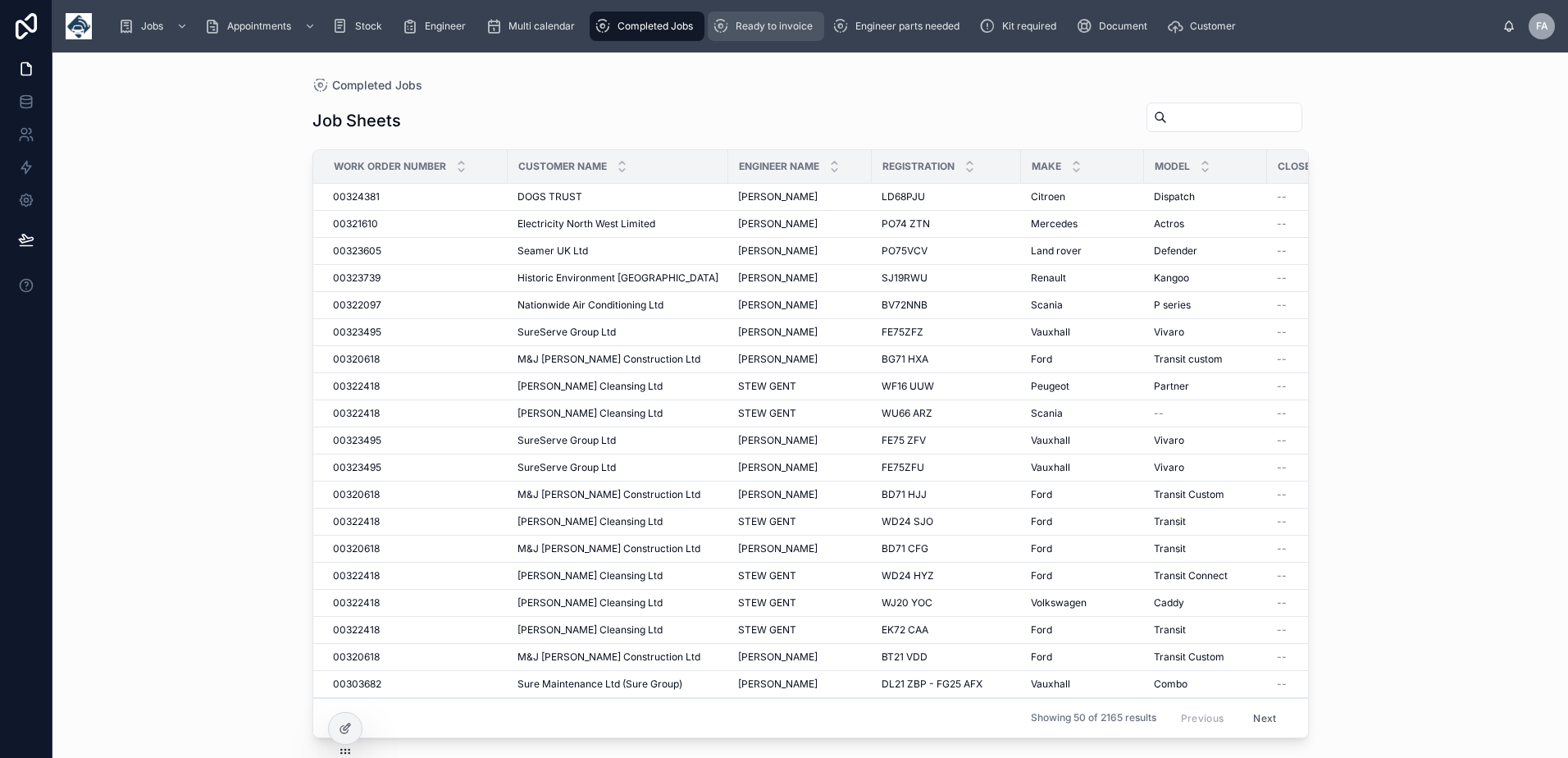
click at [773, 24] on span "Ready to invoice" at bounding box center [774, 26] width 77 height 14
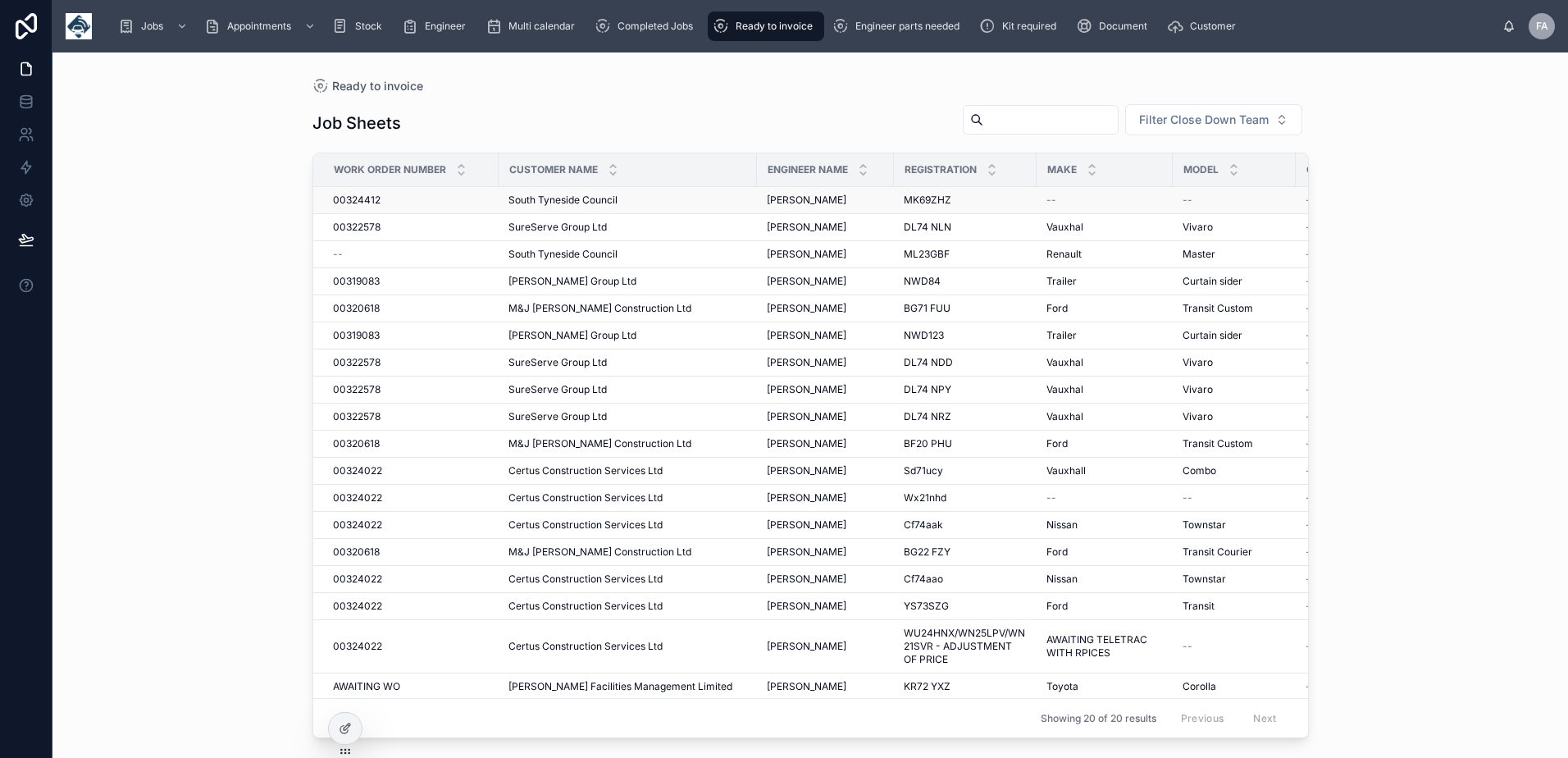
click at [363, 195] on span "00324412" at bounding box center [357, 200] width 47 height 14
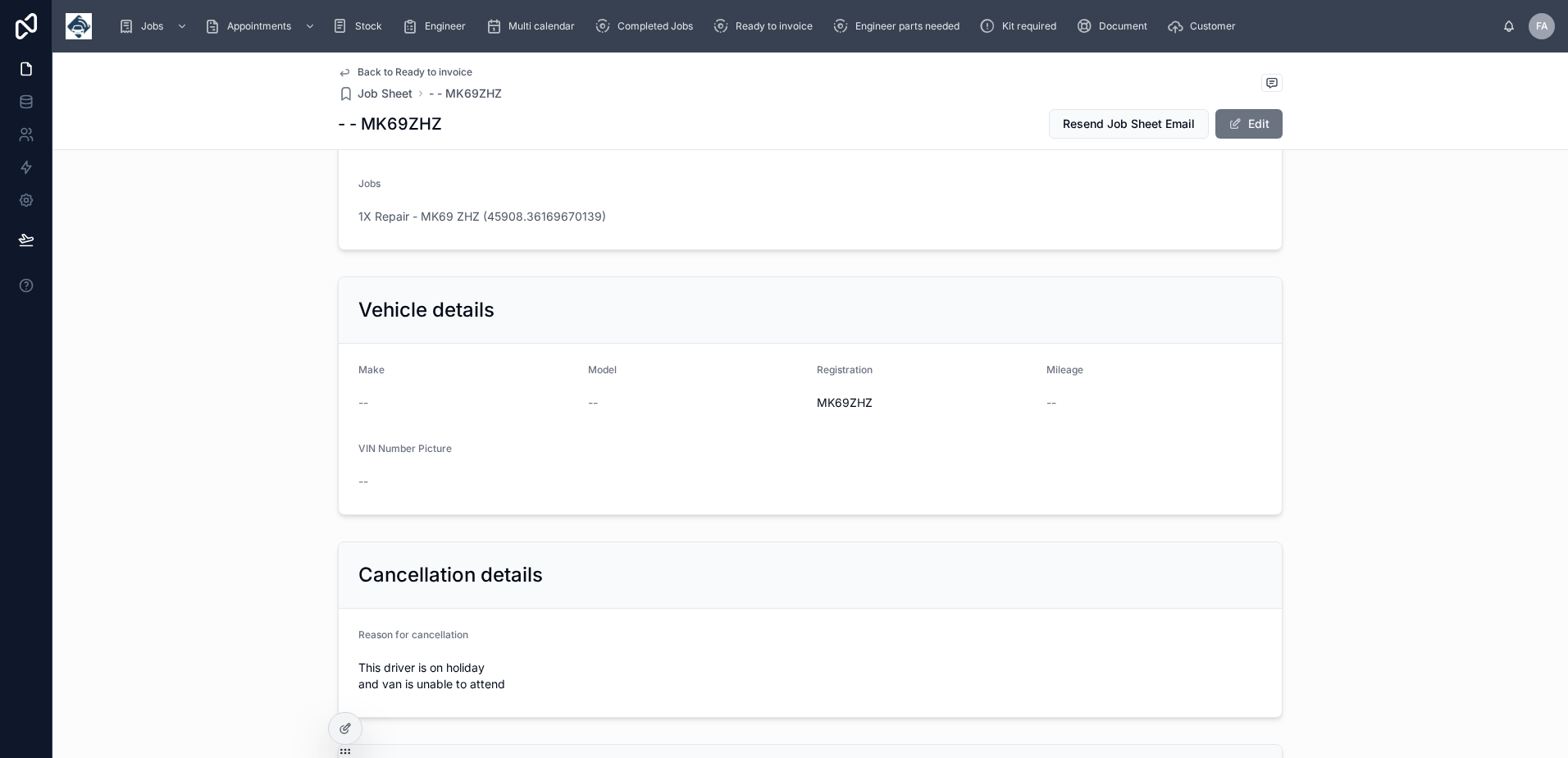
scroll to position [82, 0]
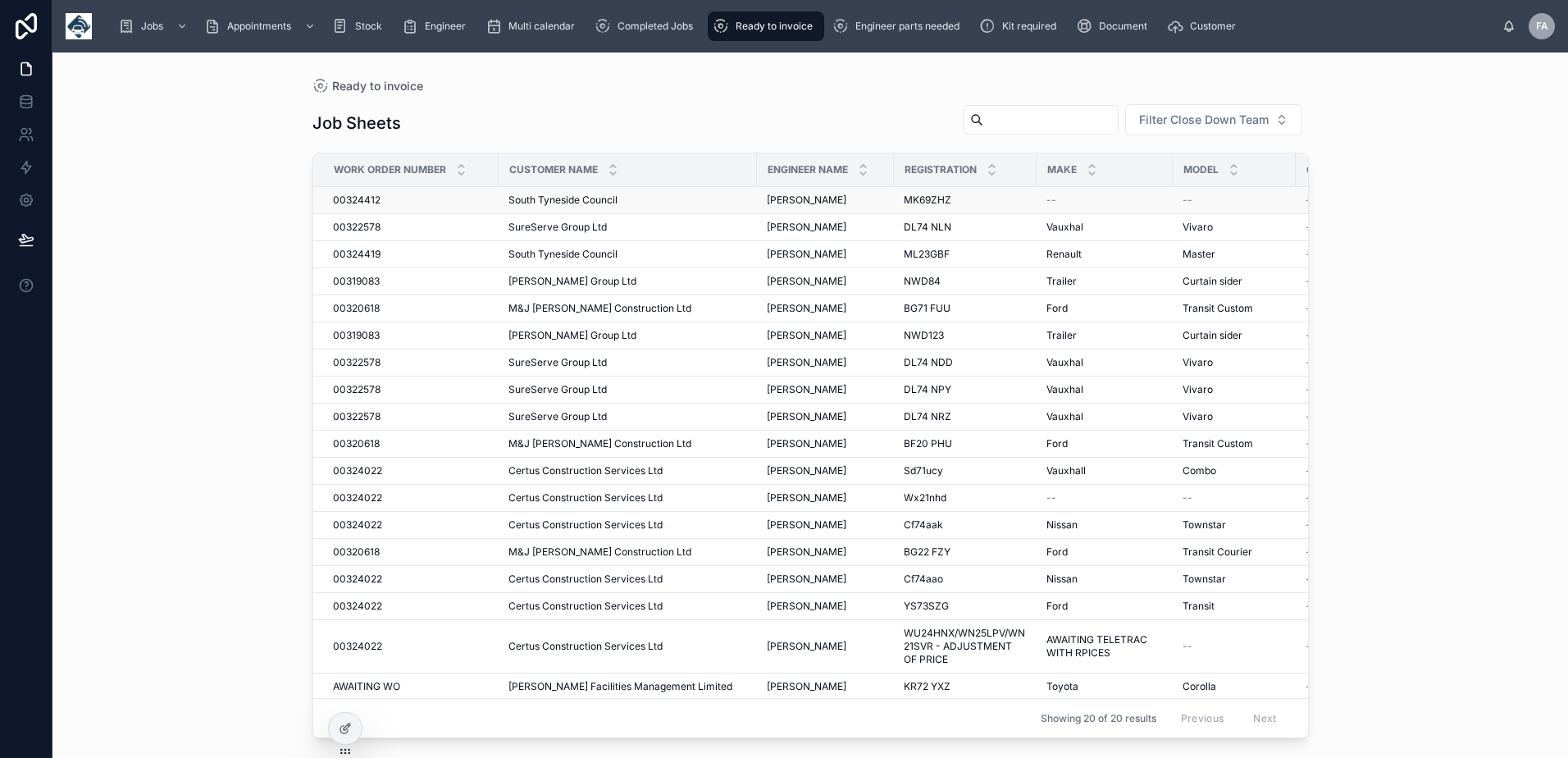
click at [376, 202] on span "00324412" at bounding box center [357, 200] width 47 height 14
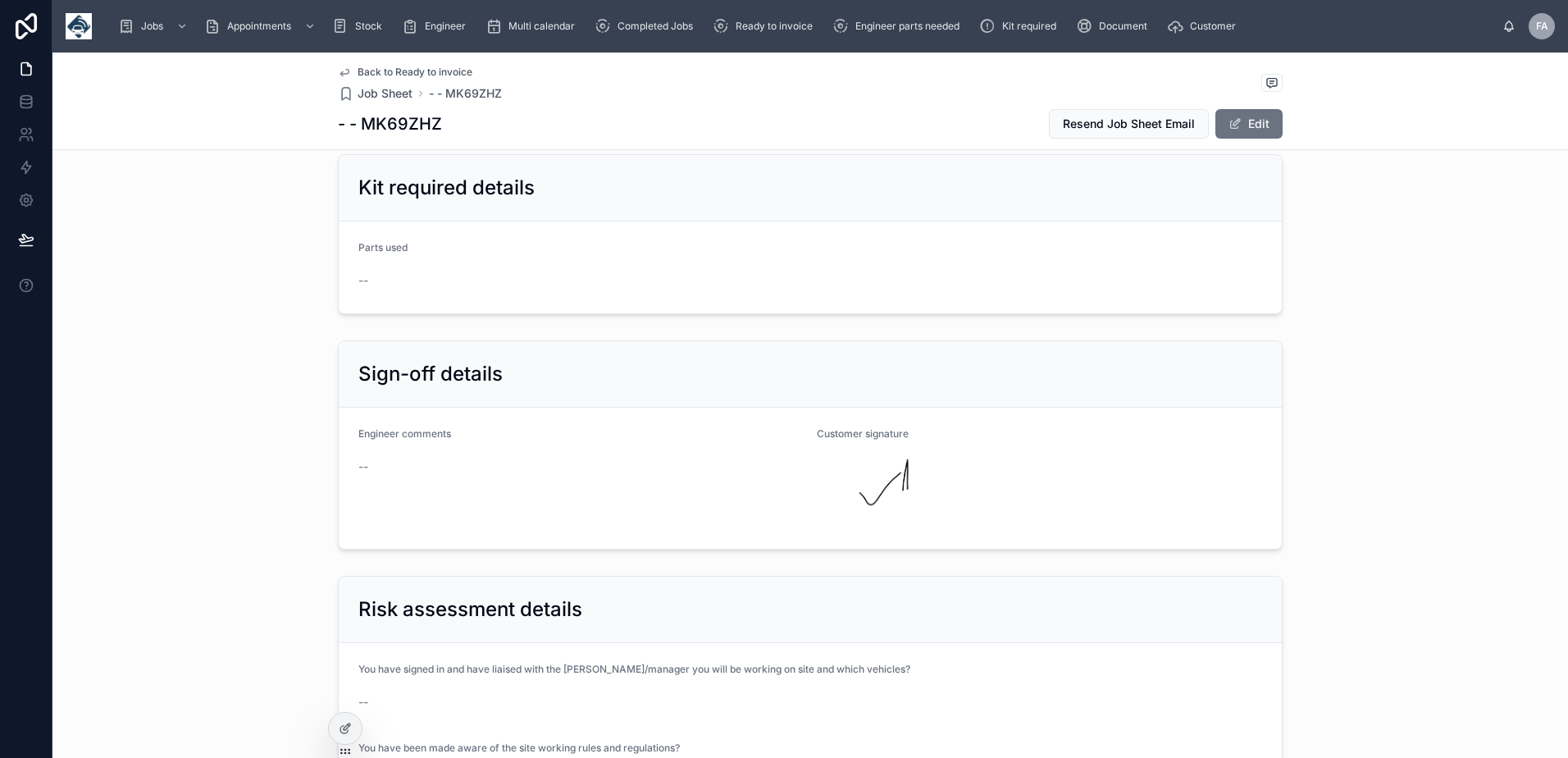
scroll to position [492, 0]
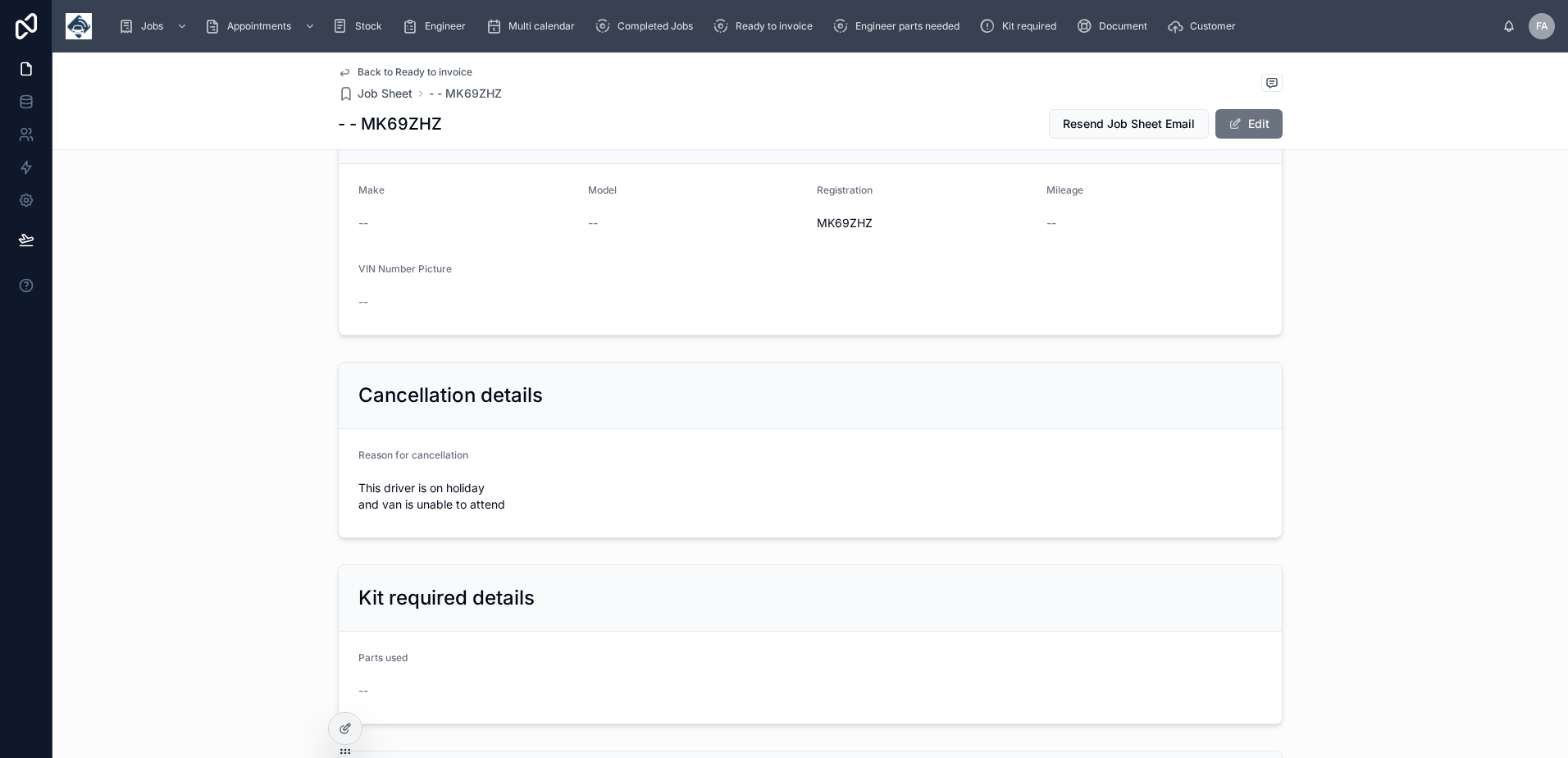
click at [376, 123] on h1 "- - MK69ZHZ" at bounding box center [389, 124] width 104 height 23
copy h1 "MK69ZHZ"
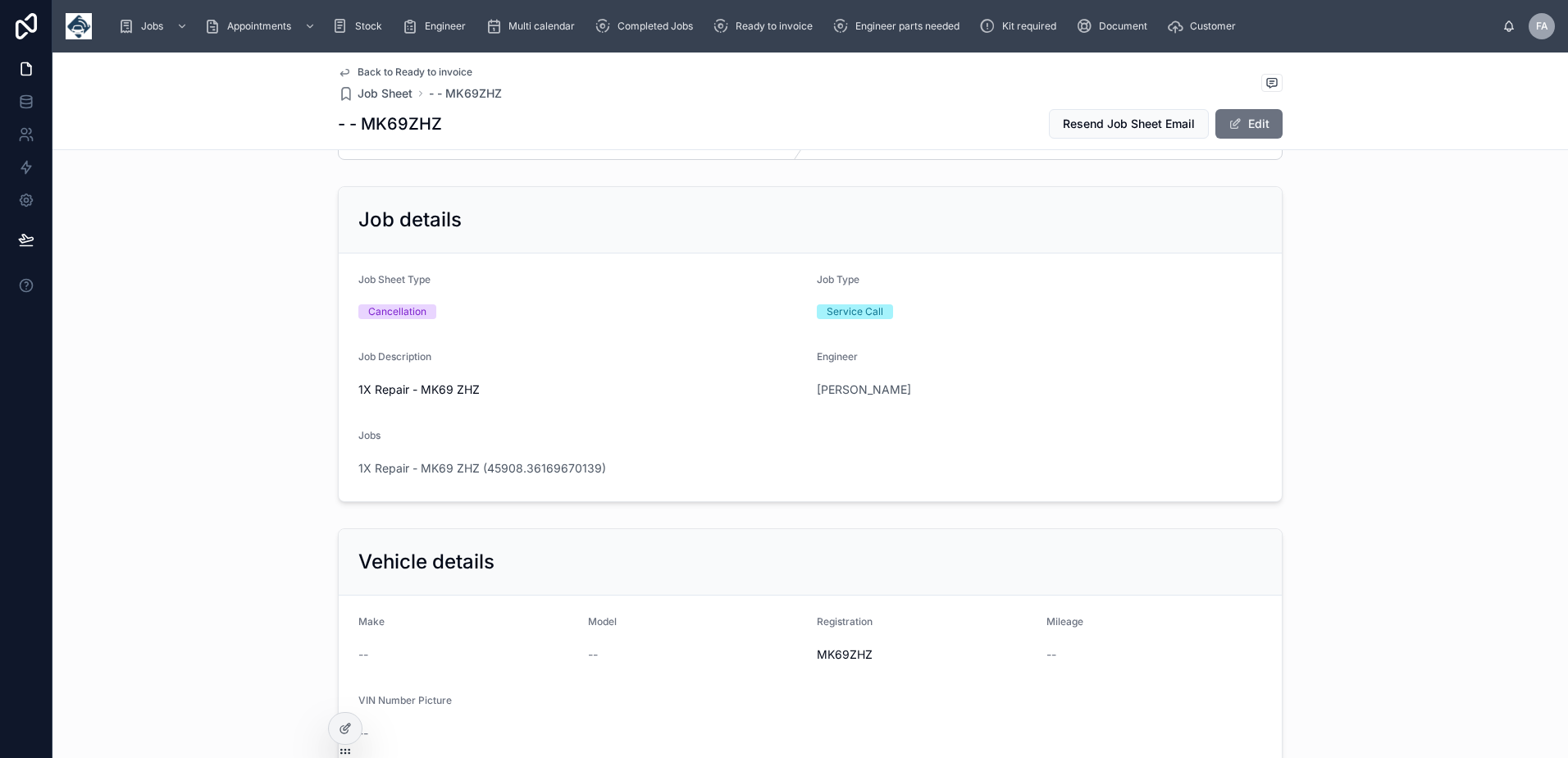
scroll to position [0, 0]
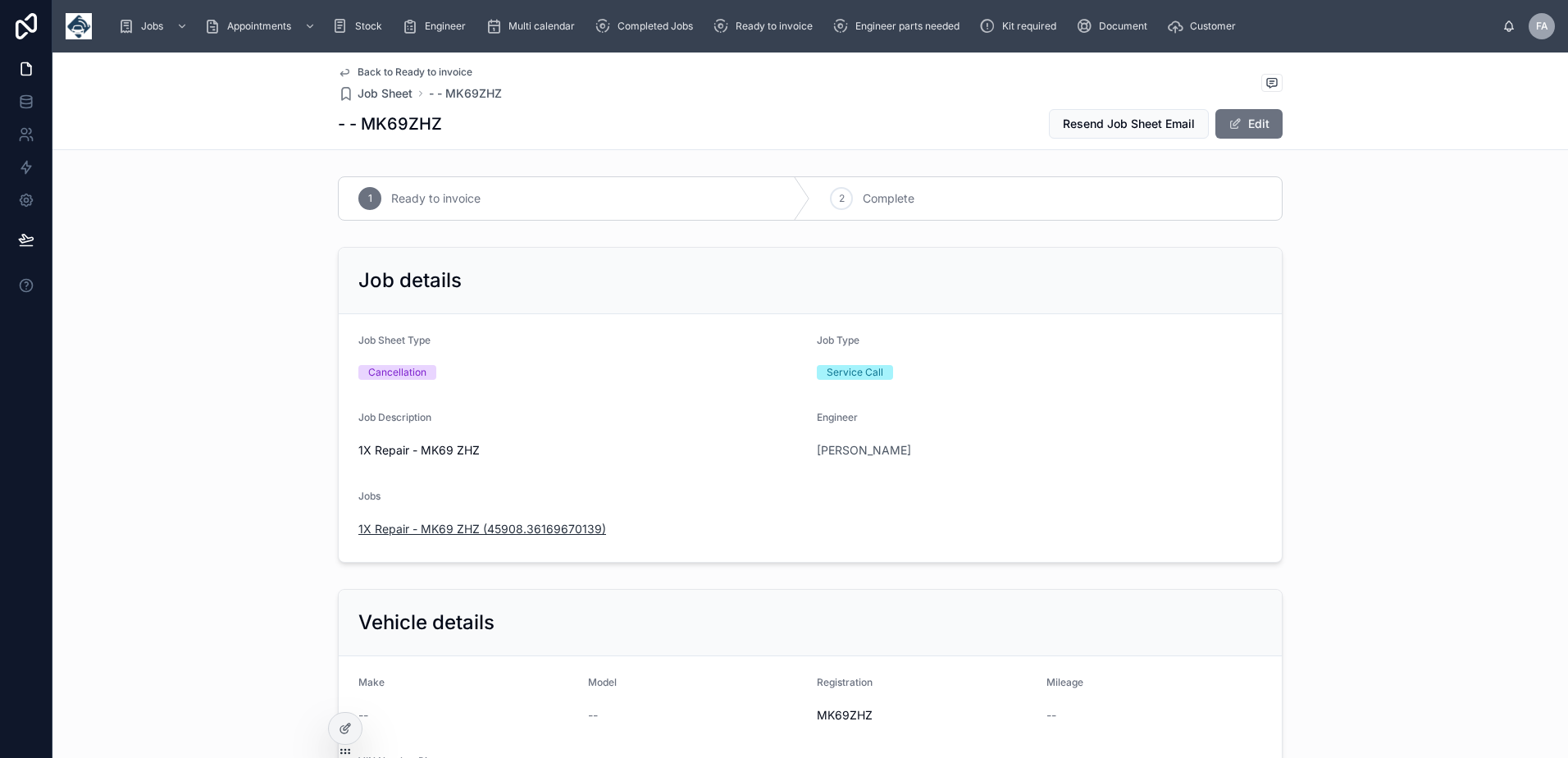
click at [441, 525] on span "1X Repair - MK69 ZHZ (45908.36169670139)" at bounding box center [482, 529] width 248 height 16
click at [830, 205] on div "2" at bounding box center [841, 198] width 23 height 23
click at [553, 530] on span "1X Repair - MK69 ZHZ (45908.36169670139)" at bounding box center [482, 529] width 248 height 16
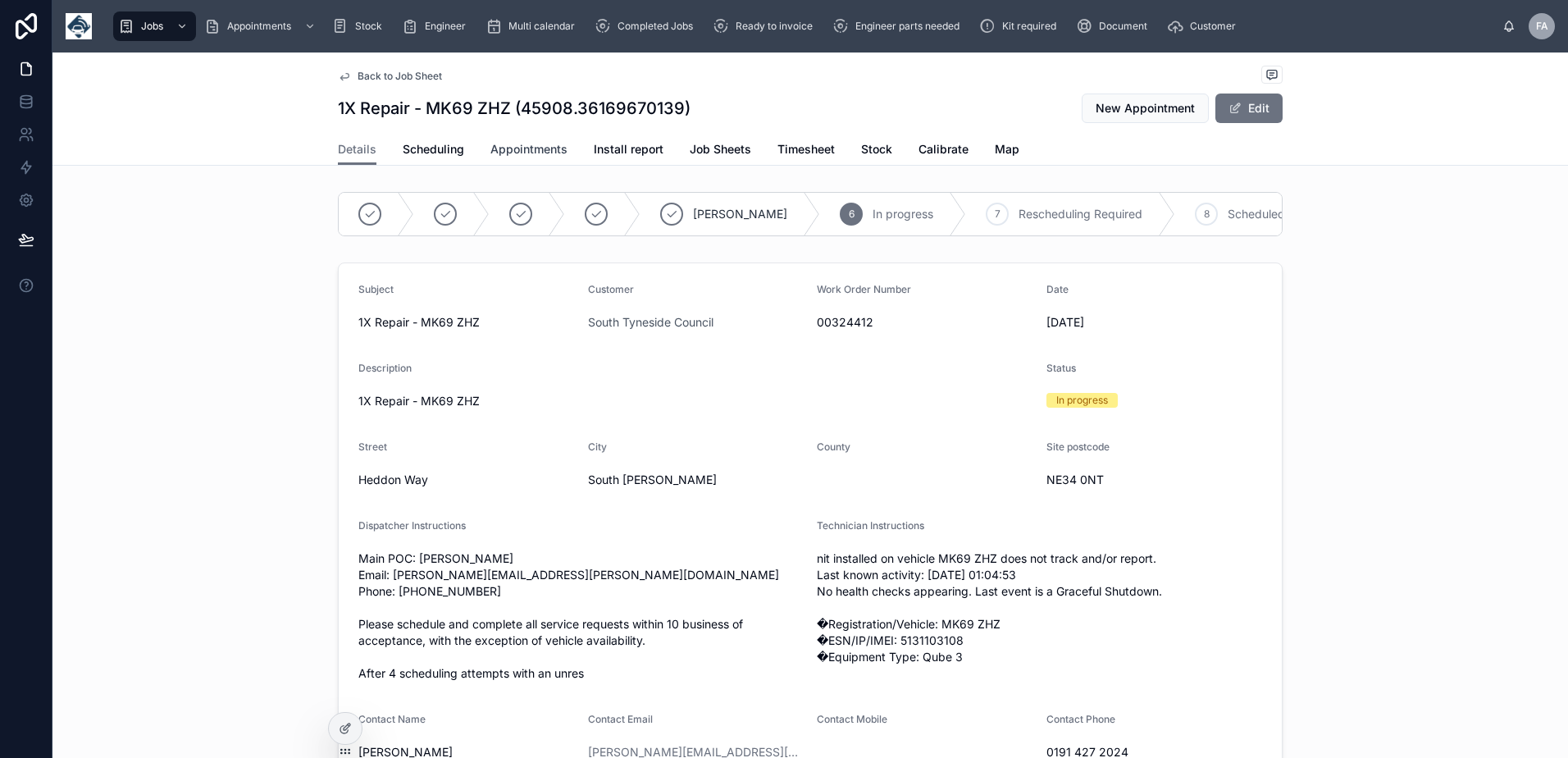
click at [500, 153] on span "Appointments" at bounding box center [529, 149] width 77 height 16
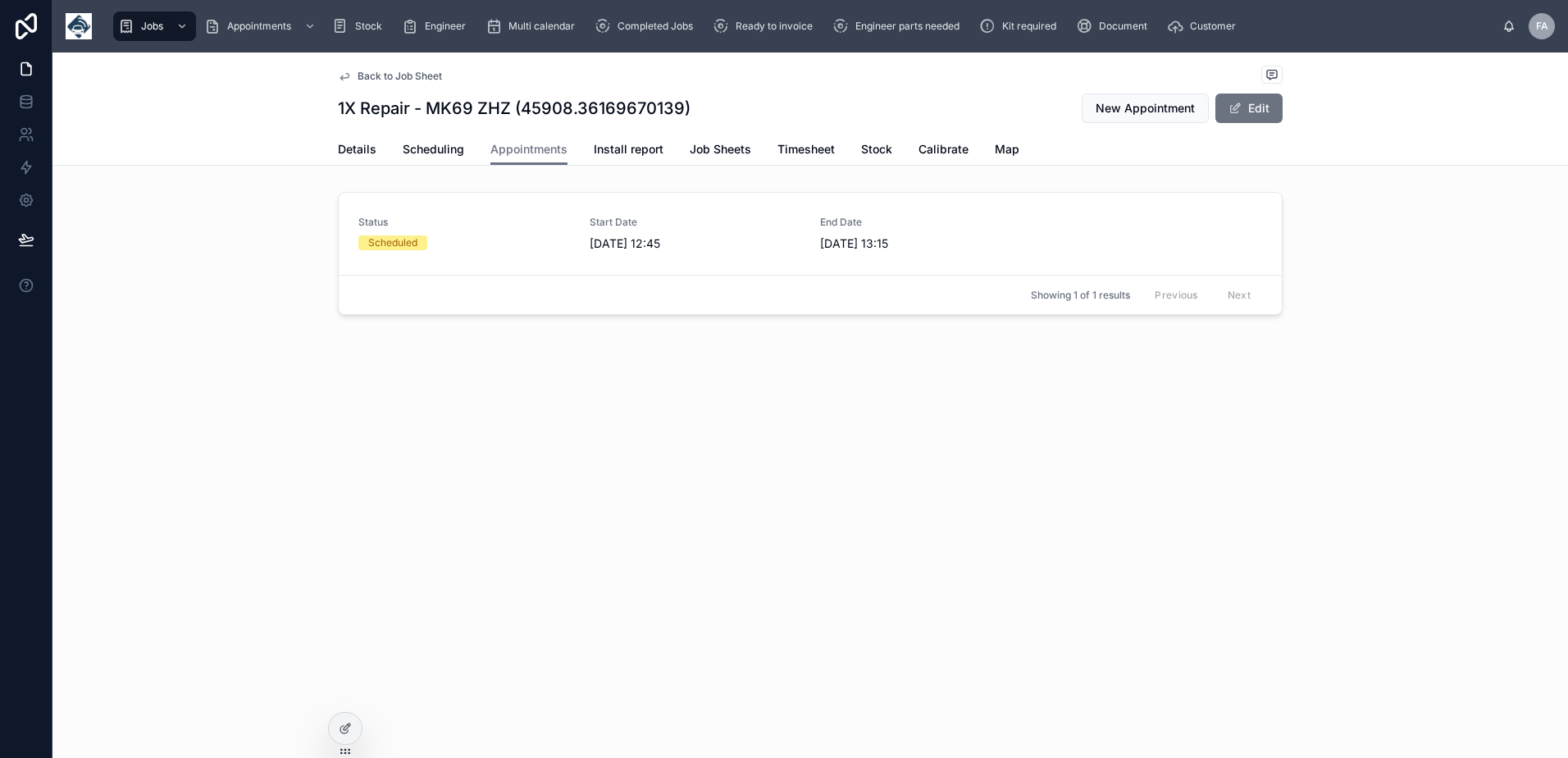
click at [446, 233] on div "Status Scheduled" at bounding box center [464, 233] width 211 height 35
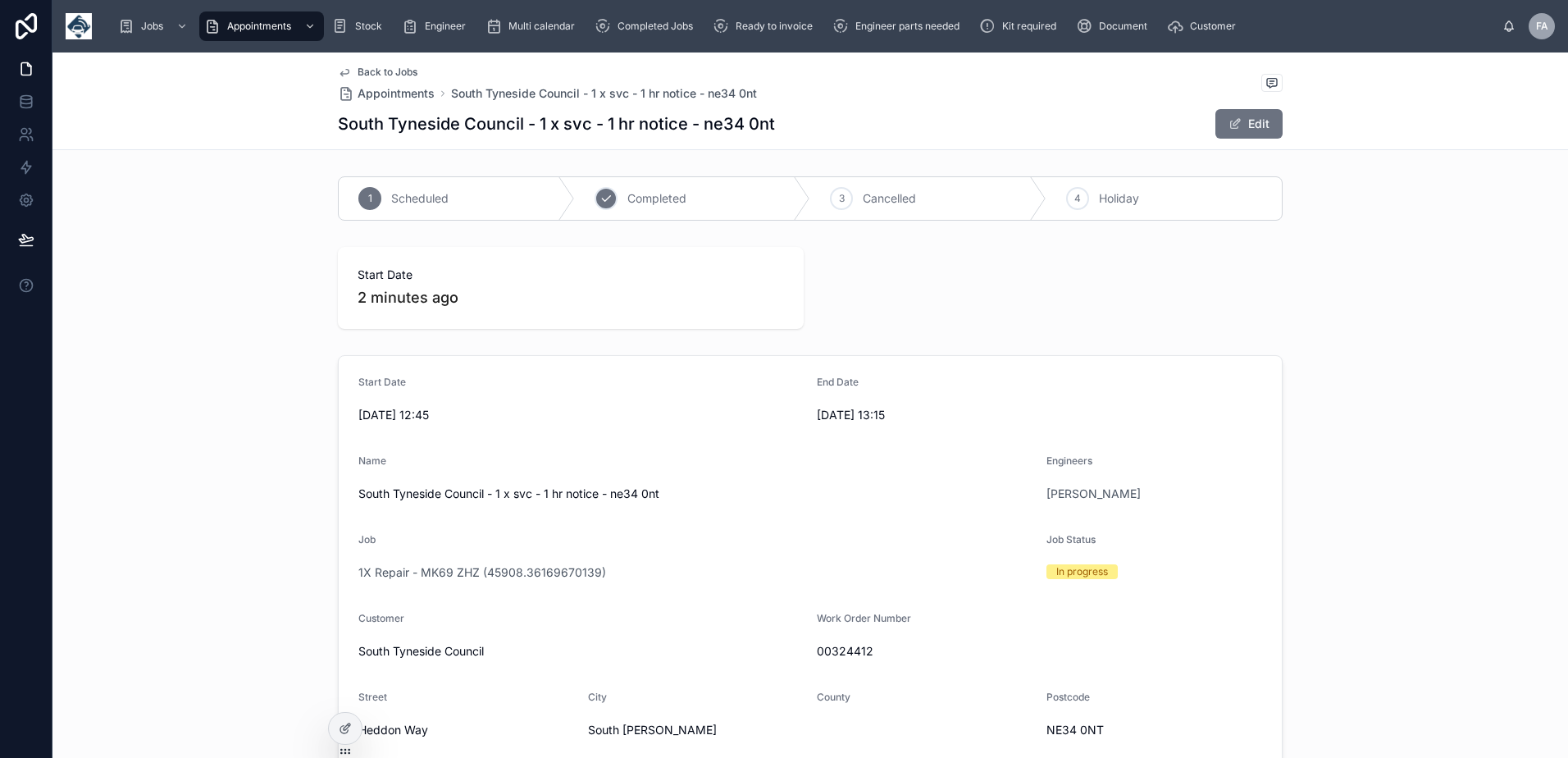
click at [607, 199] on div "2" at bounding box center [606, 198] width 23 height 23
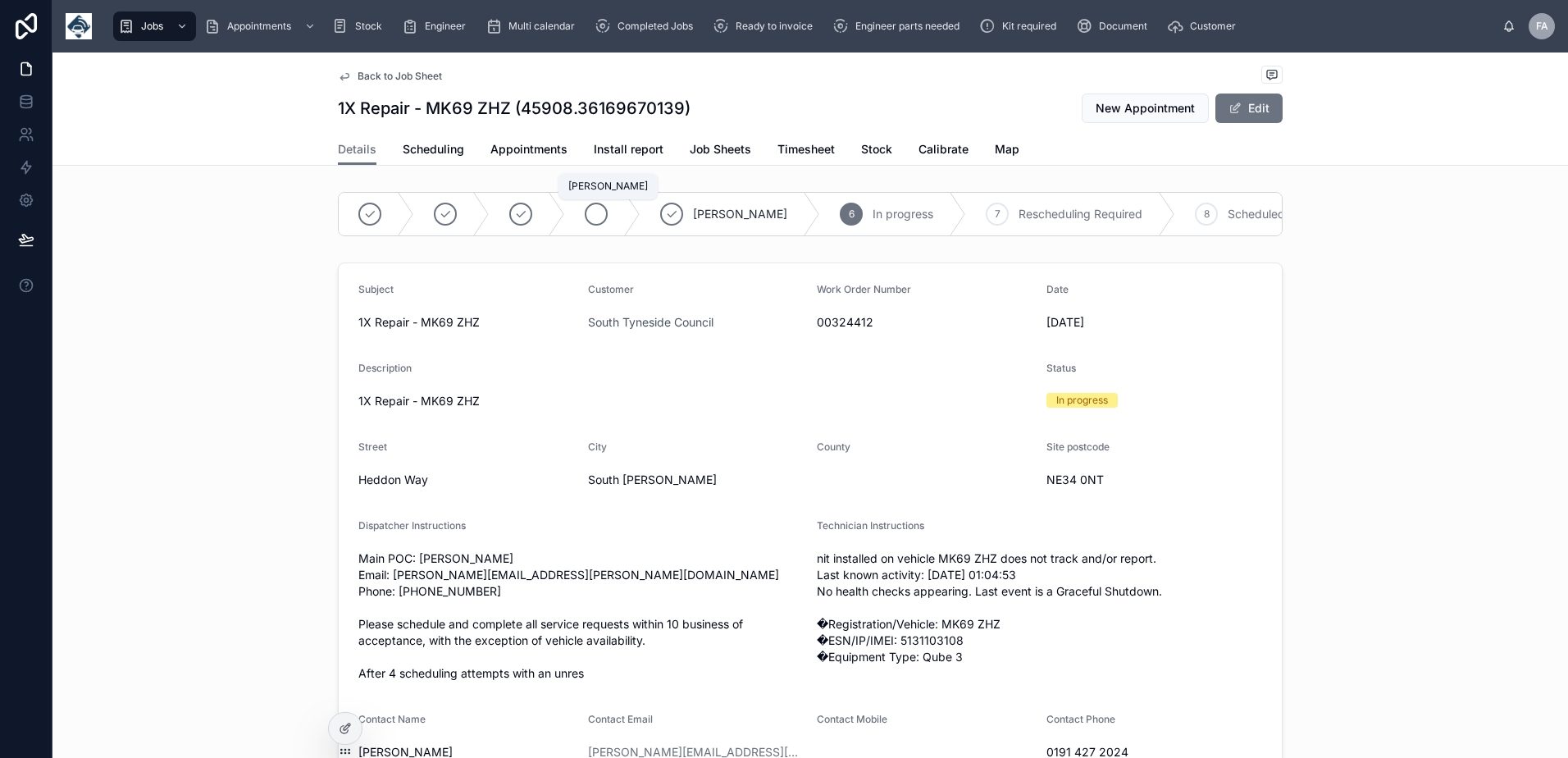
click at [595, 213] on icon at bounding box center [596, 214] width 14 height 14
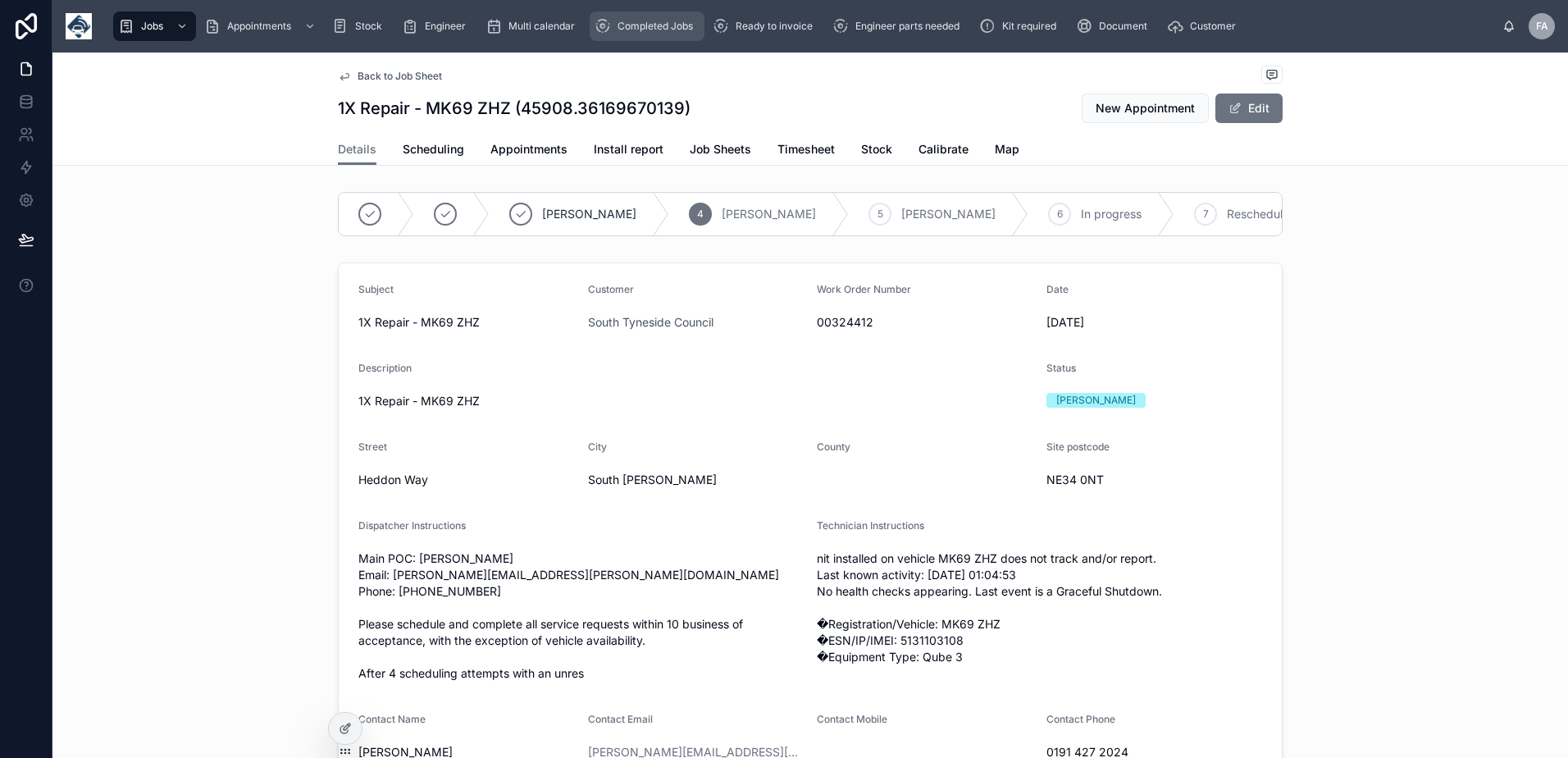
click at [679, 27] on span "Completed Jobs" at bounding box center [655, 26] width 75 height 14
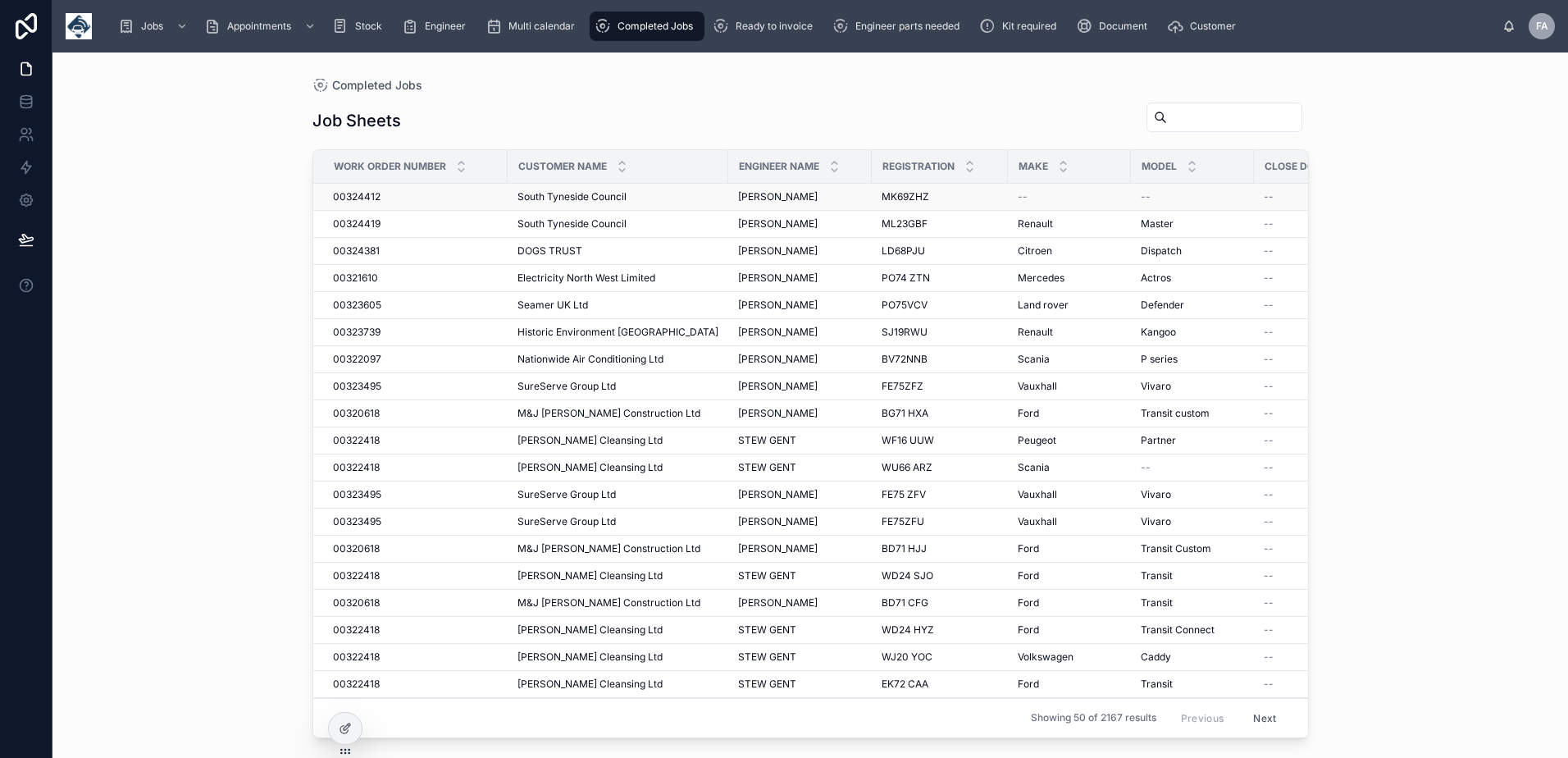
click at [362, 194] on span "00324412" at bounding box center [357, 197] width 47 height 14
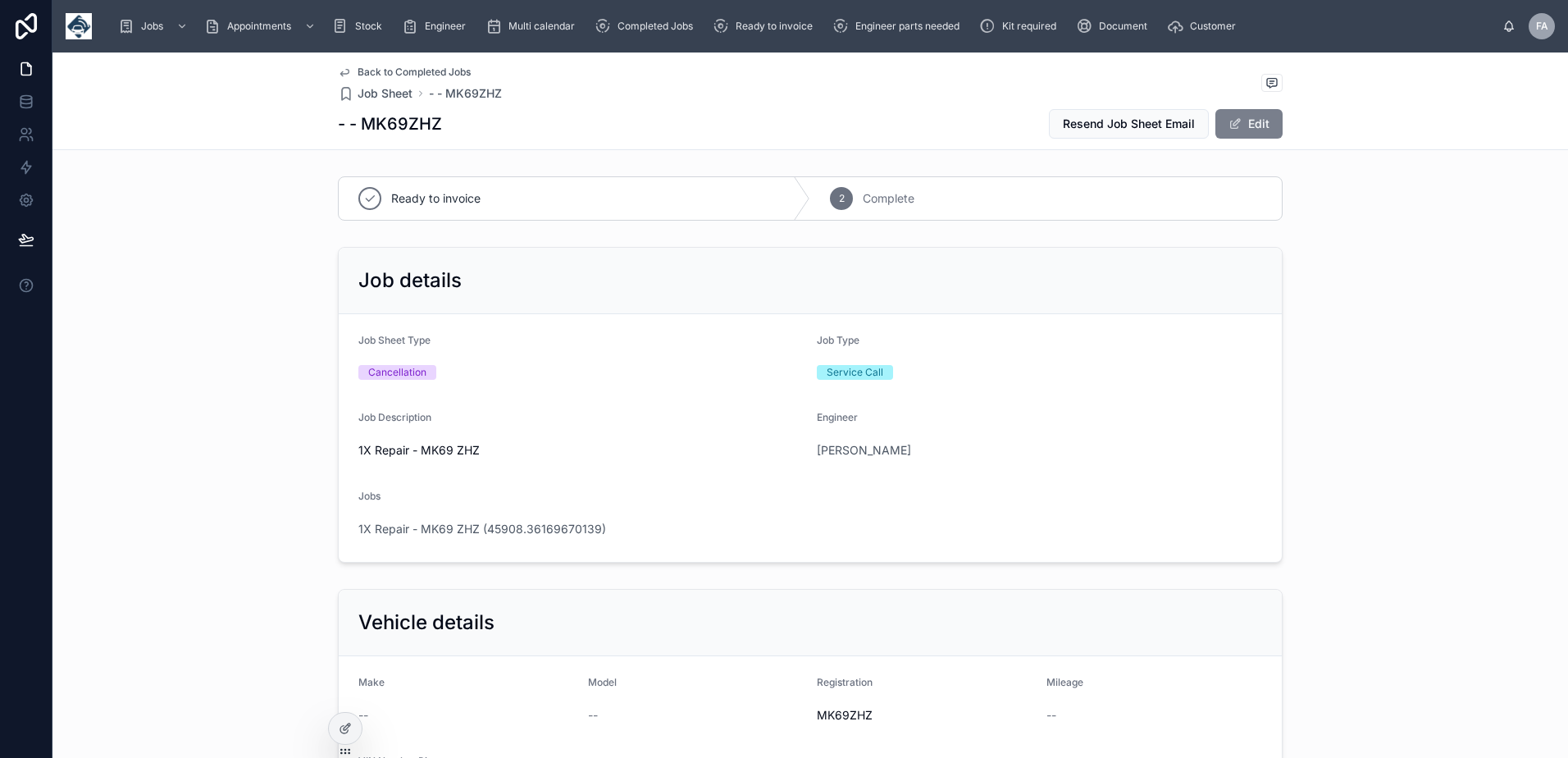
click at [1262, 120] on button "Edit" at bounding box center [1249, 124] width 68 height 30
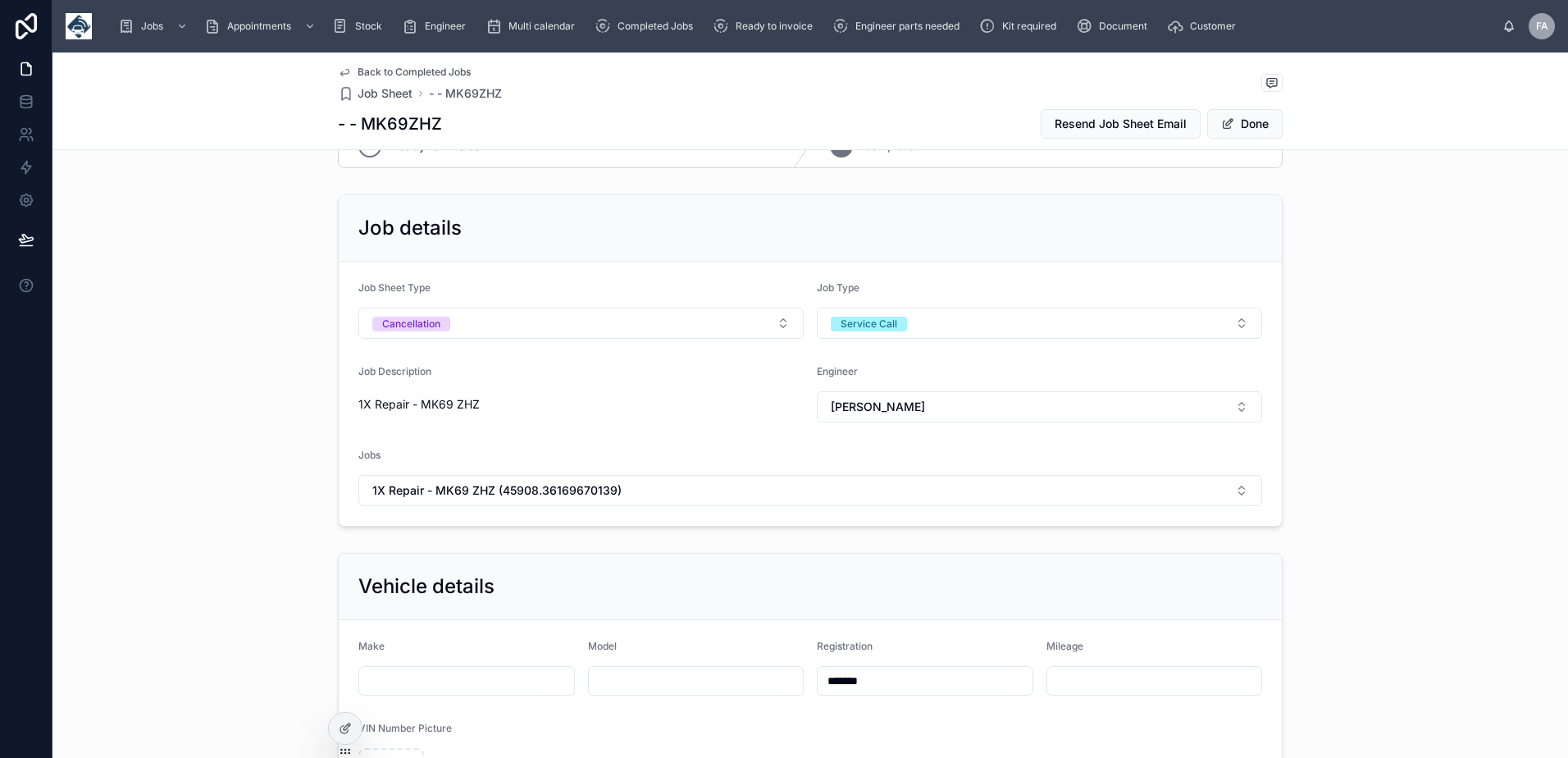
scroll to position [82, 0]
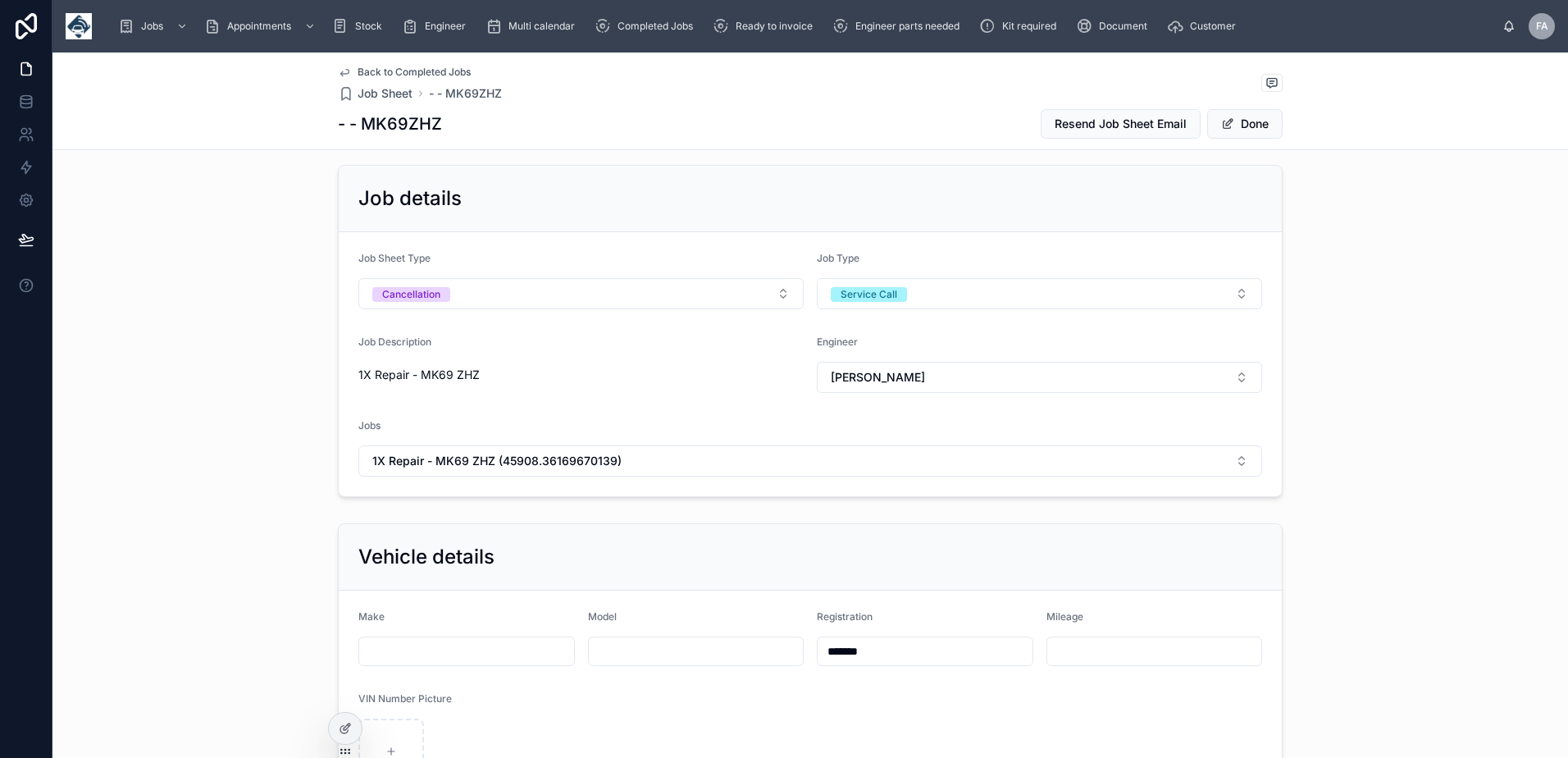
click at [934, 648] on input "*******" at bounding box center [925, 651] width 215 height 23
type input "**********"
click at [1251, 120] on button "Done" at bounding box center [1244, 124] width 75 height 30
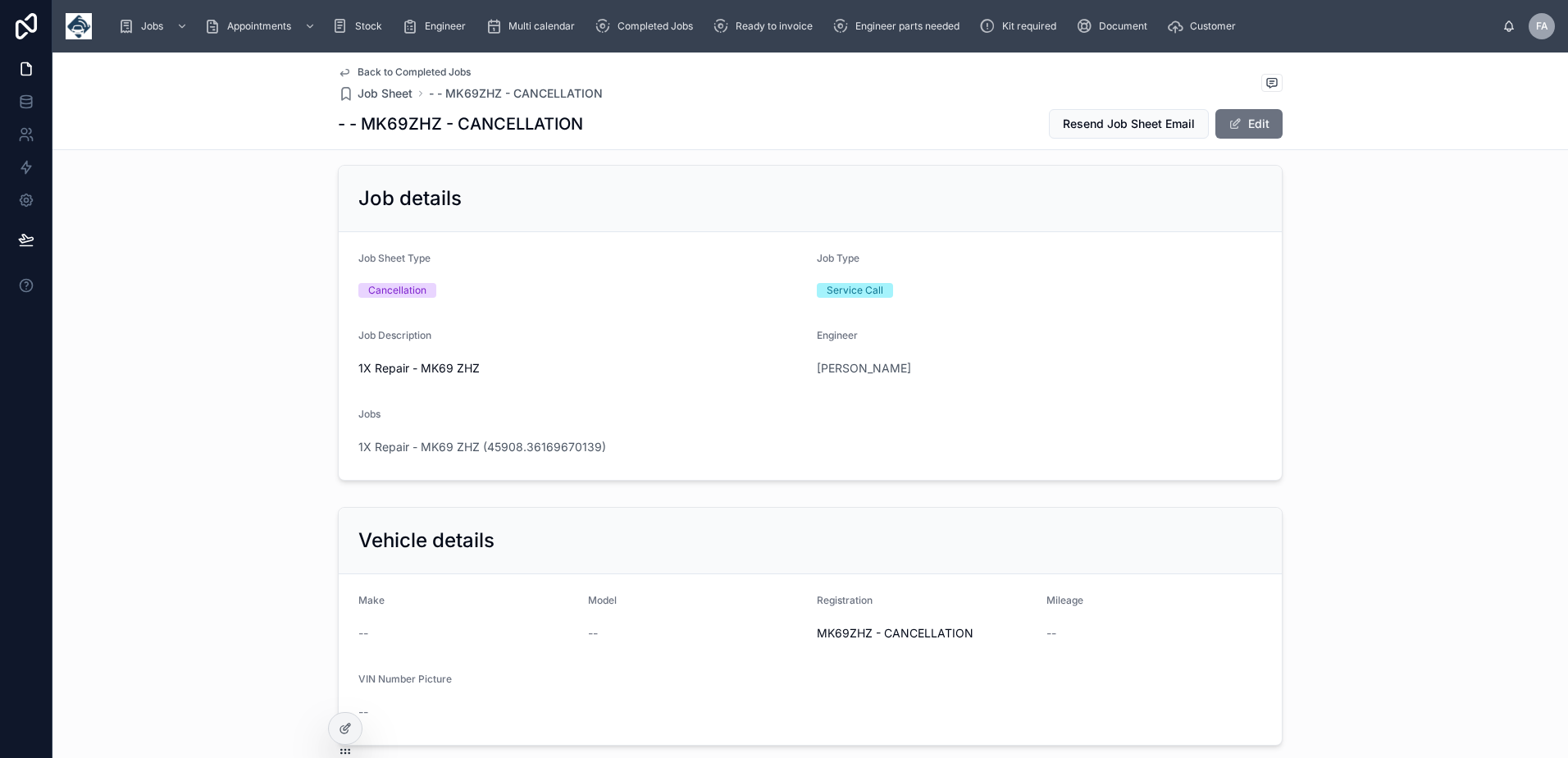
scroll to position [0, 0]
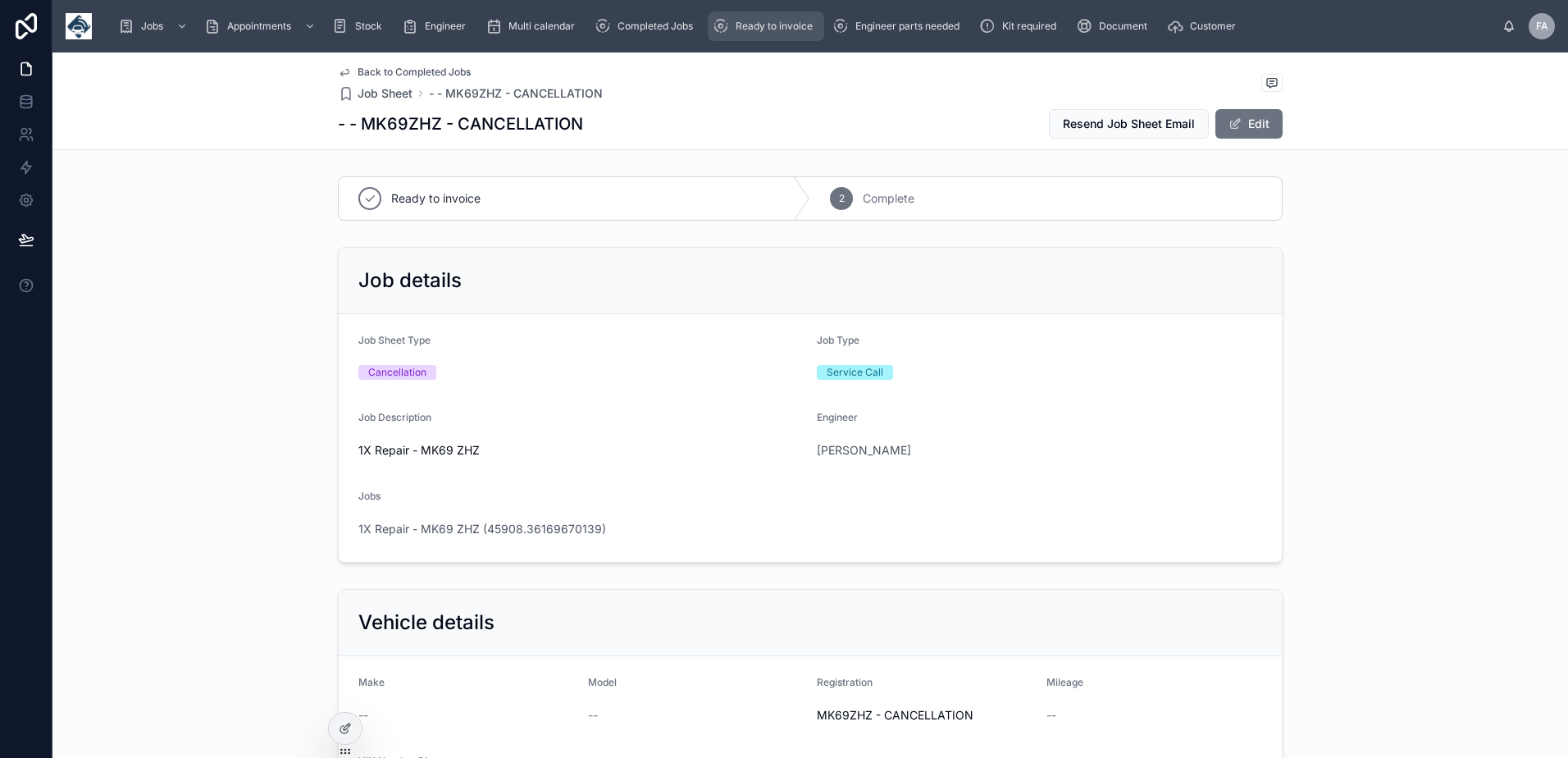
click at [769, 27] on span "Ready to invoice" at bounding box center [774, 26] width 77 height 14
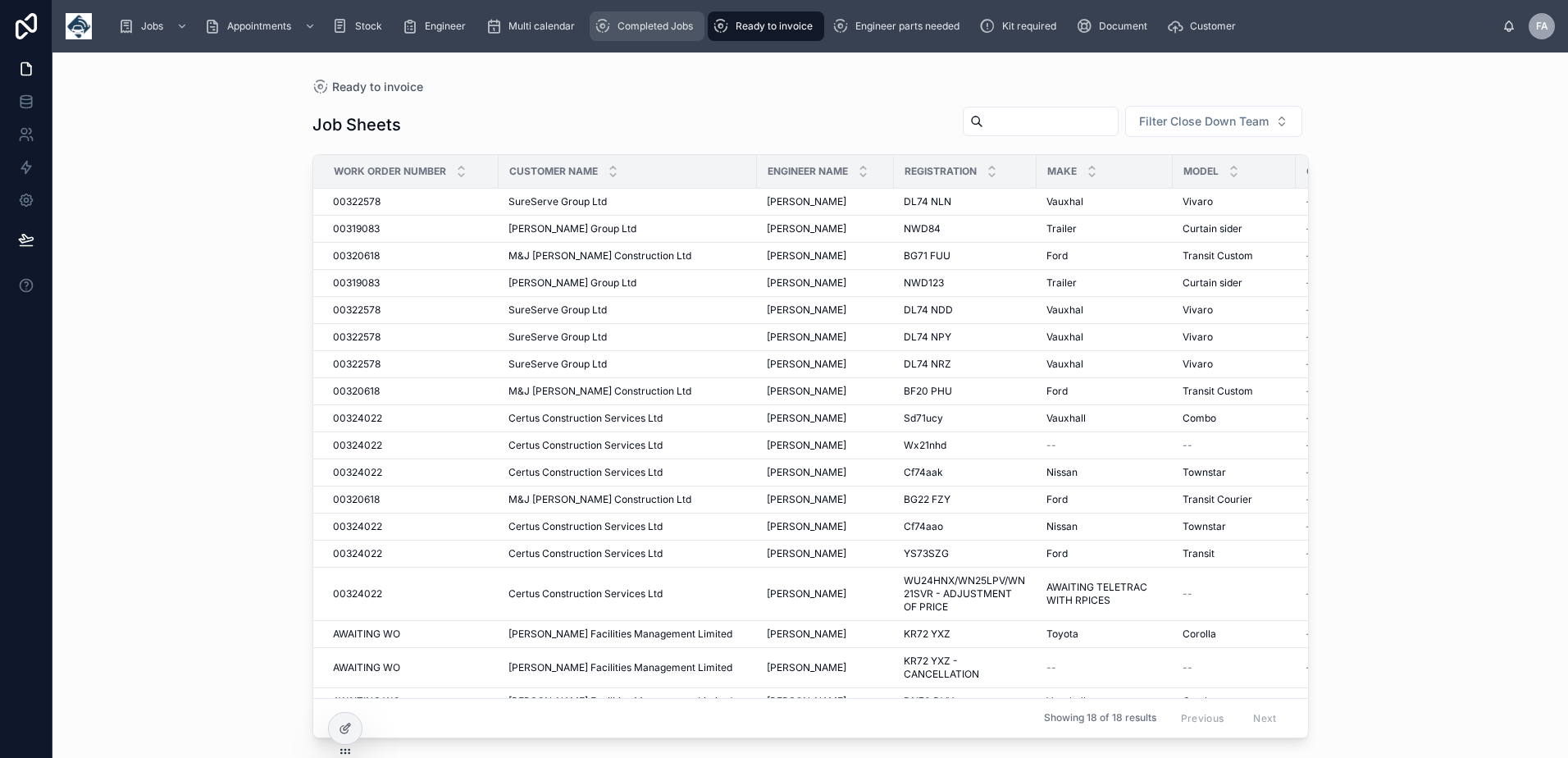
click at [606, 24] on icon "scrollable content" at bounding box center [602, 25] width 16 height 16
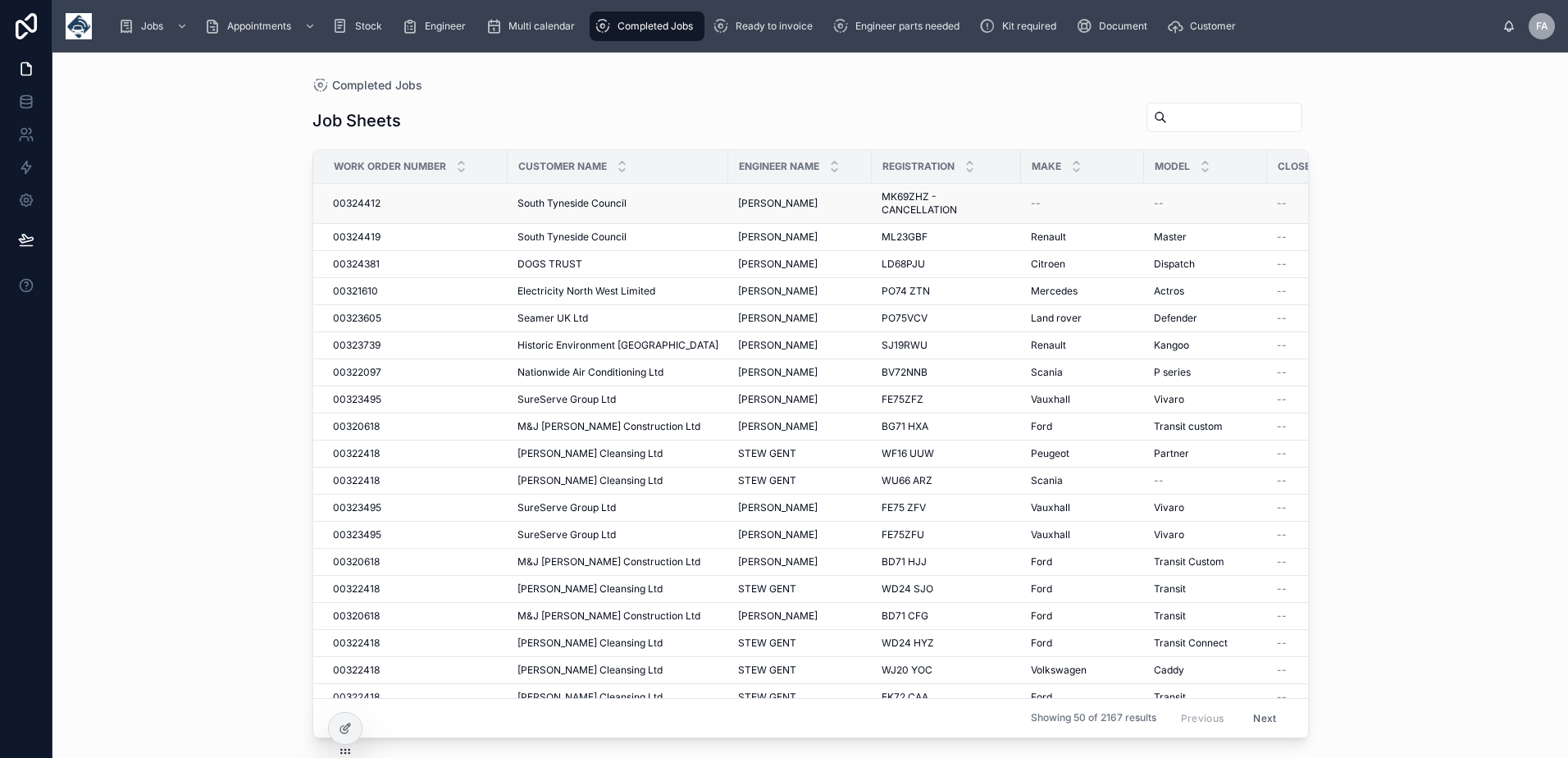
click at [881, 196] on span "MK69ZHZ - CANCELLATION" at bounding box center [946, 203] width 129 height 26
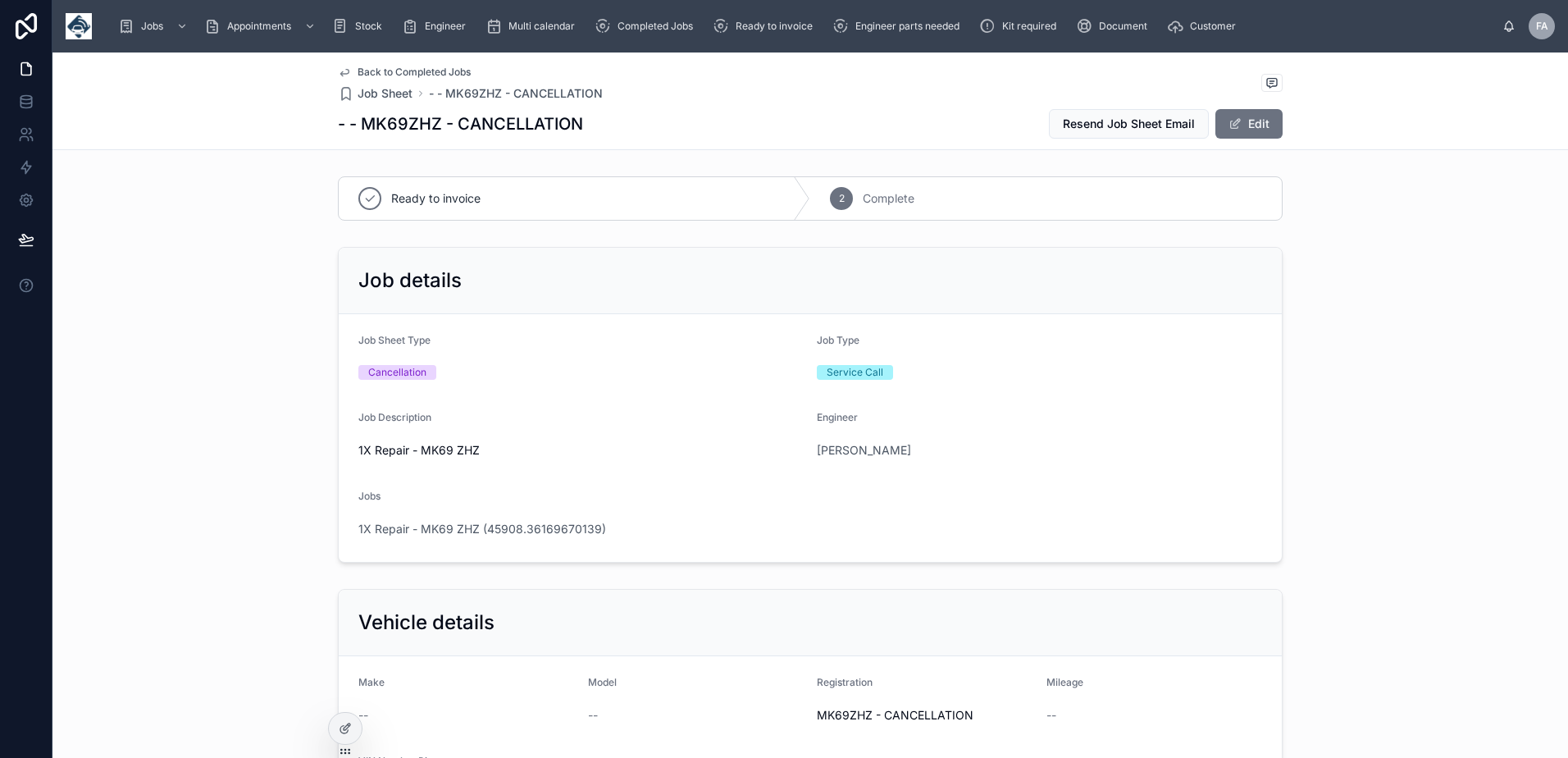
click at [817, 717] on span "MK69ZHZ - CANCELLATION" at bounding box center [925, 715] width 217 height 16
copy span "MK69ZHZ"
click at [811, 36] on div "Ready to invoice" at bounding box center [766, 26] width 107 height 26
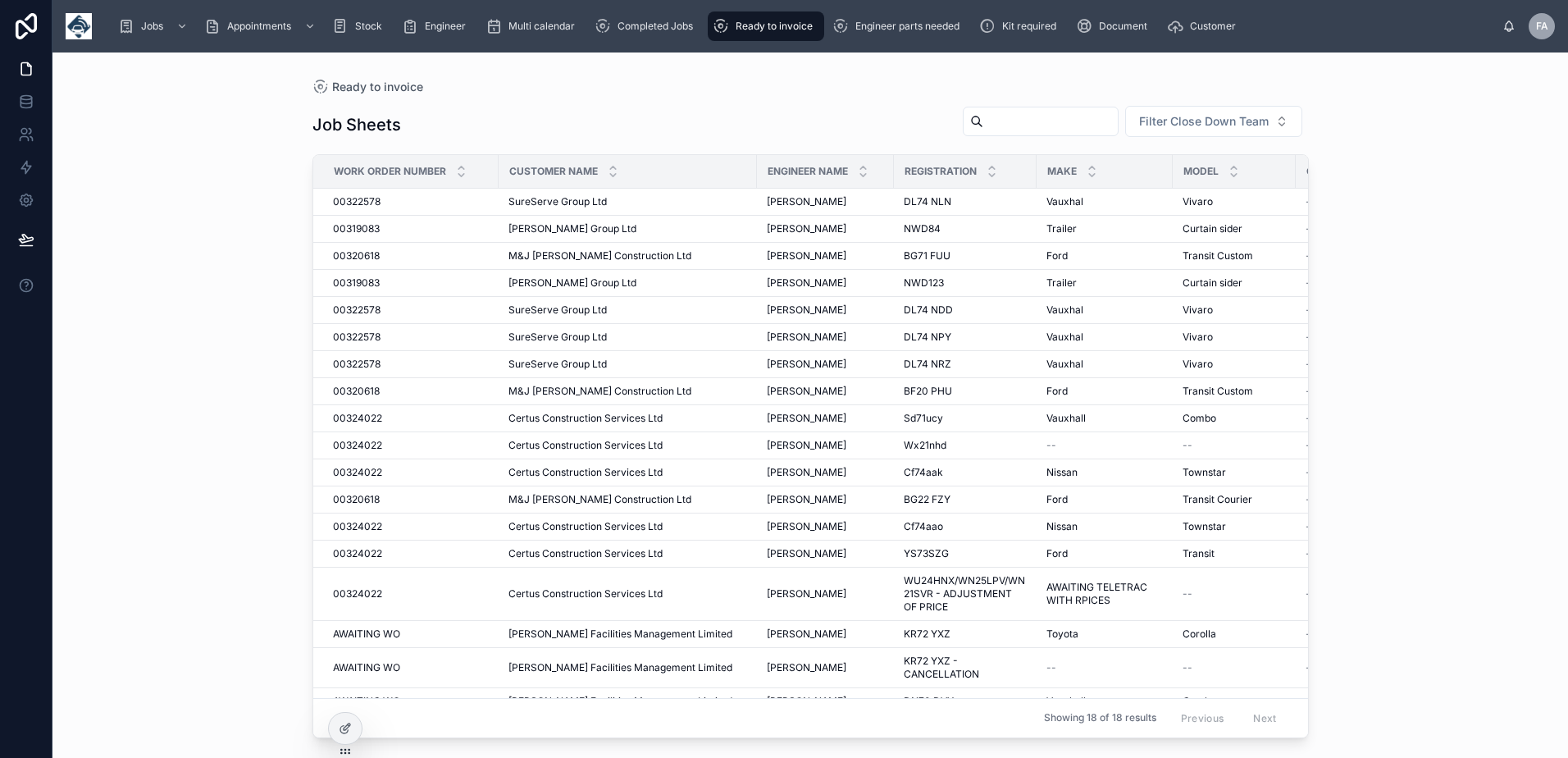
click at [1005, 113] on input "text" at bounding box center [1050, 121] width 134 height 23
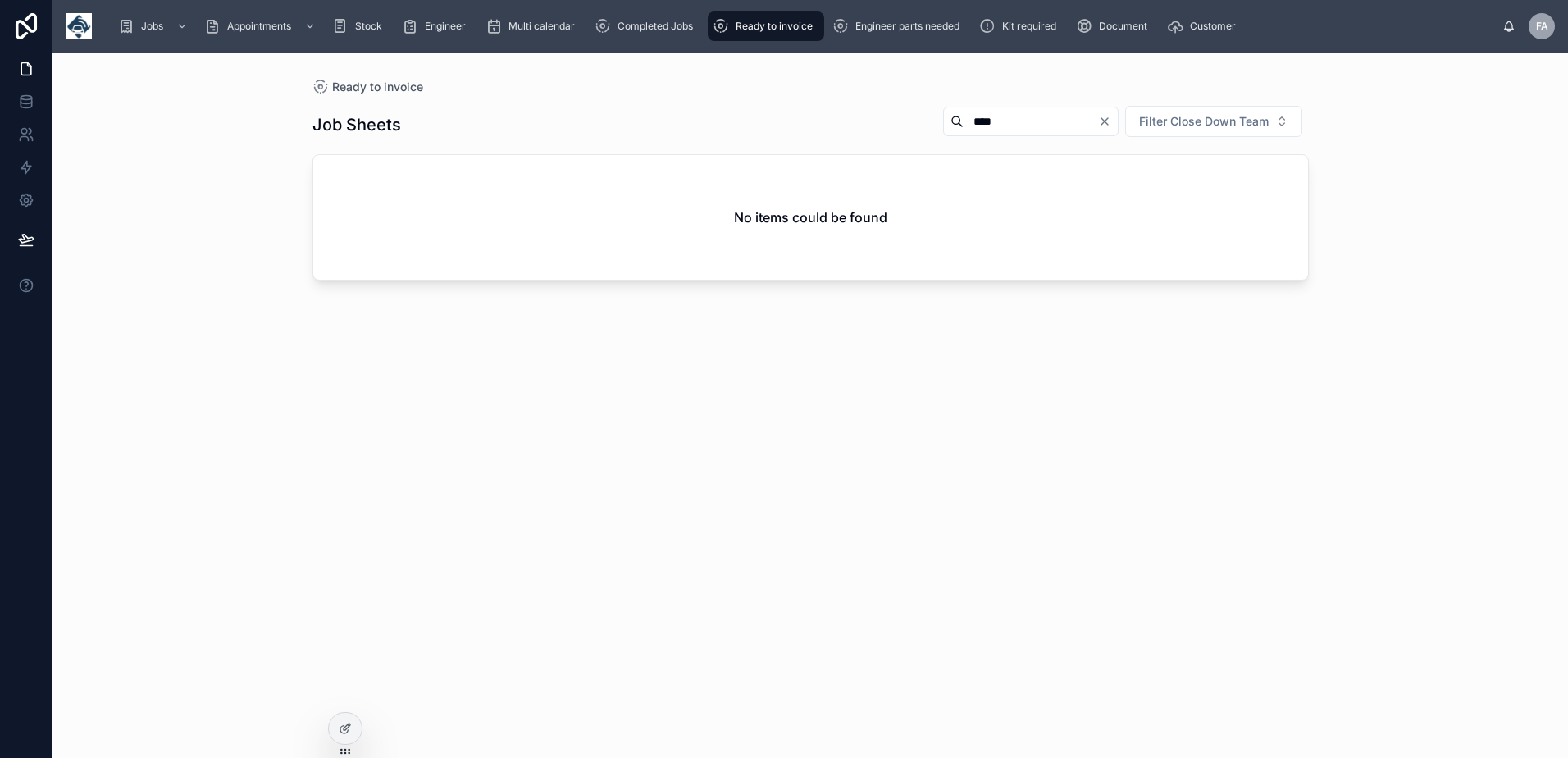
type input "****"
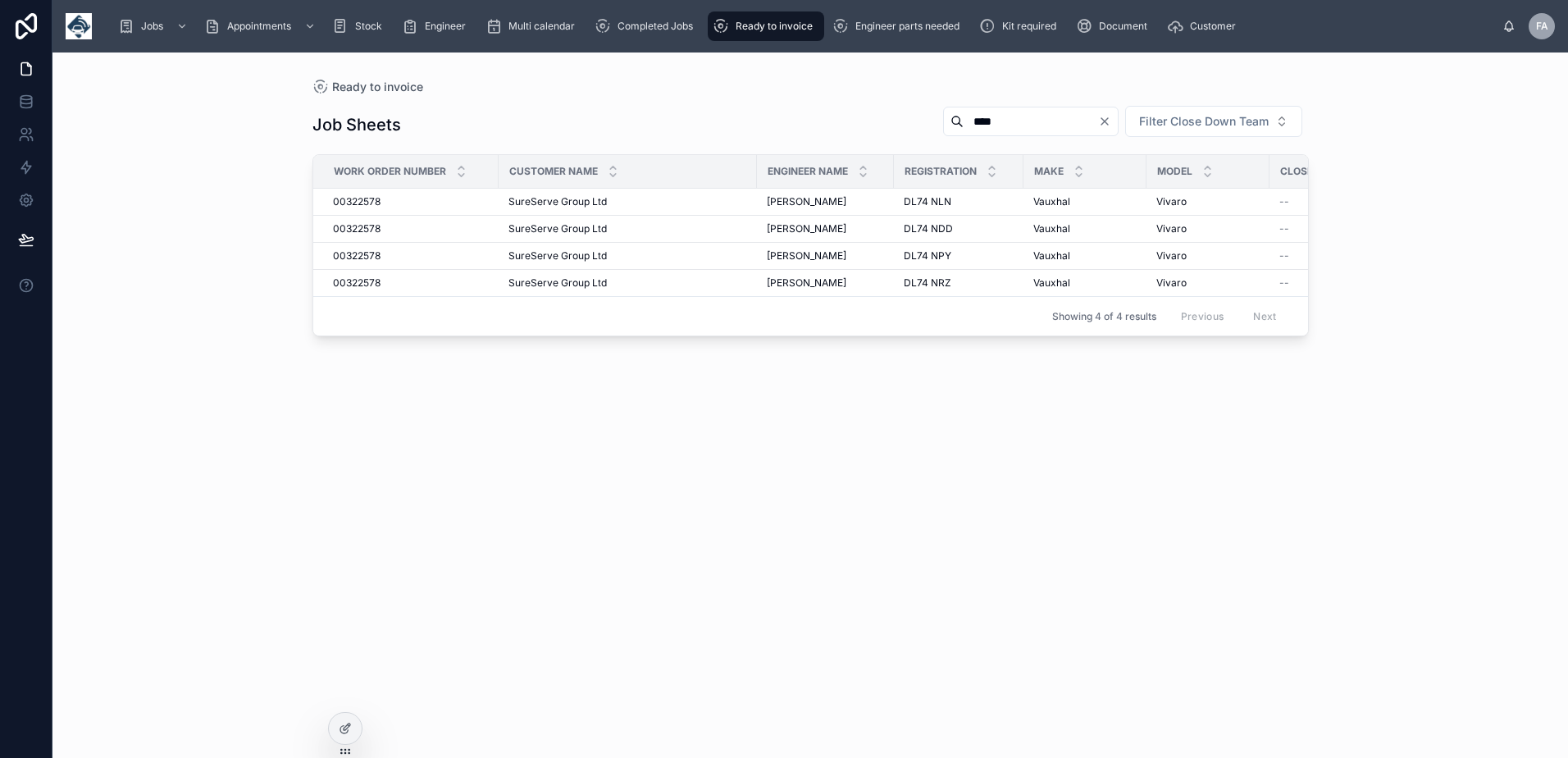
drag, startPoint x: 365, startPoint y: 281, endPoint x: 272, endPoint y: 298, distance: 94.5
click at [272, 298] on div "Ready to invoice Job Sheets **** Filter Close Down Team Work Order Number Custo…" at bounding box center [810, 405] width 1516 height 706
click at [348, 200] on span "00322578" at bounding box center [357, 202] width 47 height 14
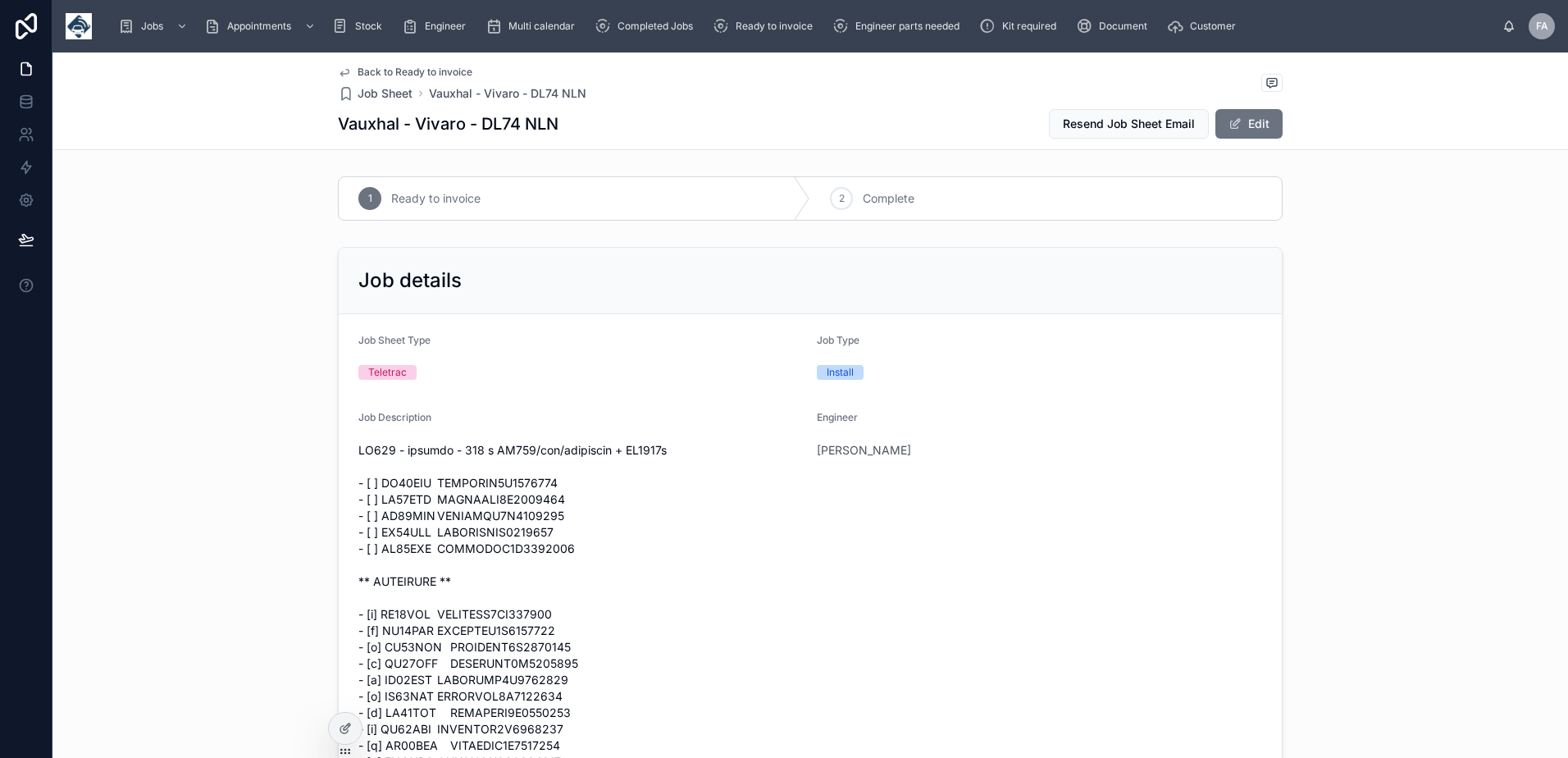
copy span "DL74NHN"
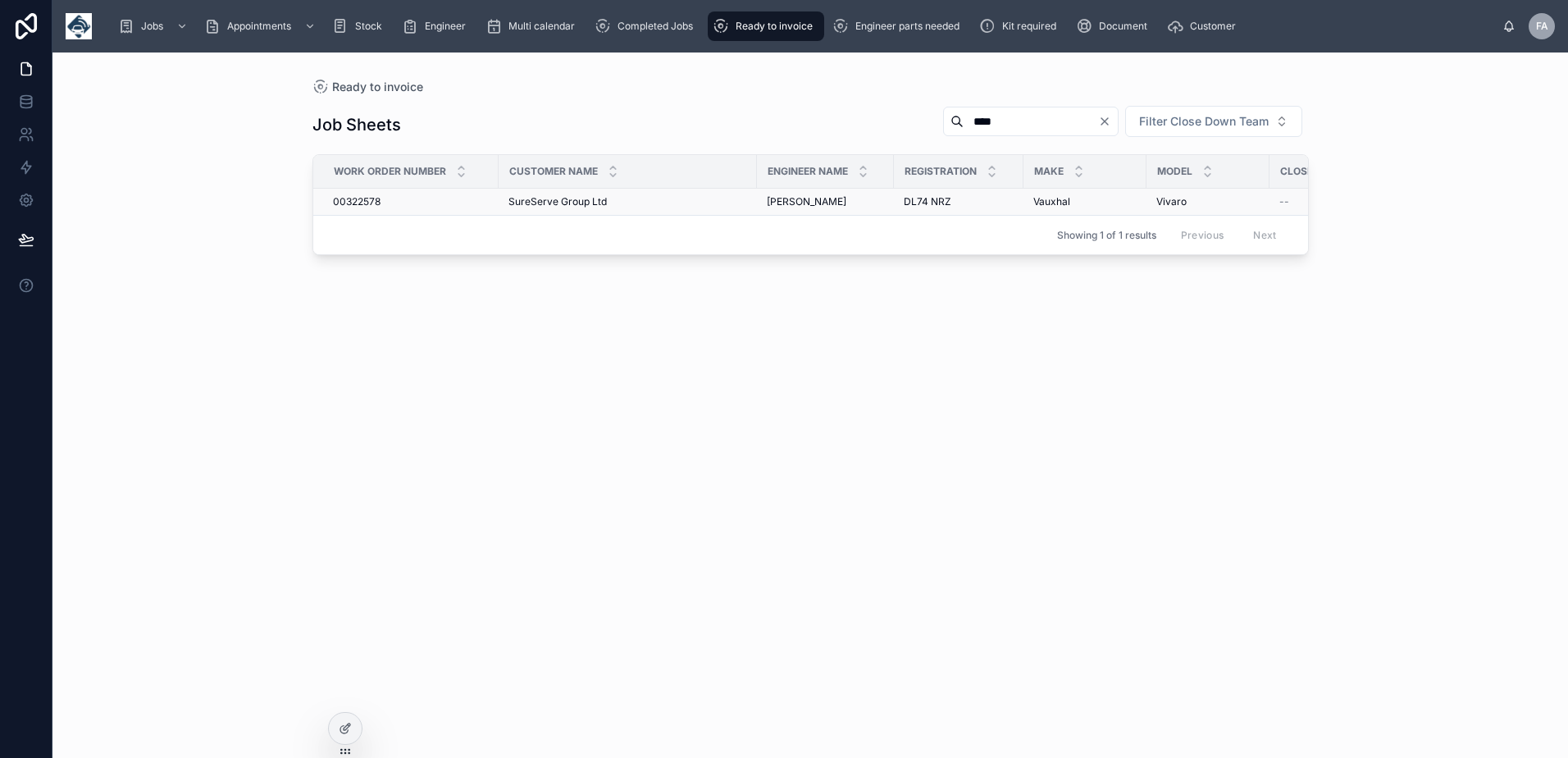
click at [339, 201] on span "00322578" at bounding box center [357, 202] width 47 height 14
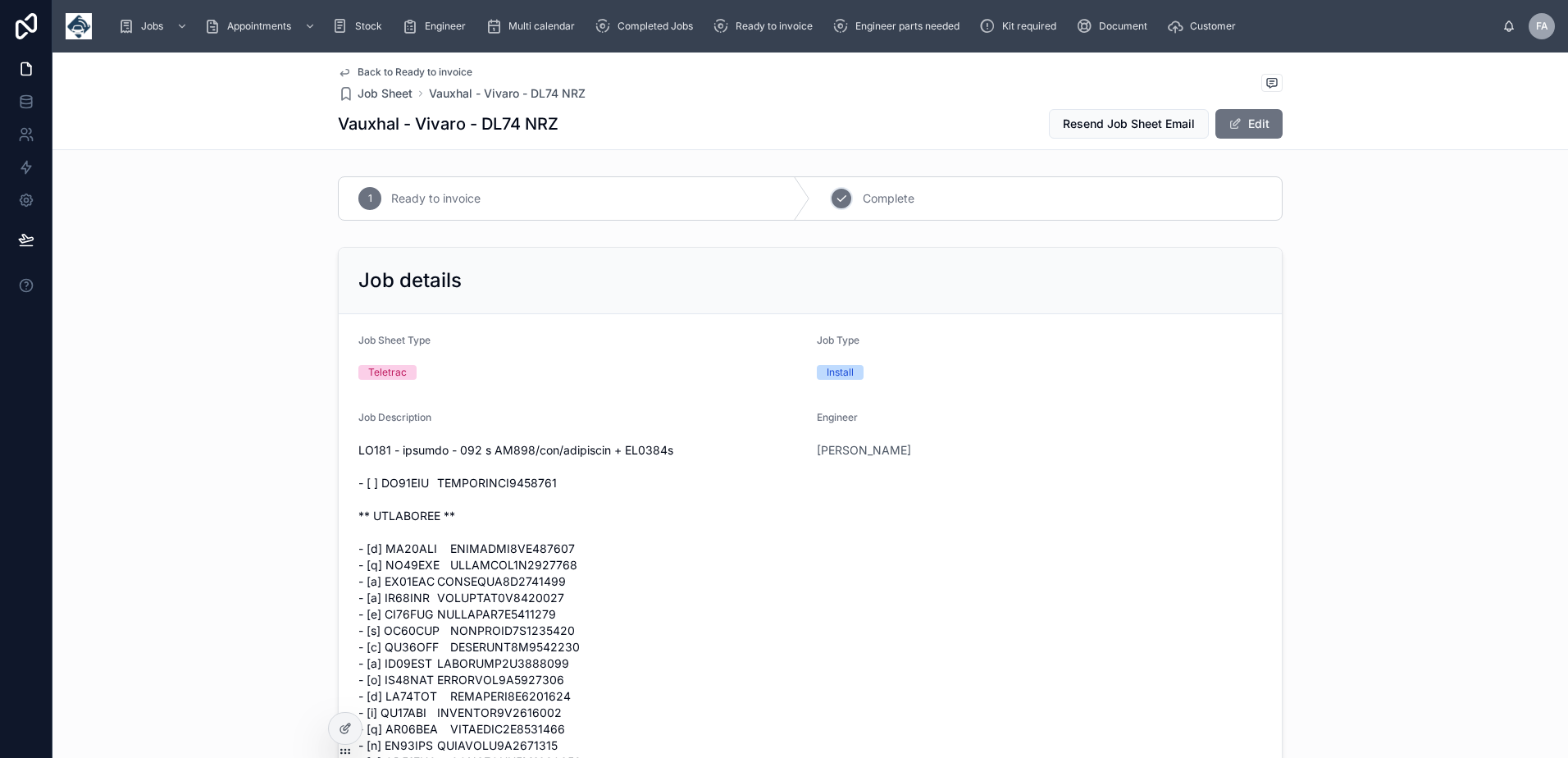
click at [835, 196] on icon at bounding box center [842, 199] width 14 height 14
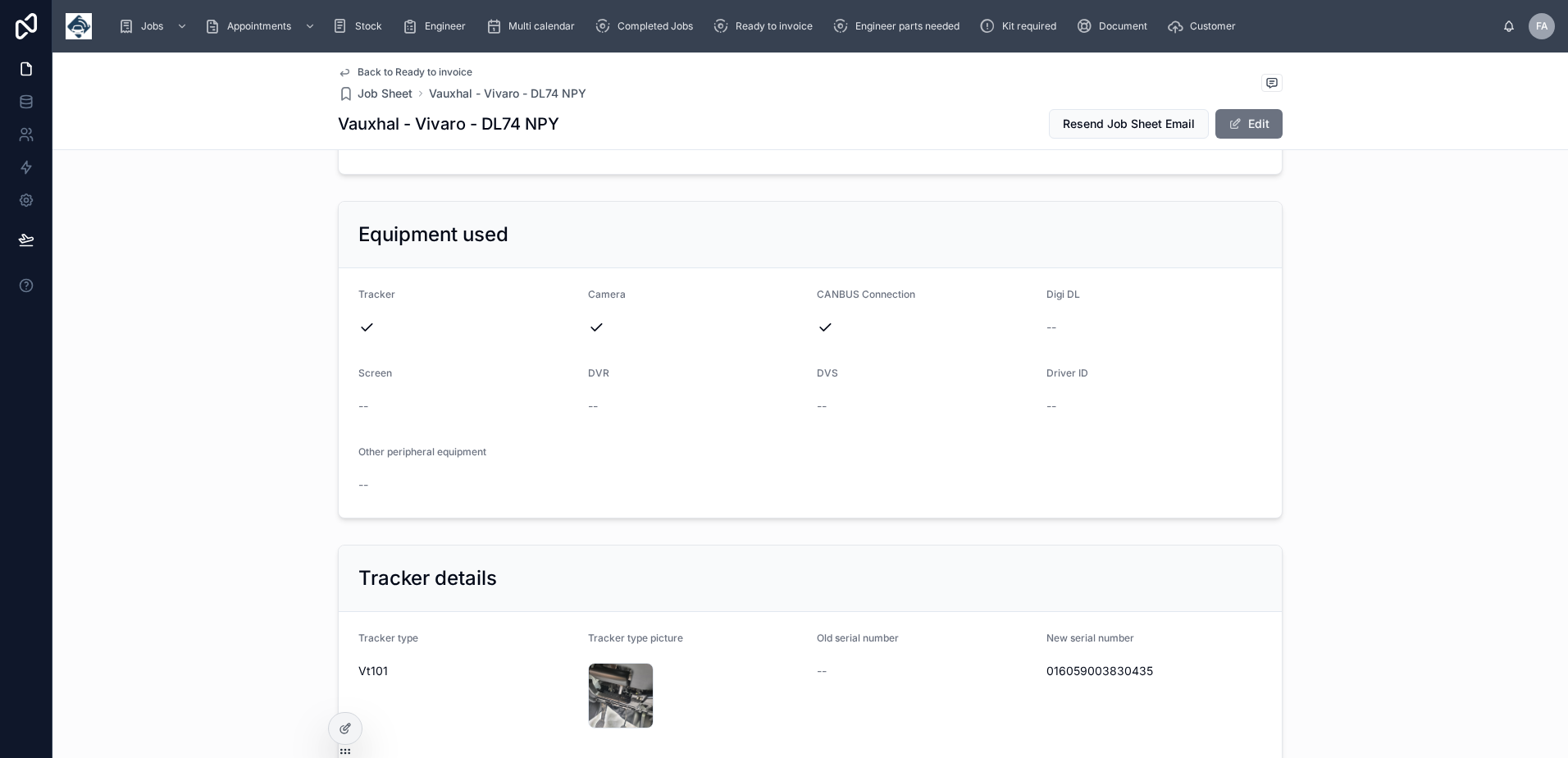
scroll to position [3363, 0]
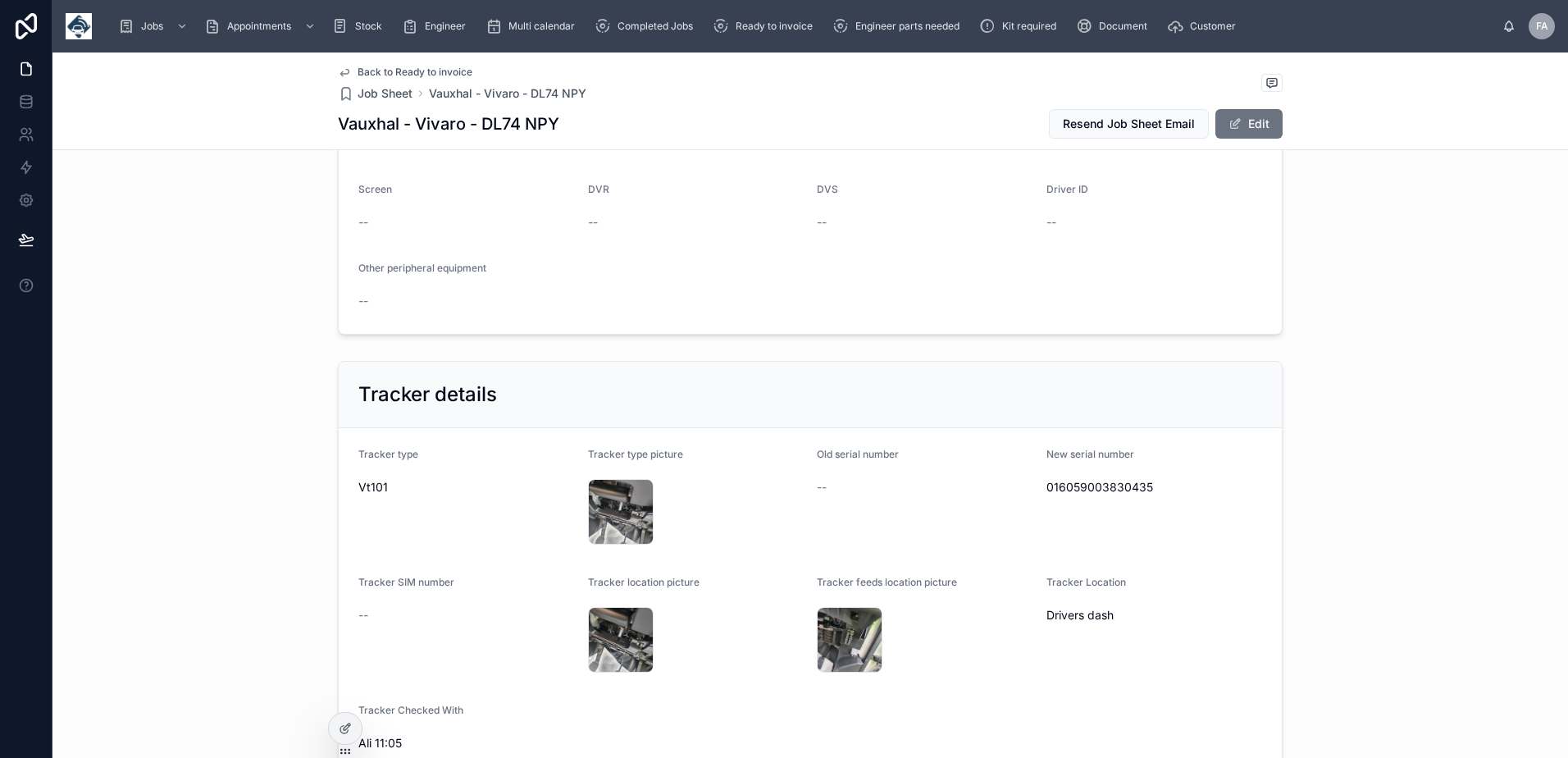
click at [1094, 489] on span "016059003830435" at bounding box center [1154, 486] width 217 height 16
copy span "016059003830435"
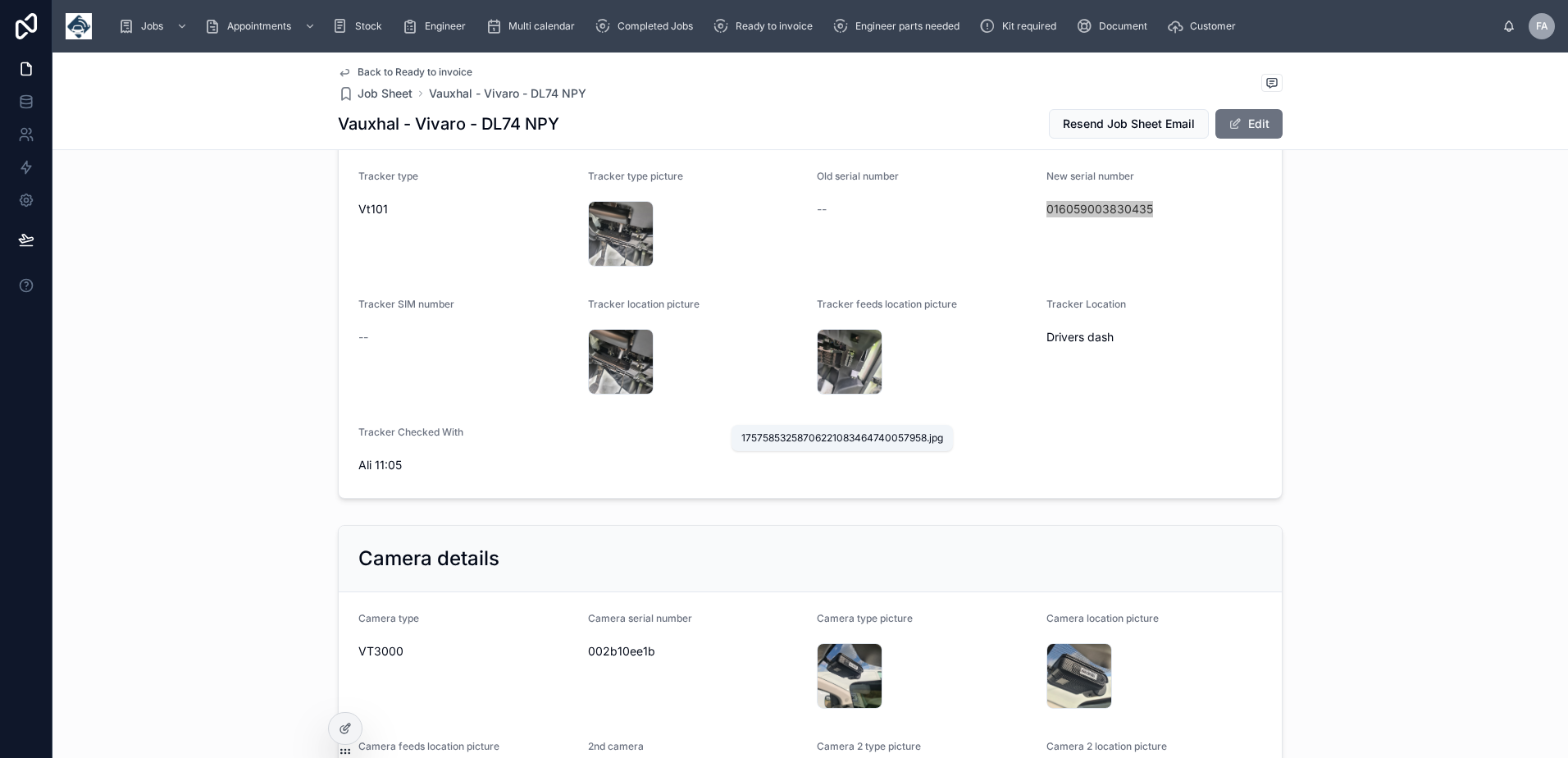
scroll to position [3691, 0]
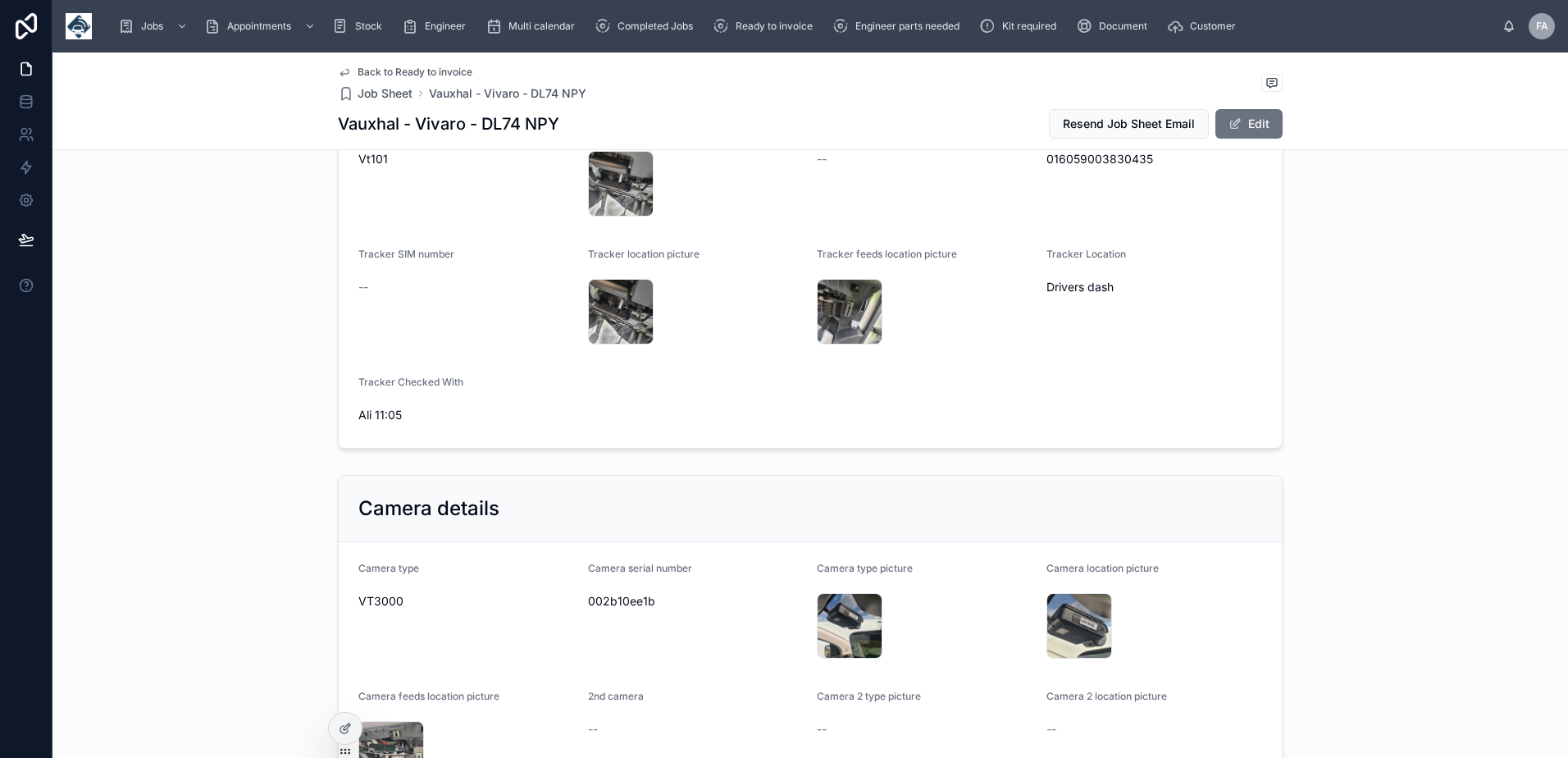
click at [617, 604] on span "002b10ee1b" at bounding box center [696, 601] width 217 height 16
click at [617, 603] on span "002b10ee1b" at bounding box center [696, 601] width 217 height 16
copy span "002b10ee1b"
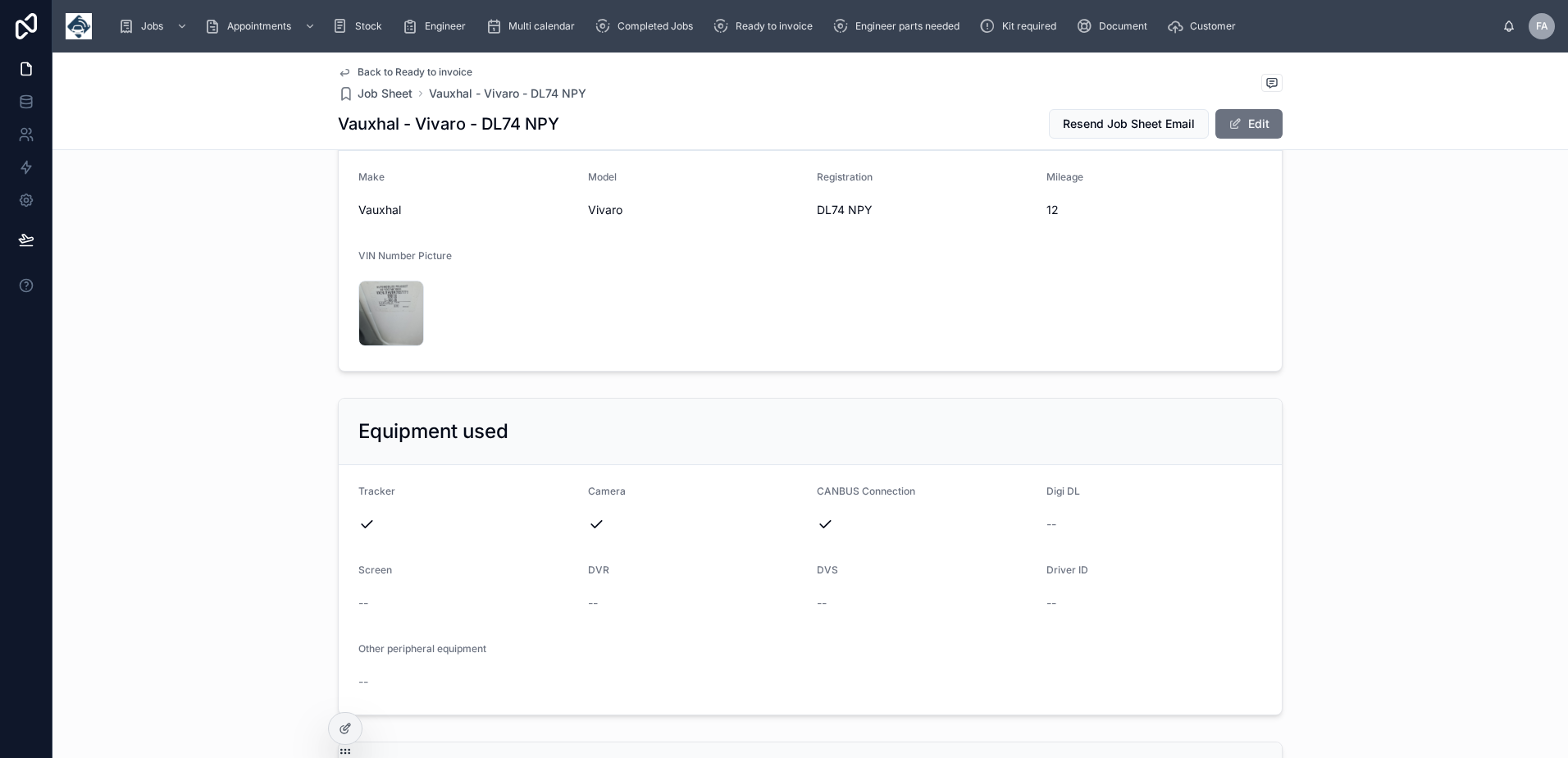
scroll to position [2953, 0]
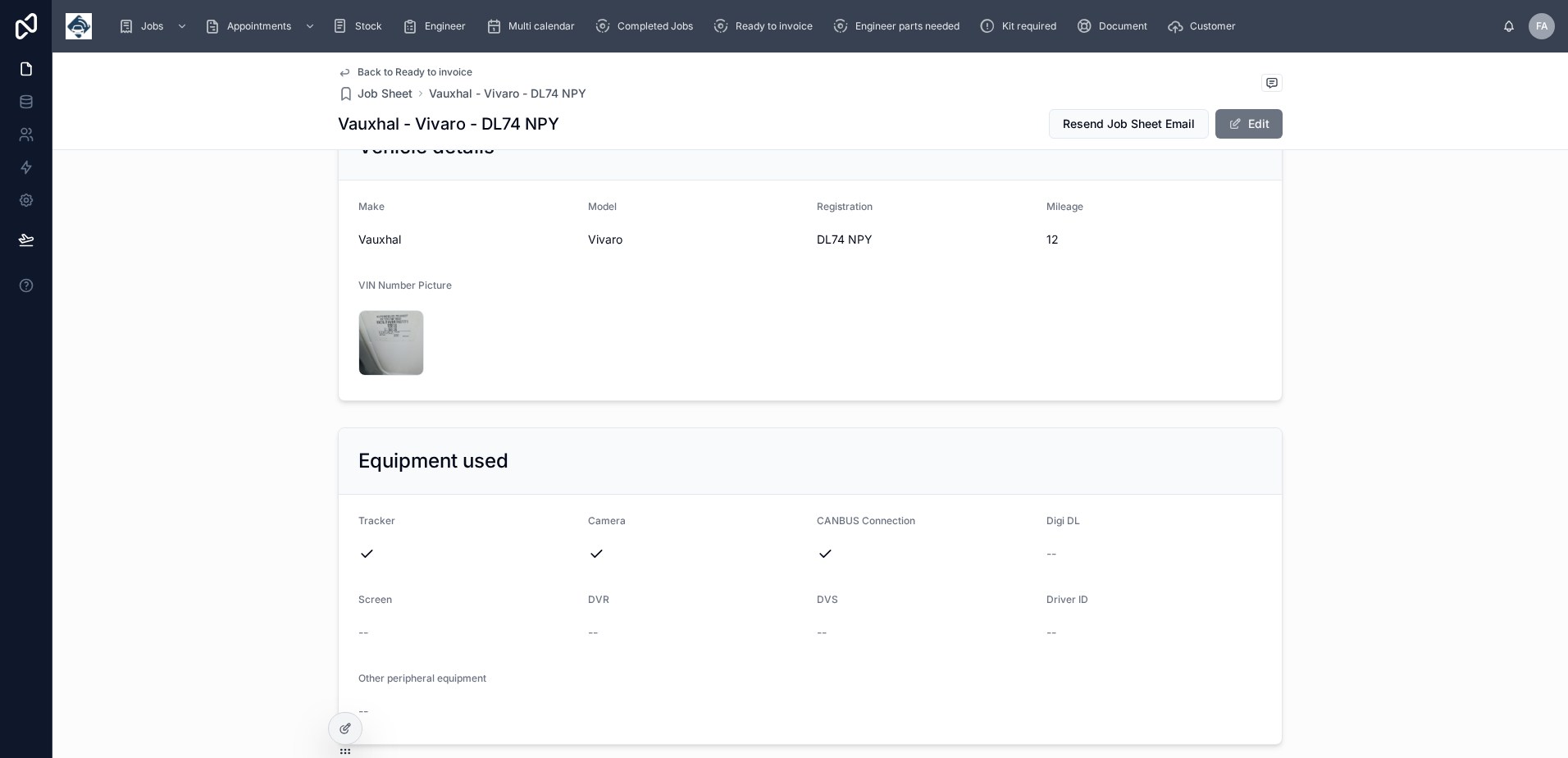
drag, startPoint x: 809, startPoint y: 239, endPoint x: 848, endPoint y: 243, distance: 39.2
click at [870, 245] on form "Make Vauxhal Model Vivaro Registration DL74 NPY Mileage 12 VIN Number Picture 1…" at bounding box center [809, 290] width 943 height 220
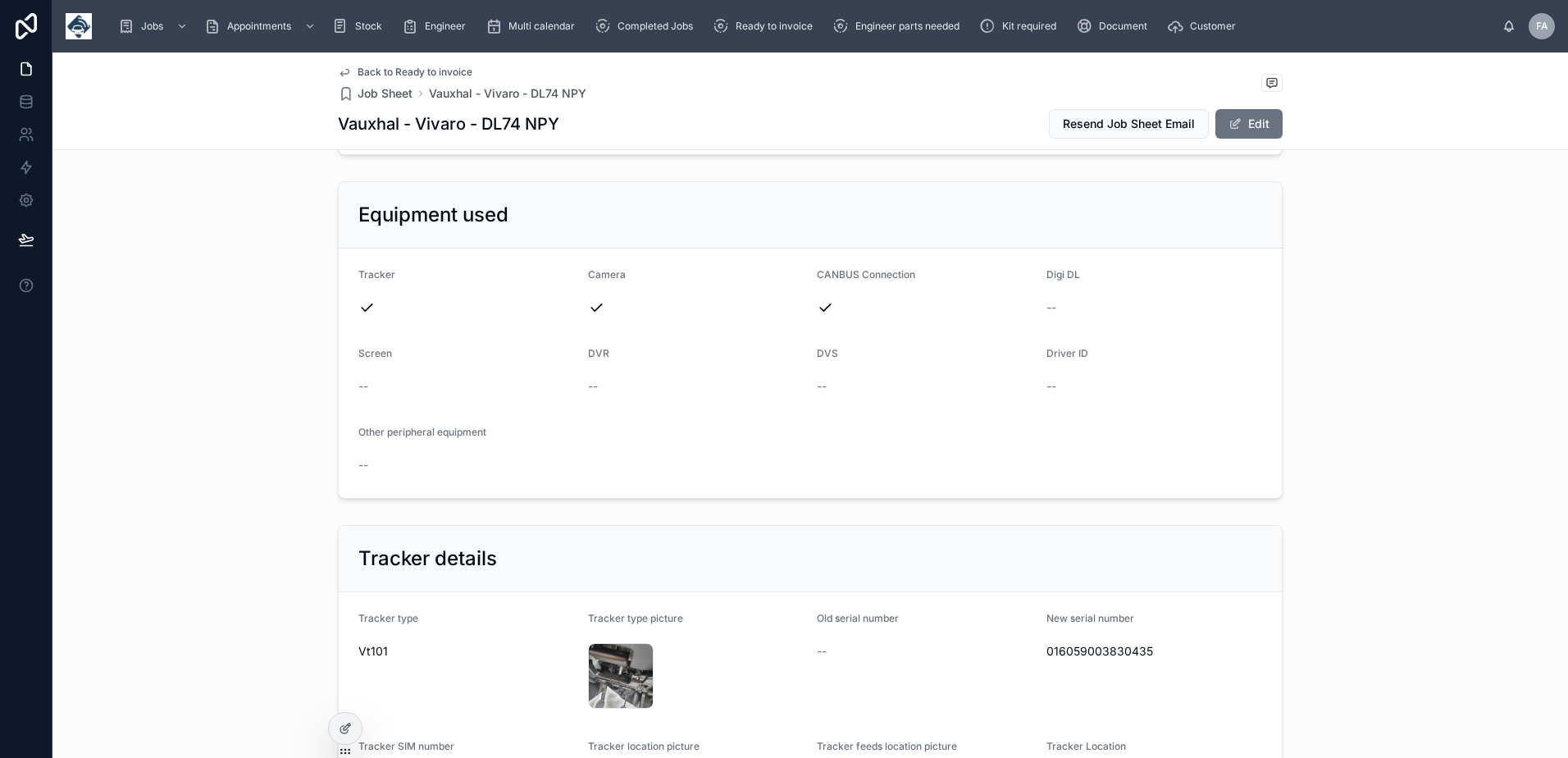
scroll to position [3445, 0]
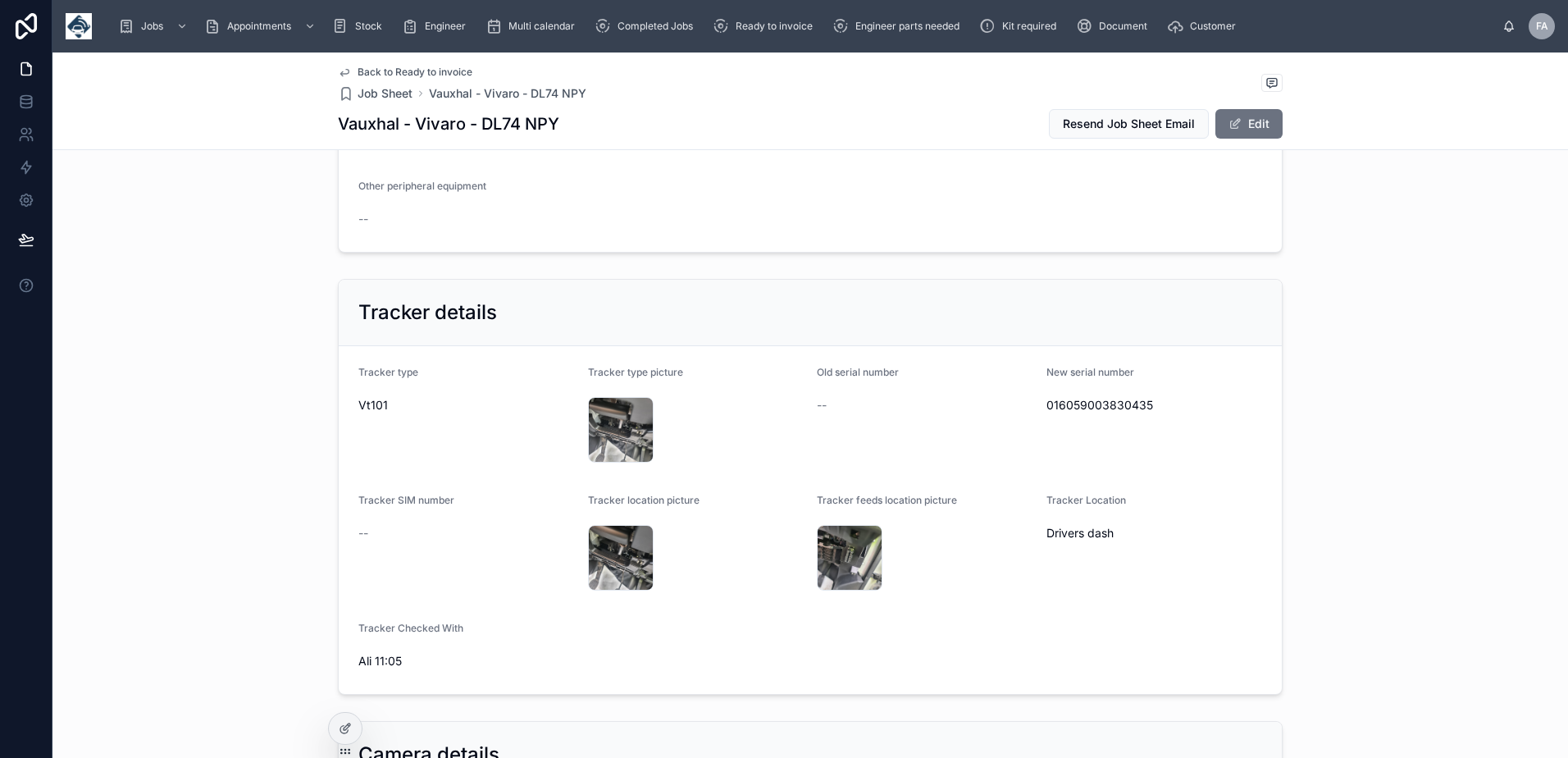
click at [1113, 407] on span "016059003830435" at bounding box center [1154, 404] width 217 height 16
copy span "016059003830435"
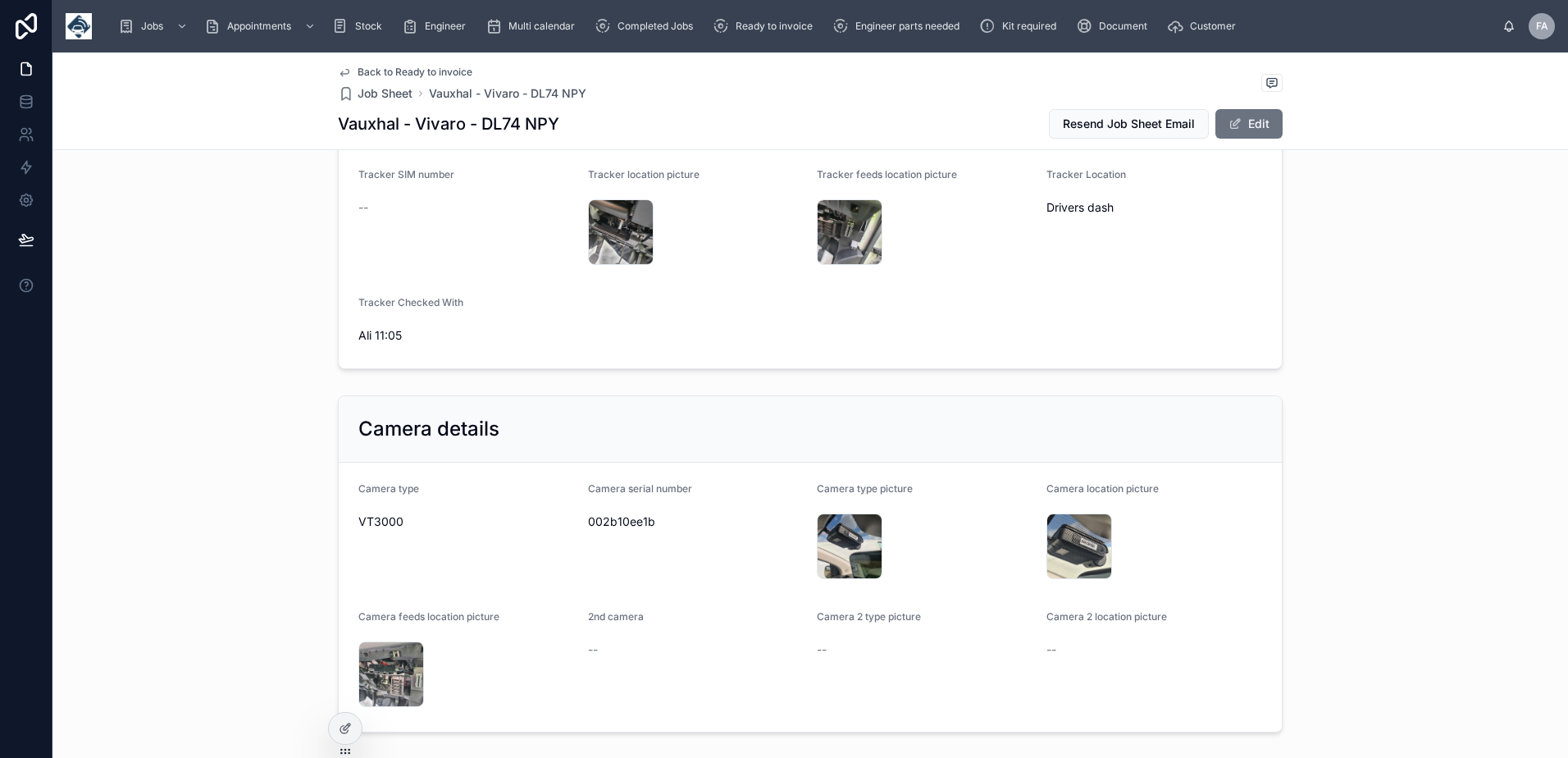
scroll to position [3773, 0]
click at [641, 521] on span "002b10ee1b" at bounding box center [696, 519] width 217 height 16
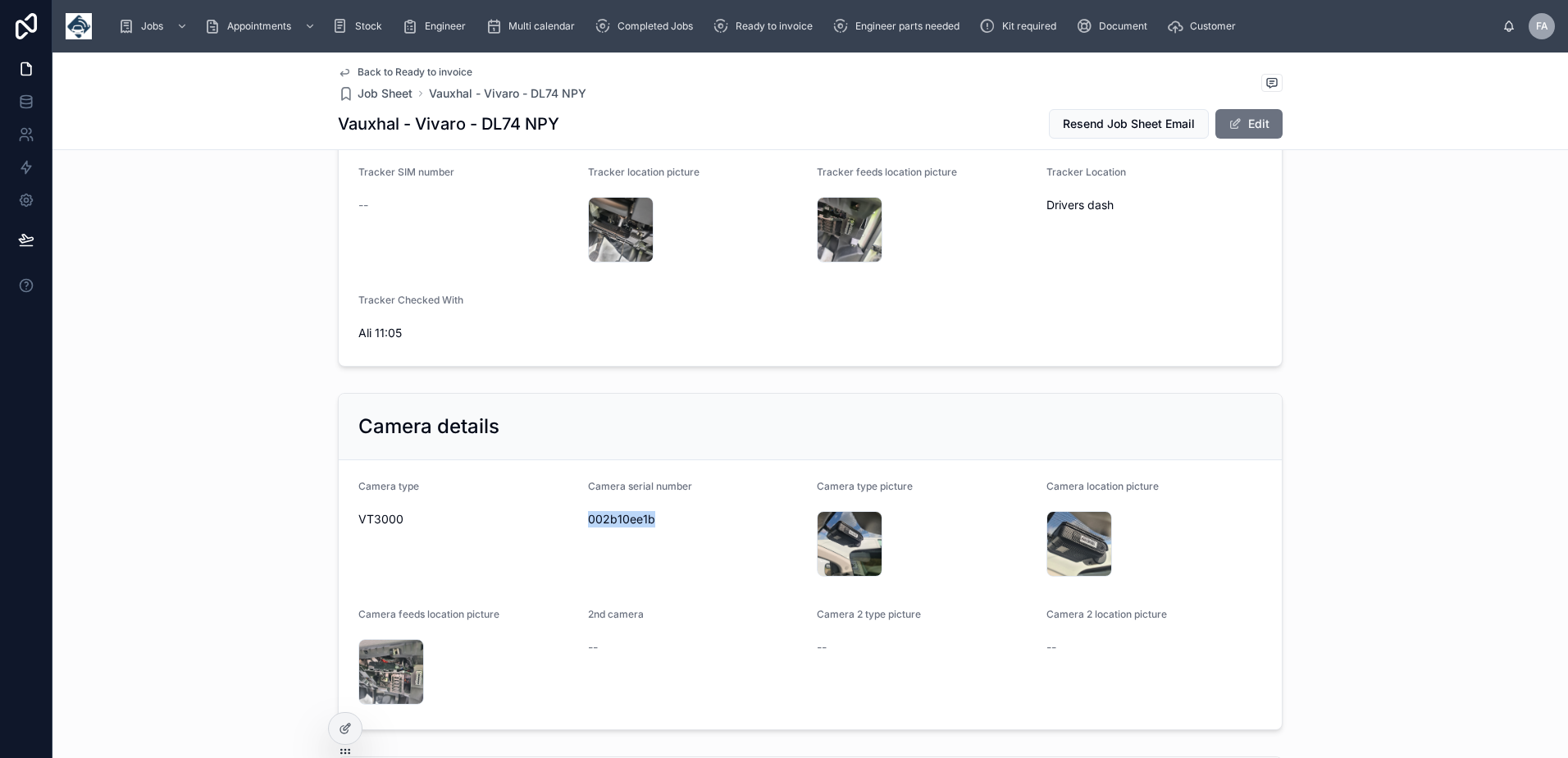
click at [641, 521] on span "002b10ee1b" at bounding box center [696, 519] width 217 height 16
copy span "002b10ee1b"
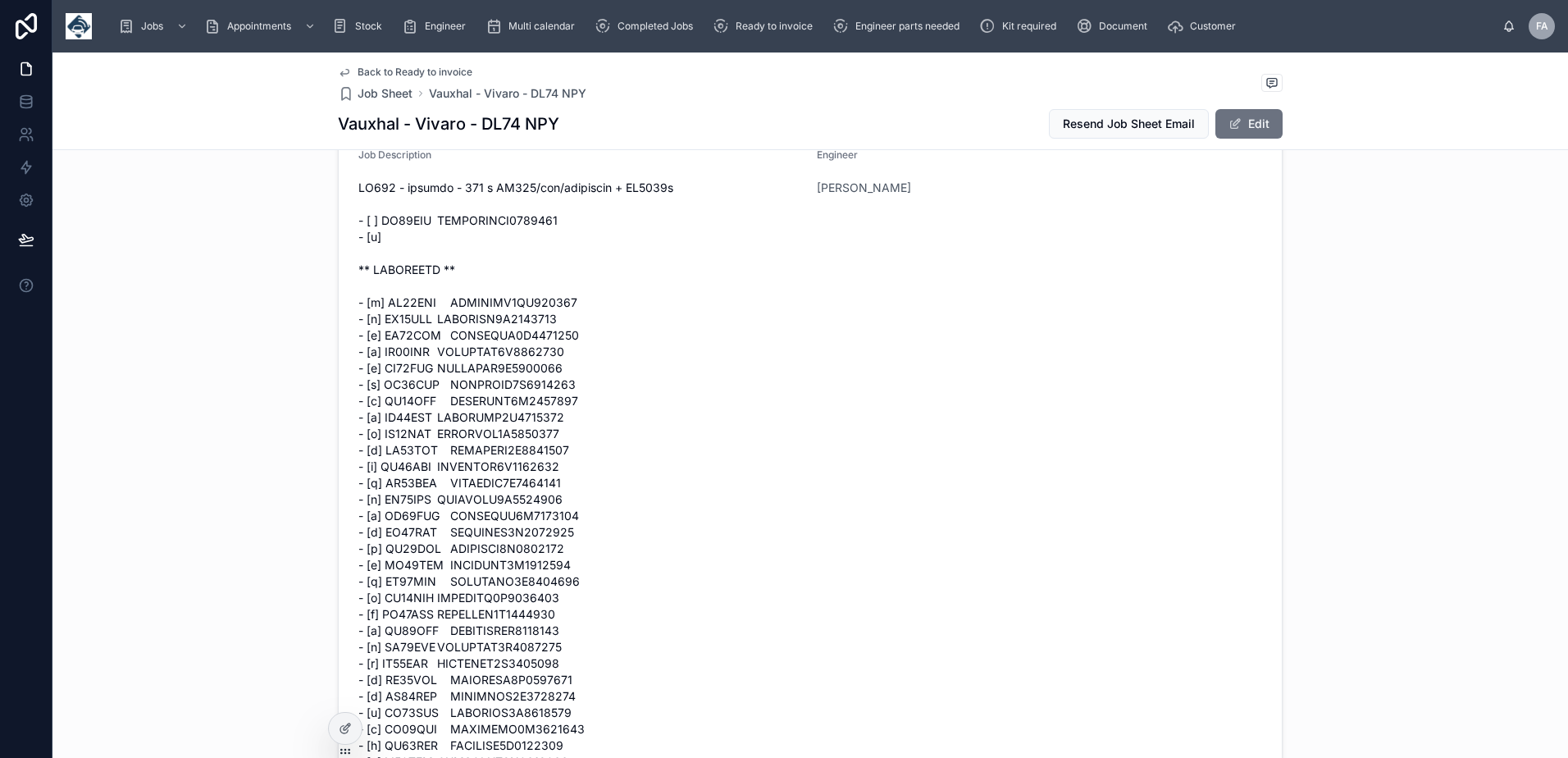
scroll to position [0, 0]
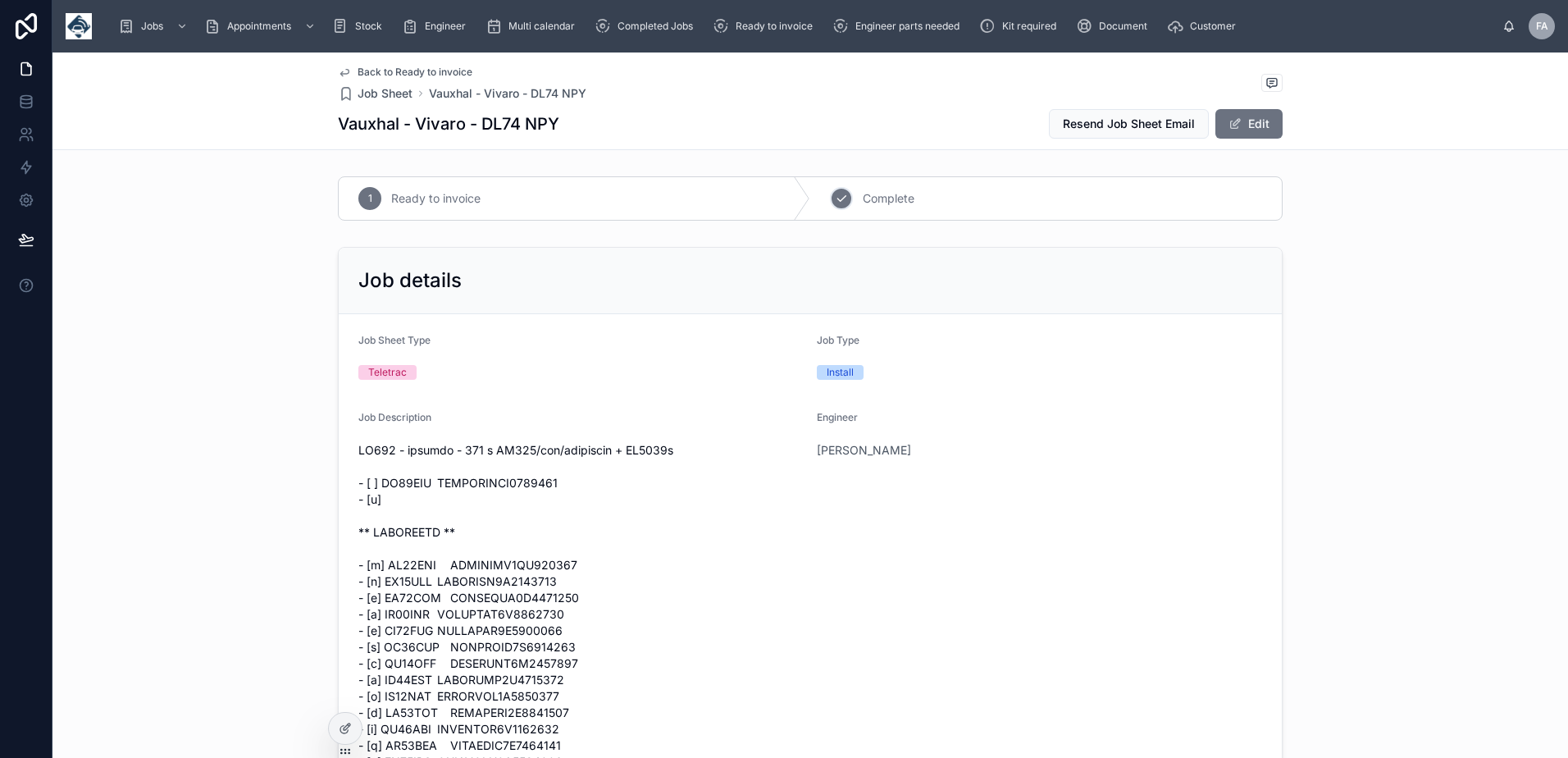
click at [841, 195] on icon at bounding box center [842, 199] width 14 height 14
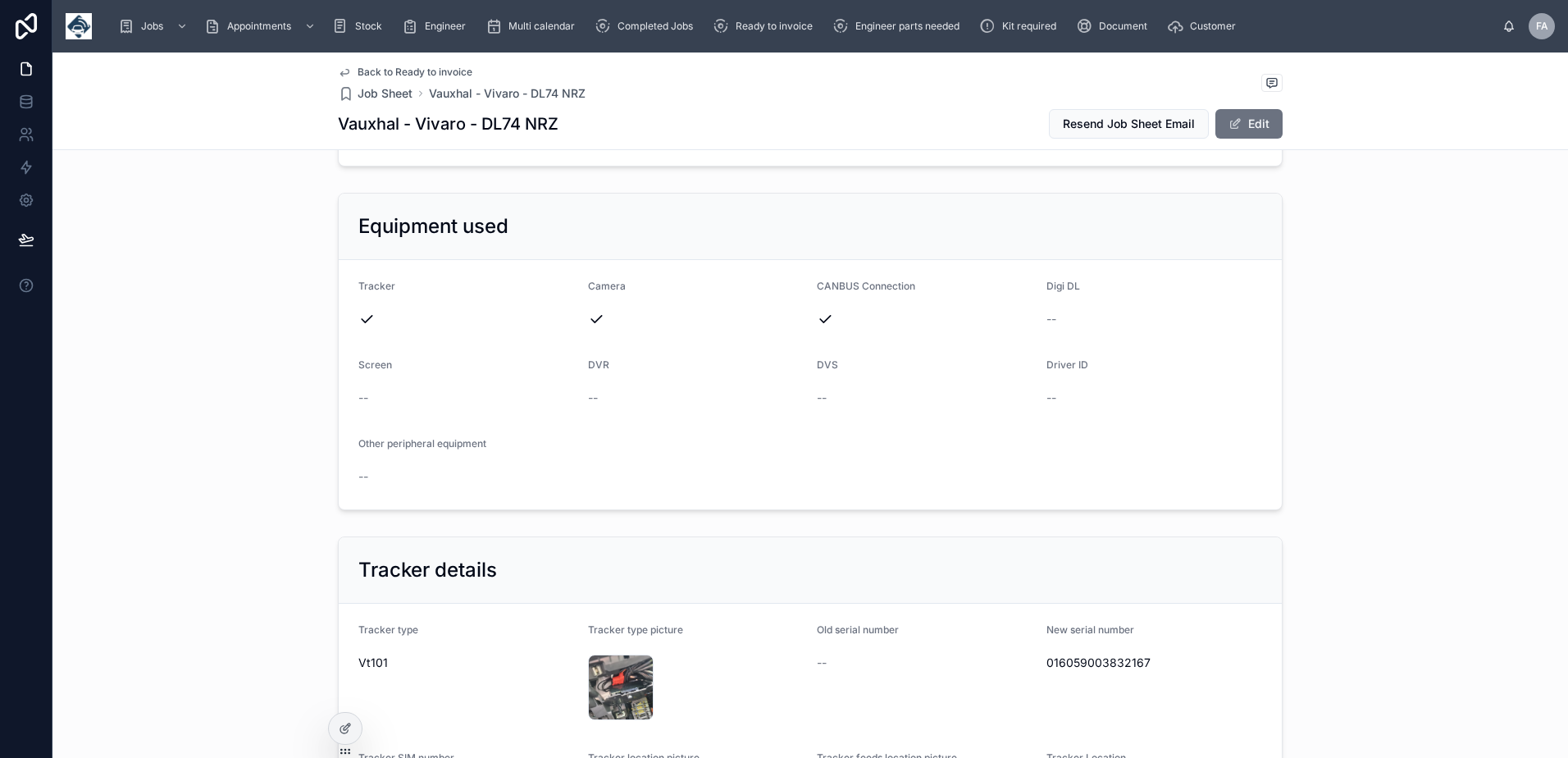
scroll to position [3363, 0]
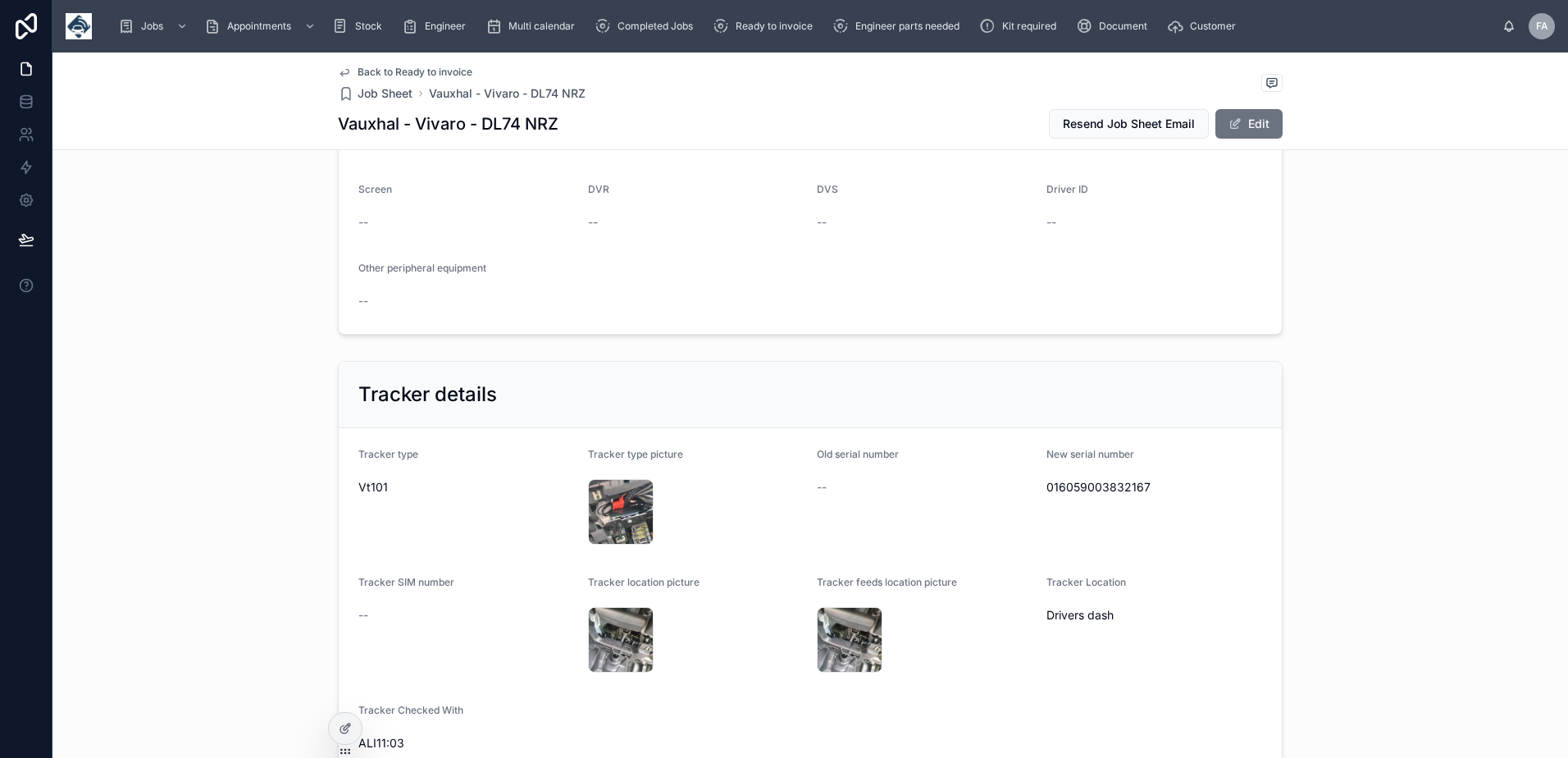
click at [1072, 491] on span "016059003832167" at bounding box center [1154, 486] width 217 height 16
copy span "016059003832167"
click at [1047, 493] on span "016059003832167" at bounding box center [1154, 486] width 217 height 16
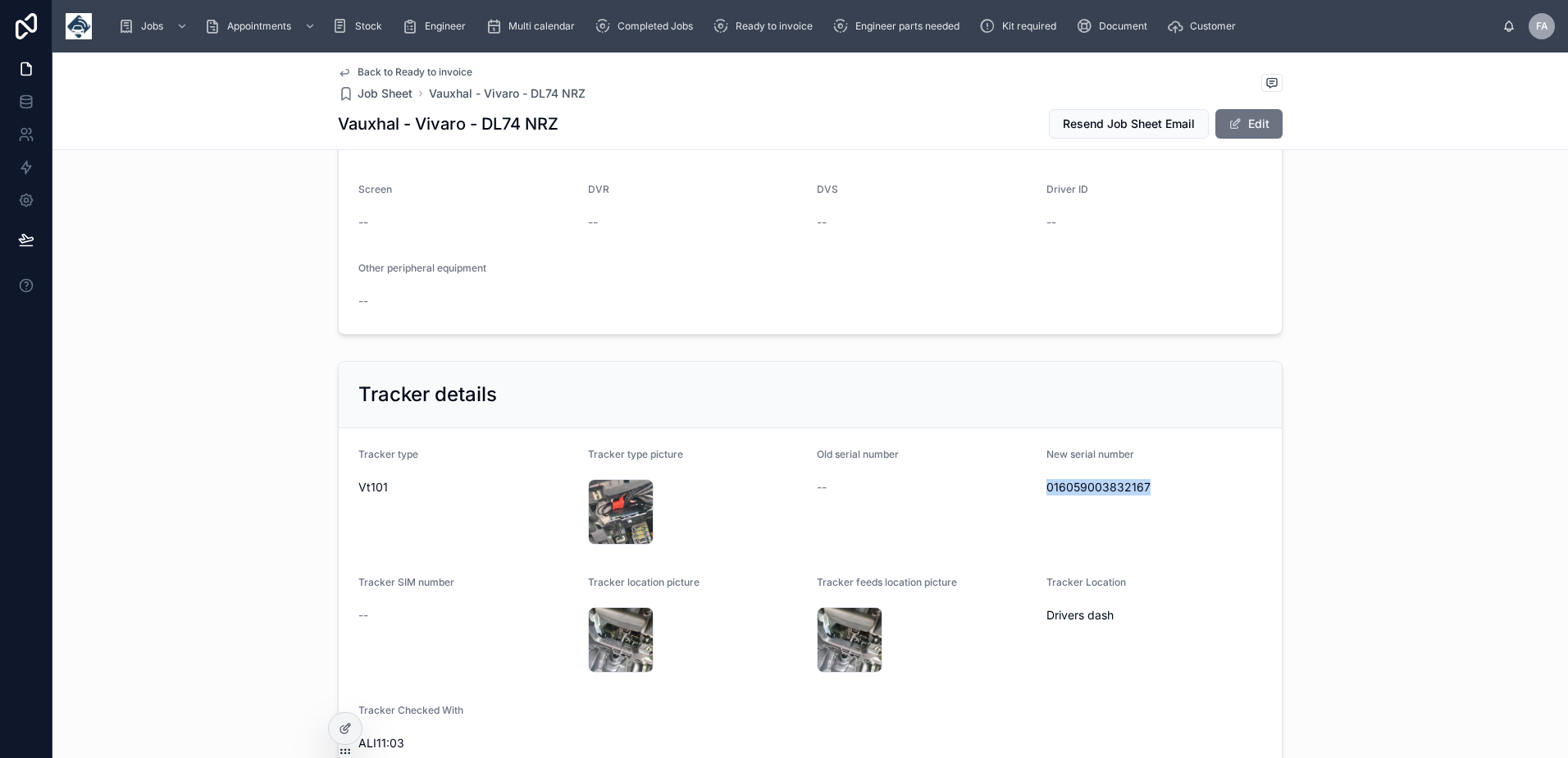
copy span "016059003832167"
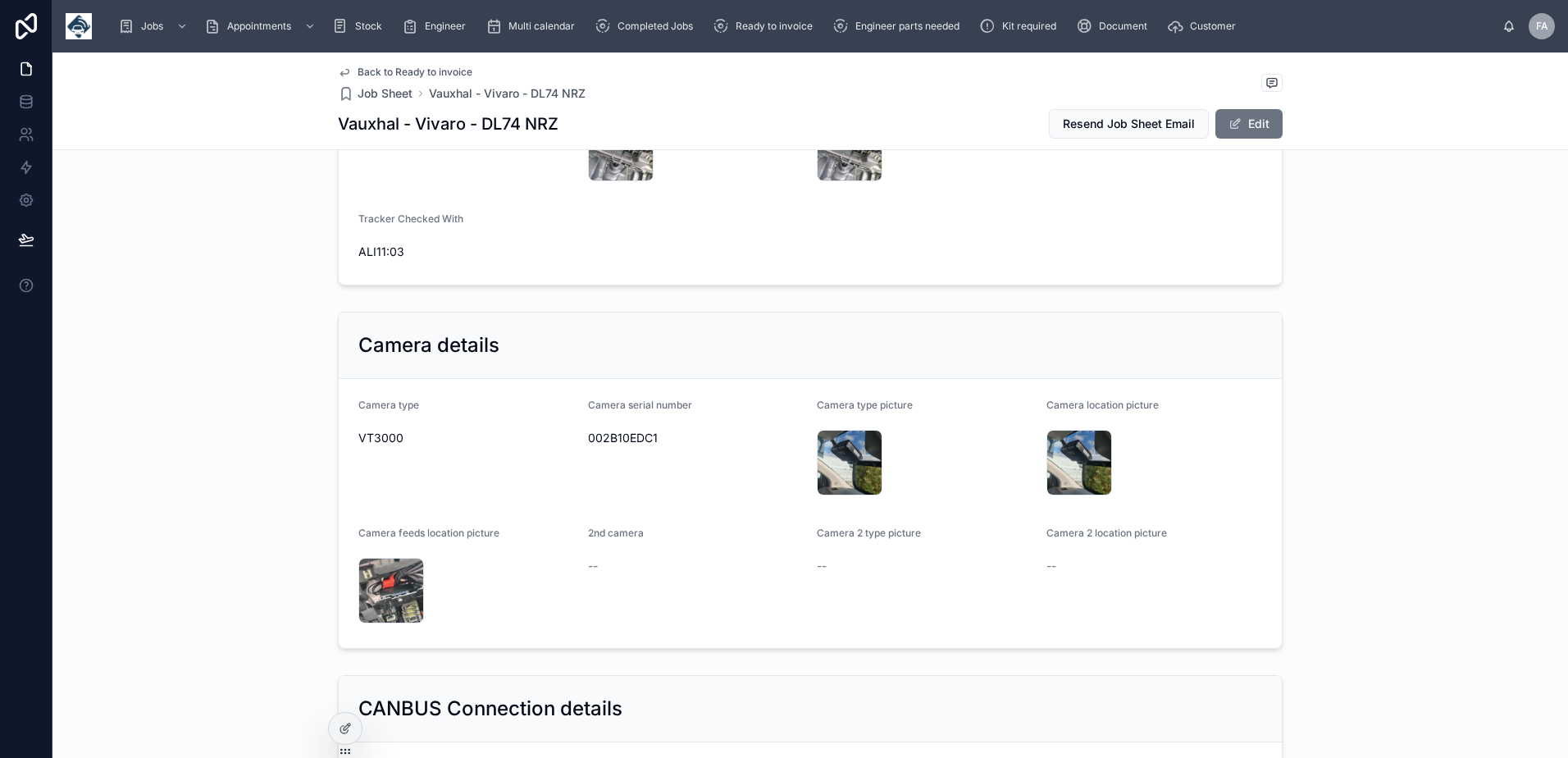
scroll to position [3855, 0]
click at [614, 435] on span "002B10EDC1" at bounding box center [696, 437] width 217 height 16
click at [620, 437] on span "002B10EDC1" at bounding box center [696, 437] width 217 height 16
click at [621, 436] on span "002B10EDC1" at bounding box center [696, 437] width 217 height 16
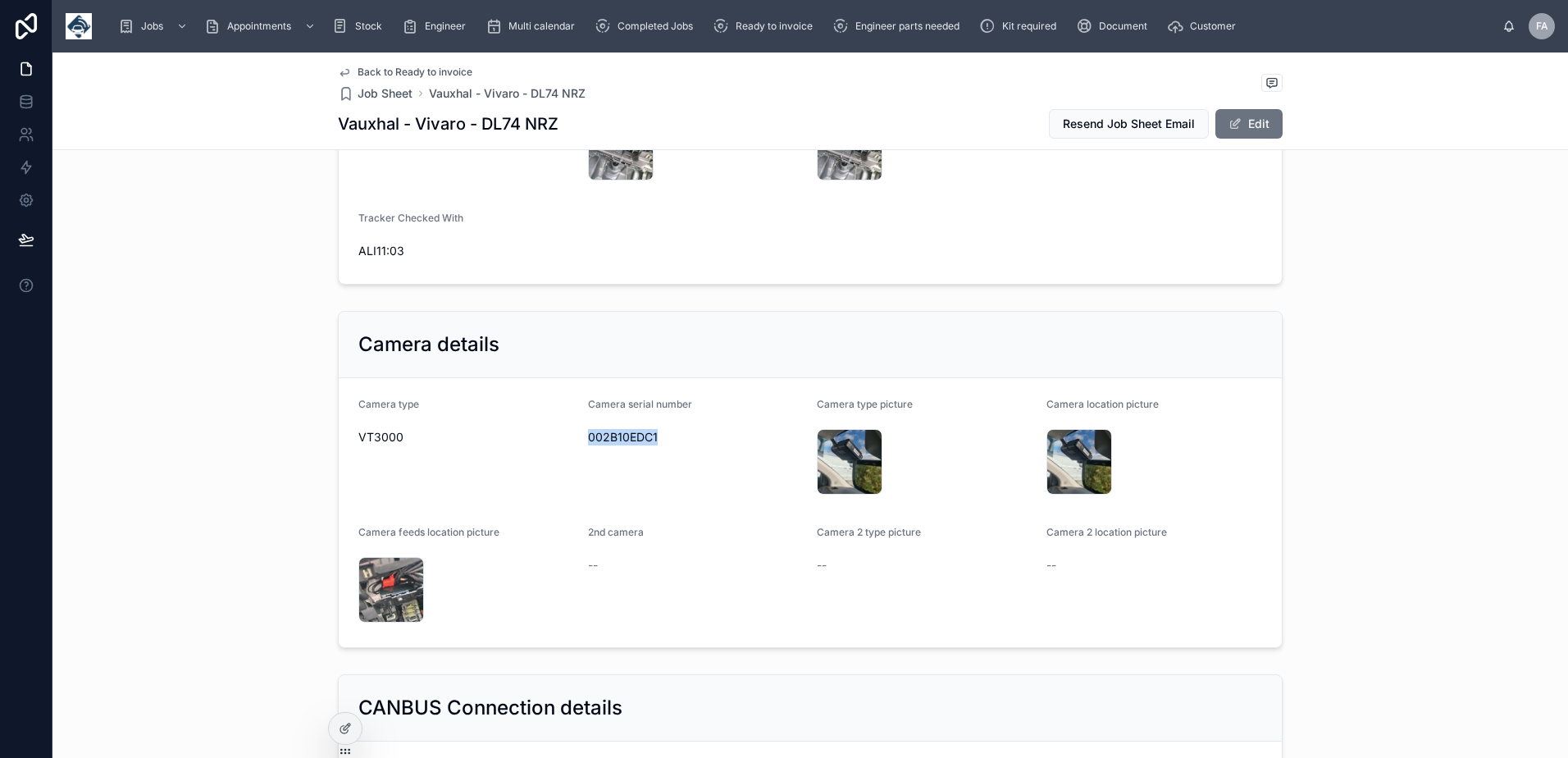
copy span "002B10EDC1"
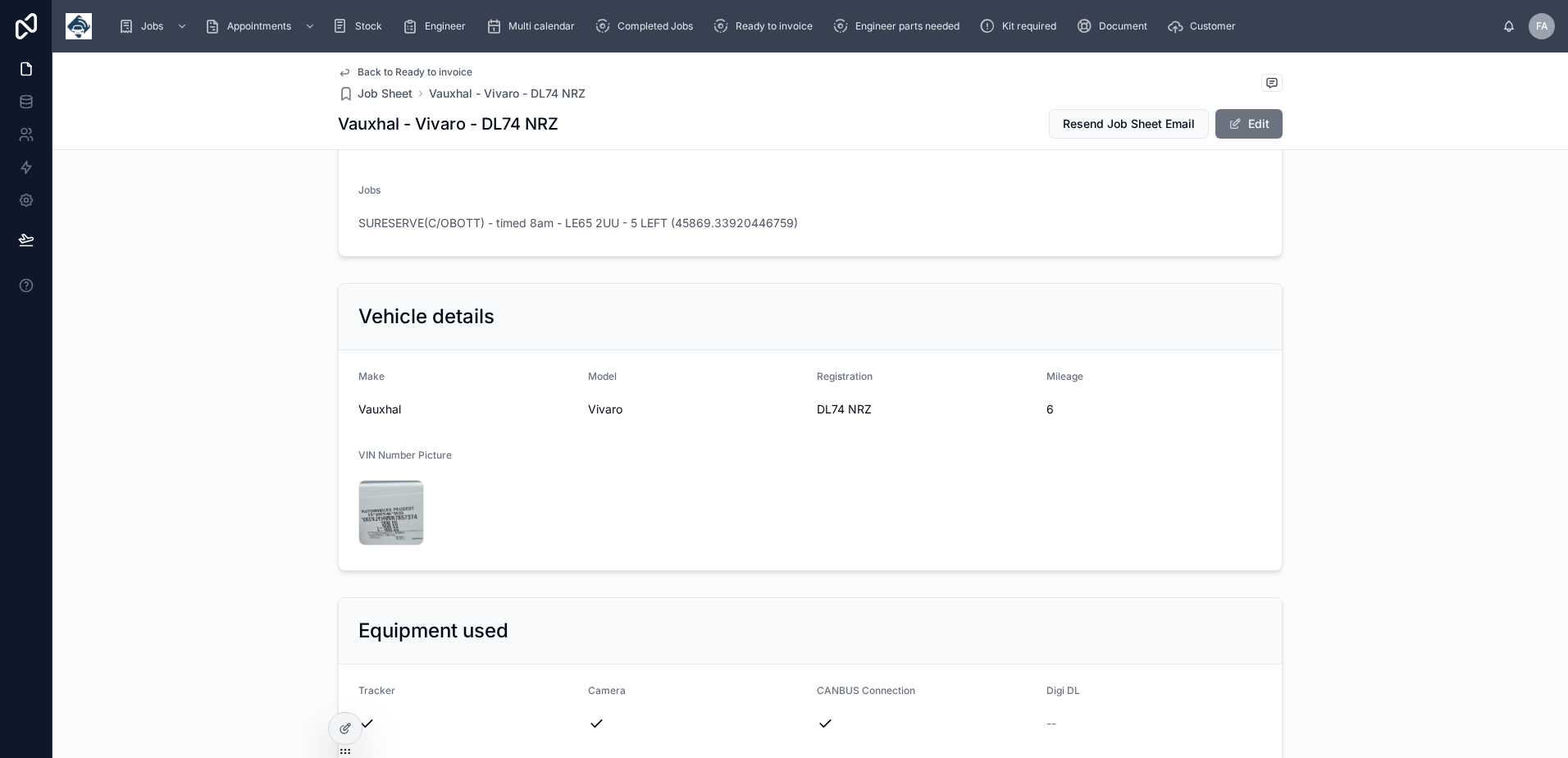
scroll to position [2953, 0]
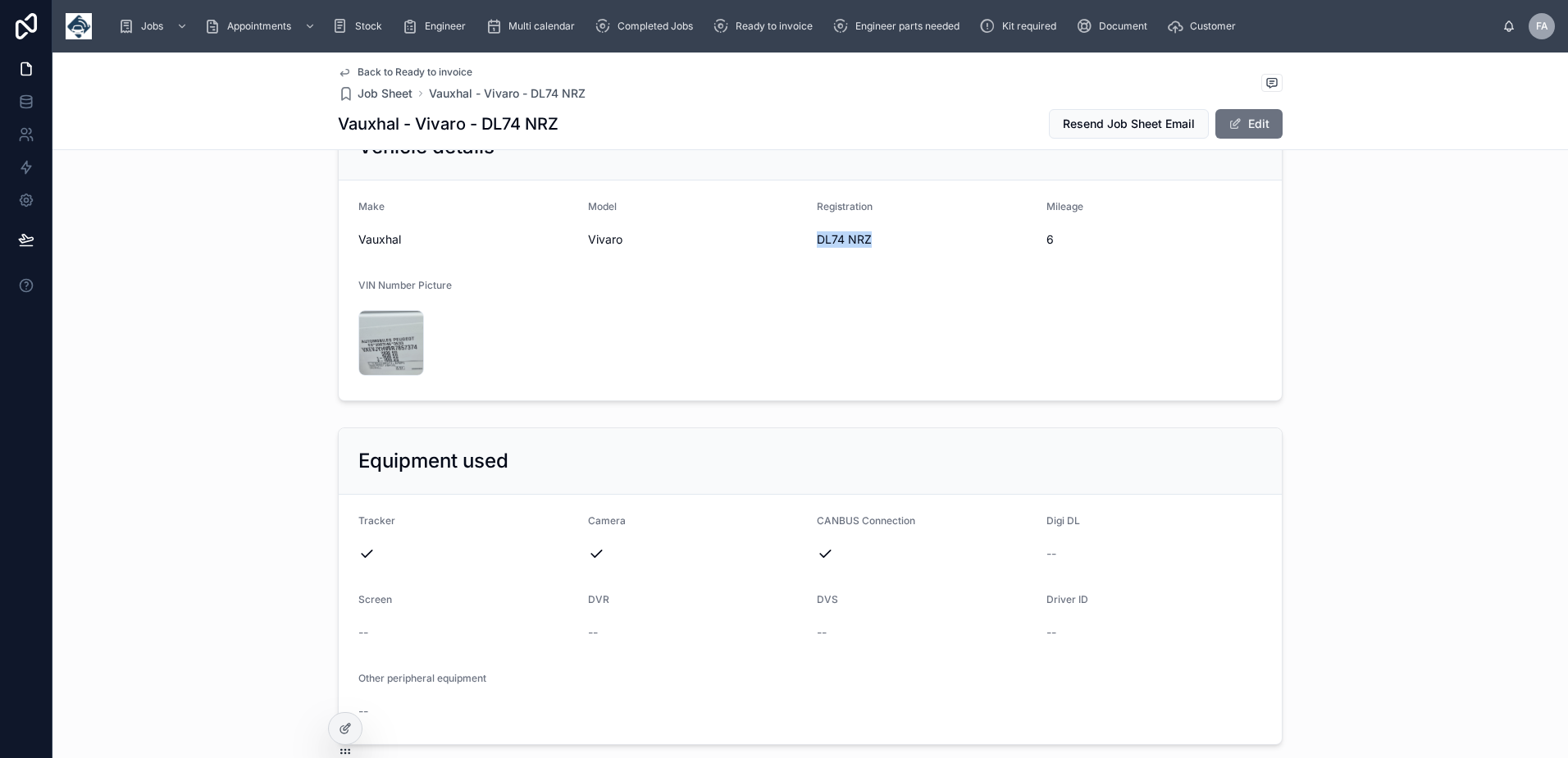
drag, startPoint x: 811, startPoint y: 239, endPoint x: 865, endPoint y: 247, distance: 54.6
click at [865, 247] on span "DL74 NRZ" at bounding box center [925, 239] width 217 height 16
copy span "DL74 NRZ"
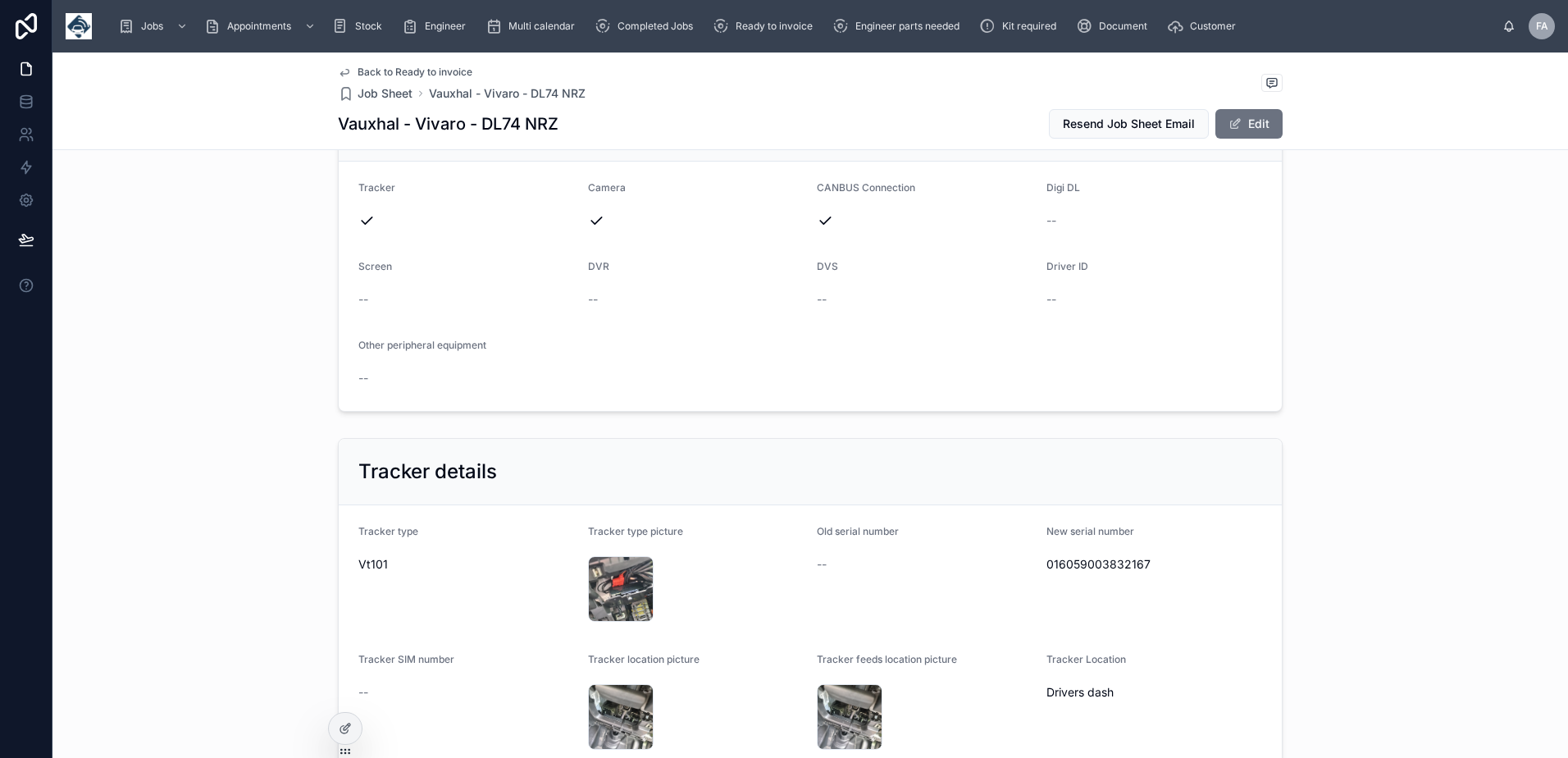
scroll to position [3363, 0]
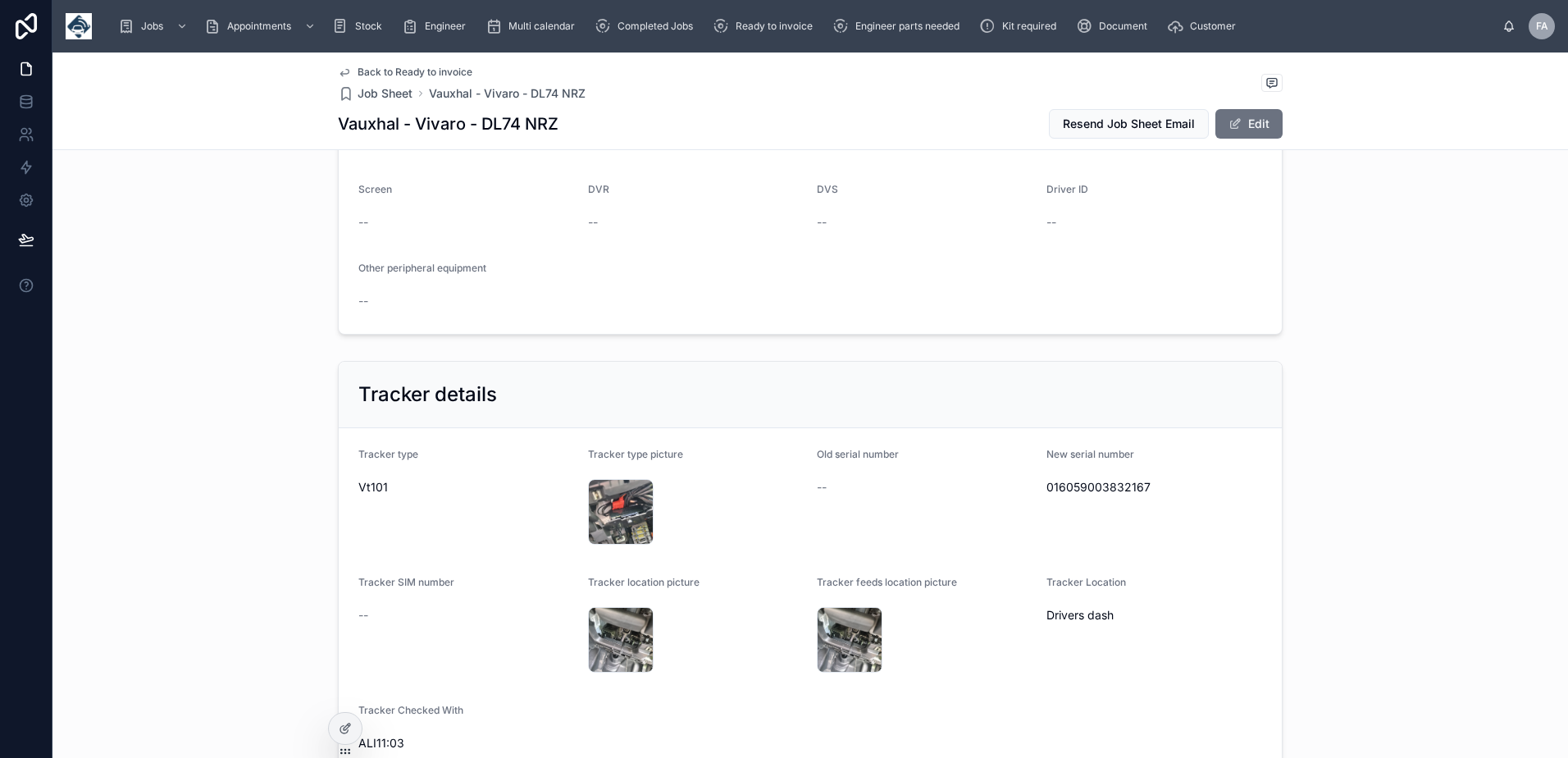
click at [1068, 490] on span "016059003832167" at bounding box center [1154, 486] width 217 height 16
copy span "016059003832167"
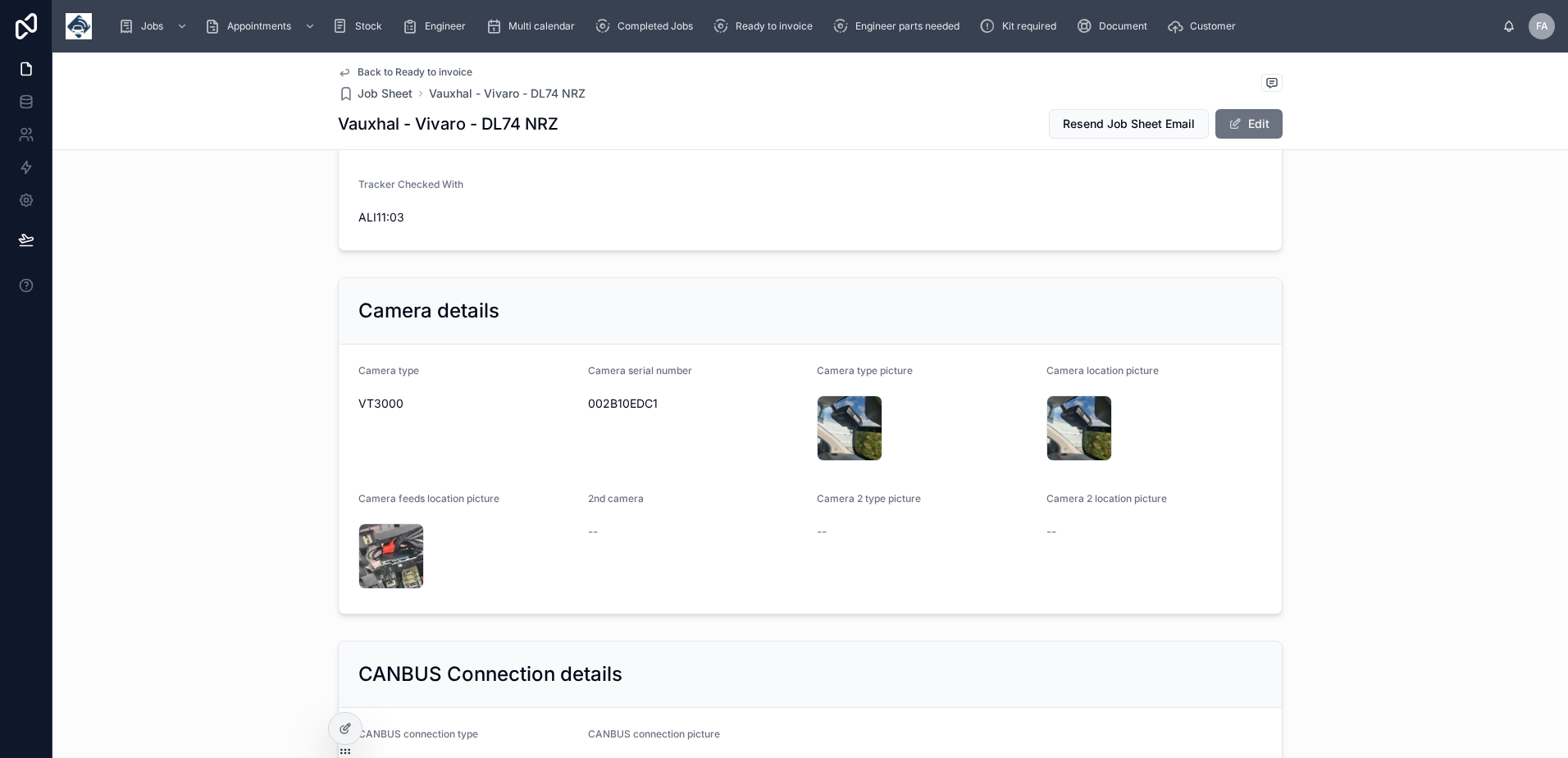
scroll to position [3937, 0]
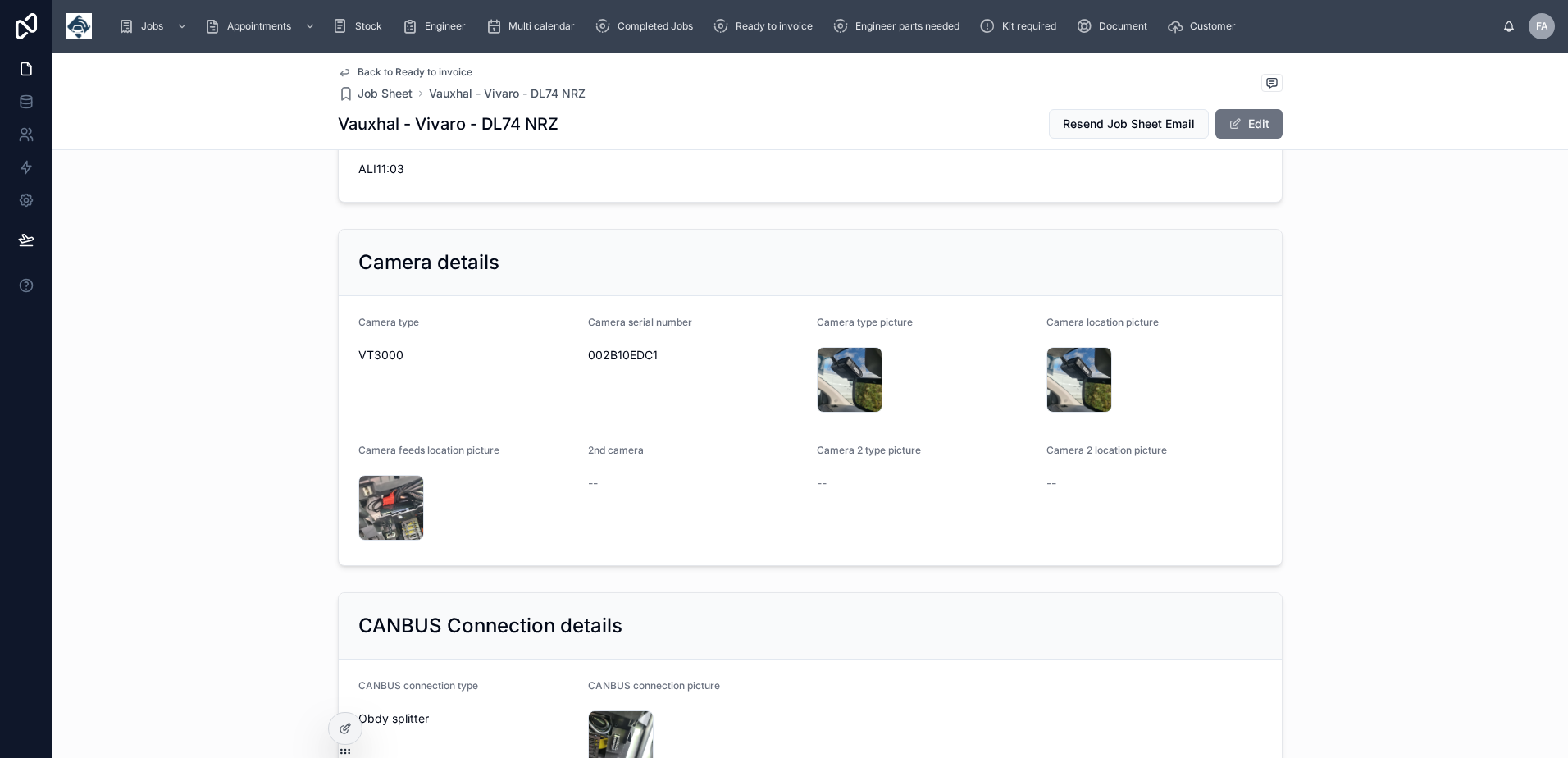
click at [613, 360] on span "002B10EDC1" at bounding box center [696, 354] width 217 height 16
copy span "002B10EDC1"
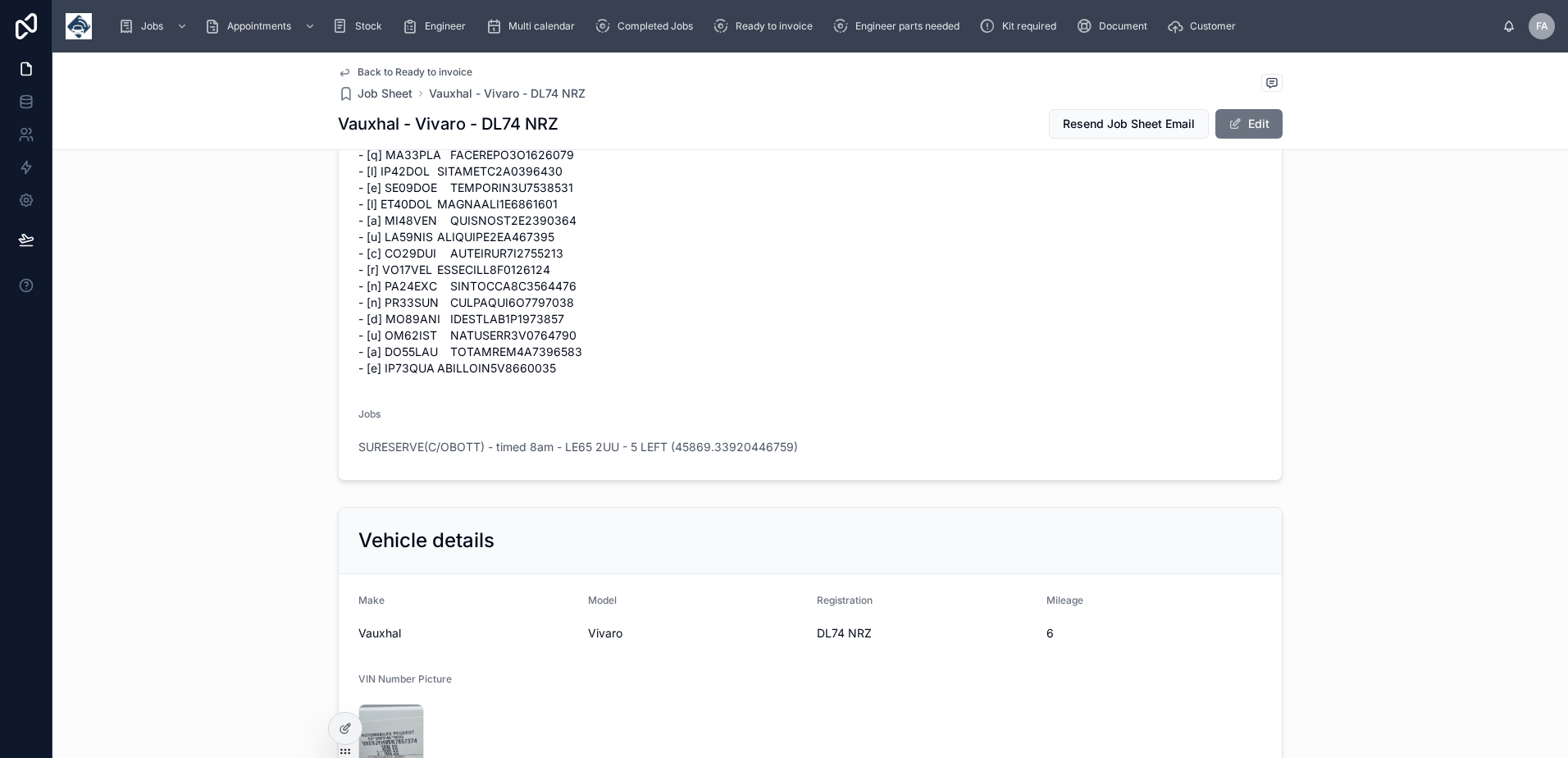
scroll to position [2625, 0]
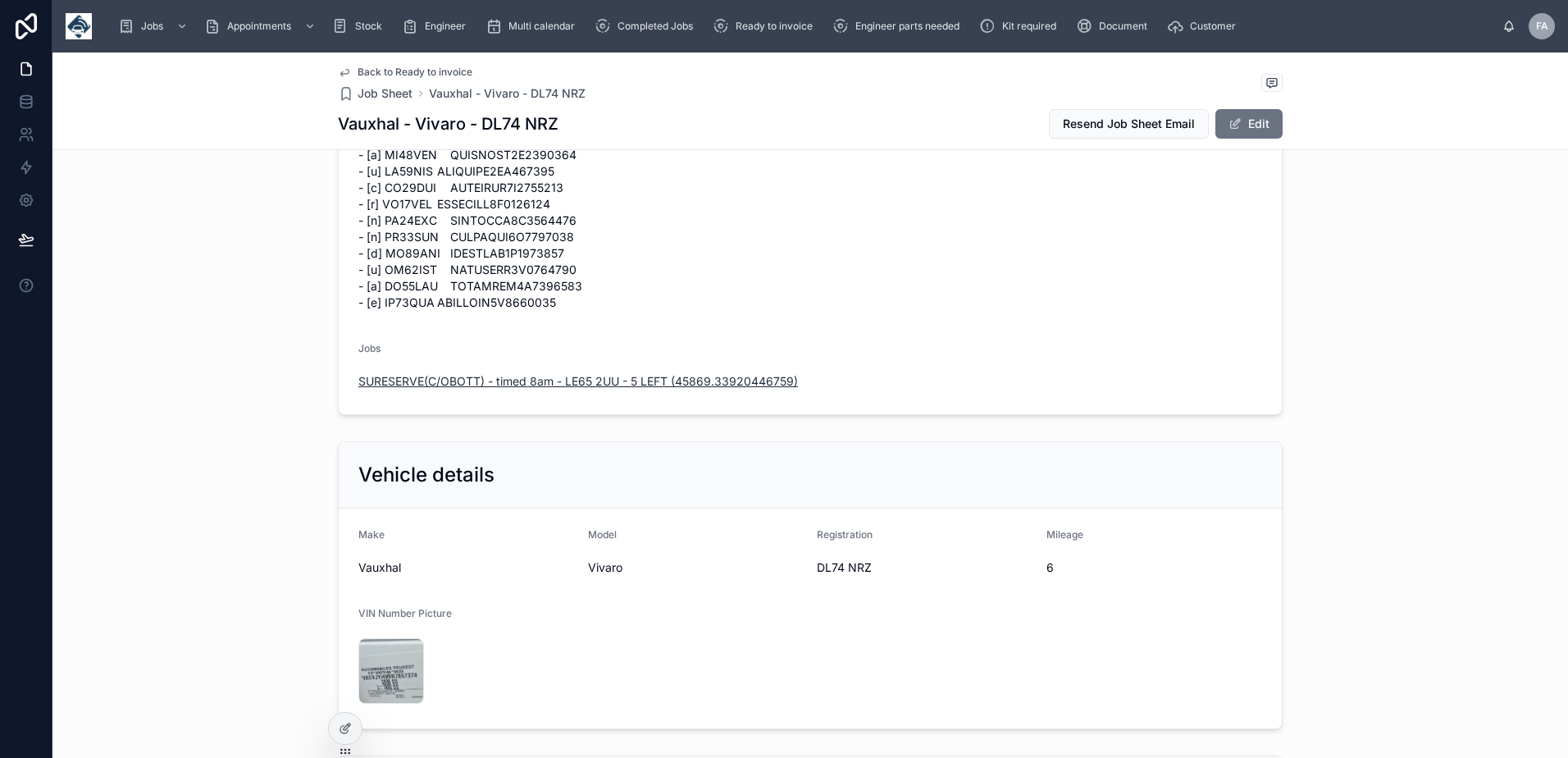
click at [427, 387] on span "SURESERVE(C/OBOTT) - timed 8am - LE65 2UU - 5 LEFT (45869.33920446759)" at bounding box center [578, 381] width 440 height 16
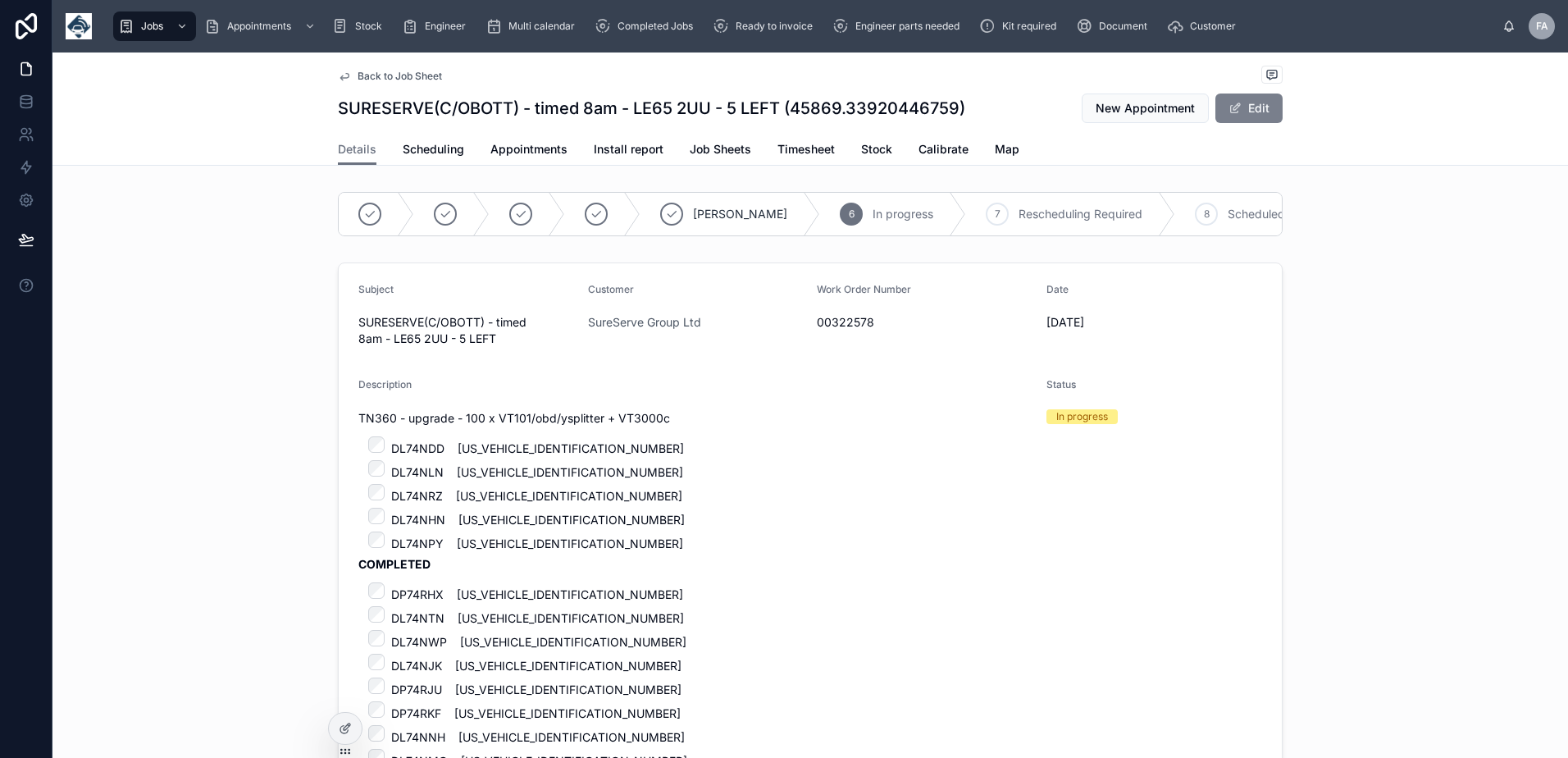
click at [1256, 111] on button "Edit" at bounding box center [1249, 108] width 68 height 30
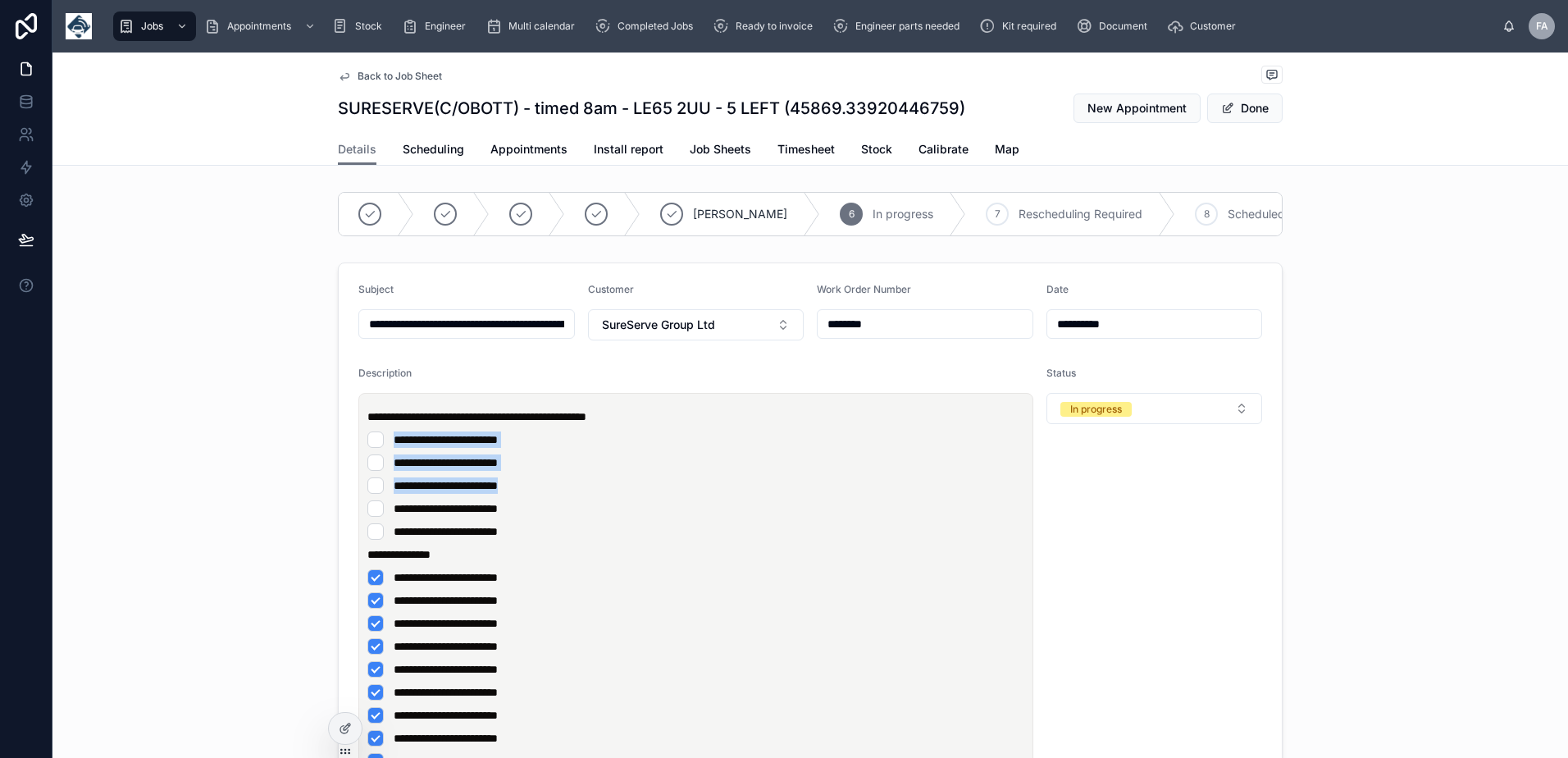
drag, startPoint x: 571, startPoint y: 499, endPoint x: 381, endPoint y: 453, distance: 195.5
click at [385, 449] on ul "**********" at bounding box center [699, 486] width 663 height 108
click at [584, 563] on li "**********" at bounding box center [695, 554] width 657 height 16
drag, startPoint x: 572, startPoint y: 498, endPoint x: 370, endPoint y: 492, distance: 202.1
click at [370, 492] on li "**********" at bounding box center [695, 485] width 657 height 16
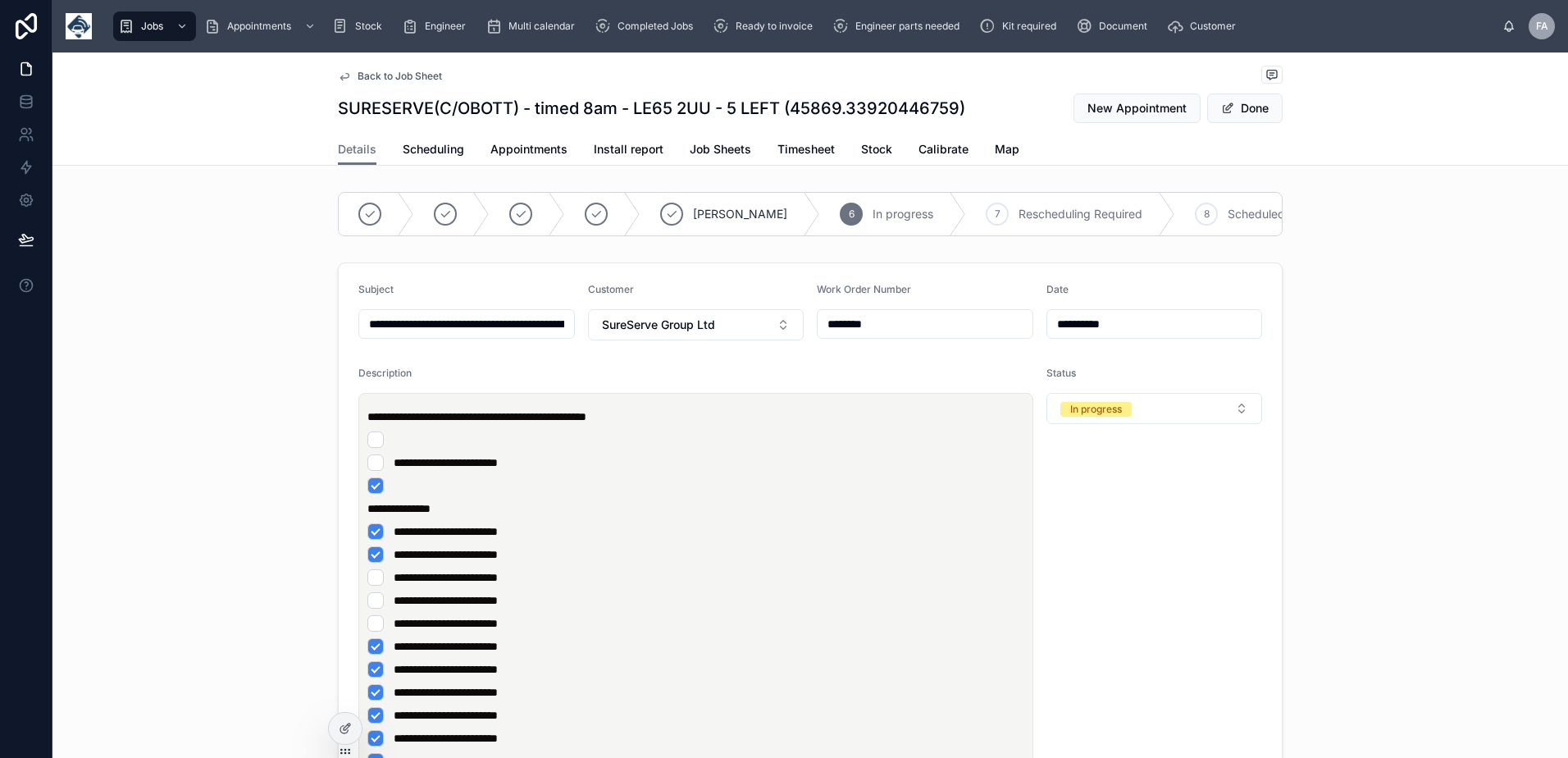
click at [587, 607] on li "**********" at bounding box center [695, 600] width 657 height 16
click at [368, 585] on li "**********" at bounding box center [695, 577] width 657 height 16
click at [367, 608] on li "**********" at bounding box center [695, 600] width 657 height 16
click at [373, 655] on li "**********" at bounding box center [695, 645] width 657 height 16
click at [388, 448] on li at bounding box center [695, 439] width 657 height 16
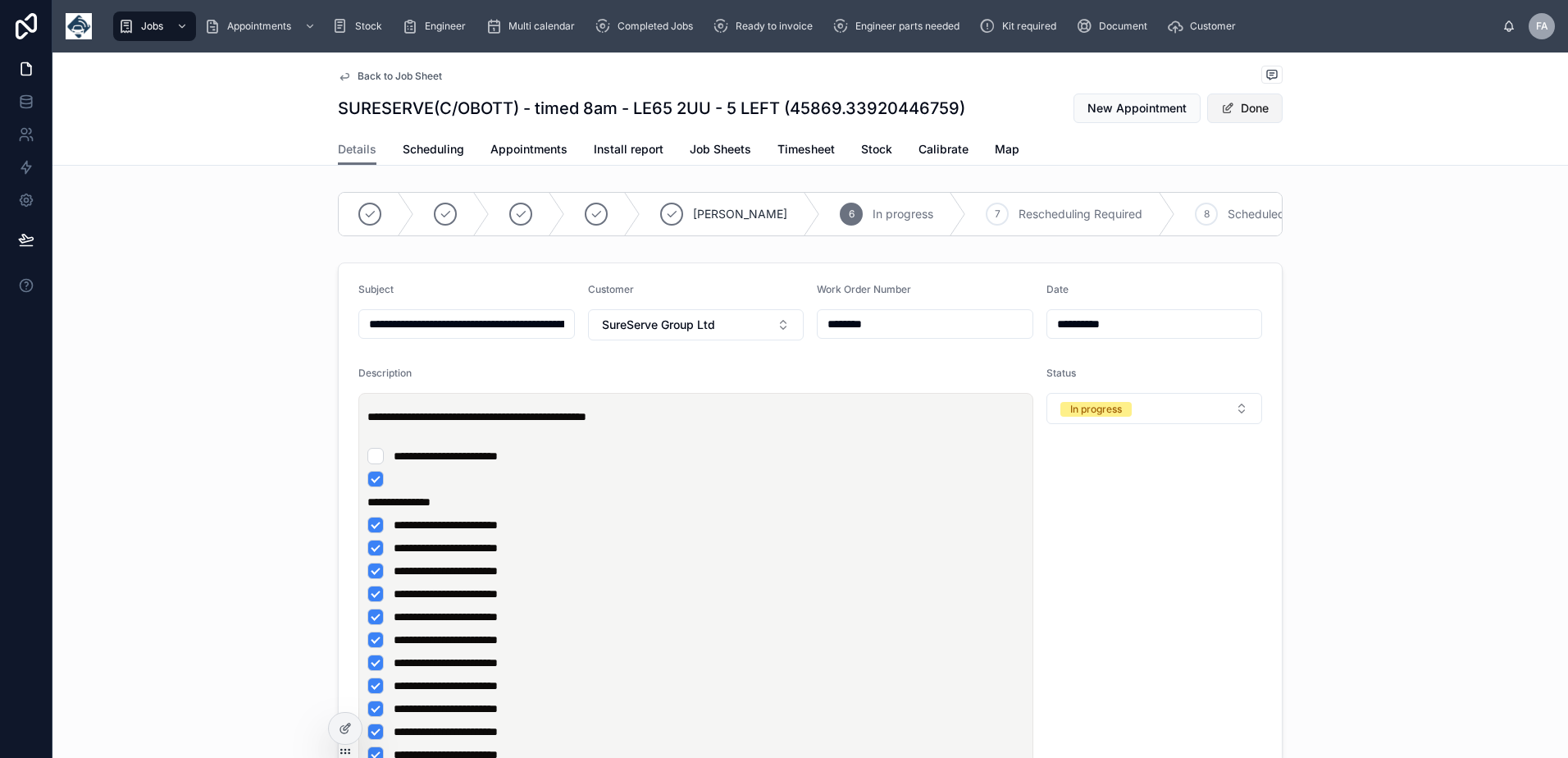
click at [1241, 100] on button "Done" at bounding box center [1244, 108] width 75 height 30
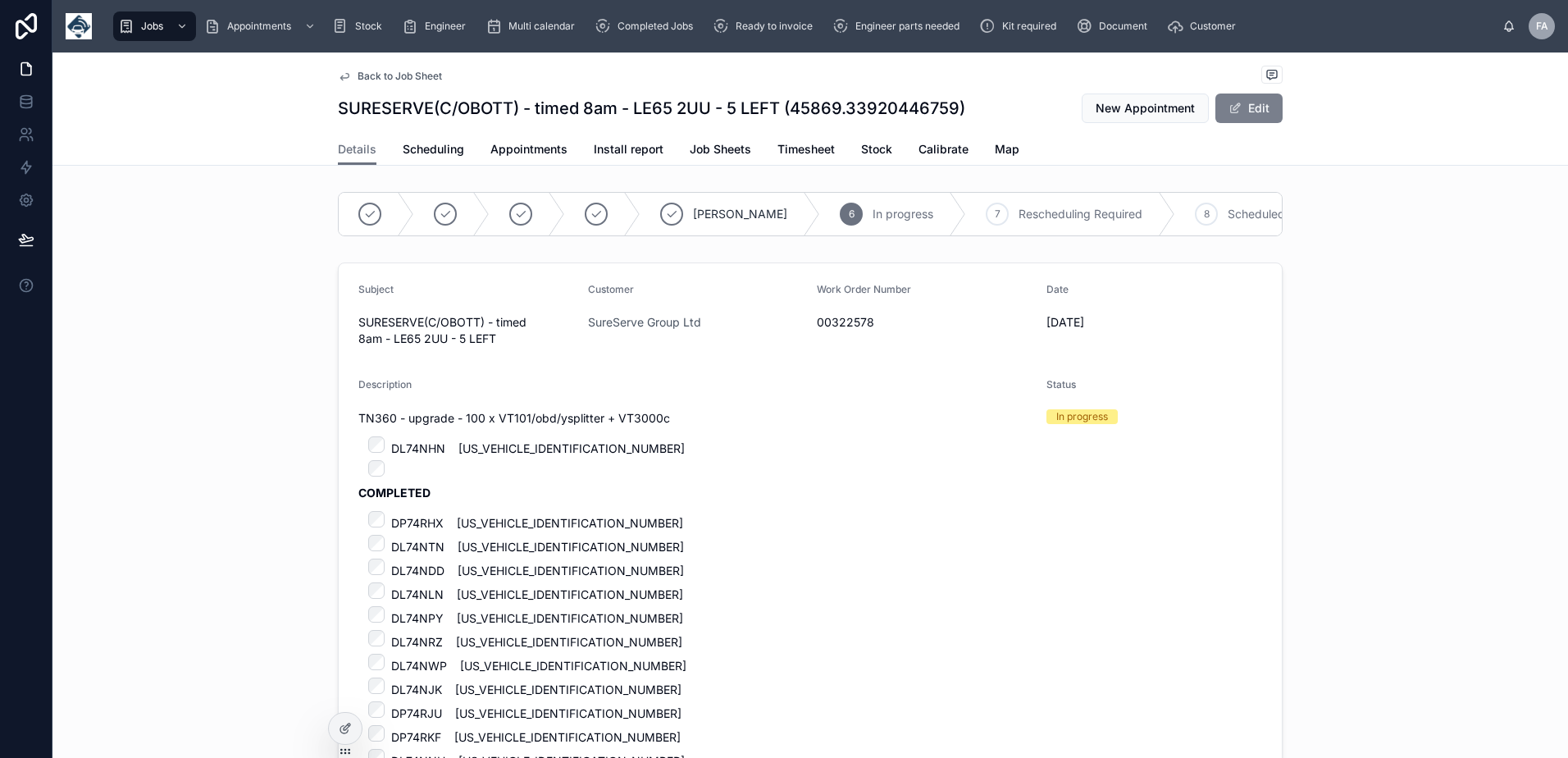
click at [1250, 102] on button "Edit" at bounding box center [1249, 108] width 68 height 30
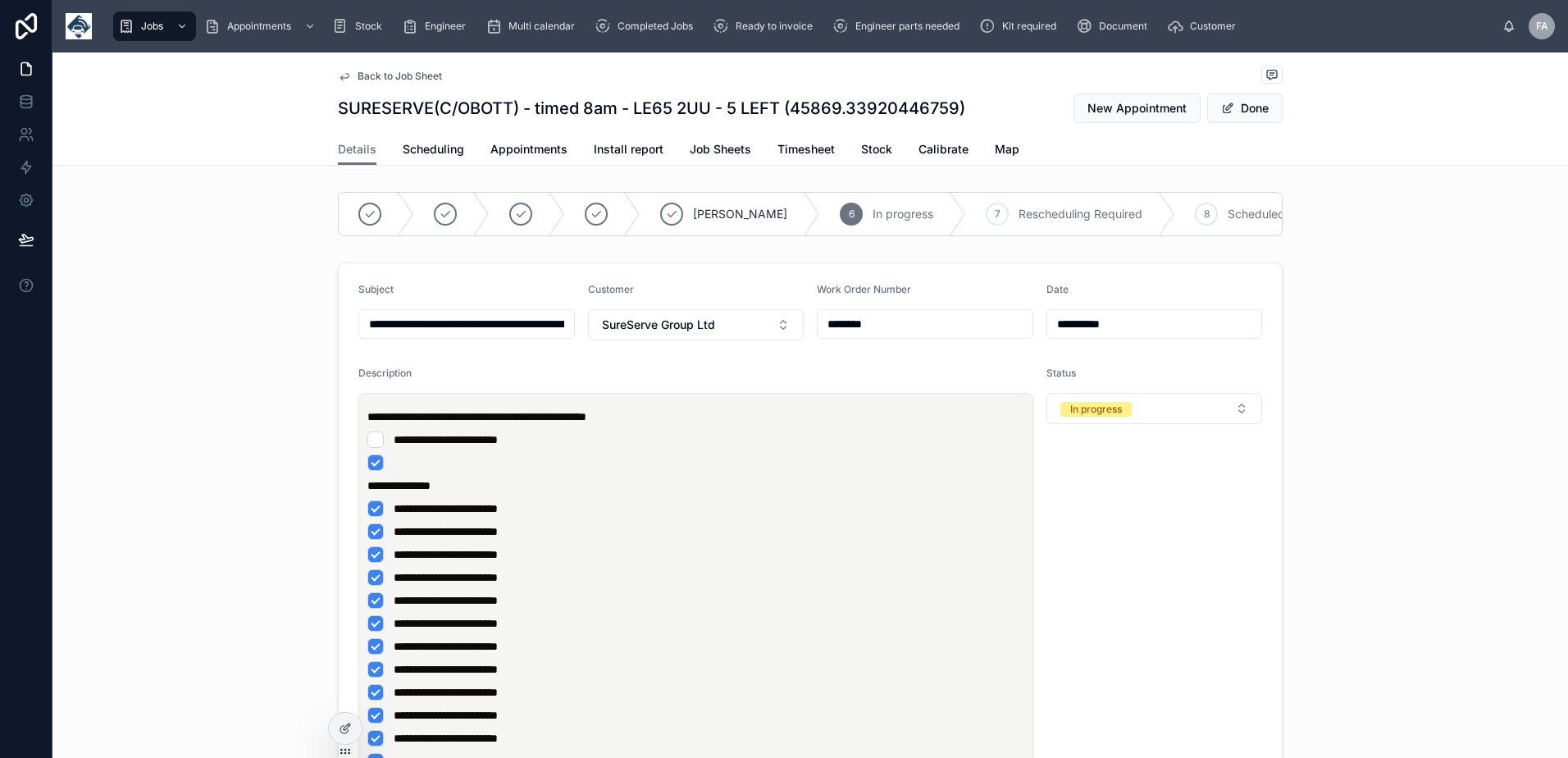
click at [388, 471] on li at bounding box center [695, 462] width 657 height 16
click at [1229, 114] on button "Done" at bounding box center [1244, 108] width 75 height 30
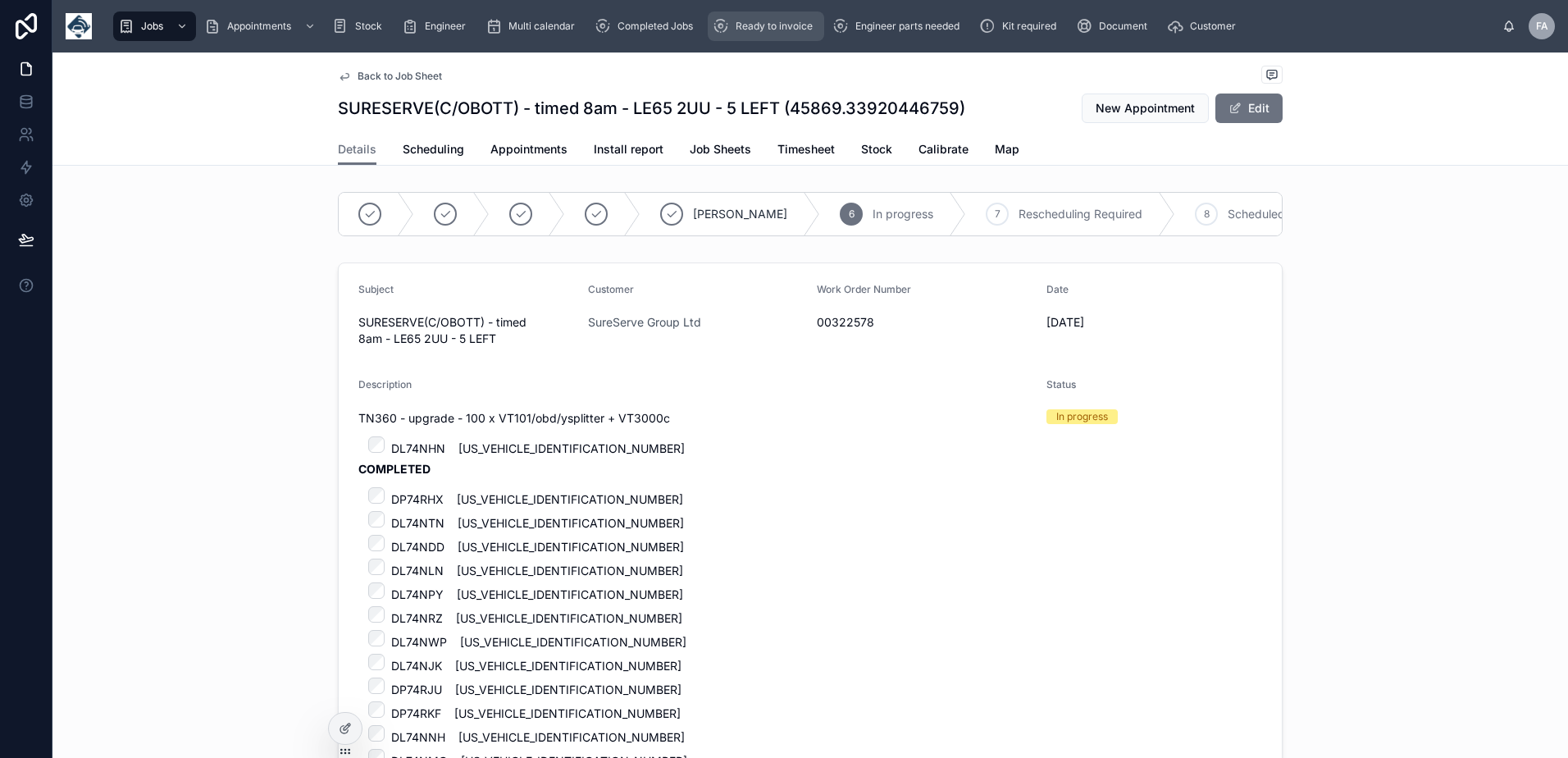
click at [742, 35] on div "Ready to invoice" at bounding box center [766, 26] width 107 height 26
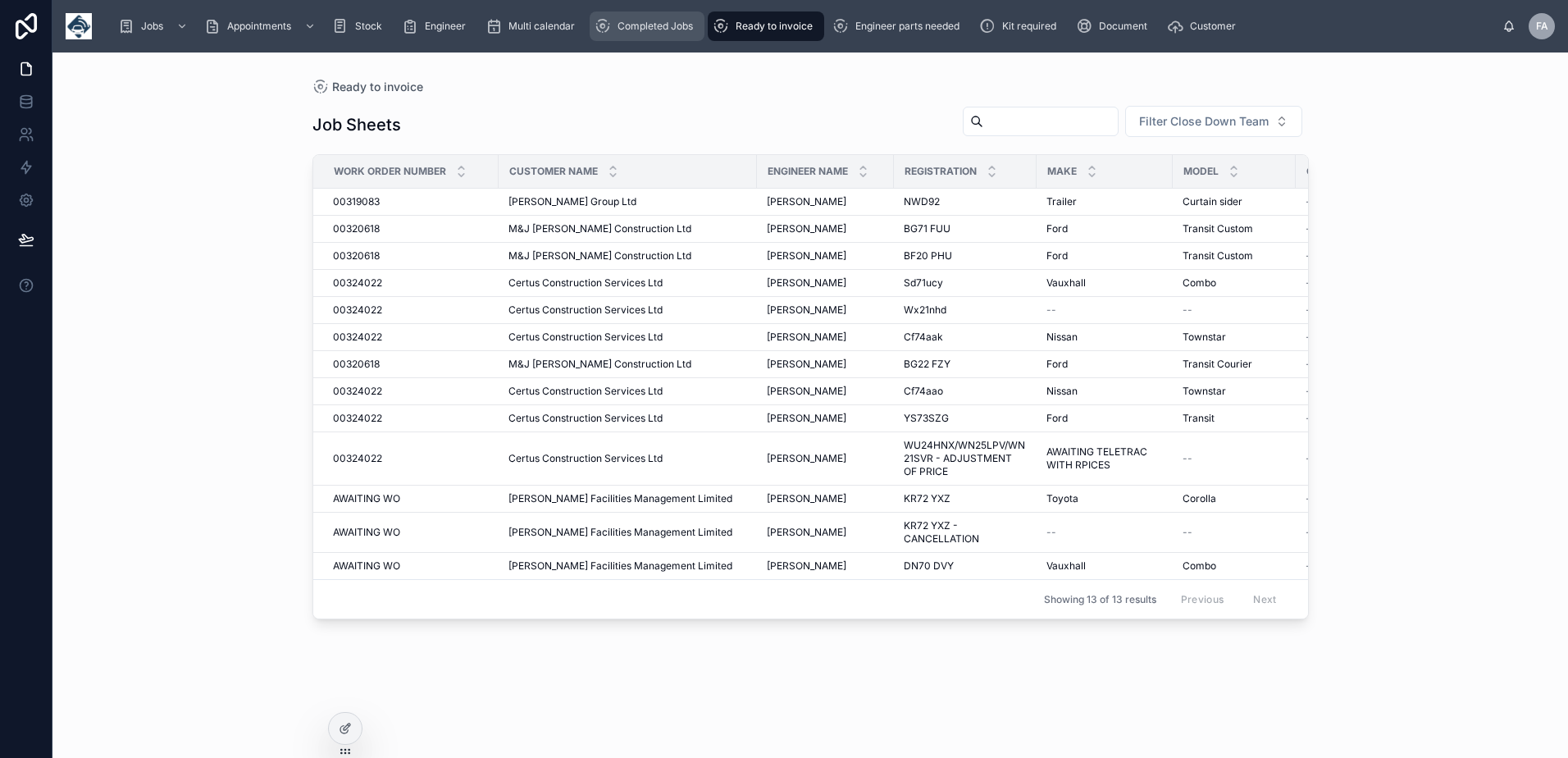
click at [669, 37] on div "Completed Jobs" at bounding box center [647, 26] width 105 height 26
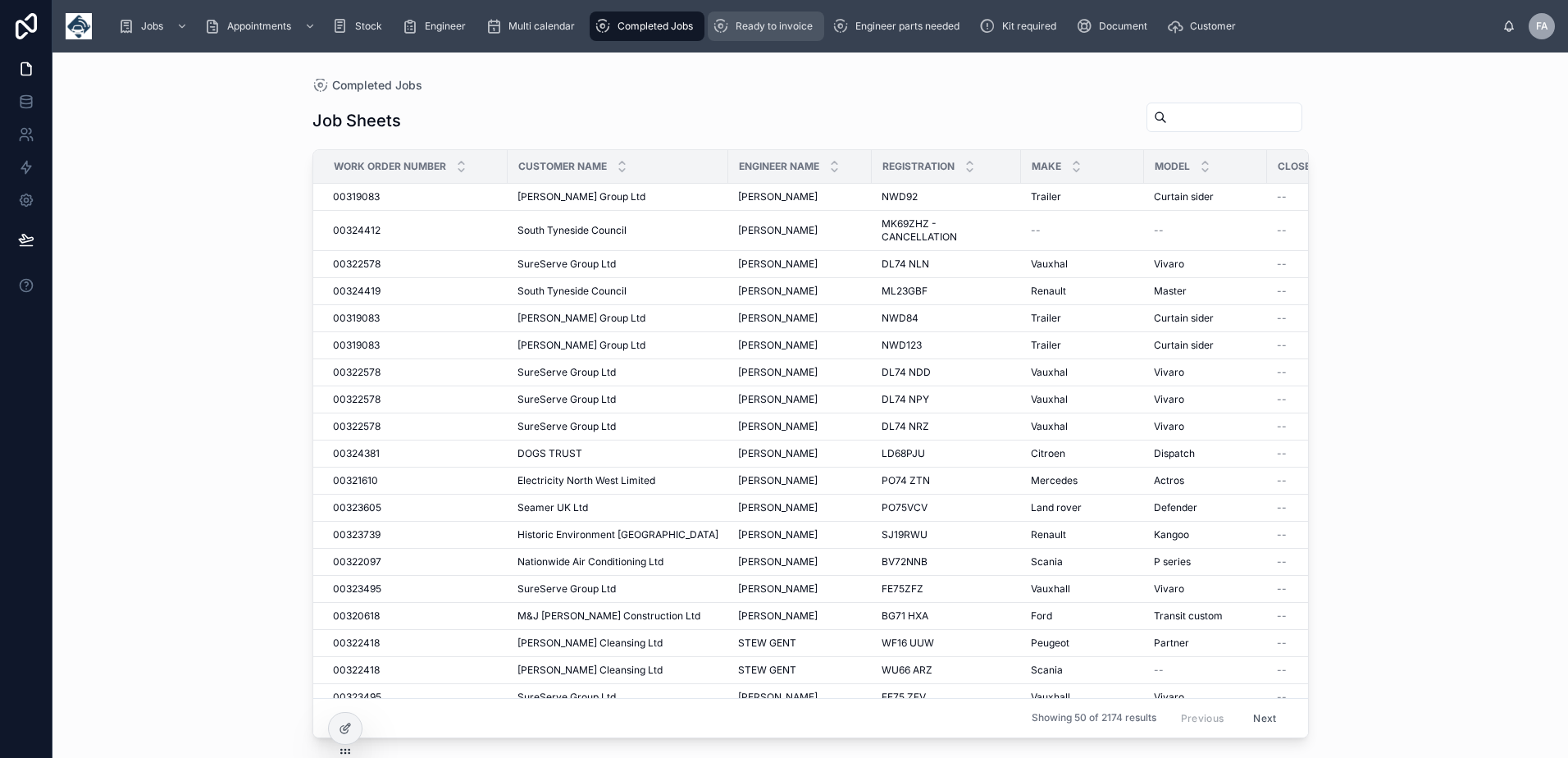
click at [753, 32] on span "Ready to invoice" at bounding box center [774, 26] width 77 height 14
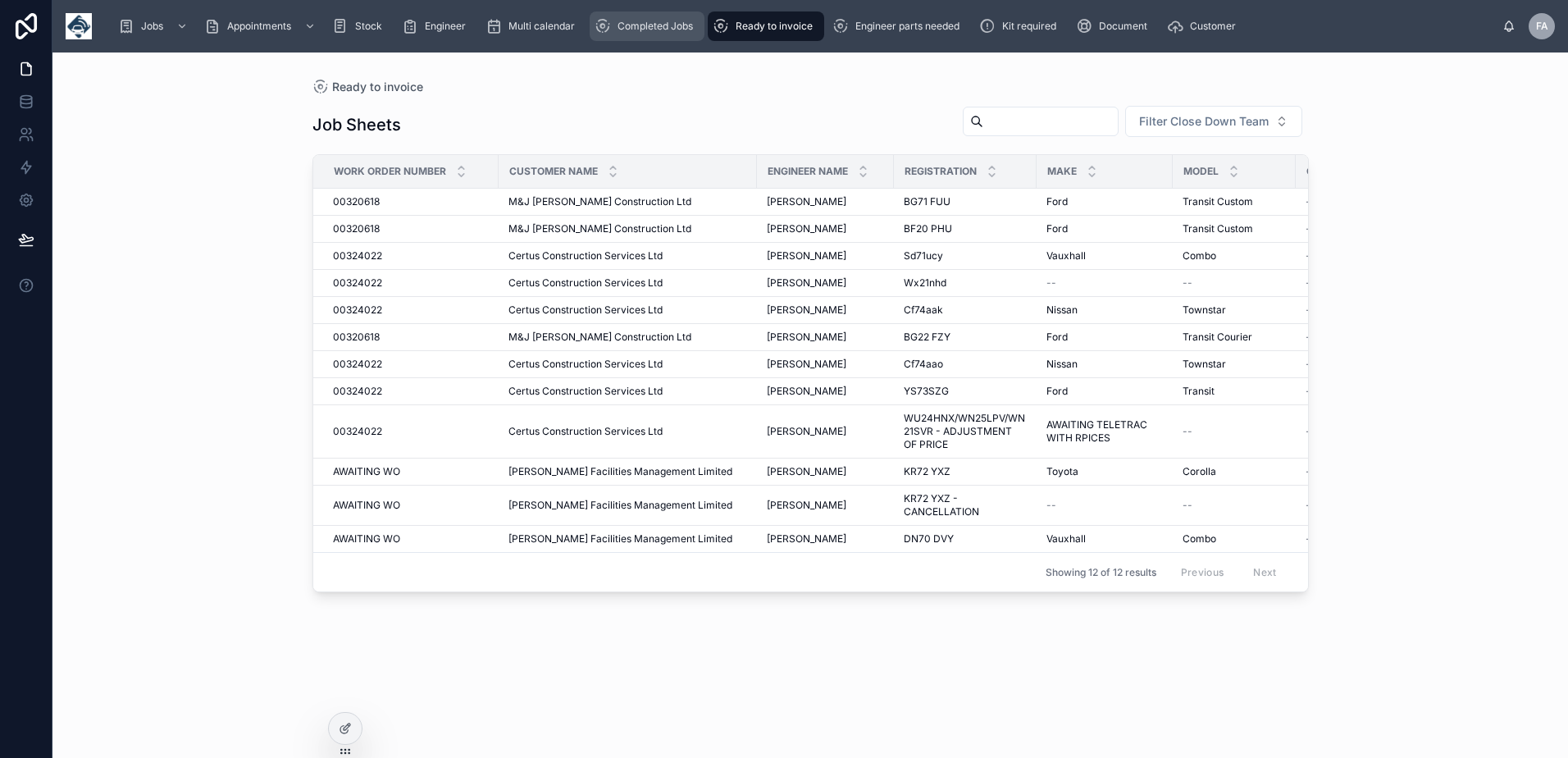
click at [619, 25] on span "Completed Jobs" at bounding box center [655, 26] width 75 height 14
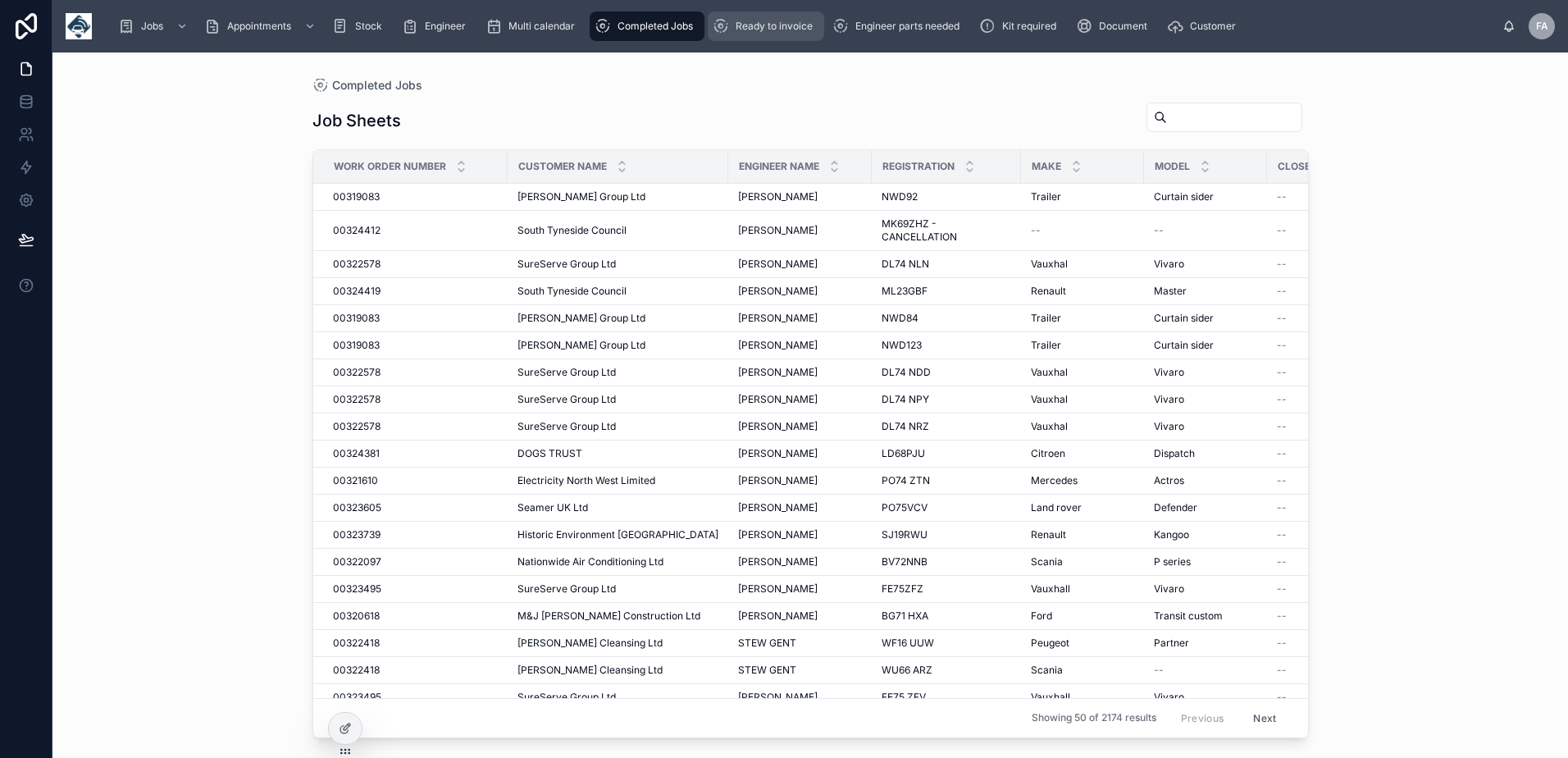
click at [737, 20] on span "Ready to invoice" at bounding box center [774, 26] width 77 height 14
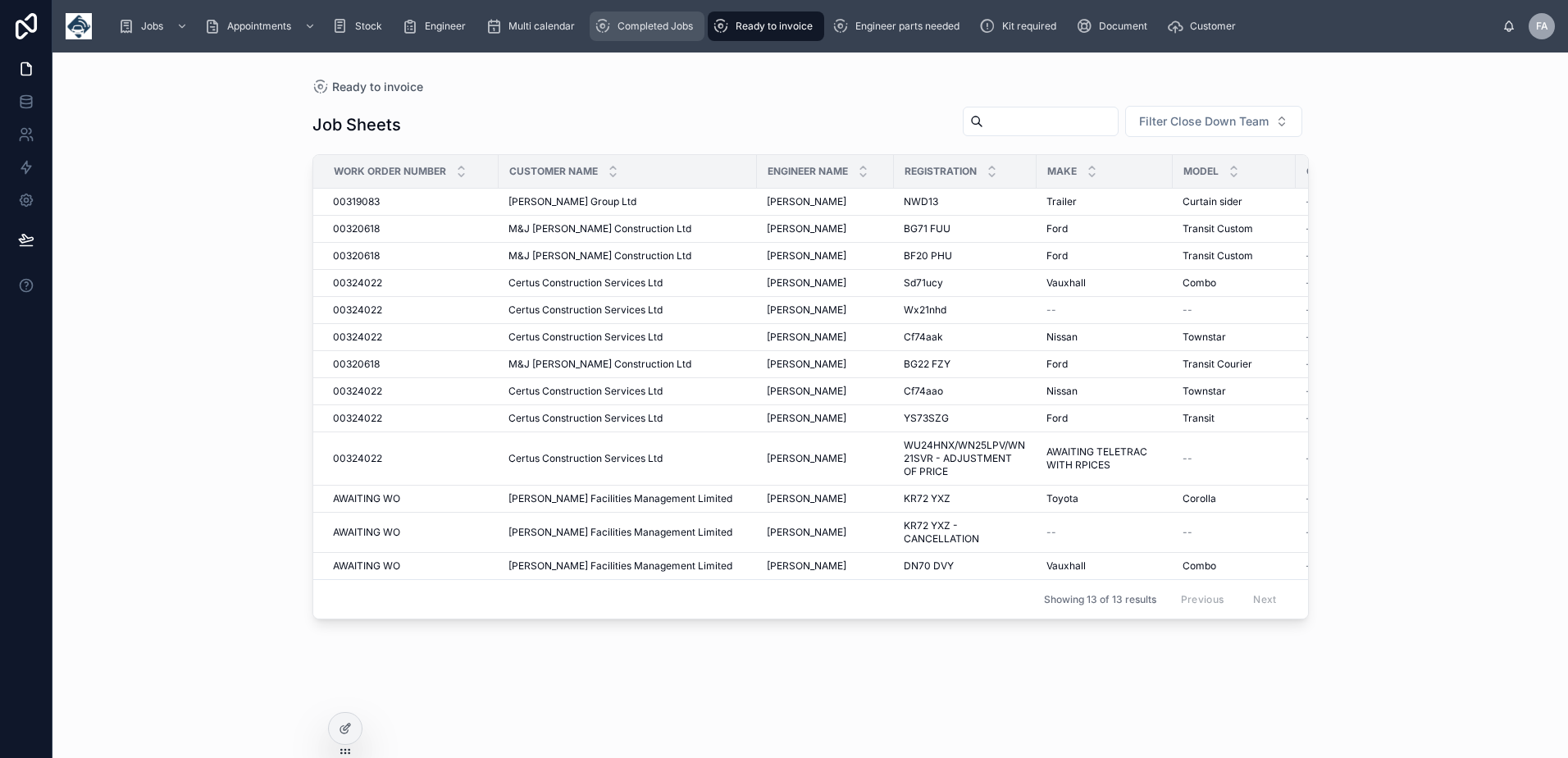
click at [655, 18] on div "Completed Jobs" at bounding box center [647, 26] width 105 height 26
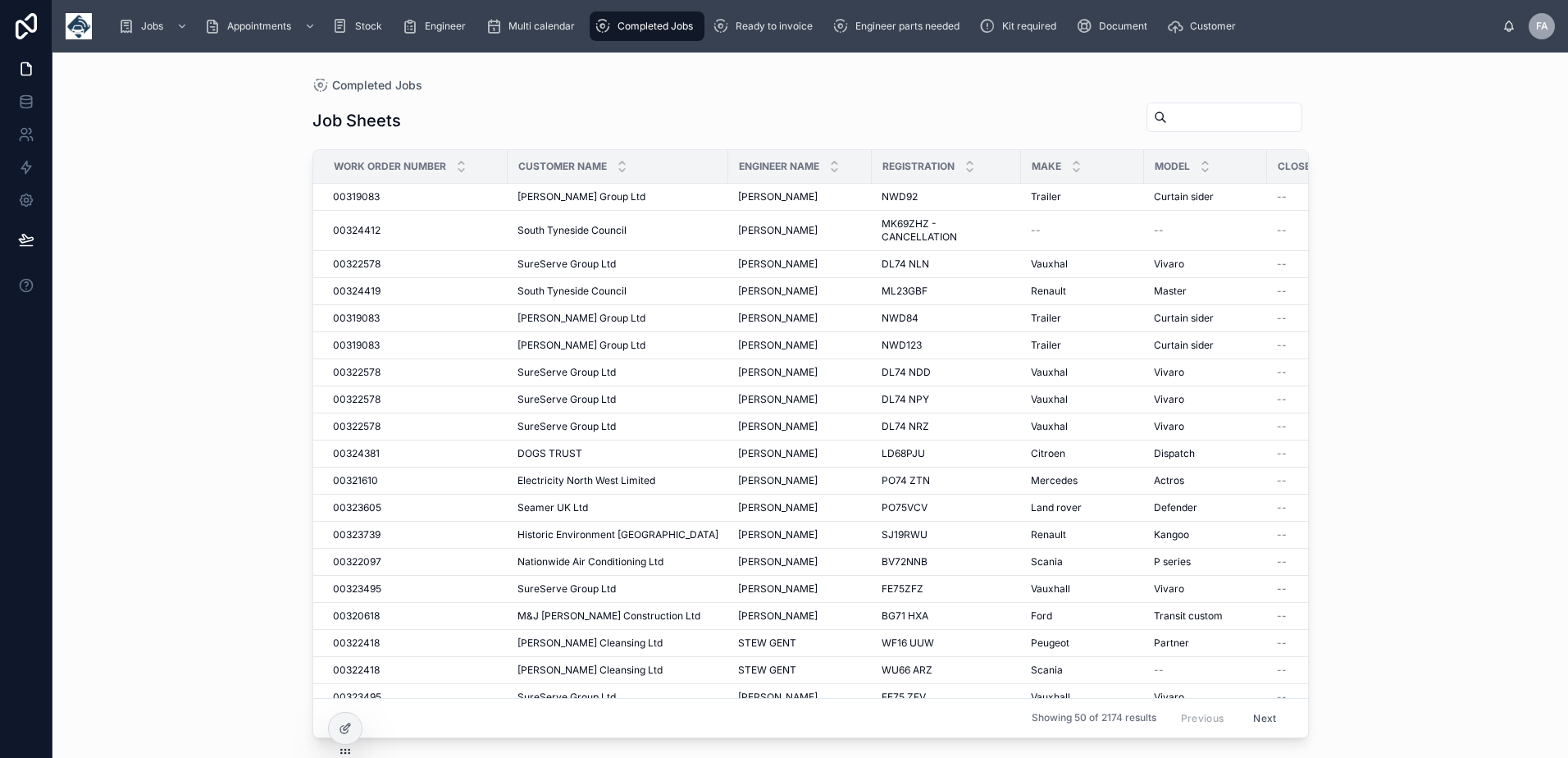
click at [682, 94] on div "Job Sheets Work Order Number Customer Name Engineer Name Registration Make Mode…" at bounding box center [810, 415] width 996 height 646
click at [795, 33] on div "Ready to invoice" at bounding box center [766, 26] width 107 height 26
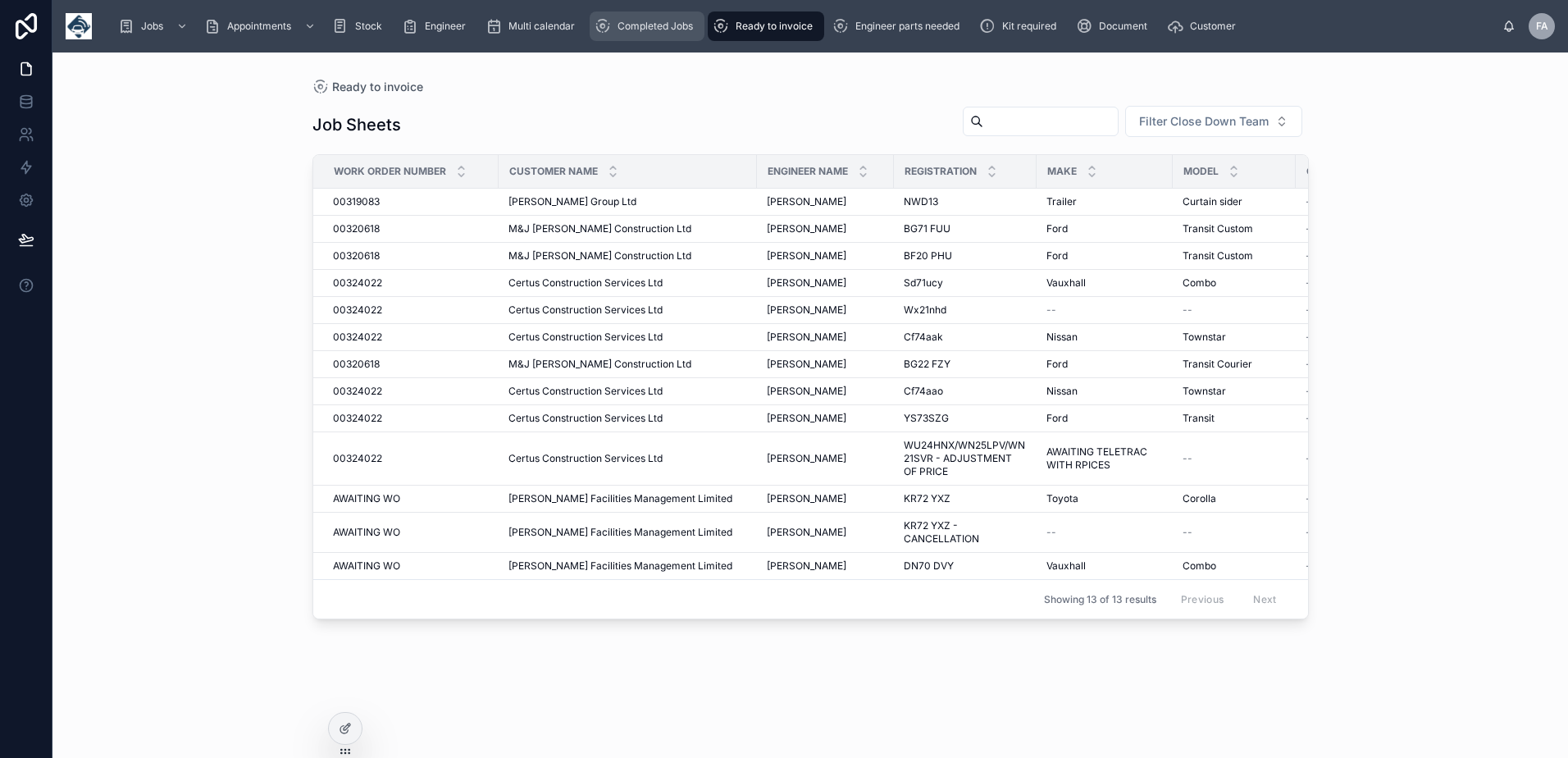
click at [658, 27] on span "Completed Jobs" at bounding box center [655, 26] width 75 height 14
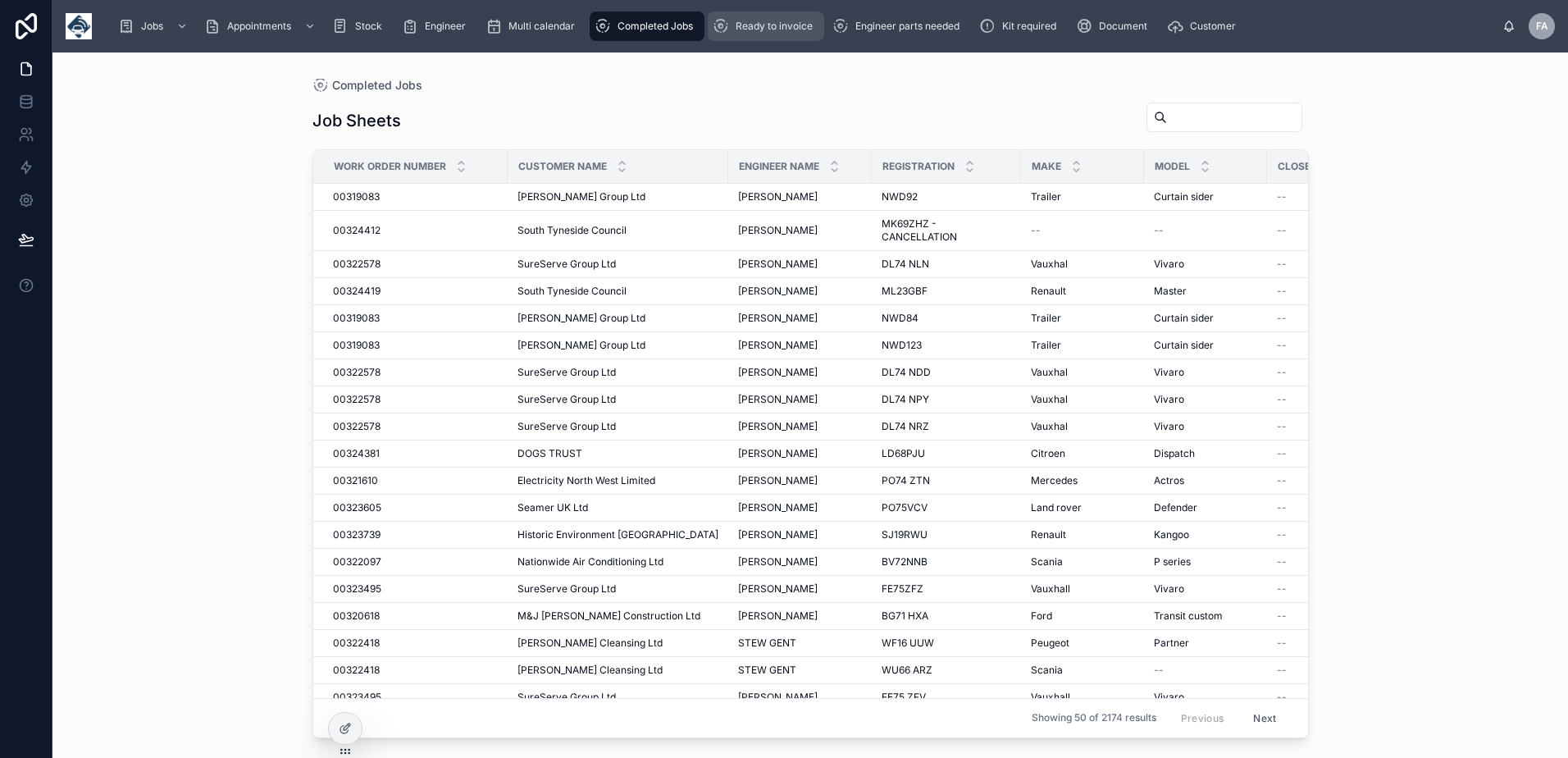
click at [759, 37] on div "Ready to invoice" at bounding box center [766, 26] width 107 height 26
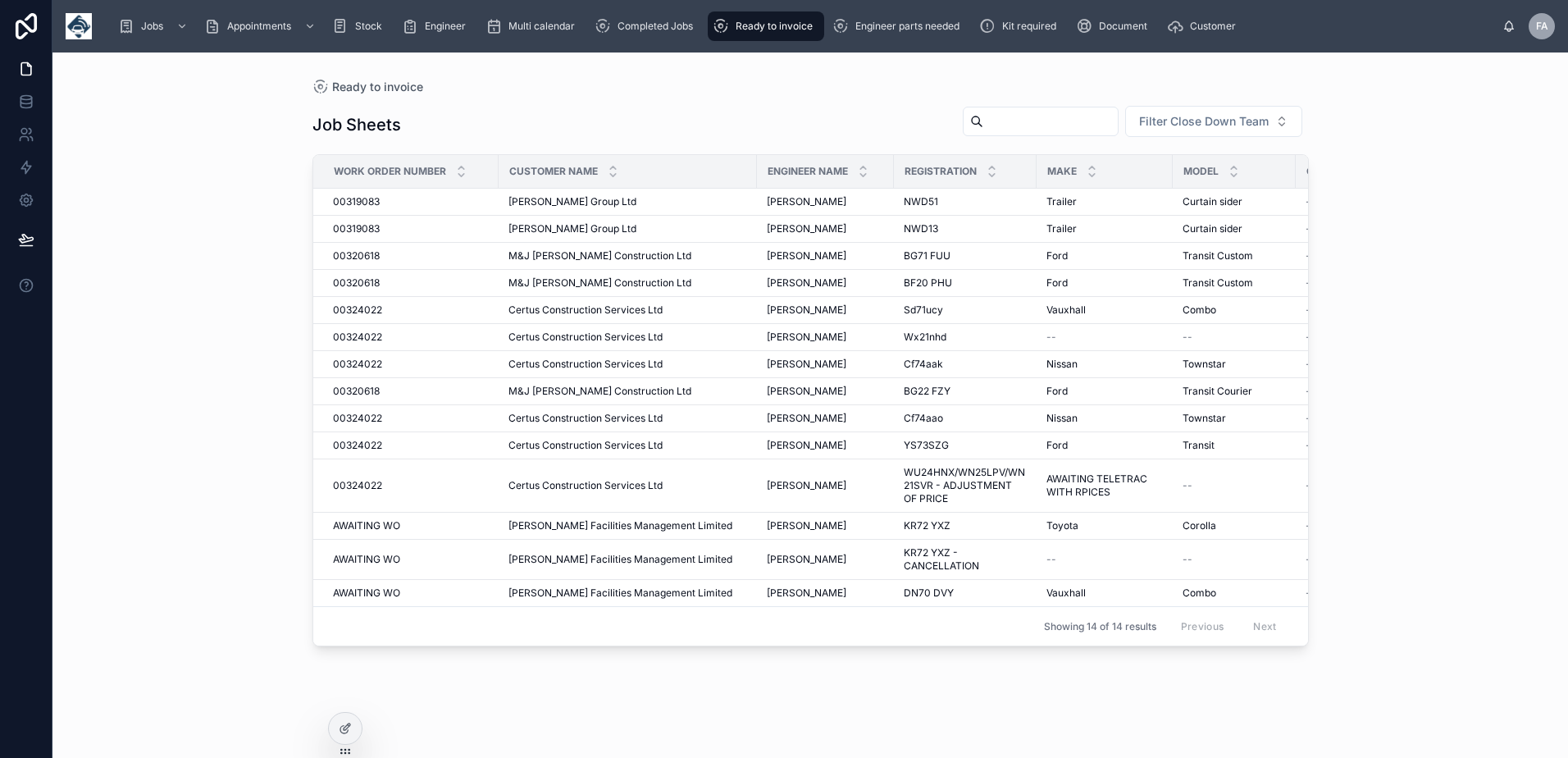
click at [1553, 158] on div "Ready to invoice Job Sheets Filter Close Down Team Work Order Number Customer N…" at bounding box center [810, 405] width 1516 height 706
click at [1553, 173] on div "Ready to invoice Job Sheets Filter Close Down Team Work Order Number Customer N…" at bounding box center [810, 405] width 1516 height 706
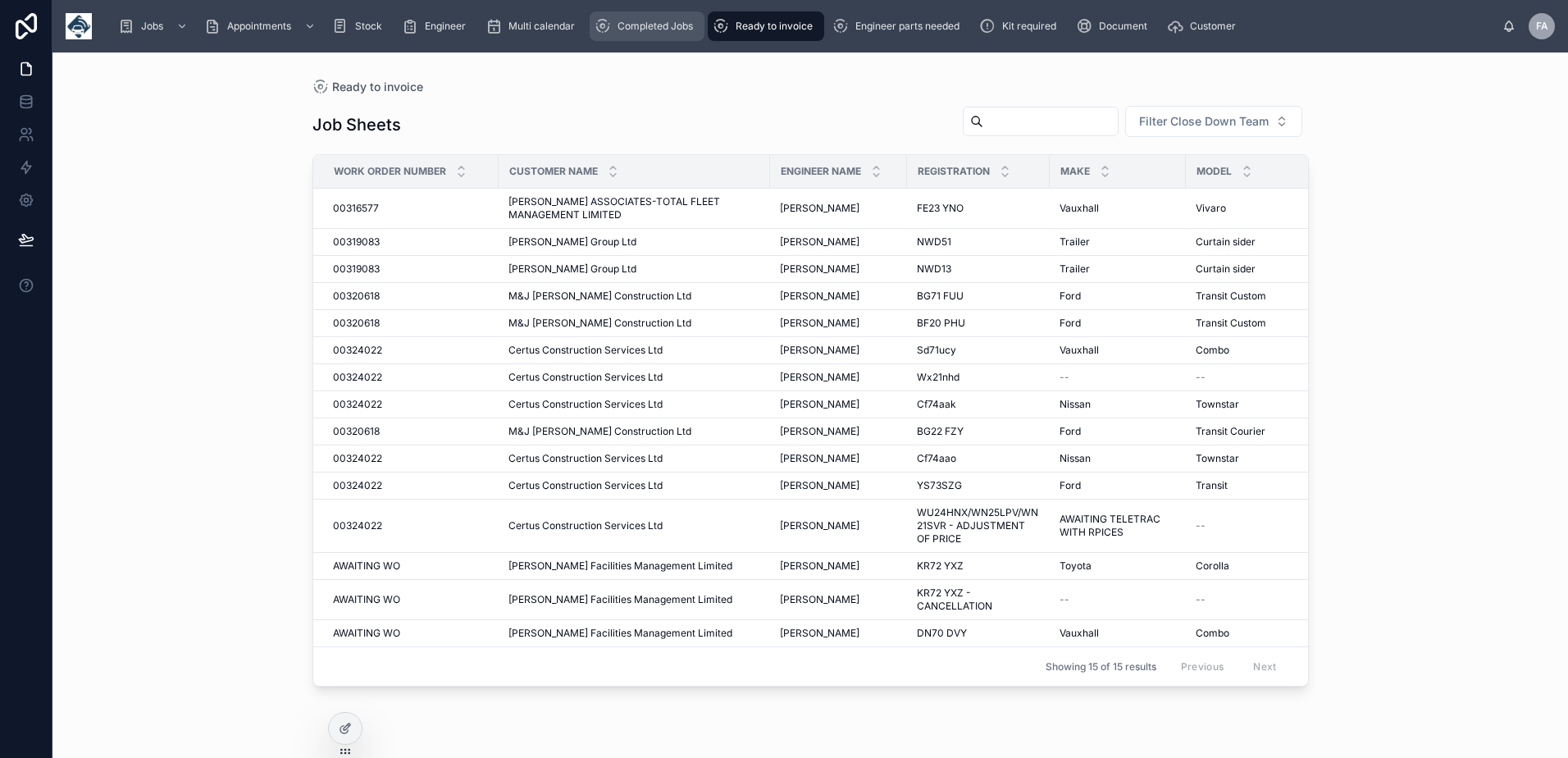
click at [655, 24] on span "Completed Jobs" at bounding box center [655, 26] width 75 height 14
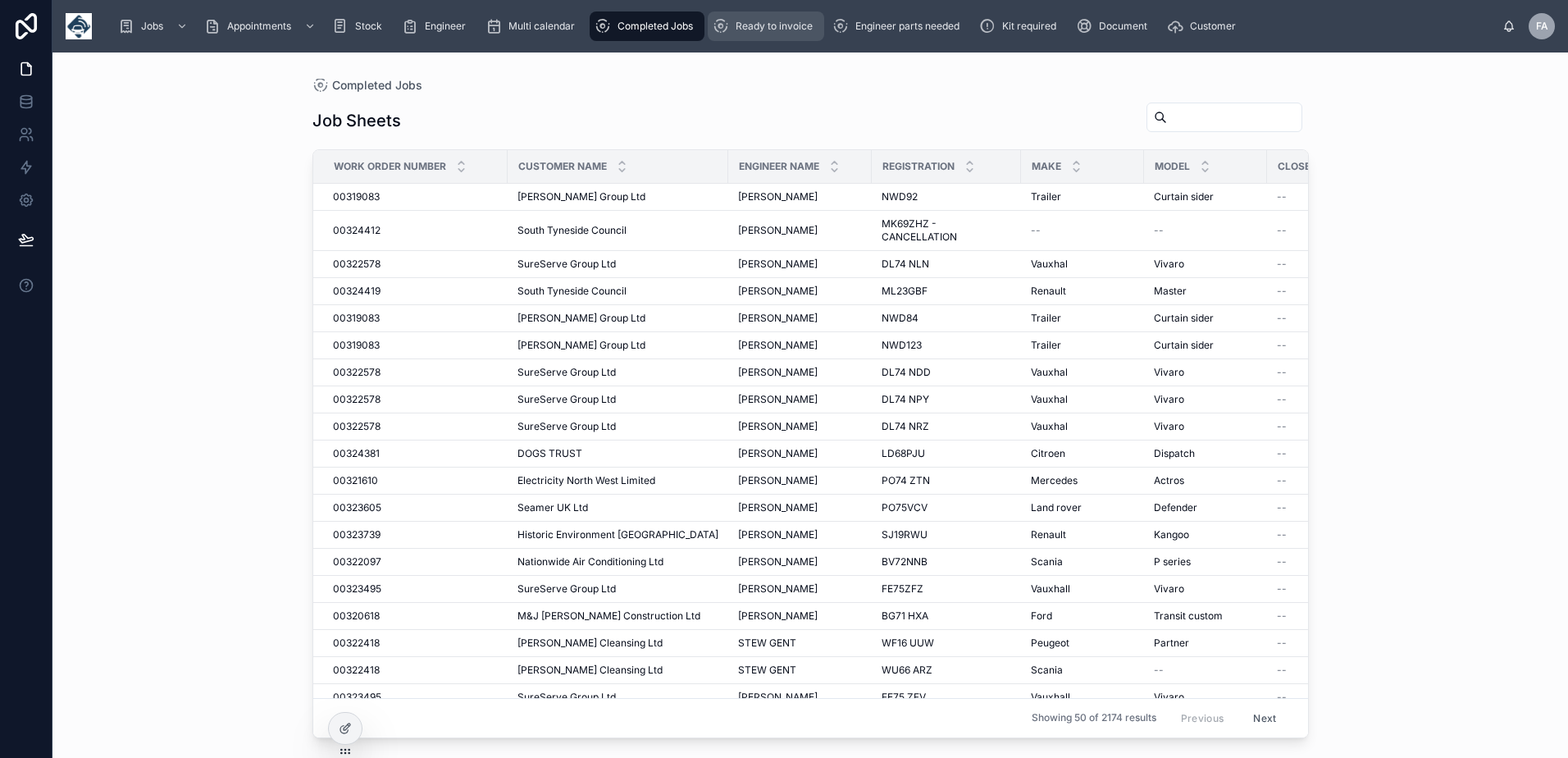
click at [749, 22] on span "Ready to invoice" at bounding box center [774, 26] width 77 height 14
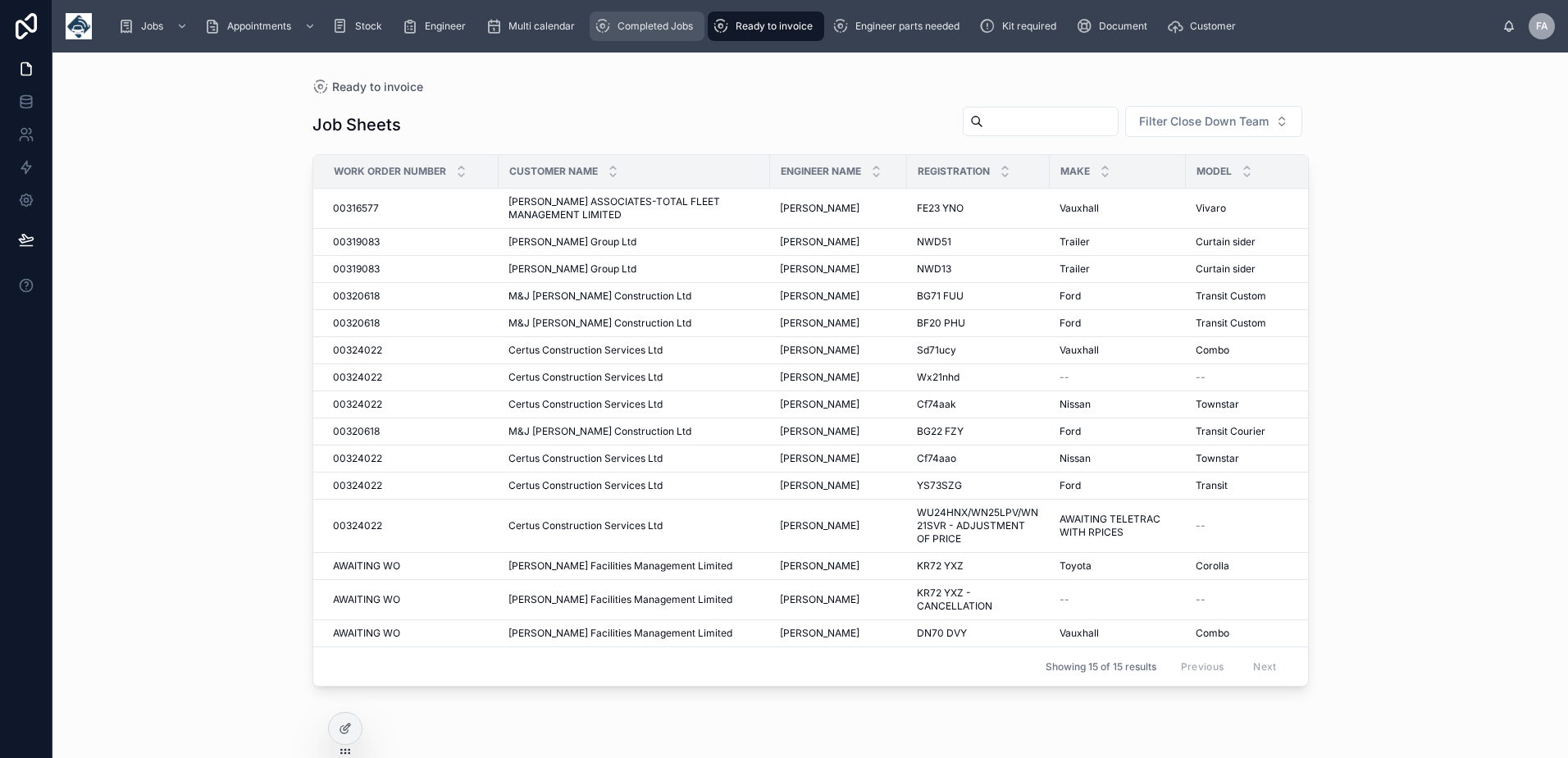
click at [683, 36] on div "Completed Jobs" at bounding box center [647, 26] width 105 height 26
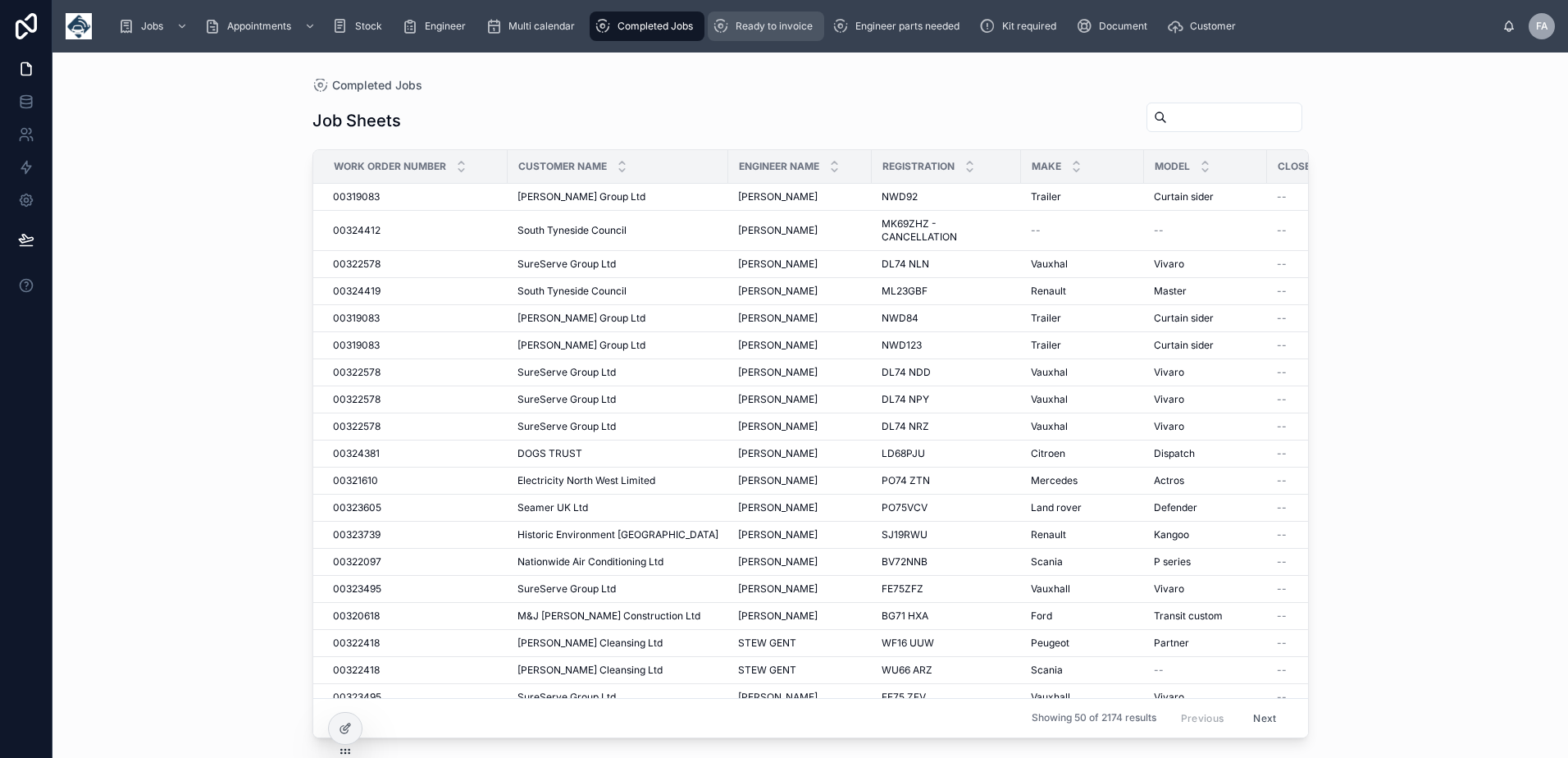
click at [787, 36] on div "Ready to invoice" at bounding box center [766, 26] width 107 height 26
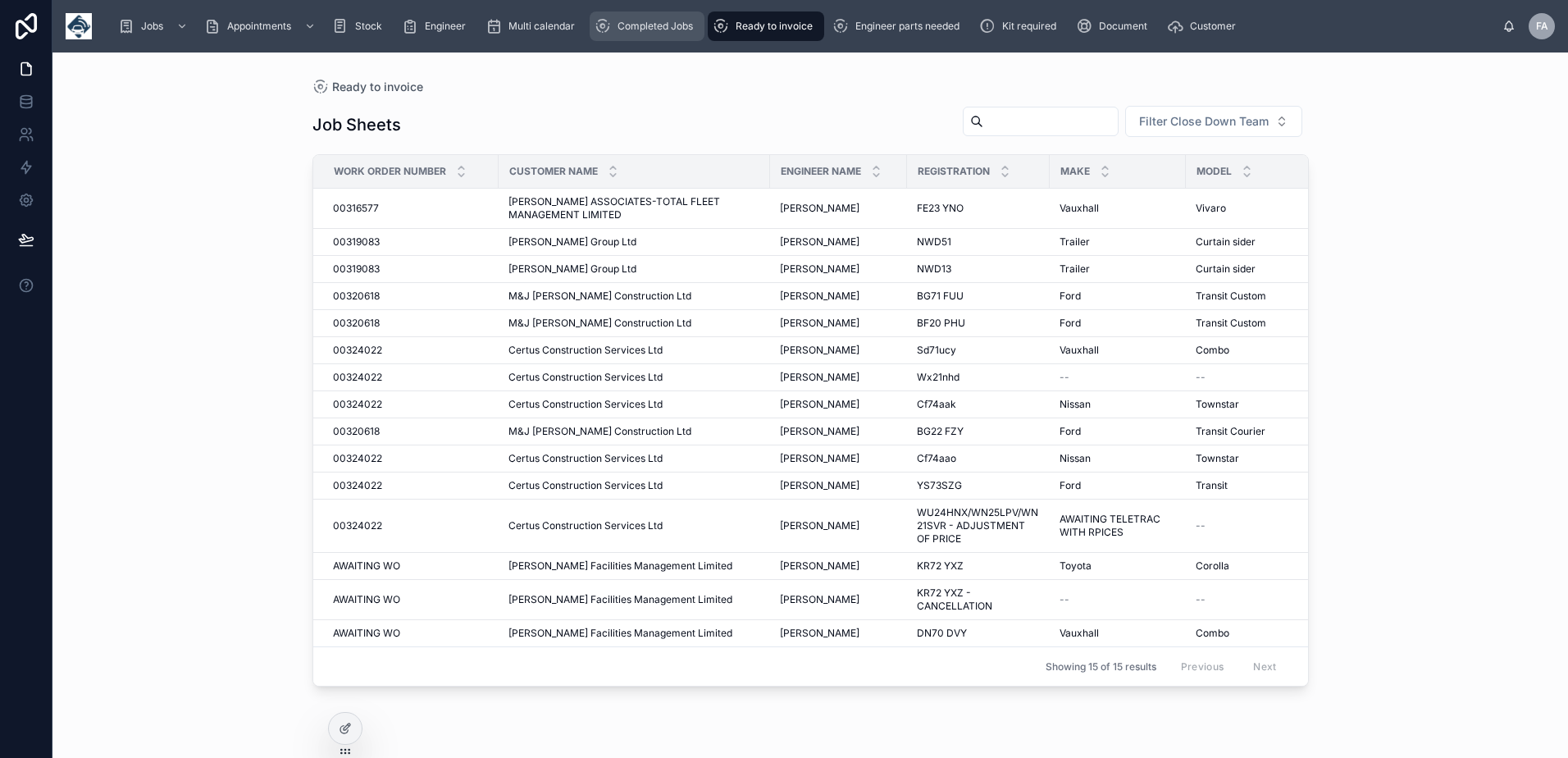
click at [685, 34] on div "Completed Jobs" at bounding box center [647, 26] width 105 height 26
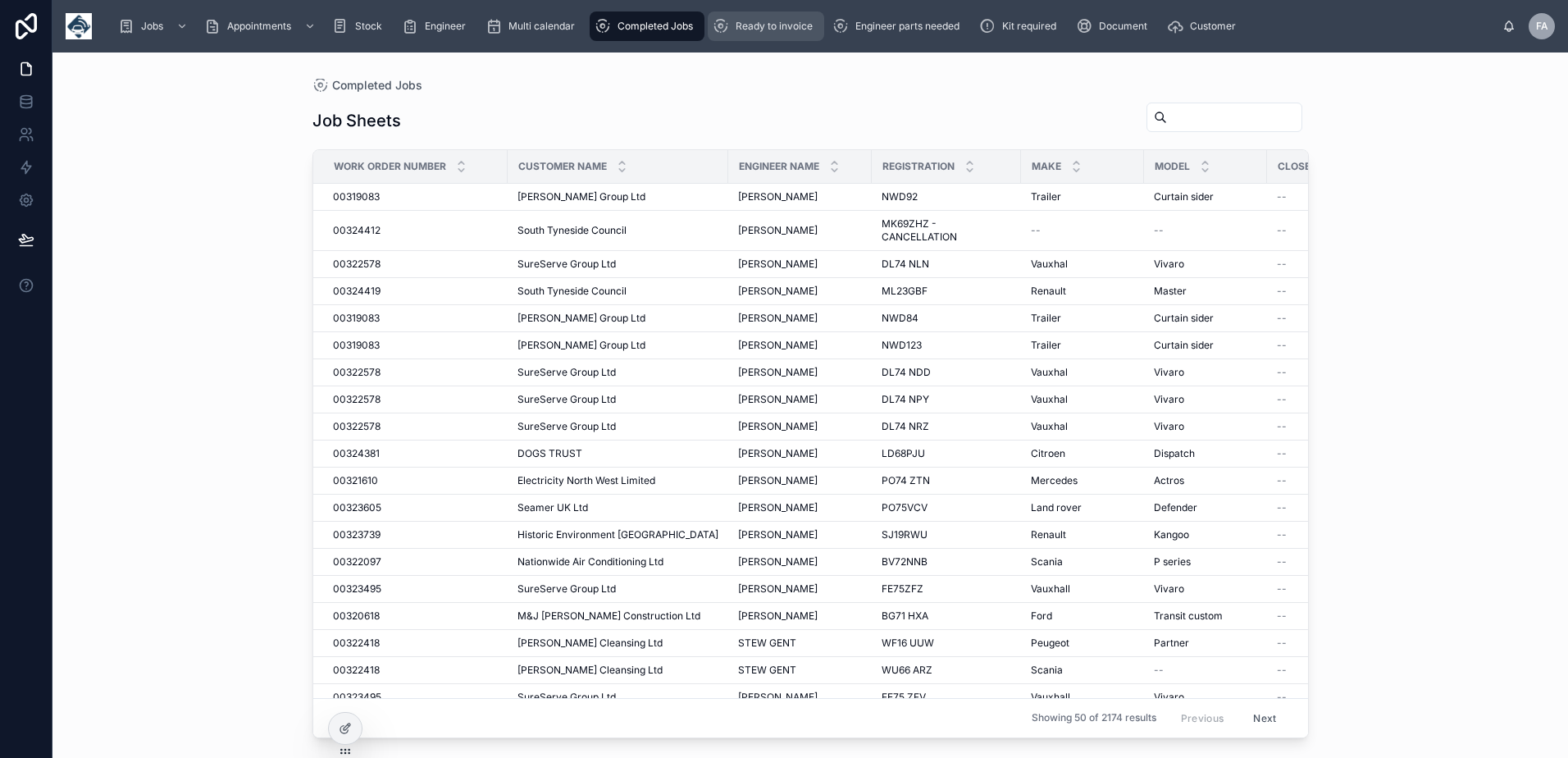
click at [761, 31] on span "Ready to invoice" at bounding box center [774, 26] width 77 height 14
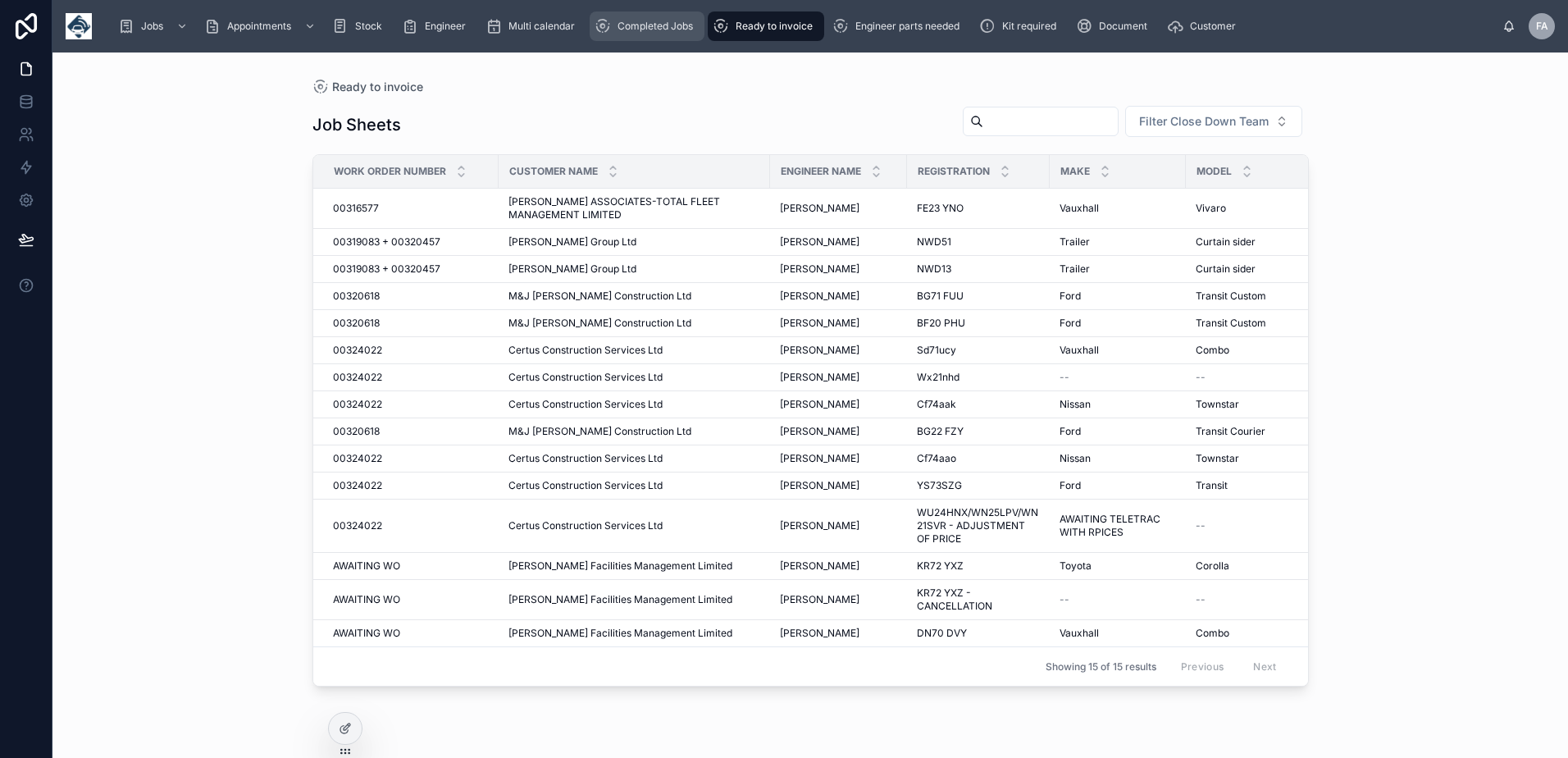
click at [674, 34] on div "Completed Jobs" at bounding box center [647, 26] width 105 height 26
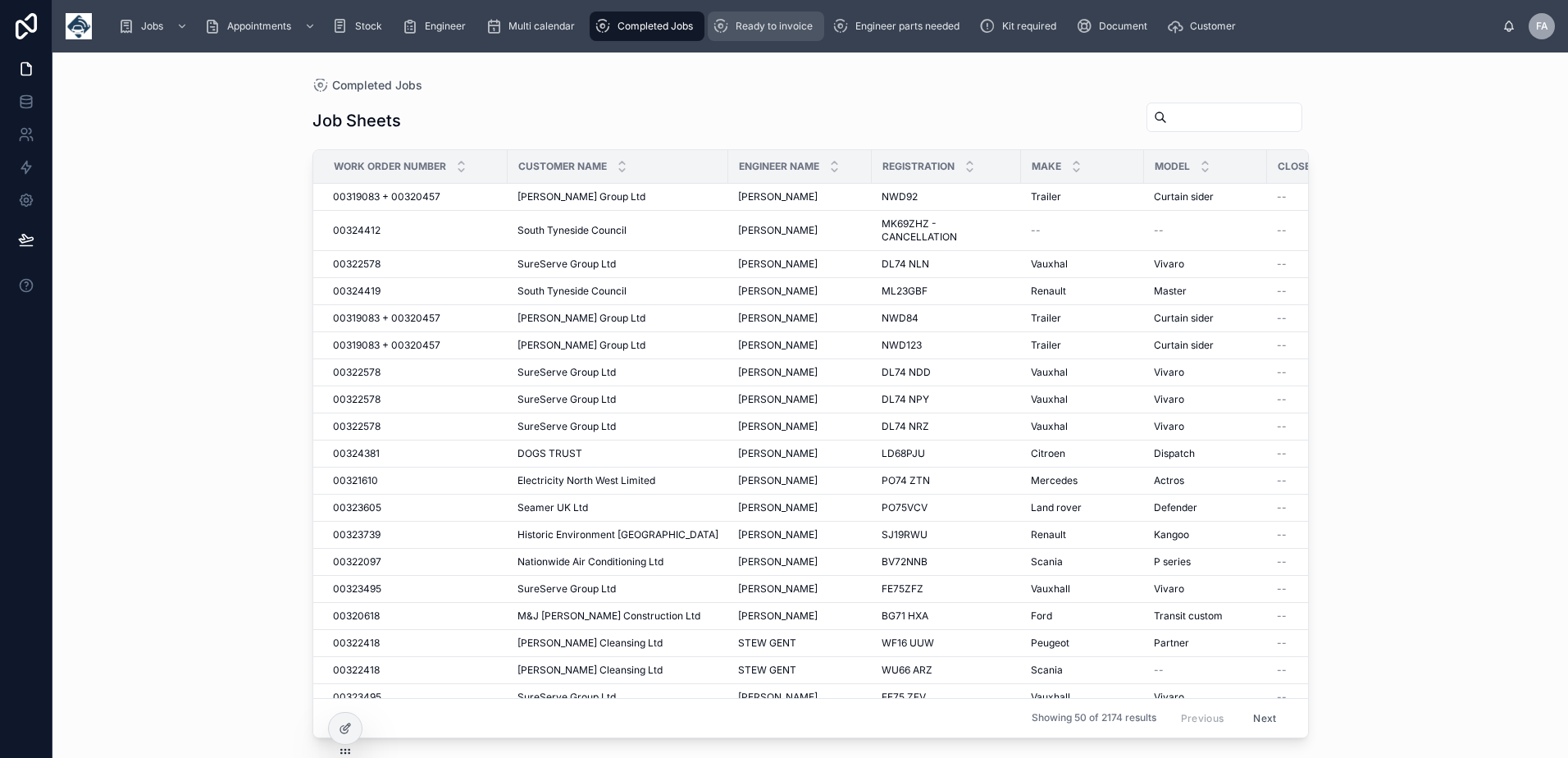
click at [743, 25] on span "Ready to invoice" at bounding box center [774, 26] width 77 height 14
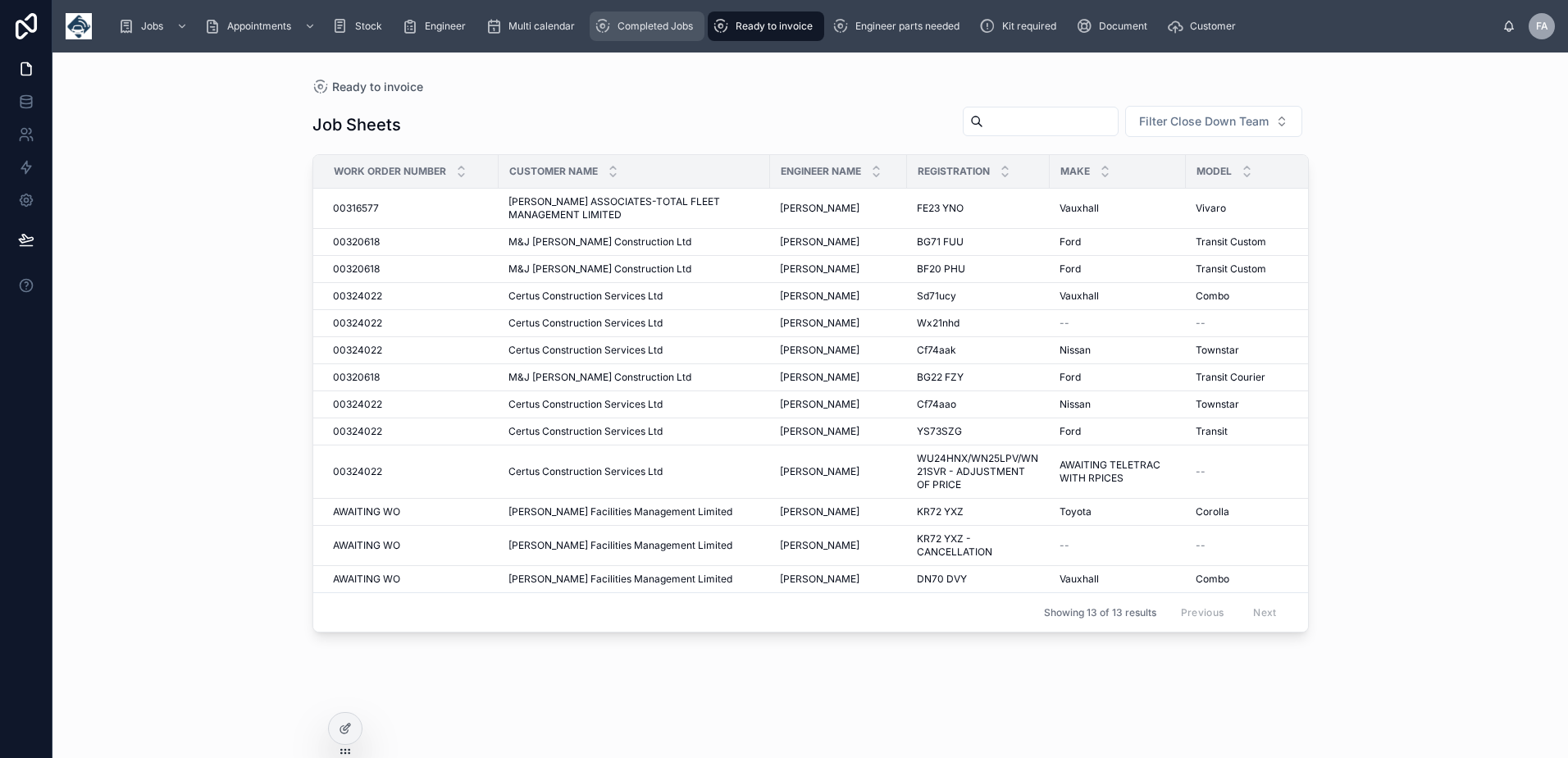
click at [666, 36] on div "Completed Jobs" at bounding box center [647, 26] width 105 height 26
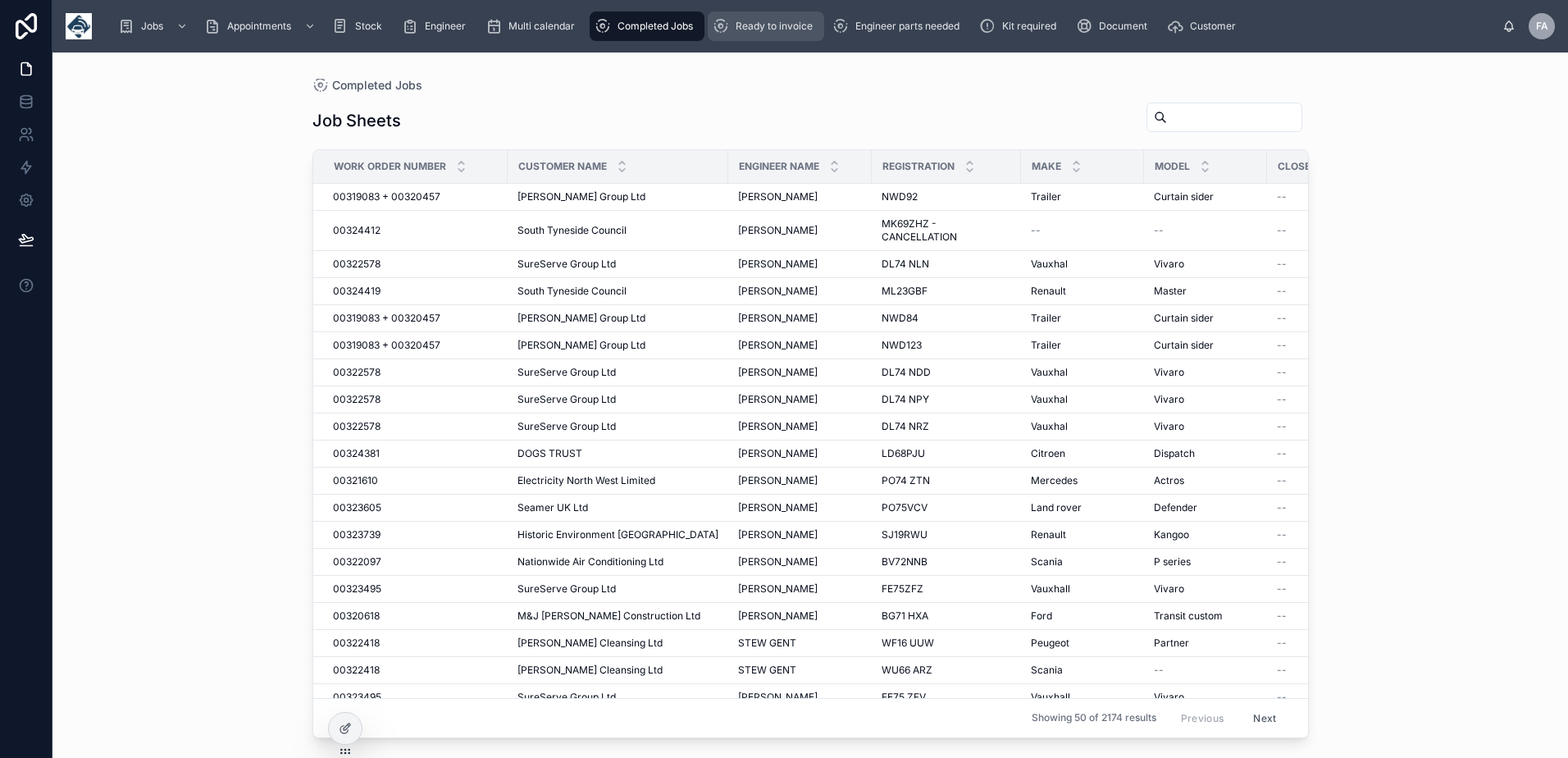
click at [727, 36] on div "Ready to invoice" at bounding box center [766, 26] width 107 height 26
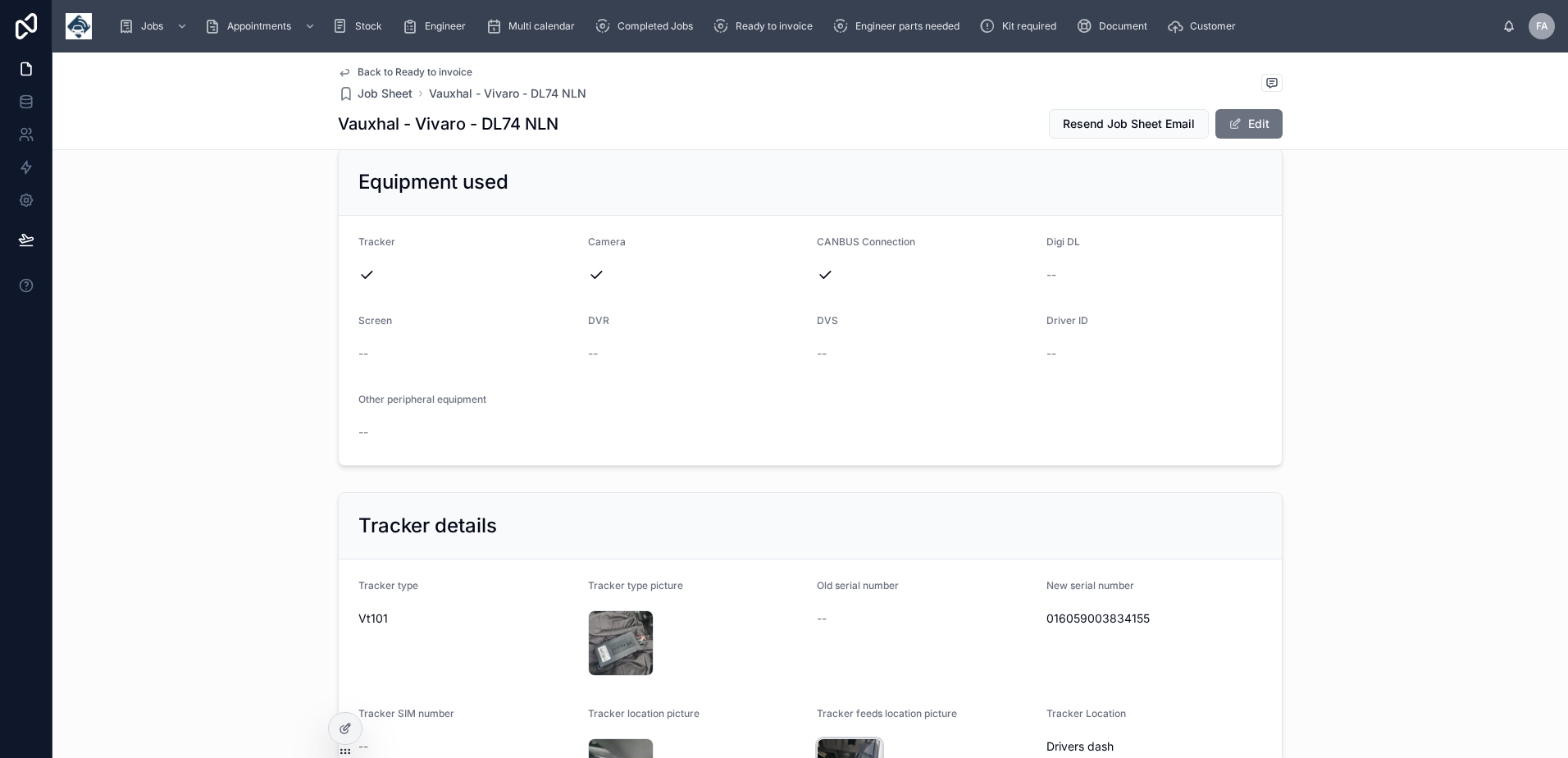
scroll to position [3527, 0]
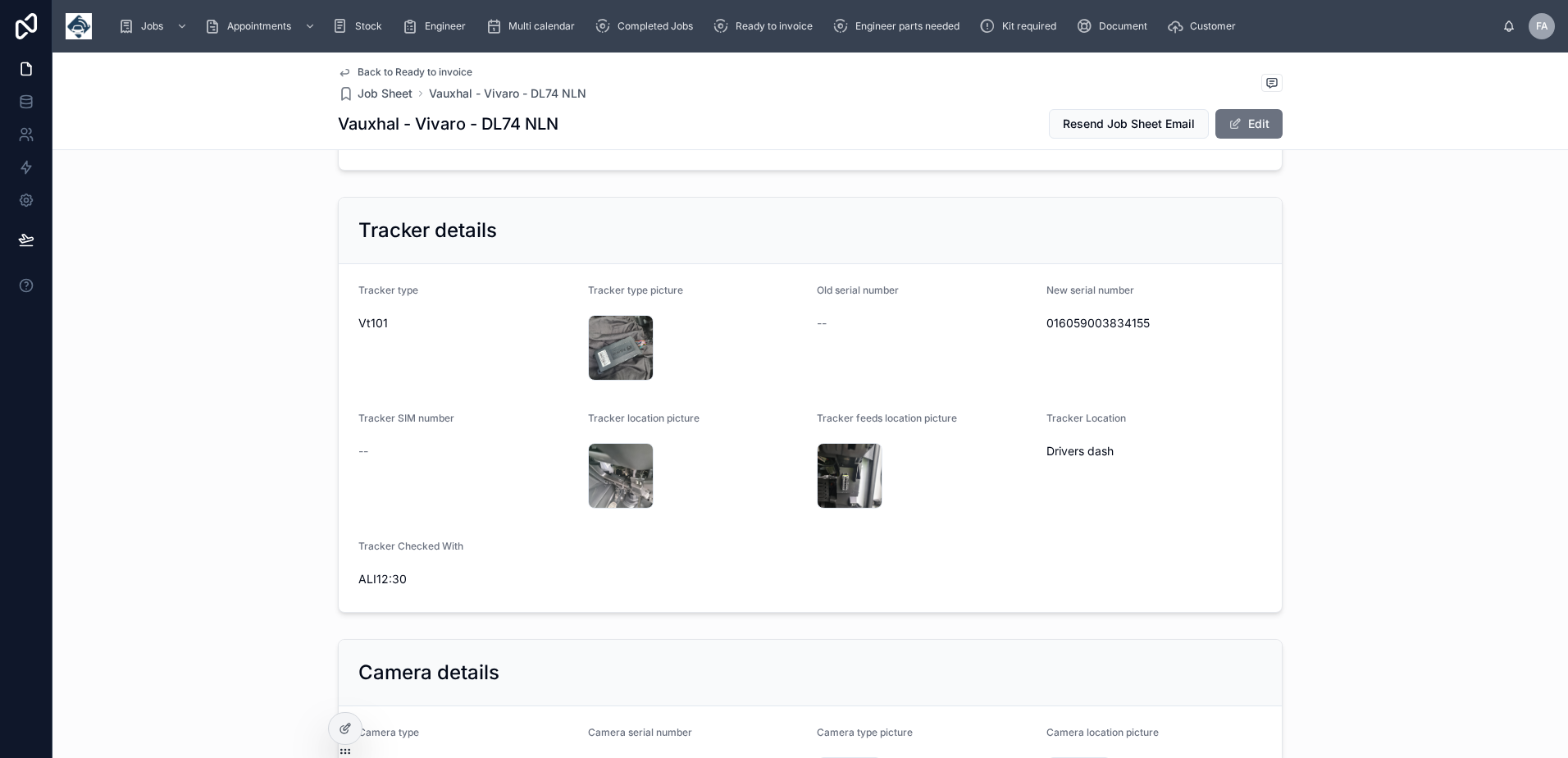
click at [1084, 321] on span "016059003834155" at bounding box center [1154, 322] width 217 height 16
copy span "016059003834155"
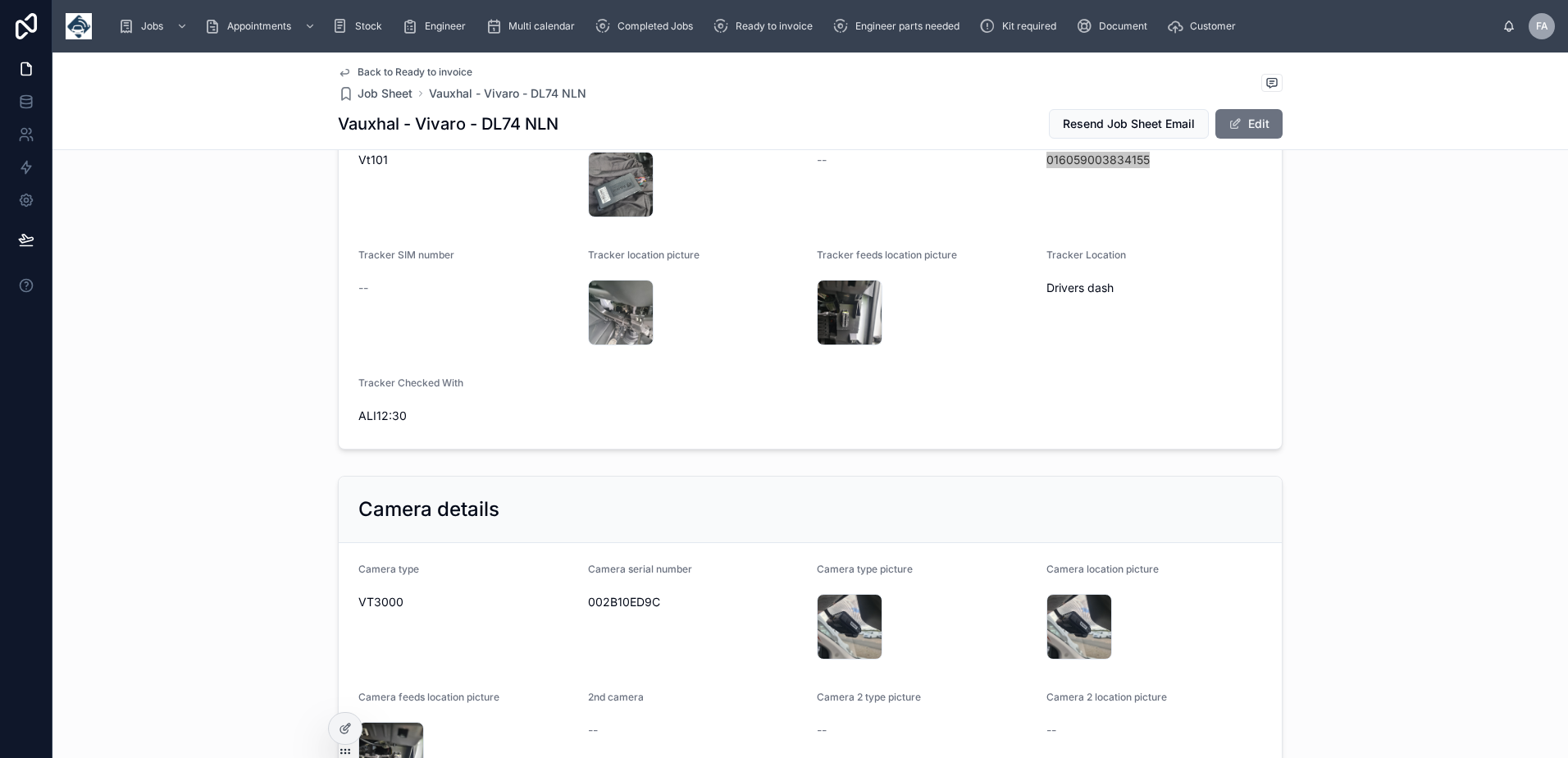
scroll to position [3691, 0]
click at [600, 603] on span "002B10ED9C" at bounding box center [696, 601] width 217 height 16
copy span "002B10ED9C"
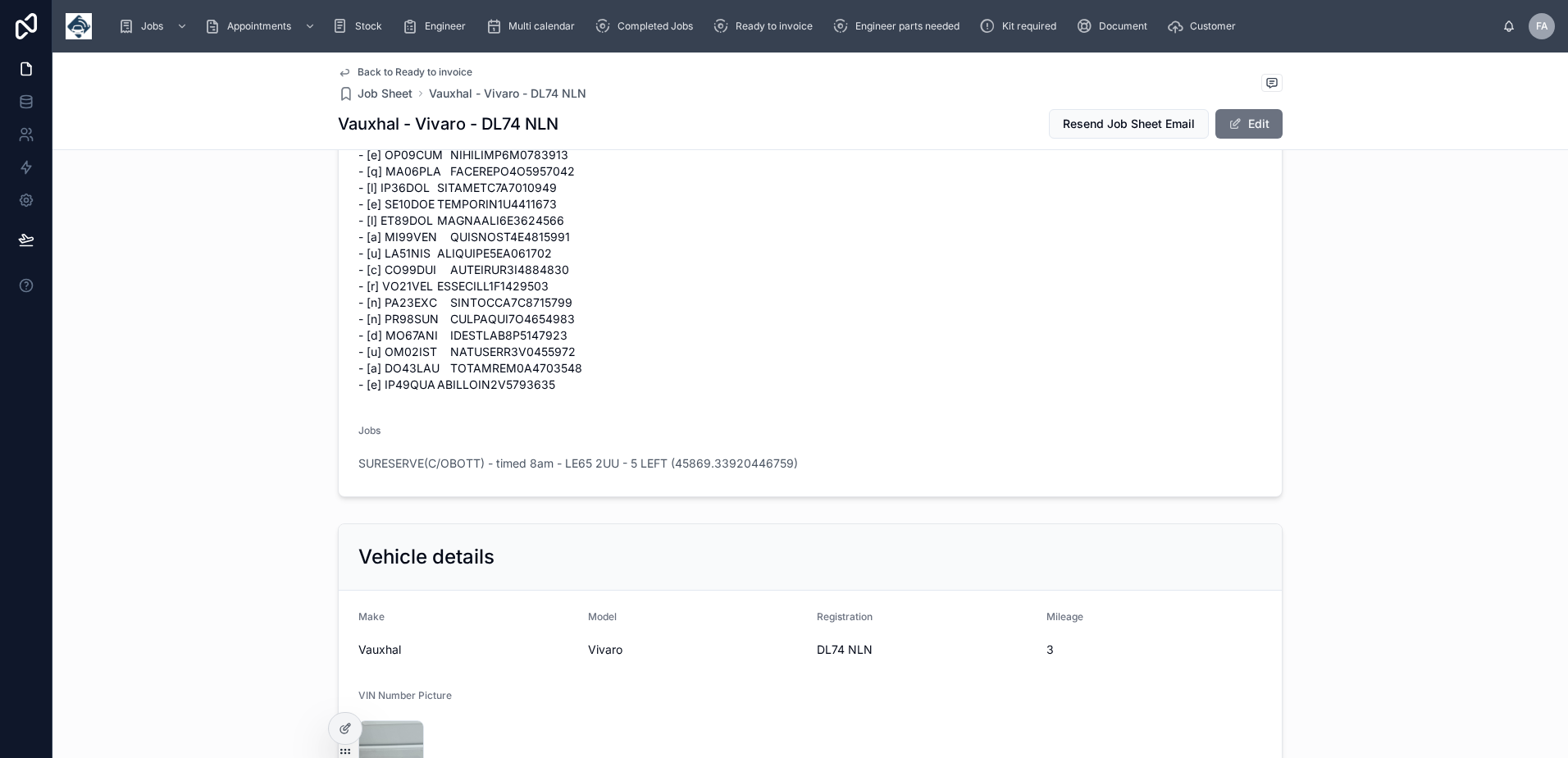
scroll to position [2953, 0]
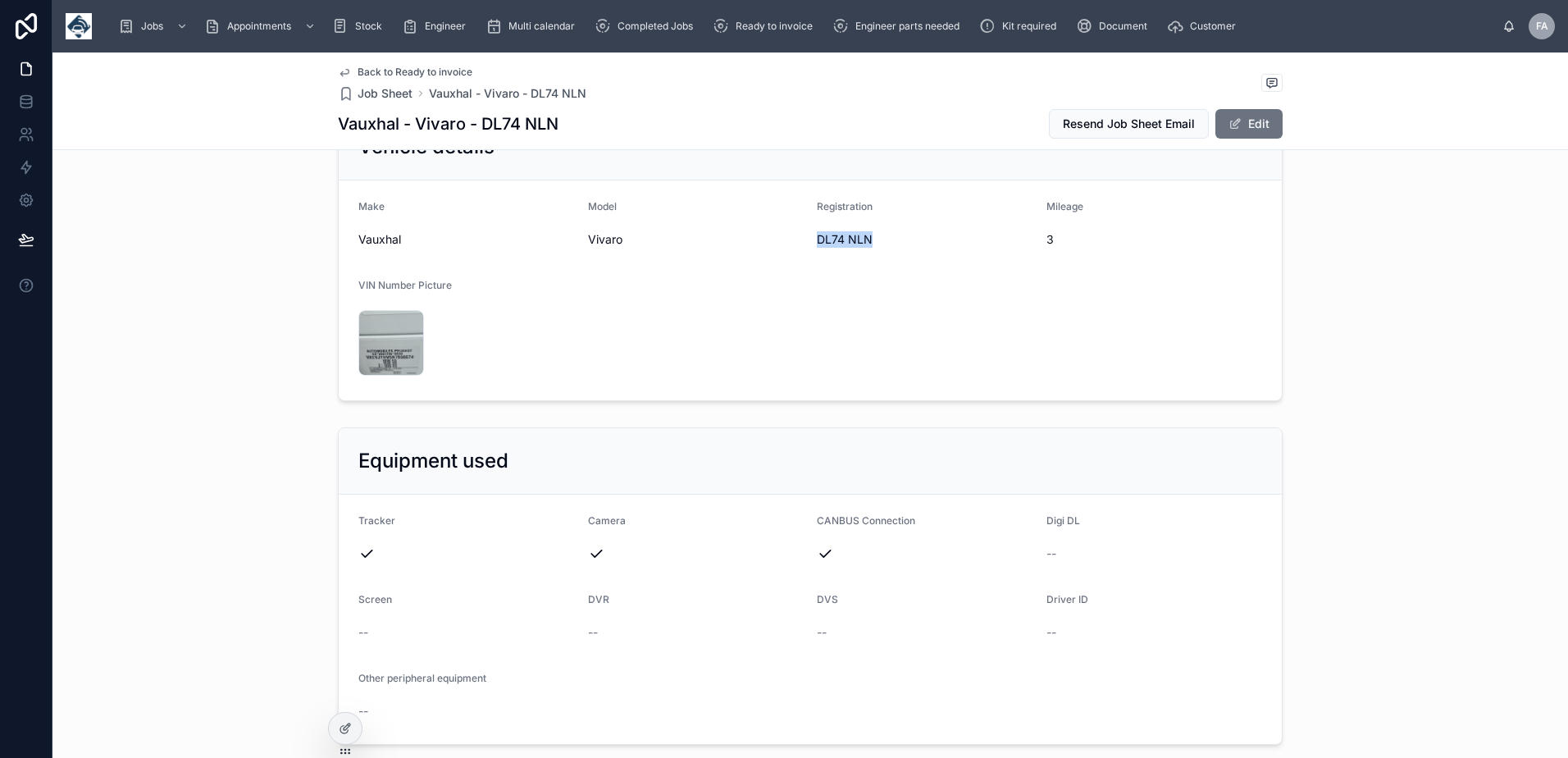
drag, startPoint x: 813, startPoint y: 244, endPoint x: 869, endPoint y: 245, distance: 56.0
click at [869, 245] on span "DL74 NLN" at bounding box center [925, 239] width 217 height 16
copy span "DL74 NLN"
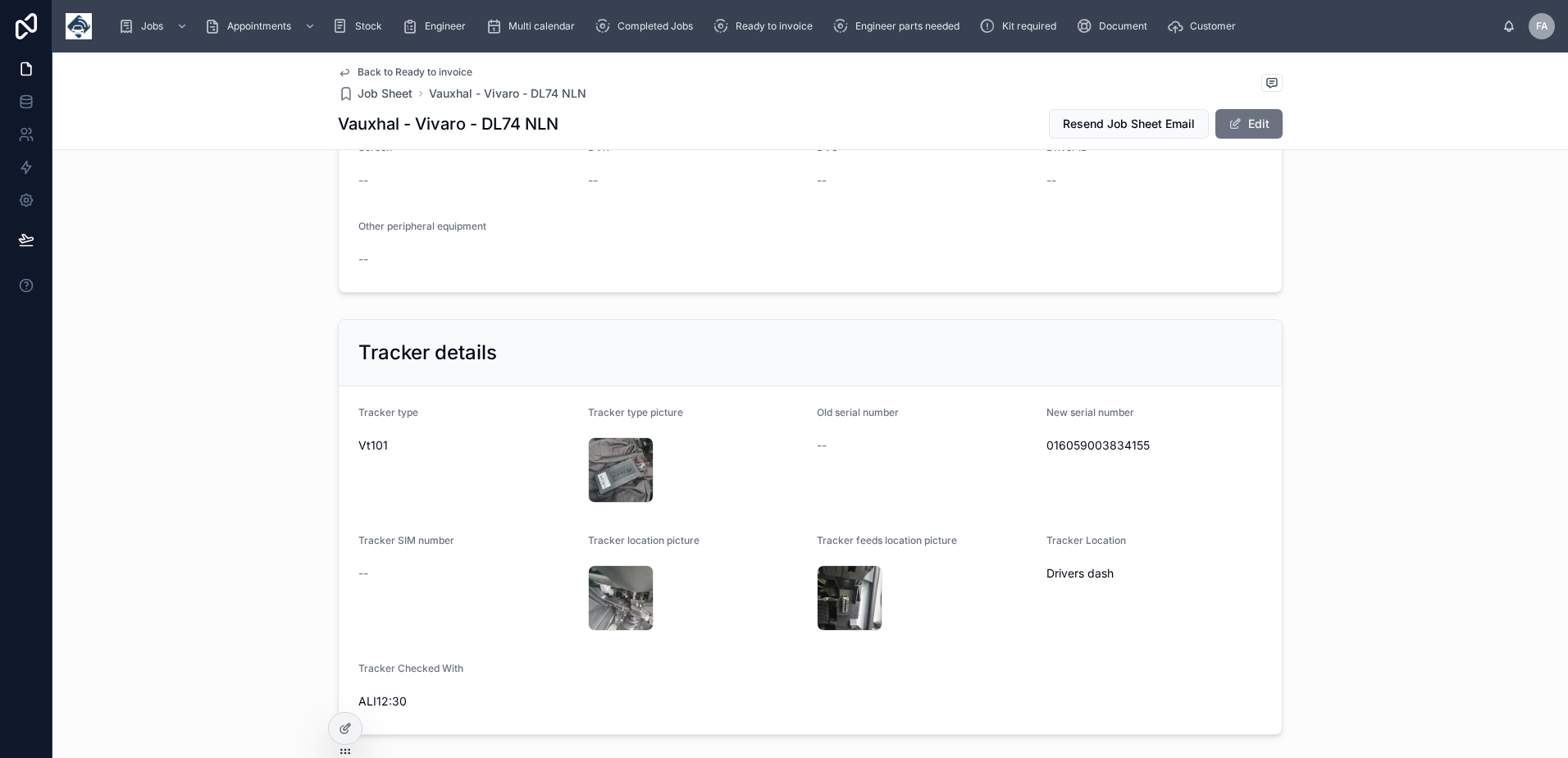
scroll to position [3445, 0]
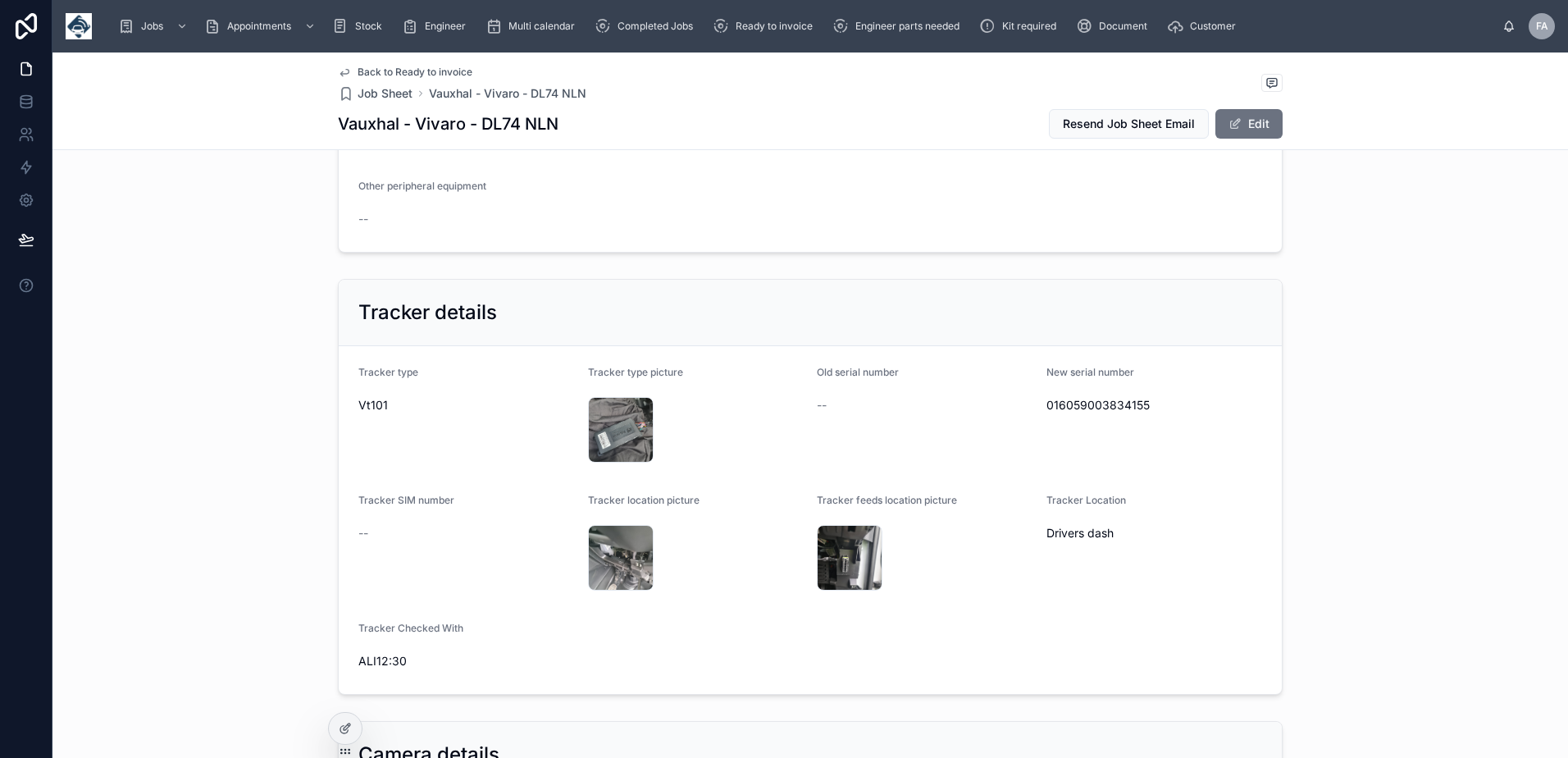
click at [1120, 409] on span "016059003834155" at bounding box center [1154, 404] width 217 height 16
copy span "016059003834155"
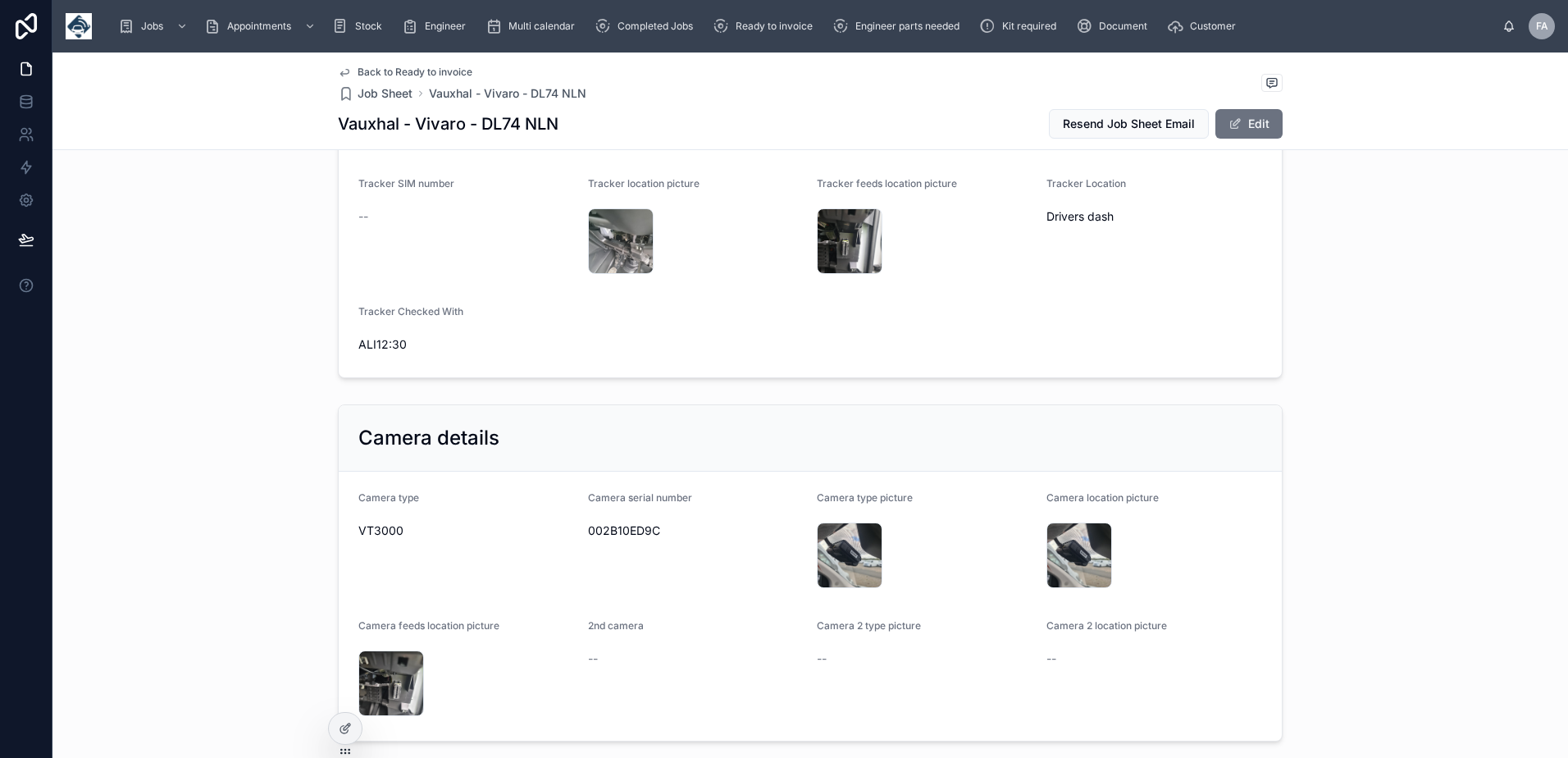
scroll to position [3773, 0]
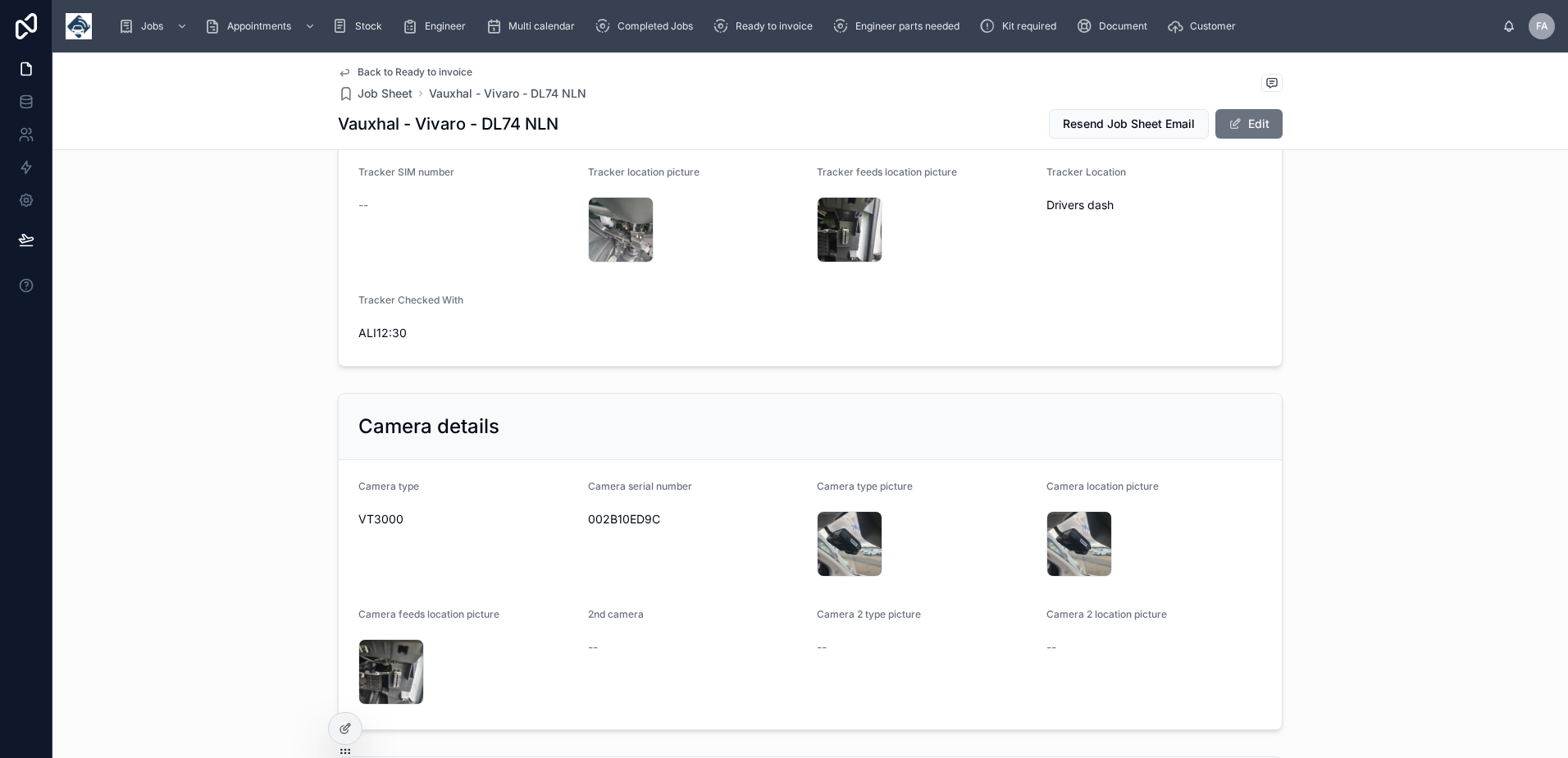
click at [633, 519] on span "002B10ED9C" at bounding box center [696, 519] width 217 height 16
copy span "002B10ED9C"
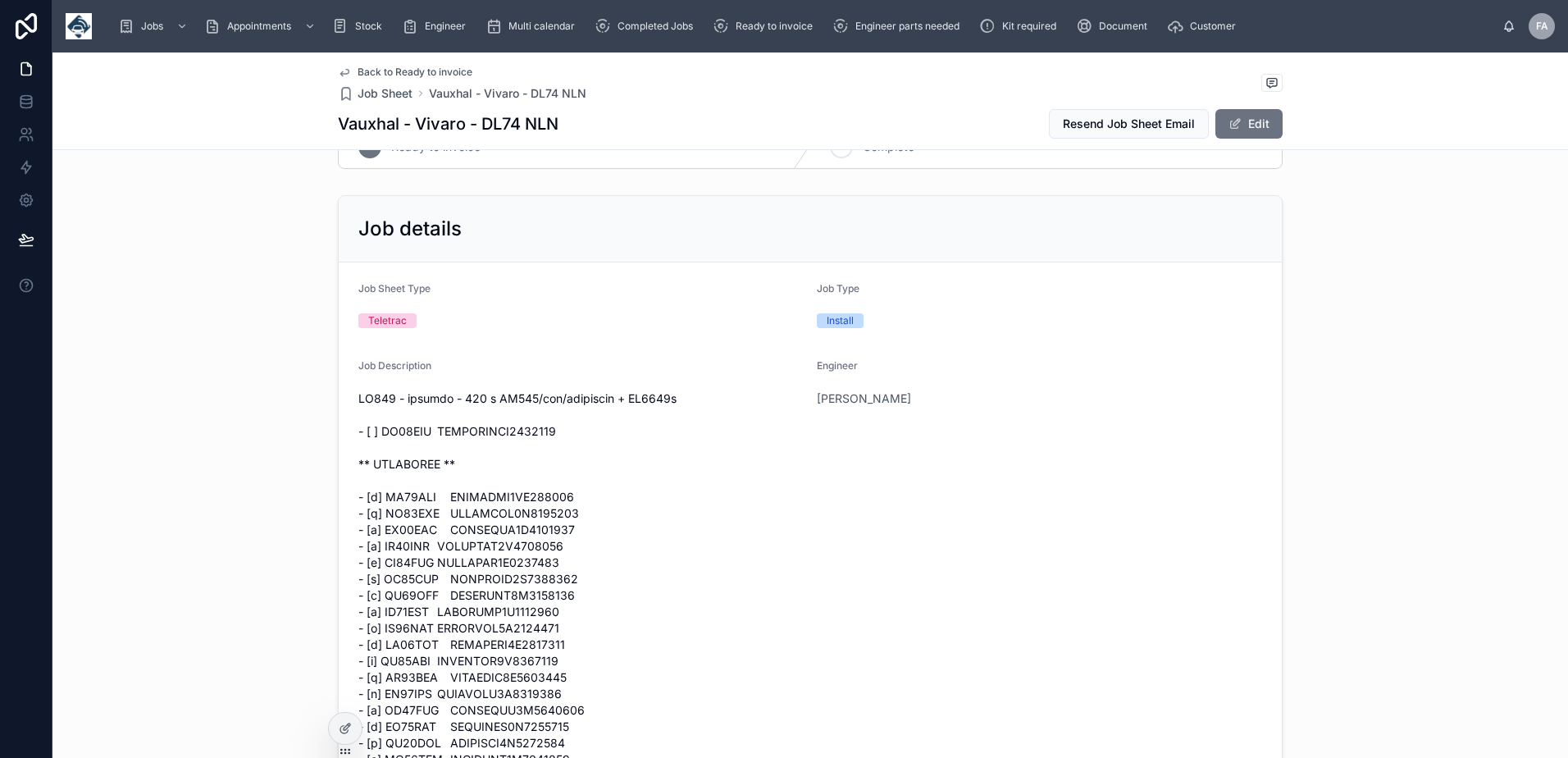
scroll to position [0, 0]
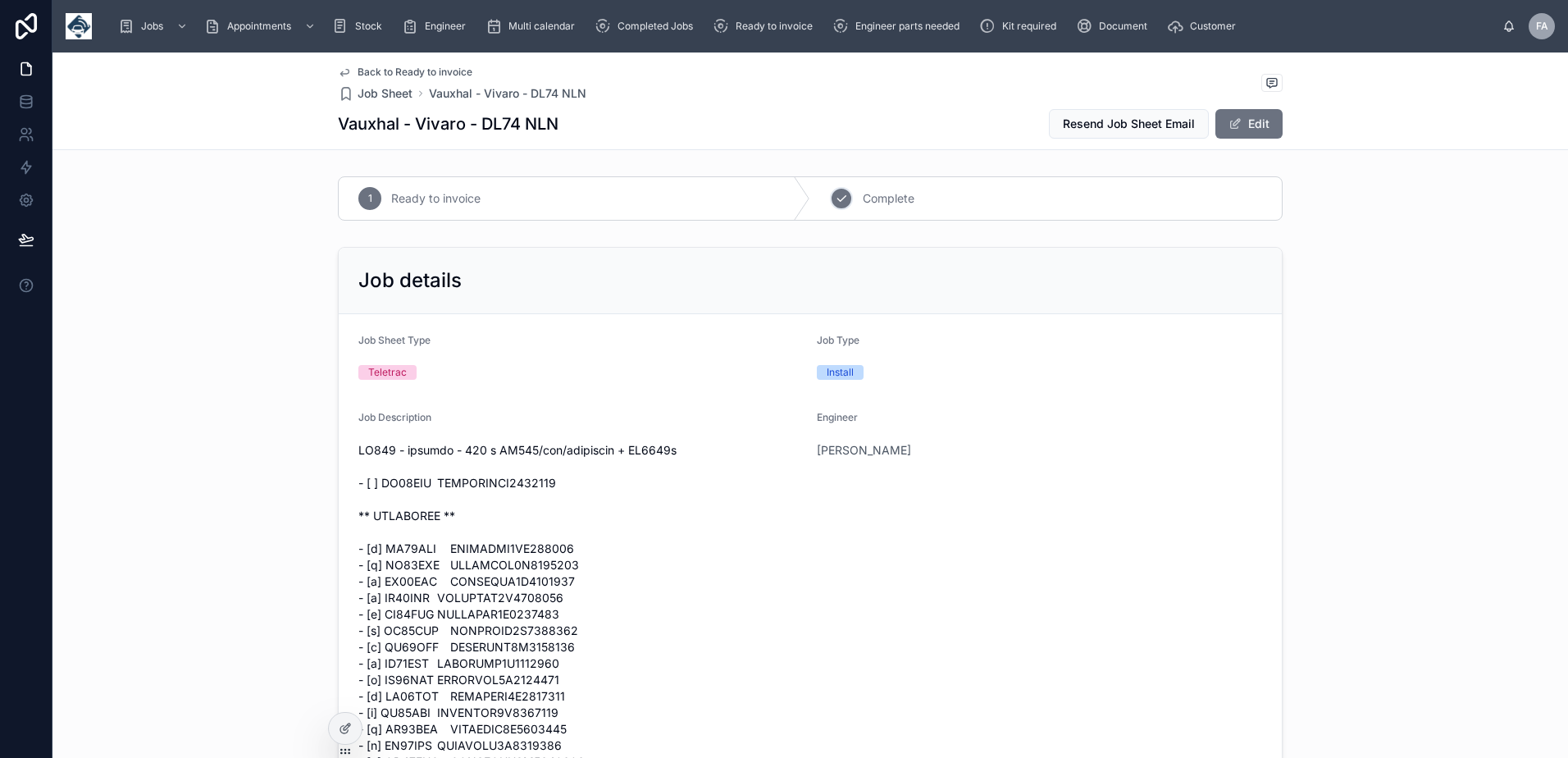
click at [844, 200] on div "2" at bounding box center [841, 198] width 23 height 23
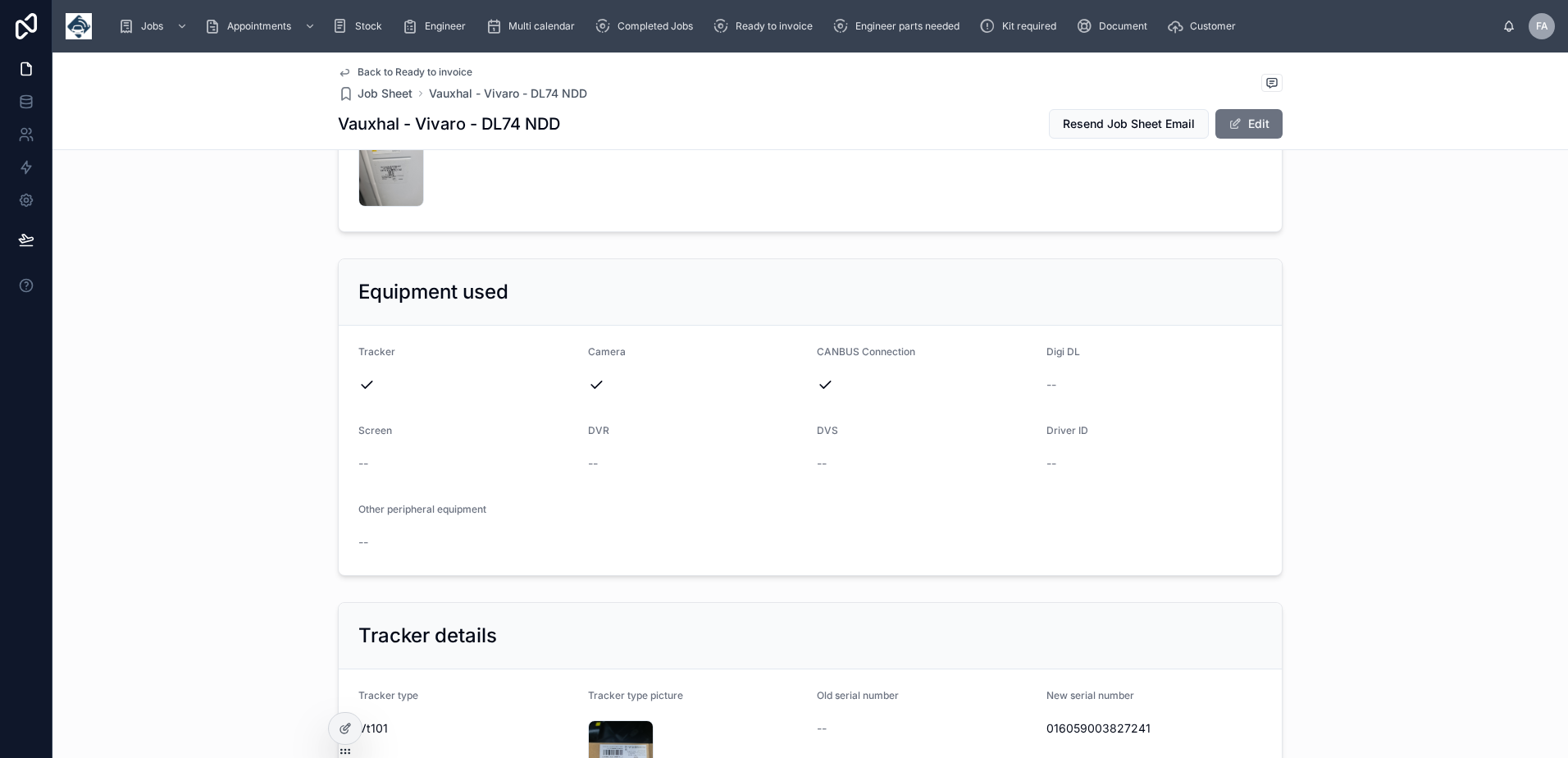
scroll to position [3282, 0]
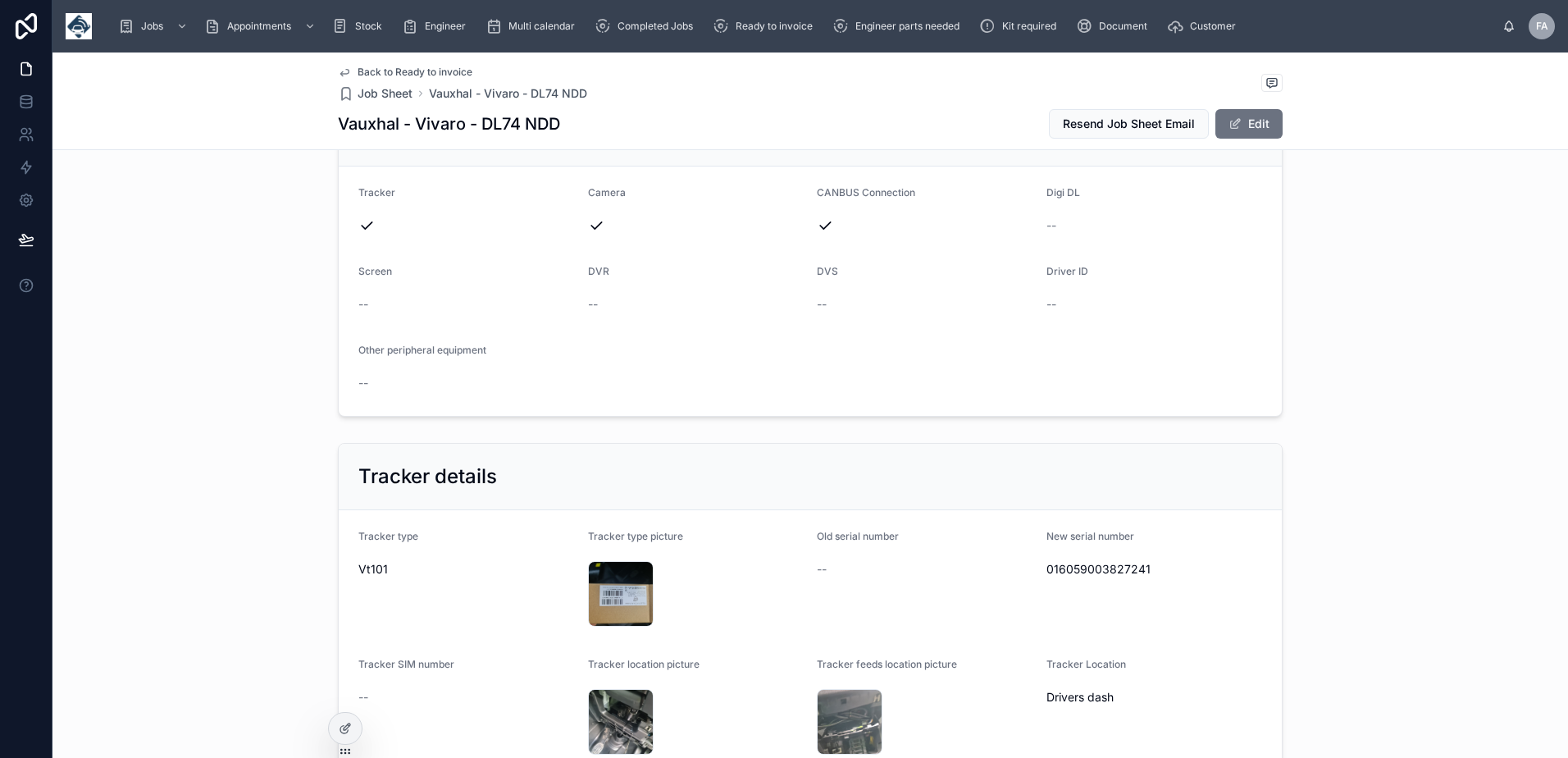
click at [1129, 569] on span "016059003827241" at bounding box center [1154, 568] width 217 height 16
copy span "016059003827241"
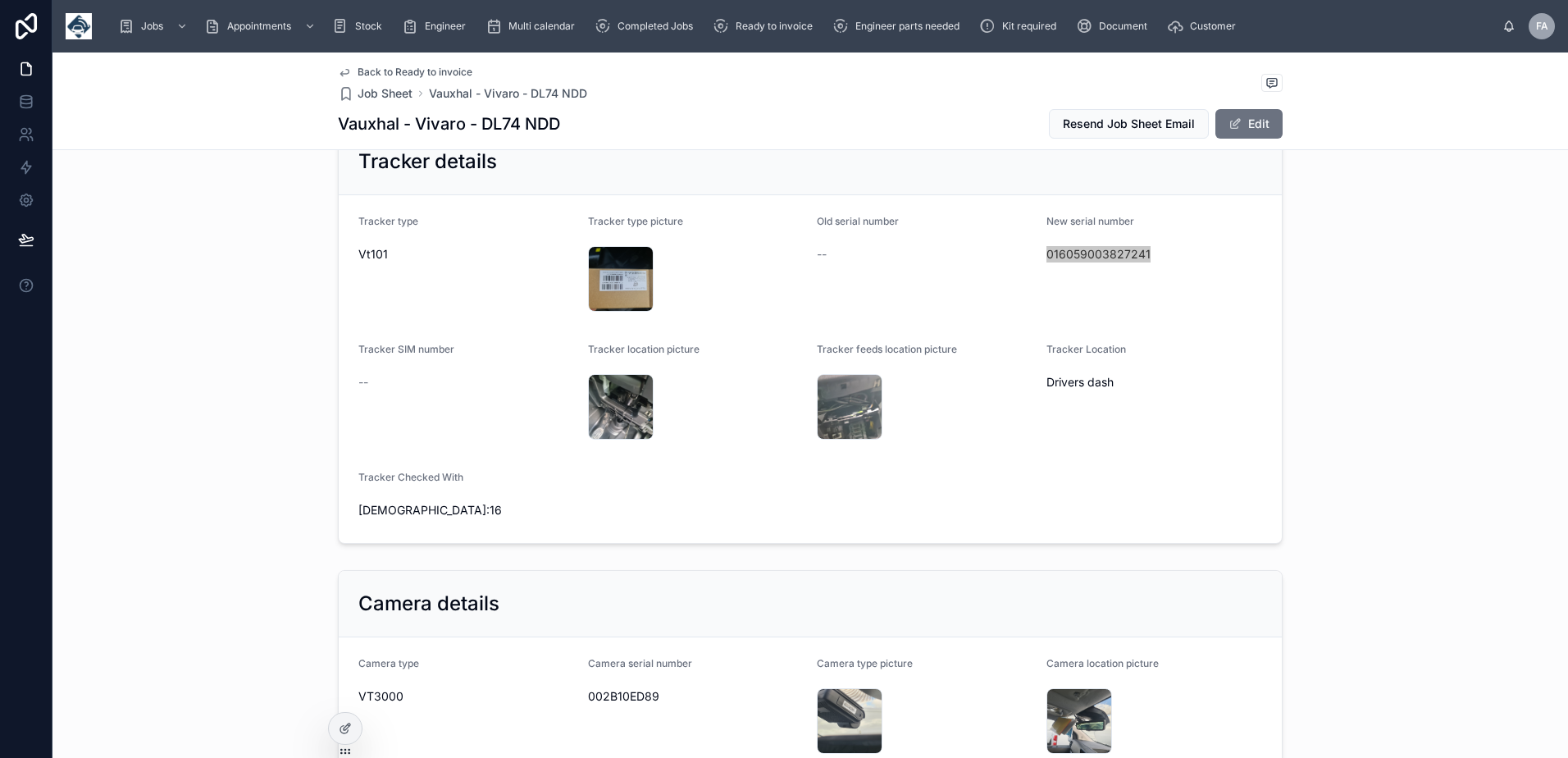
scroll to position [3609, 0]
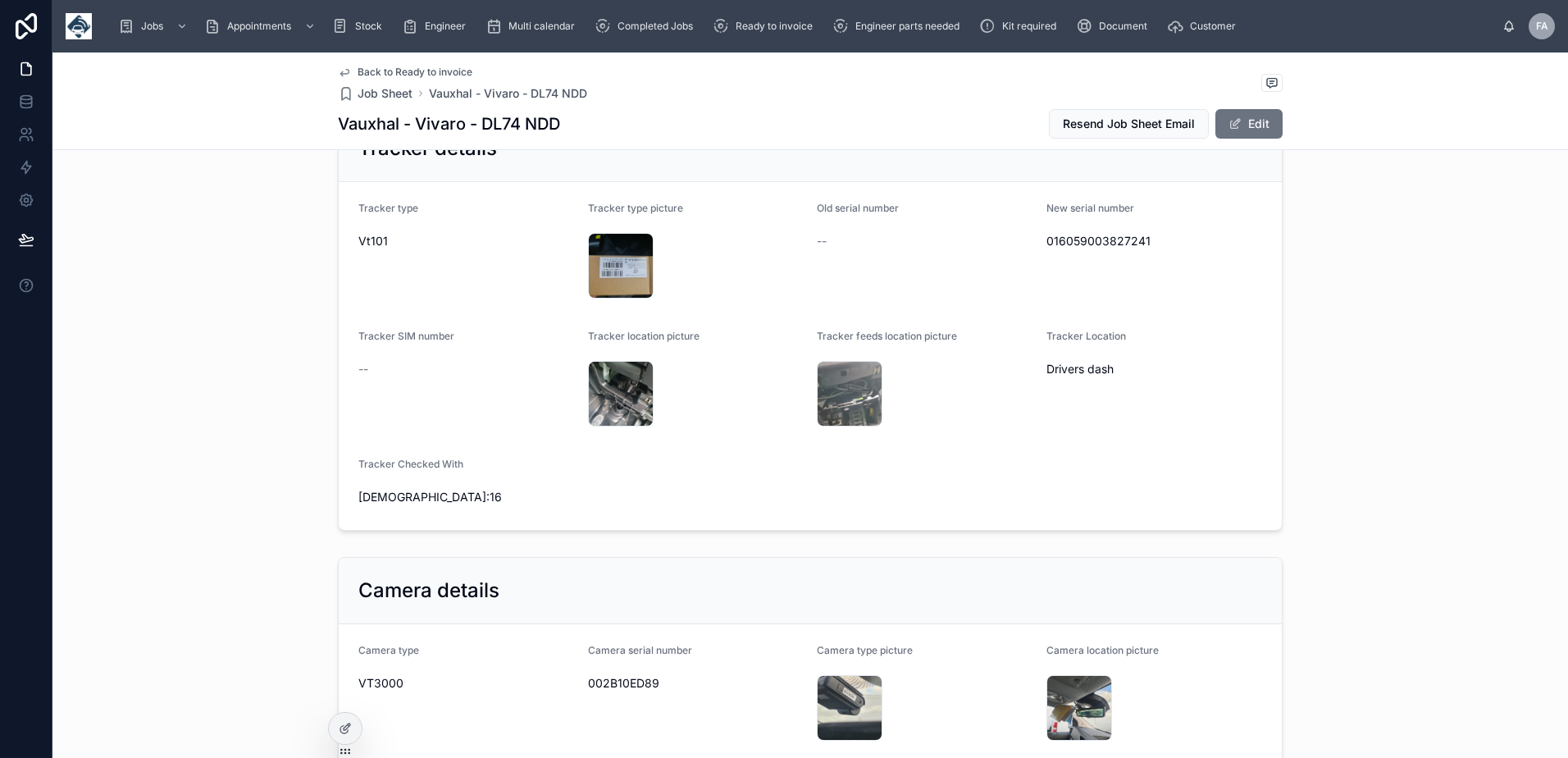
click at [644, 678] on span "002B10ED89" at bounding box center [696, 683] width 217 height 16
copy span "002B10ED89"
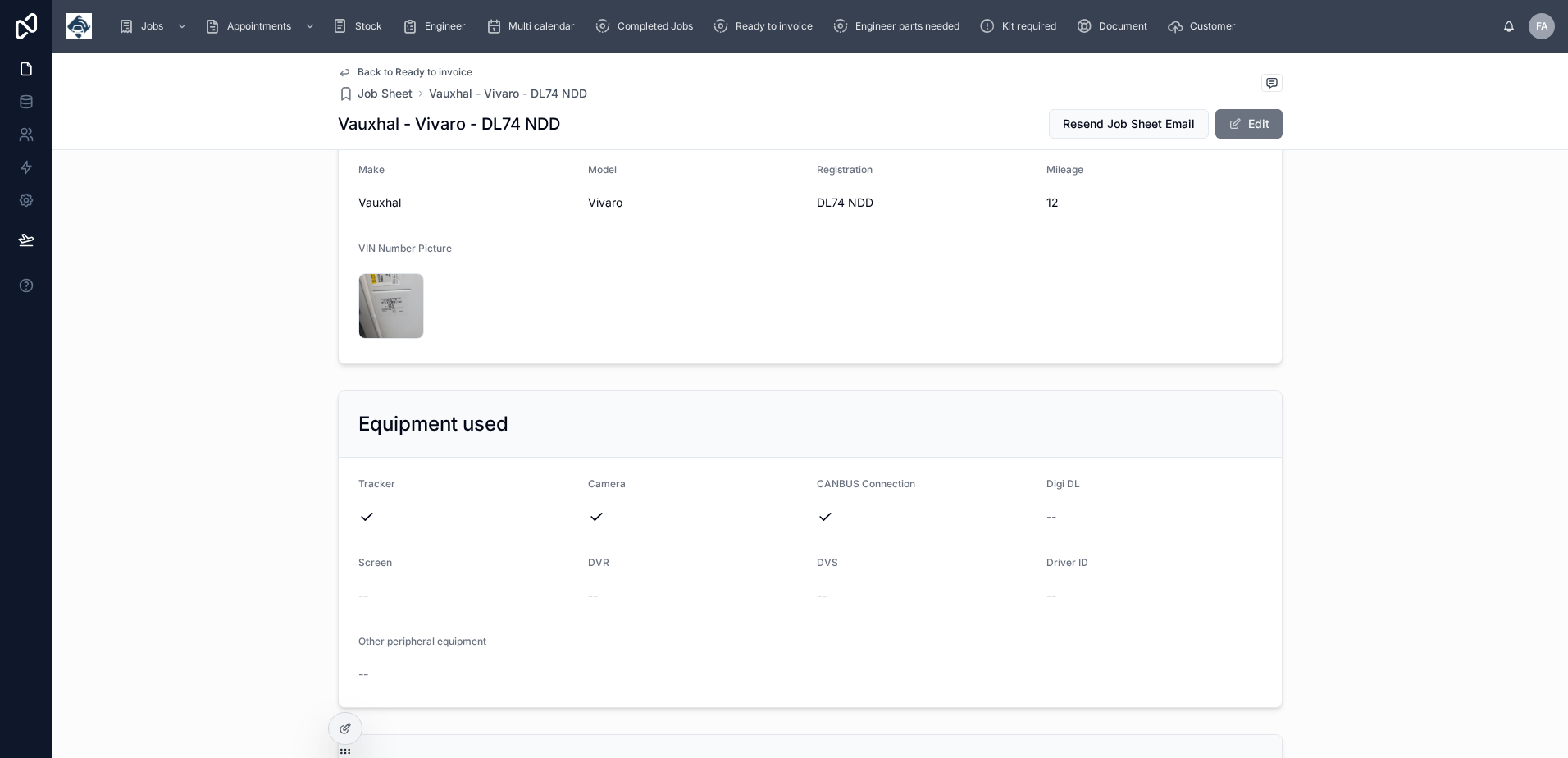
scroll to position [2953, 0]
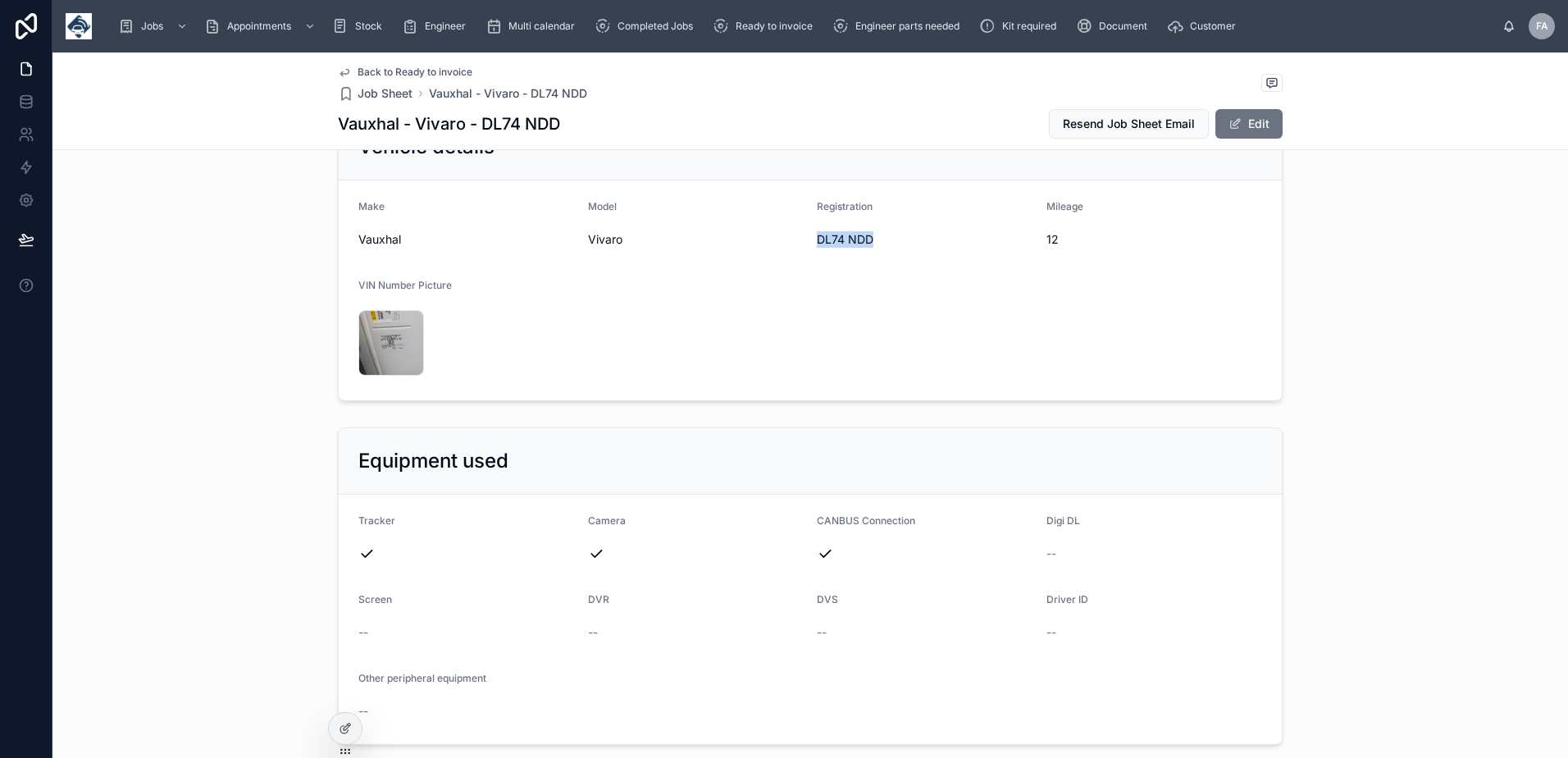
drag, startPoint x: 808, startPoint y: 241, endPoint x: 868, endPoint y: 247, distance: 60.3
click at [868, 247] on form "Make Vauxhal Model Vivaro Registration DL74 NDD Mileage 12 VIN Number Picture 1…" at bounding box center [809, 290] width 943 height 220
copy span "DL74 NDD"
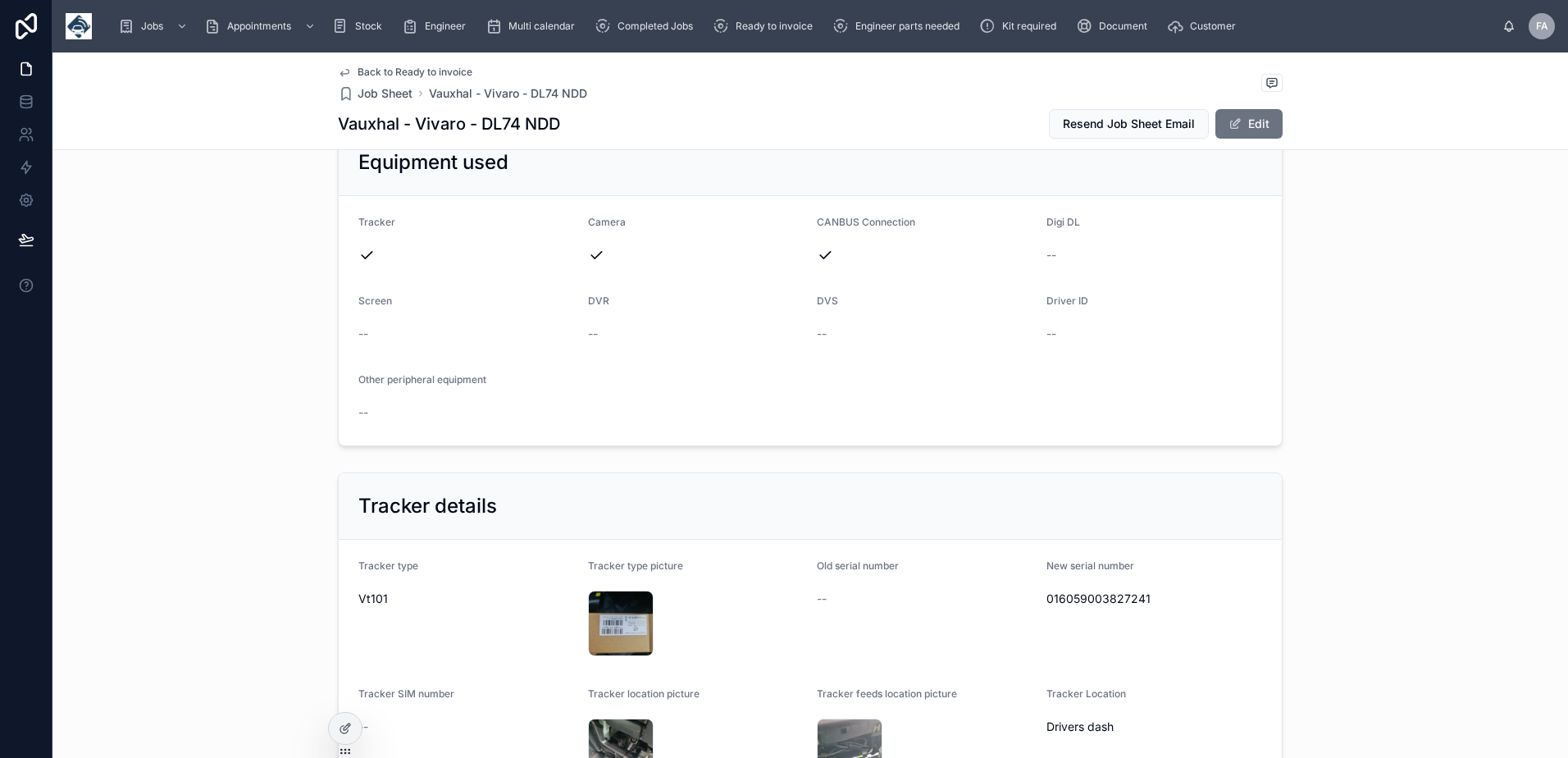
scroll to position [3363, 0]
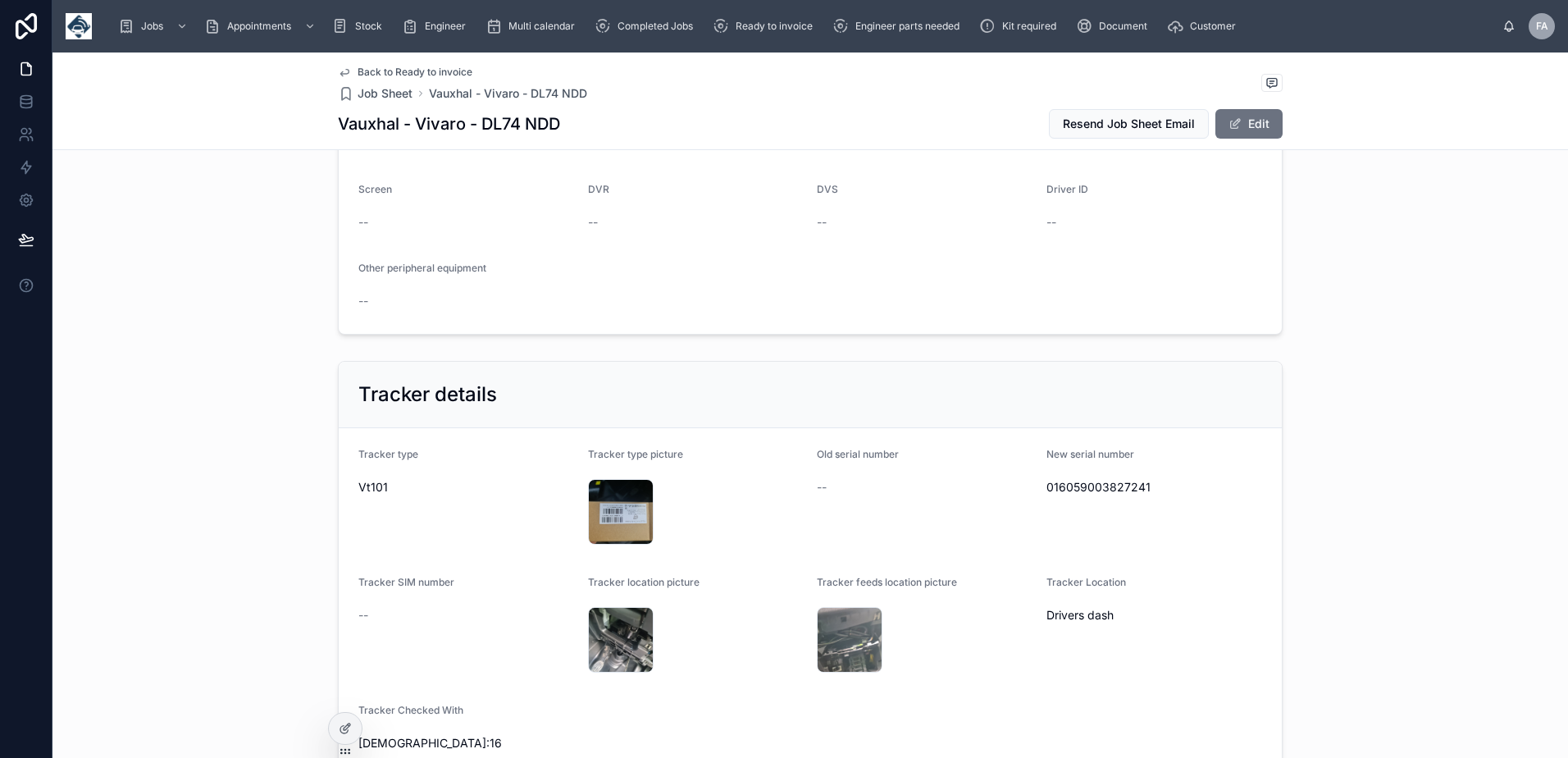
click at [1055, 488] on span "016059003827241" at bounding box center [1154, 486] width 217 height 16
copy span "016059003827241"
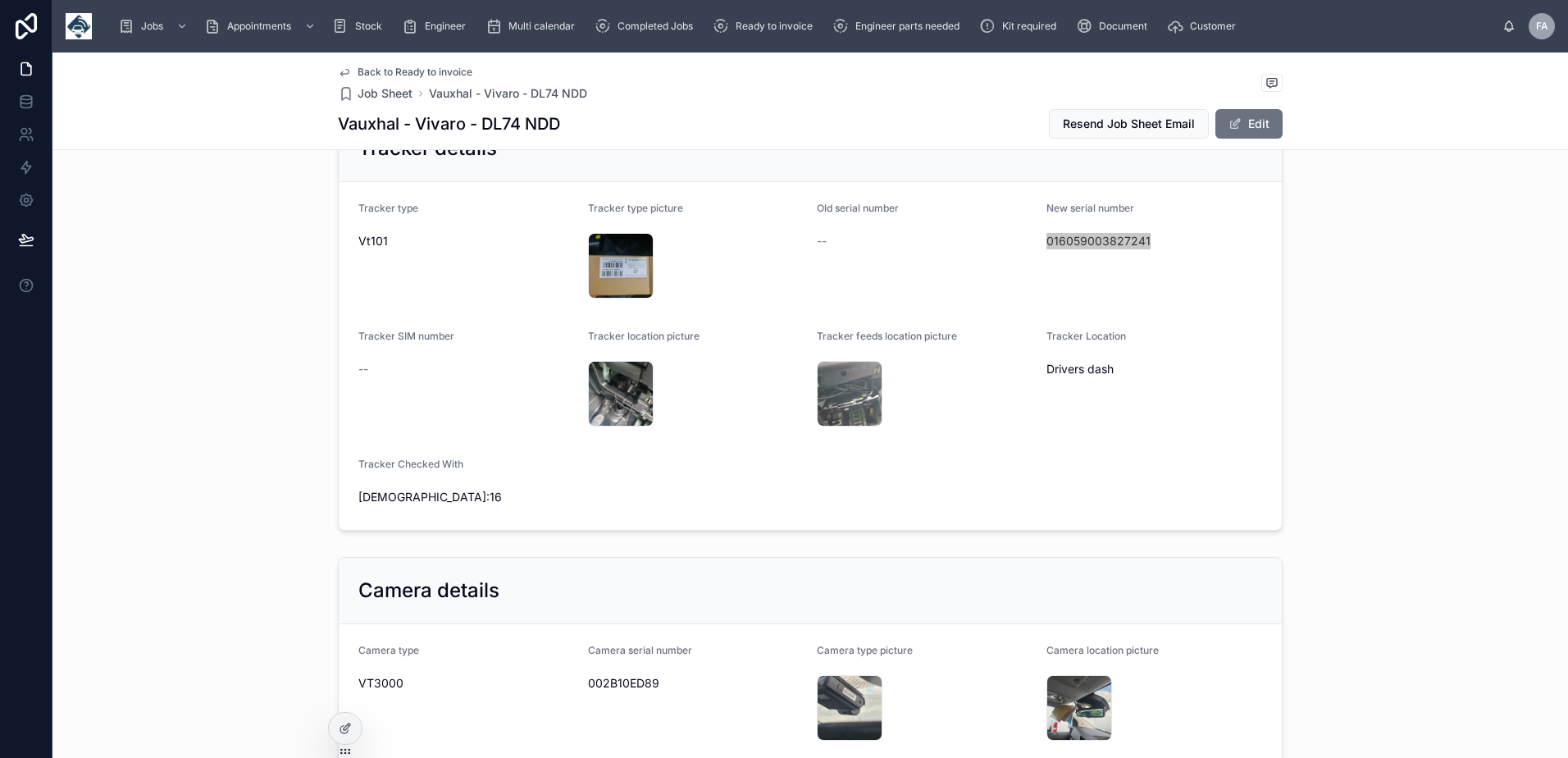
scroll to position [3691, 0]
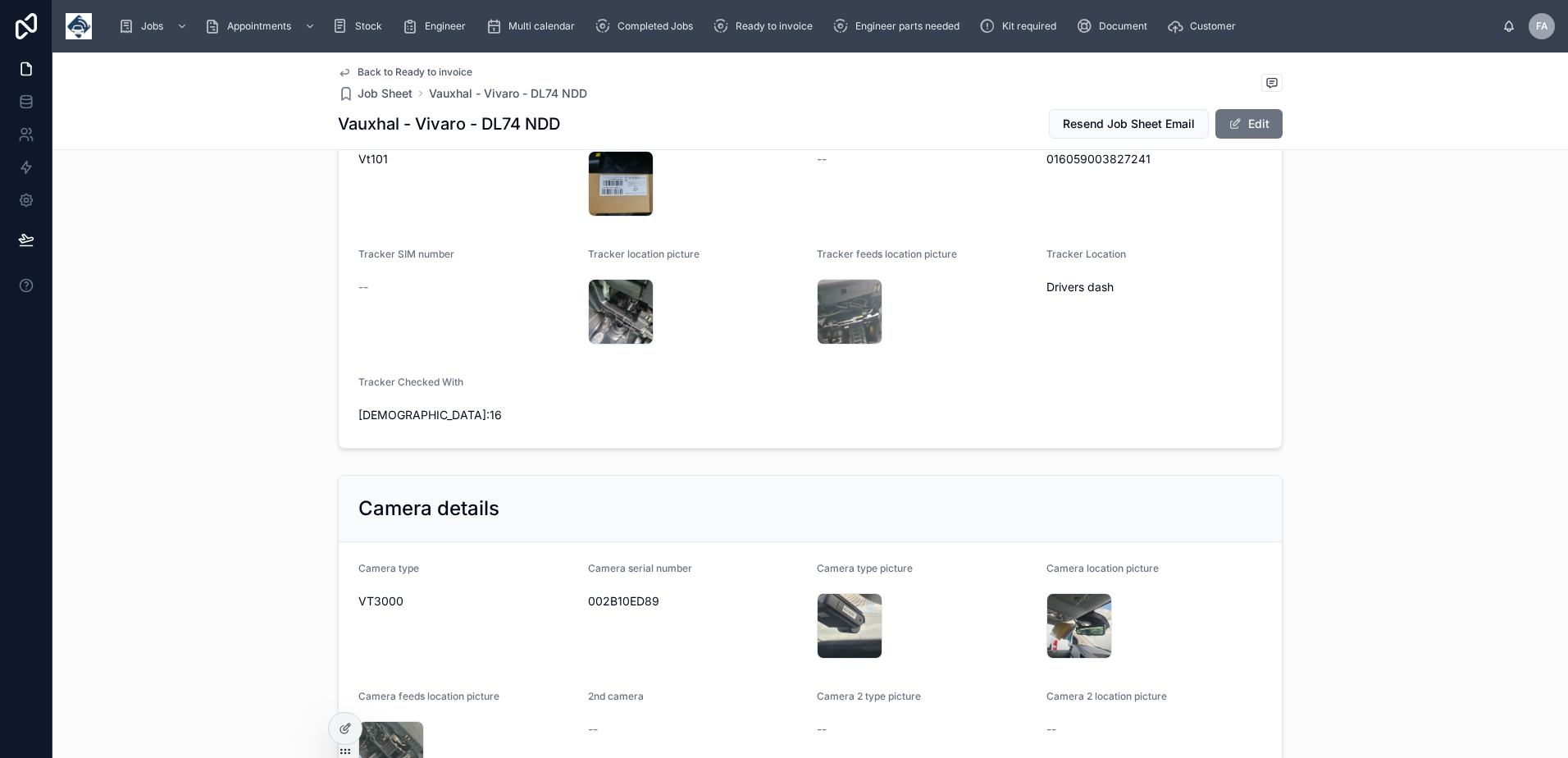
click at [635, 600] on span "002B10ED89" at bounding box center [696, 601] width 217 height 16
copy span "002B10ED89"
click at [620, 601] on span "002B10ED89" at bounding box center [696, 601] width 217 height 16
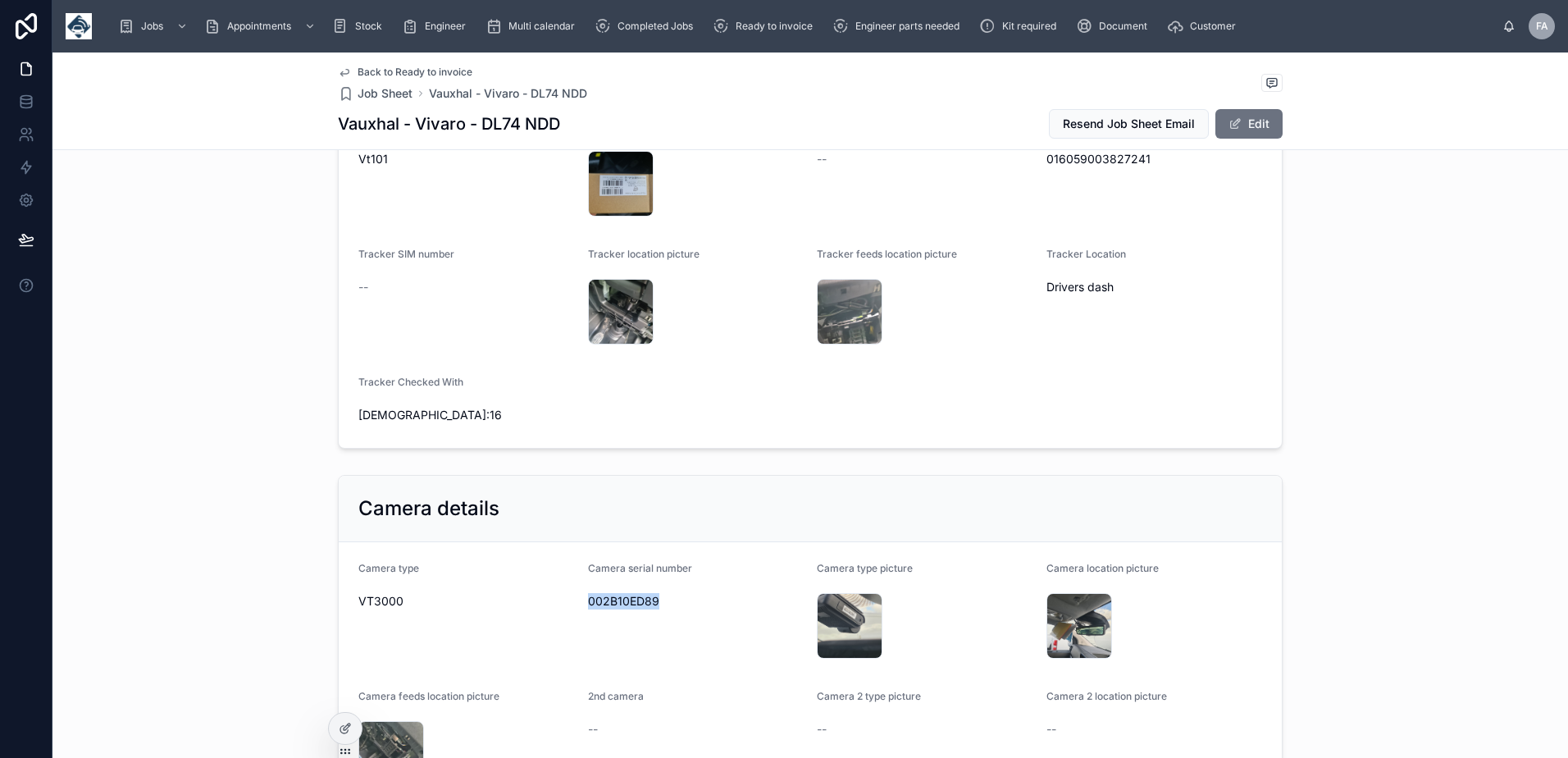
copy span "002B10ED89"
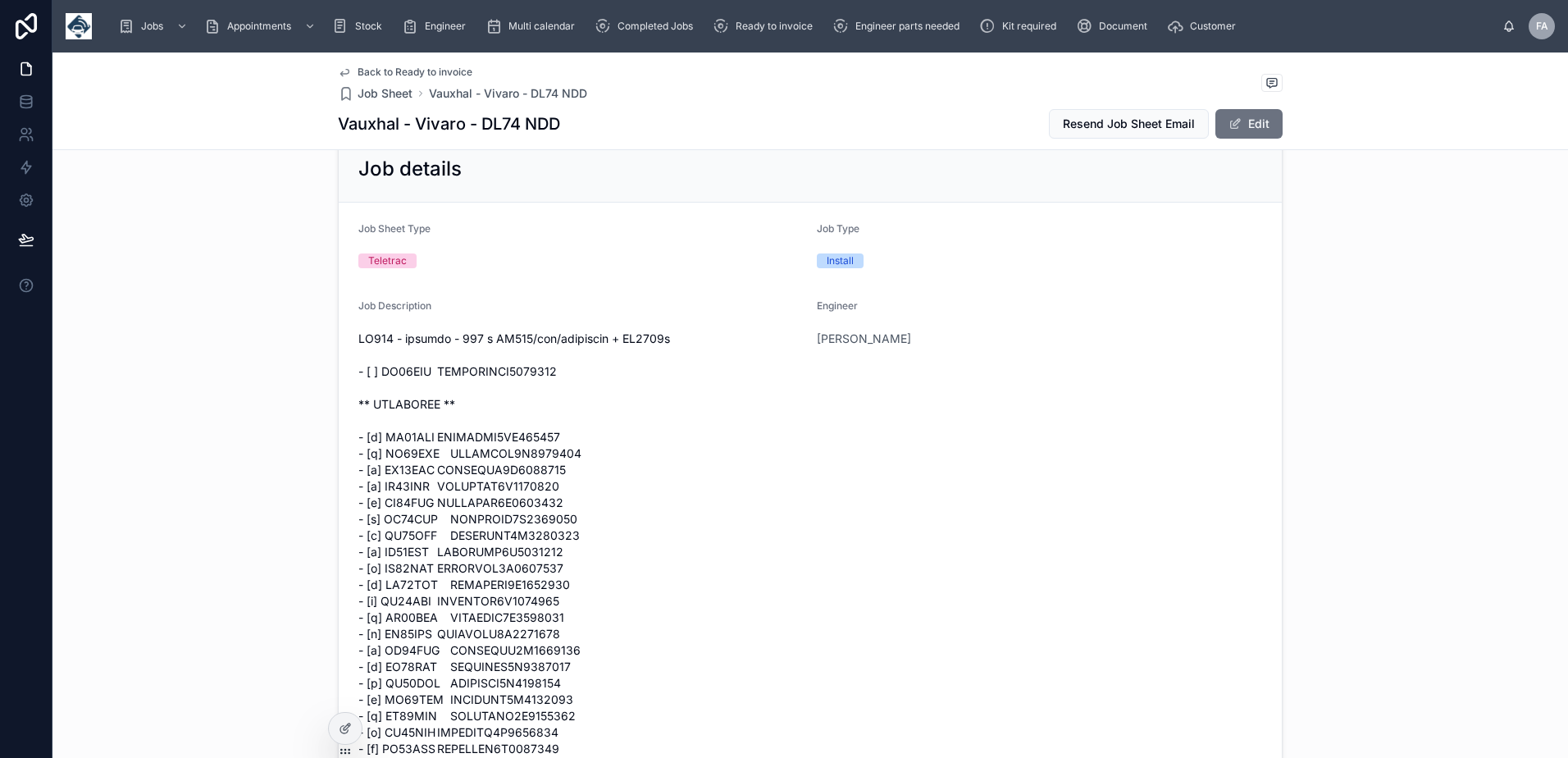
scroll to position [0, 0]
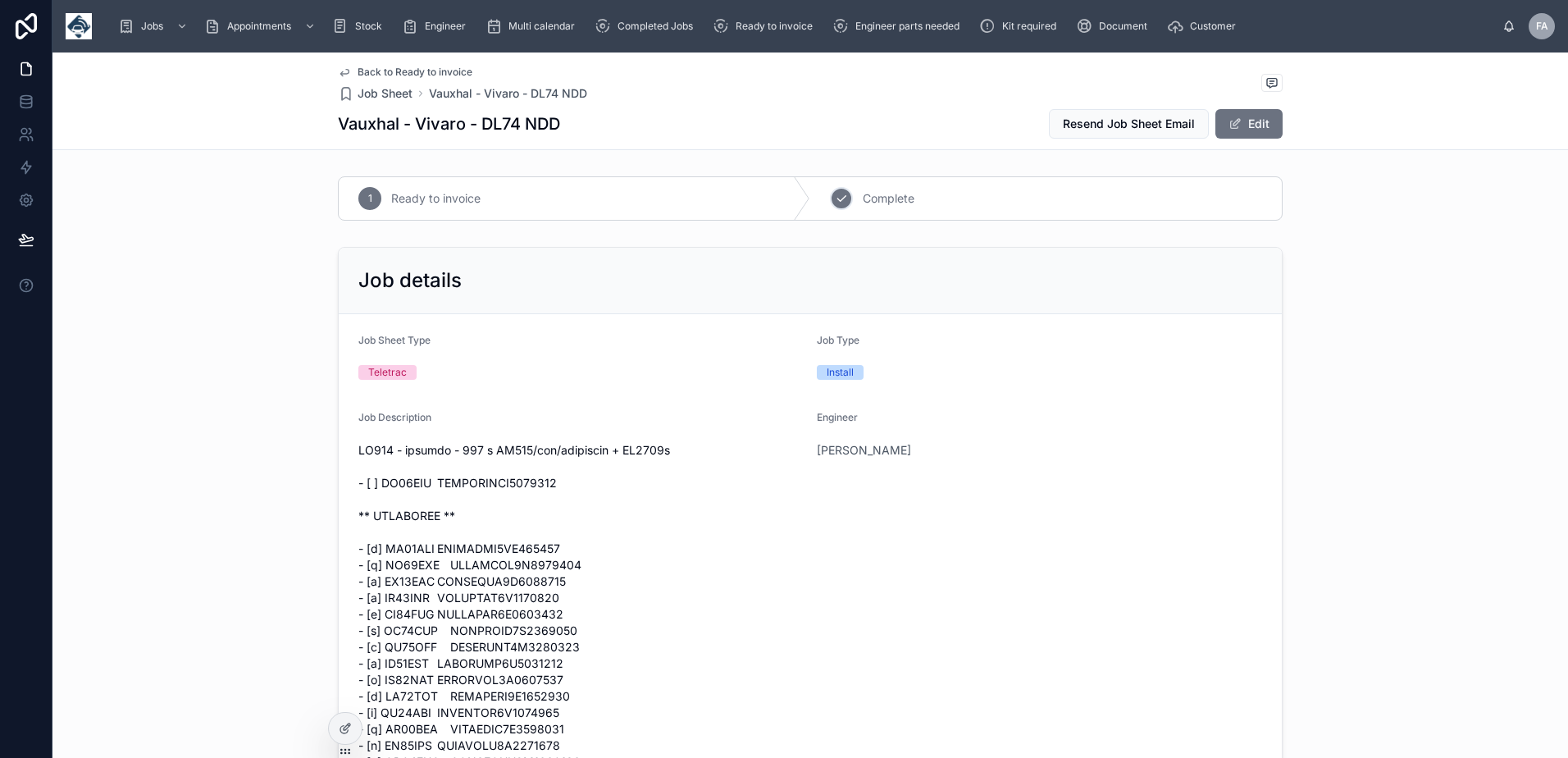
click at [838, 202] on icon at bounding box center [842, 199] width 14 height 14
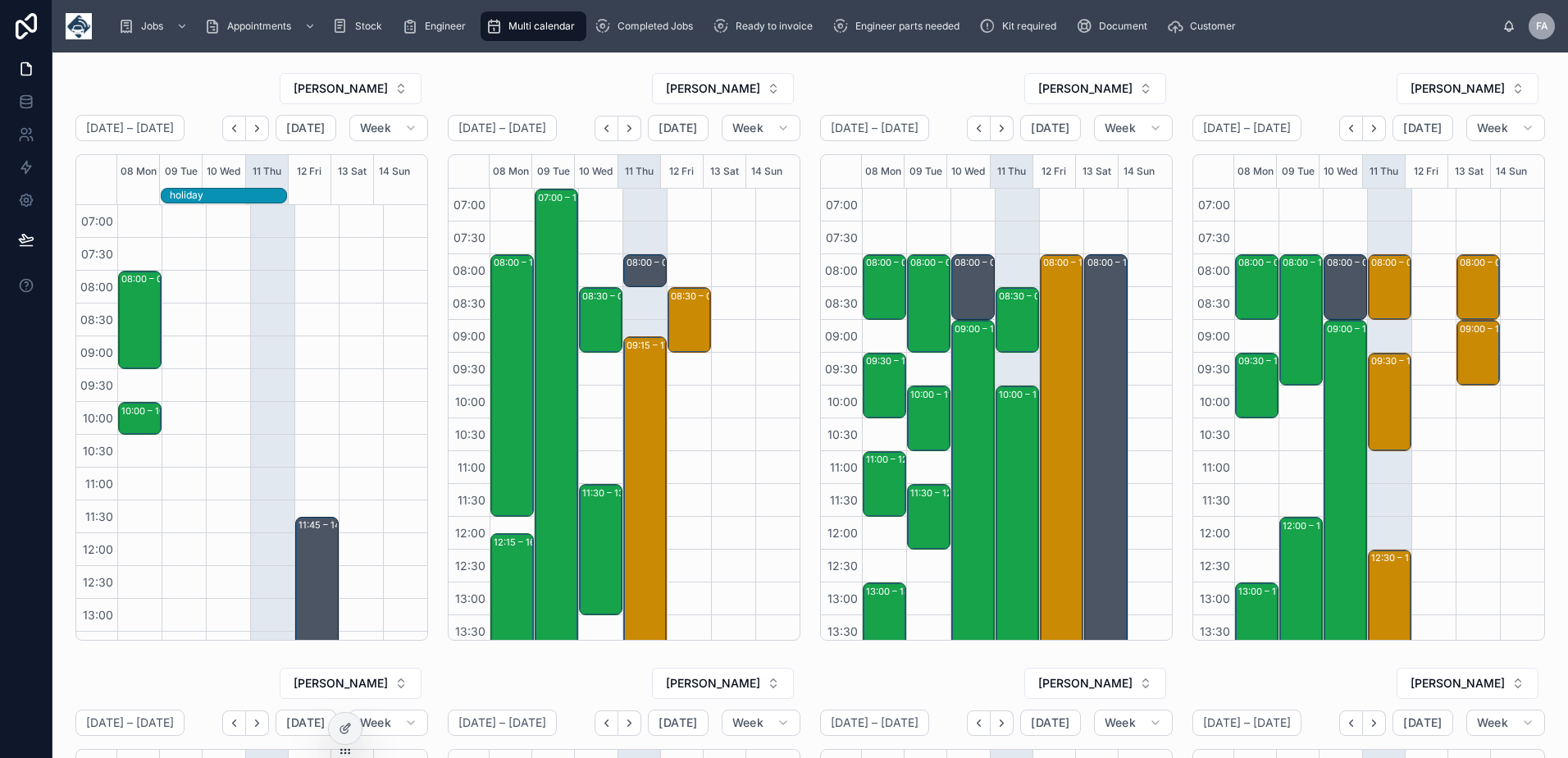
scroll to position [337, 0]
